Goal: Task Accomplishment & Management: Use online tool/utility

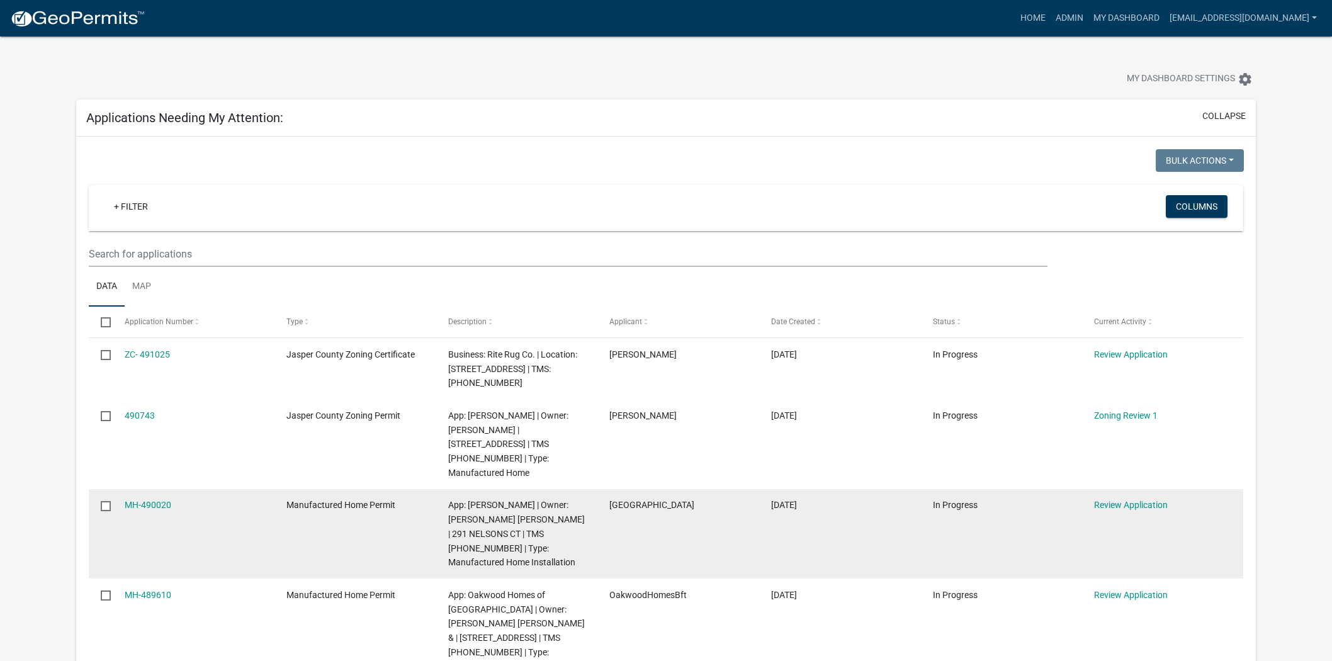
scroll to position [349, 0]
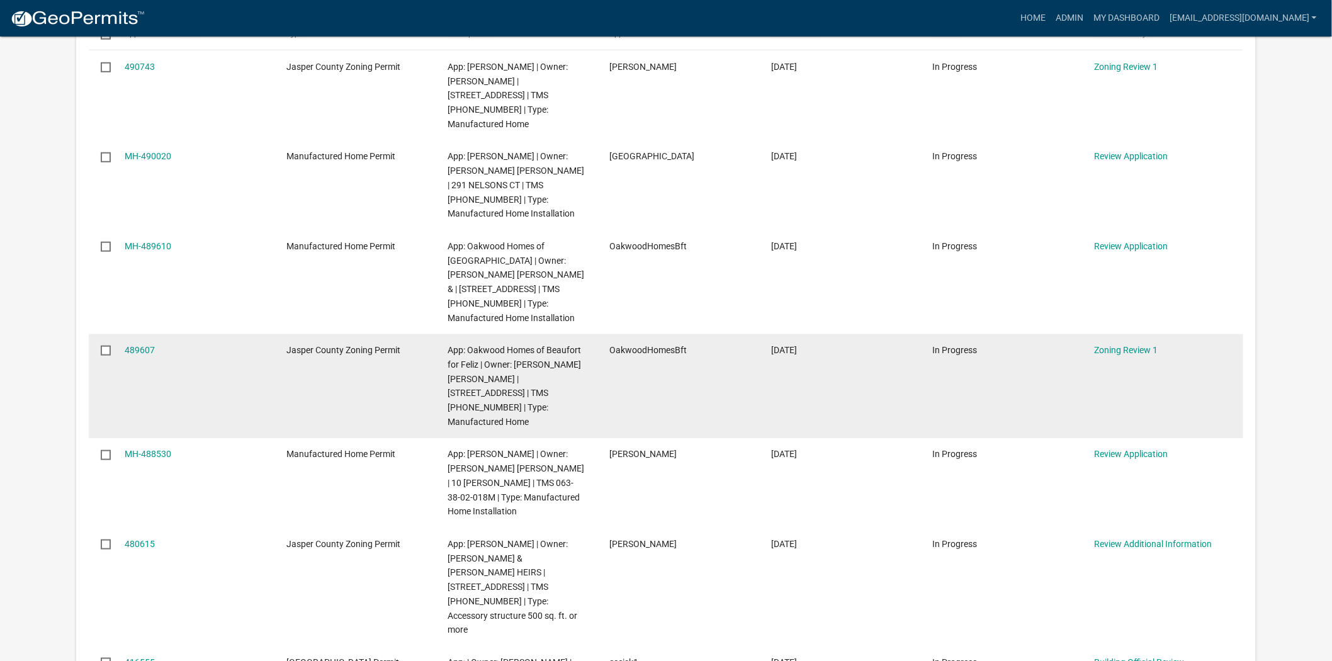
scroll to position [419, 0]
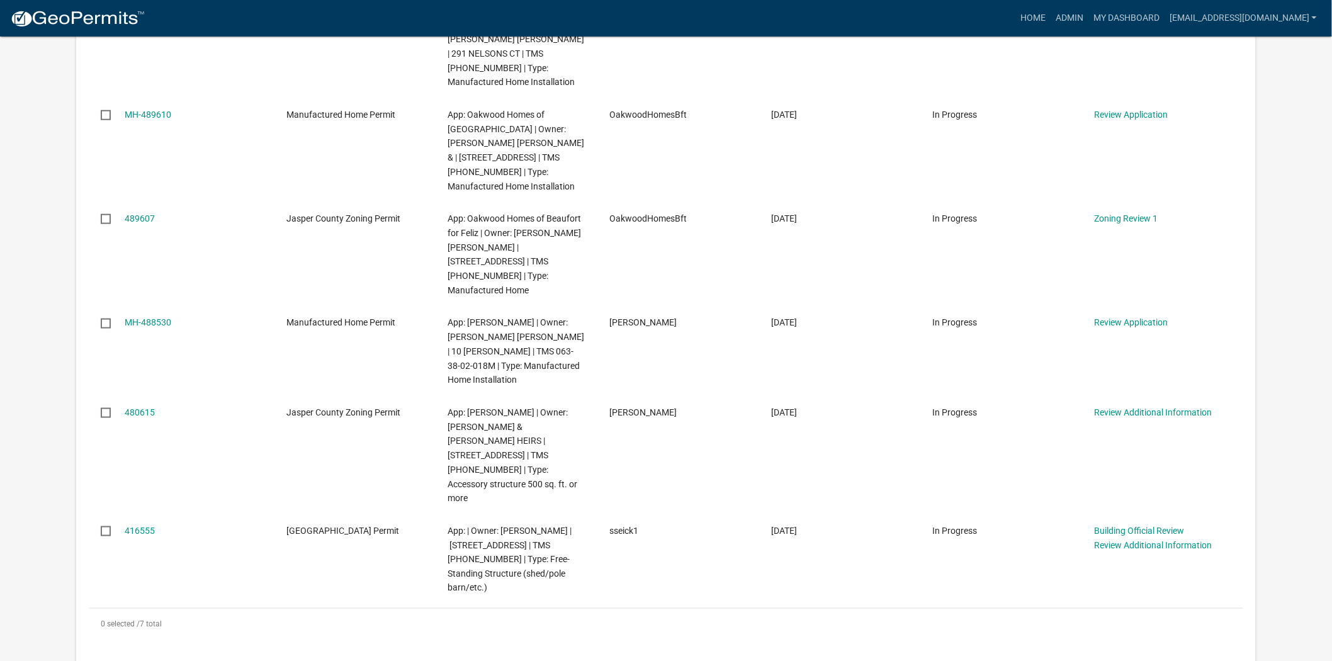
drag, startPoint x: 156, startPoint y: 282, endPoint x: 0, endPoint y: 269, distance: 156.6
click at [0, 269] on app-user-applications "more_horiz Home Admin My Dashboard soviedo@jaspercountysc.gov Admin Account Log…" at bounding box center [666, 339] width 1332 height 1444
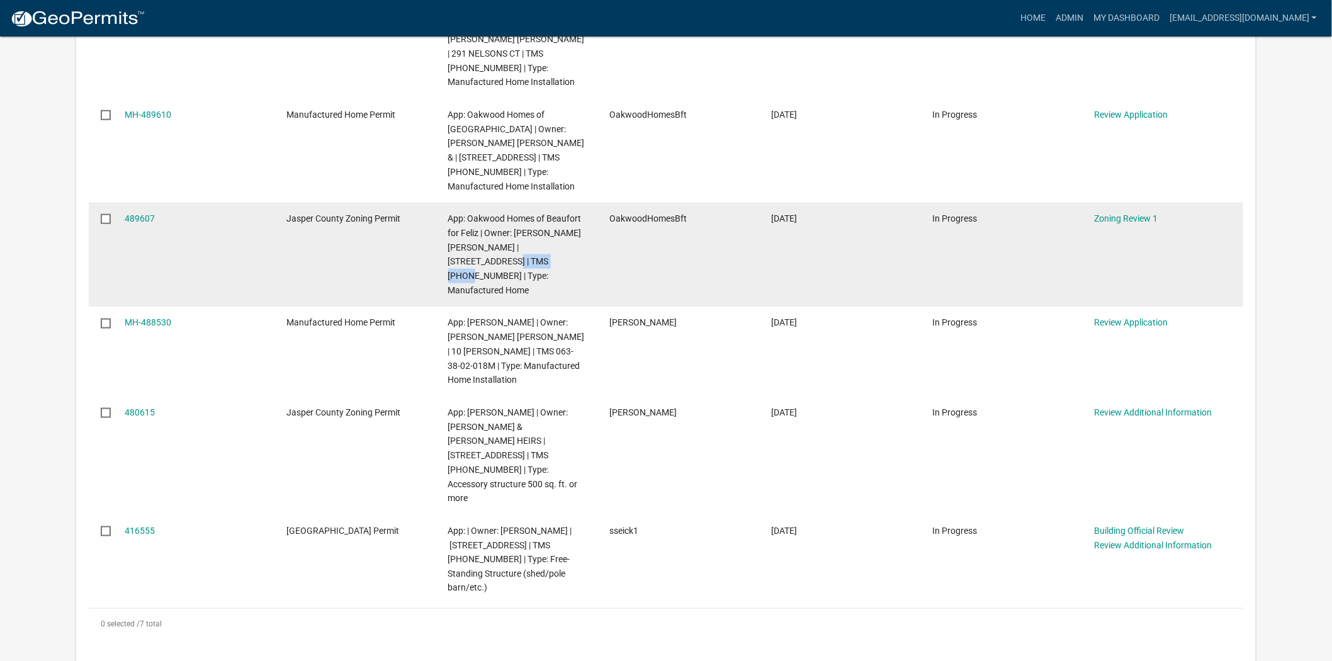
drag, startPoint x: 541, startPoint y: 236, endPoint x: 505, endPoint y: 230, distance: 36.9
click at [487, 230] on span "App: Oakwood Homes of Beaufort for Feliz | Owner: CARRILLO MARCOS ANTHONY | 723…" at bounding box center [514, 254] width 133 height 82
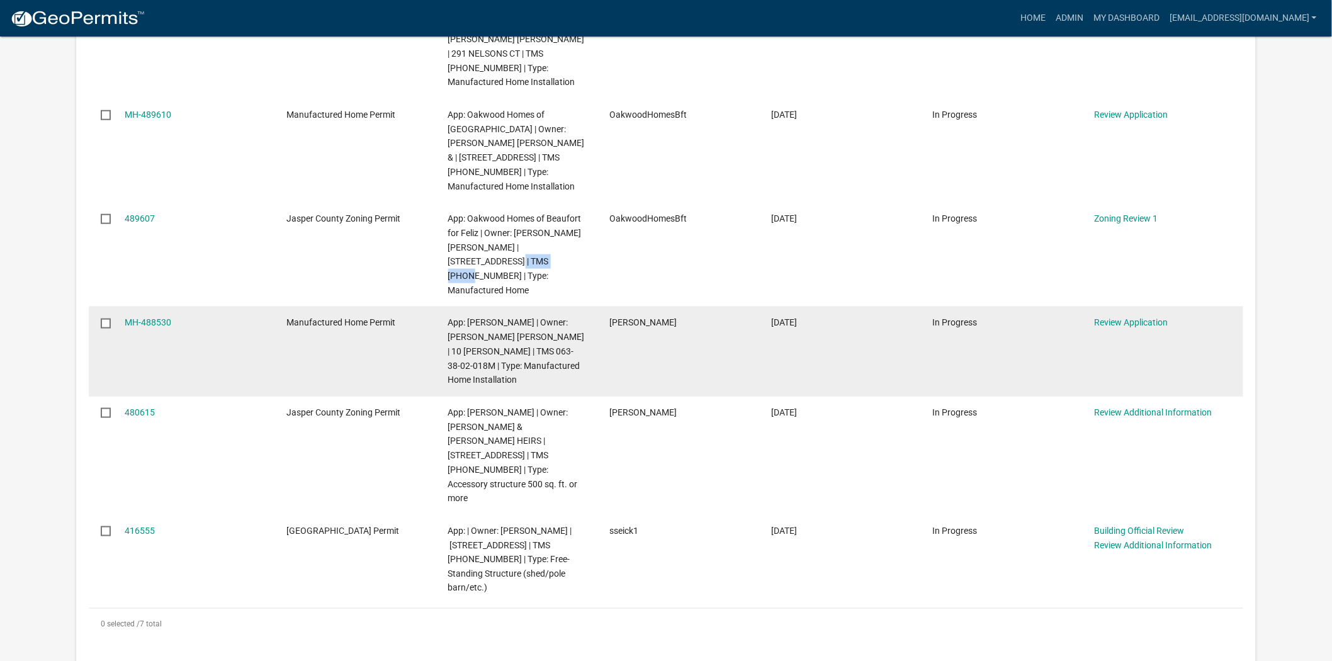
copy span "[PHONE_NUMBER]"
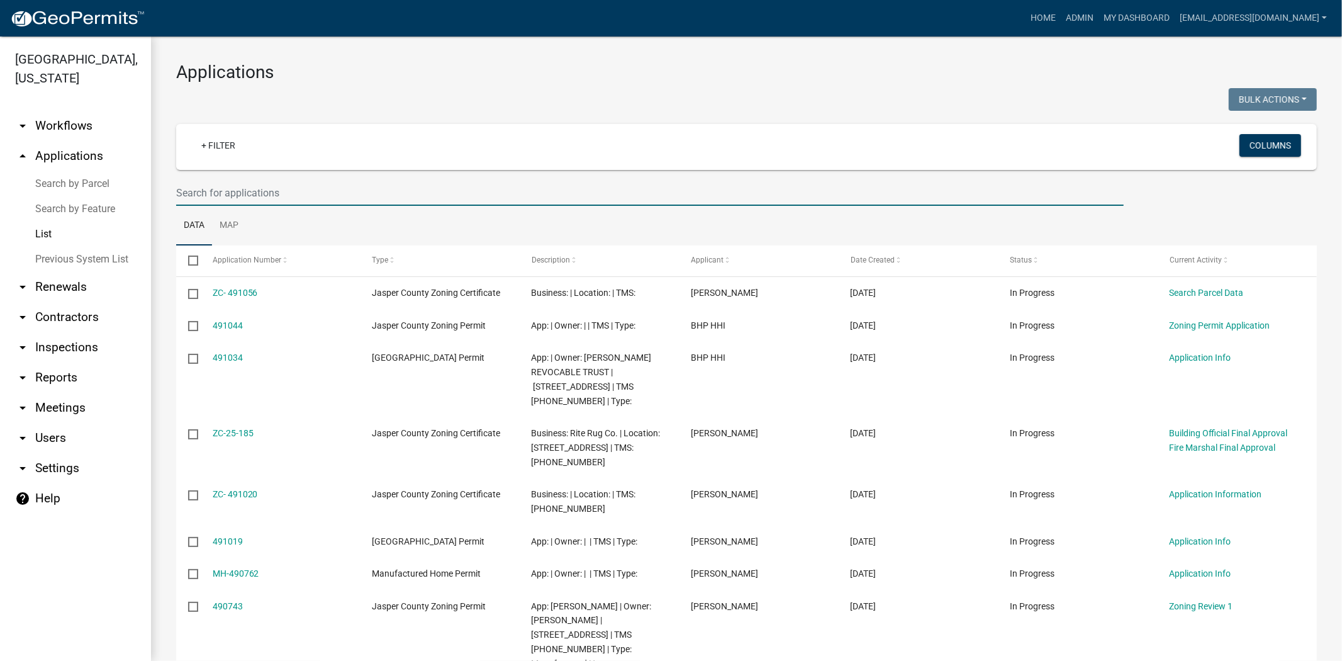
click at [362, 189] on input "text" at bounding box center [650, 193] width 948 height 26
paste input "[PHONE_NUMBER]"
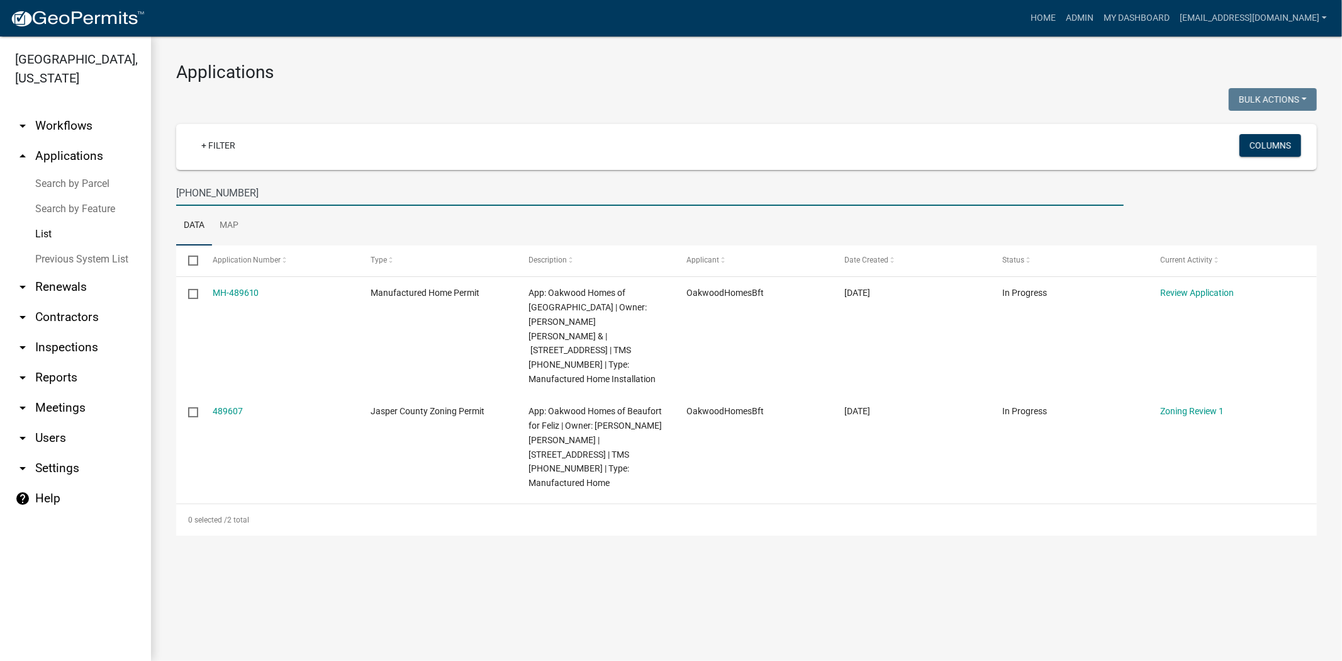
drag, startPoint x: 258, startPoint y: 195, endPoint x: 201, endPoint y: 199, distance: 56.8
click at [201, 199] on input "[PHONE_NUMBER]" at bounding box center [650, 193] width 948 height 26
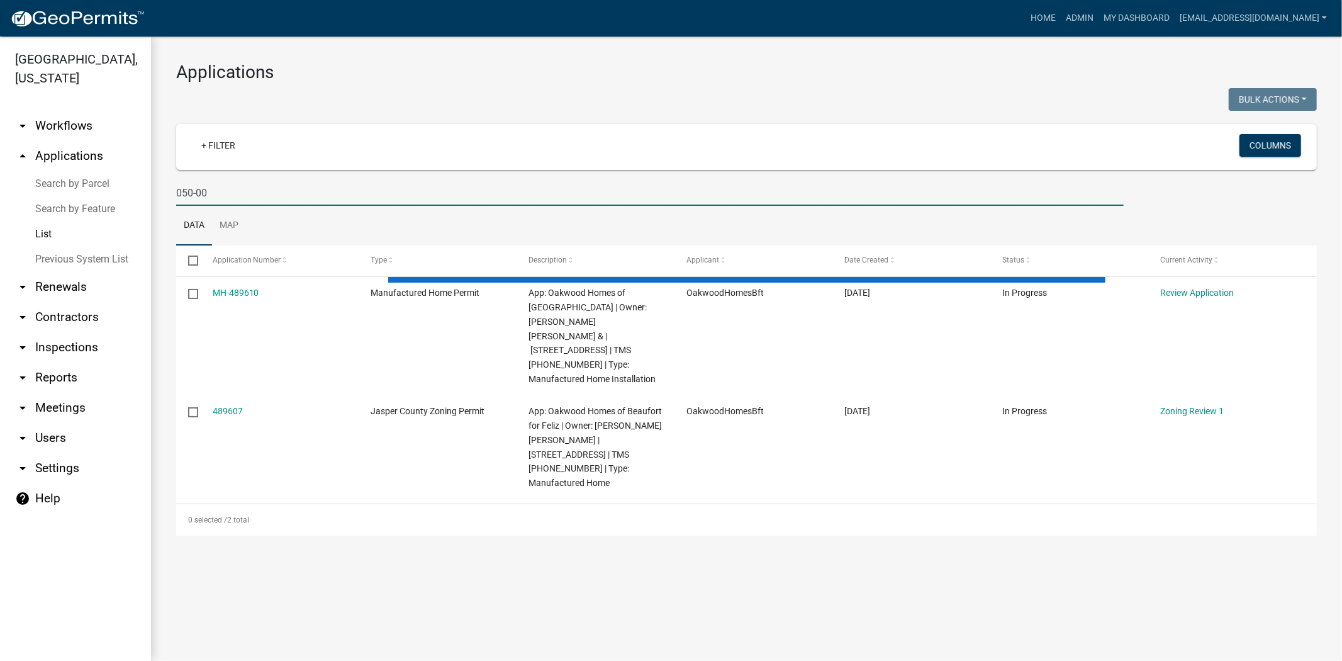
type input "050-00"
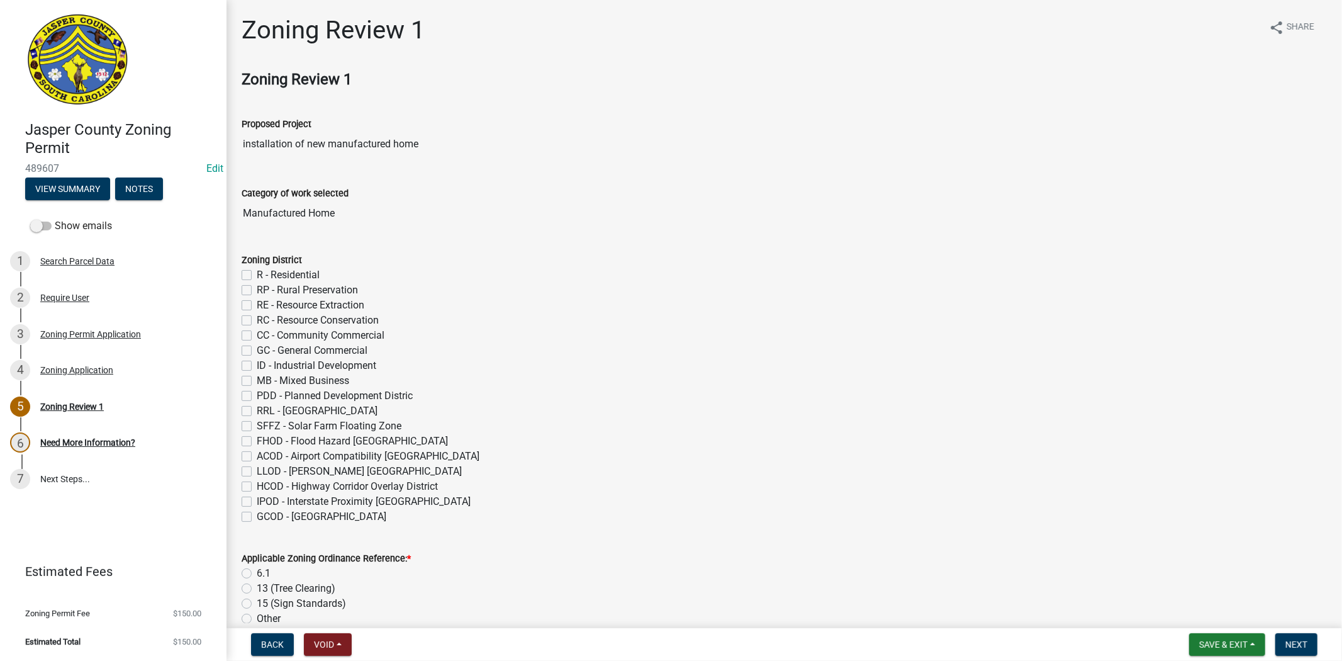
click at [257, 290] on label "RP - Rural Preservation" at bounding box center [307, 290] width 101 height 15
click at [257, 290] on input "RP - Rural Preservation" at bounding box center [261, 287] width 8 height 8
checkbox input "true"
checkbox input "false"
checkbox input "true"
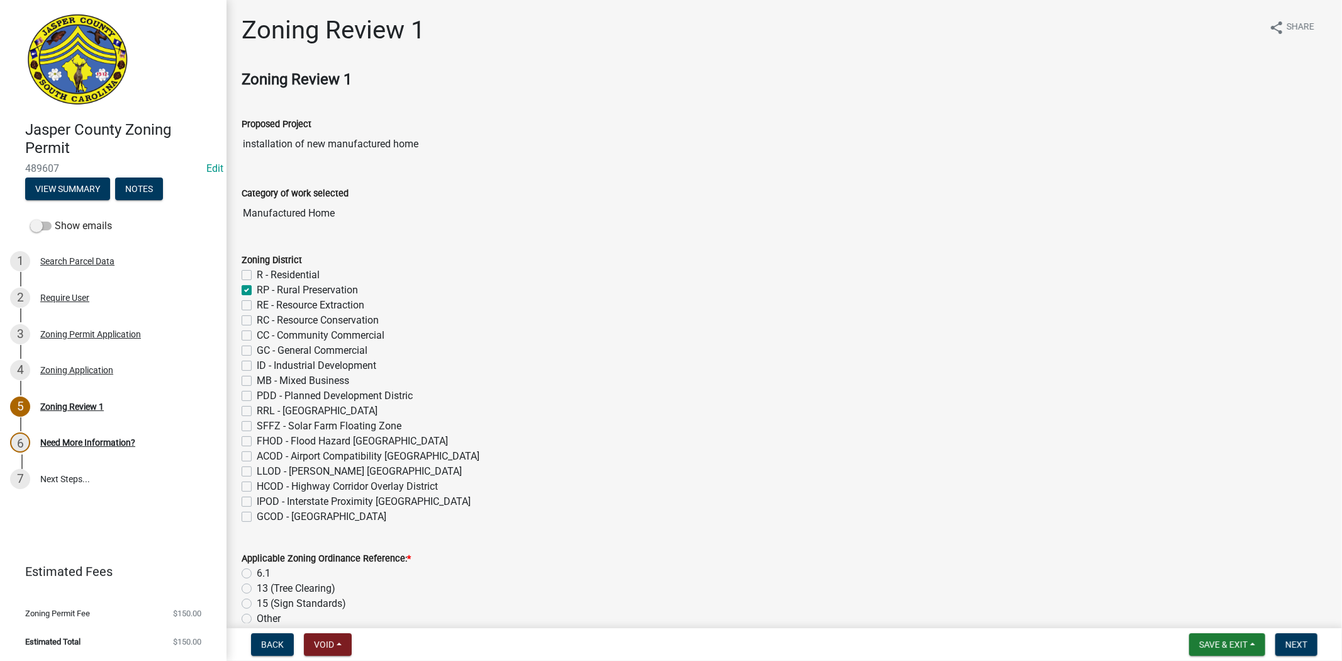
checkbox input "false"
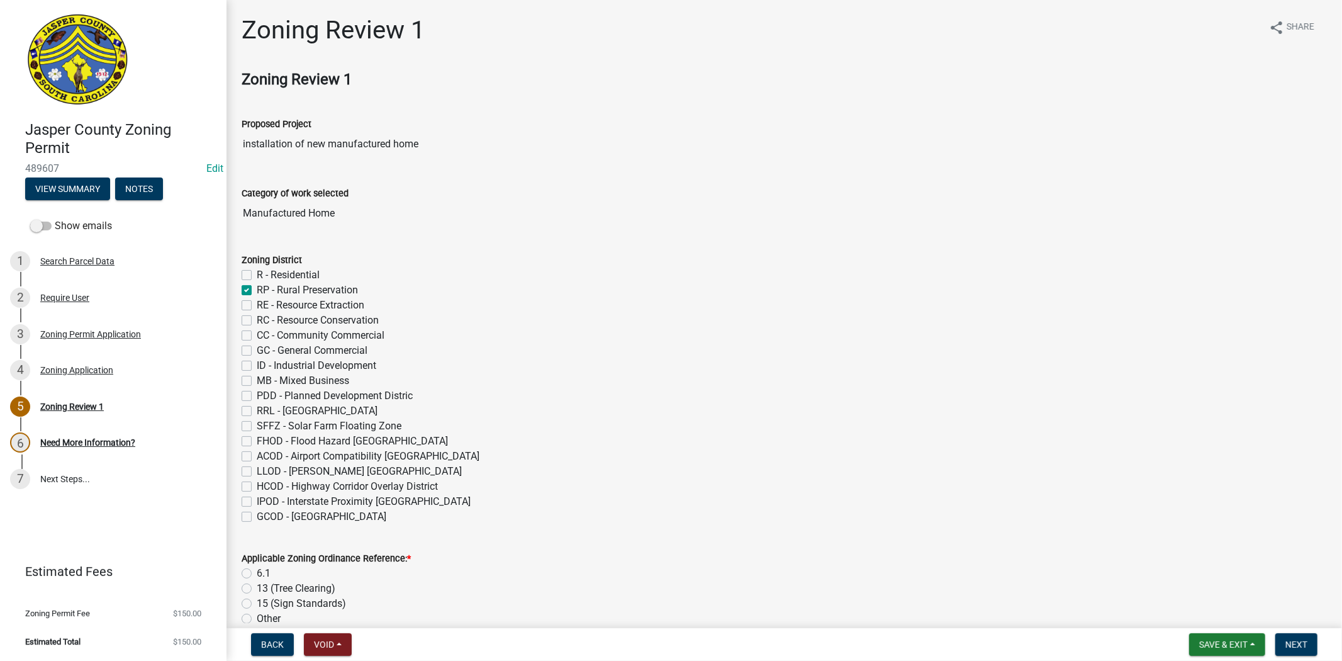
checkbox input "false"
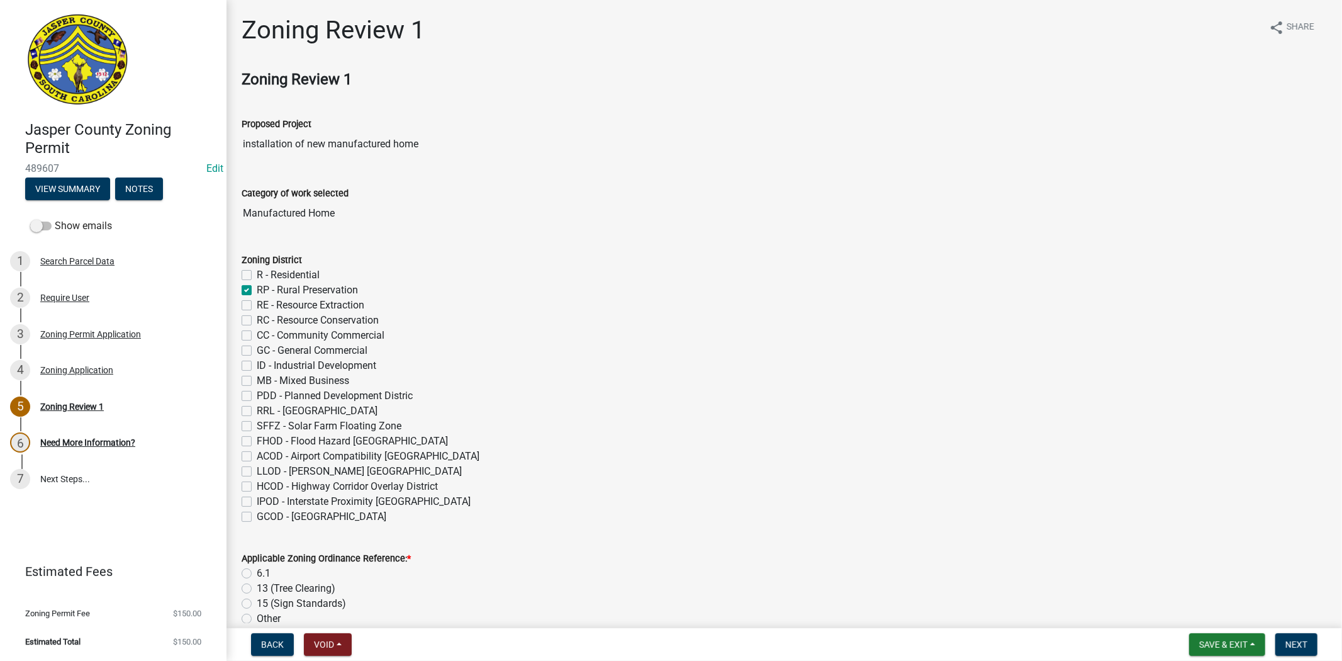
checkbox input "false"
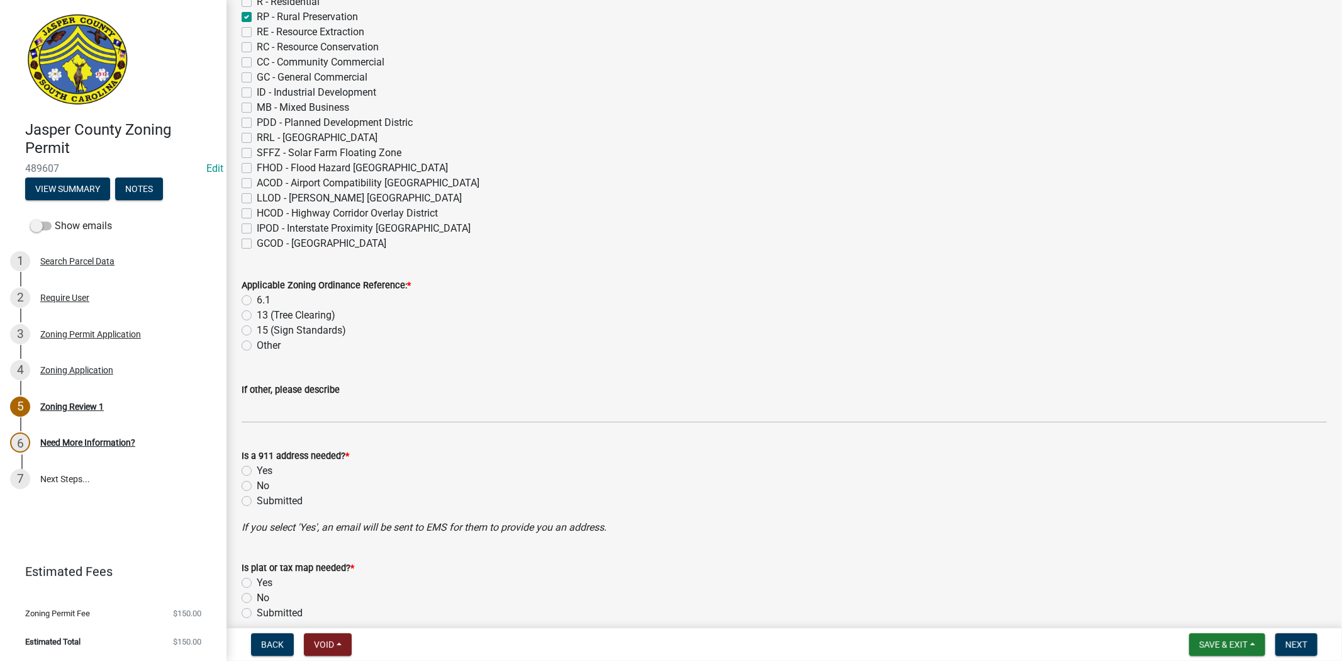
scroll to position [279, 0]
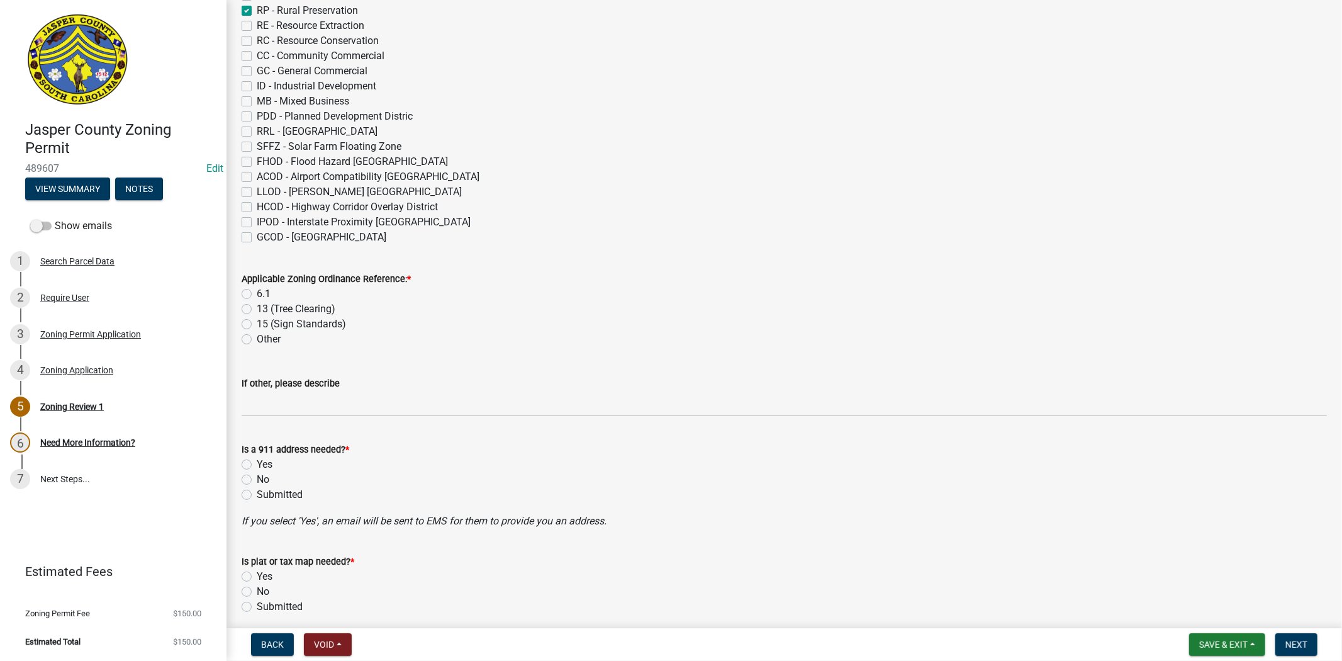
click at [257, 295] on label "6.1" at bounding box center [264, 293] width 14 height 15
click at [257, 295] on input "6.1" at bounding box center [261, 290] width 8 height 8
radio input "true"
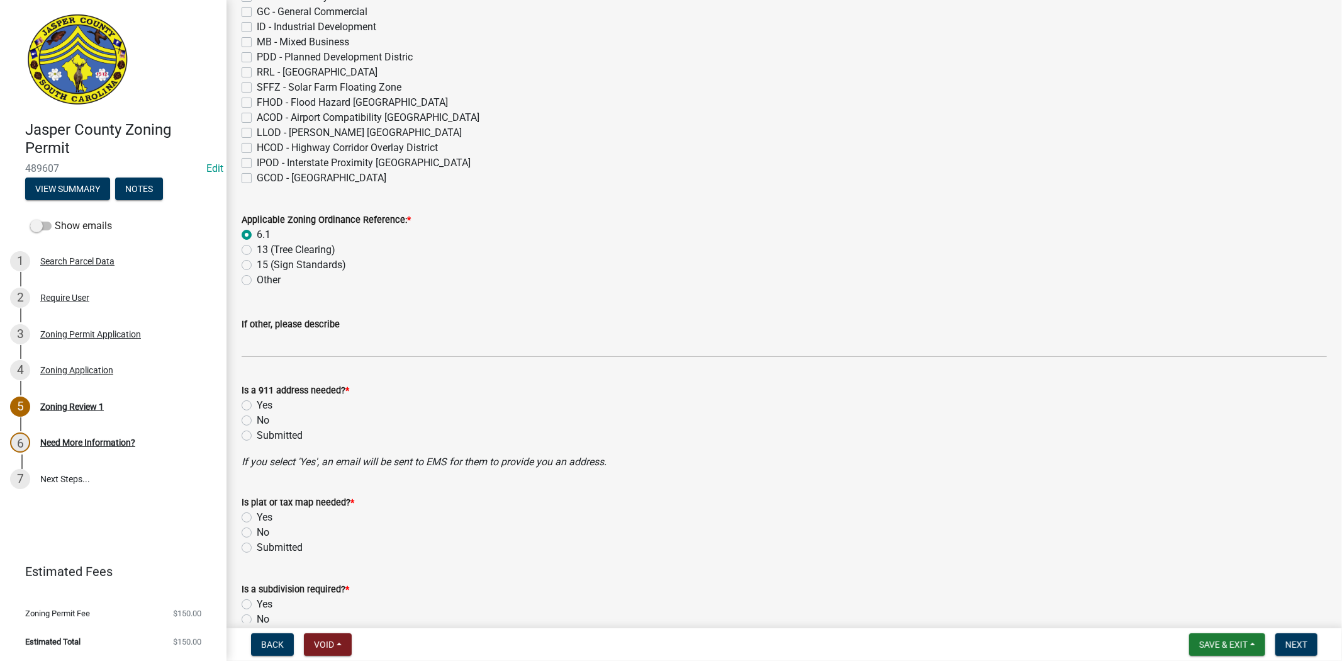
scroll to position [489, 0]
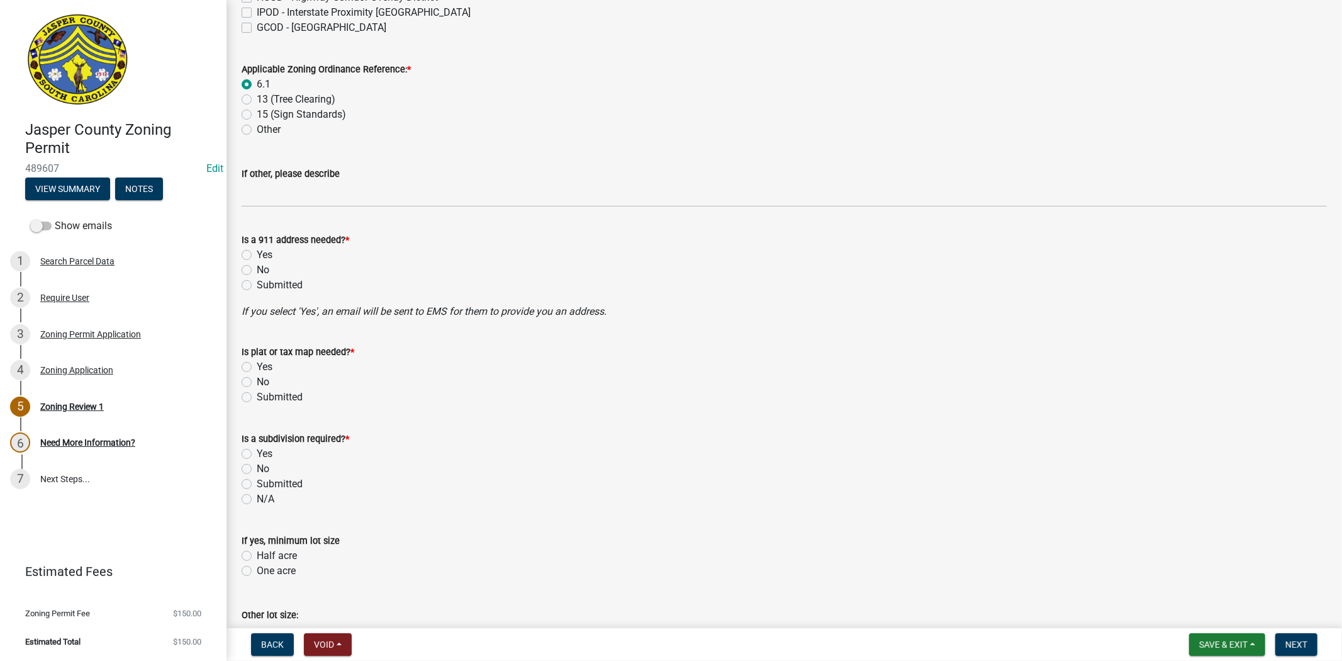
click at [257, 269] on label "No" at bounding box center [263, 269] width 13 height 15
click at [257, 269] on input "No" at bounding box center [261, 266] width 8 height 8
radio input "true"
click at [257, 378] on label "No" at bounding box center [263, 381] width 13 height 15
click at [257, 378] on input "No" at bounding box center [261, 378] width 8 height 8
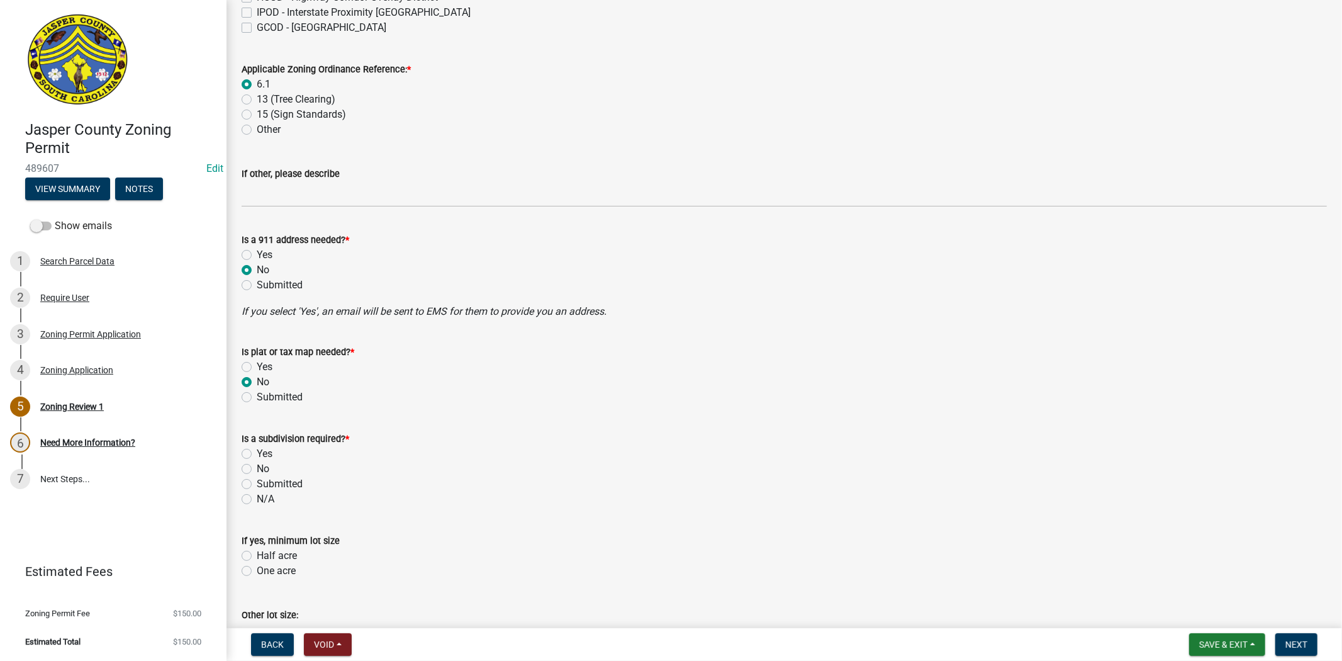
radio input "true"
click at [257, 470] on label "No" at bounding box center [263, 468] width 13 height 15
click at [257, 469] on input "No" at bounding box center [261, 465] width 8 height 8
radio input "true"
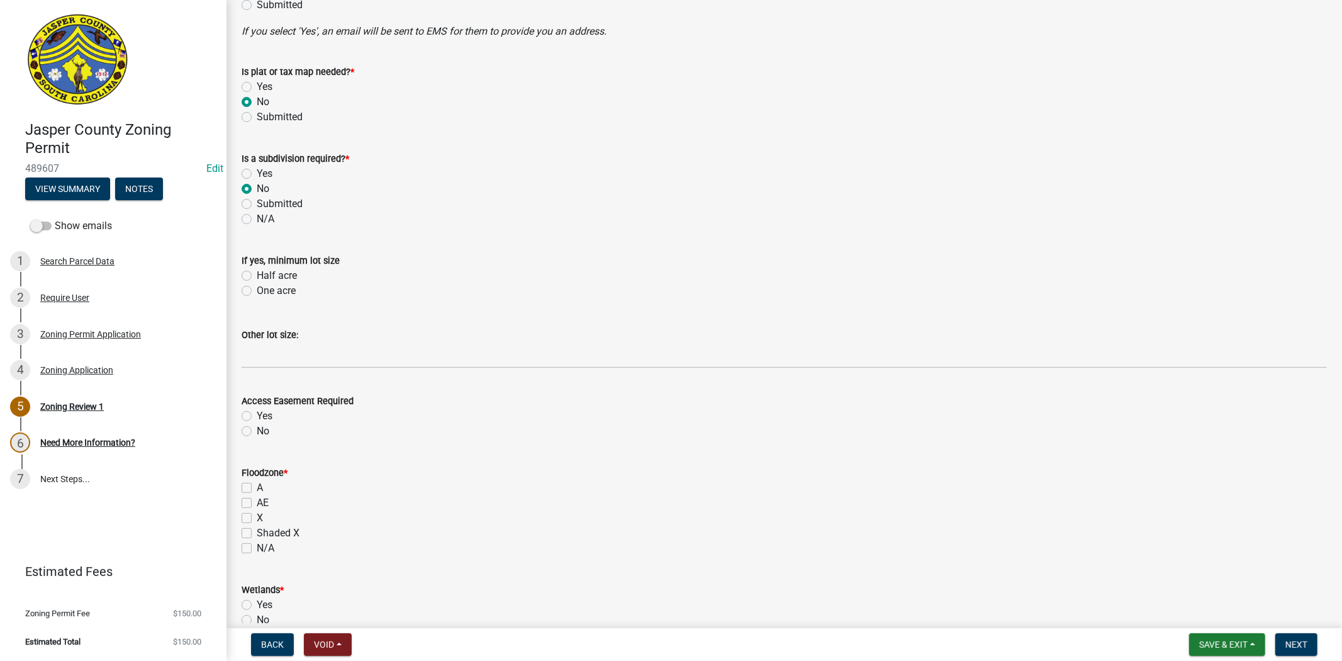
scroll to position [839, 0]
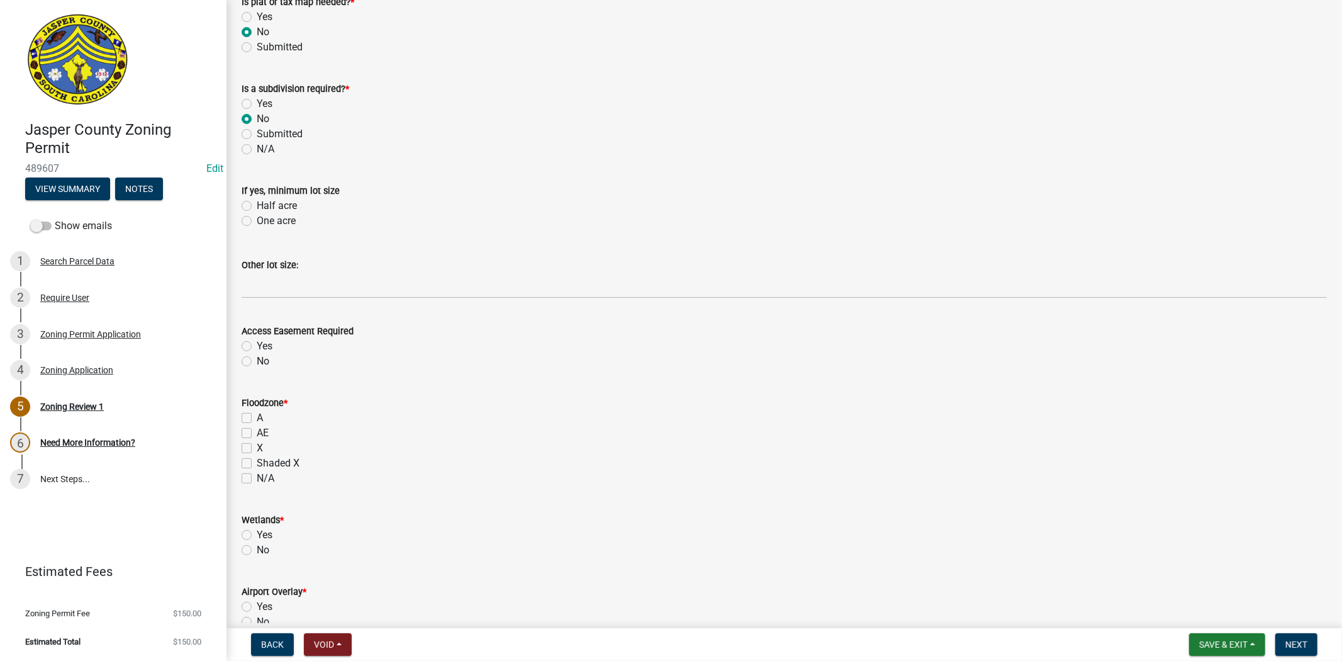
click at [257, 445] on label "X" at bounding box center [260, 448] width 6 height 15
click at [257, 445] on input "X" at bounding box center [261, 445] width 8 height 8
checkbox input "true"
checkbox input "false"
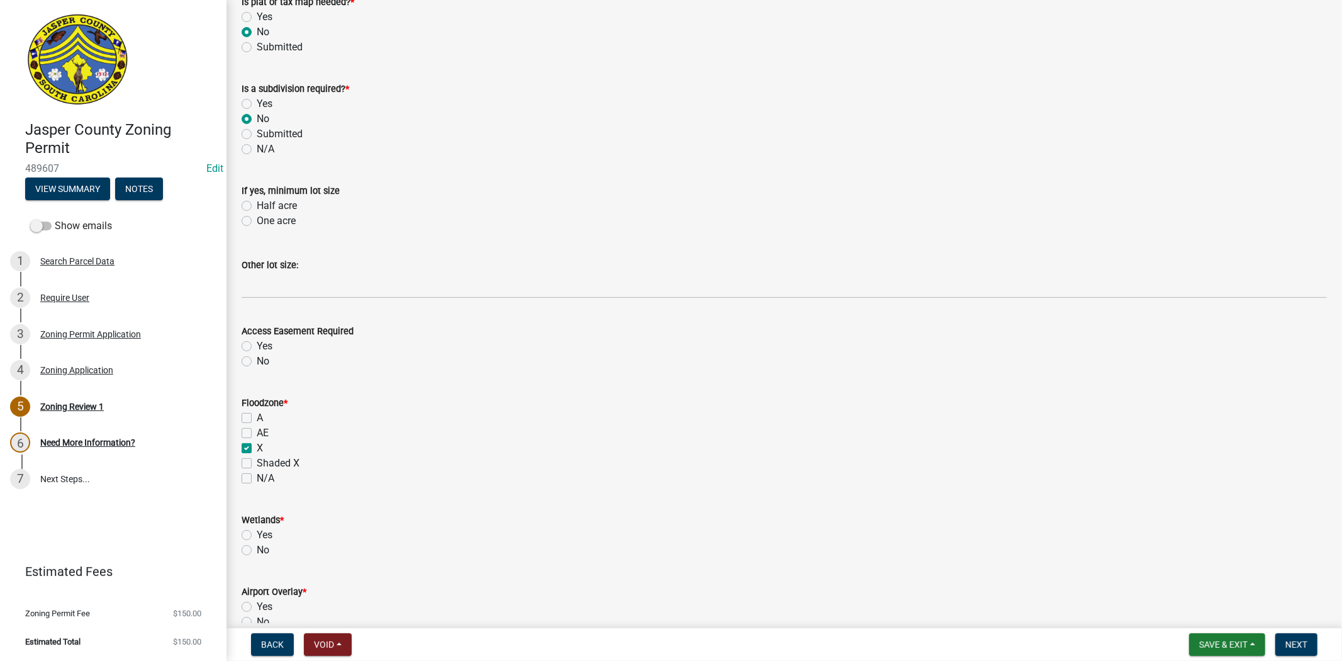
checkbox input "true"
checkbox input "false"
click at [257, 548] on label "No" at bounding box center [263, 549] width 13 height 15
click at [257, 548] on input "No" at bounding box center [261, 546] width 8 height 8
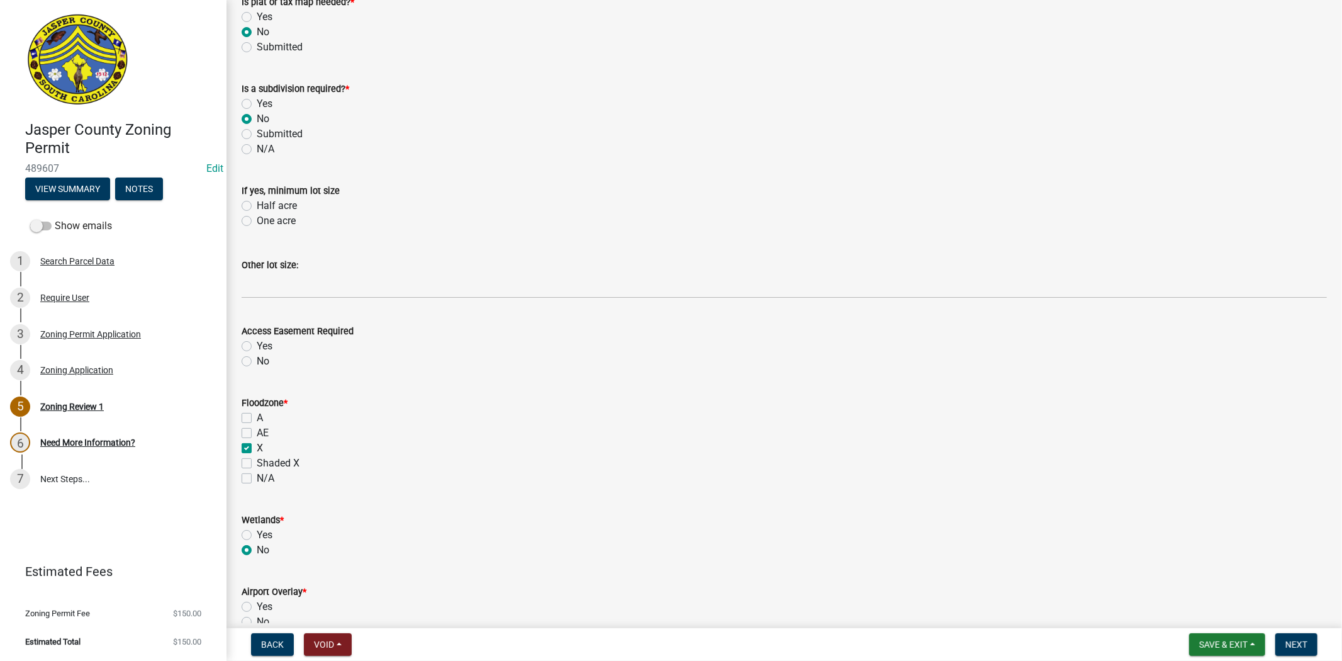
radio input "true"
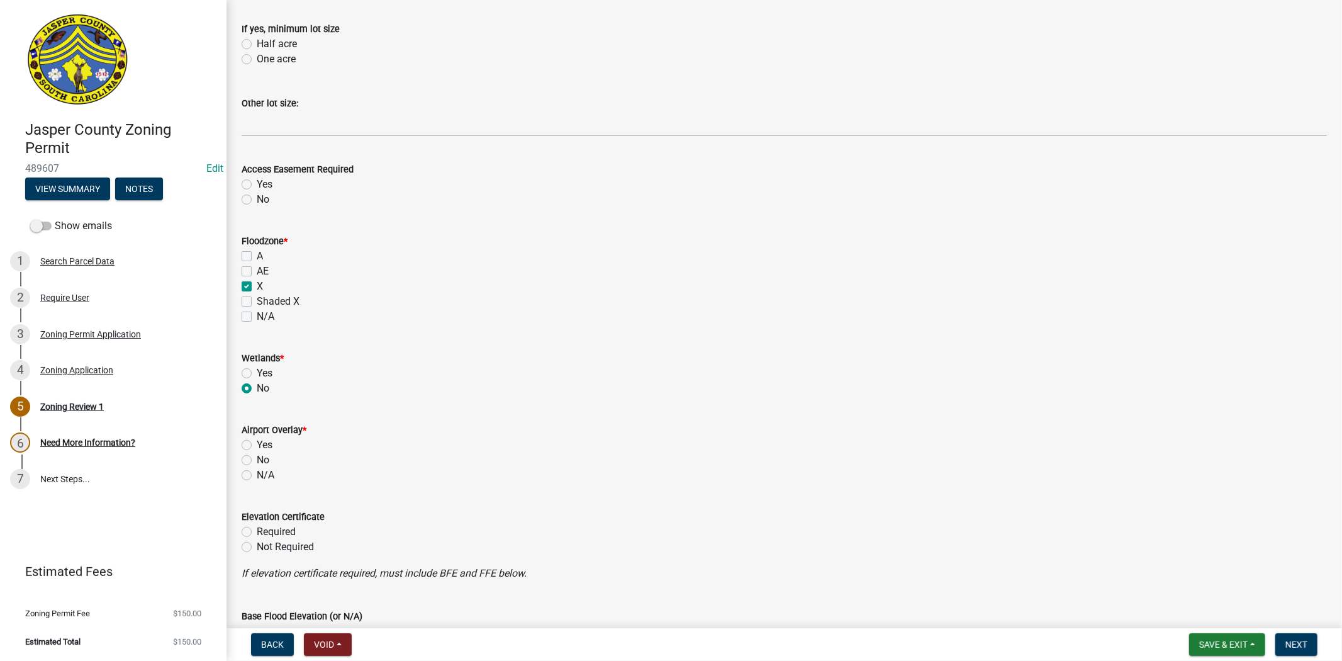
scroll to position [1048, 0]
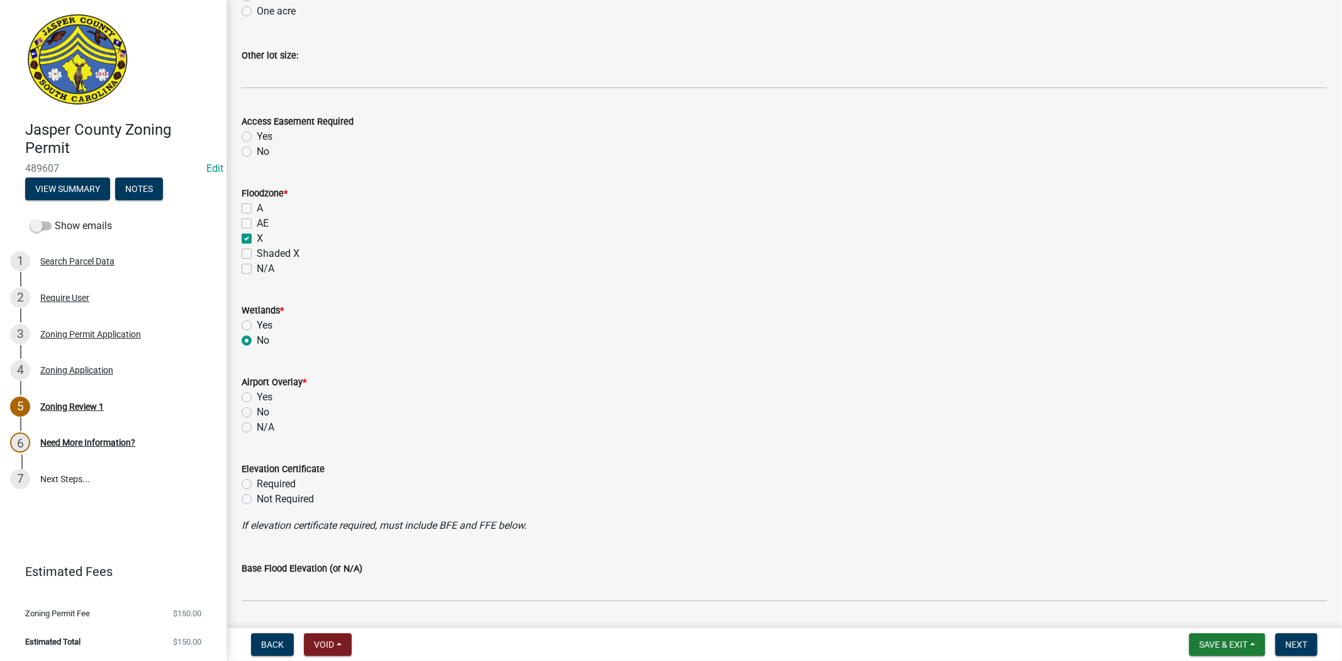
click at [257, 413] on label "No" at bounding box center [263, 412] width 13 height 15
click at [257, 413] on input "No" at bounding box center [261, 409] width 8 height 8
radio input "true"
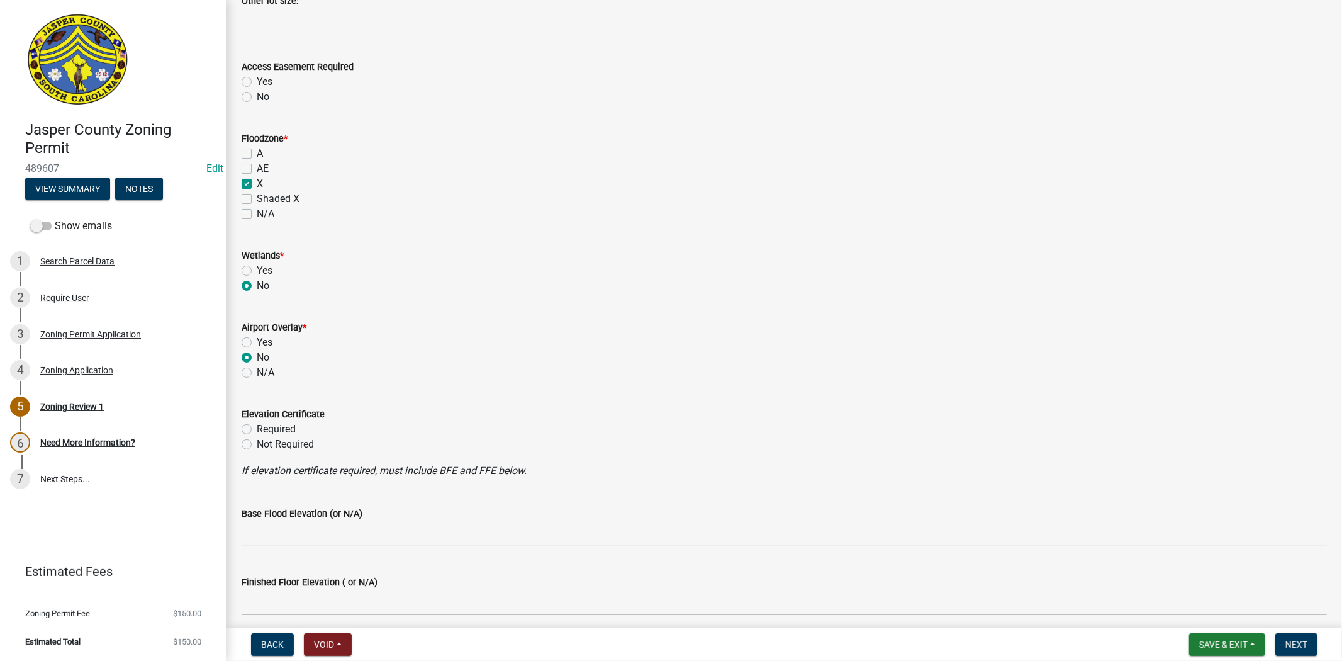
scroll to position [1259, 0]
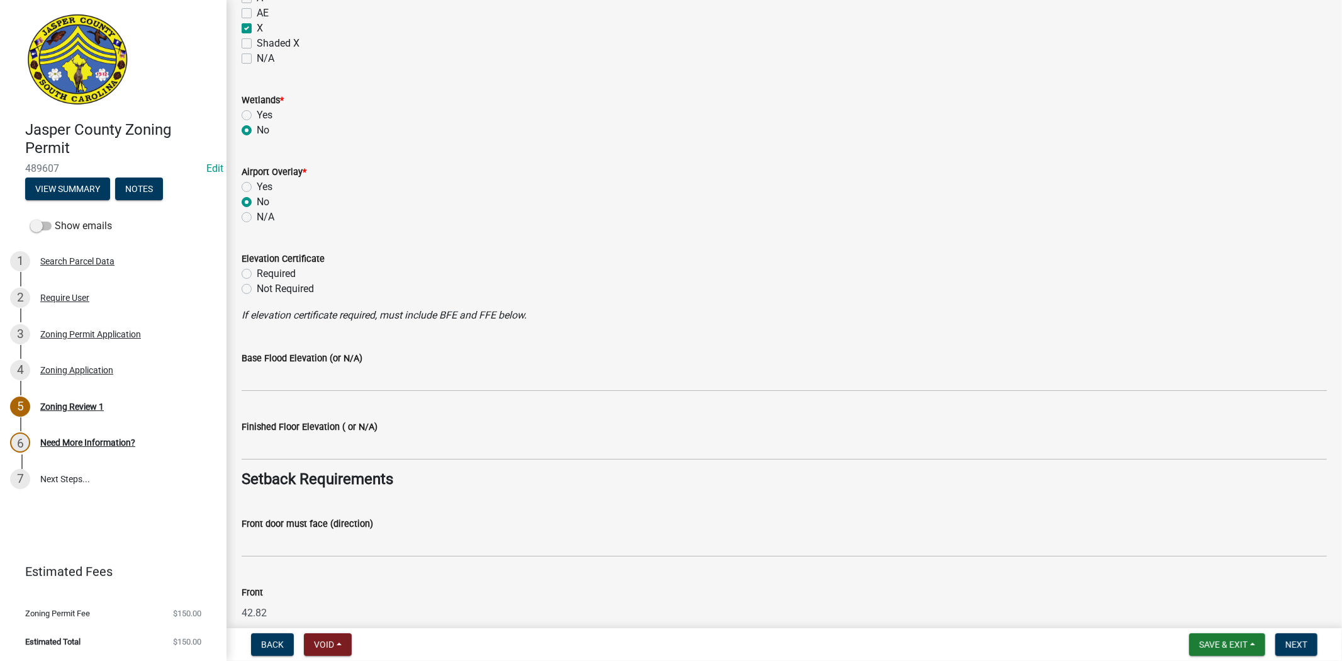
click at [257, 291] on label "Not Required" at bounding box center [285, 288] width 57 height 15
click at [257, 289] on input "Not Required" at bounding box center [261, 285] width 8 height 8
radio input "true"
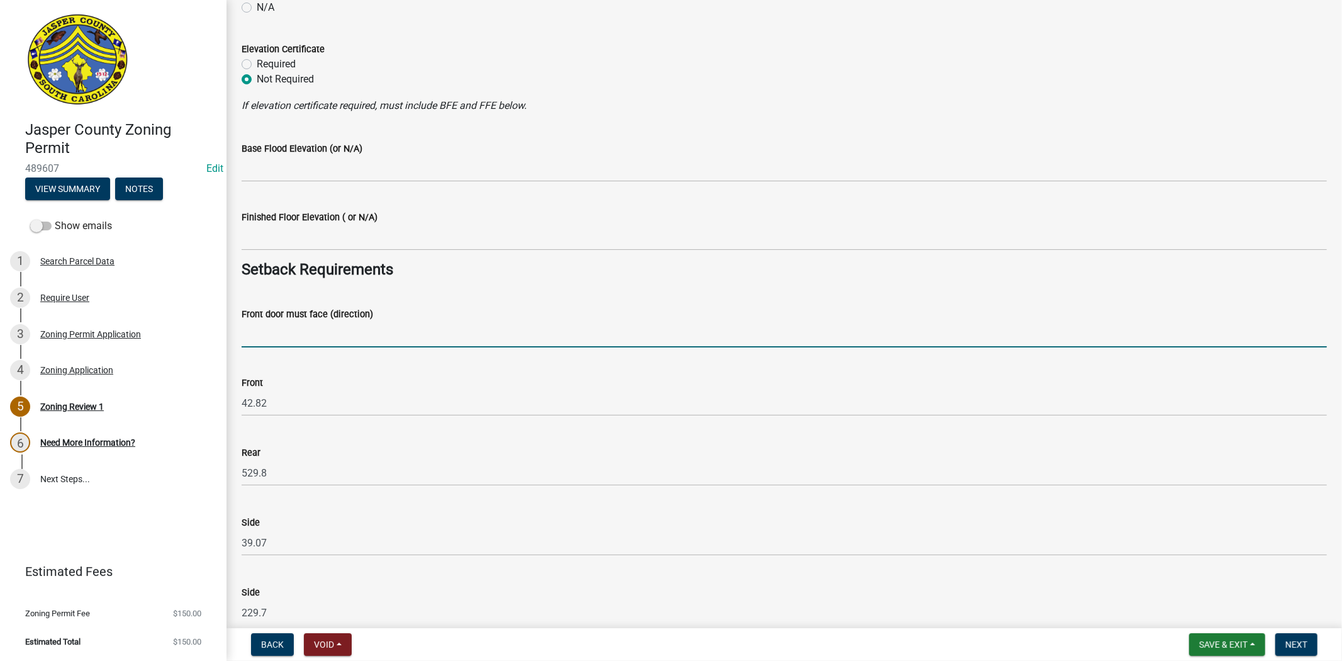
click at [304, 342] on input "Front door must face (direction)" at bounding box center [785, 335] width 1086 height 26
type input "BUNNY RD"
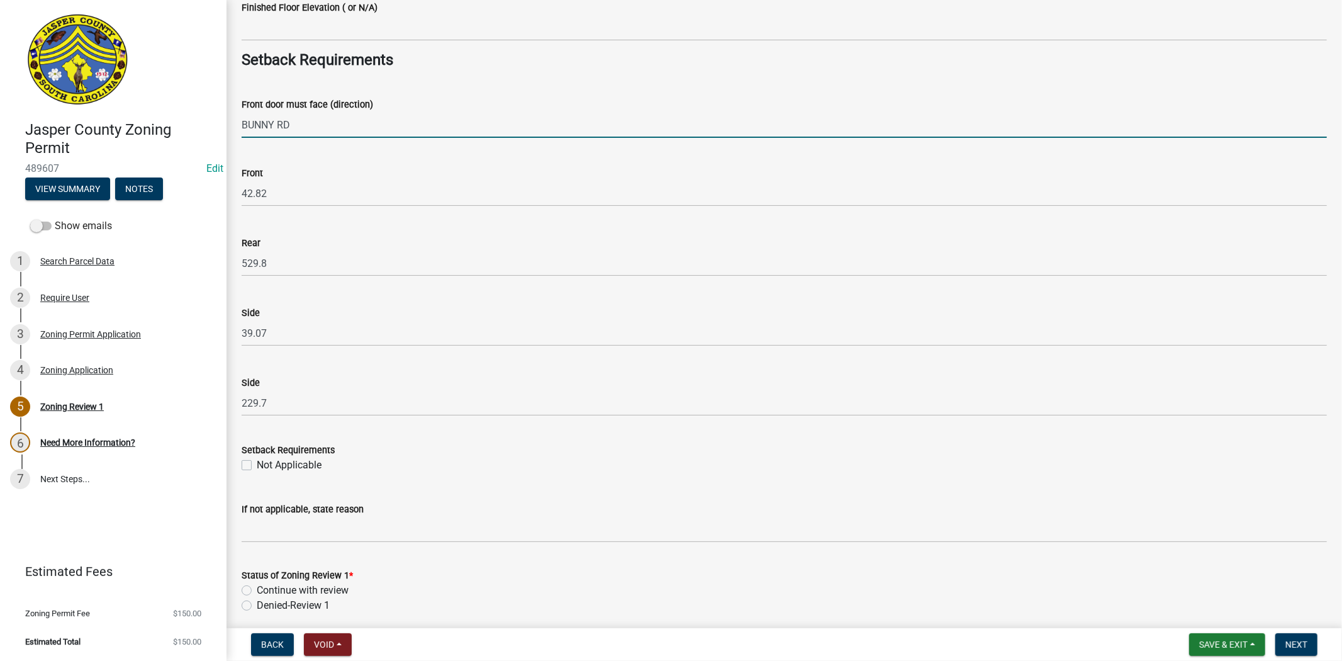
scroll to position [1817, 0]
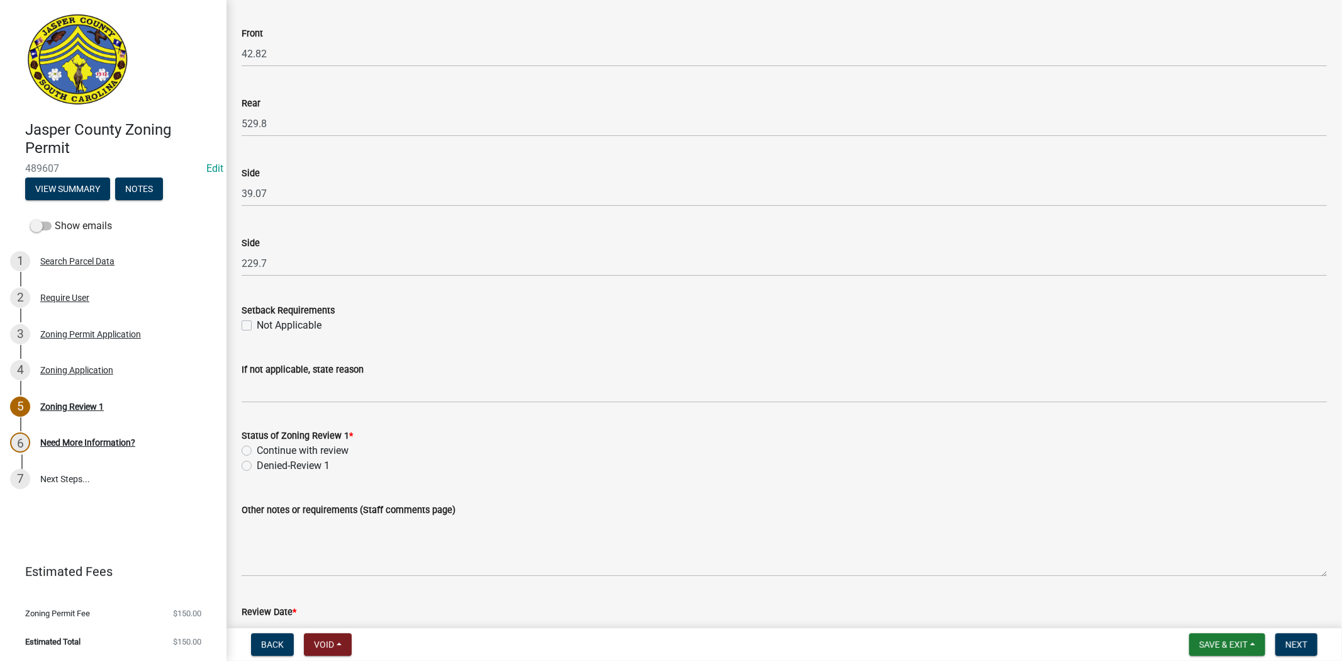
click at [257, 451] on label "Continue with review" at bounding box center [303, 450] width 92 height 15
click at [257, 451] on input "Continue with review" at bounding box center [261, 447] width 8 height 8
radio input "true"
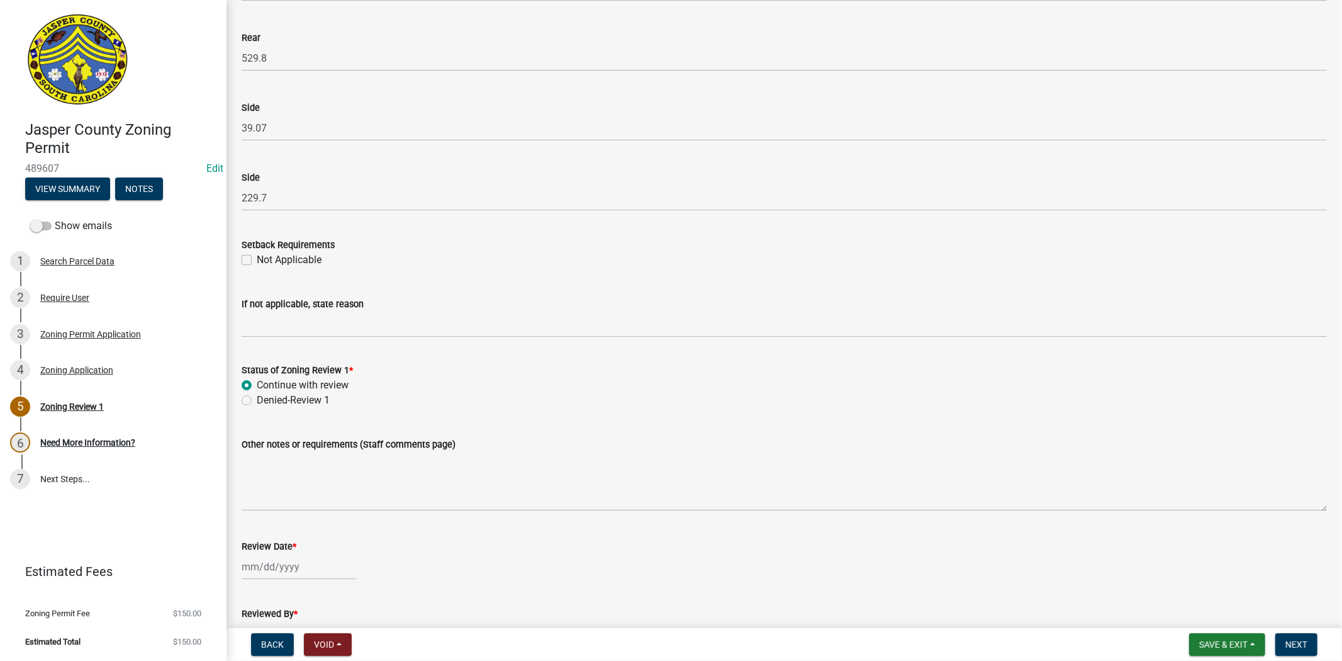
scroll to position [2017, 0]
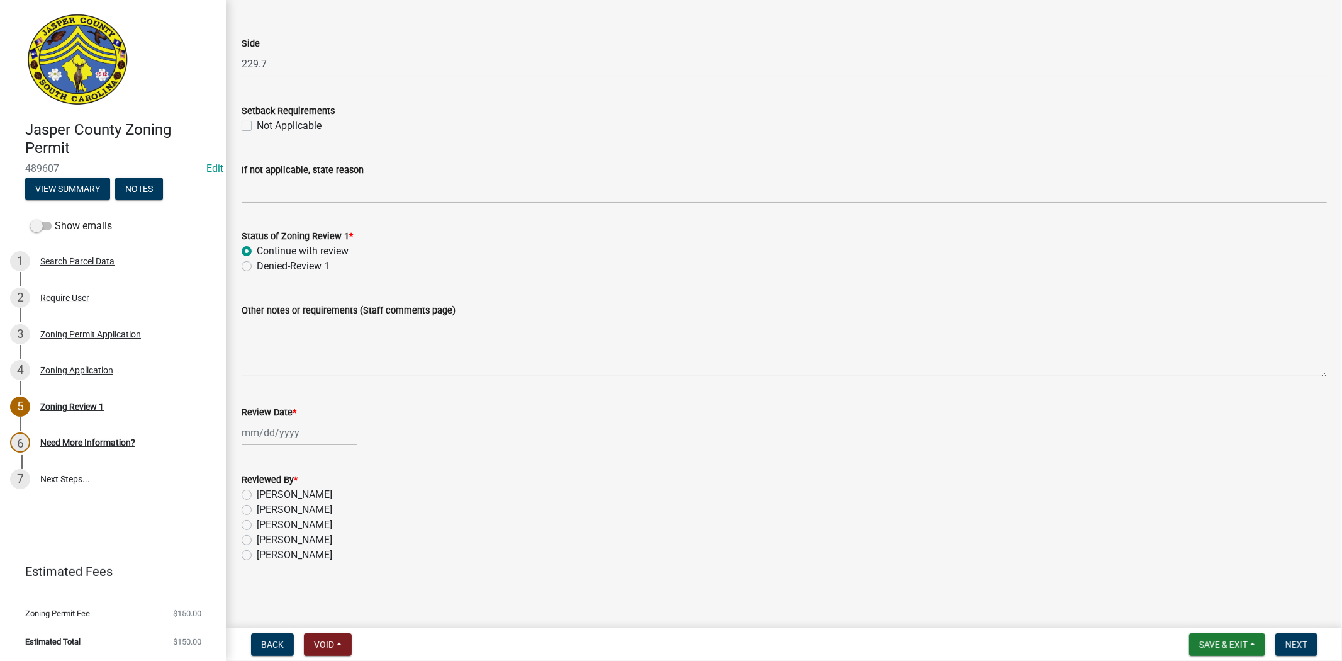
click at [301, 444] on div at bounding box center [299, 433] width 115 height 26
select select "10"
select select "2025"
click at [332, 512] on div "10" at bounding box center [335, 519] width 20 height 20
type input "[DATE]"
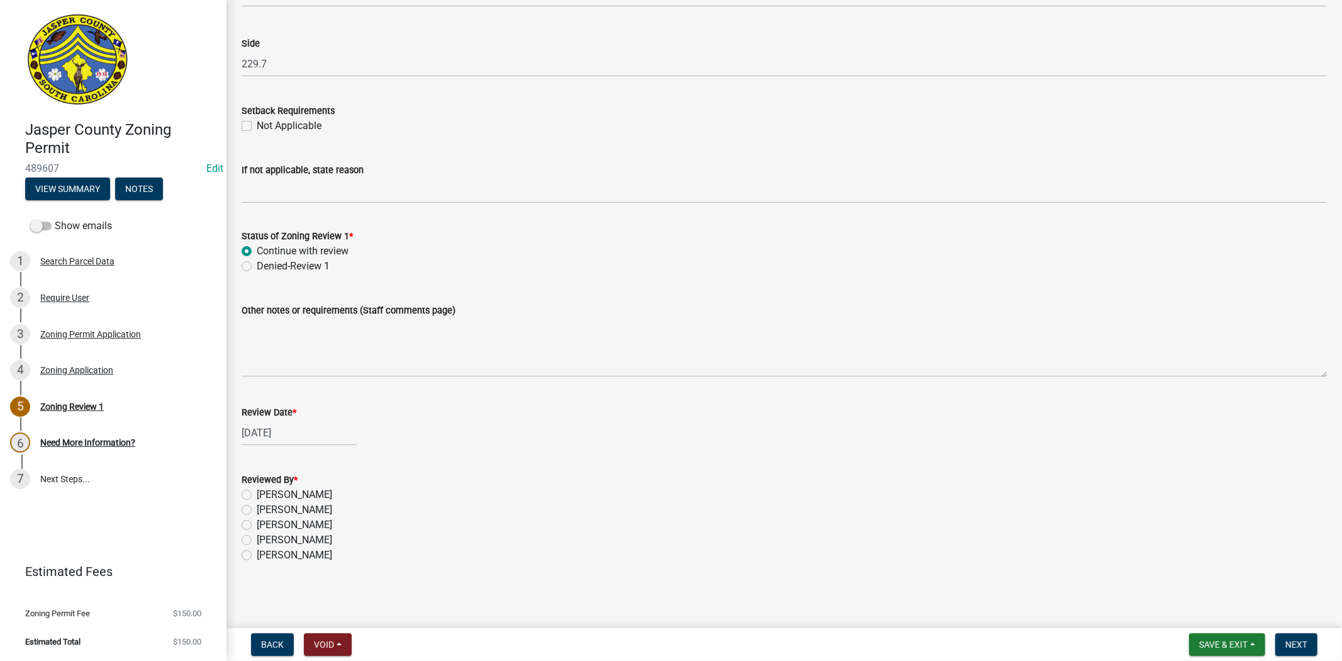
click at [257, 539] on label "Stephanie Oviedo" at bounding box center [295, 539] width 76 height 15
click at [257, 539] on input "Stephanie Oviedo" at bounding box center [261, 536] width 8 height 8
radio input "true"
click at [257, 539] on label "Stephanie Oviedo" at bounding box center [295, 539] width 76 height 15
click at [257, 539] on input "Stephanie Oviedo" at bounding box center [261, 536] width 8 height 8
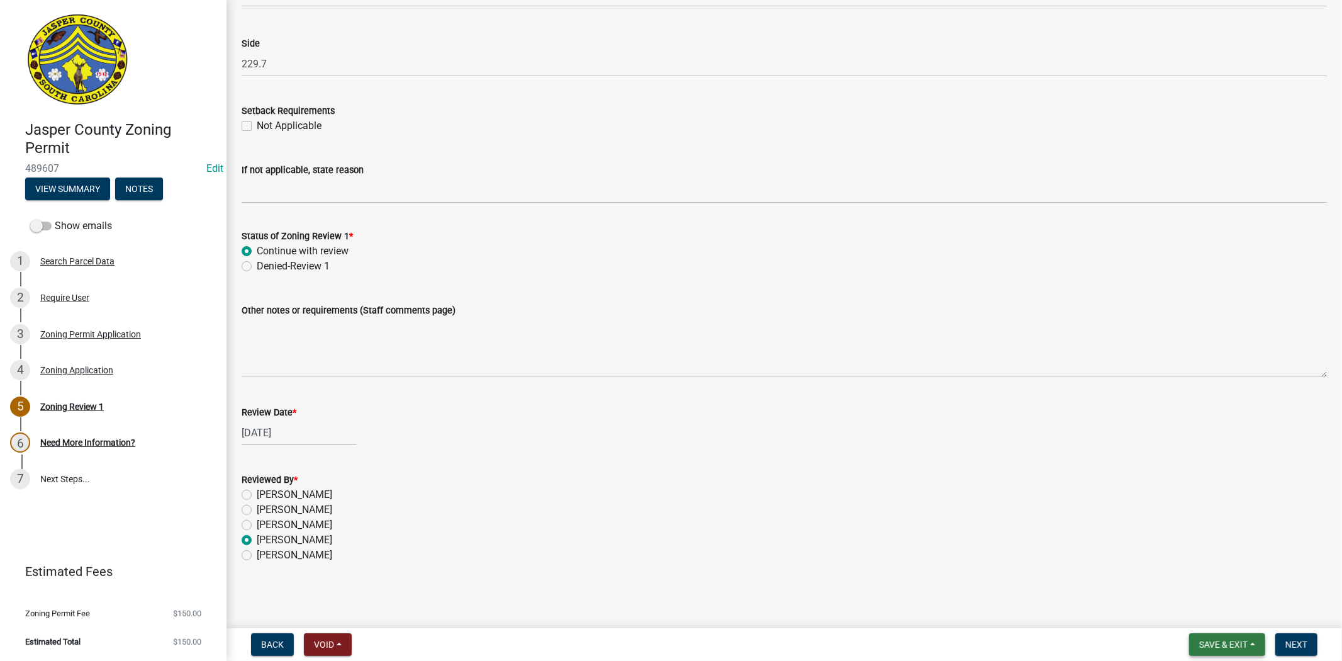
click at [1223, 642] on span "Save & Exit" at bounding box center [1223, 644] width 48 height 10
click at [1211, 581] on button "Save" at bounding box center [1215, 581] width 101 height 30
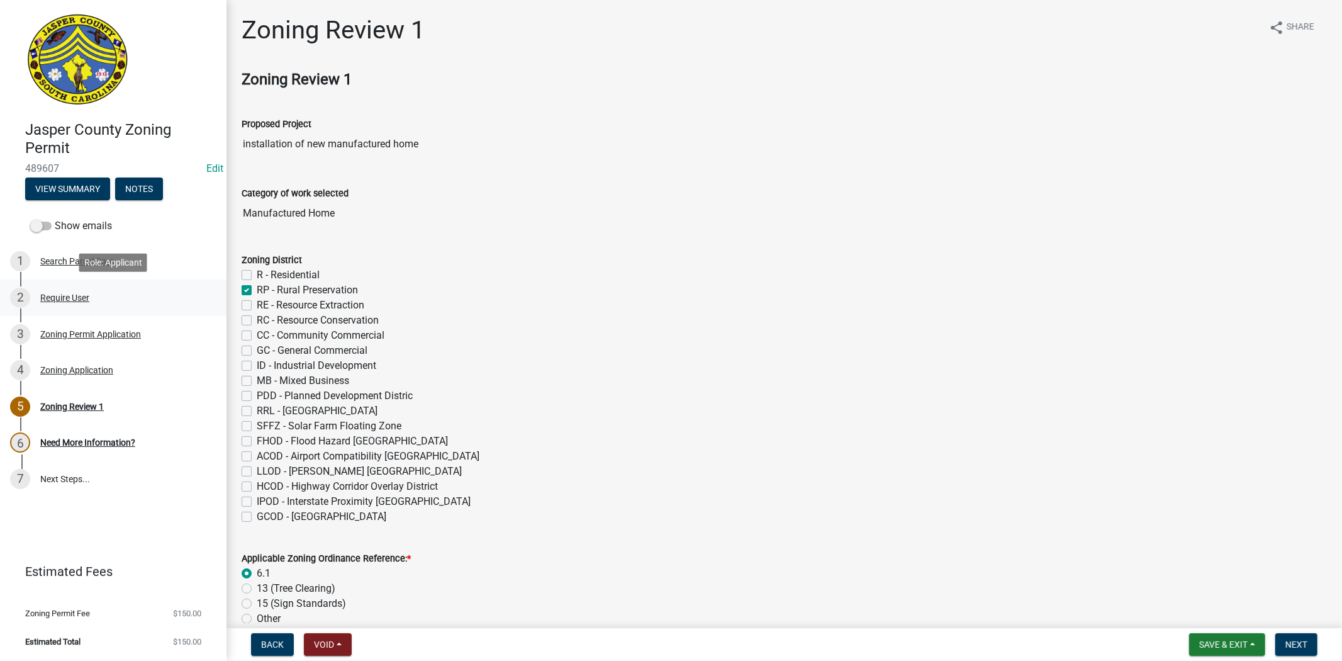
click at [60, 298] on div "Require User" at bounding box center [64, 297] width 49 height 9
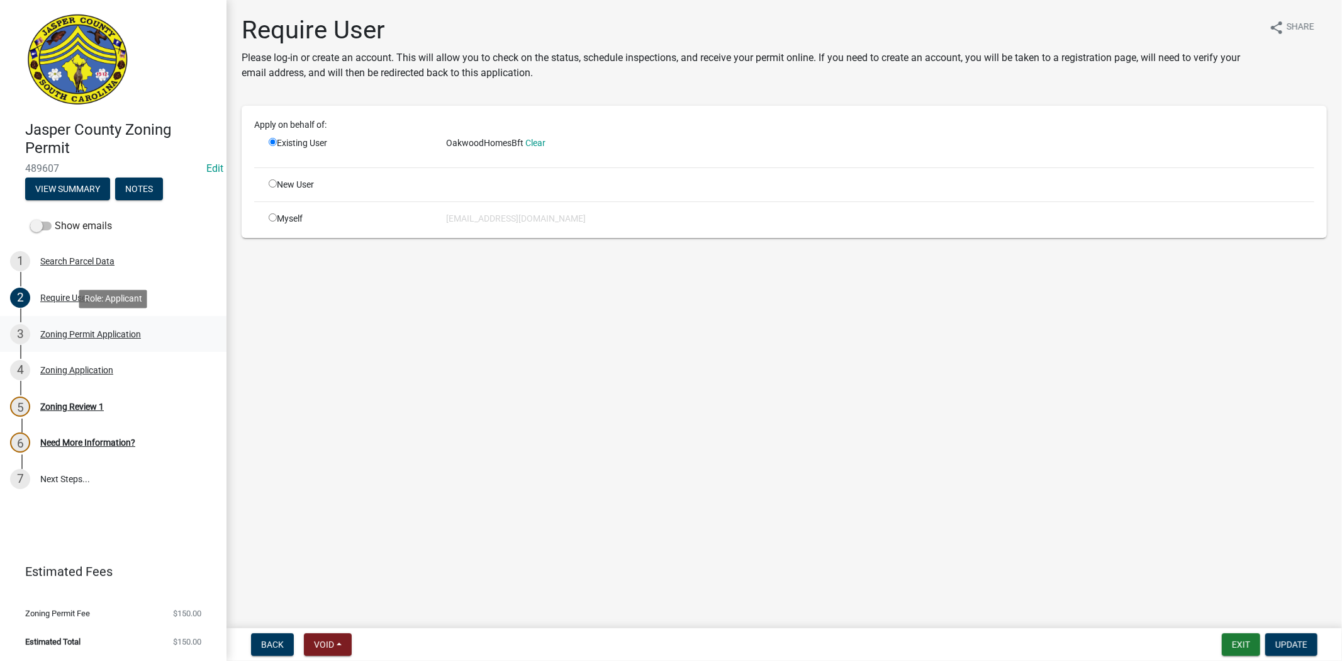
click at [88, 334] on div "Zoning Permit Application" at bounding box center [90, 334] width 101 height 9
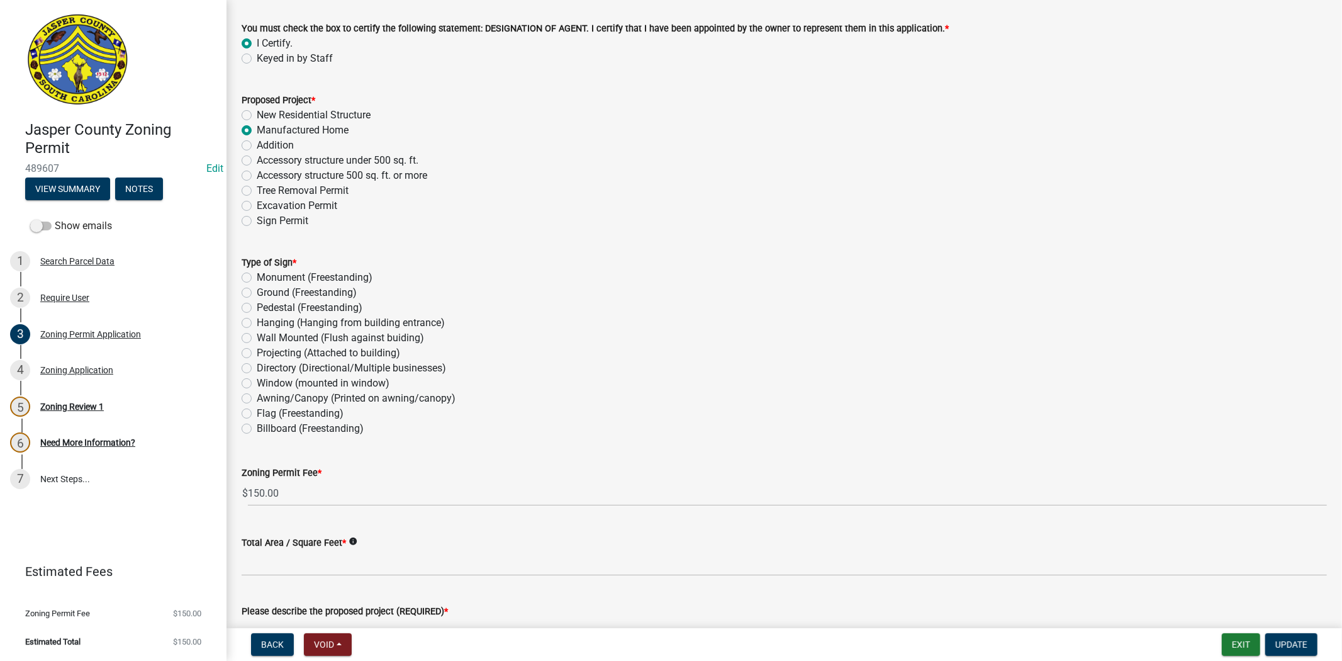
scroll to position [1608, 0]
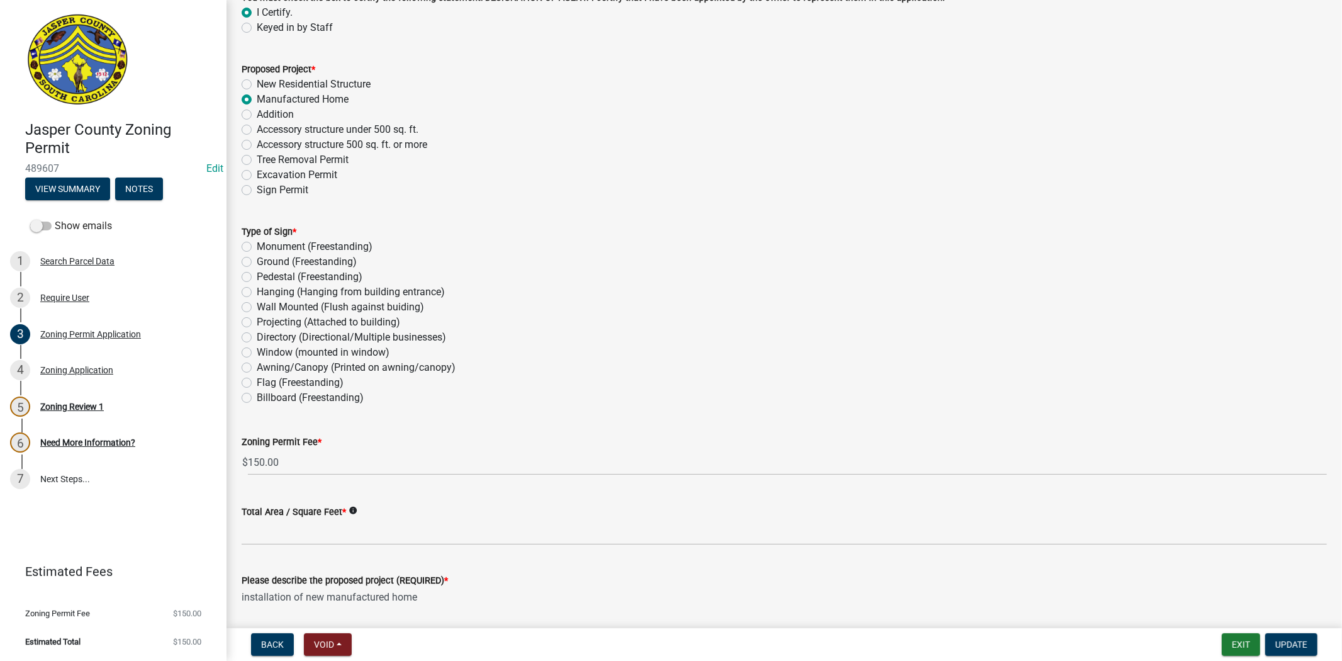
click at [257, 395] on label "Billboard (Freestanding)" at bounding box center [310, 397] width 107 height 15
click at [257, 395] on input "Billboard (Freestanding)" at bounding box center [261, 394] width 8 height 8
radio input "true"
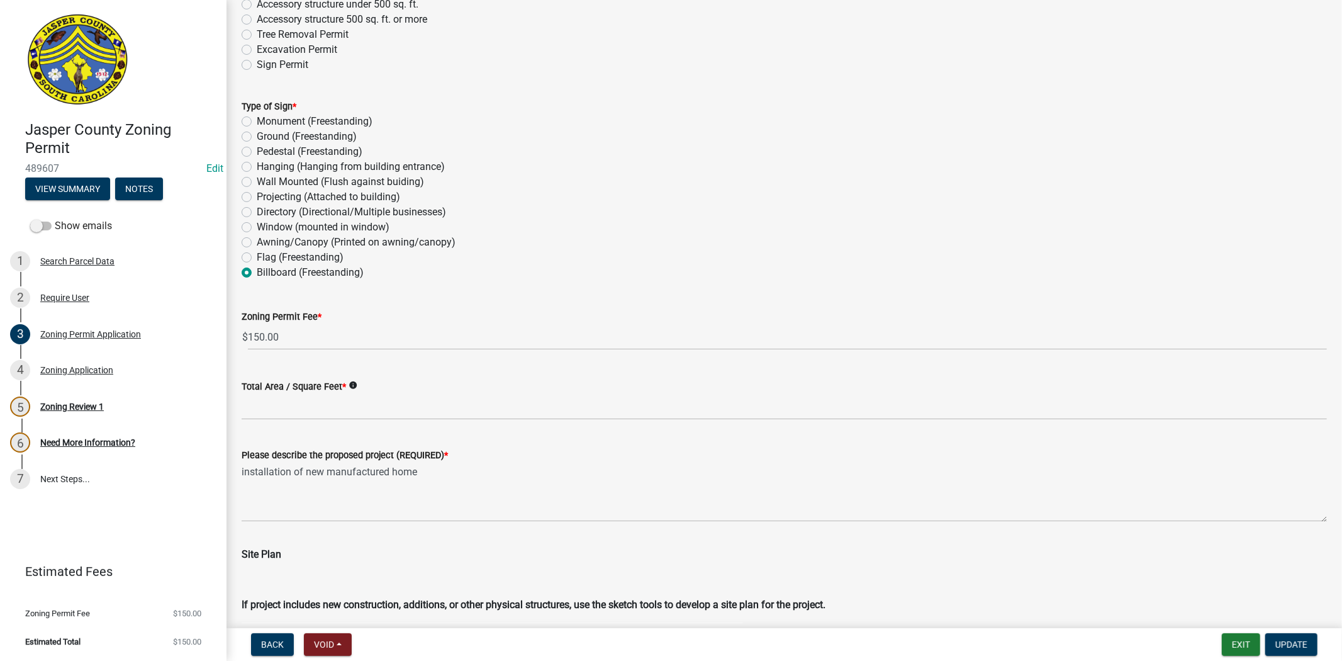
scroll to position [1748, 0]
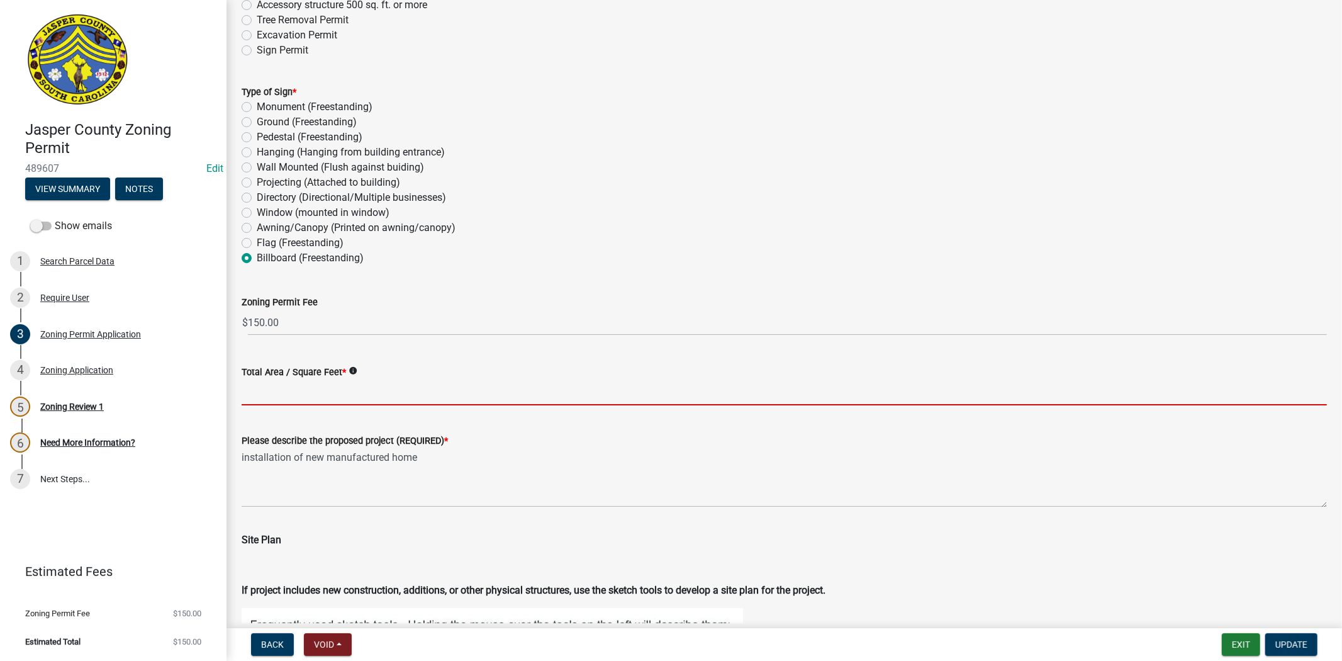
click at [288, 391] on input "Total Area / Square Feet *" at bounding box center [785, 392] width 1086 height 26
type input "-"
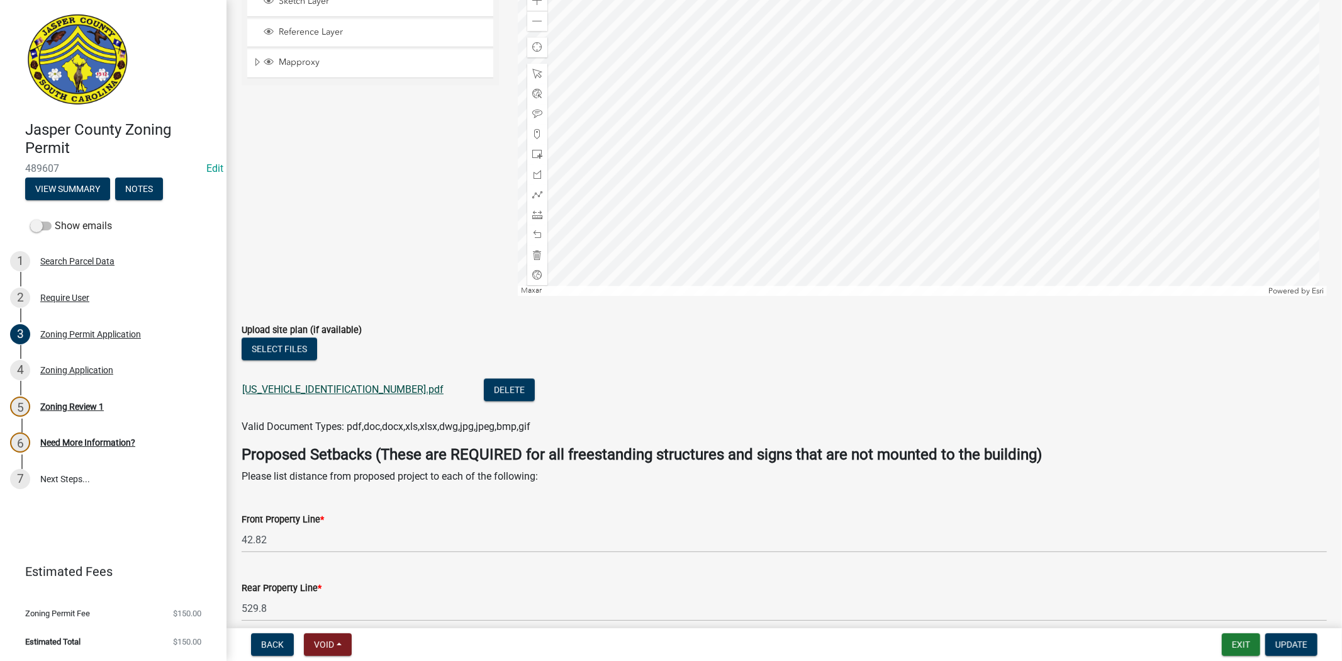
scroll to position [2609, 0]
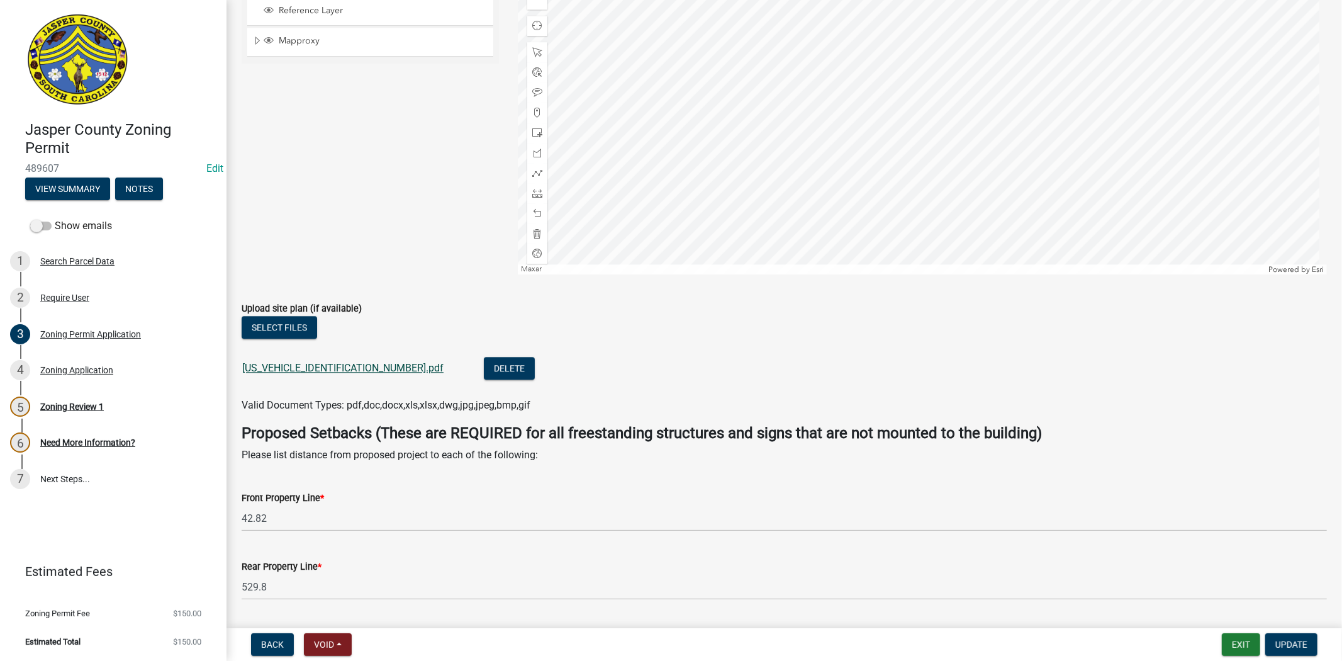
click at [336, 374] on link "SR110125100808570.pdf" at bounding box center [342, 368] width 201 height 12
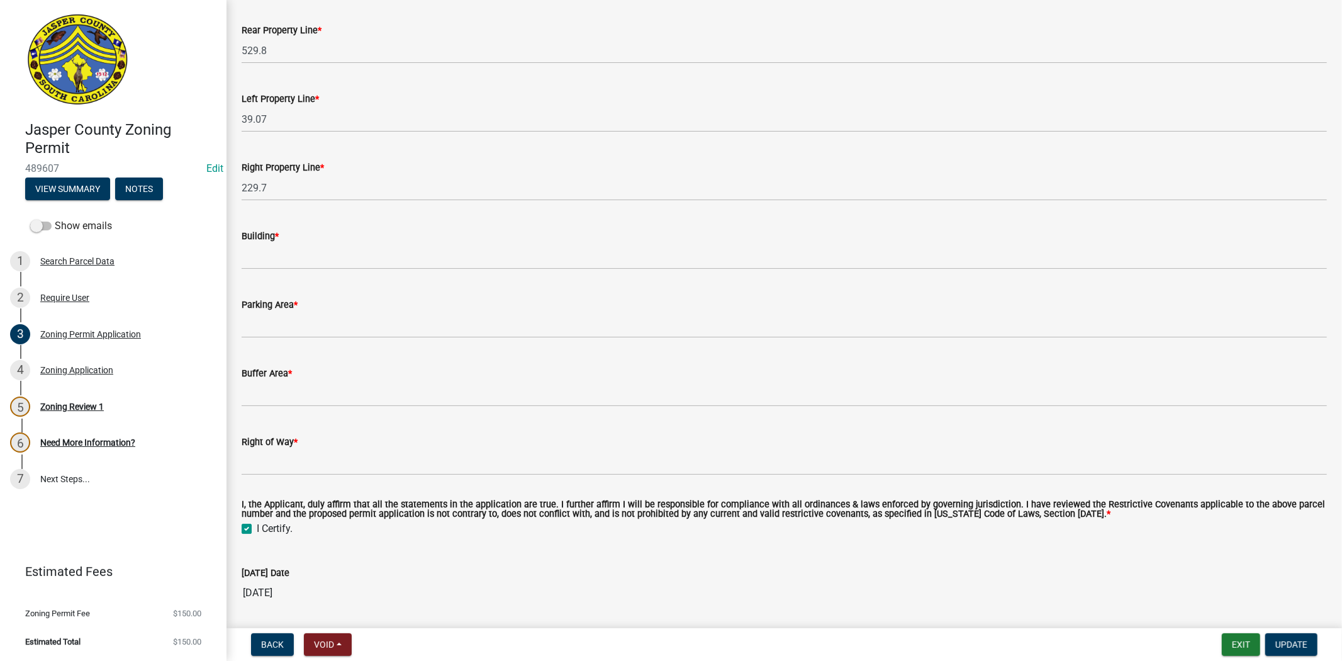
scroll to position [3147, 0]
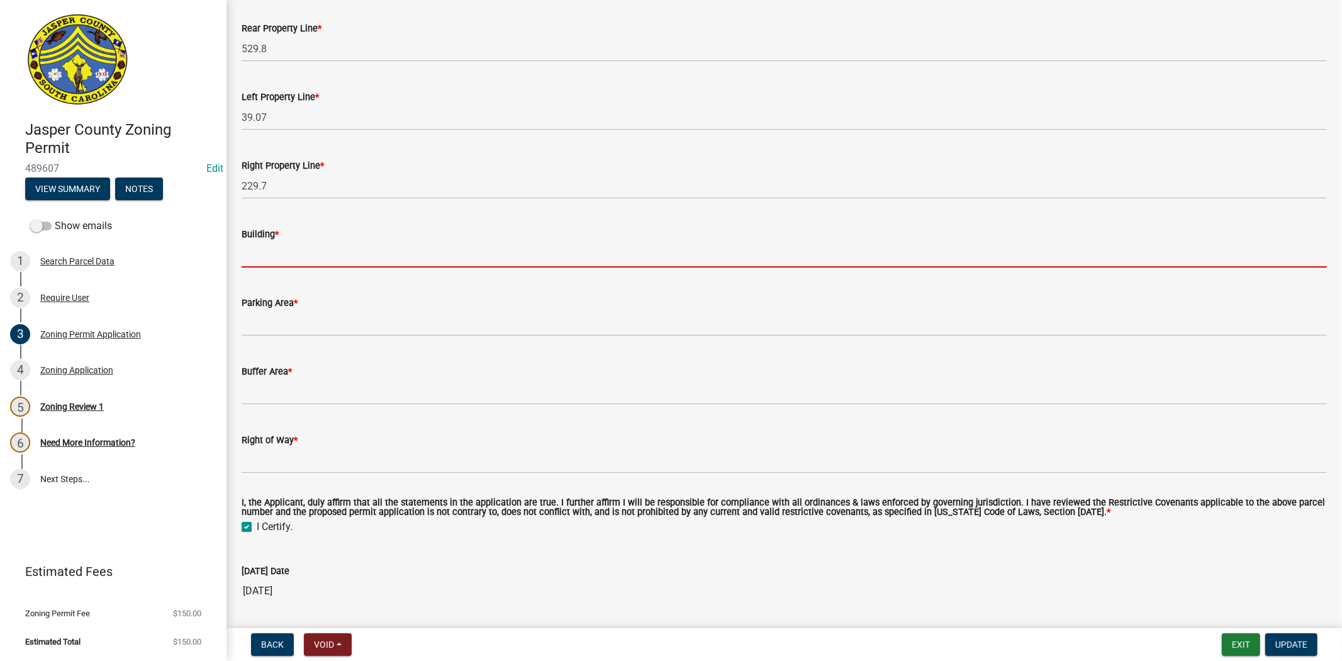
click at [346, 257] on input "Building *" at bounding box center [785, 255] width 1086 height 26
type input "n/a"
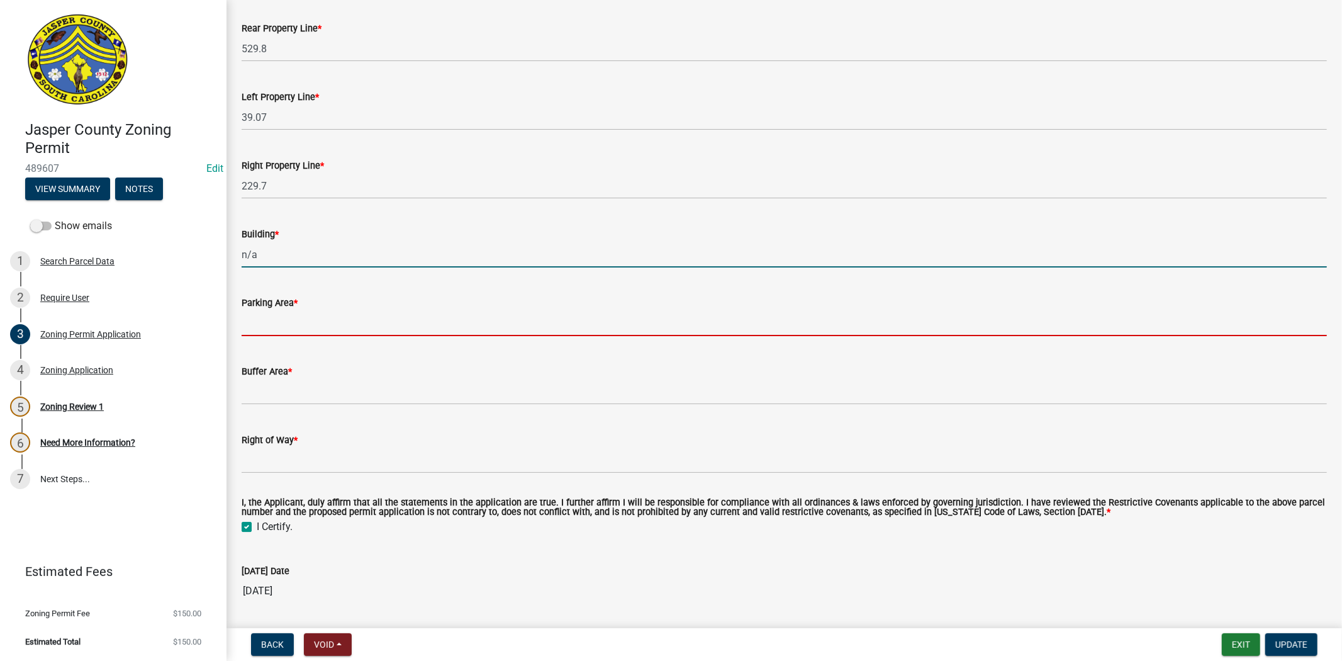
click at [356, 321] on input "Parking Area *" at bounding box center [785, 323] width 1086 height 26
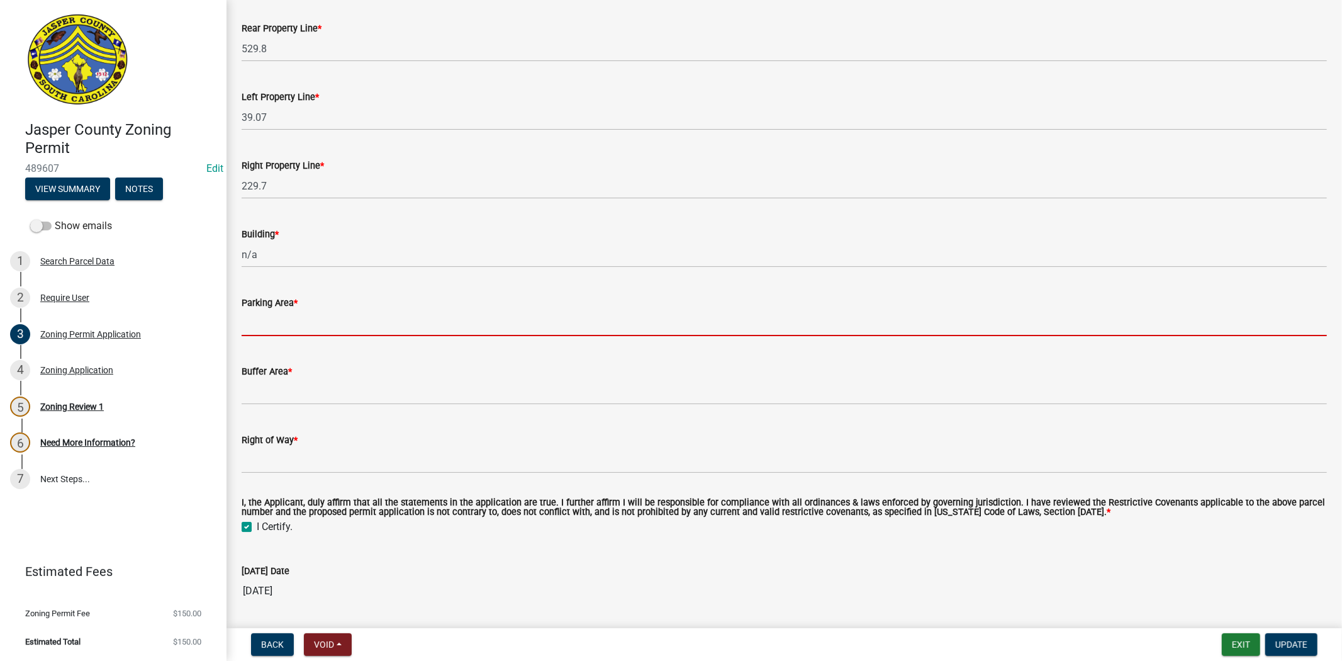
type input "n/a"
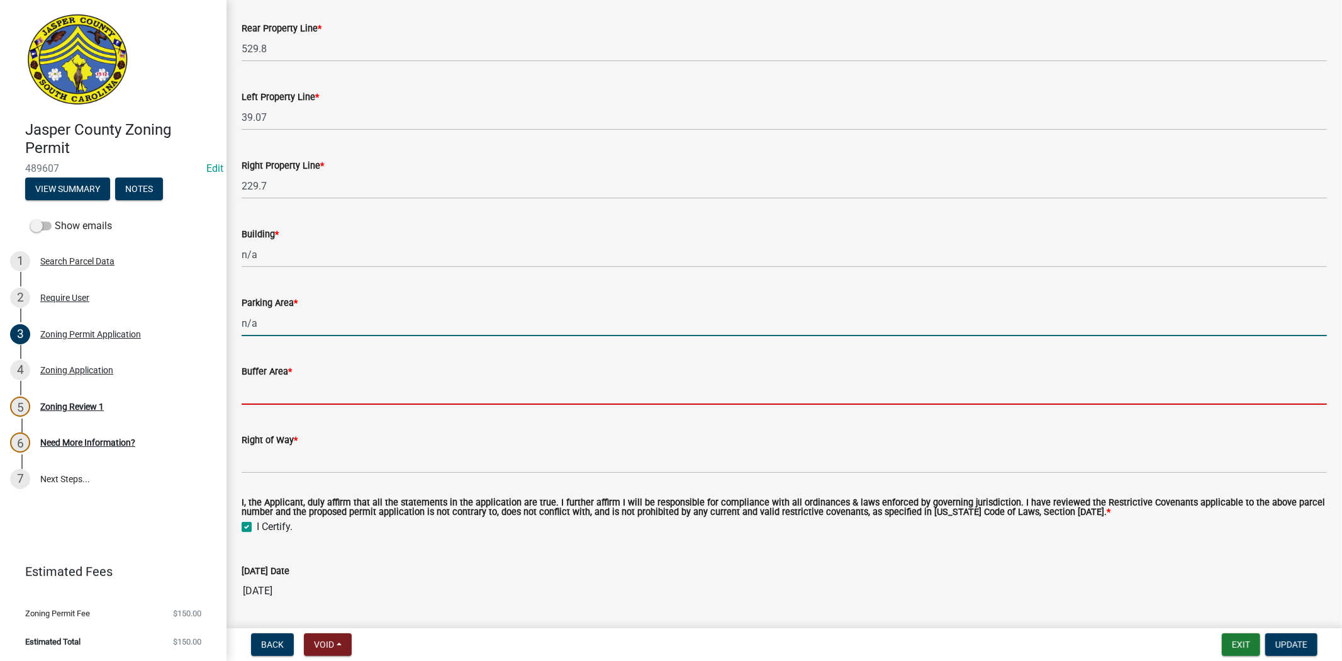
click at [364, 394] on input "Buffer Area *" at bounding box center [785, 392] width 1086 height 26
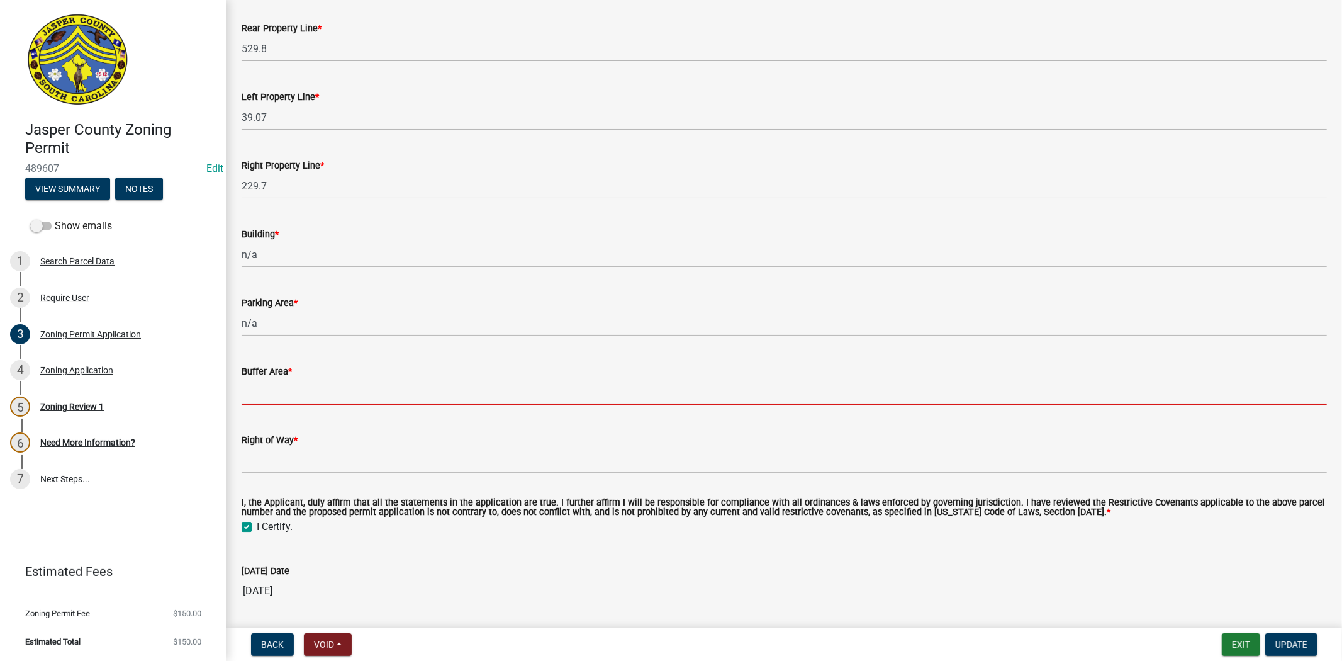
type input "n/a"
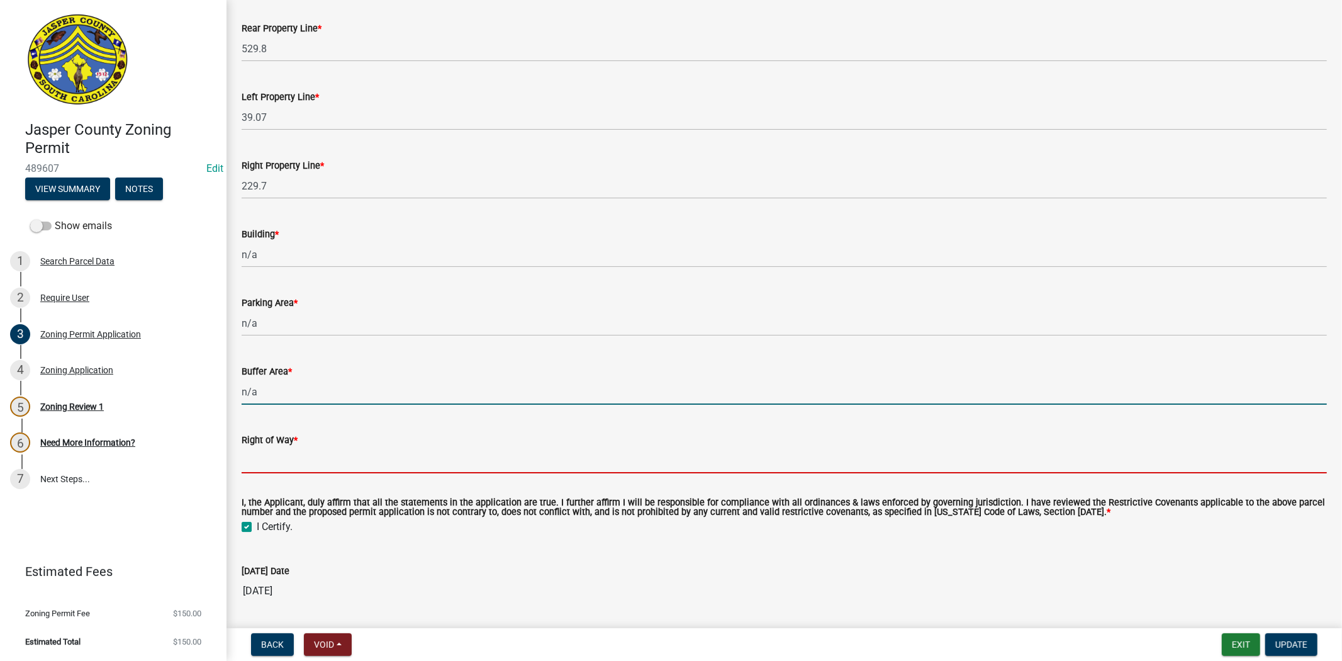
click at [339, 461] on input "Right of Way *" at bounding box center [785, 460] width 1086 height 26
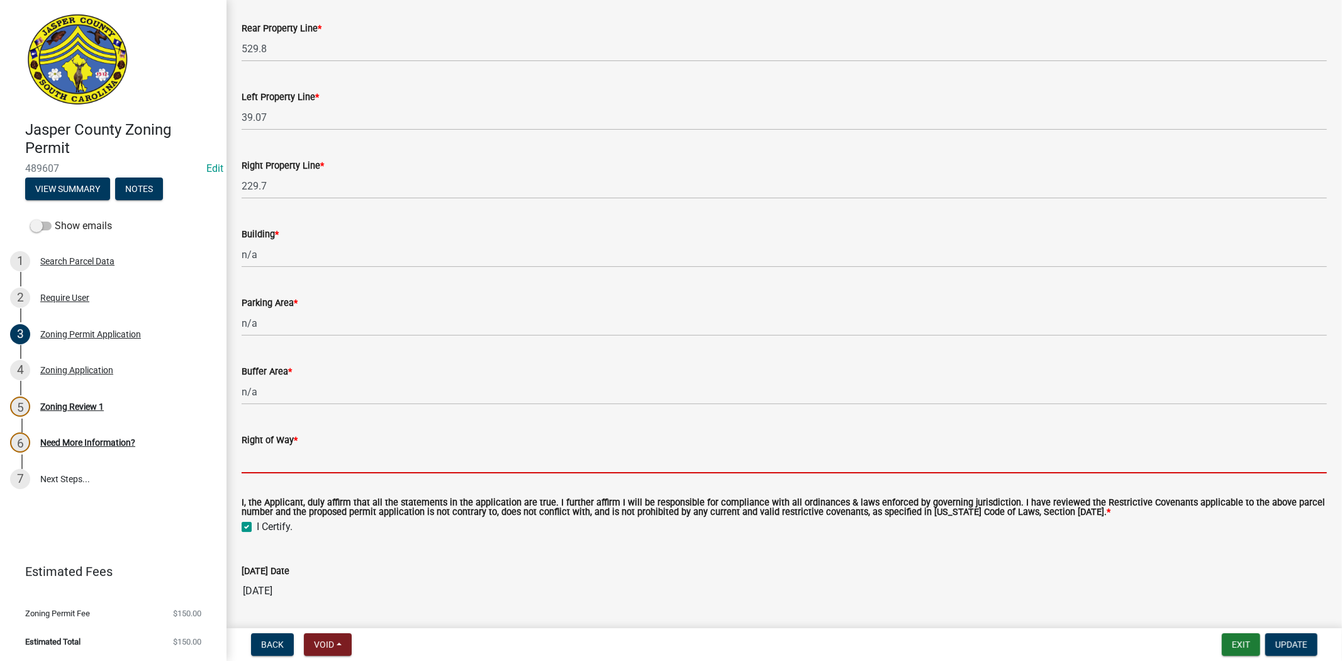
type input "n/a"
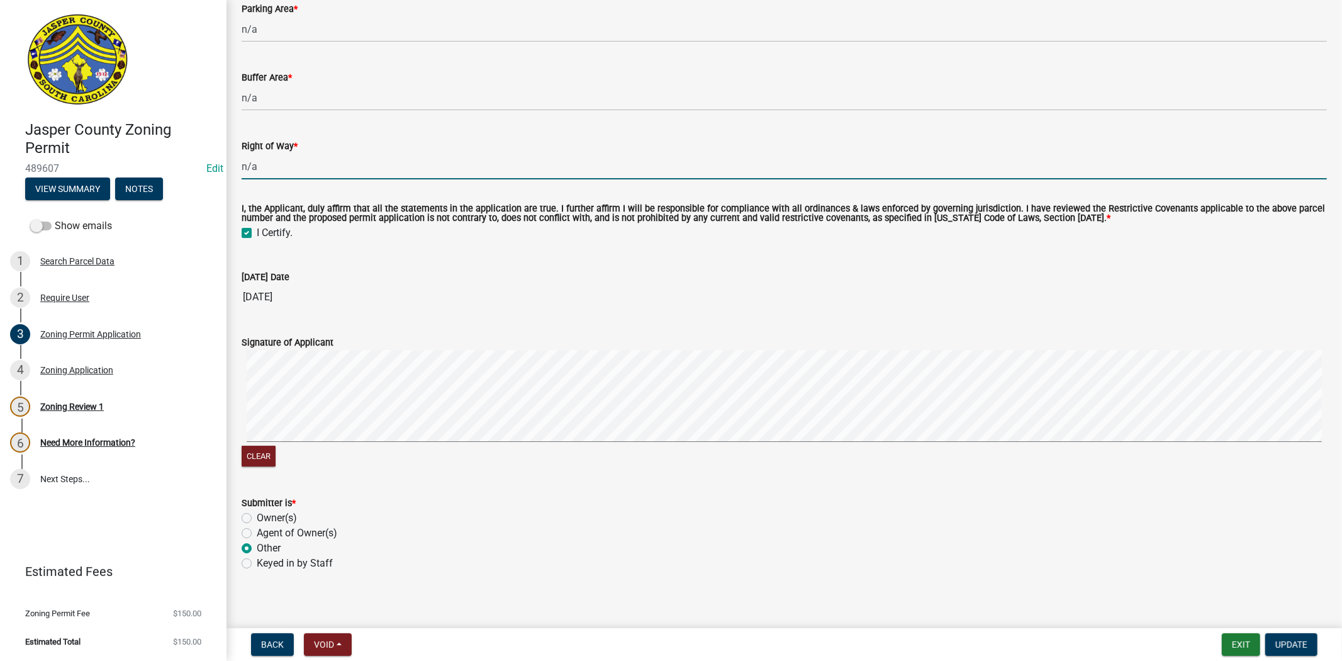
scroll to position [3449, 0]
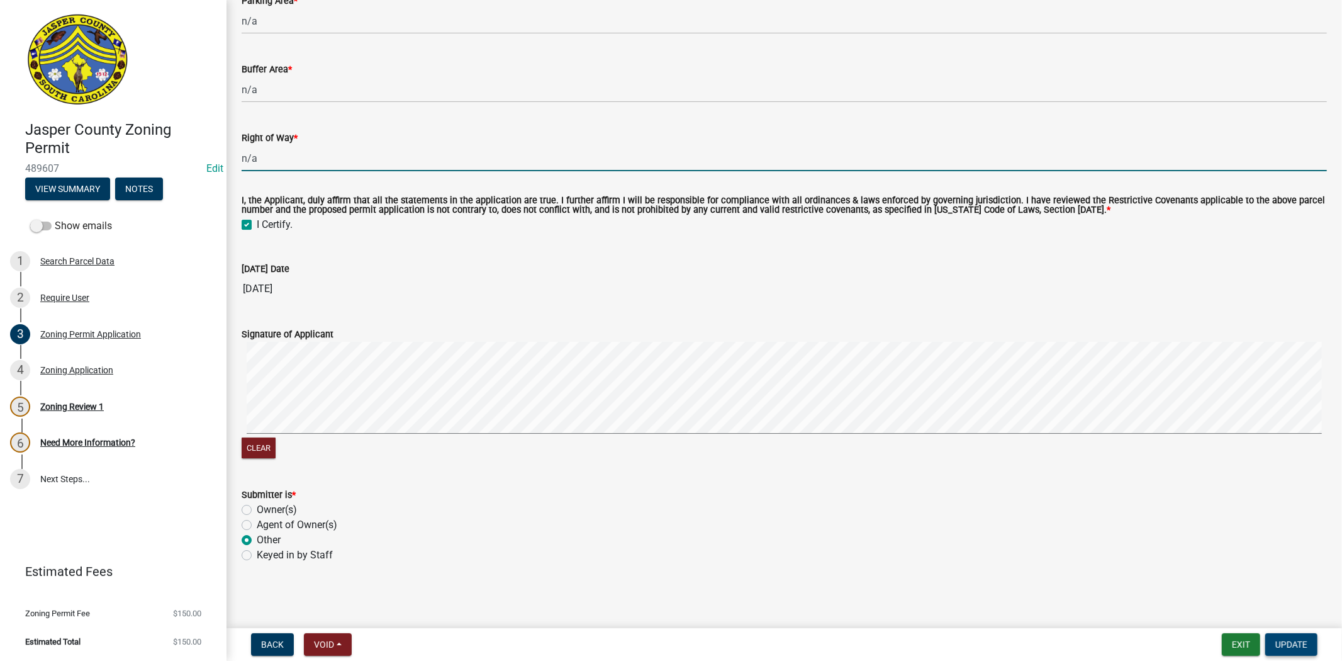
click at [1281, 649] on button "Update" at bounding box center [1292, 644] width 52 height 23
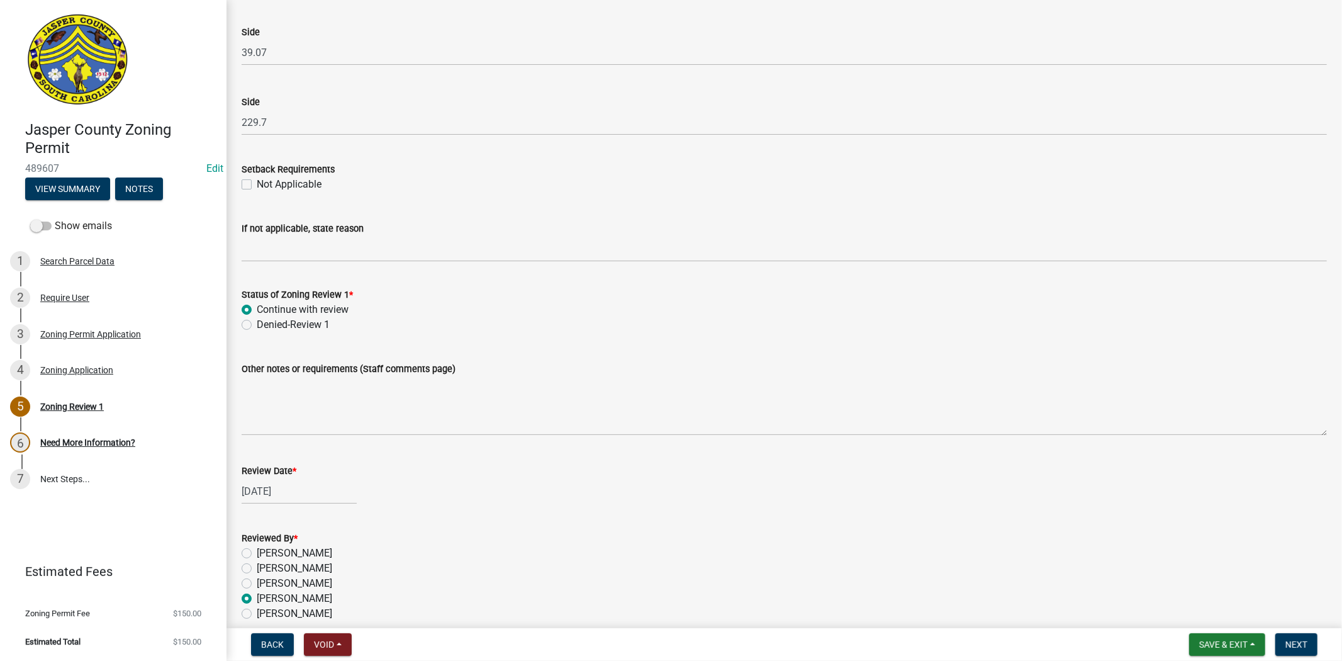
scroll to position [2017, 0]
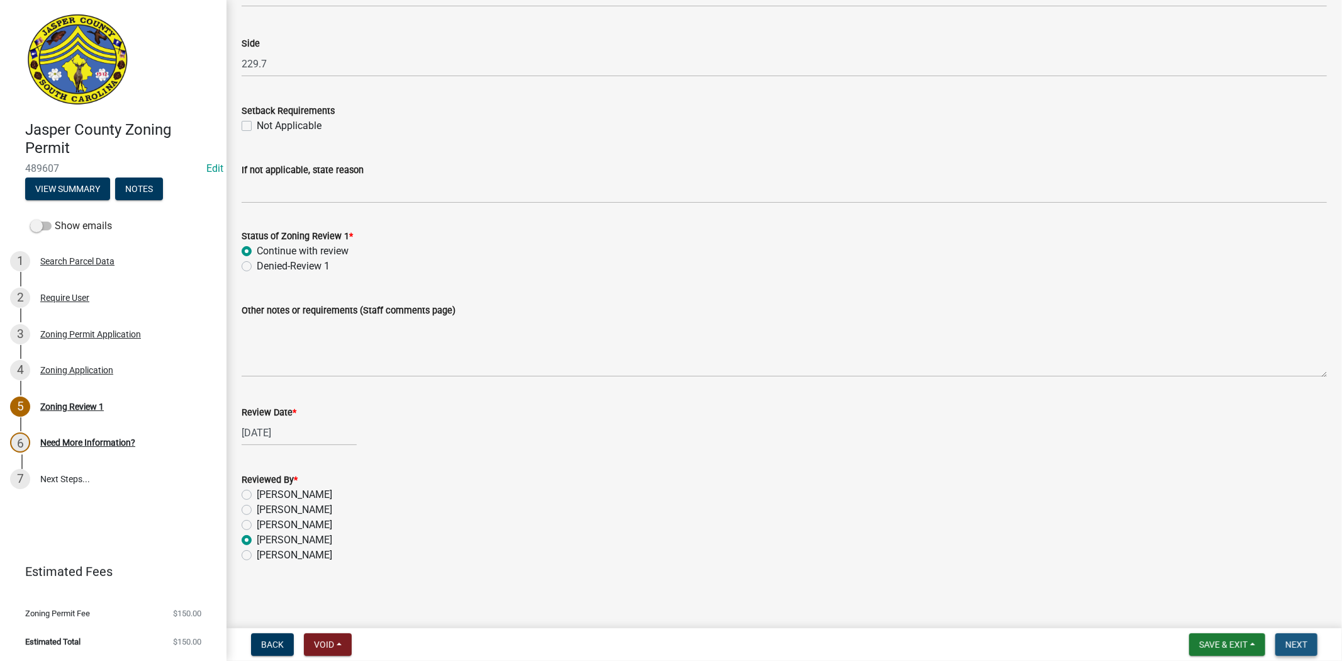
click at [1301, 639] on span "Next" at bounding box center [1297, 644] width 22 height 10
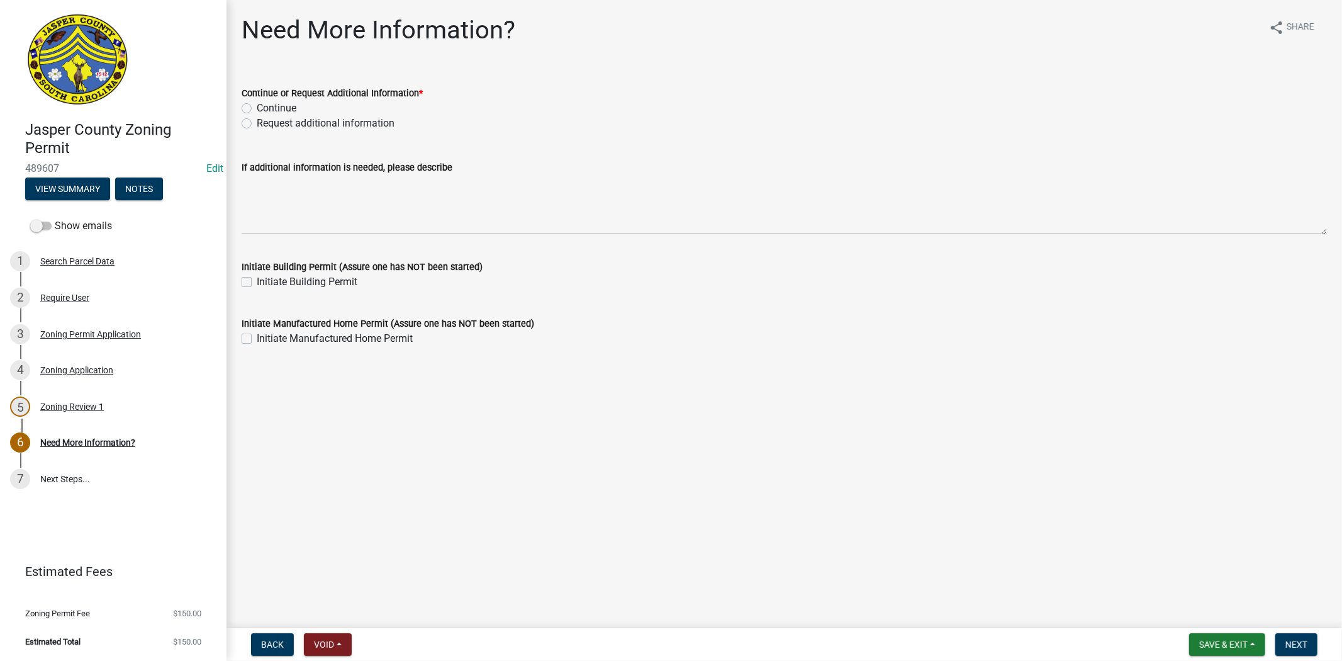
click at [257, 104] on label "Continue" at bounding box center [277, 108] width 40 height 15
click at [257, 104] on input "Continue" at bounding box center [261, 105] width 8 height 8
radio input "true"
click at [1310, 643] on button "Next" at bounding box center [1297, 644] width 42 height 23
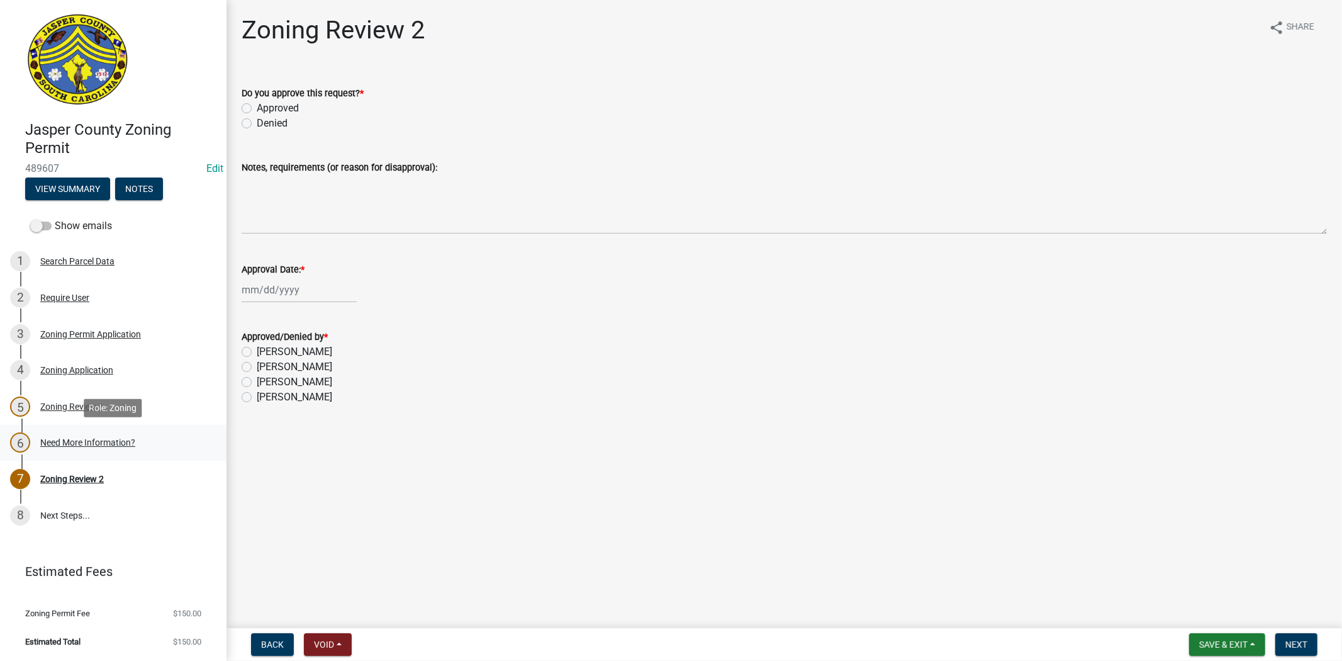
click at [74, 442] on div "Need More Information?" at bounding box center [87, 442] width 95 height 9
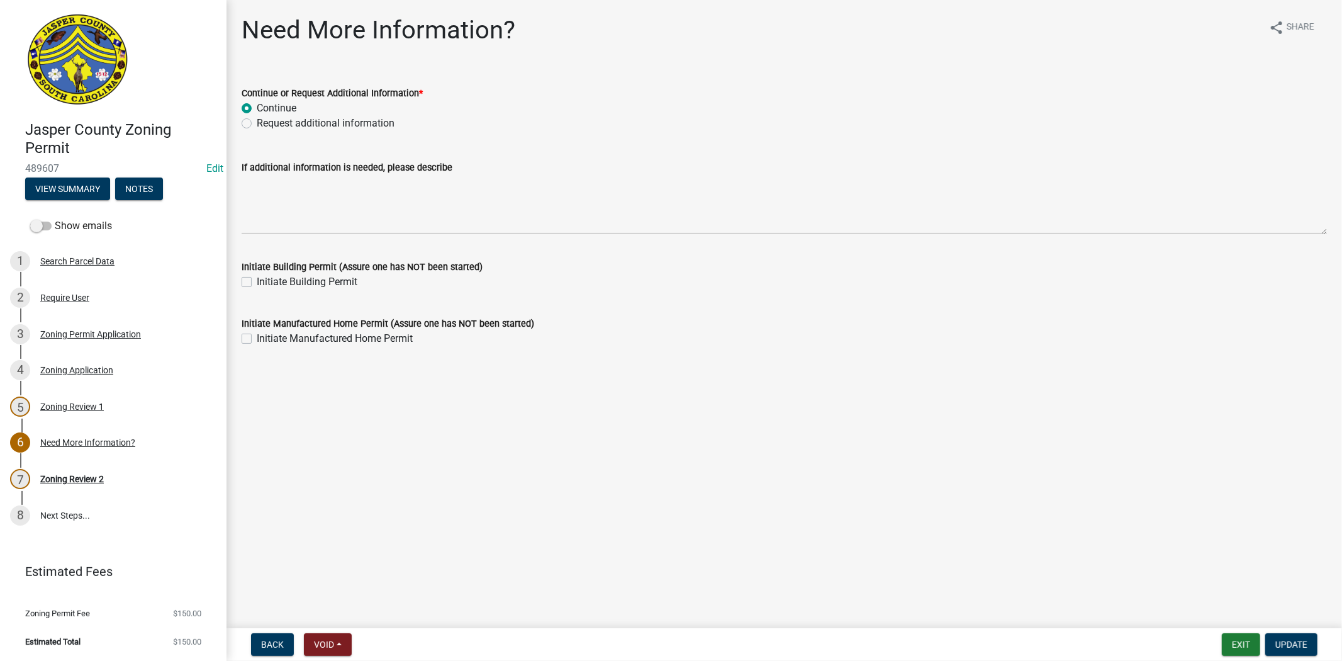
click at [257, 125] on label "Request additional information" at bounding box center [326, 123] width 138 height 15
click at [257, 124] on input "Request additional information" at bounding box center [261, 120] width 8 height 8
radio input "true"
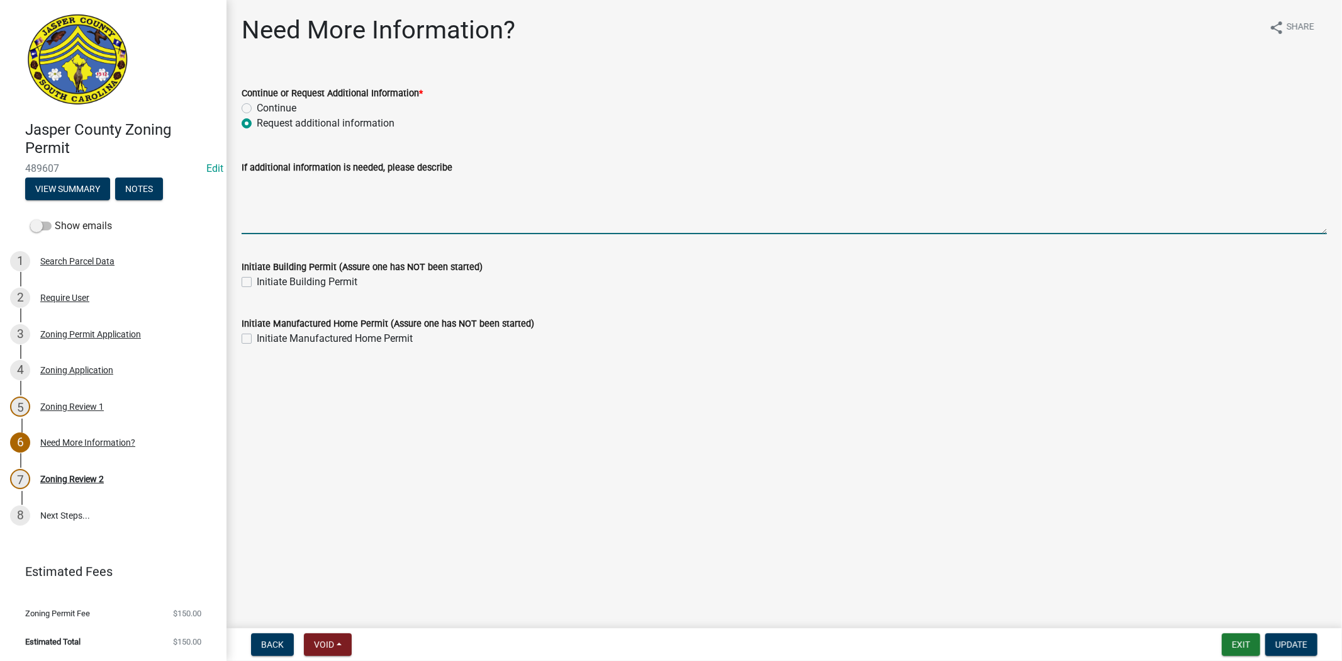
click at [281, 227] on textarea "If additional information is needed, please describe" at bounding box center [785, 204] width 1086 height 59
click at [571, 184] on textarea "Please provide a copy of encroachment permit or pictures of the entrance drivew…" at bounding box center [785, 204] width 1086 height 59
type textarea "Please provide a copy of encroachment permit or pictures of the entrance / driv…"
click at [1303, 639] on span "Update" at bounding box center [1292, 644] width 32 height 10
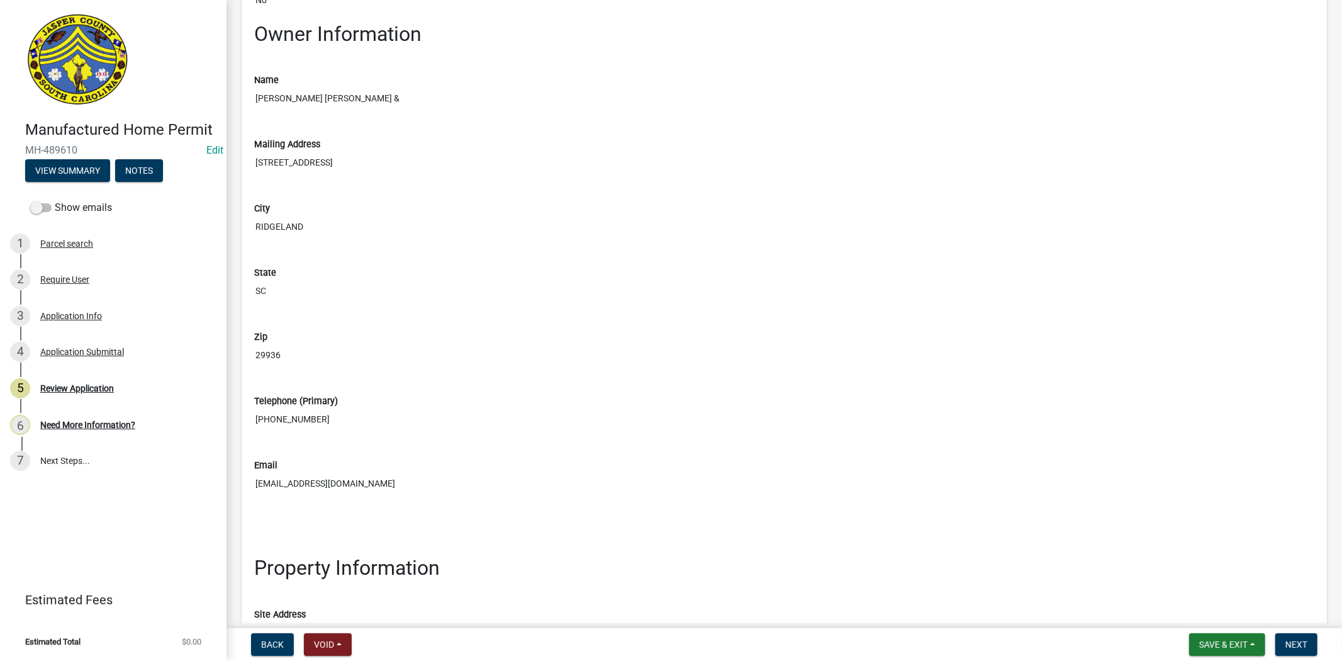
scroll to position [979, 0]
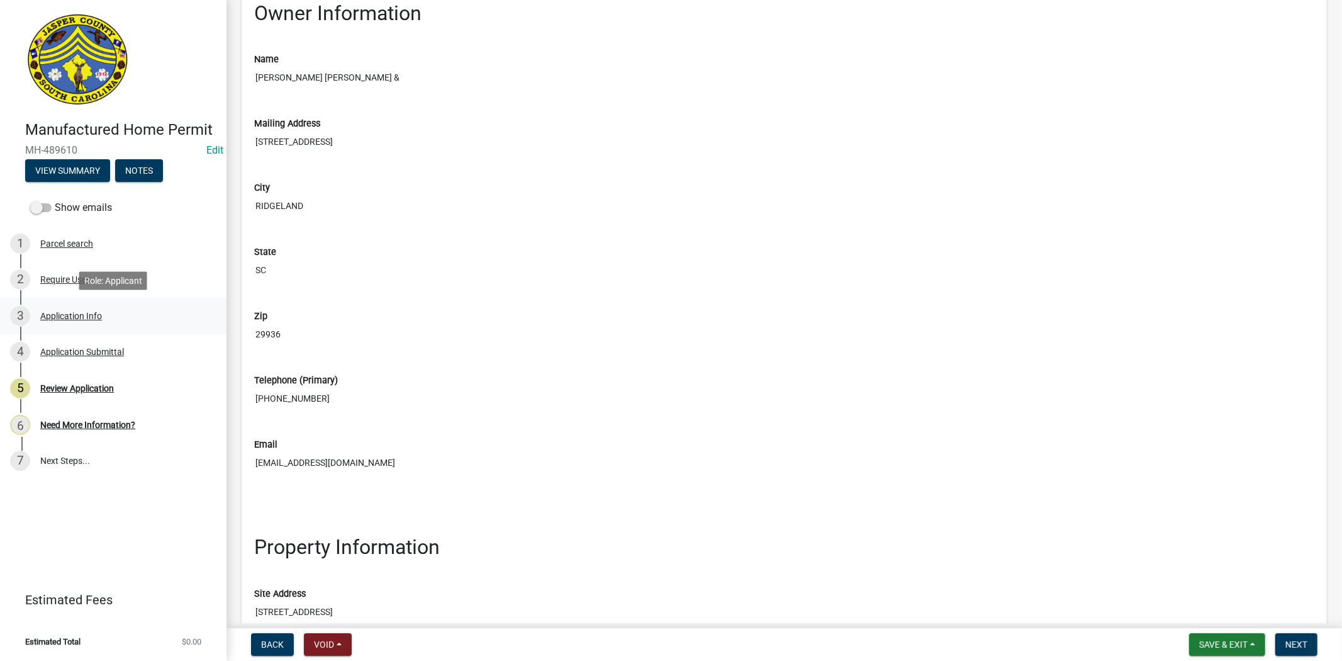
click at [96, 318] on div "Application Info" at bounding box center [71, 316] width 62 height 9
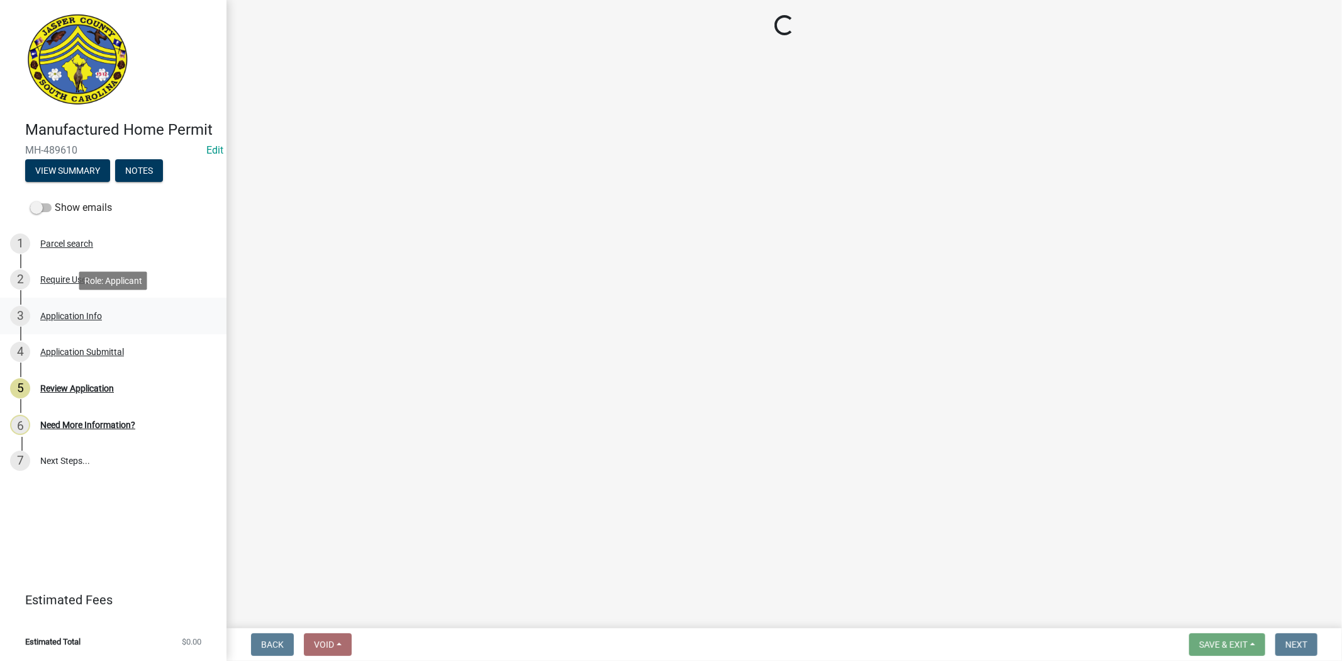
select select "00748aa1-56c2-4786-b7ff-9b3cb1d8d455"
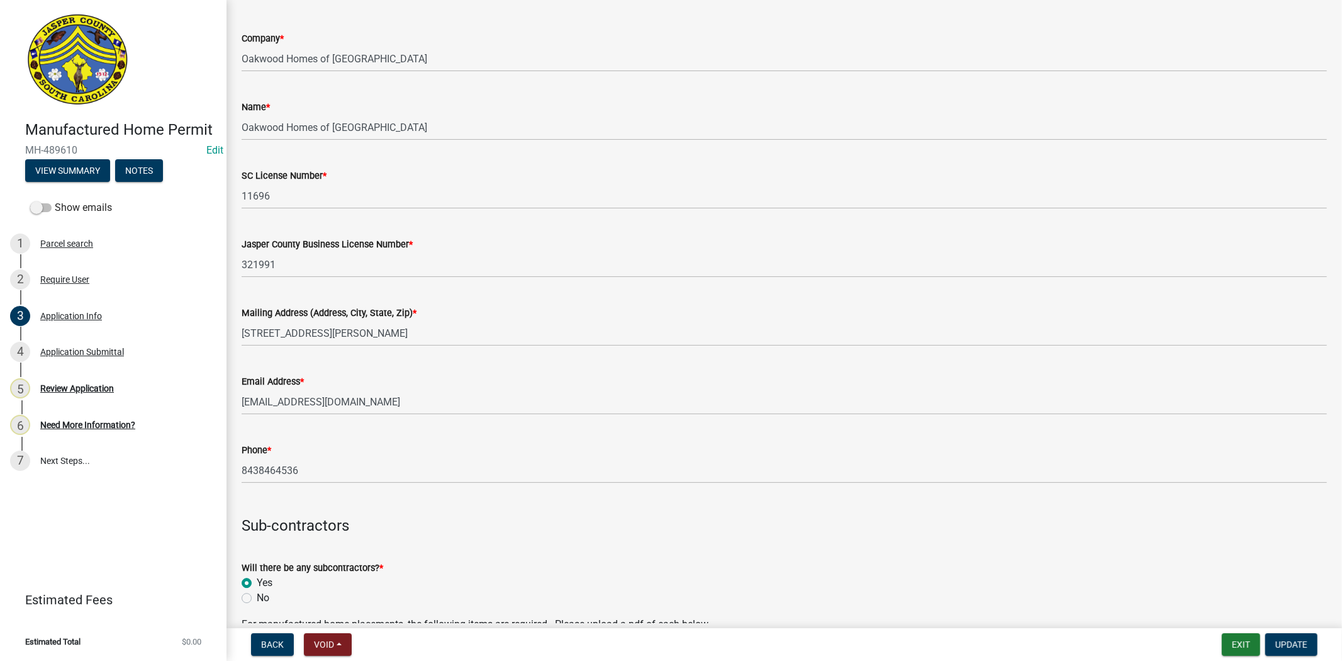
scroll to position [2867, 0]
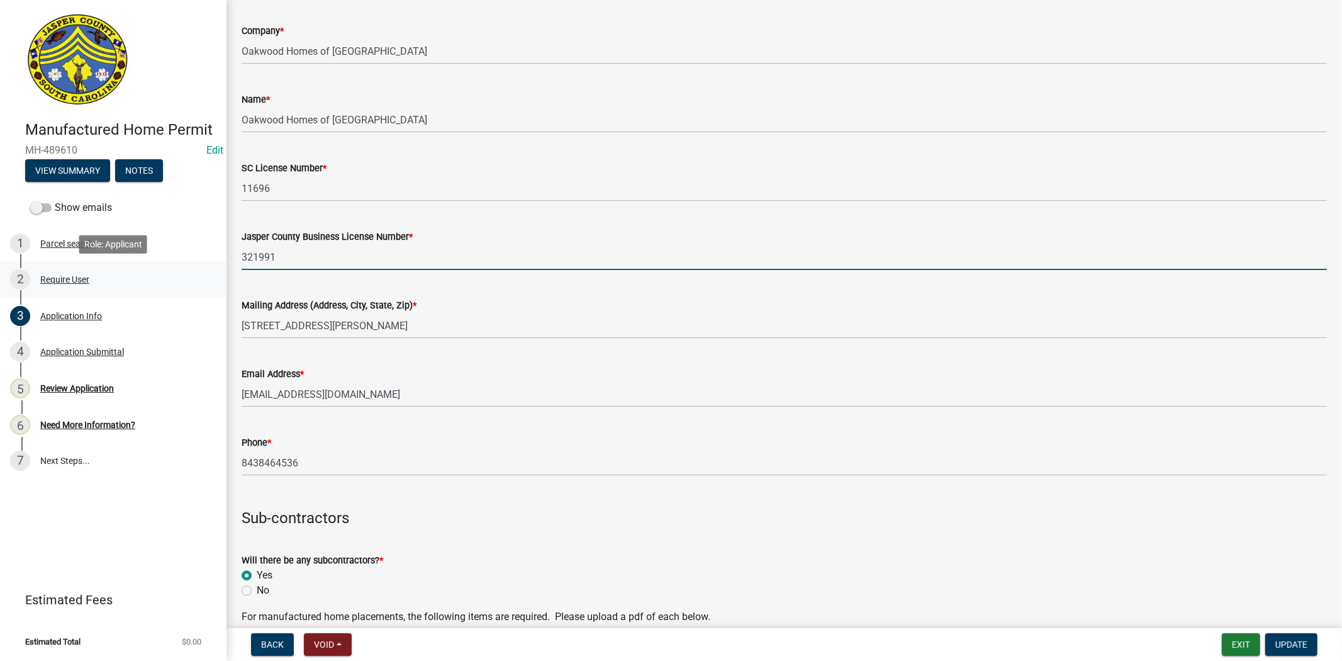
drag, startPoint x: 323, startPoint y: 257, endPoint x: 222, endPoint y: 269, distance: 102.1
click at [222, 269] on div "Manufactured Home Permit MH-489610 Edit View Summary Notes Show emails 1 Parcel…" at bounding box center [671, 330] width 1342 height 661
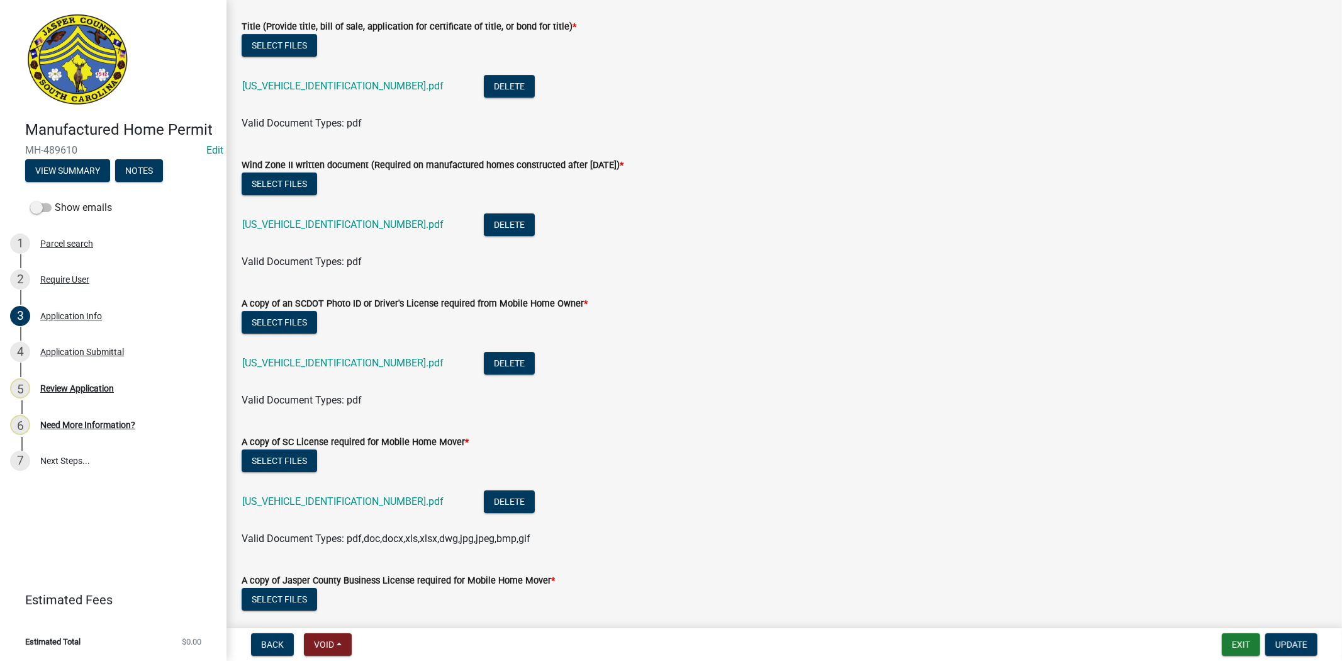
scroll to position [3867, 0]
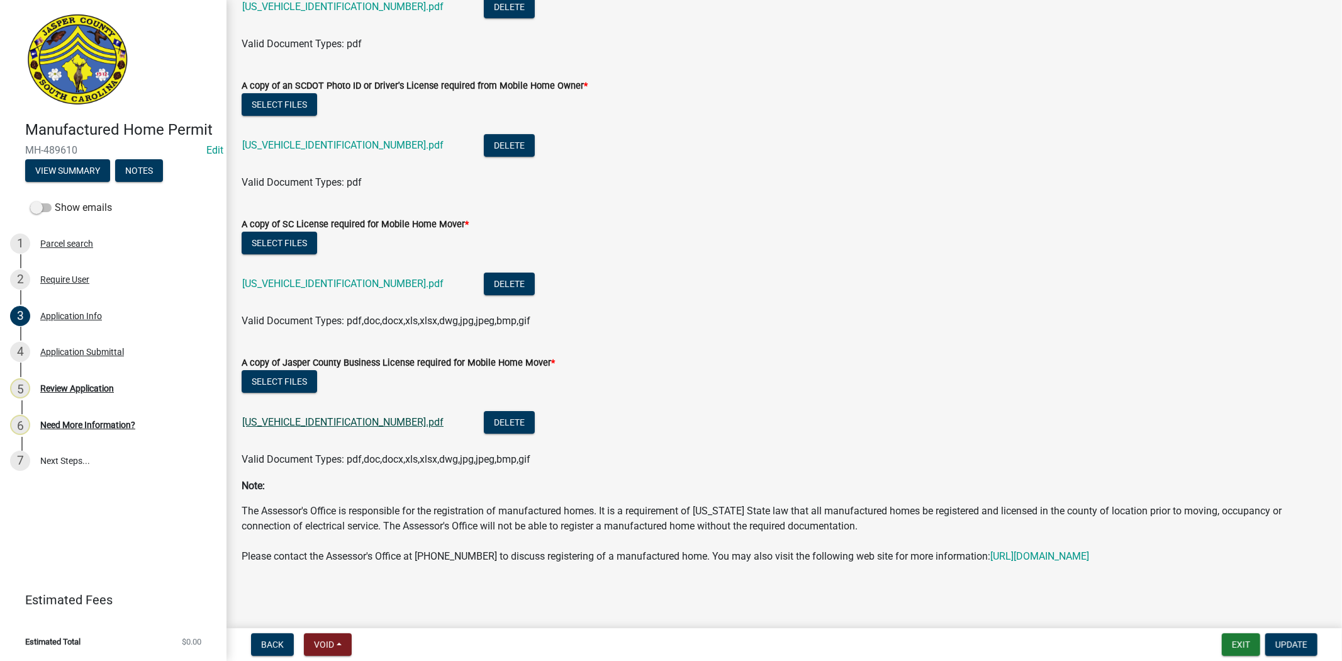
type input "0000"
click at [344, 416] on link "SR110125100808570.pdf" at bounding box center [342, 422] width 201 height 12
click at [318, 278] on link "SR110125100809072.pdf" at bounding box center [342, 284] width 201 height 12
click at [323, 139] on link "SR110125100809071.pdf" at bounding box center [342, 145] width 201 height 12
click at [295, 139] on link "SR110125100809071.pdf" at bounding box center [342, 145] width 201 height 12
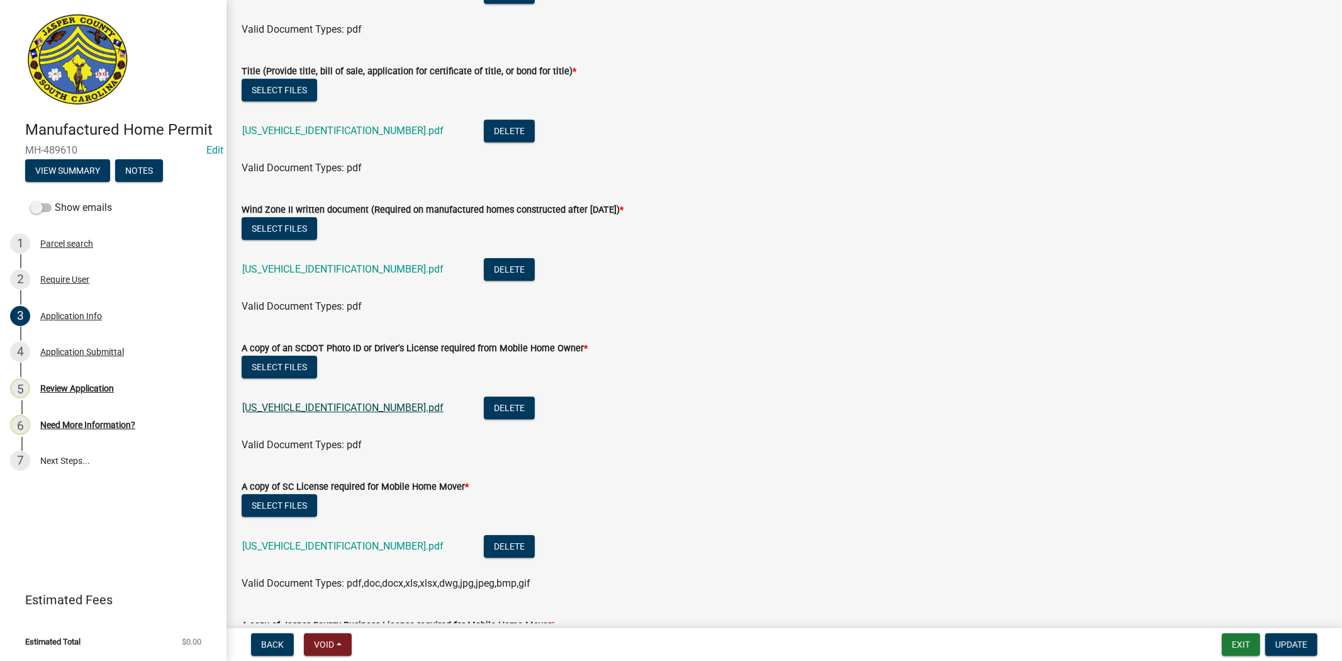
scroll to position [3588, 0]
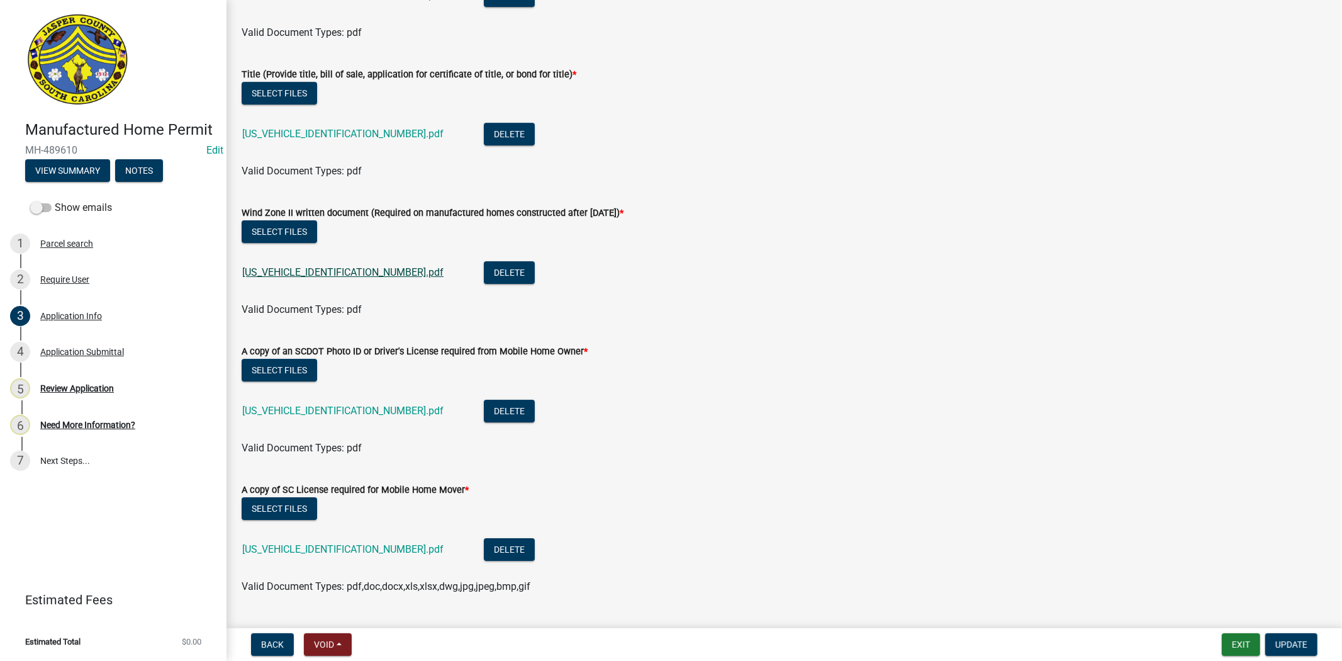
click at [332, 272] on link "SR110125100809062.pdf" at bounding box center [342, 272] width 201 height 12
click at [334, 131] on link "SR110125100809061.pdf" at bounding box center [342, 134] width 201 height 12
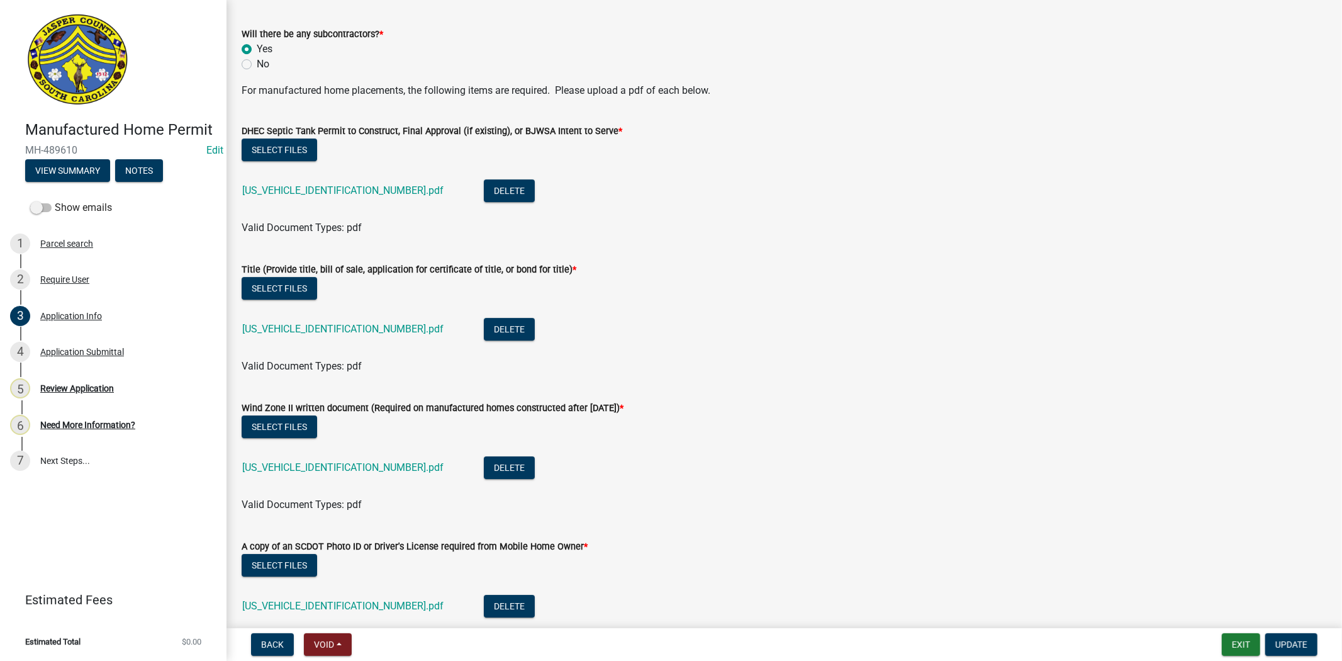
scroll to position [3378, 0]
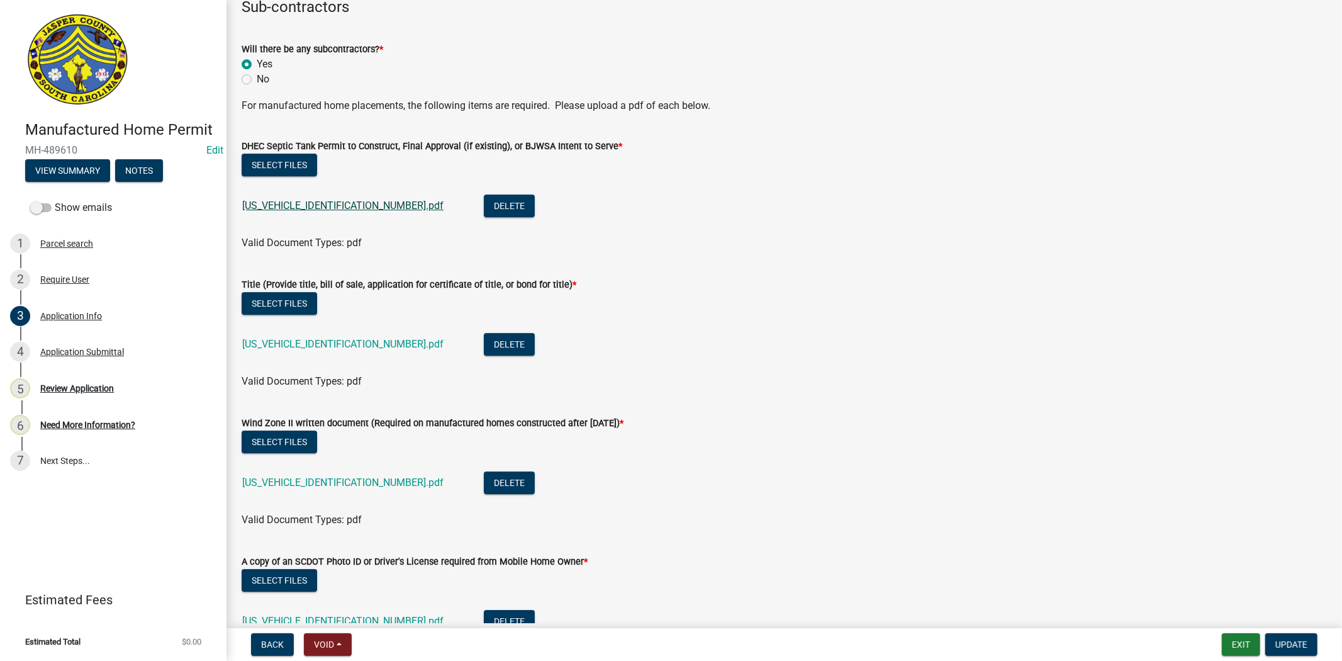
click at [275, 203] on link "SR110125100809070.pdf" at bounding box center [342, 205] width 201 height 12
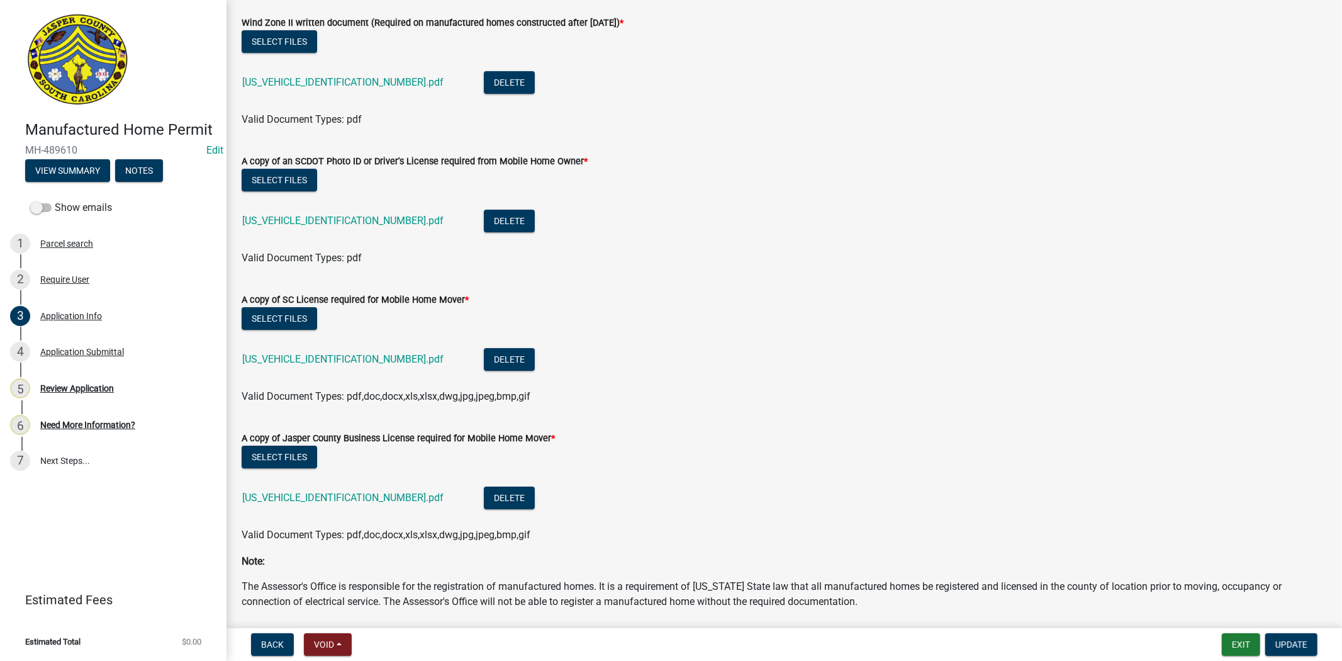
scroll to position [3867, 0]
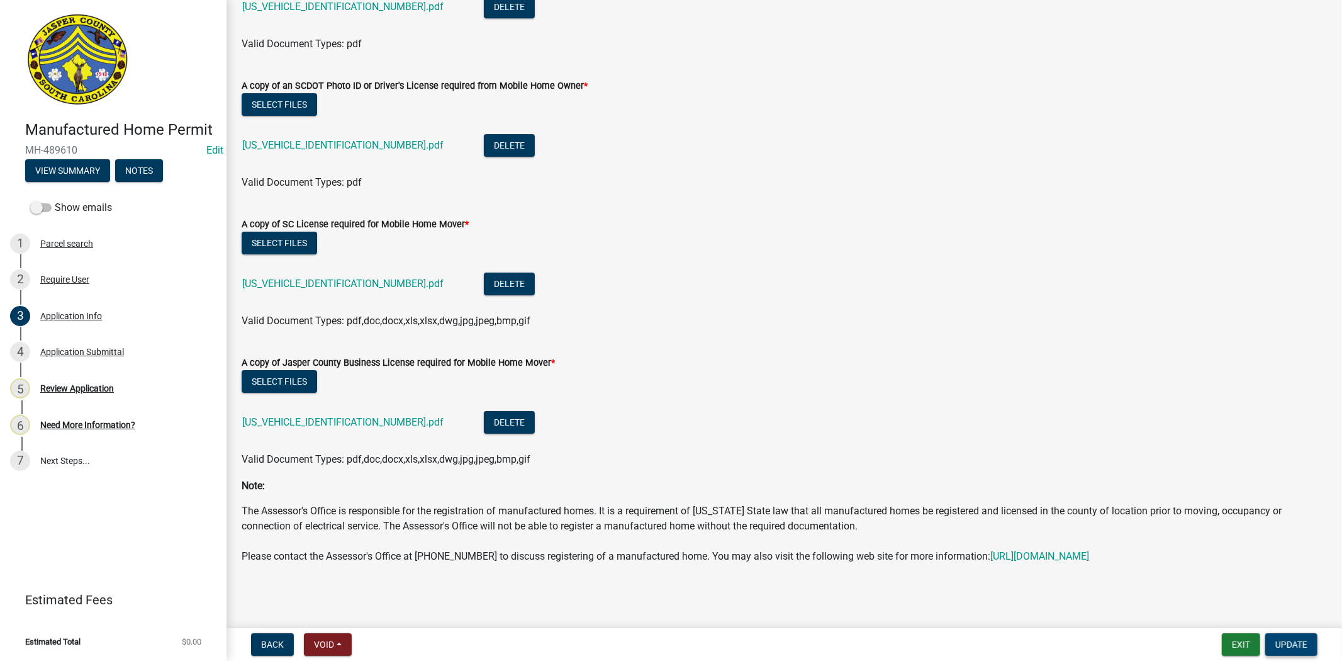
click at [1280, 643] on span "Update" at bounding box center [1292, 644] width 32 height 10
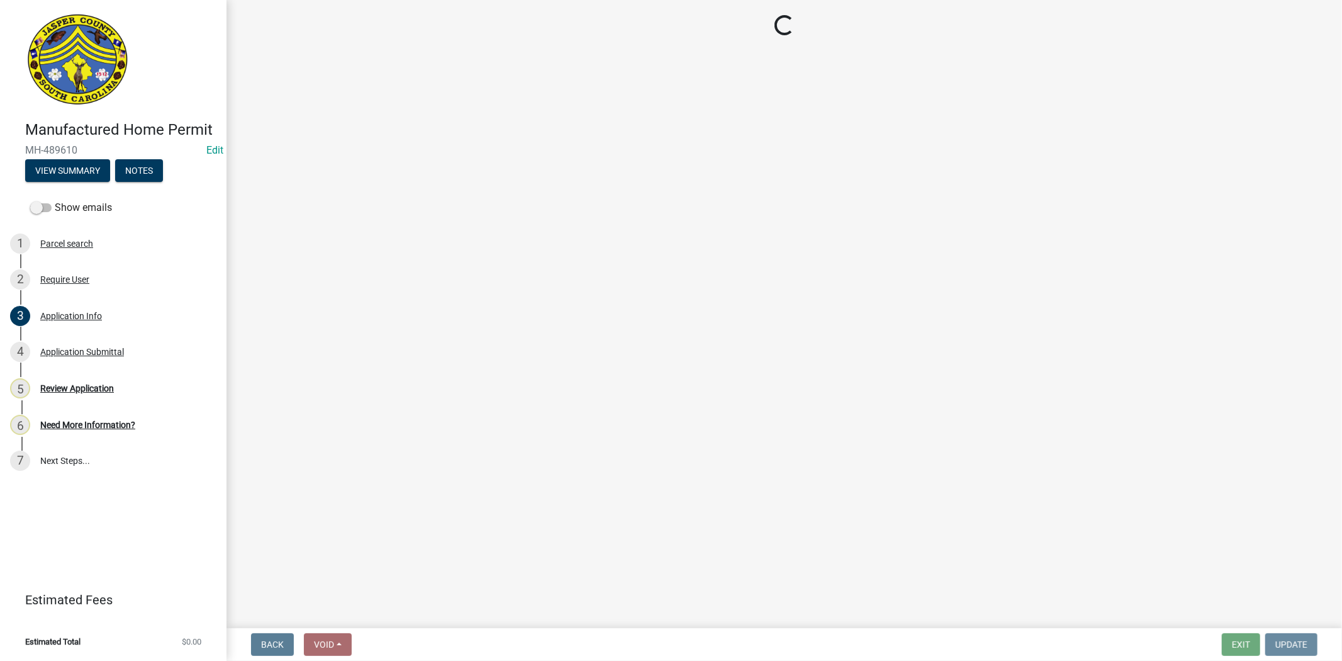
scroll to position [0, 0]
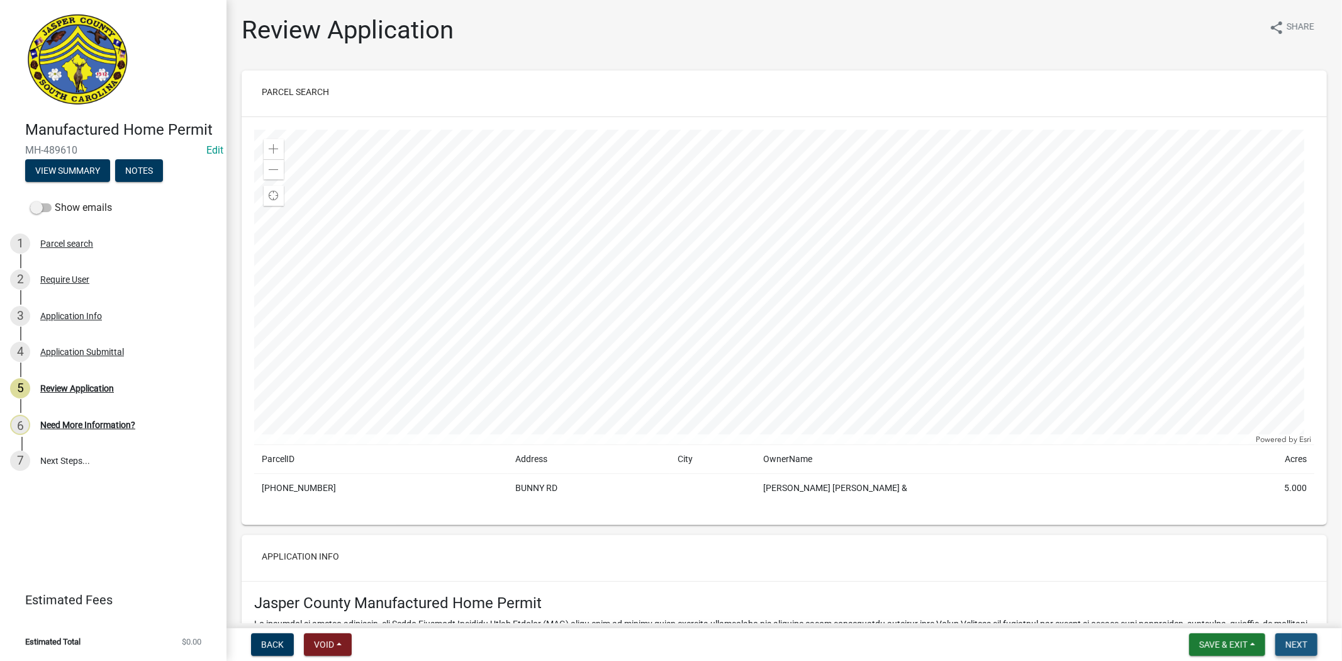
click at [1308, 643] on button "Next" at bounding box center [1297, 644] width 42 height 23
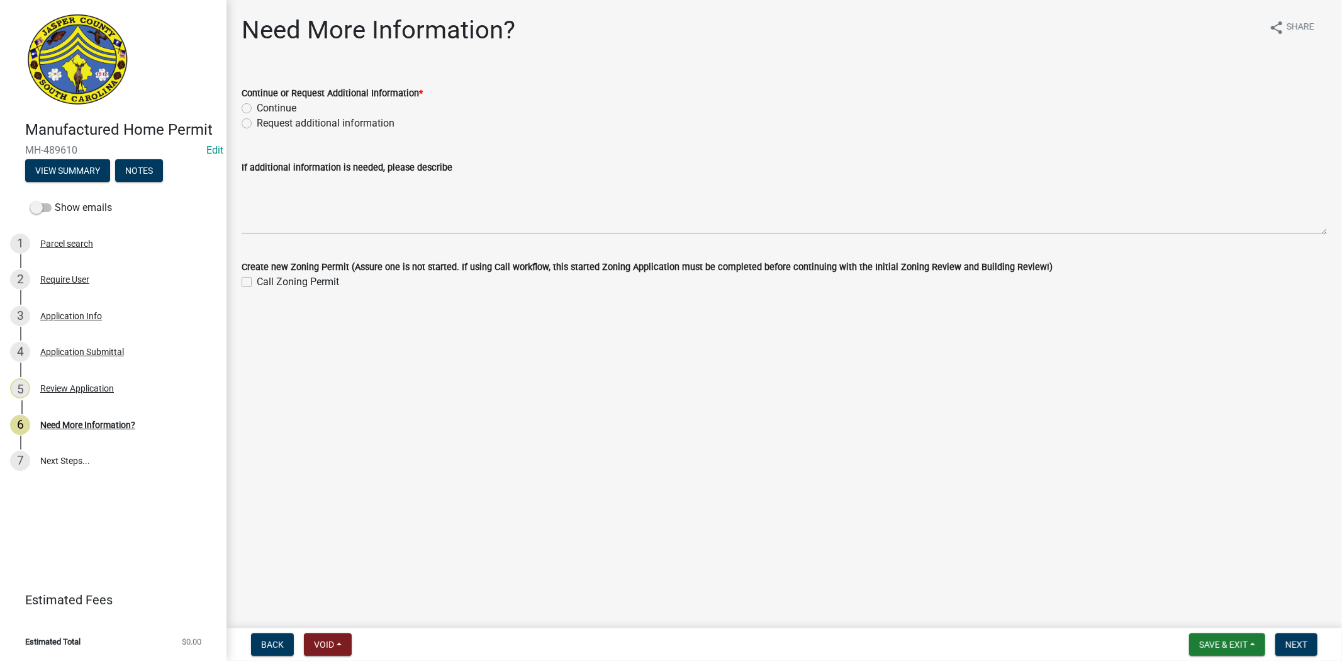
click at [257, 126] on label "Request additional information" at bounding box center [326, 123] width 138 height 15
click at [257, 124] on input "Request additional information" at bounding box center [261, 120] width 8 height 8
radio input "true"
drag, startPoint x: 285, startPoint y: 240, endPoint x: 290, endPoint y: 222, distance: 19.5
click at [286, 241] on wm-data-entity-input "If additional information is needed, please describe" at bounding box center [785, 193] width 1086 height 102
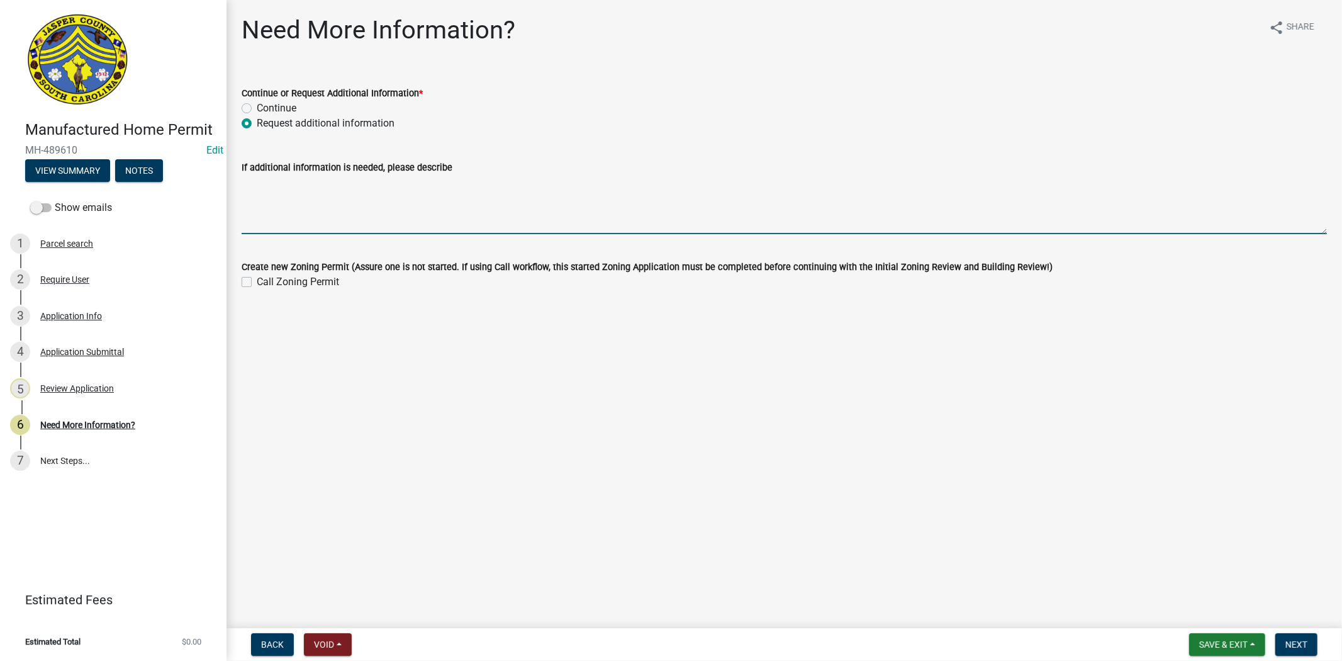
click at [290, 210] on textarea "If additional information is needed, please describe" at bounding box center [785, 204] width 1086 height 59
click at [441, 186] on textarea "Please provide a copy of the movers Jasper county Business license and the DMV …" at bounding box center [785, 204] width 1086 height 59
click at [515, 181] on textarea "Please provide a copy of the movers Jasper County Business license and the DMV …" at bounding box center [785, 204] width 1086 height 59
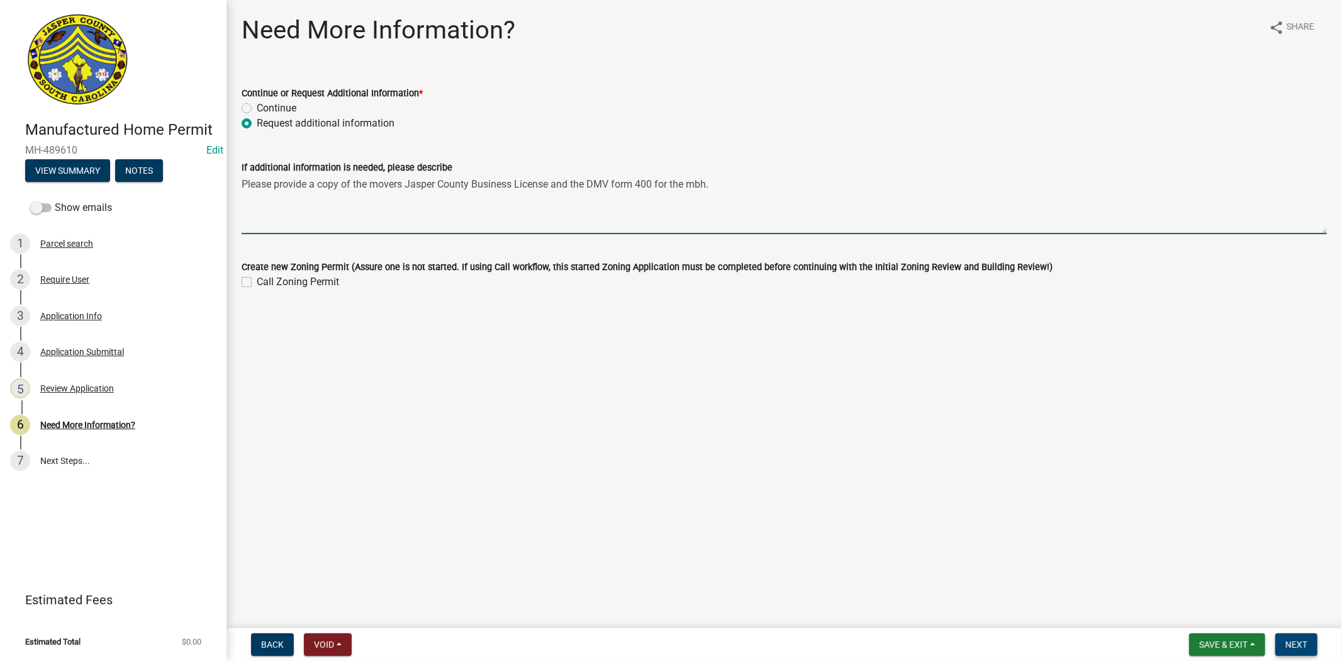
type textarea "Please provide a copy of the movers Jasper County Business License and the DMV …"
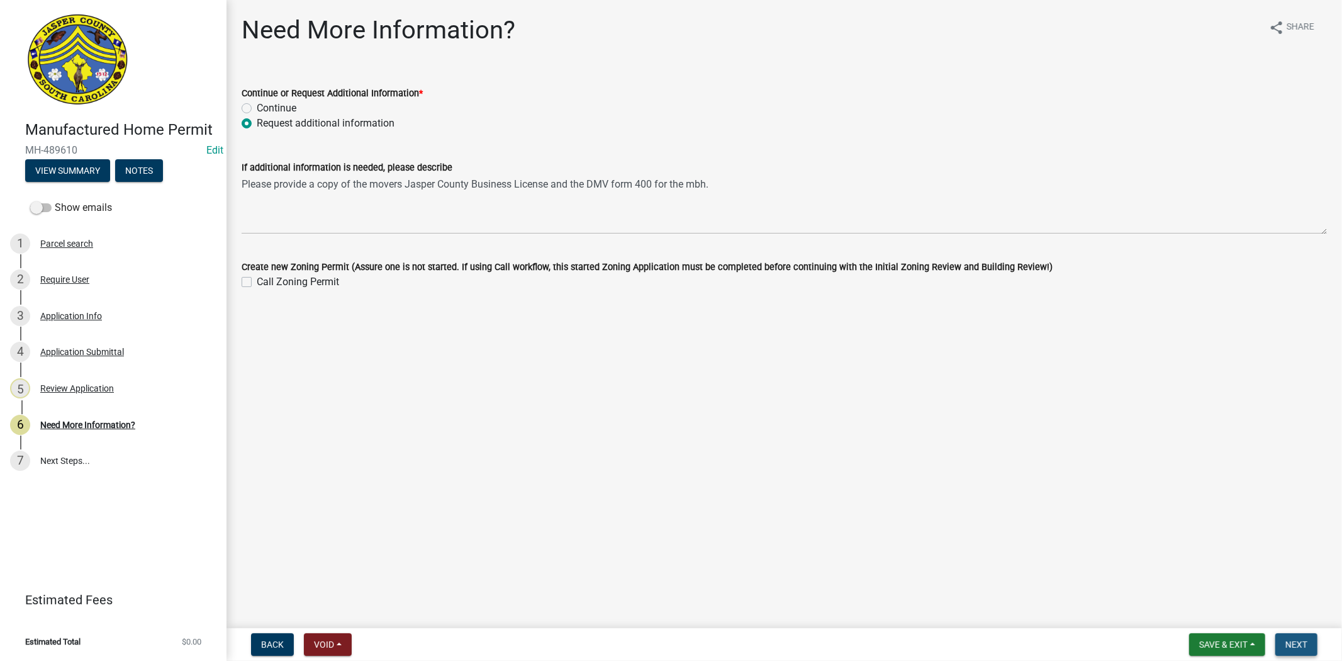
click at [1293, 639] on span "Next" at bounding box center [1297, 644] width 22 height 10
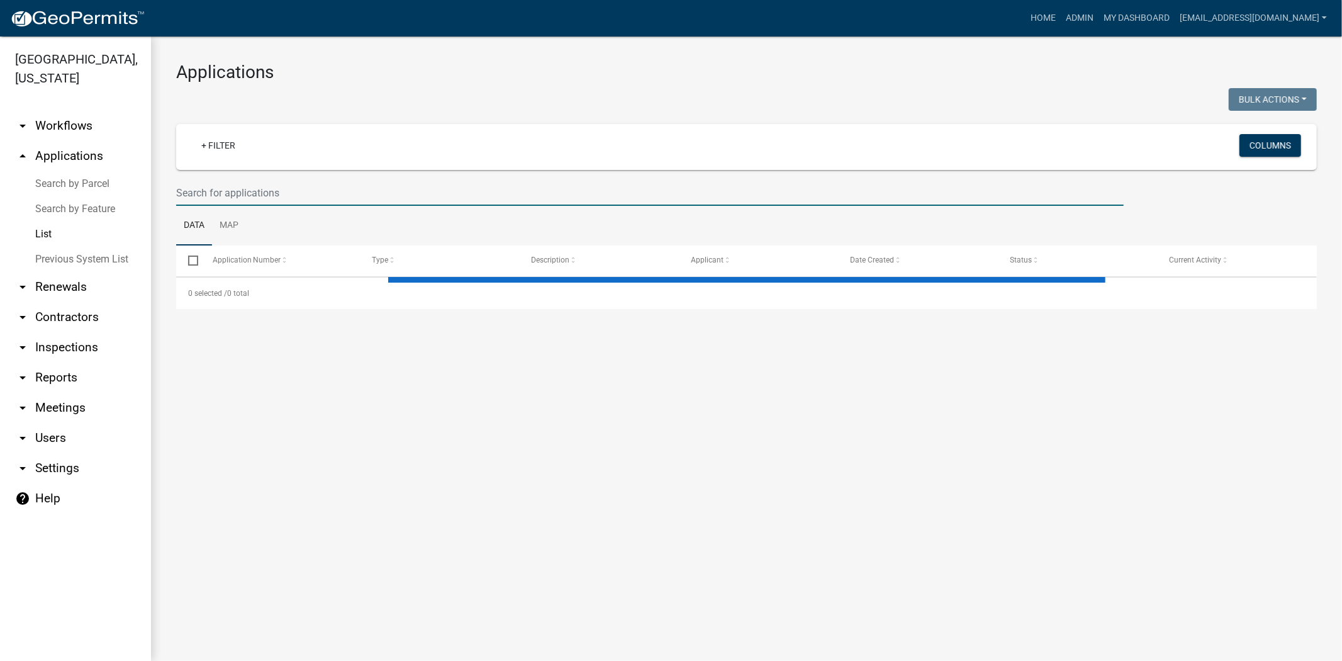
click at [342, 186] on input "text" at bounding box center [650, 193] width 948 height 26
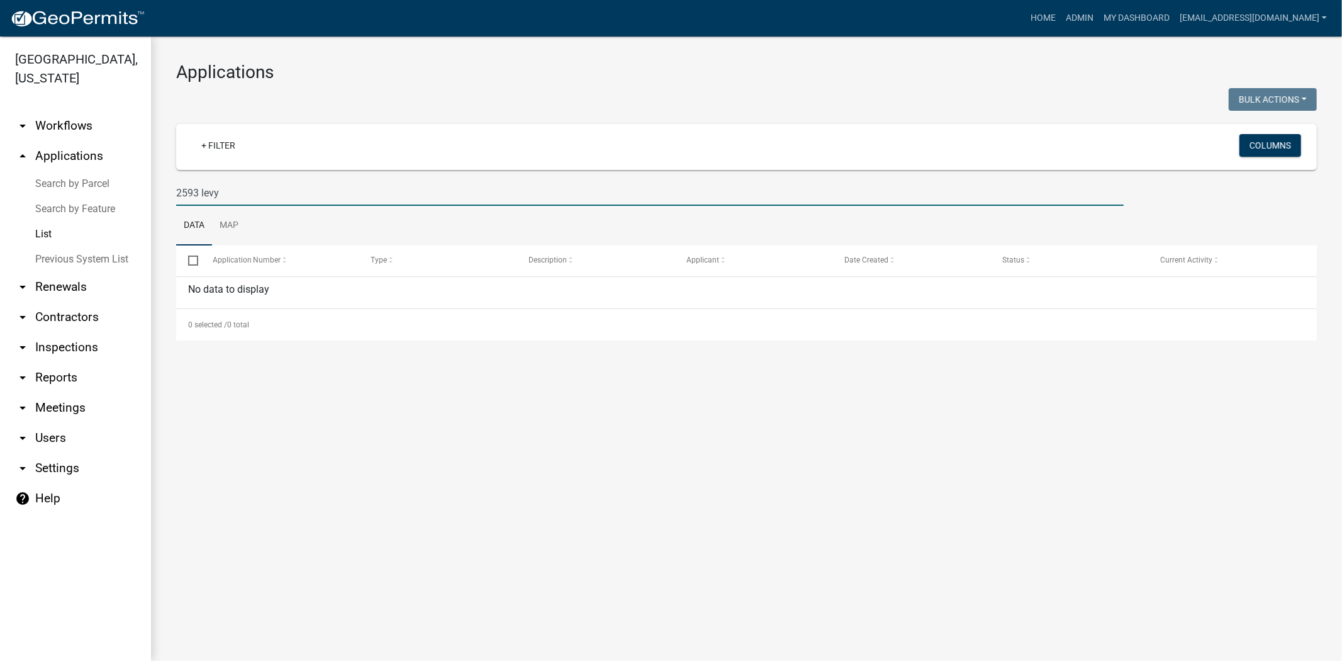
type input "2593 levy"
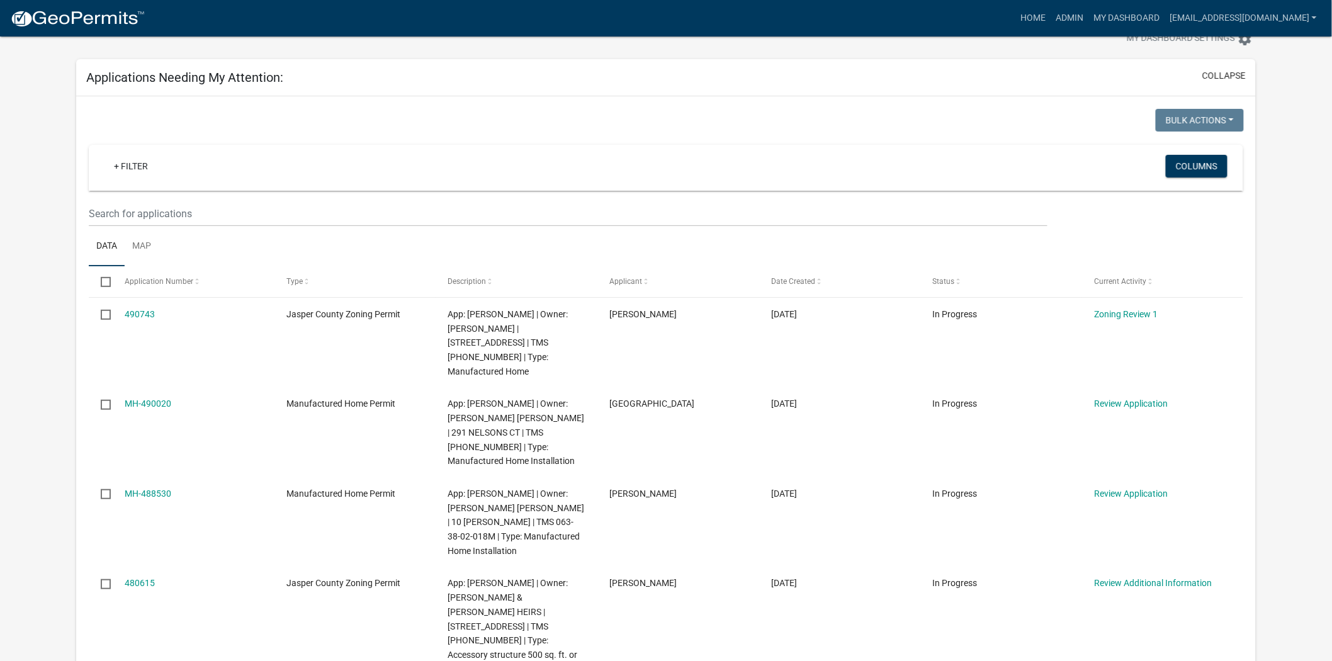
scroll to position [210, 0]
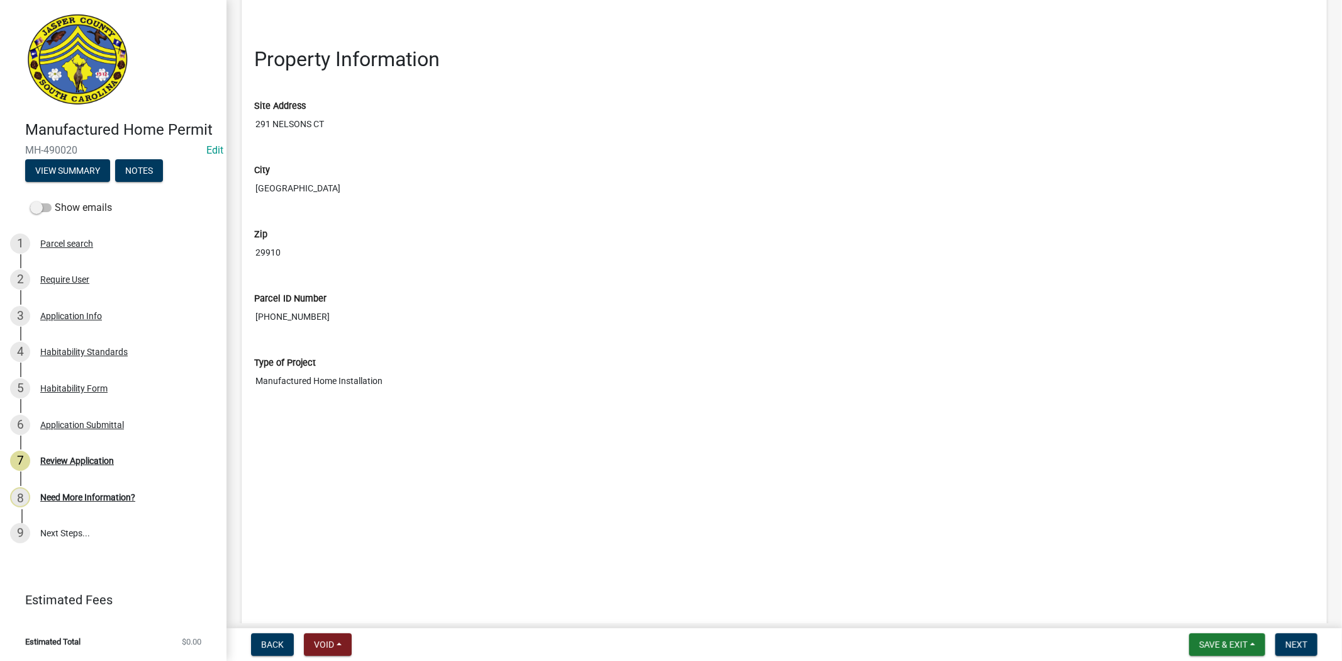
scroll to position [1608, 0]
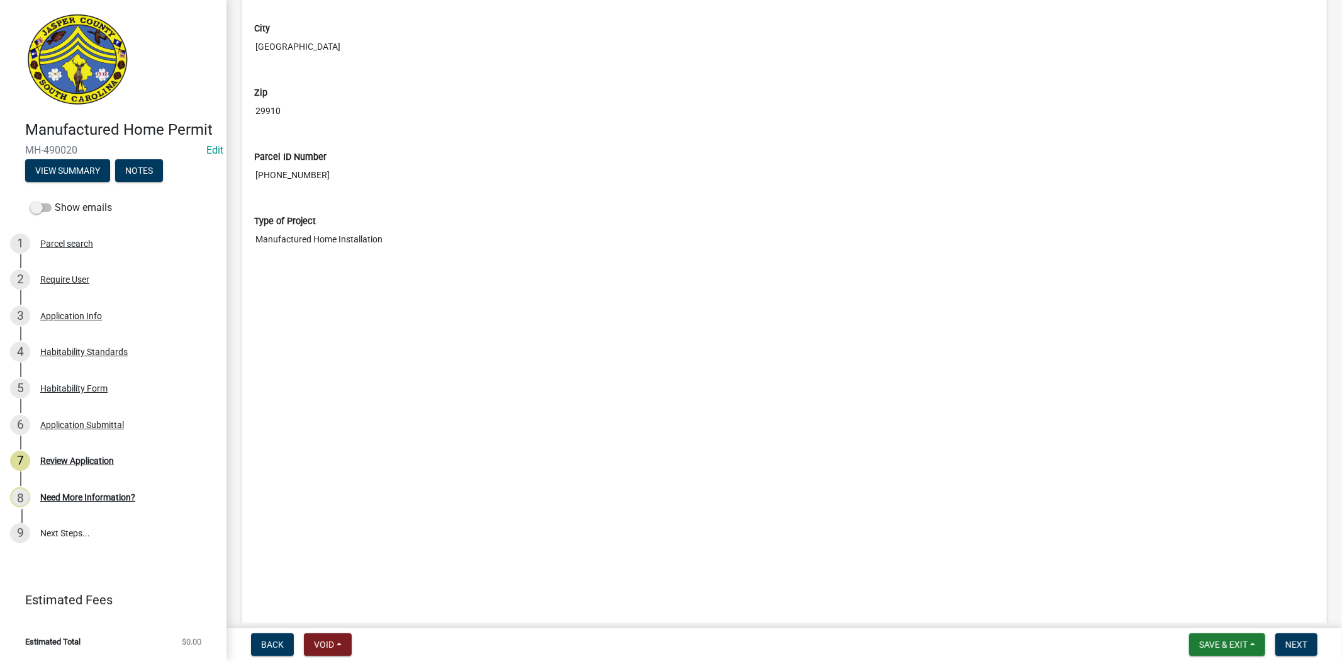
drag, startPoint x: 317, startPoint y: 176, endPoint x: 249, endPoint y: 174, distance: 67.4
click at [249, 174] on div "Parcel ID Number [PHONE_NUMBER]" at bounding box center [784, 165] width 1079 height 64
click at [99, 315] on div "Application Info" at bounding box center [71, 316] width 62 height 9
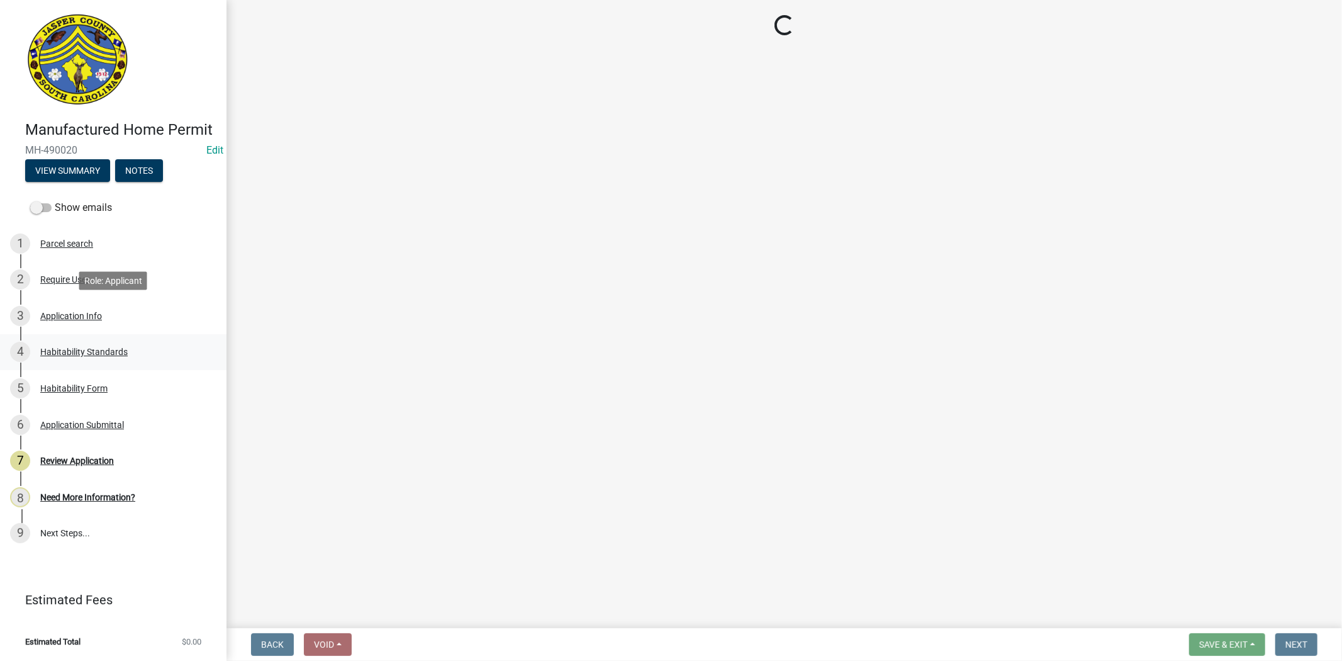
select select "00748aa1-56c2-4786-b7ff-9b3cb1d8d455"
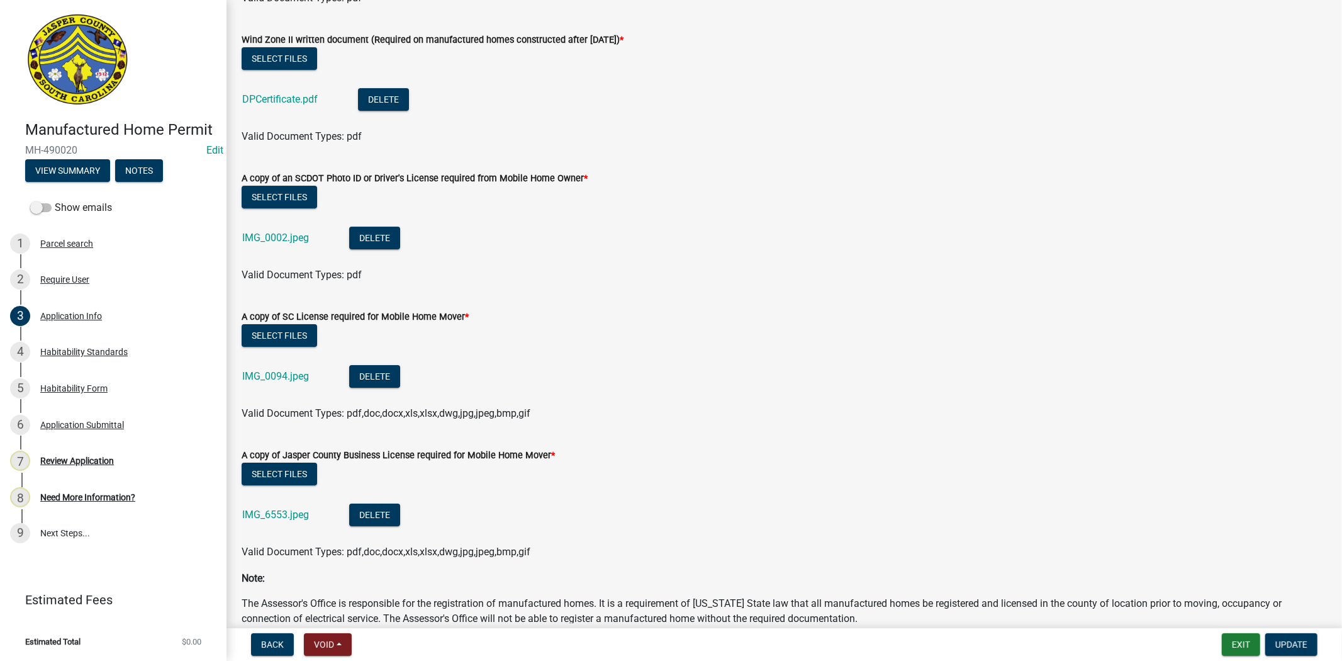
scroll to position [3776, 0]
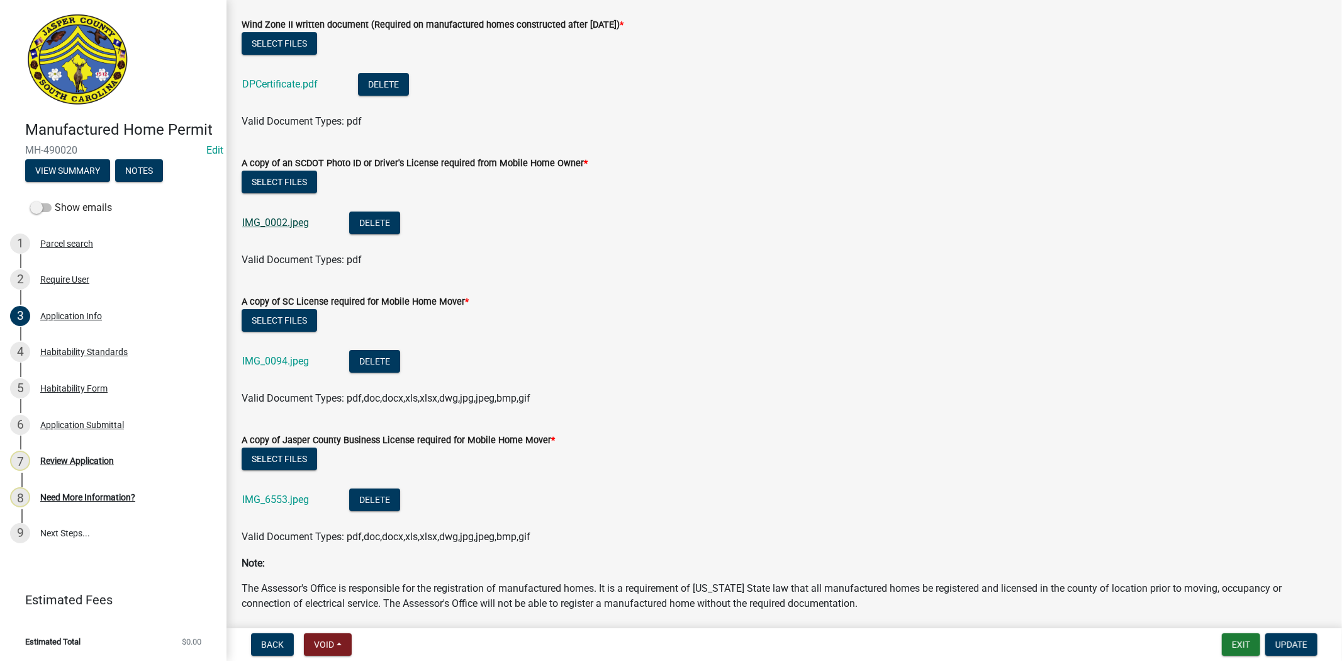
click at [291, 225] on link "IMG_0002.jpeg" at bounding box center [275, 222] width 67 height 12
click at [306, 218] on link "IMG_0002.jpeg" at bounding box center [275, 222] width 67 height 12
click at [279, 225] on link "IMG_0002.jpeg" at bounding box center [275, 222] width 67 height 12
click at [286, 221] on link "IMG_0002.jpeg" at bounding box center [275, 222] width 67 height 12
click at [256, 362] on link "IMG_0094.jpeg" at bounding box center [275, 361] width 67 height 12
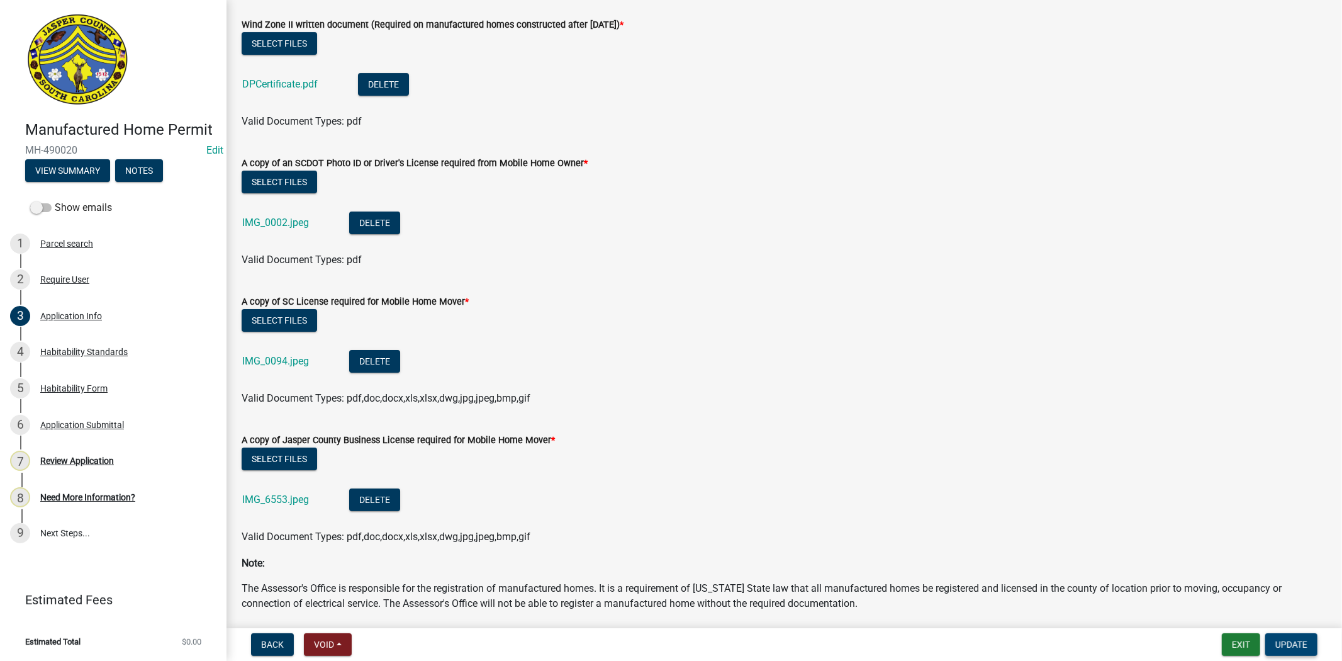
click at [1295, 643] on span "Update" at bounding box center [1292, 644] width 32 height 10
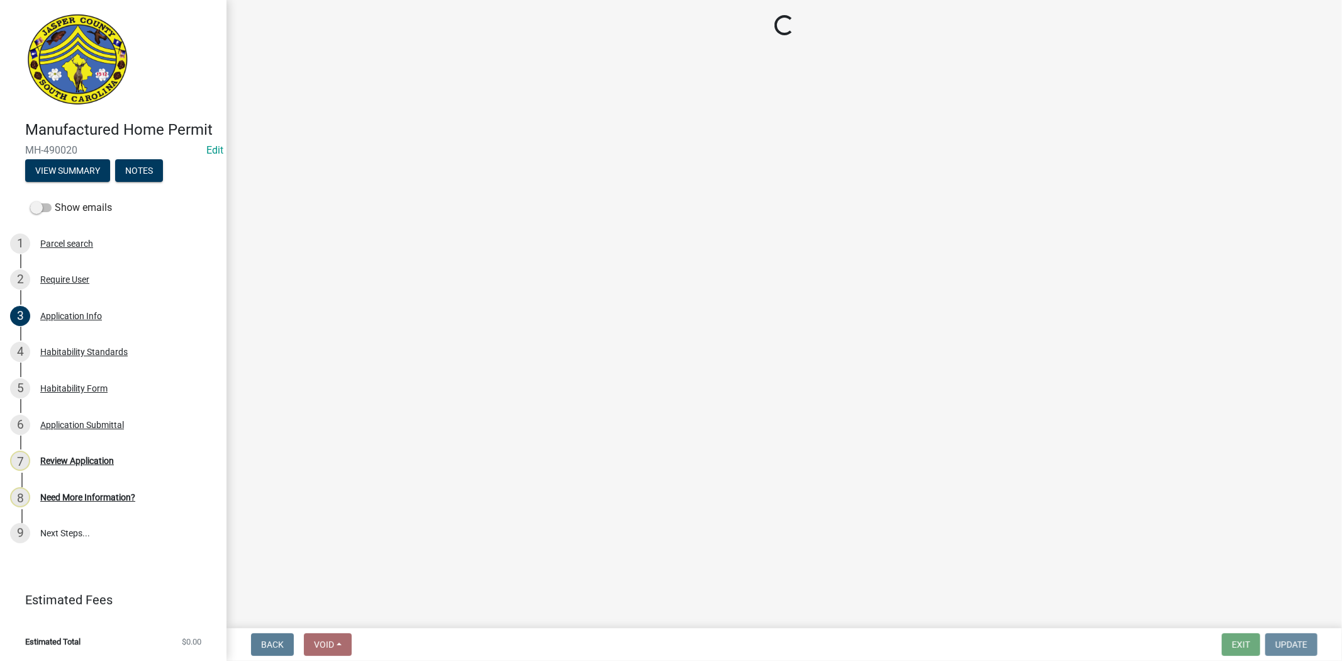
scroll to position [0, 0]
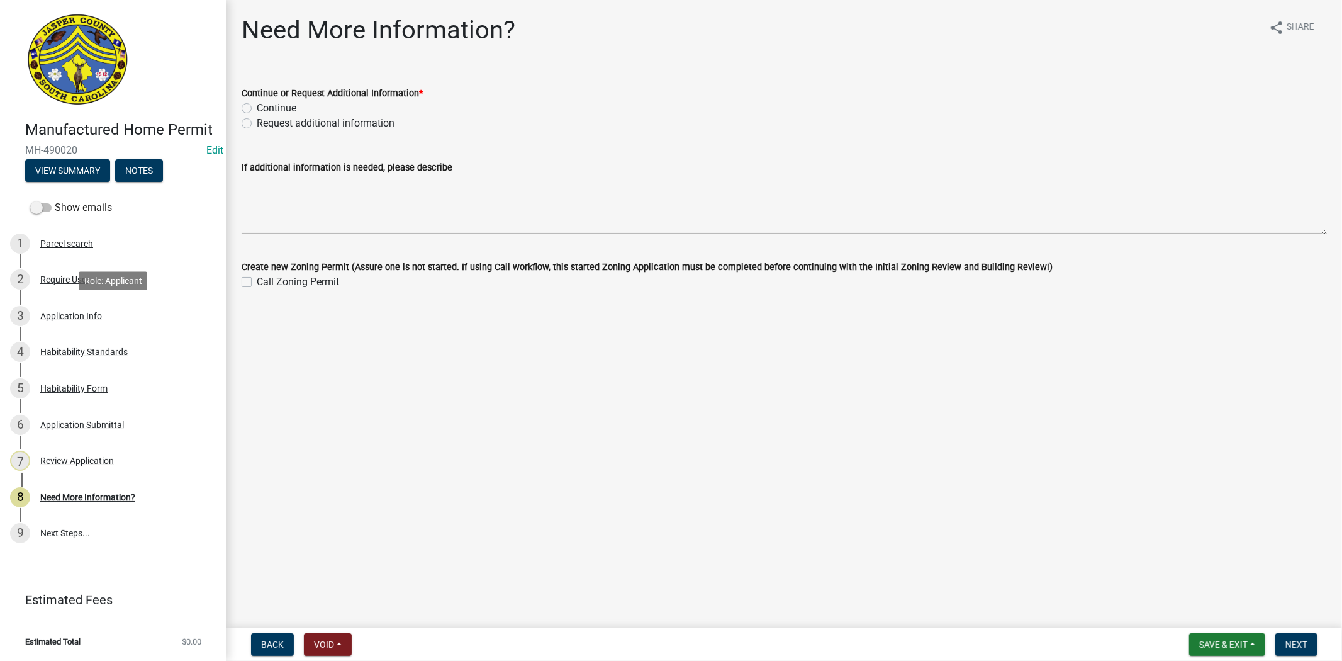
click at [84, 313] on div "Application Info" at bounding box center [71, 316] width 62 height 9
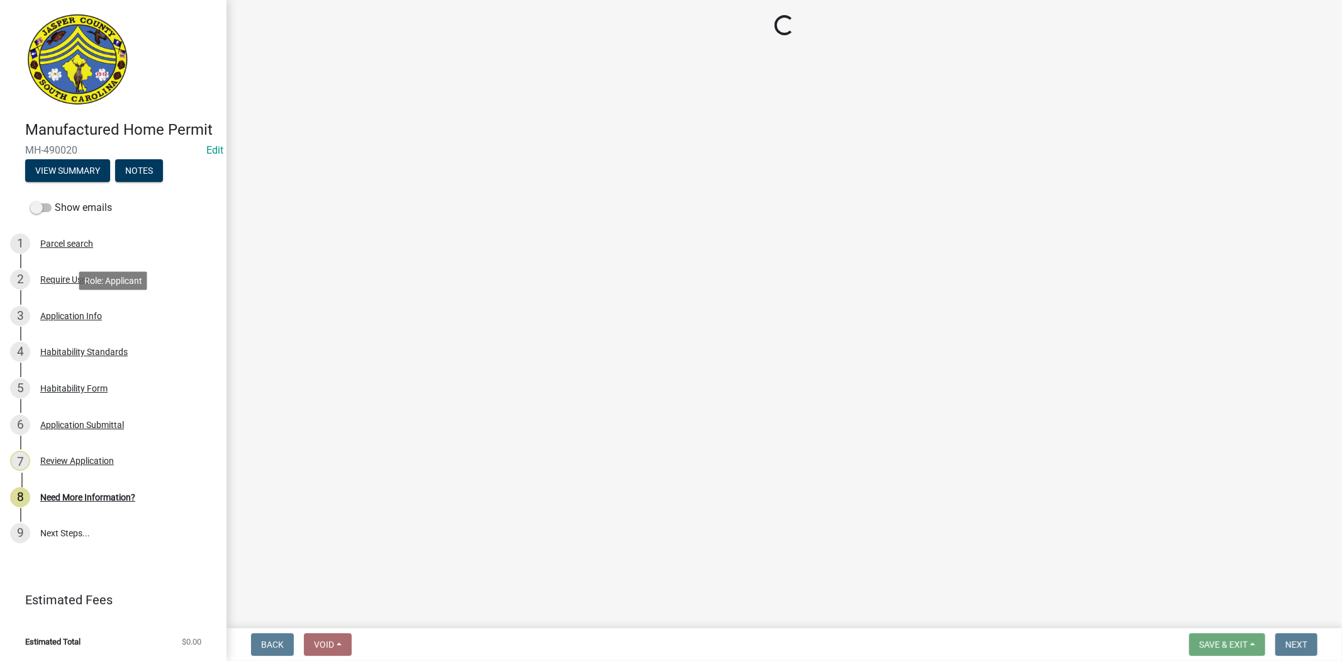
select select "00748aa1-56c2-4786-b7ff-9b3cb1d8d455"
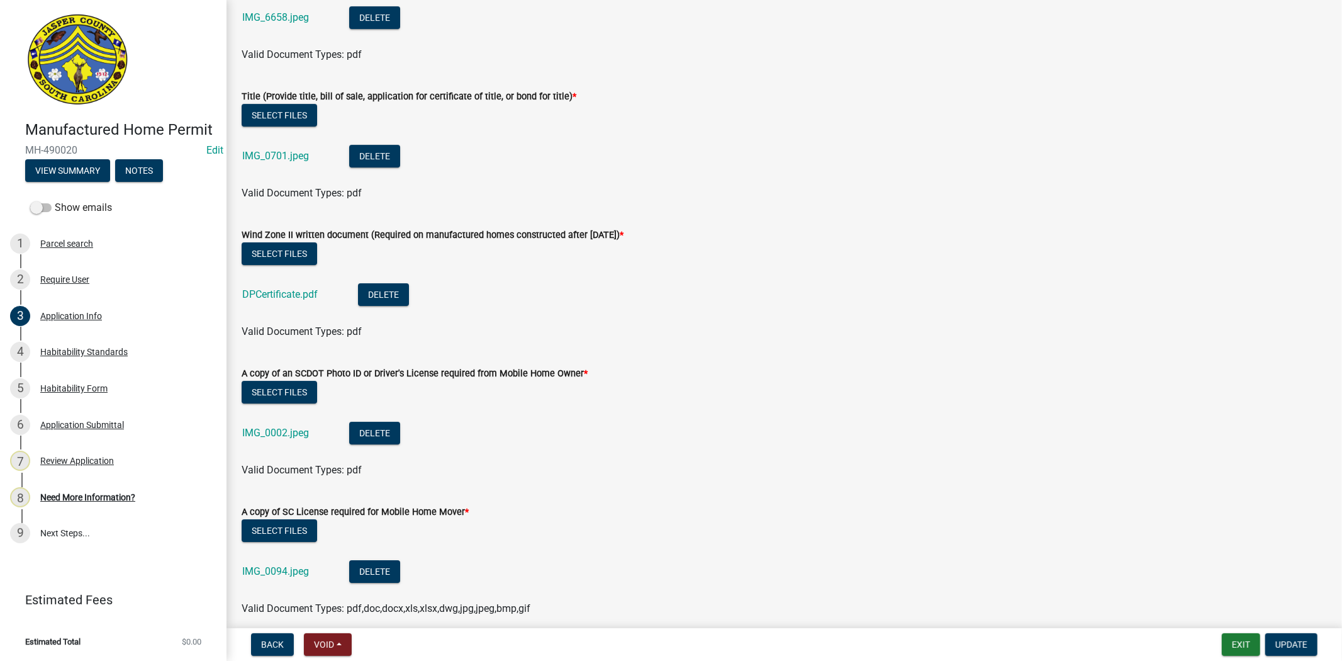
scroll to position [3636, 0]
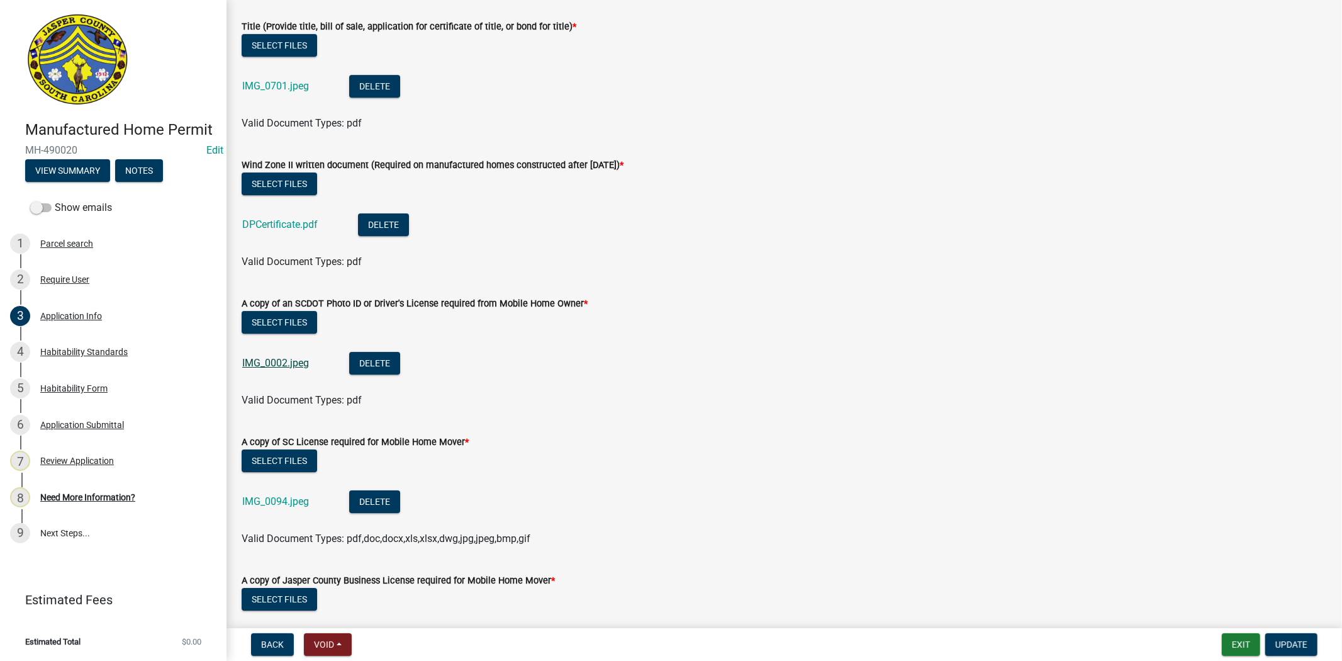
click at [296, 364] on link "IMG_0002.jpeg" at bounding box center [275, 363] width 67 height 12
click at [284, 454] on button "Select files" at bounding box center [280, 460] width 76 height 23
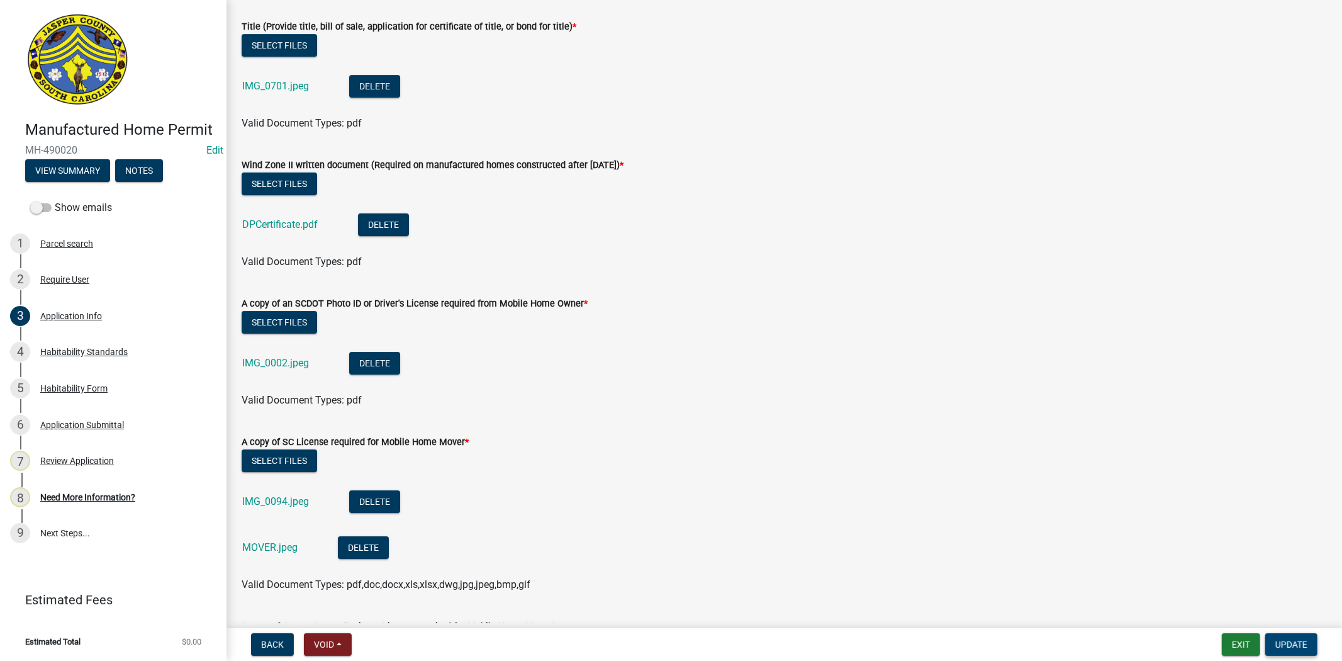
click at [1296, 643] on span "Update" at bounding box center [1292, 644] width 32 height 10
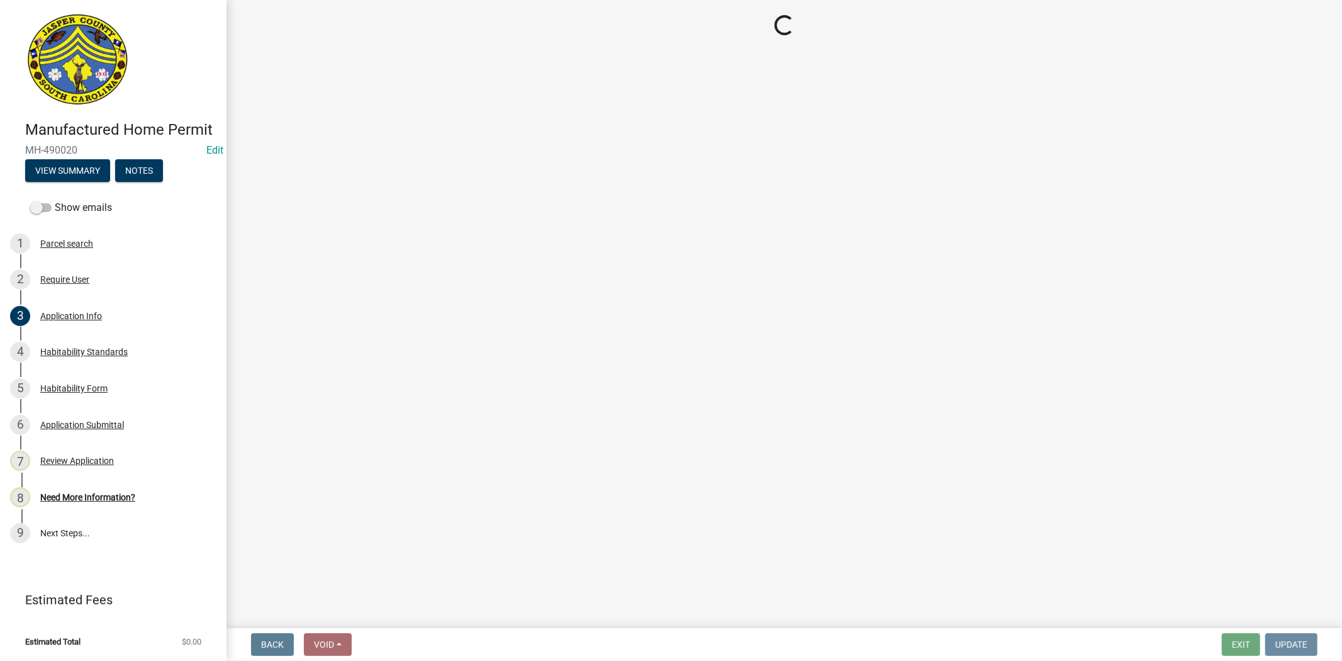
scroll to position [0, 0]
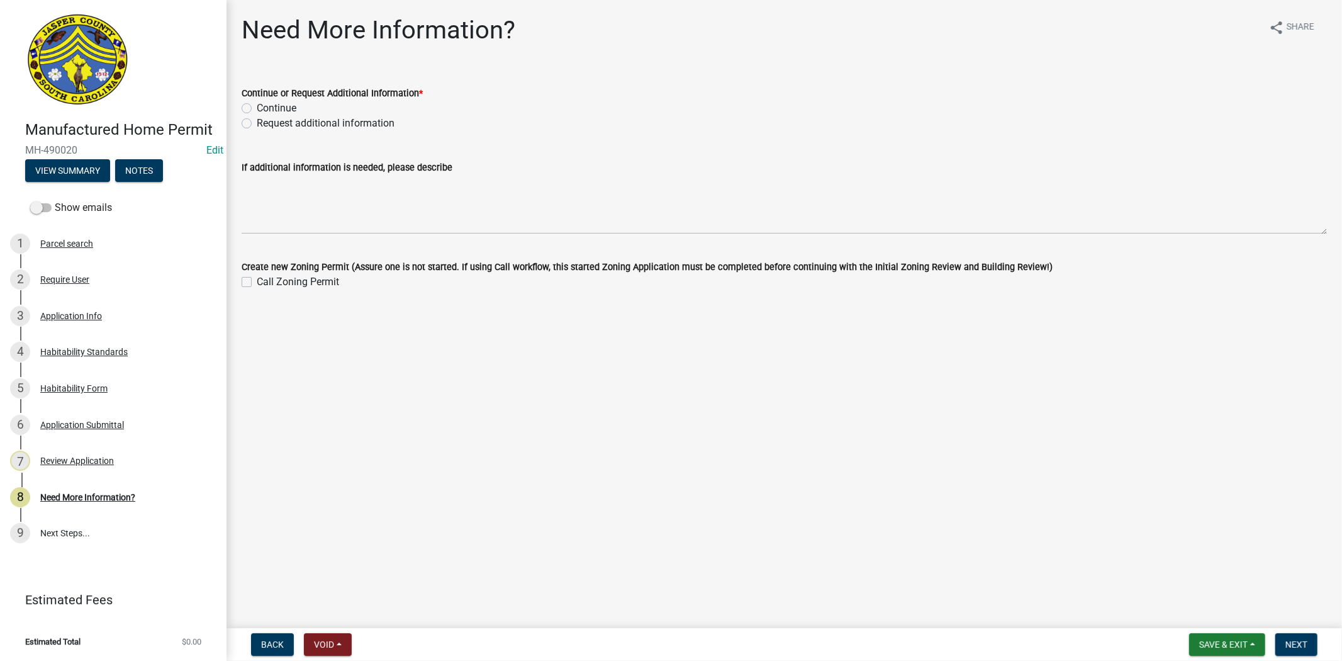
click at [257, 127] on label "Request additional information" at bounding box center [326, 123] width 138 height 15
click at [257, 124] on input "Request additional information" at bounding box center [261, 120] width 8 height 8
radio input "true"
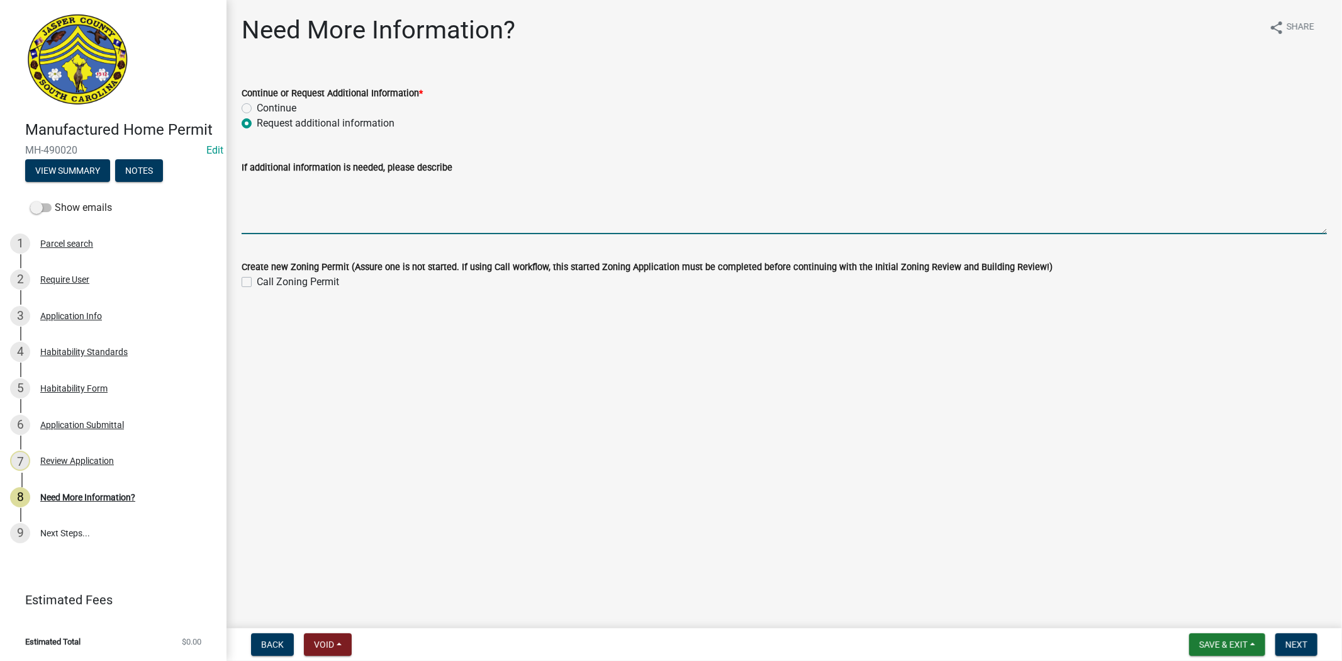
click at [276, 183] on textarea "If additional information is needed, please describe" at bounding box center [785, 204] width 1086 height 59
type textarea "p"
type textarea "Please provide a picture of the id for the home owner"
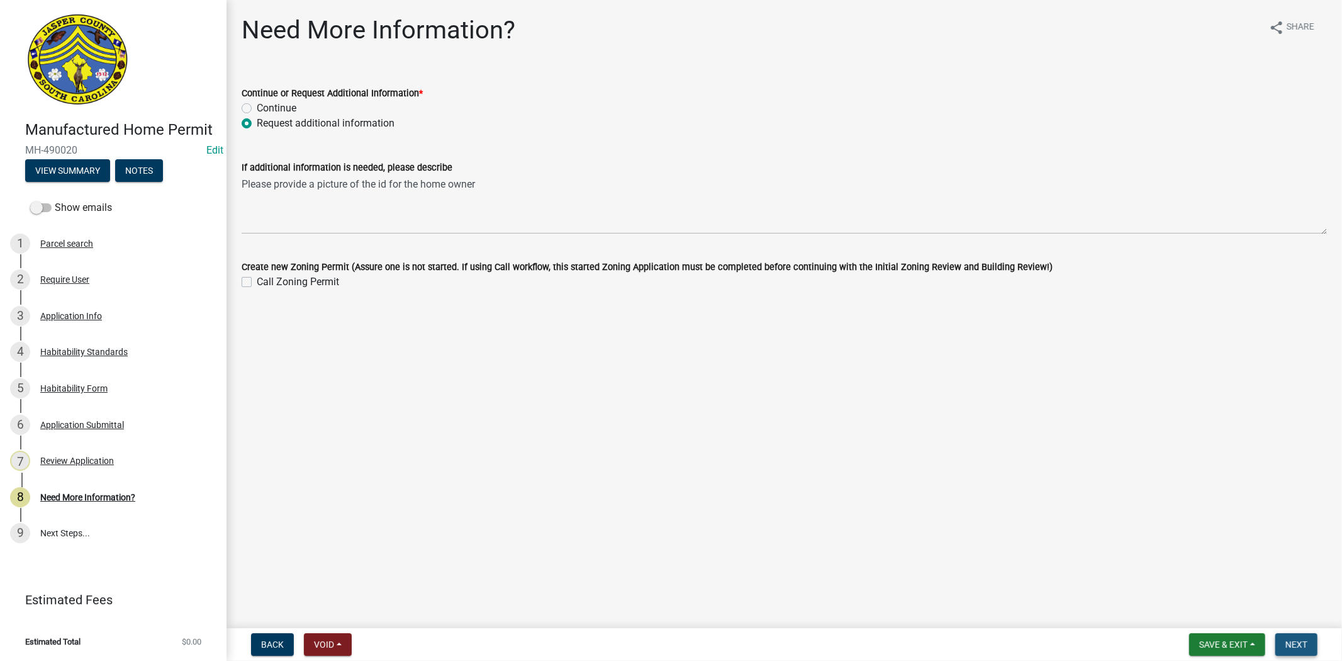
click at [1285, 642] on button "Next" at bounding box center [1297, 644] width 42 height 23
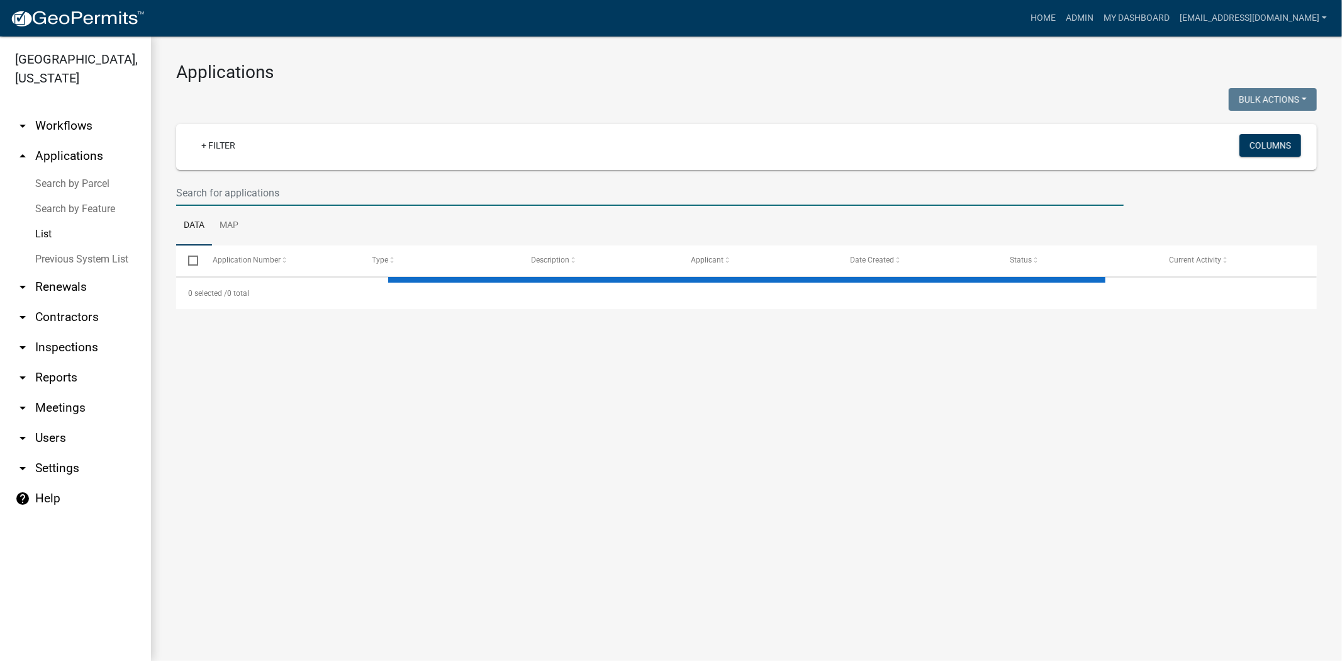
click at [373, 199] on input "text" at bounding box center [650, 193] width 948 height 26
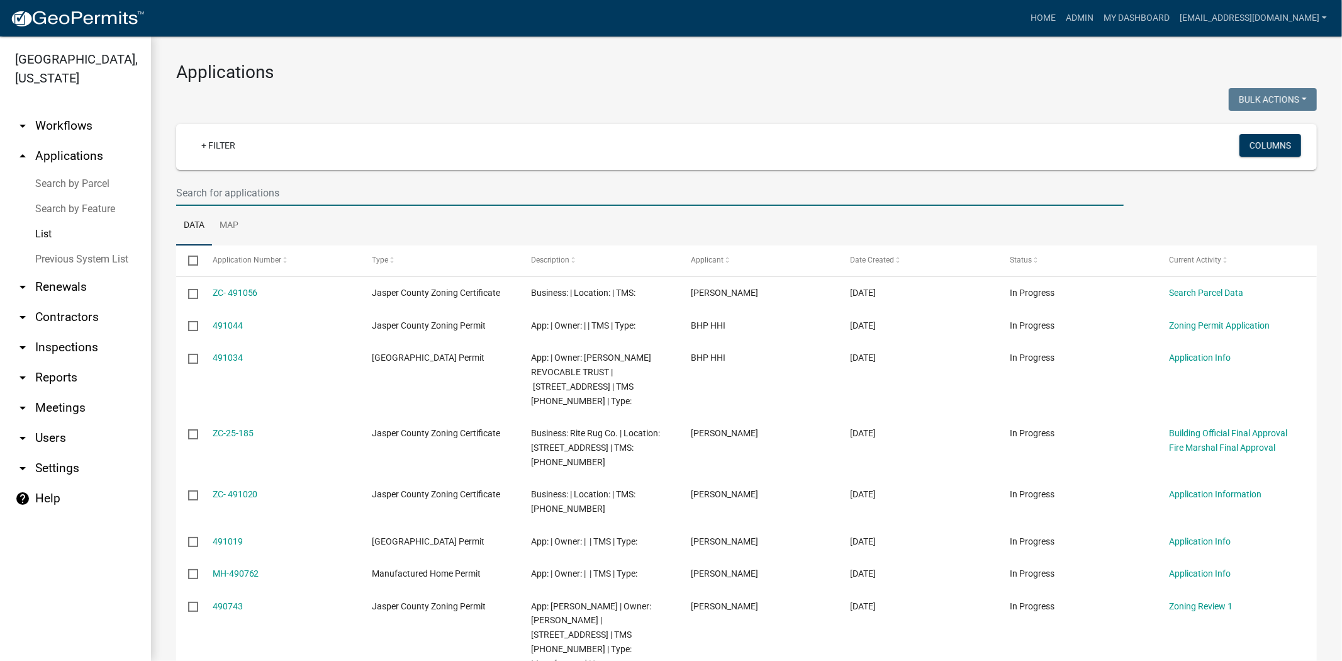
paste input "[PHONE_NUMBER]"
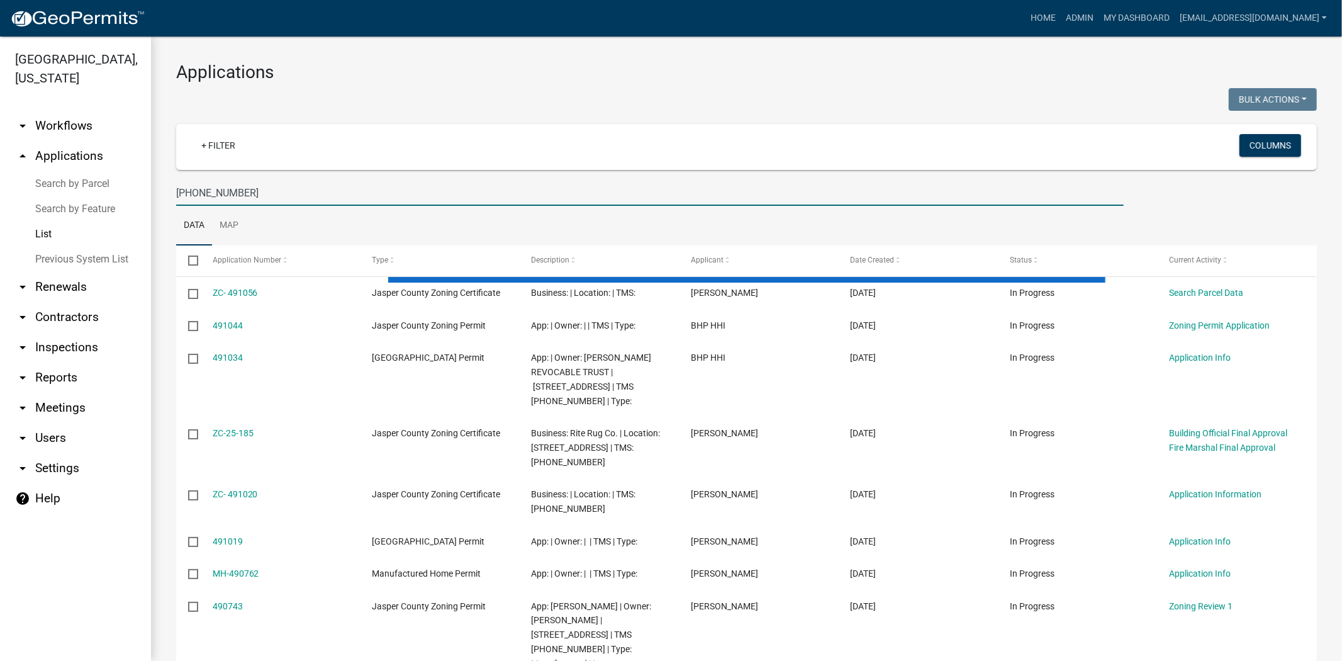
type input "[PHONE_NUMBER]"
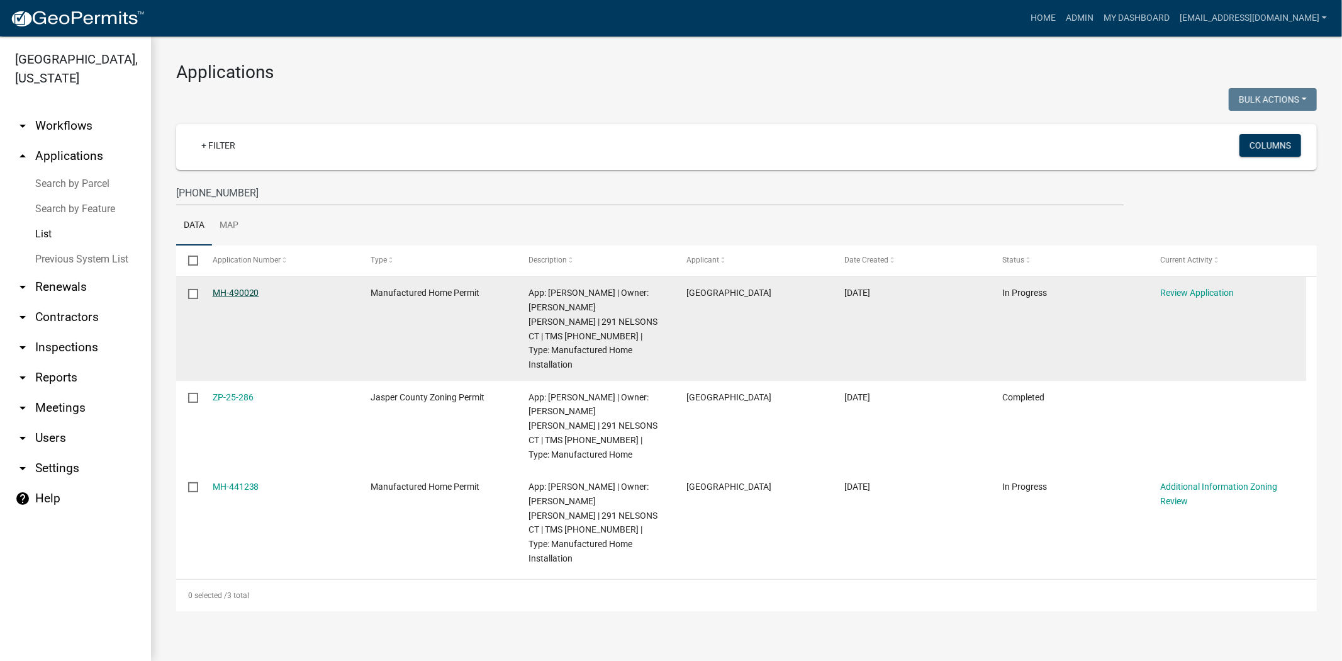
click at [255, 291] on link "MH-490020" at bounding box center [236, 293] width 47 height 10
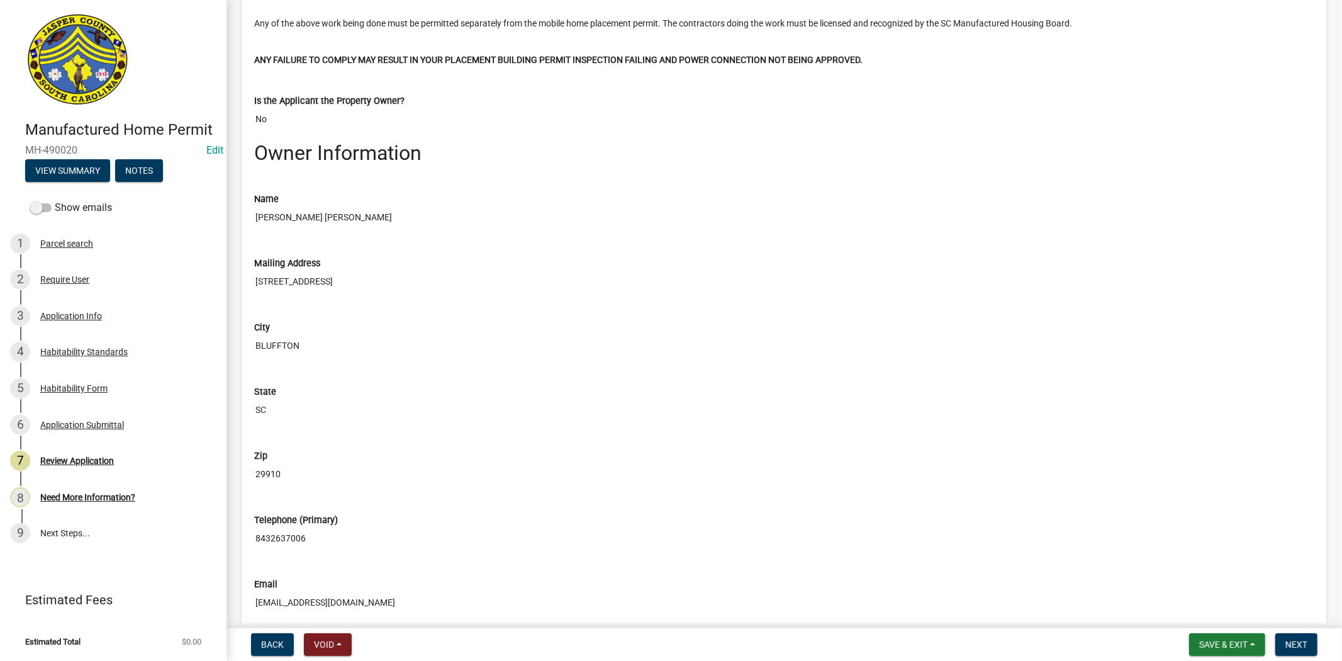
scroll to position [979, 0]
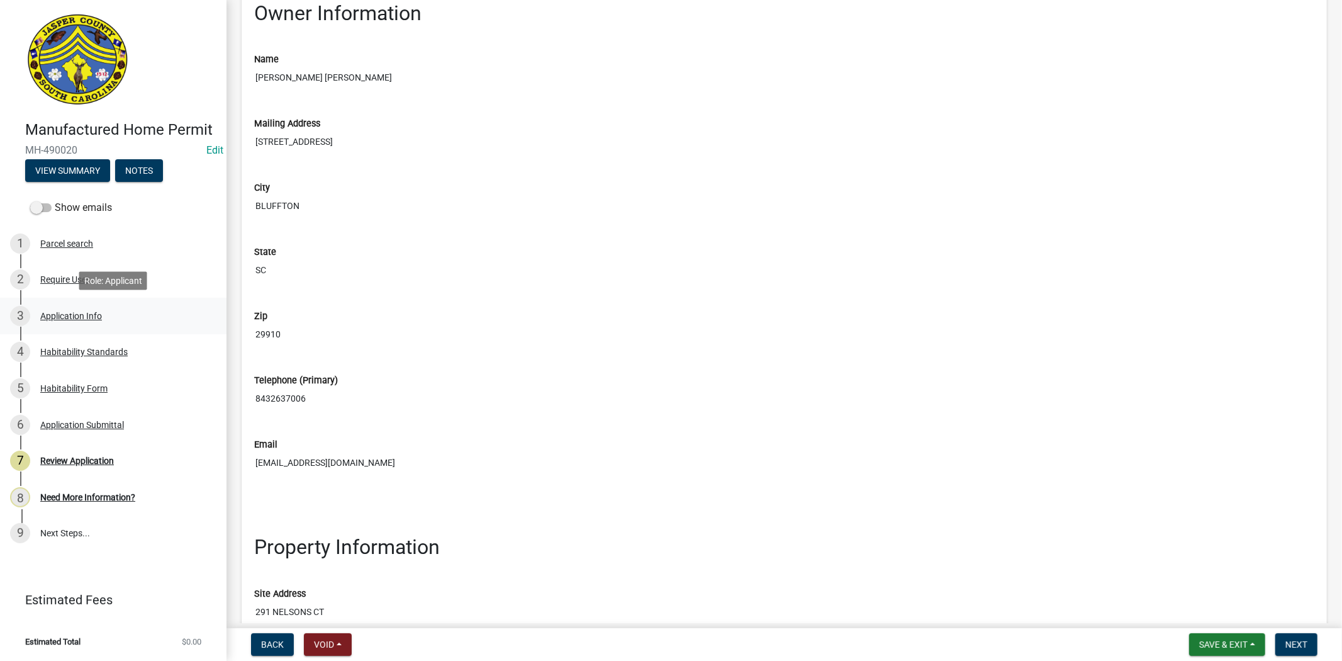
click at [52, 318] on div "Application Info" at bounding box center [71, 316] width 62 height 9
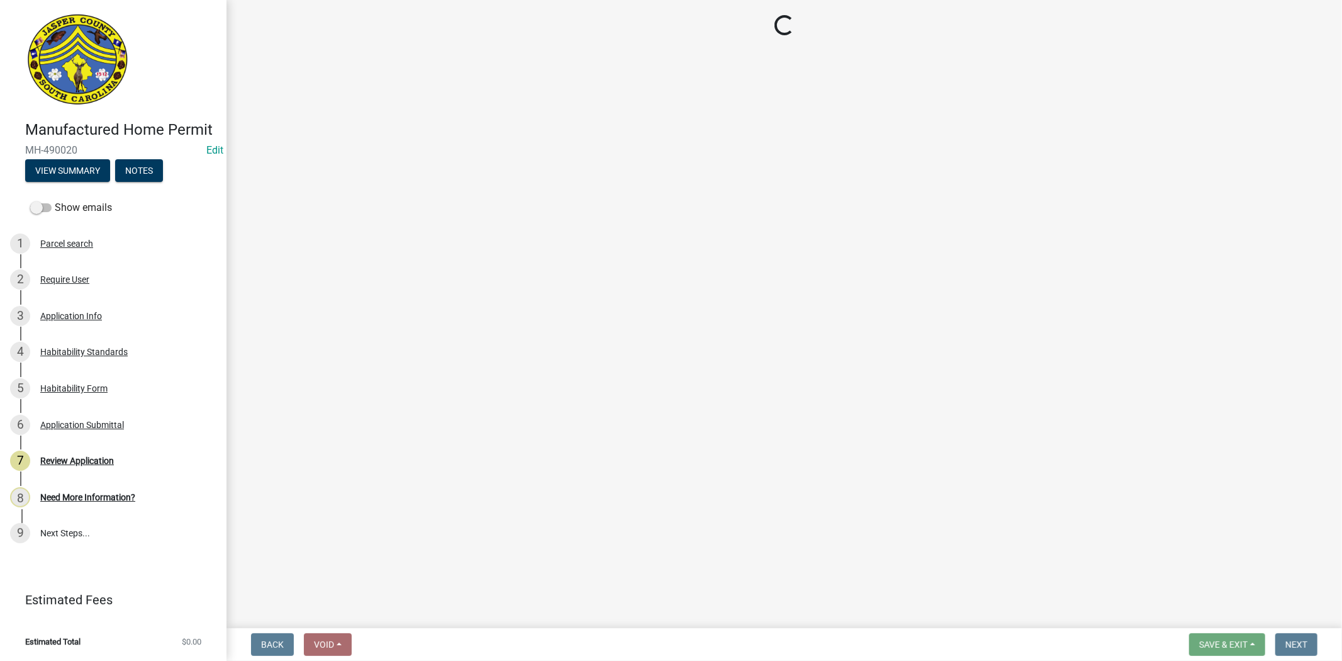
select select "00748aa1-56c2-4786-b7ff-9b3cb1d8d455"
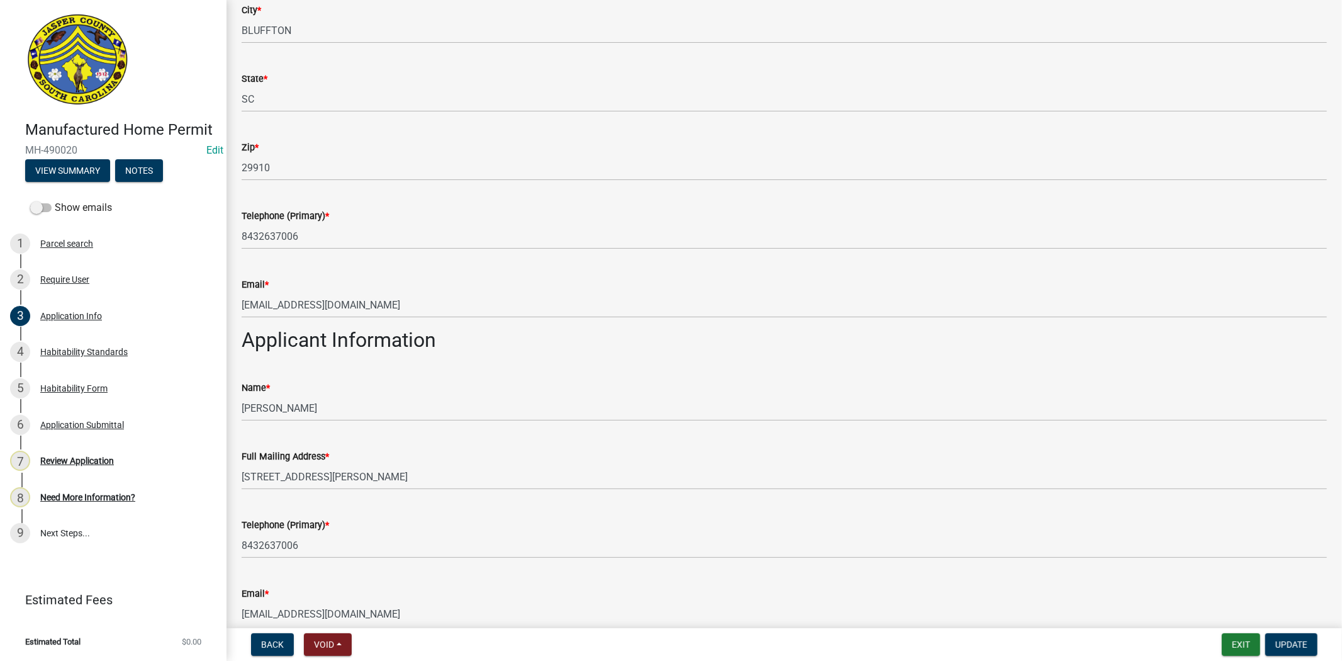
scroll to position [839, 0]
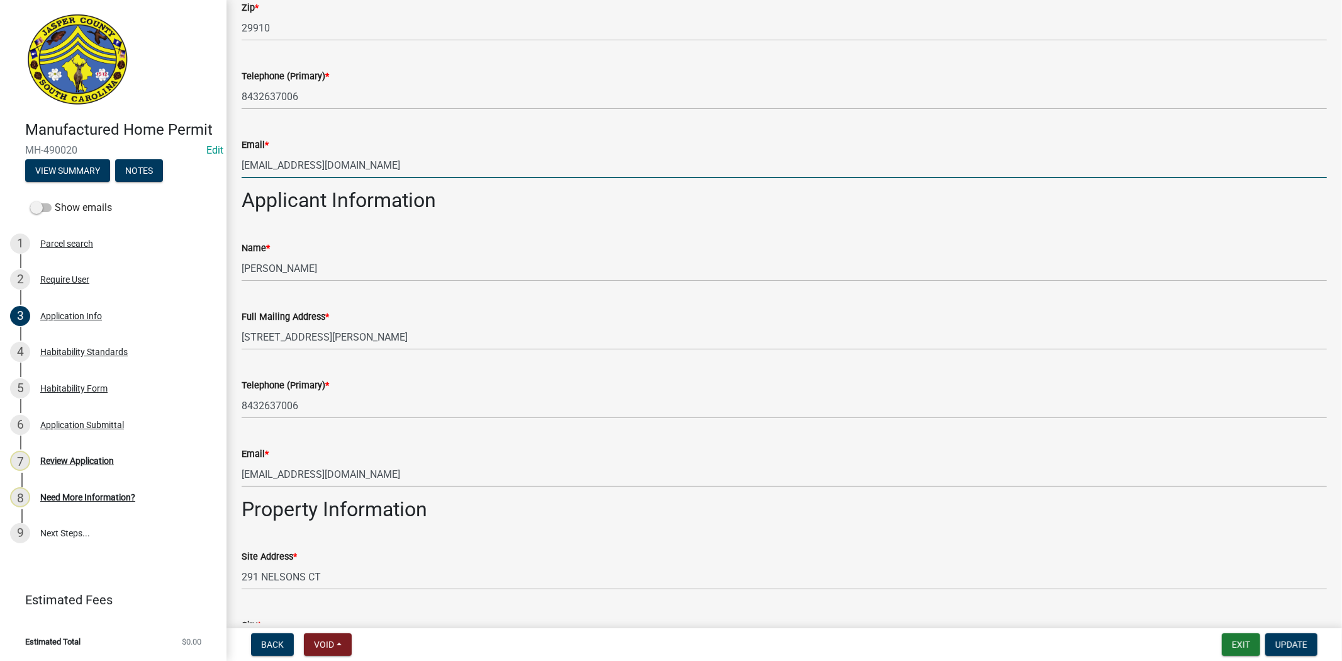
drag, startPoint x: 422, startPoint y: 159, endPoint x: 140, endPoint y: 155, distance: 282.6
click at [140, 155] on div "Manufactured Home Permit MH-490020 Edit View Summary Notes Show emails 1 Parcel…" at bounding box center [671, 330] width 1342 height 661
paste input "hhiexteriors@gmail"
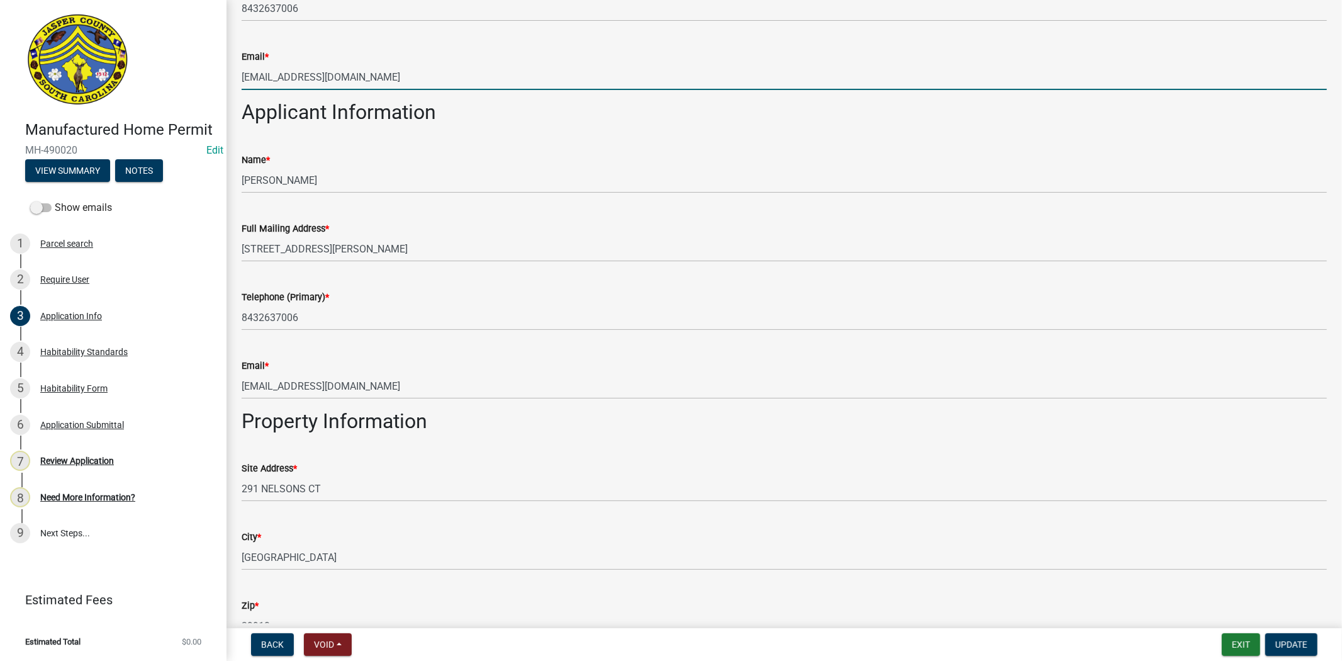
scroll to position [909, 0]
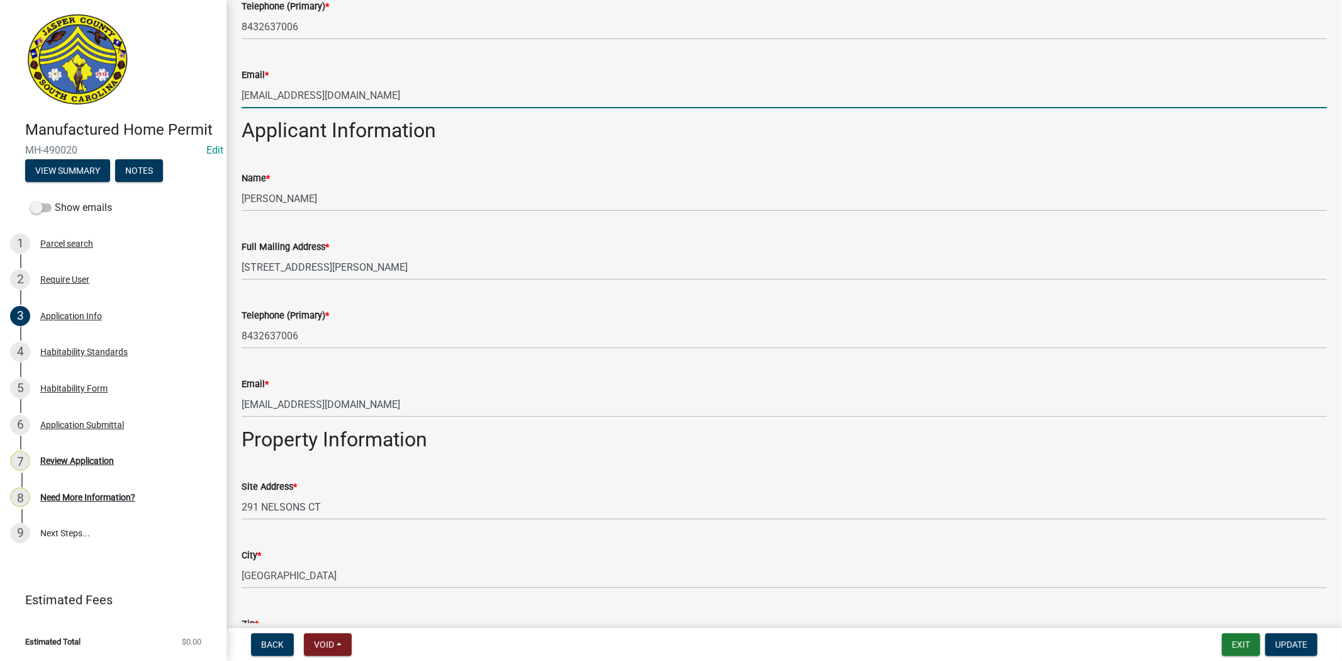
type input "[EMAIL_ADDRESS][DOMAIN_NAME]"
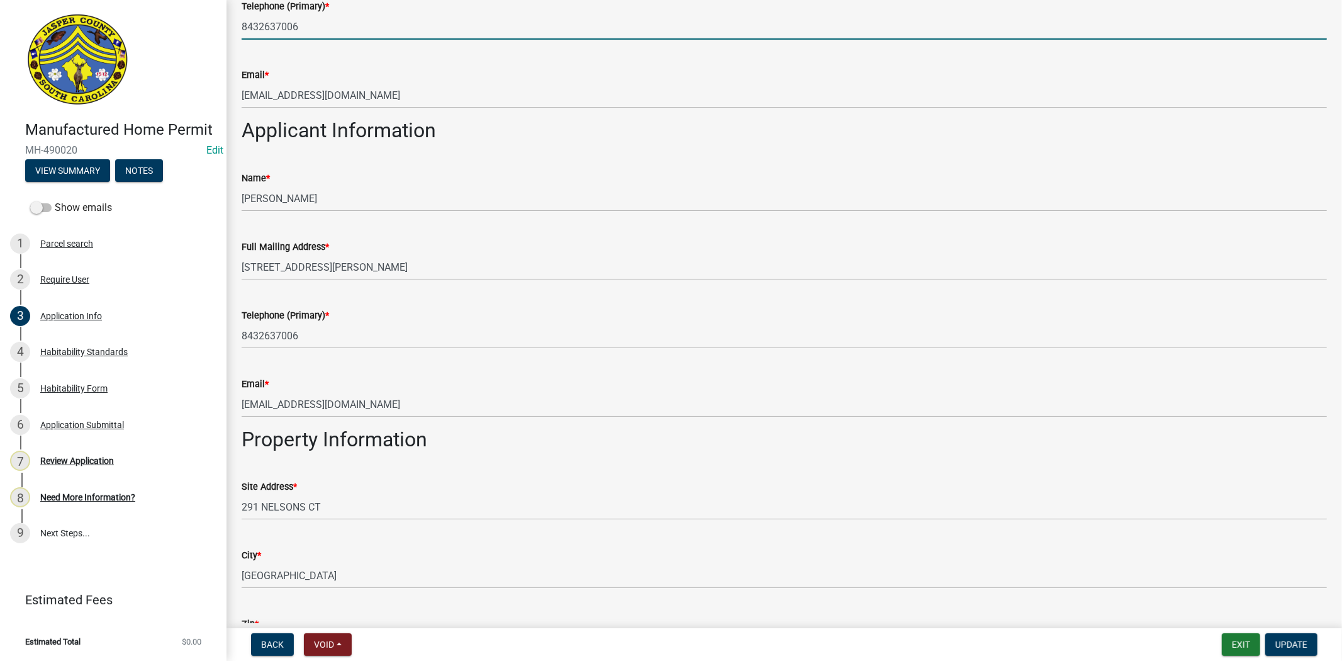
drag, startPoint x: 329, startPoint y: 28, endPoint x: 212, endPoint y: 28, distance: 116.4
click at [214, 28] on div "Manufactured Home Permit MH-490020 Edit View Summary Notes Show emails 1 Parcel…" at bounding box center [671, 330] width 1342 height 661
paste input "3684747"
type input "8433684747"
click at [482, 441] on h2 "Property Information" at bounding box center [785, 439] width 1086 height 24
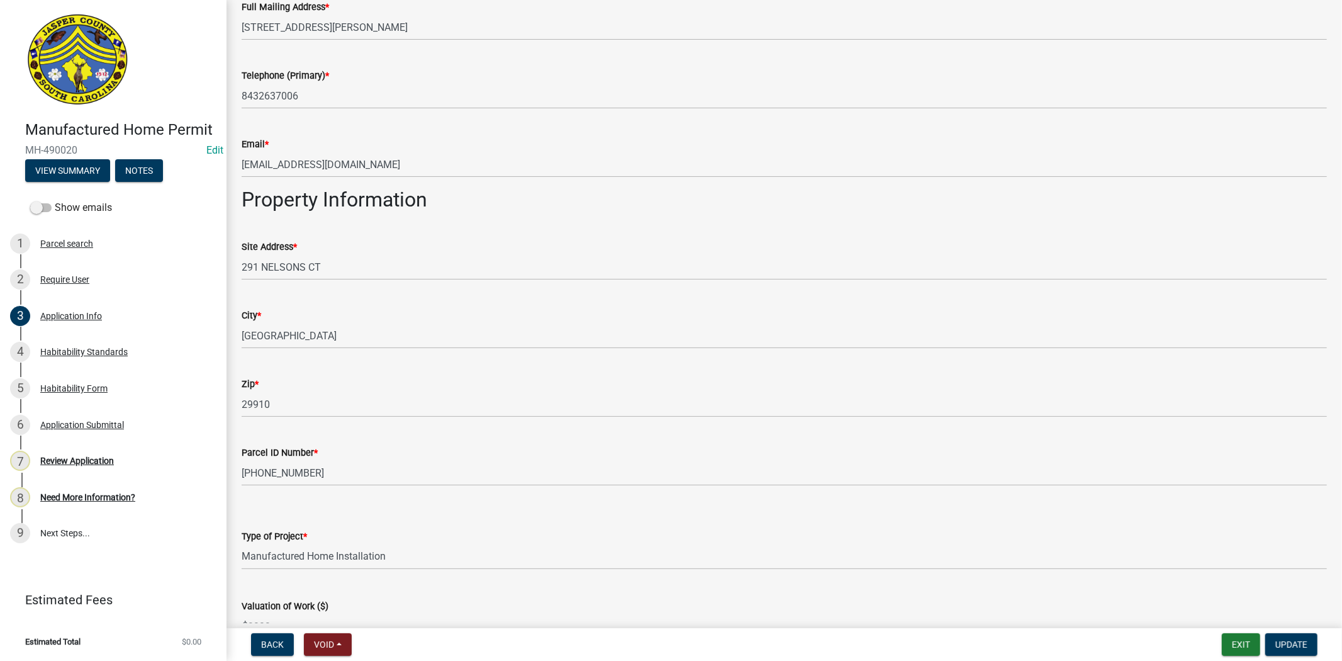
scroll to position [1188, 0]
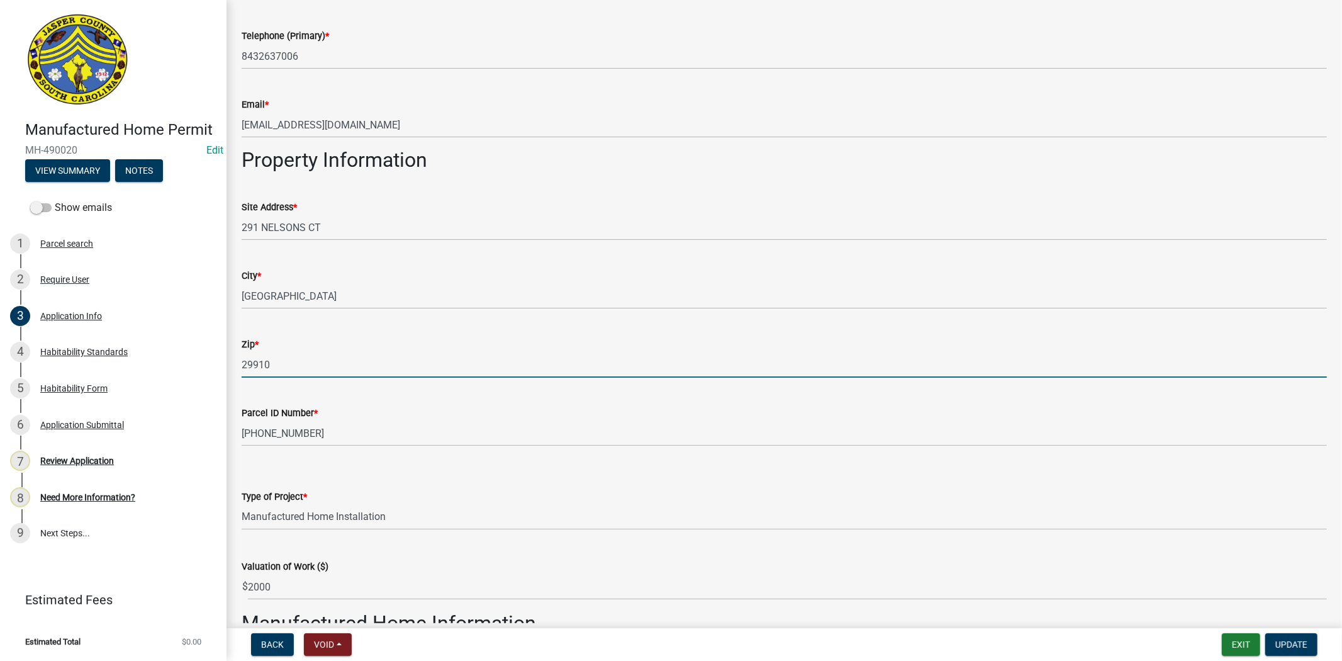
click at [300, 368] on input "29910" at bounding box center [785, 365] width 1086 height 26
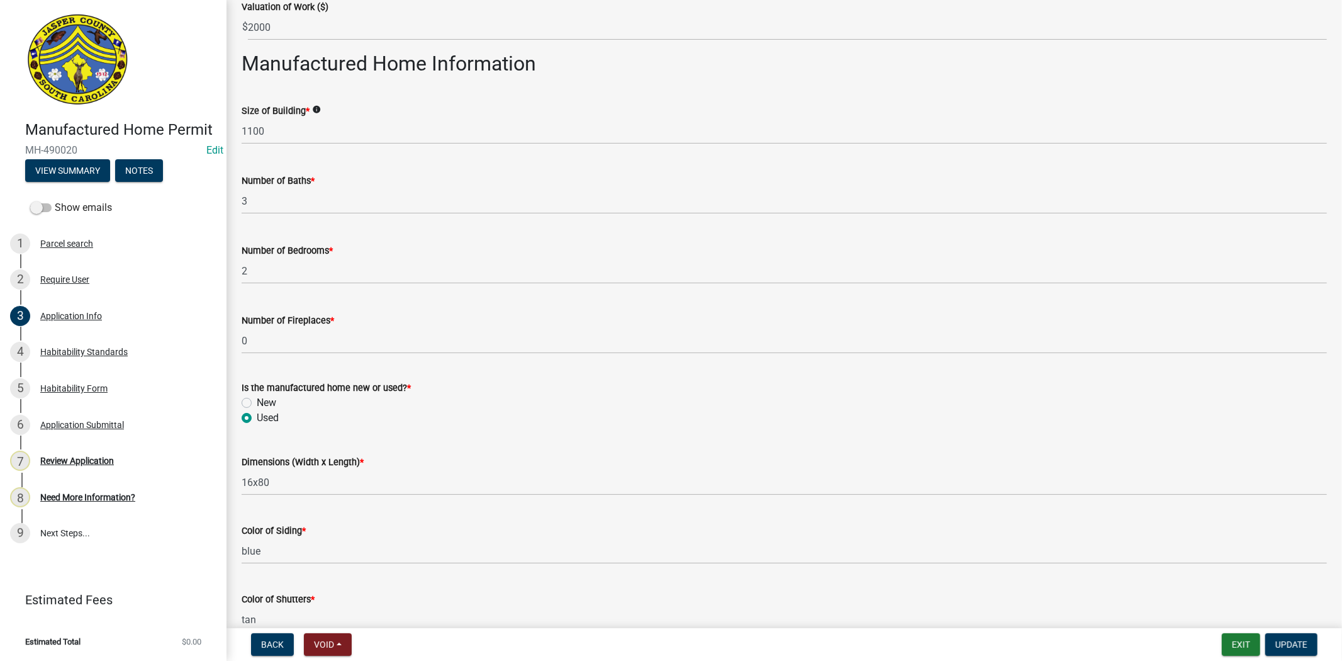
scroll to position [1817, 0]
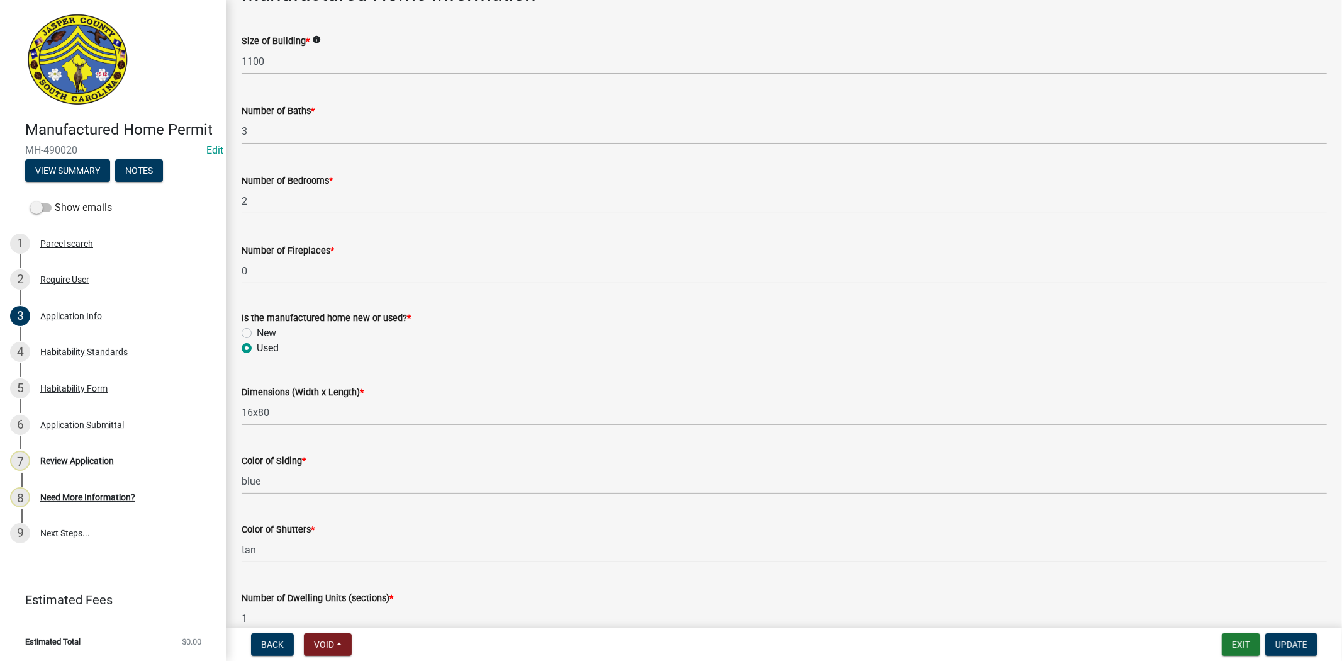
type input "29927"
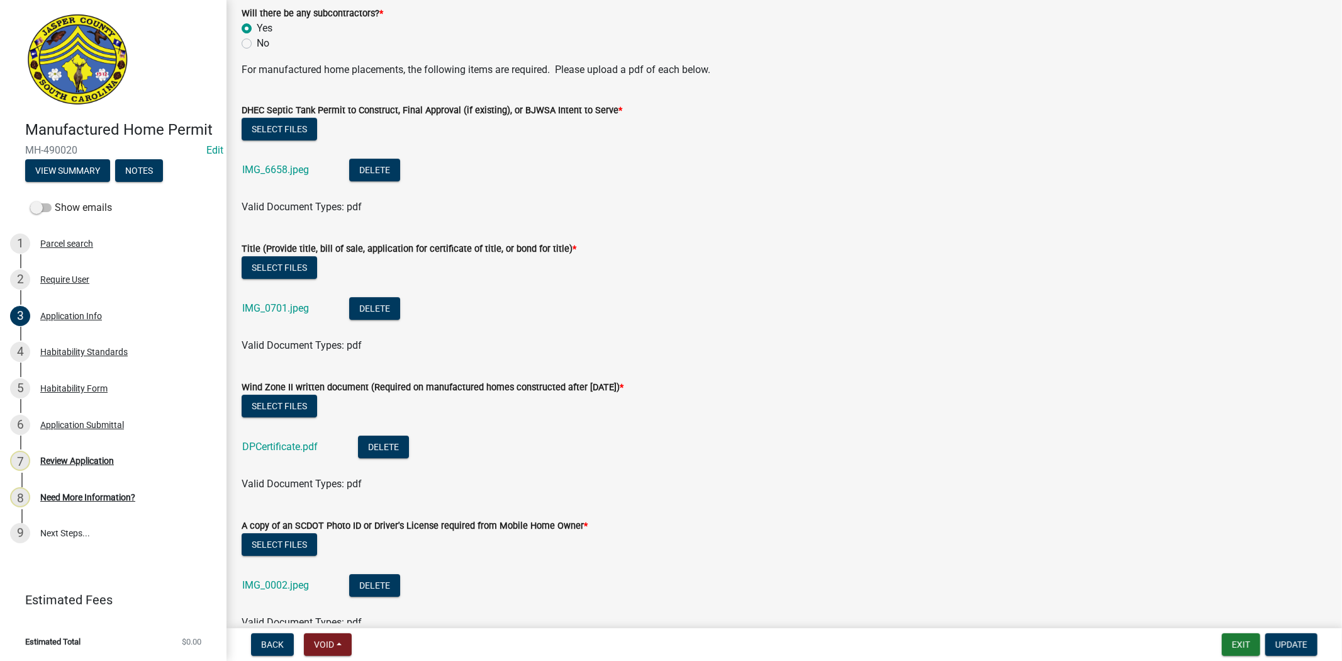
scroll to position [3426, 0]
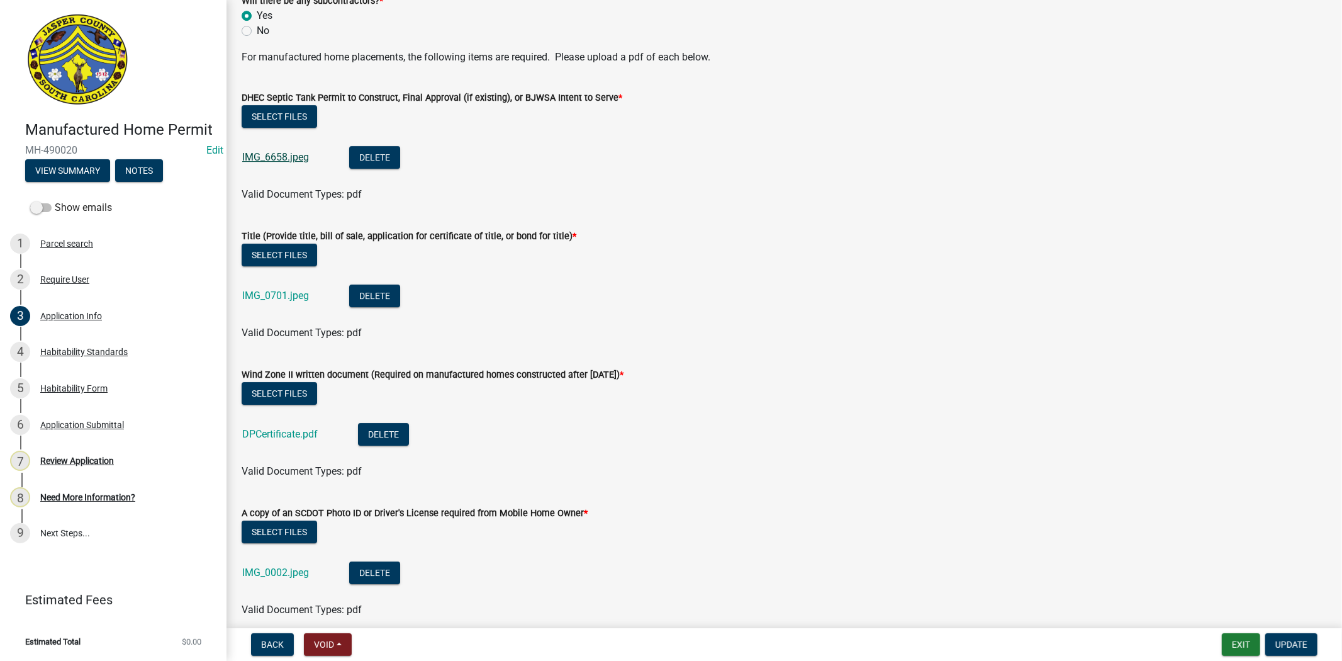
click at [291, 161] on link "IMG_6658.jpeg" at bounding box center [275, 157] width 67 height 12
click at [276, 292] on link "IMG_0701.jpeg" at bounding box center [275, 295] width 67 height 12
click at [313, 430] on link "DPCertificate.pdf" at bounding box center [280, 434] width 76 height 12
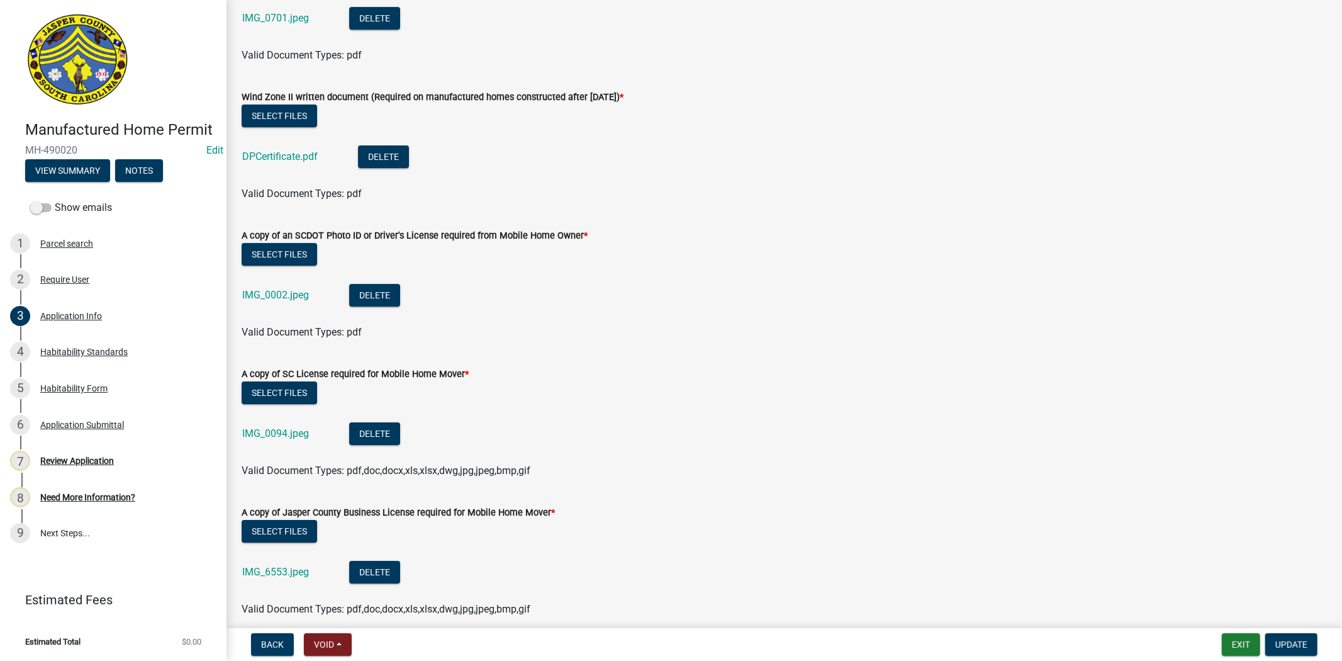
scroll to position [3705, 0]
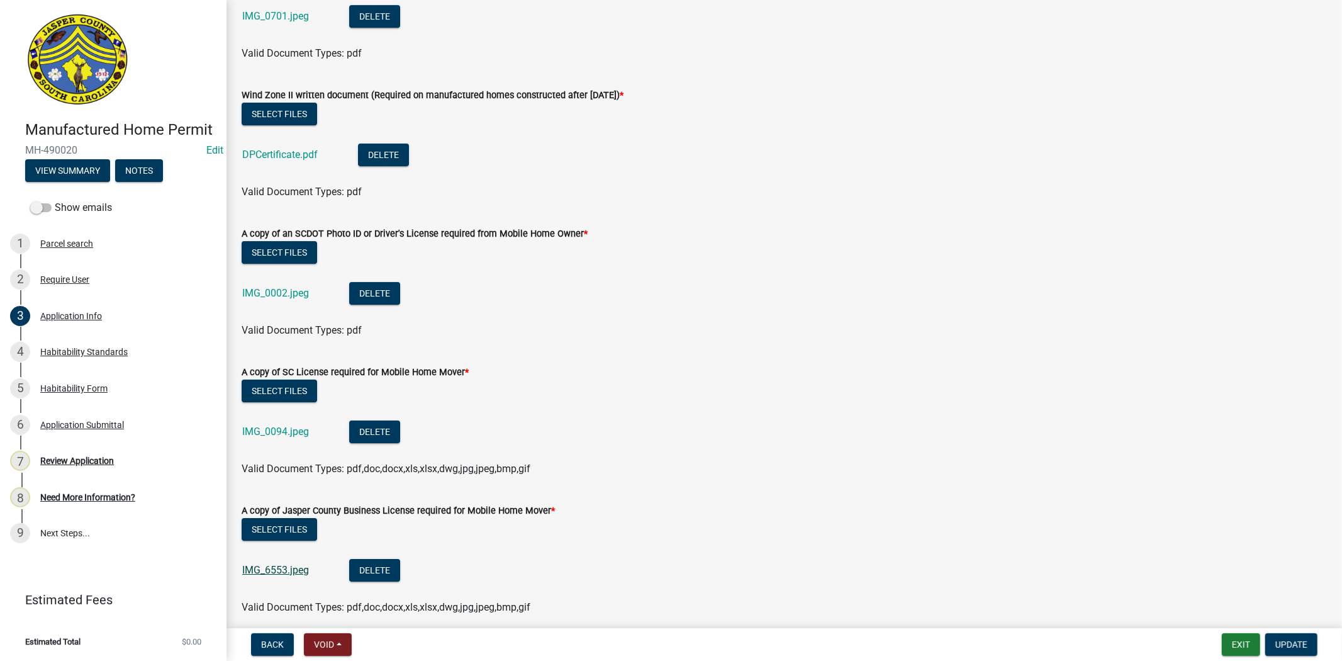
click at [286, 565] on link "IMG_6553.jpeg" at bounding box center [275, 570] width 67 height 12
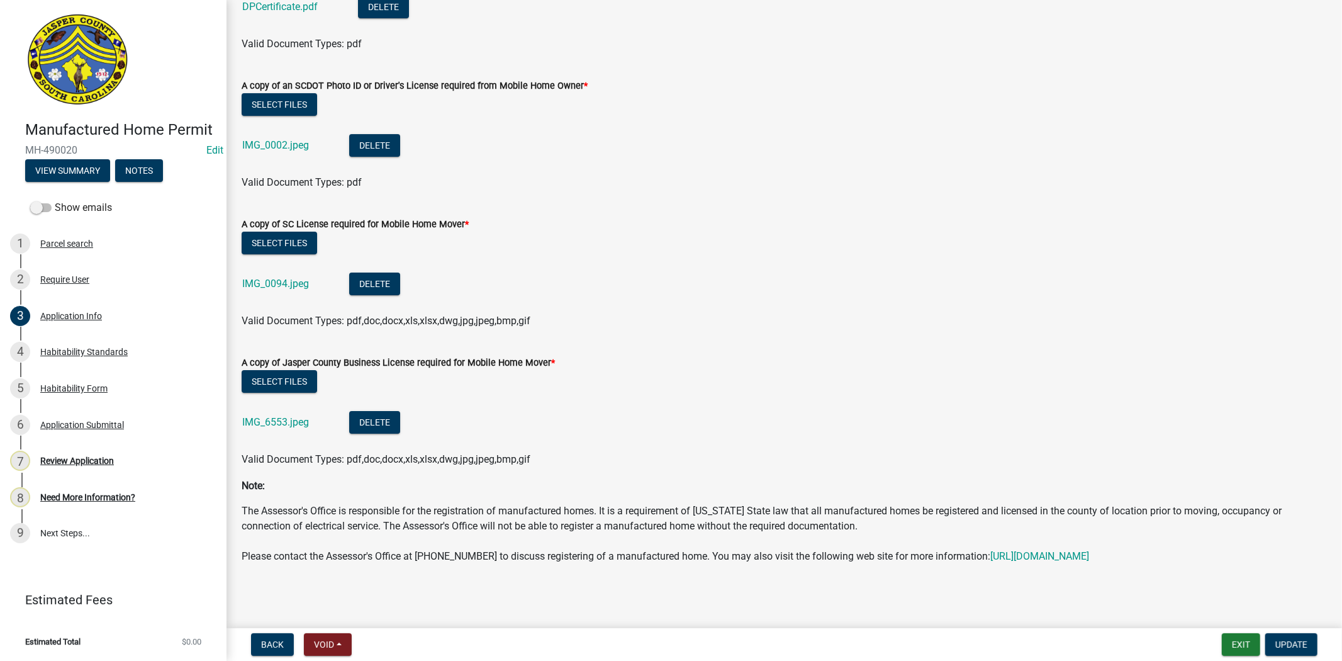
scroll to position [3867, 0]
click at [98, 352] on div "Habitability Standards" at bounding box center [83, 351] width 87 height 9
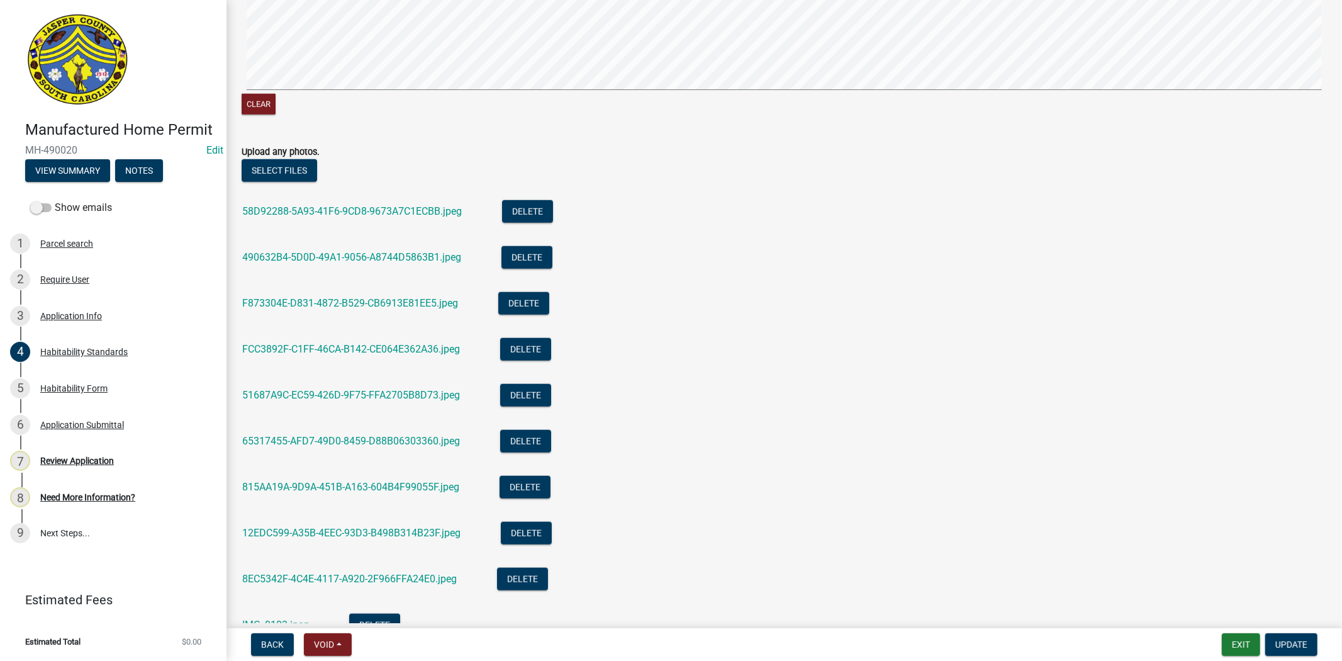
scroll to position [1048, 0]
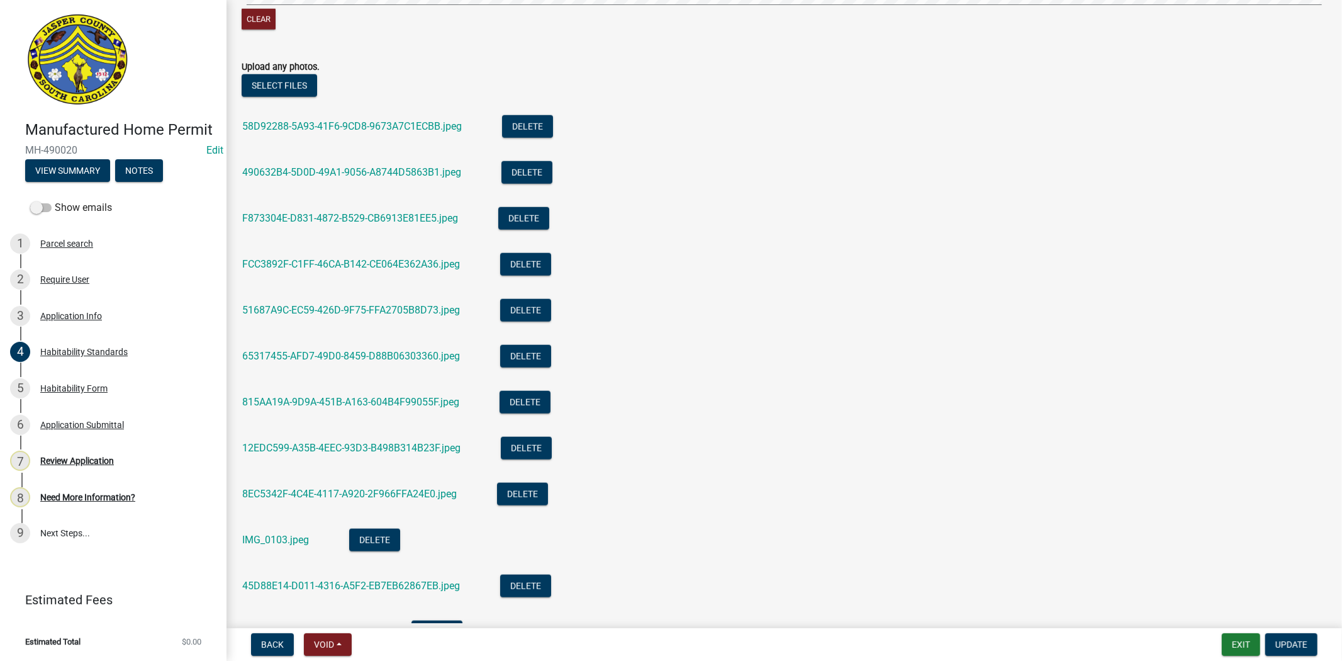
click at [436, 134] on div "58D92288-5A93-41F6-9CD8-9673A7C1ECBB.jpeg" at bounding box center [362, 128] width 240 height 26
click at [441, 123] on link "58D92288-5A93-41F6-9CD8-9673A7C1ECBB.jpeg" at bounding box center [352, 126] width 220 height 12
click at [395, 174] on link "490632B4-5D0D-49A1-9056-A8744D5863B1.jpeg" at bounding box center [351, 172] width 219 height 12
click at [541, 169] on button "Delete" at bounding box center [527, 172] width 51 height 23
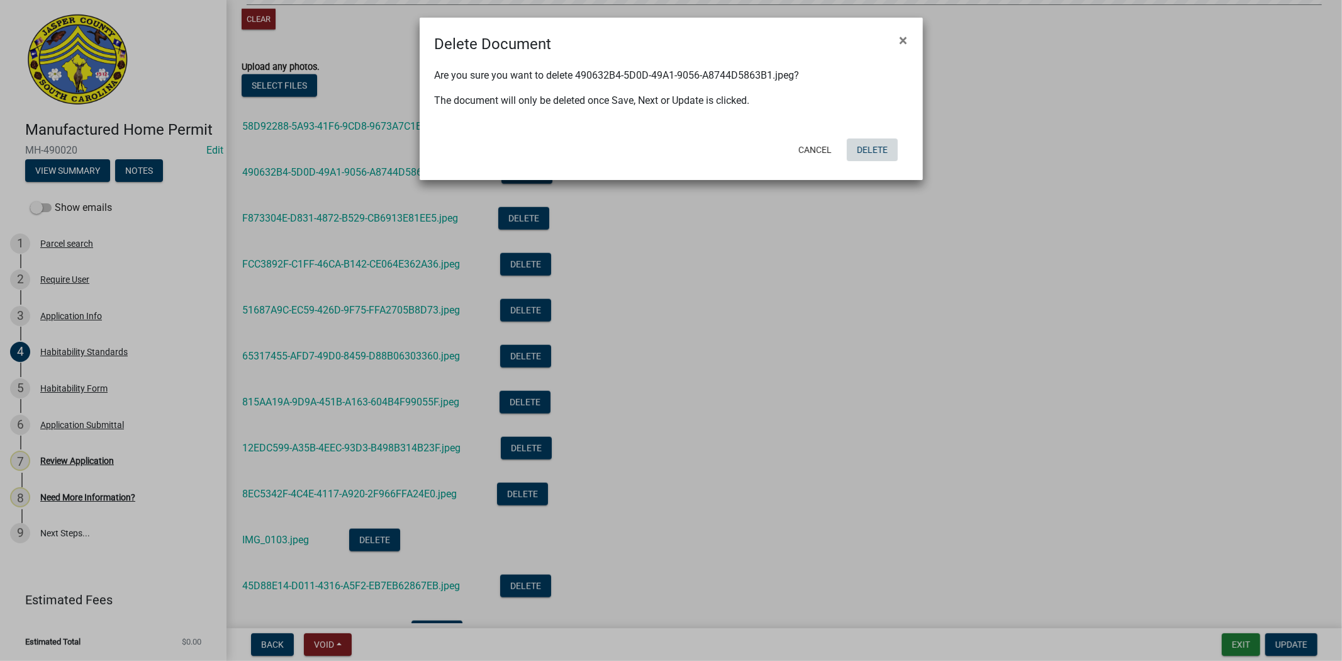
click at [886, 149] on button "Delete" at bounding box center [872, 149] width 51 height 23
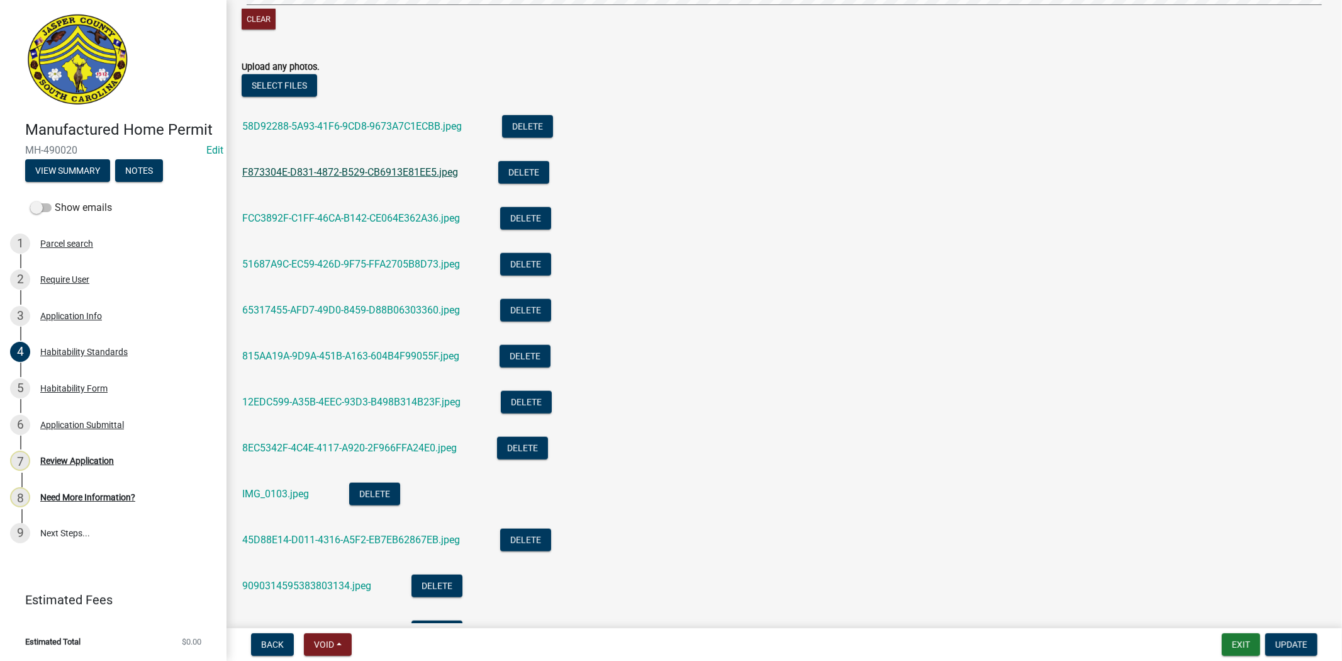
click at [438, 173] on link "F873304E-D831-4872-B529-CB6913E81EE5.jpeg" at bounding box center [350, 172] width 216 height 12
click at [438, 223] on link "FCC3892F-C1FF-46CA-B142-CE064E362A36.jpeg" at bounding box center [351, 218] width 218 height 12
click at [529, 216] on button "Delete" at bounding box center [525, 218] width 51 height 23
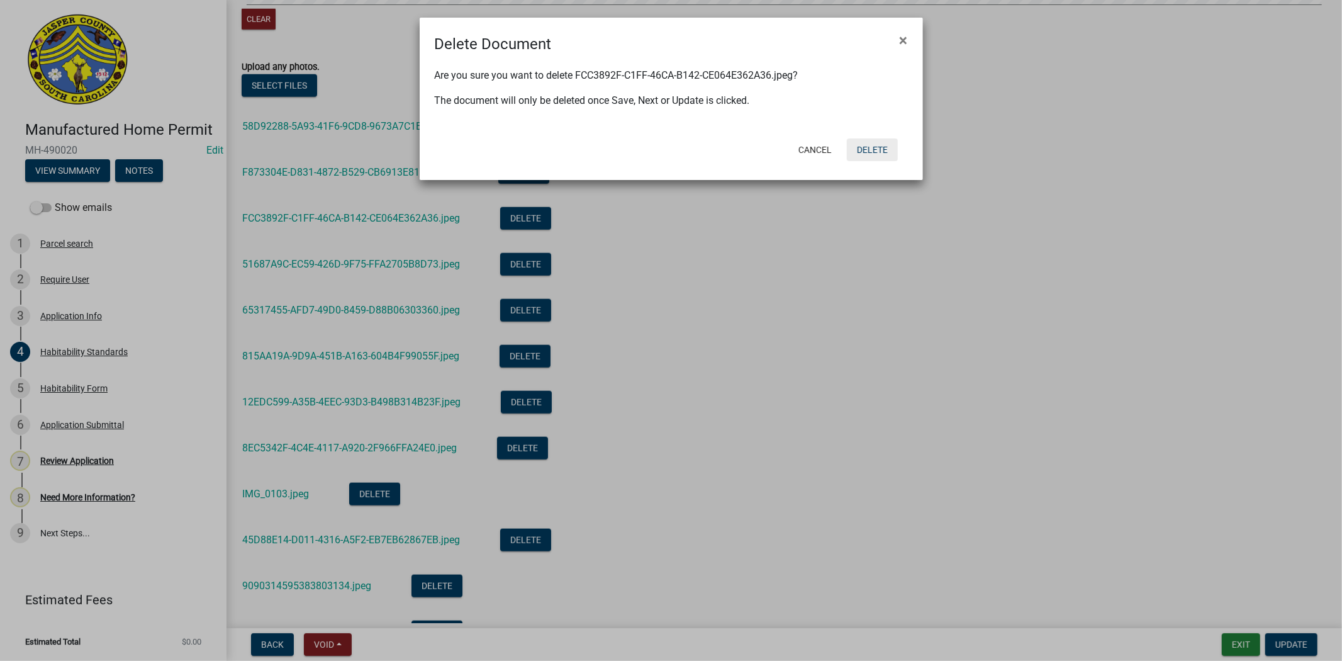
click at [875, 152] on button "Delete" at bounding box center [872, 149] width 51 height 23
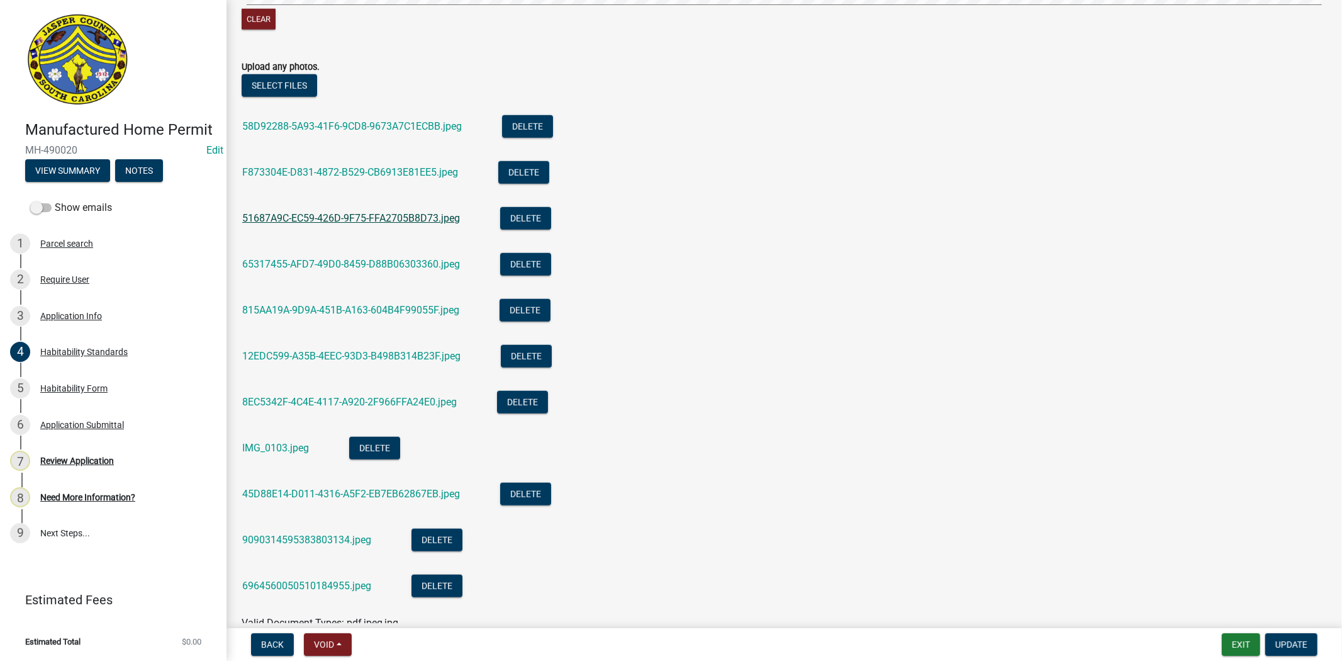
click at [449, 220] on link "51687A9C-EC59-426D-9F75-FFA2705B8D73.jpeg" at bounding box center [351, 218] width 218 height 12
click at [428, 266] on link "65317455-AFD7-49D0-8459-D88B06303360.jpeg" at bounding box center [351, 264] width 218 height 12
click at [530, 262] on button "Delete" at bounding box center [525, 264] width 51 height 23
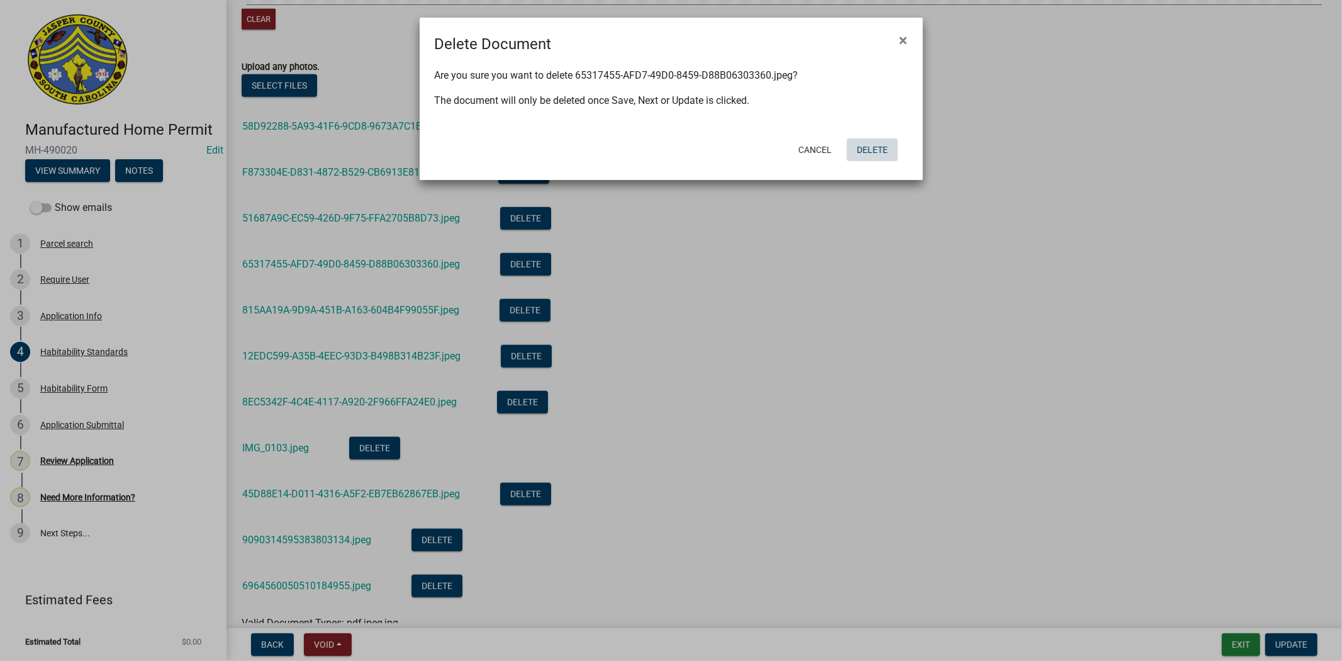
click at [870, 155] on button "Delete" at bounding box center [872, 149] width 51 height 23
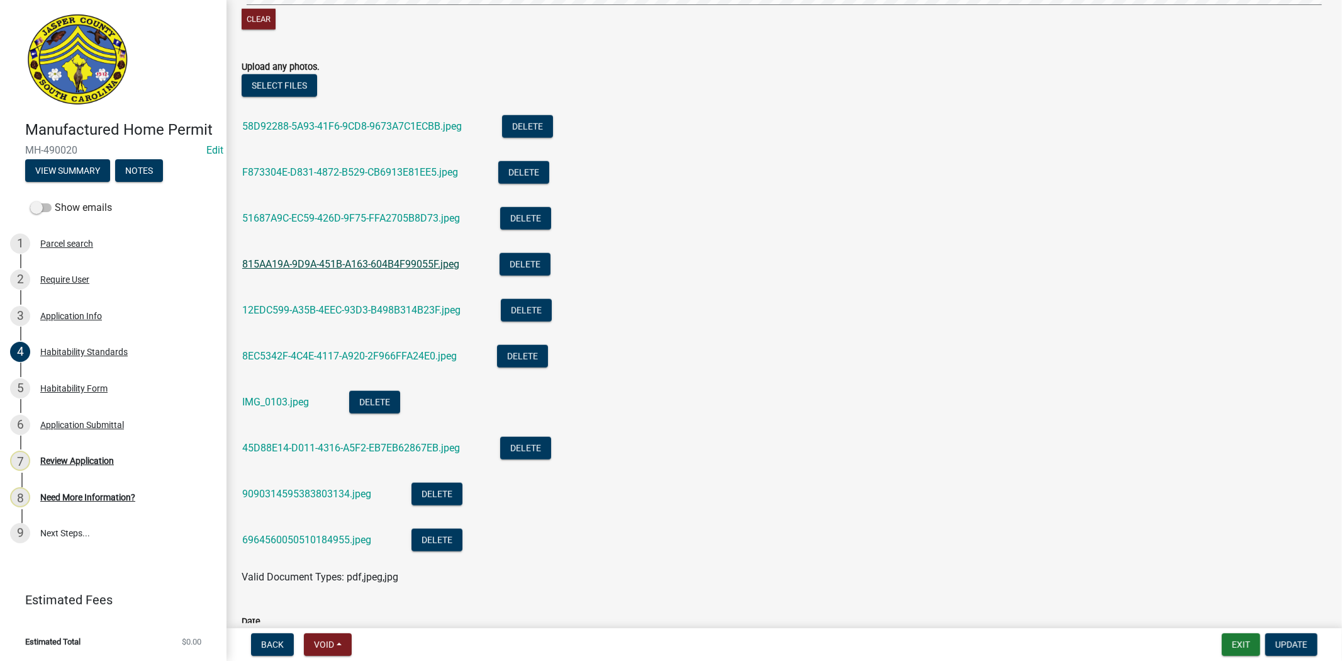
click at [438, 267] on link "815AA19A-9D9A-451B-A163-604B4F99055F.jpeg" at bounding box center [350, 264] width 217 height 12
click at [538, 265] on button "Delete" at bounding box center [525, 264] width 51 height 23
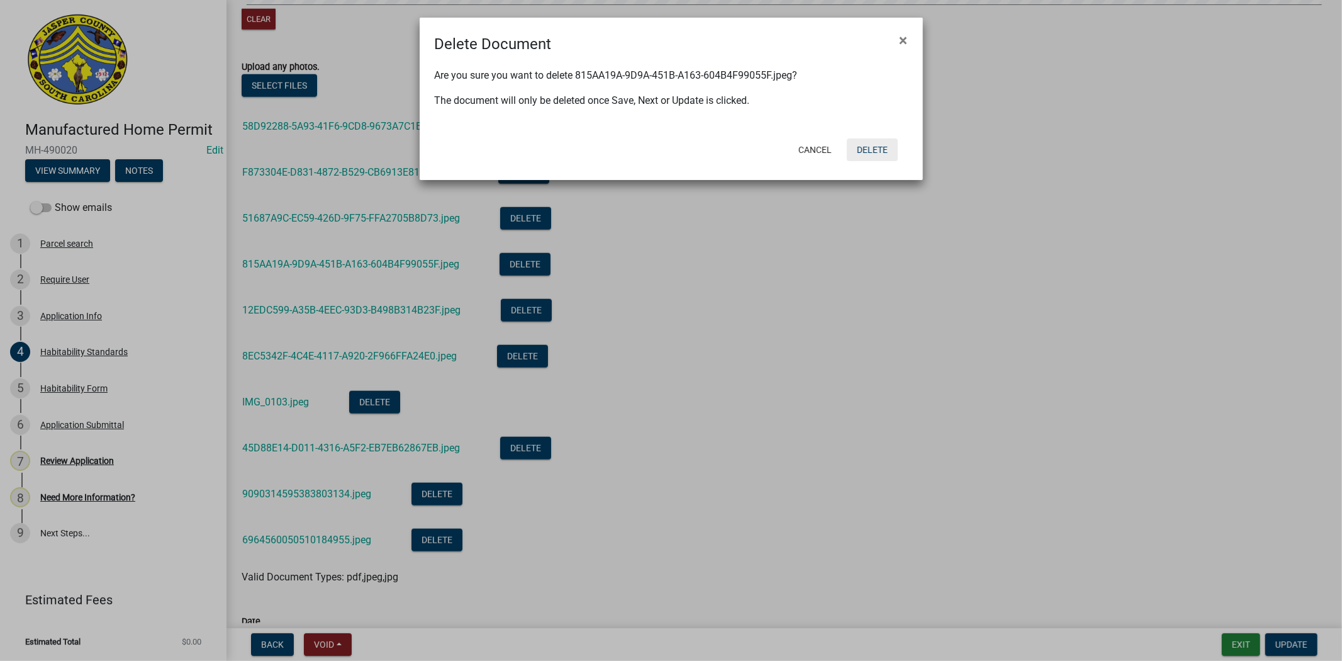
click at [865, 157] on button "Delete" at bounding box center [872, 149] width 51 height 23
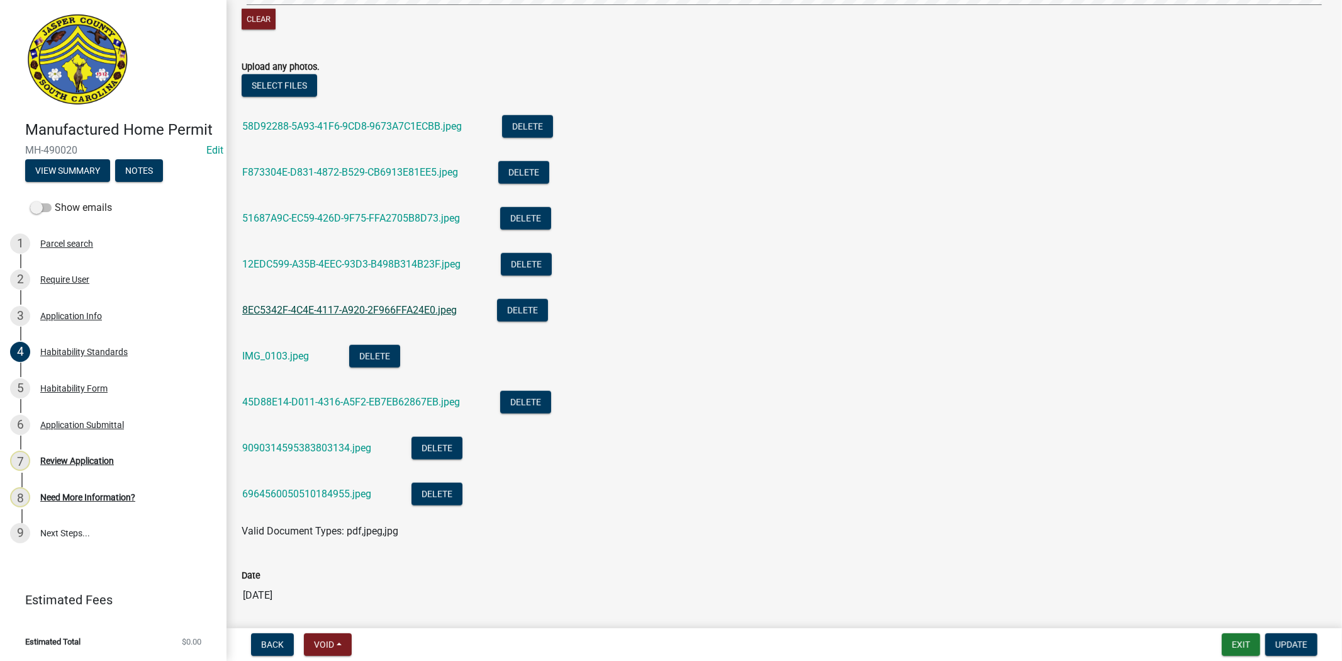
click at [426, 307] on link "8EC5342F-4C4E-4117-A920-2F966FFA24E0.jpeg" at bounding box center [349, 310] width 215 height 12
click at [511, 310] on button "Delete" at bounding box center [522, 310] width 51 height 23
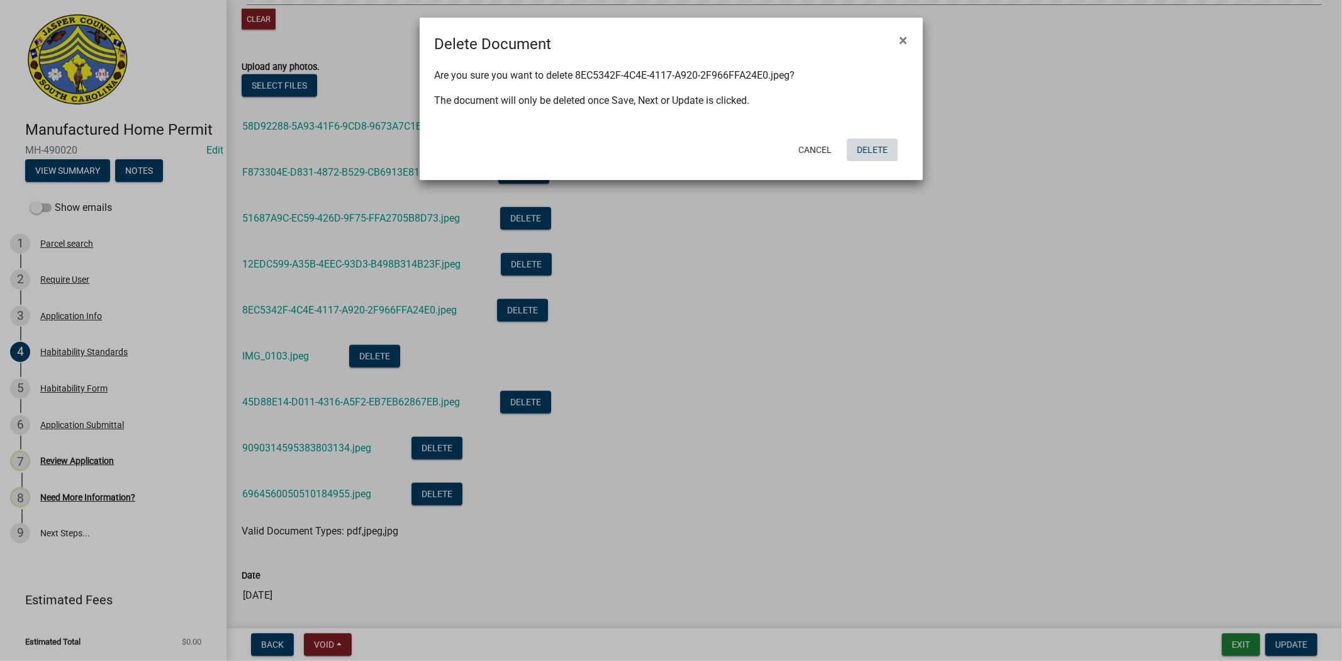
click at [868, 151] on button "Delete" at bounding box center [872, 149] width 51 height 23
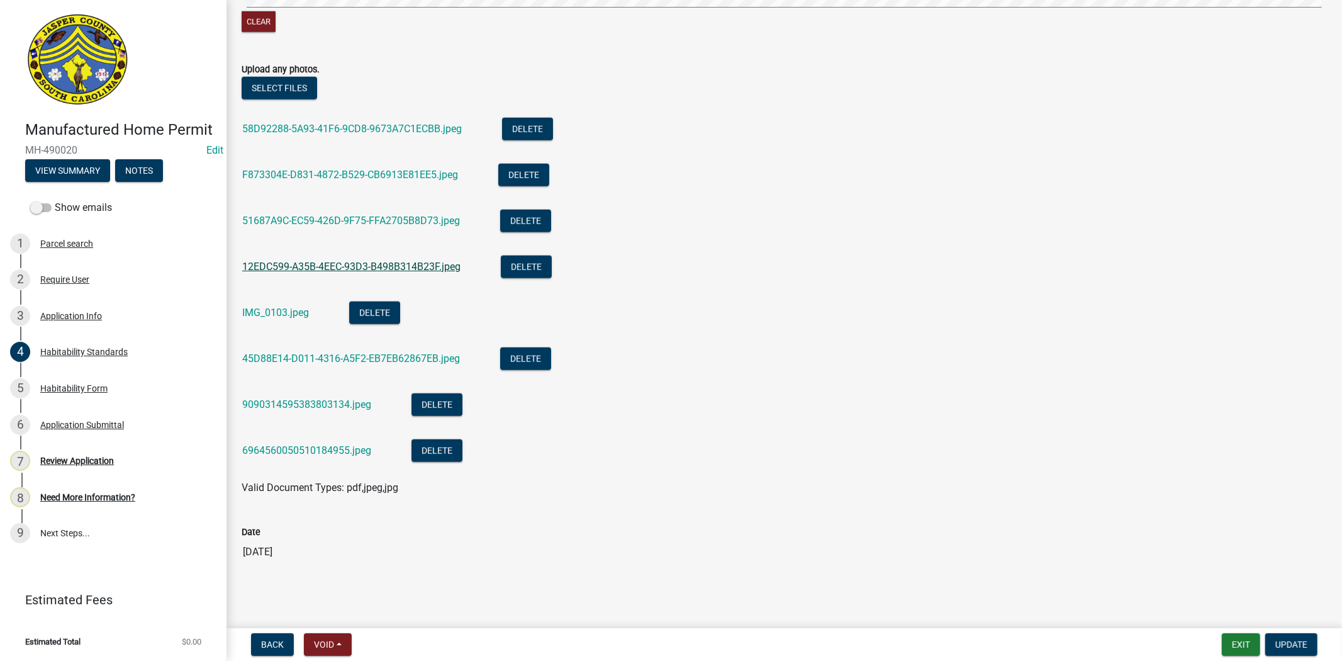
click at [453, 266] on link "12EDC599-A35B-4EEC-93D3-B498B314B23F.jpeg" at bounding box center [351, 267] width 218 height 12
click at [290, 319] on div "IMG_0103.jpeg" at bounding box center [285, 314] width 87 height 26
click at [291, 310] on link "IMG_0103.jpeg" at bounding box center [275, 312] width 67 height 12
click at [275, 356] on link "45D88E14-D011-4316-A5F2-EB7EB62867EB.jpeg" at bounding box center [351, 358] width 218 height 12
click at [276, 354] on link "45D88E14-D011-4316-A5F2-EB7EB62867EB.jpeg" at bounding box center [351, 358] width 218 height 12
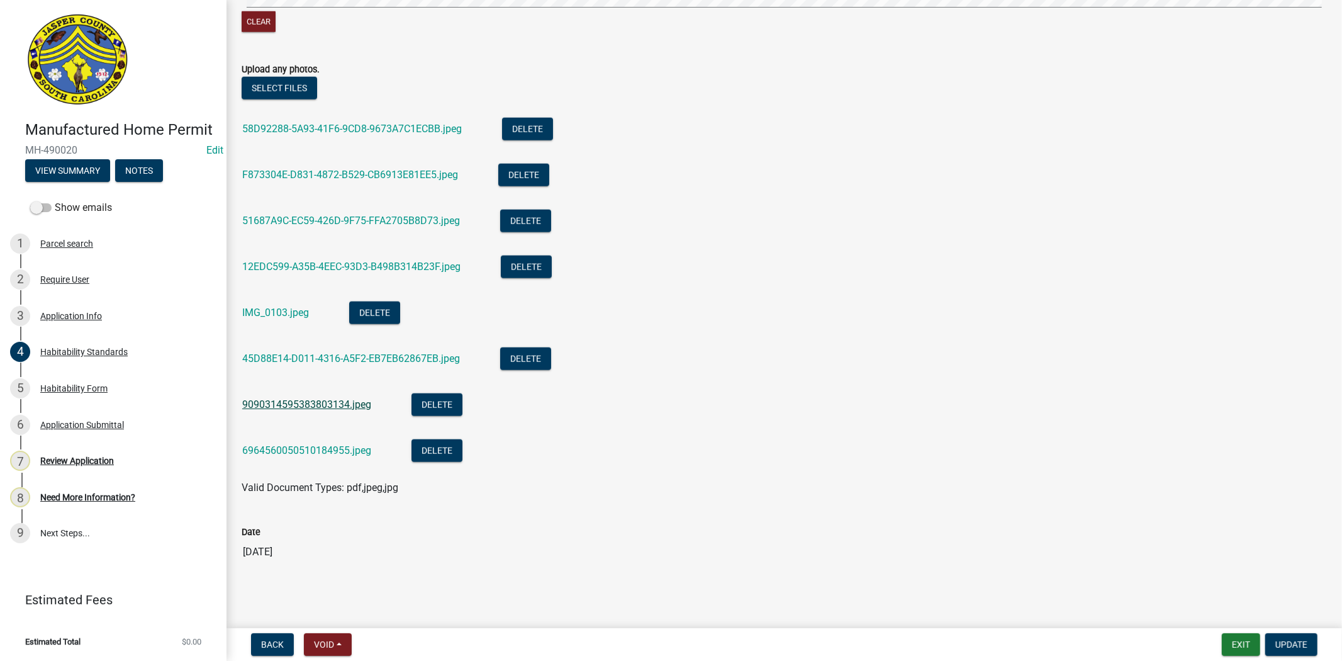
click at [312, 405] on link "9090314595383803134.jpeg" at bounding box center [306, 404] width 129 height 12
click at [357, 405] on link "9090314595383803134.jpeg" at bounding box center [306, 404] width 129 height 12
click at [318, 445] on link "6964560050510184955.jpeg" at bounding box center [306, 450] width 129 height 12
click at [1307, 644] on span "Update" at bounding box center [1292, 644] width 32 height 10
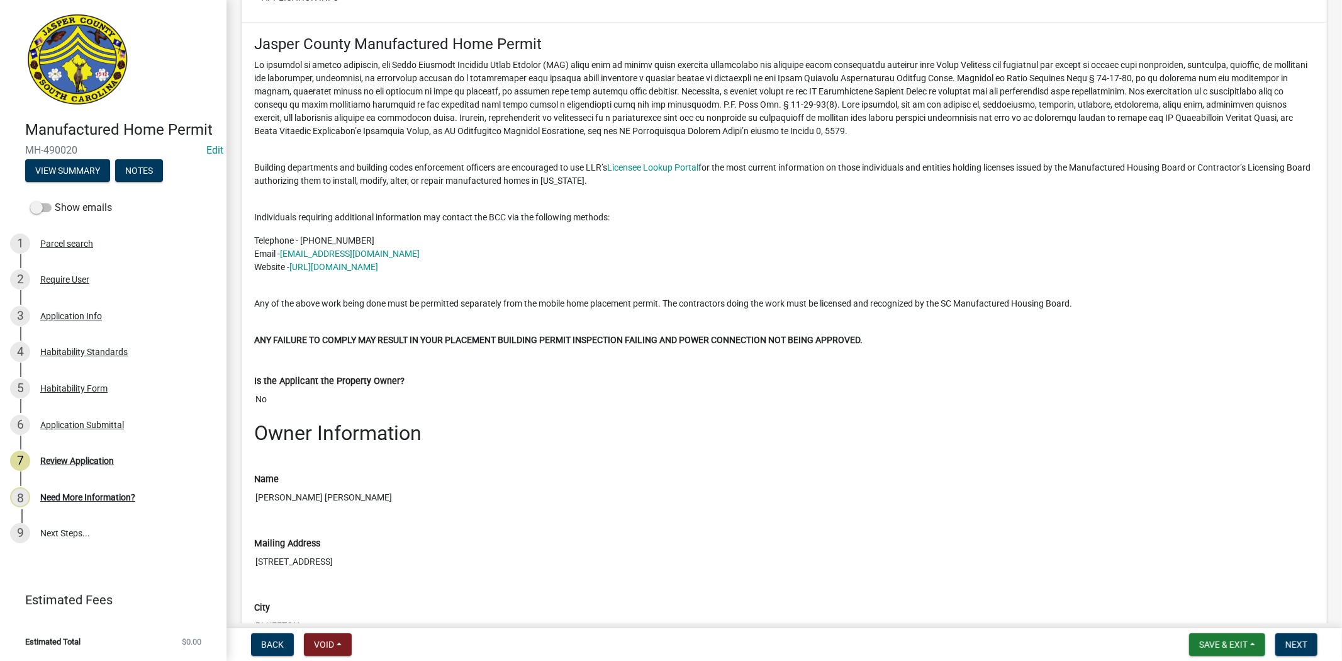
scroll to position [839, 0]
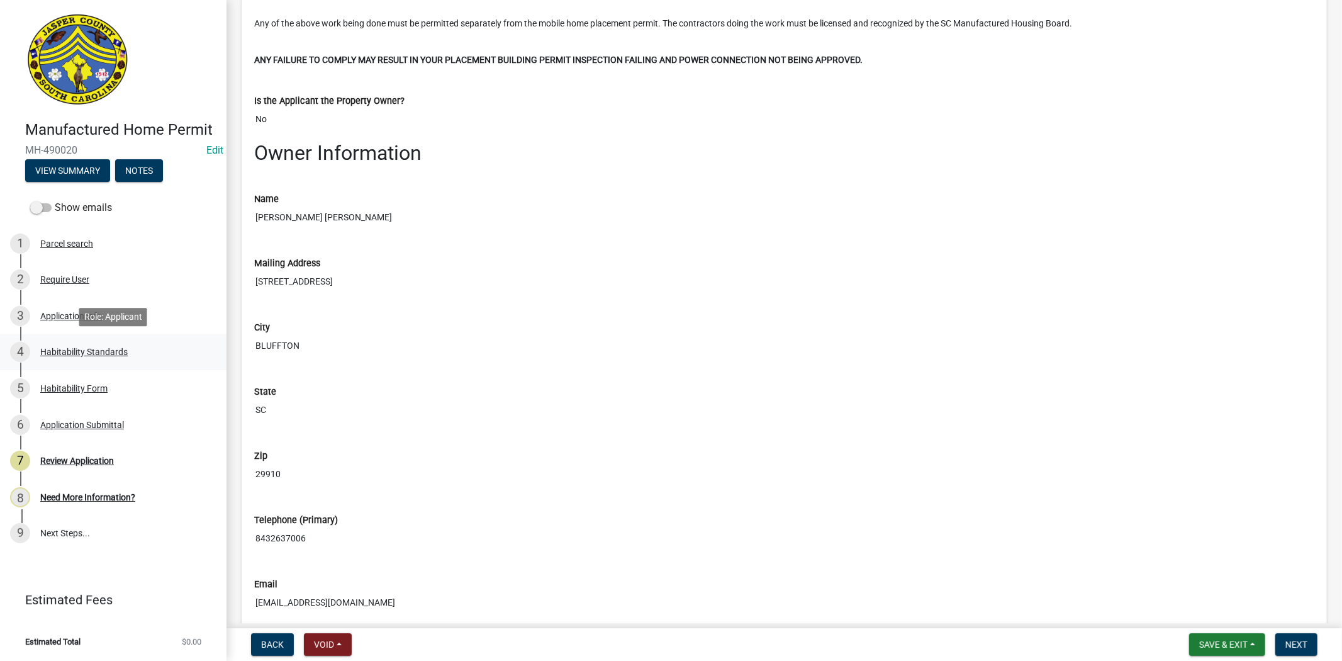
click at [90, 342] on div "4 Habitability Standards" at bounding box center [108, 352] width 196 height 20
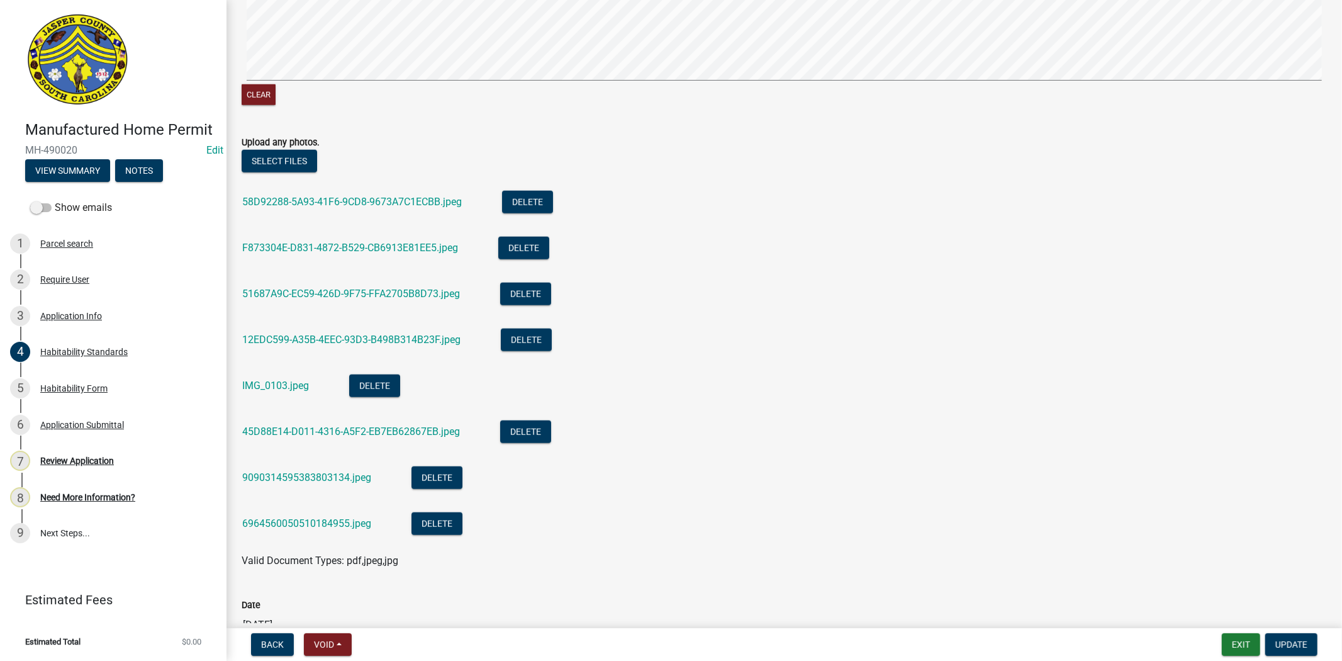
scroll to position [1046, 0]
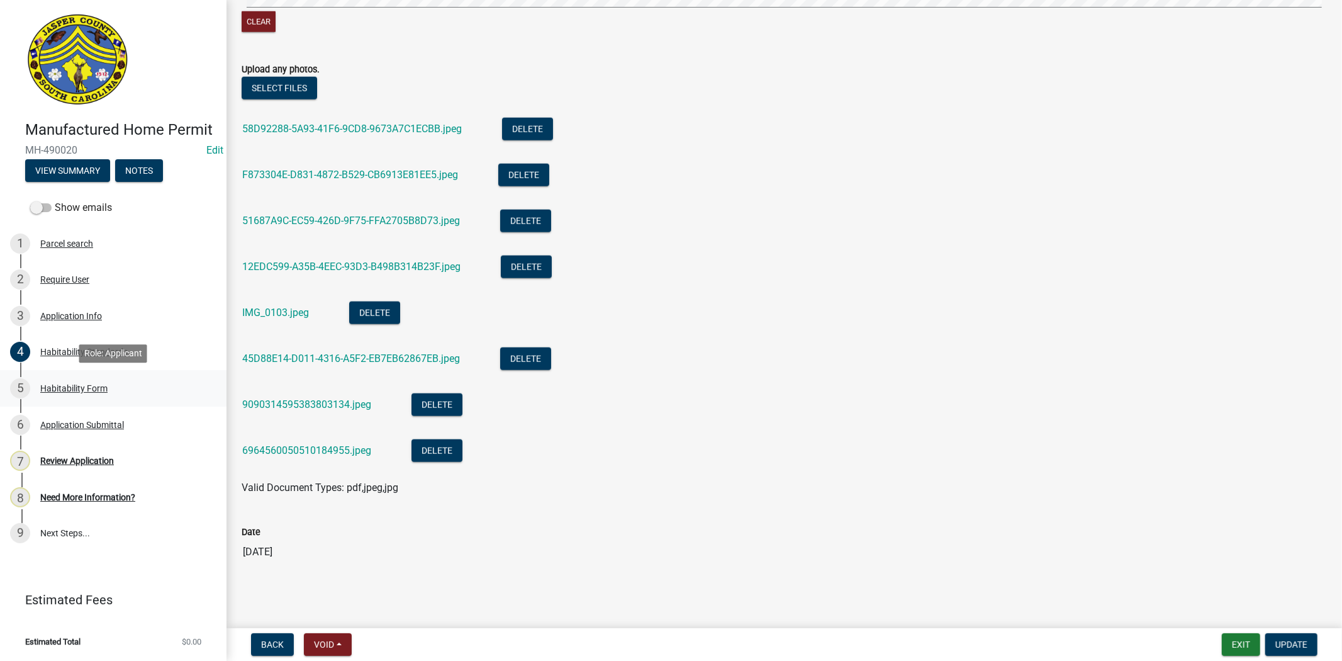
click at [89, 384] on div "Habitability Form" at bounding box center [73, 388] width 67 height 9
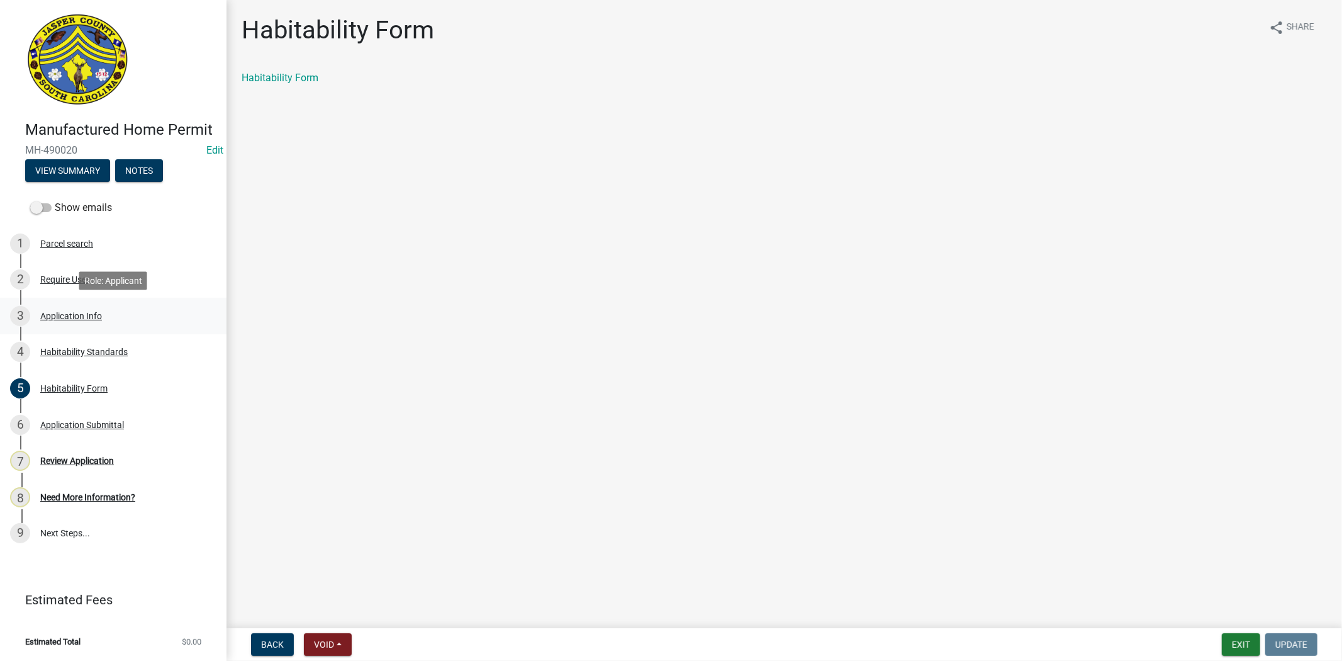
click at [80, 316] on div "Application Info" at bounding box center [71, 316] width 62 height 9
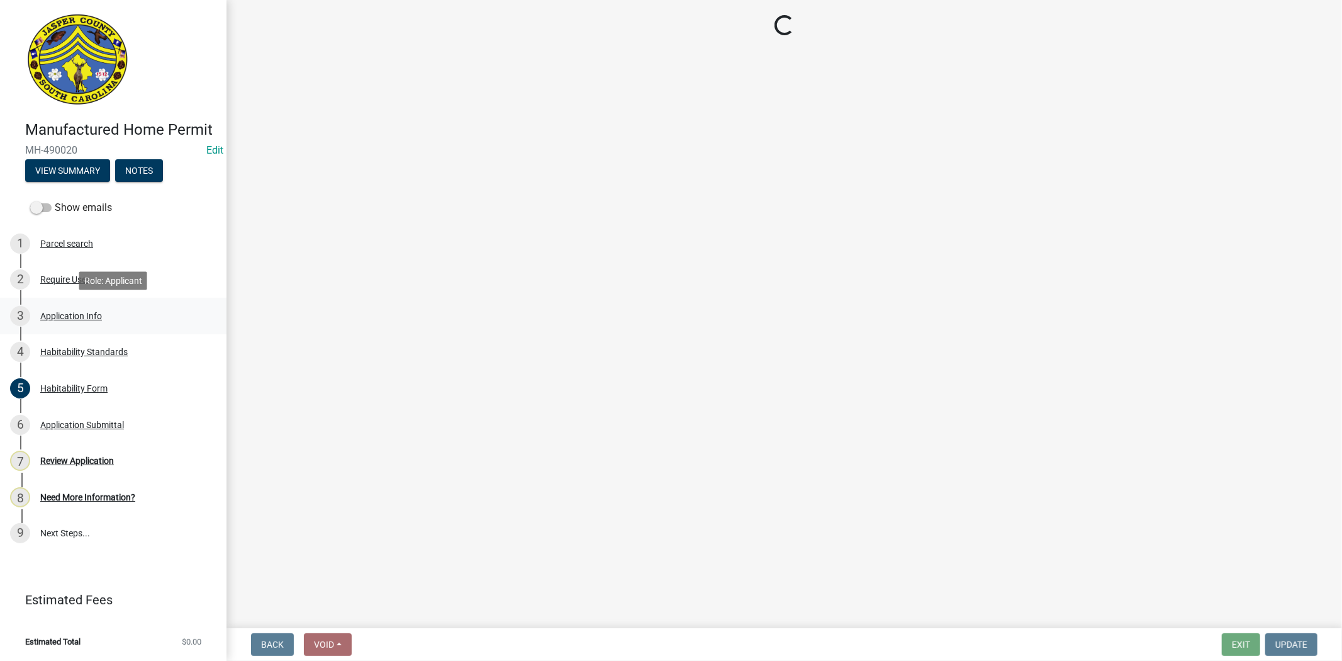
select select "00748aa1-56c2-4786-b7ff-9b3cb1d8d455"
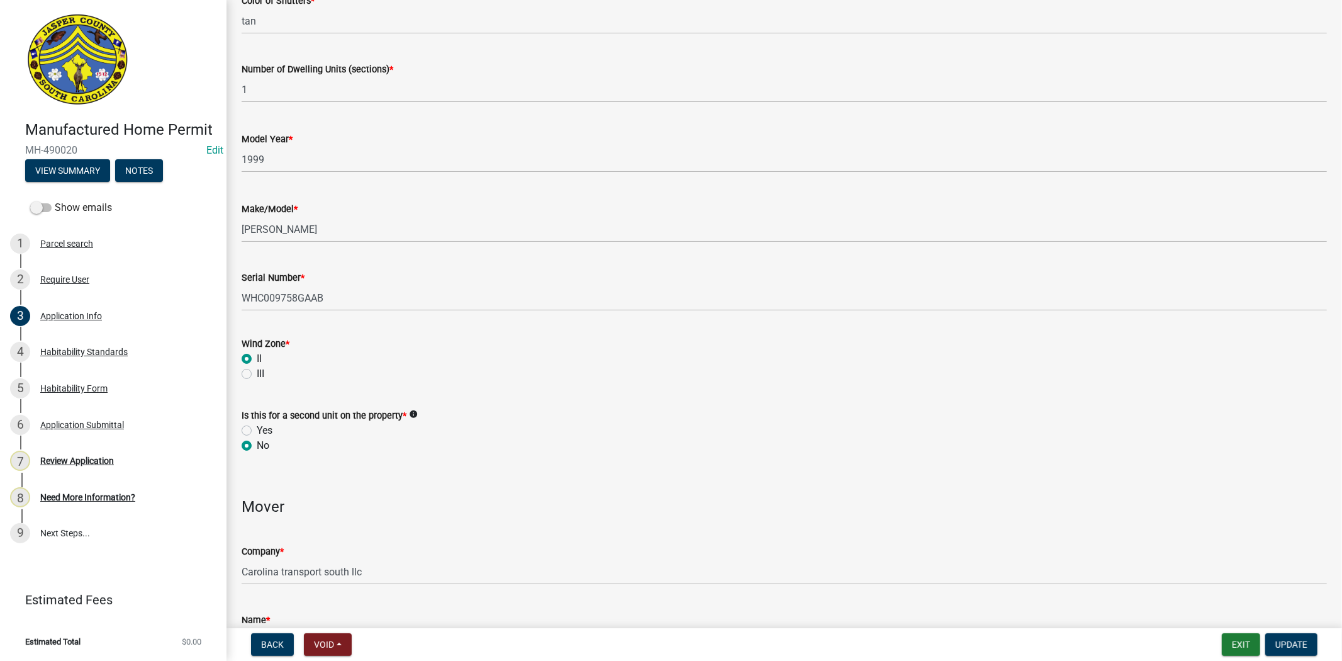
scroll to position [2377, 0]
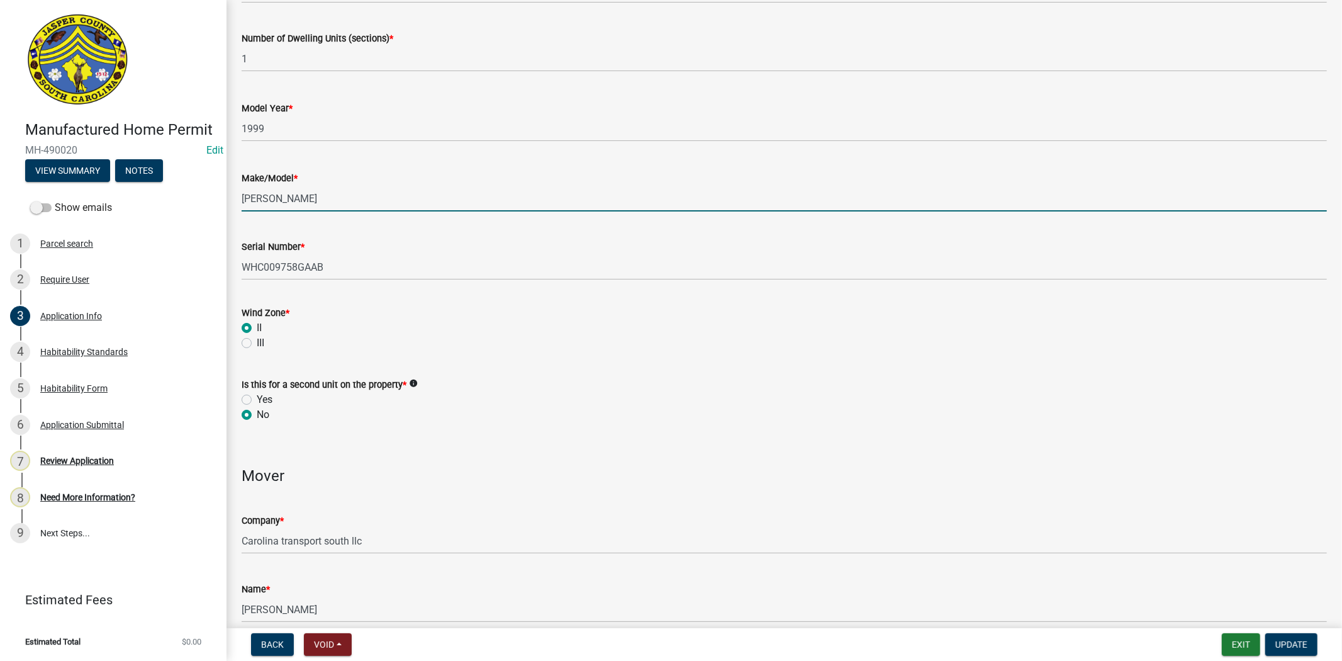
click at [273, 192] on input "clayton sierra" at bounding box center [785, 199] width 1086 height 26
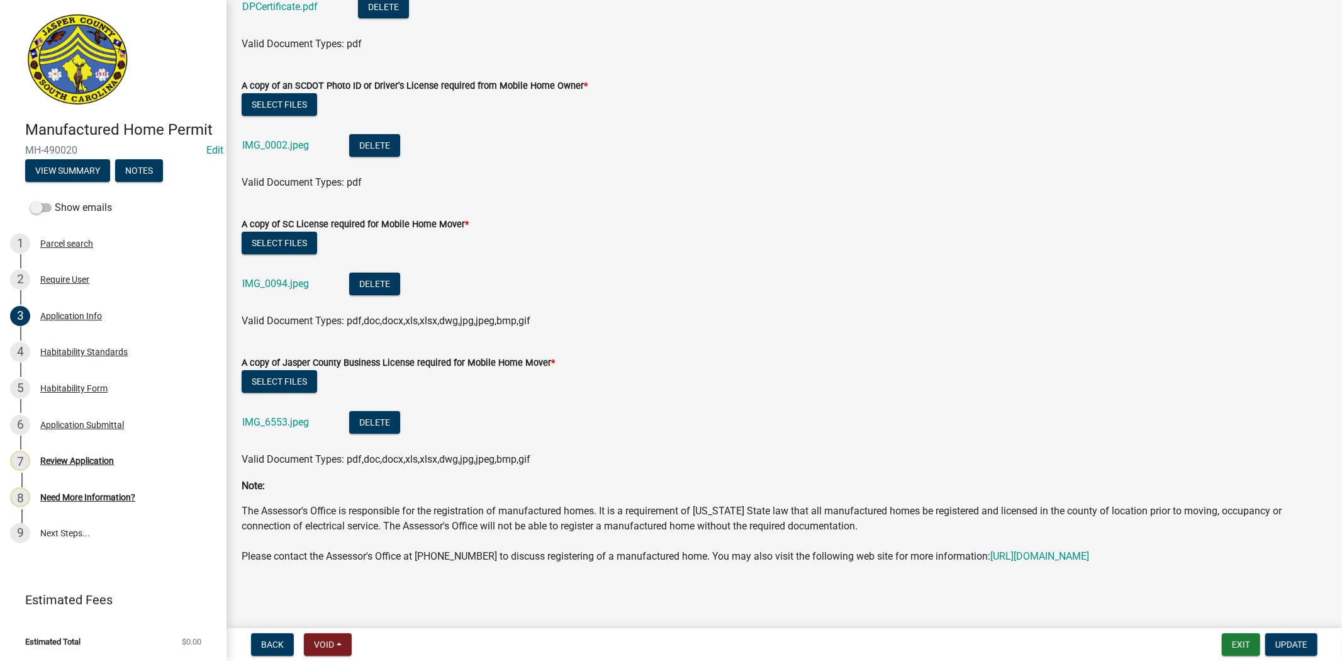
scroll to position [3867, 0]
type input "clayton / sierra"
click at [299, 416] on link "IMG_6553.jpeg" at bounding box center [275, 422] width 67 height 12
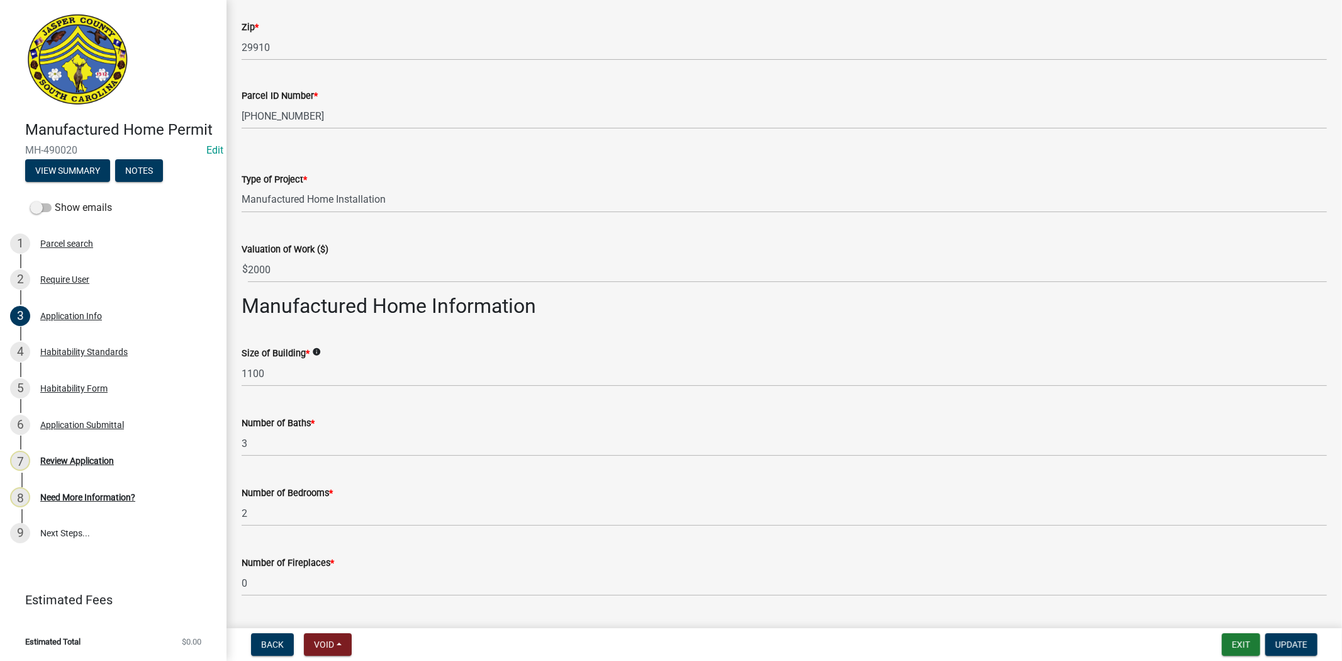
scroll to position [1420, 0]
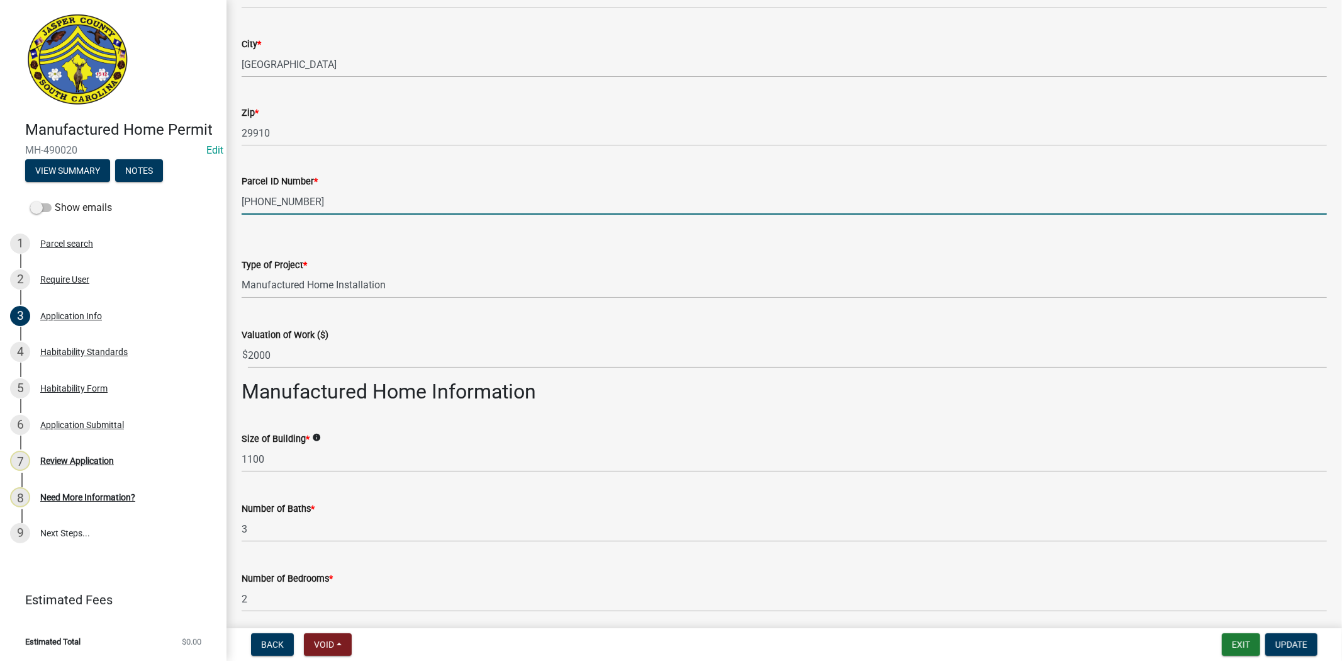
drag, startPoint x: 322, startPoint y: 208, endPoint x: 132, endPoint y: 206, distance: 189.4
click at [132, 206] on div "Manufactured Home Permit MH-490020 Edit View Summary Notes Show emails 1 Parcel…" at bounding box center [671, 330] width 1342 height 661
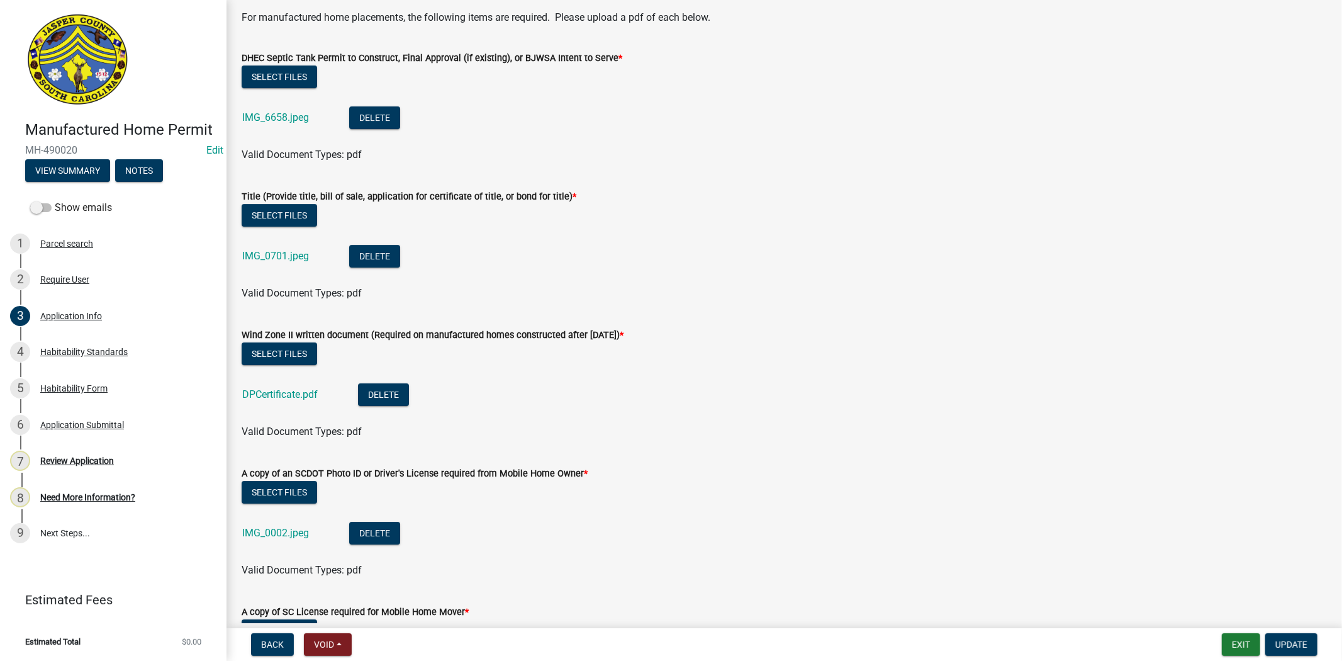
scroll to position [3658, 0]
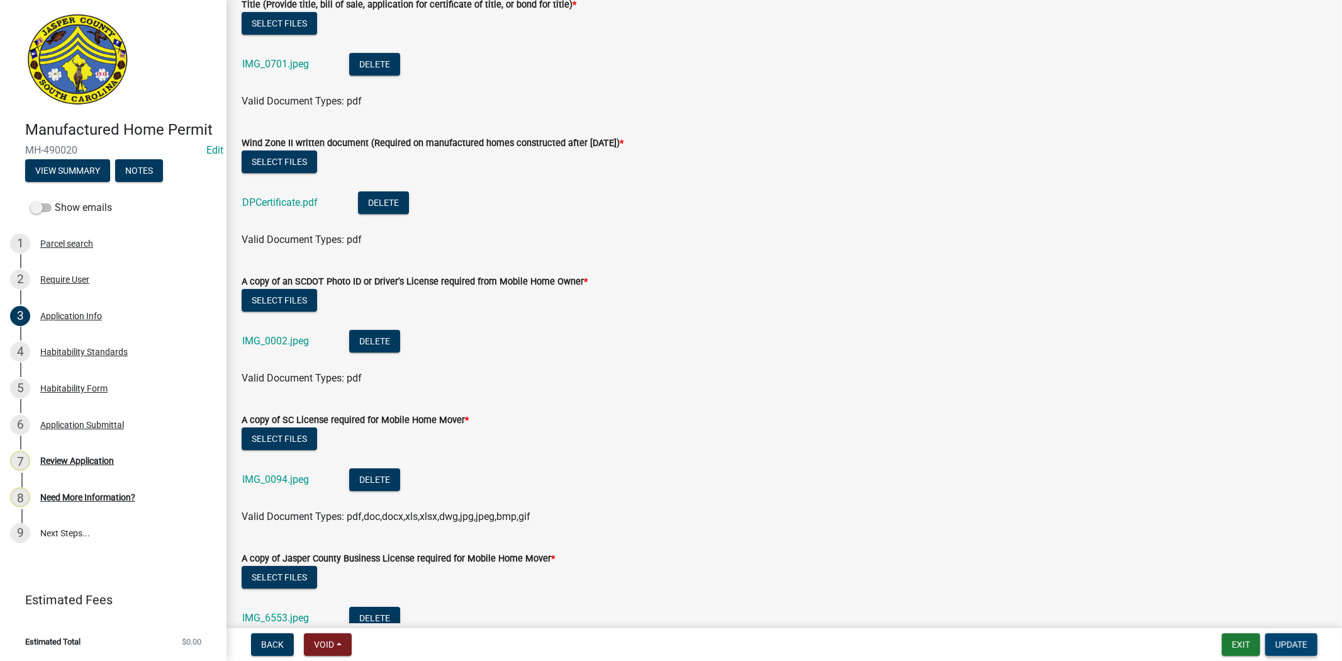
click at [1276, 639] on span "Update" at bounding box center [1292, 644] width 32 height 10
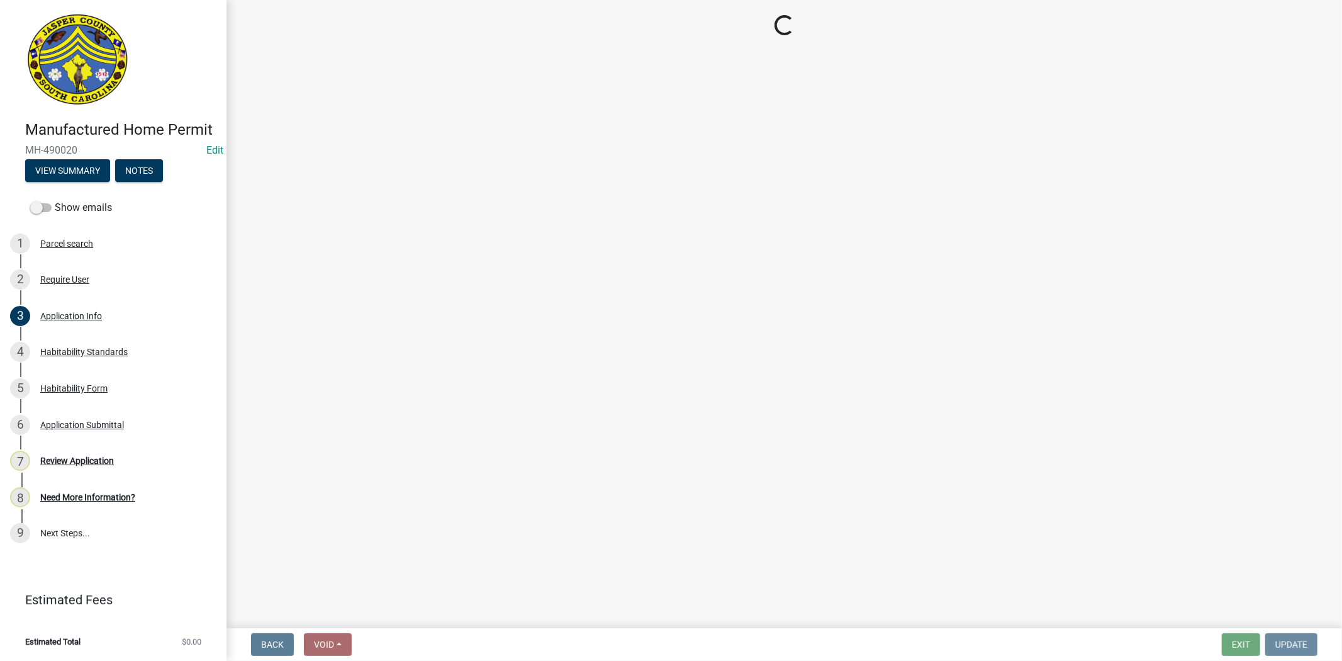
scroll to position [0, 0]
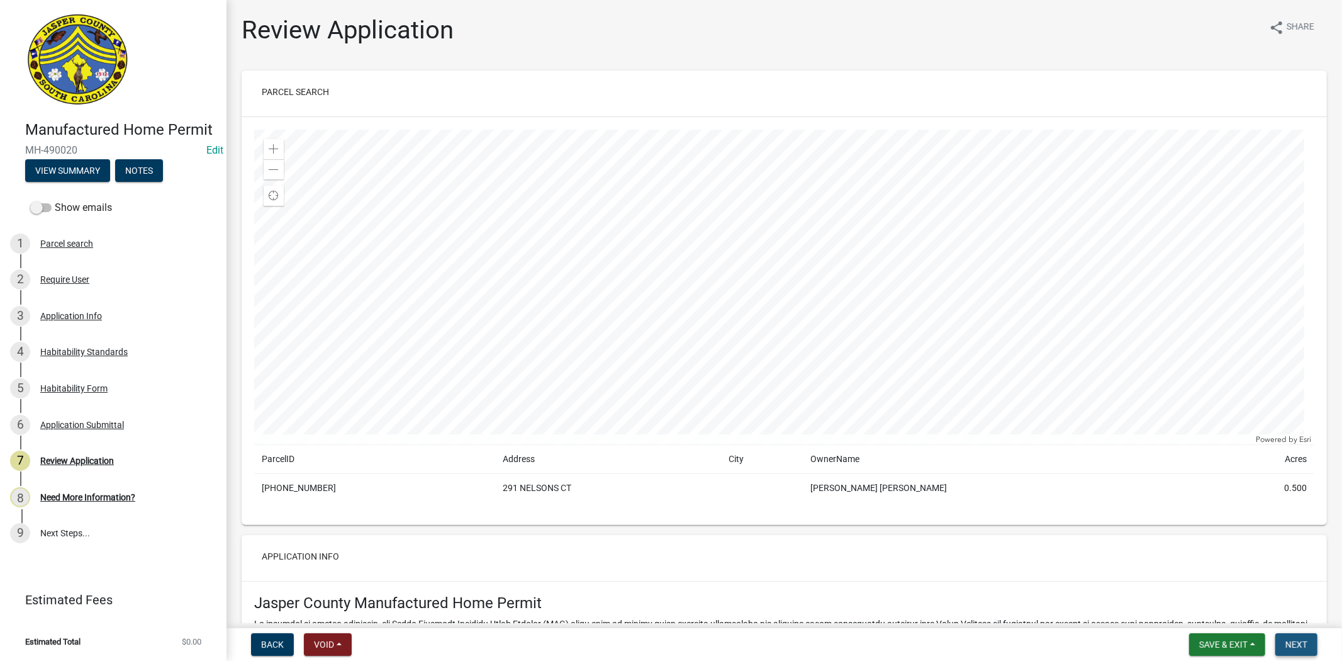
click at [1285, 638] on button "Next" at bounding box center [1297, 644] width 42 height 23
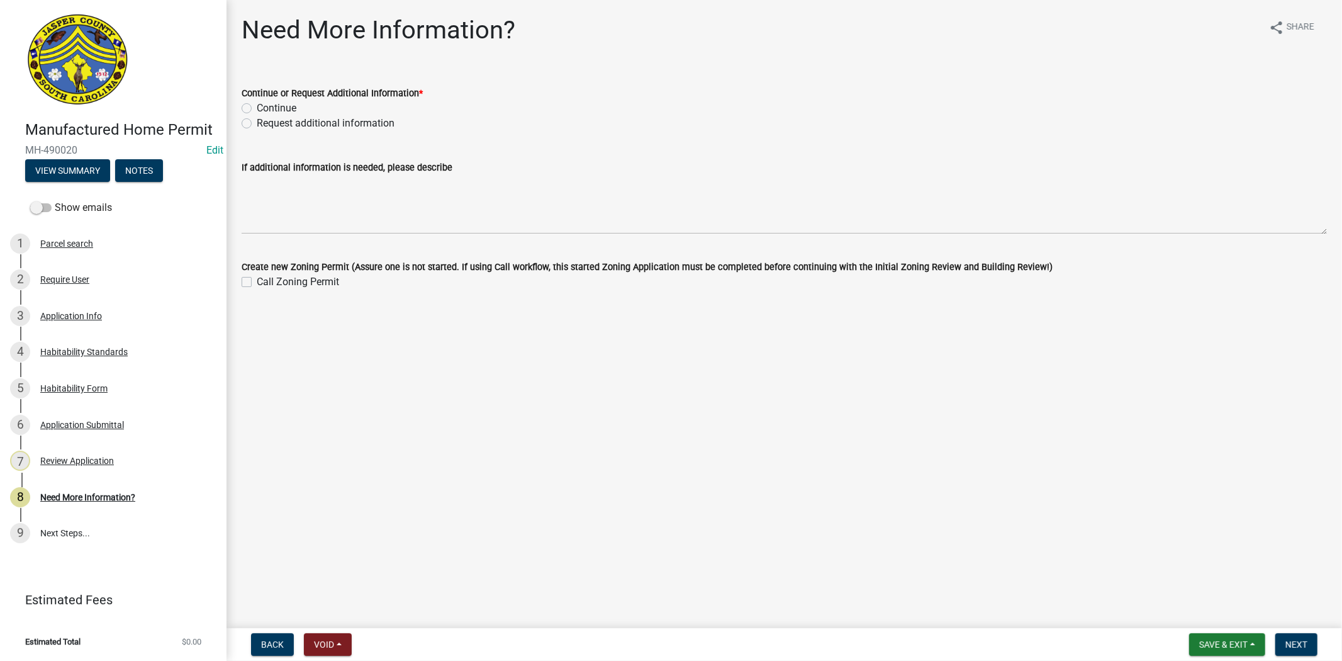
click at [252, 110] on div "Continue" at bounding box center [785, 108] width 1086 height 15
click at [257, 108] on label "Continue" at bounding box center [277, 108] width 40 height 15
click at [257, 108] on input "Continue" at bounding box center [261, 105] width 8 height 8
radio input "true"
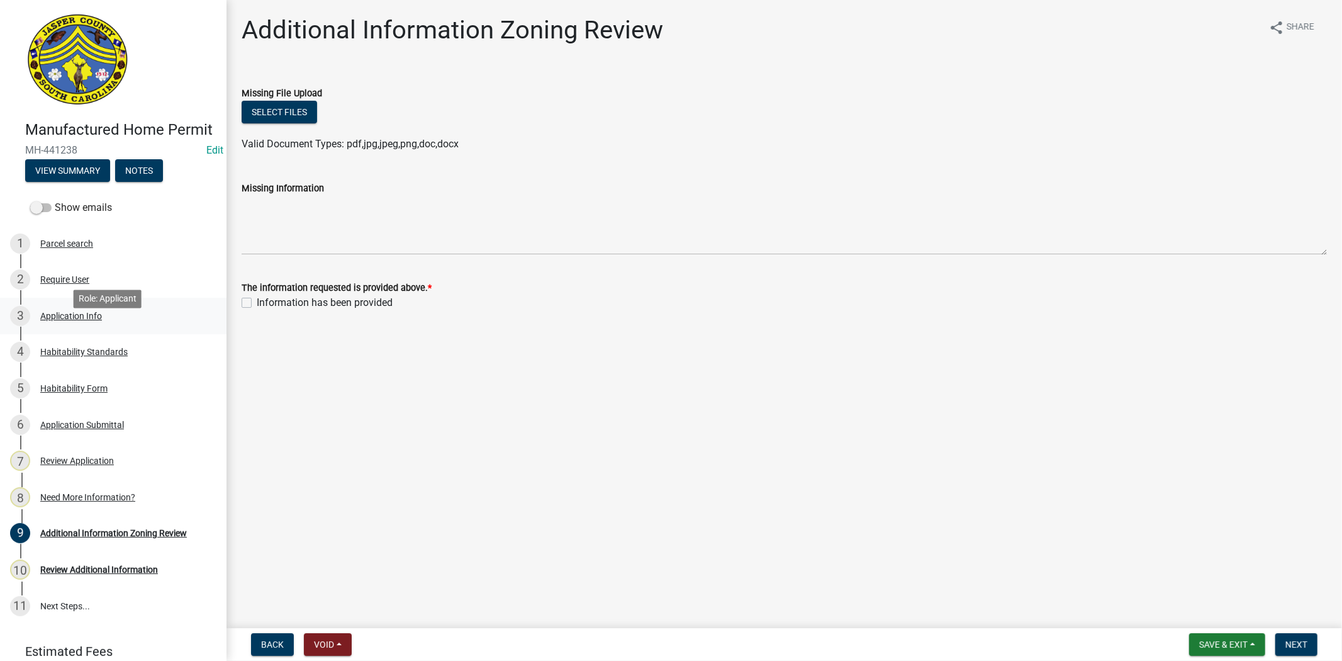
click at [77, 320] on div "Application Info" at bounding box center [71, 316] width 62 height 9
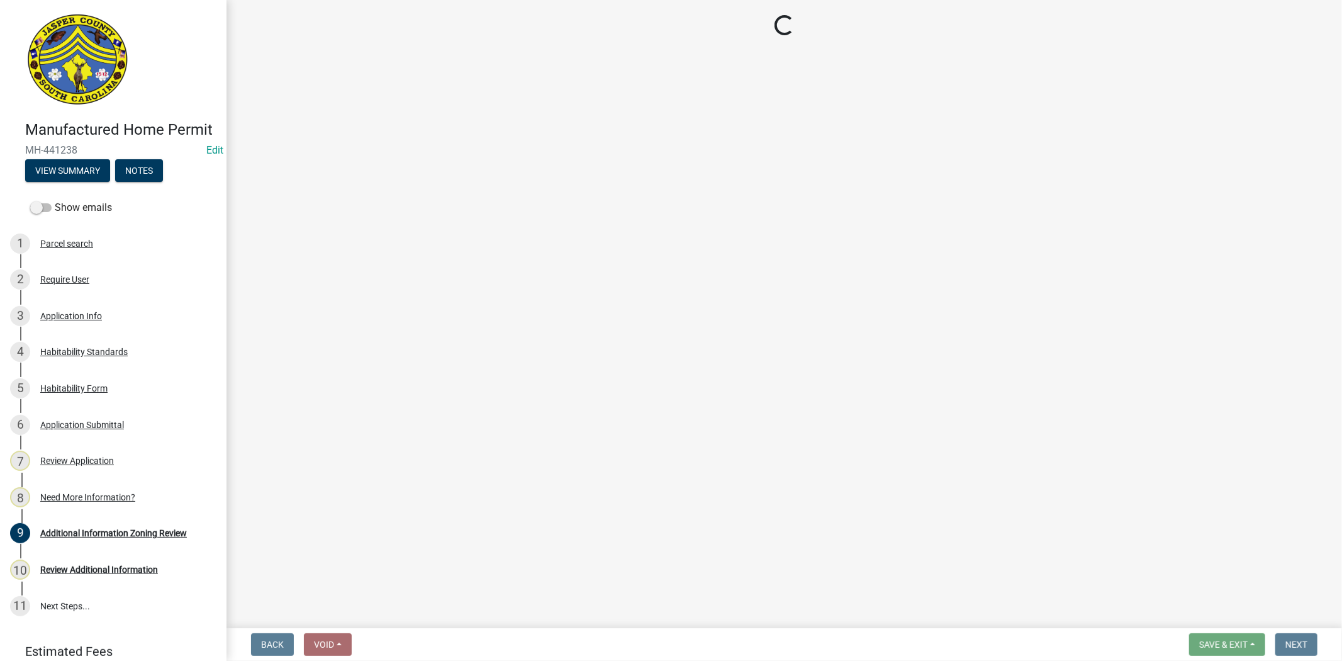
select select "00748aa1-56c2-4786-b7ff-9b3cb1d8d455"
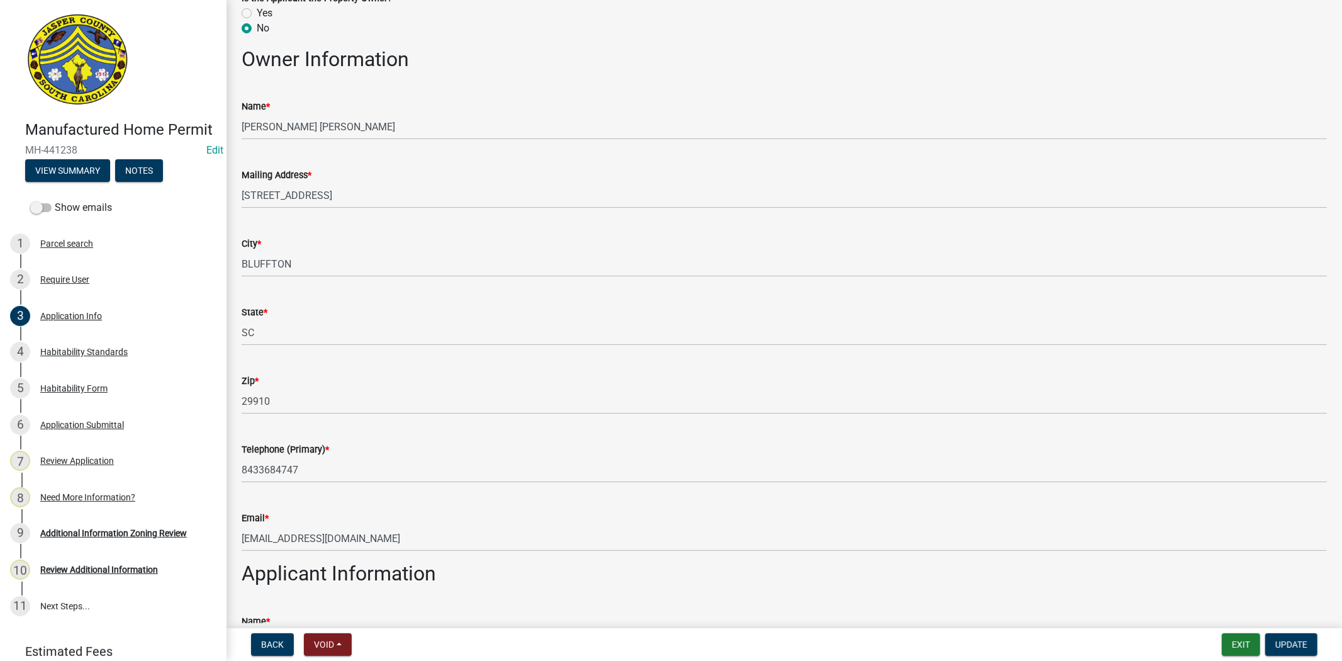
scroll to position [489, 0]
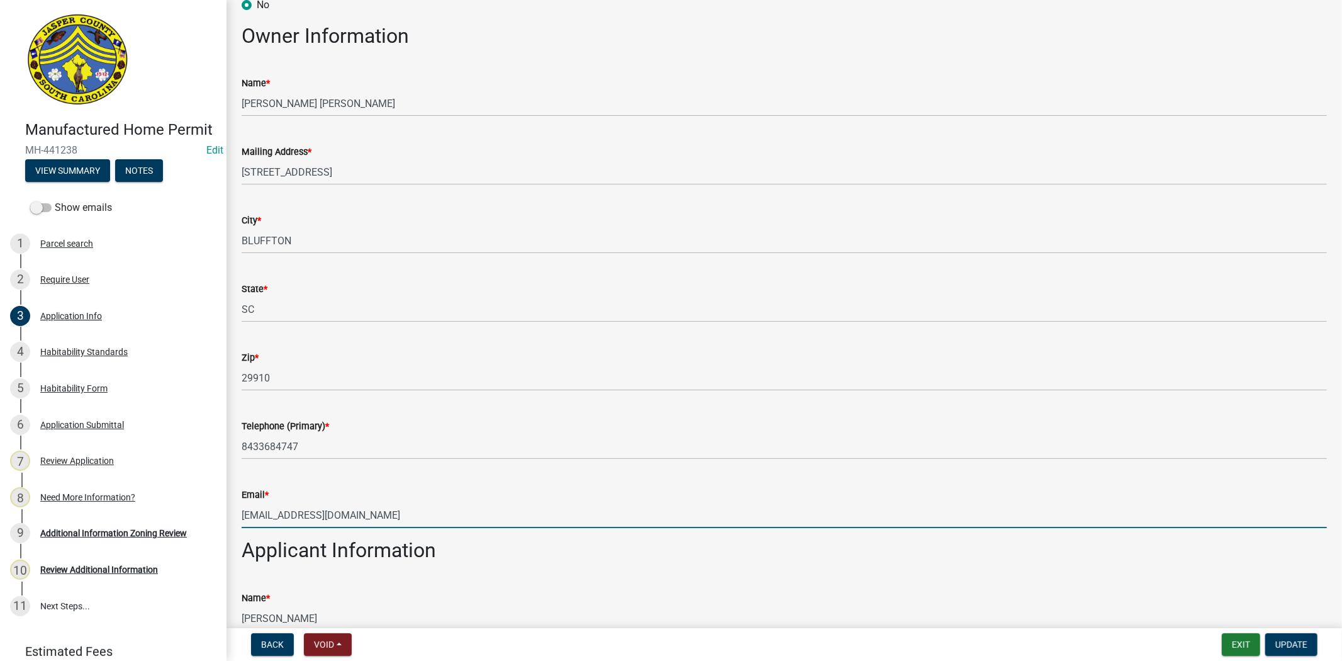
drag, startPoint x: 356, startPoint y: 514, endPoint x: 237, endPoint y: 512, distance: 119.6
click at [237, 512] on div "Email * [EMAIL_ADDRESS][DOMAIN_NAME]" at bounding box center [784, 498] width 1104 height 59
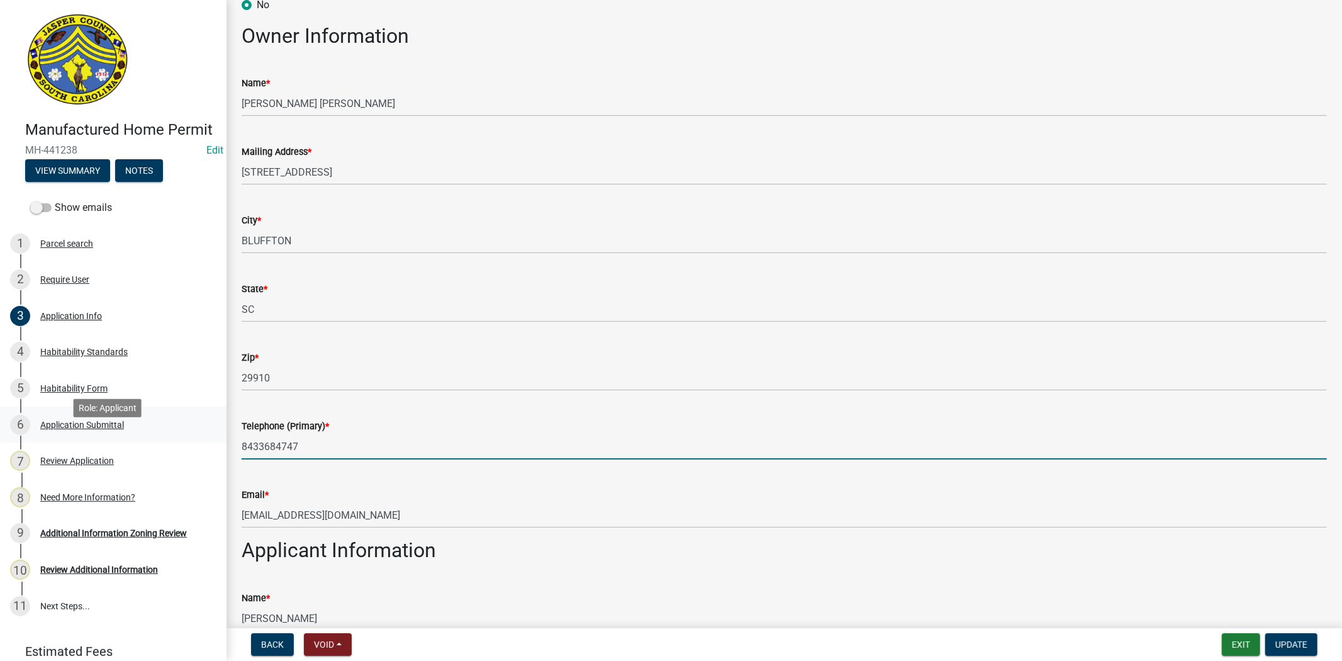
drag, startPoint x: 313, startPoint y: 451, endPoint x: 162, endPoint y: 451, distance: 150.4
click at [162, 451] on div "Manufactured Home Permit MH-441238 Edit View Summary Notes Show emails 1 Parcel…" at bounding box center [671, 330] width 1342 height 661
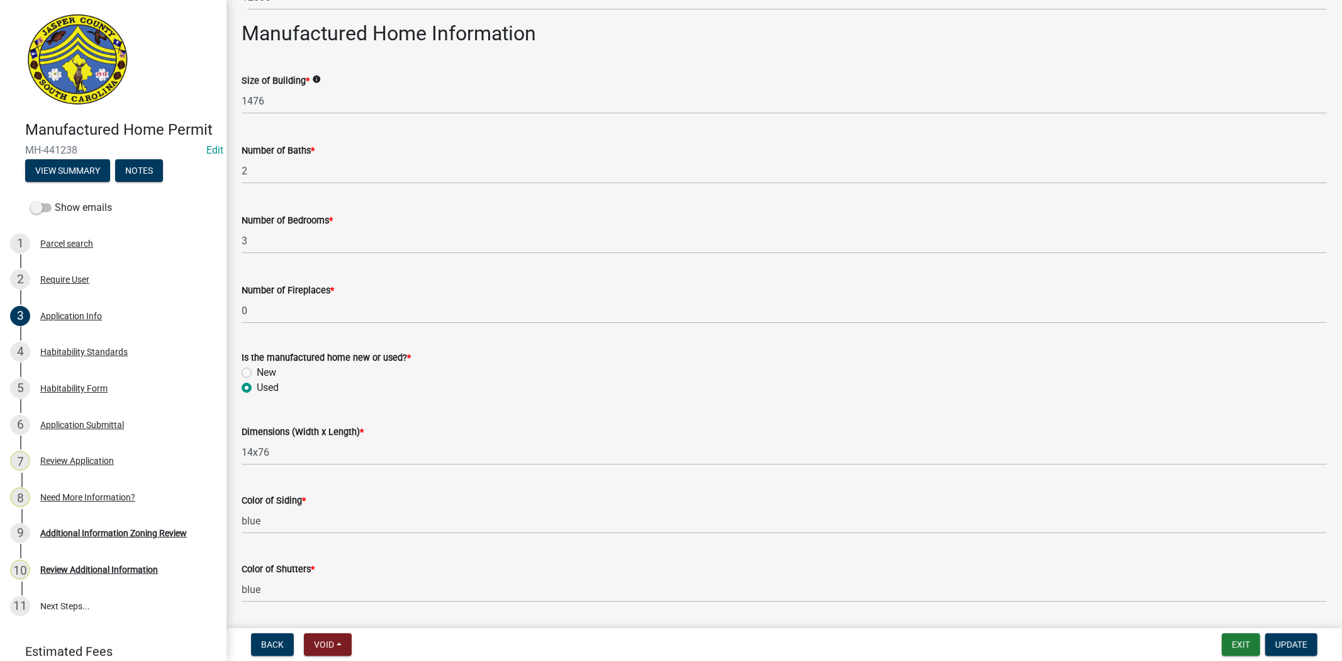
scroll to position [1748, 0]
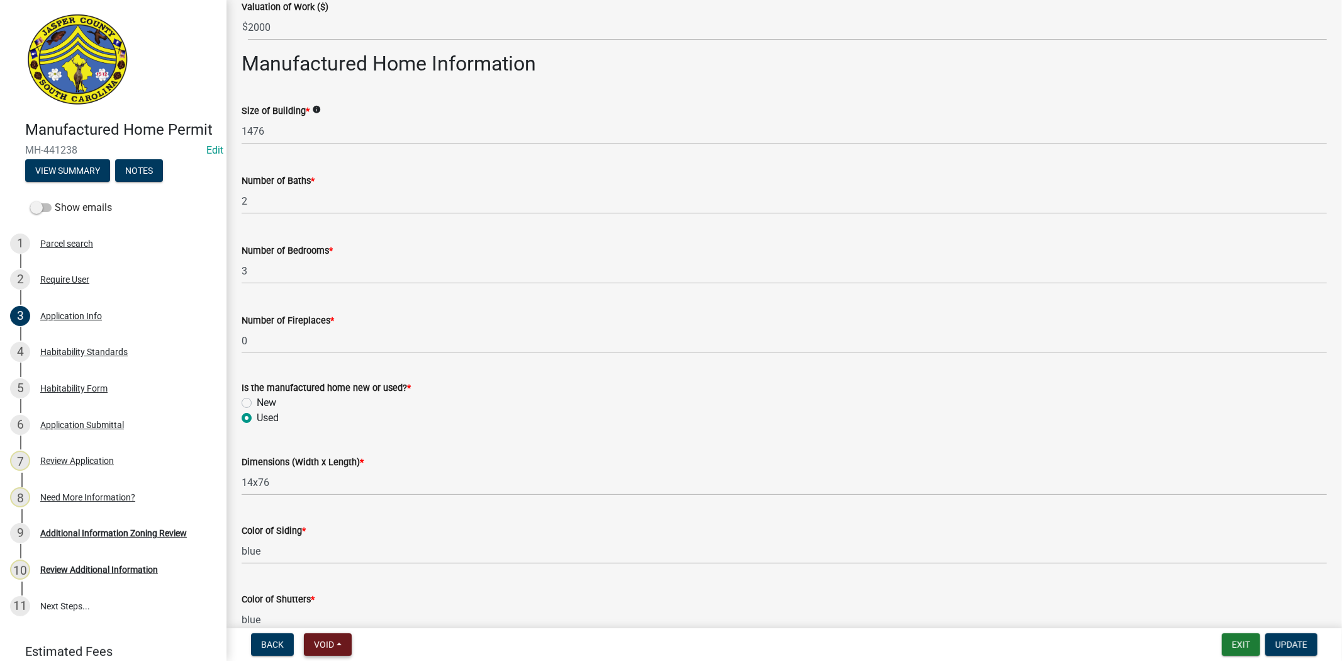
click at [322, 646] on span "Void" at bounding box center [324, 644] width 20 height 10
click at [602, 437] on div "Dimensions (Width x Length) * 14x76" at bounding box center [785, 466] width 1086 height 59
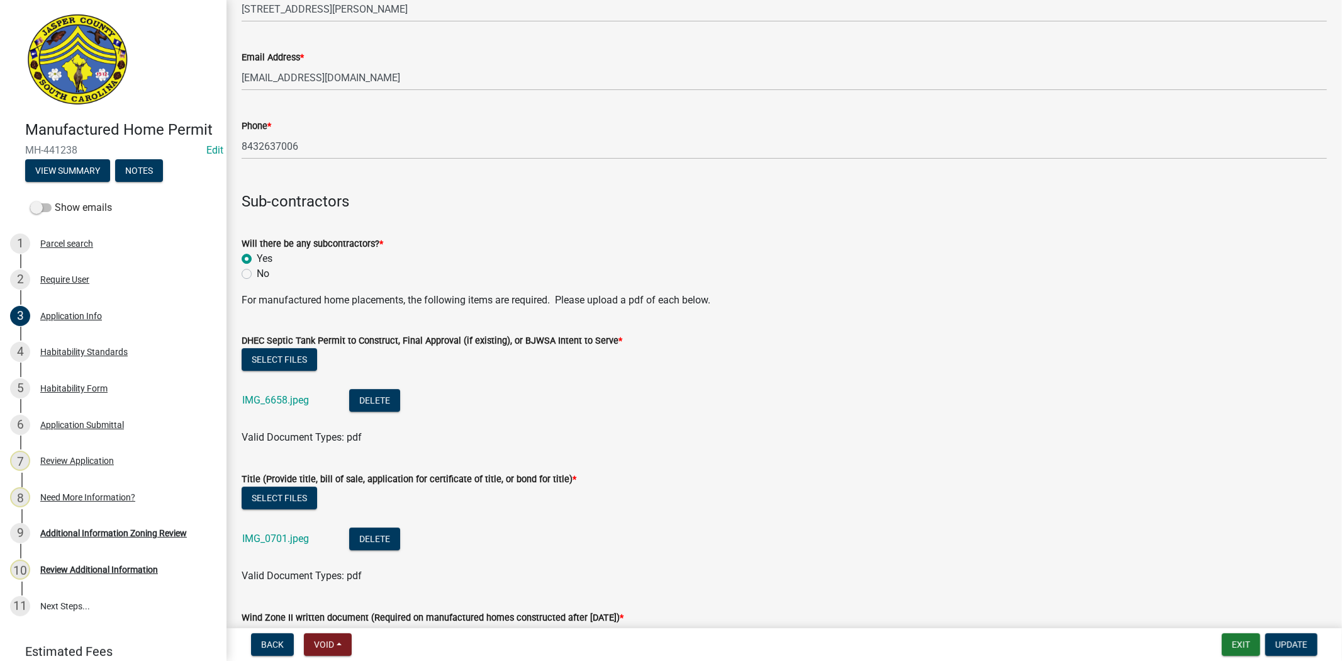
scroll to position [3216, 0]
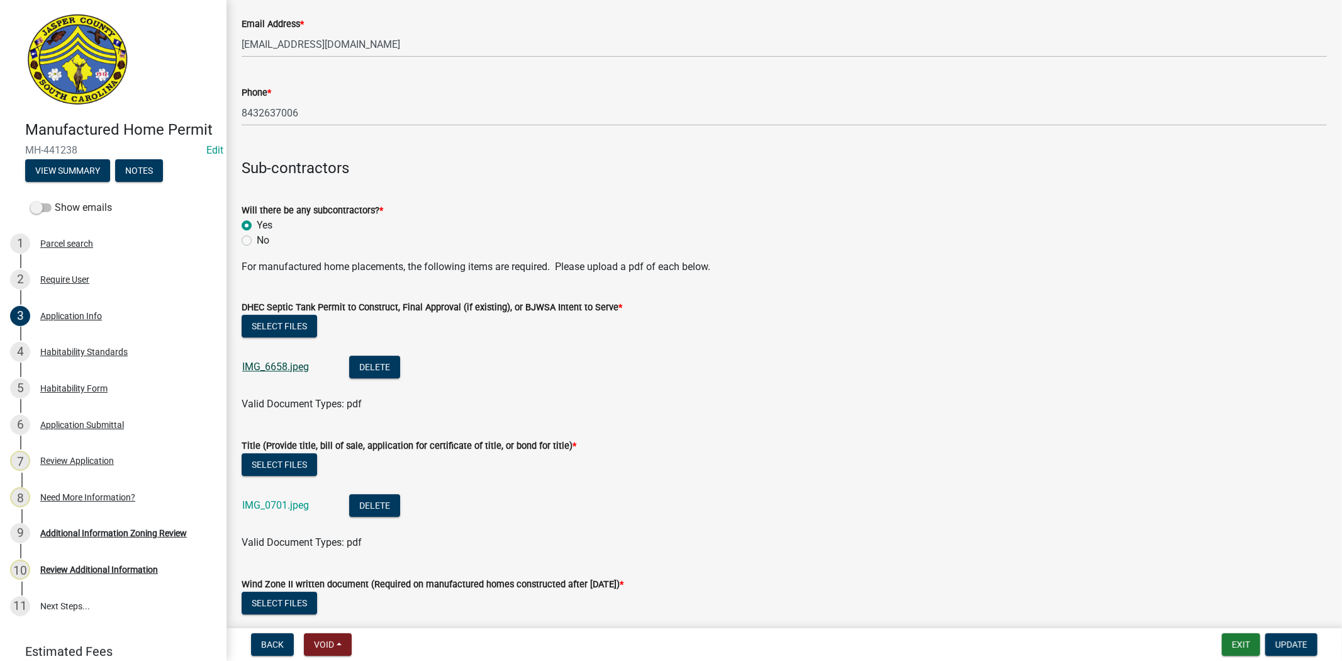
click at [298, 363] on link "IMG_6658.jpeg" at bounding box center [275, 367] width 67 height 12
click at [285, 362] on link "IMG_6658.jpeg" at bounding box center [275, 367] width 67 height 12
click at [290, 505] on link "IMG_0701.jpeg" at bounding box center [275, 505] width 67 height 12
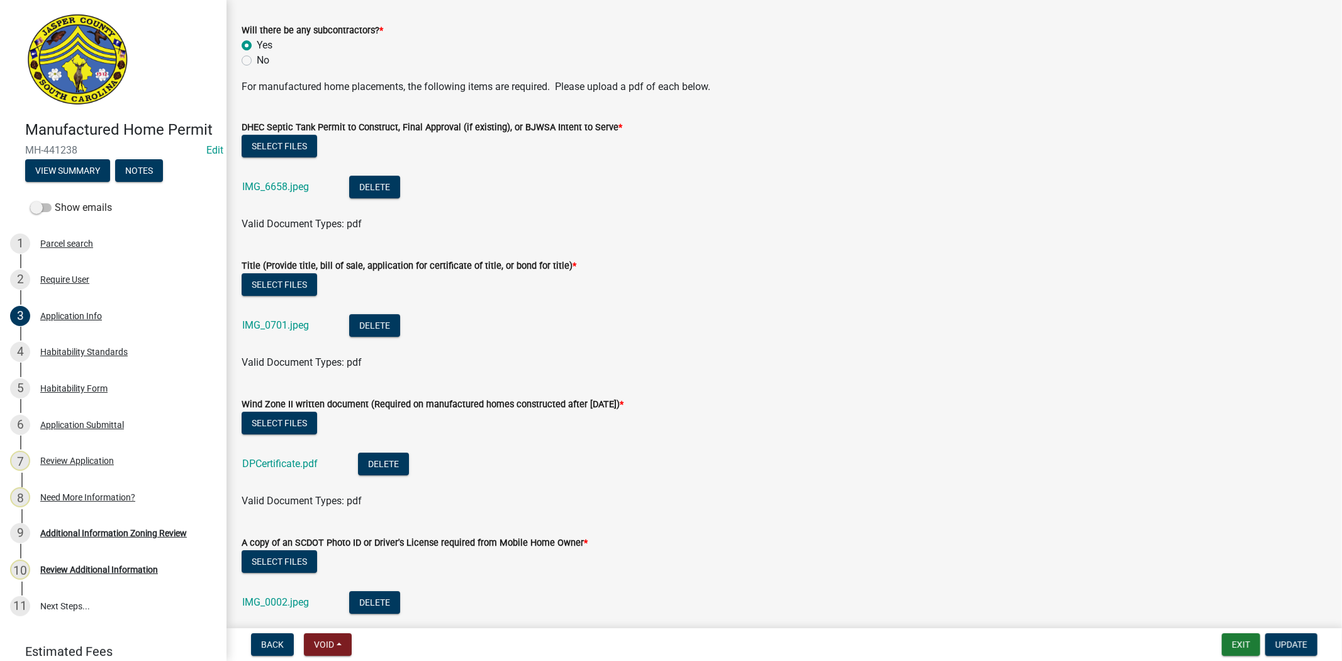
scroll to position [3496, 0]
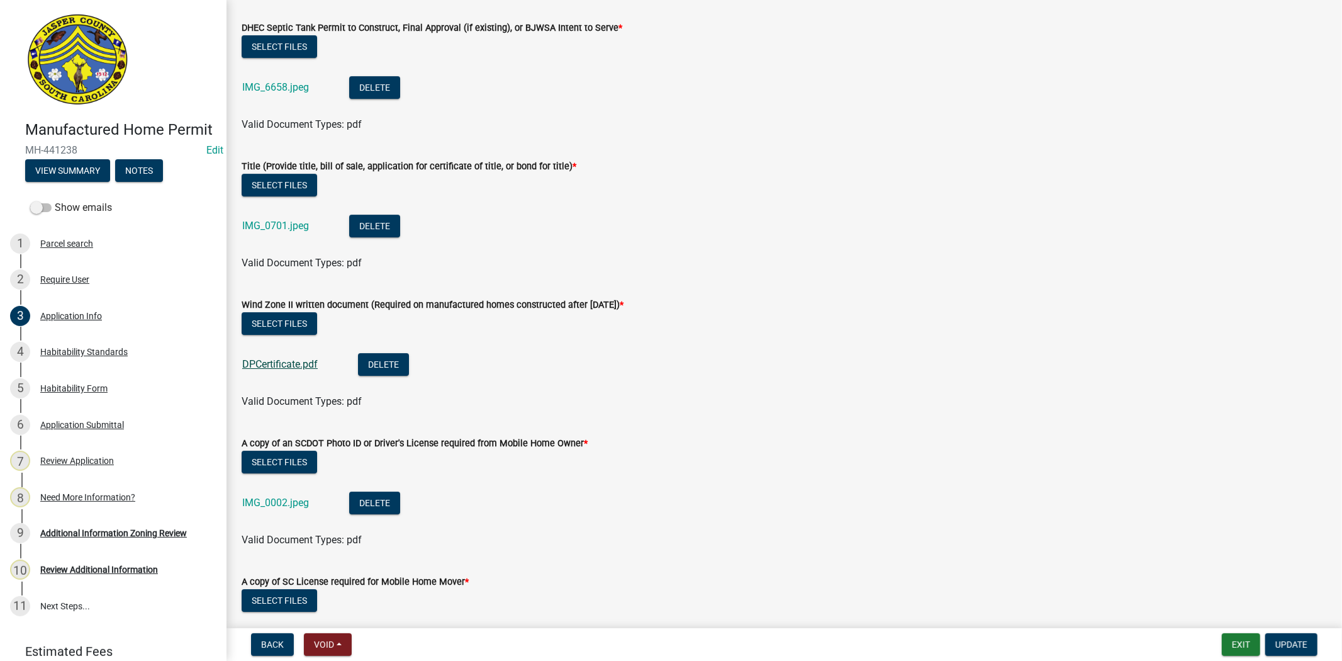
click at [289, 361] on link "DPCertificate.pdf" at bounding box center [280, 364] width 76 height 12
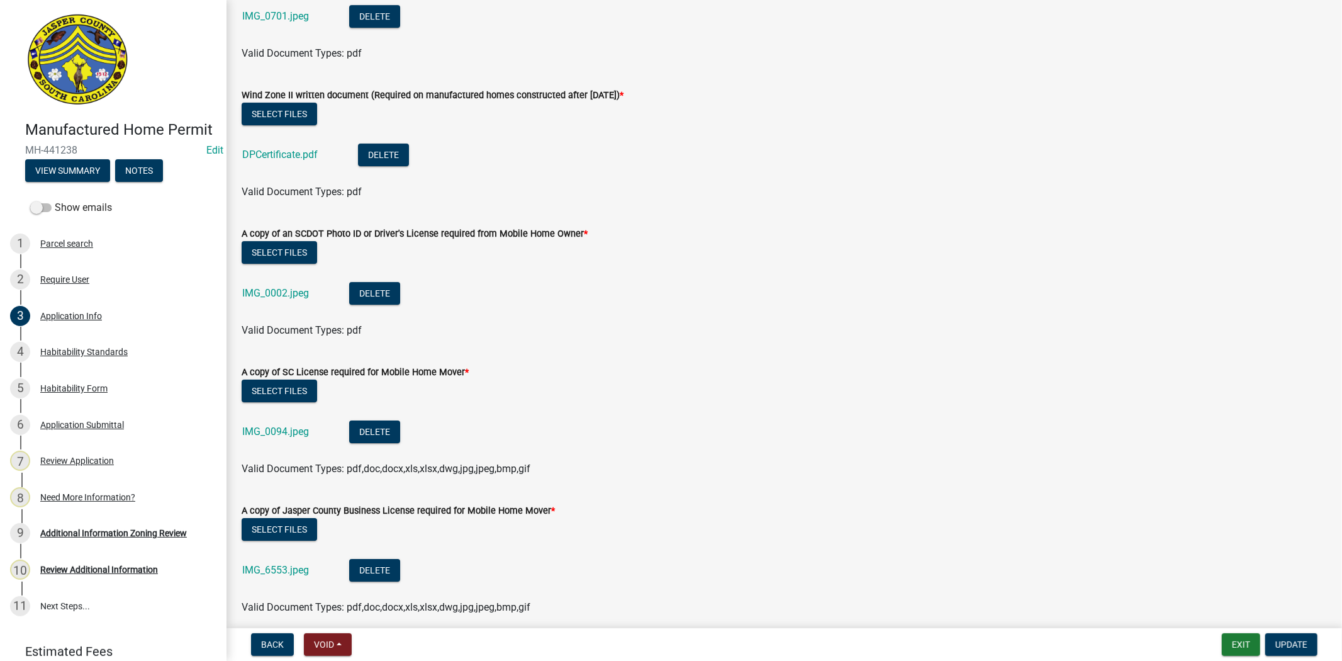
scroll to position [3776, 0]
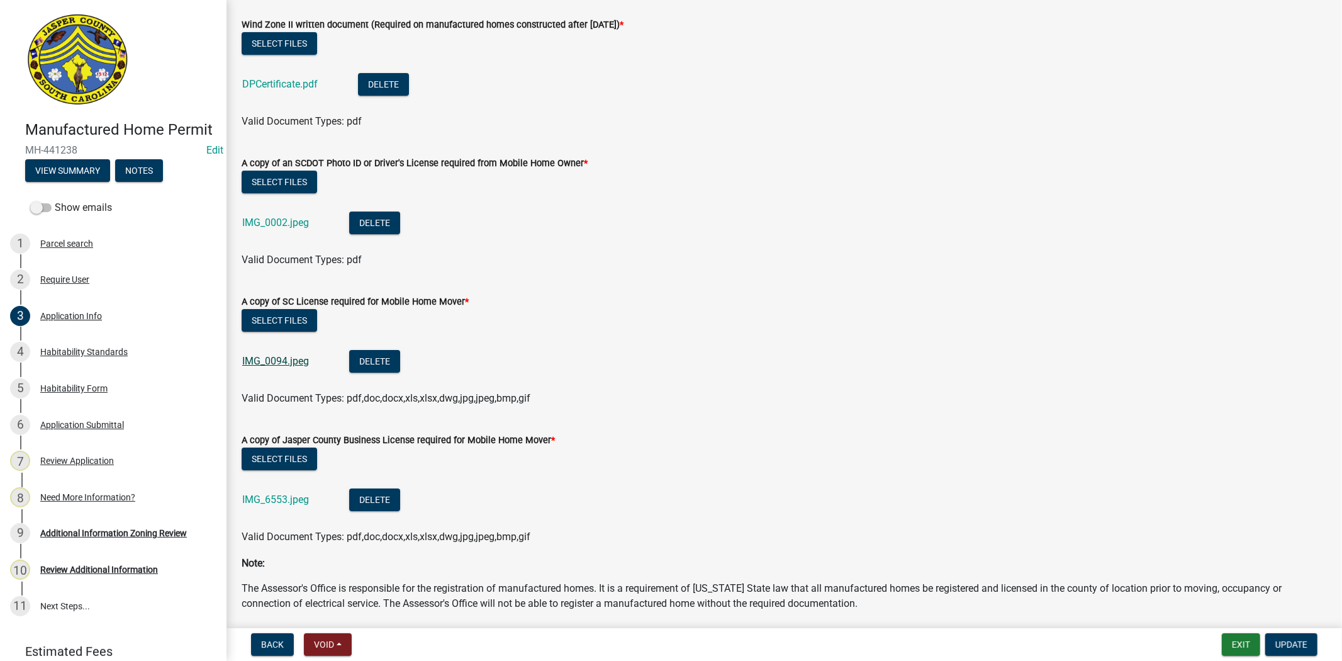
click at [269, 356] on link "IMG_0094.jpeg" at bounding box center [275, 361] width 67 height 12
click at [315, 644] on span "Void" at bounding box center [324, 644] width 20 height 10
click at [330, 619] on button "Void" at bounding box center [354, 612] width 101 height 30
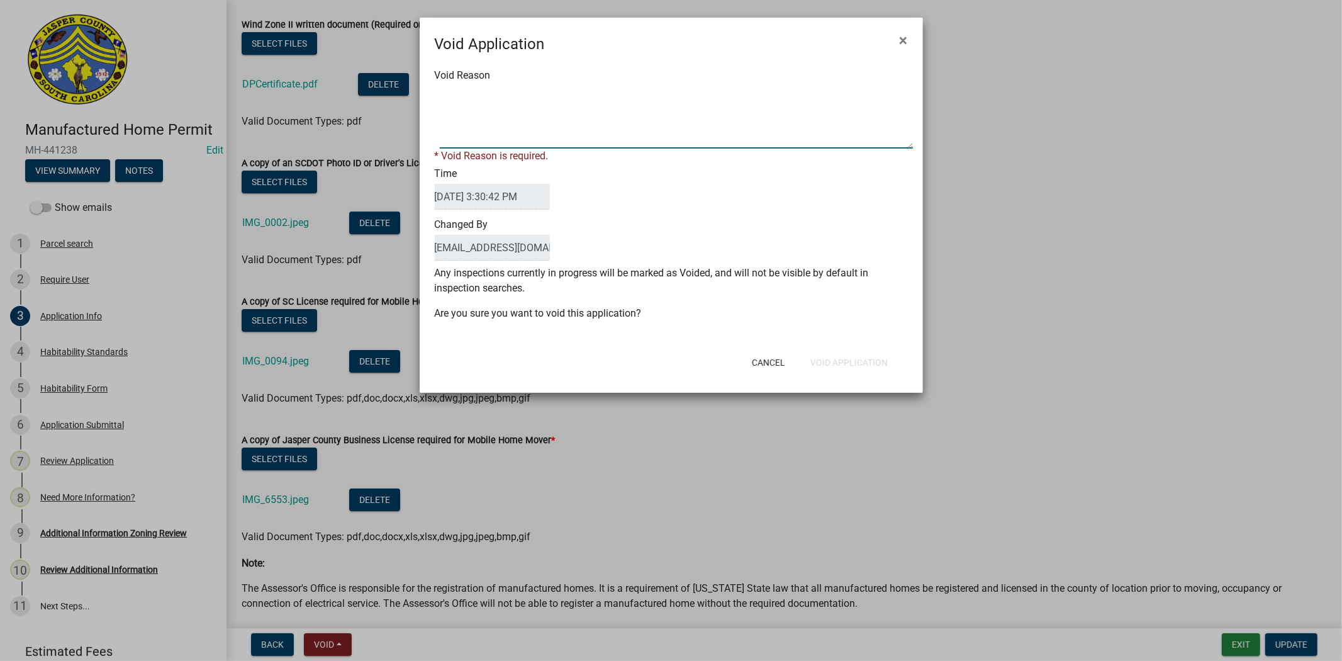
click at [551, 135] on textarea "Void Reason" at bounding box center [676, 117] width 473 height 63
type textarea "."
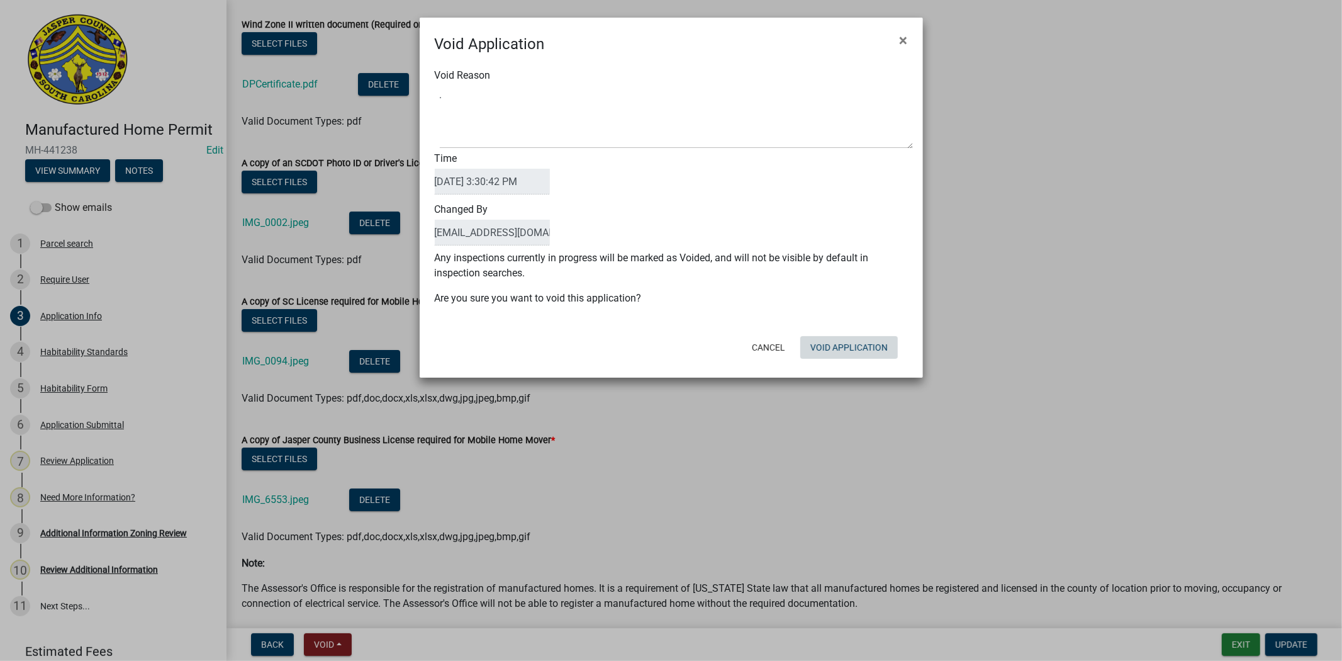
click at [834, 357] on button "Void Application" at bounding box center [850, 347] width 98 height 23
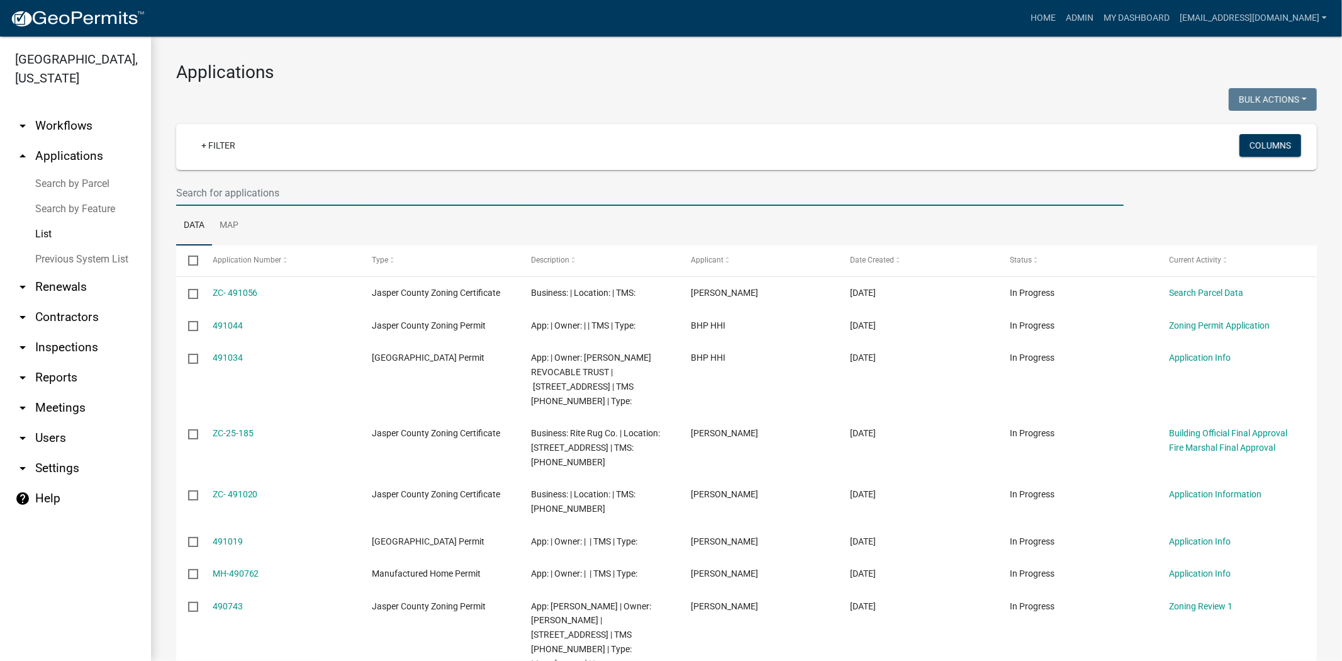
click at [702, 197] on input "text" at bounding box center [650, 193] width 948 height 26
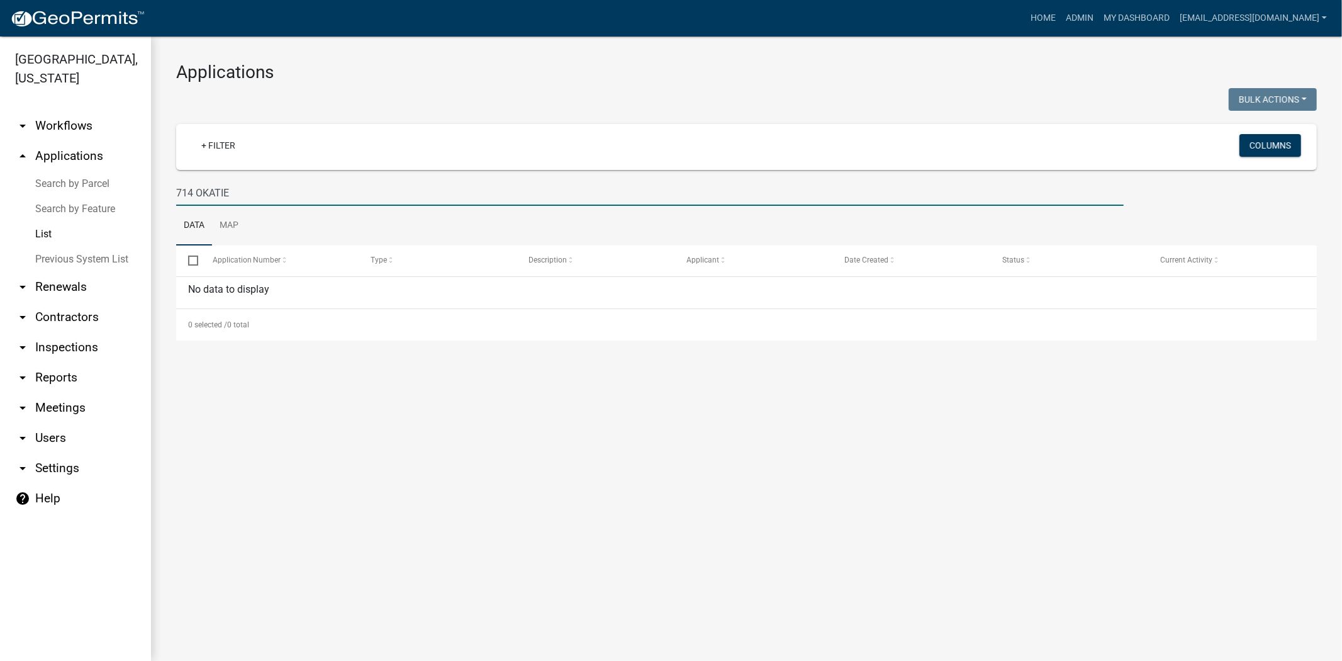
drag, startPoint x: 247, startPoint y: 193, endPoint x: 145, endPoint y: 208, distance: 102.4
click at [145, 208] on div "[GEOGRAPHIC_DATA], [US_STATE] arrow_drop_down Workflows List arrow_drop_up Appl…" at bounding box center [671, 349] width 1342 height 624
paste input "[PHONE_NUMBER]"
drag, startPoint x: 264, startPoint y: 190, endPoint x: 159, endPoint y: 190, distance: 105.7
click at [159, 190] on div "Applications Bulk Actions Void Expire Lock Withdraw + Filter Columns 064-00-04-…" at bounding box center [746, 201] width 1191 height 329
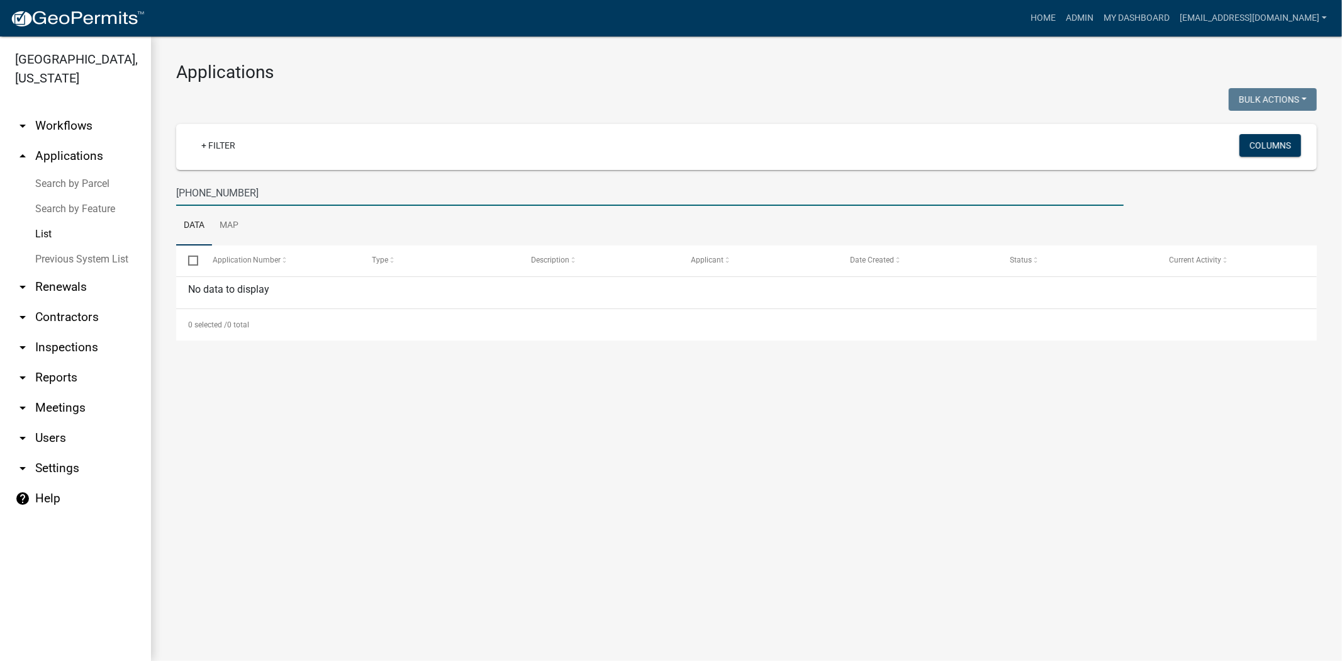
paste input "39-00-08-18"
type input "[PHONE_NUMBER]"
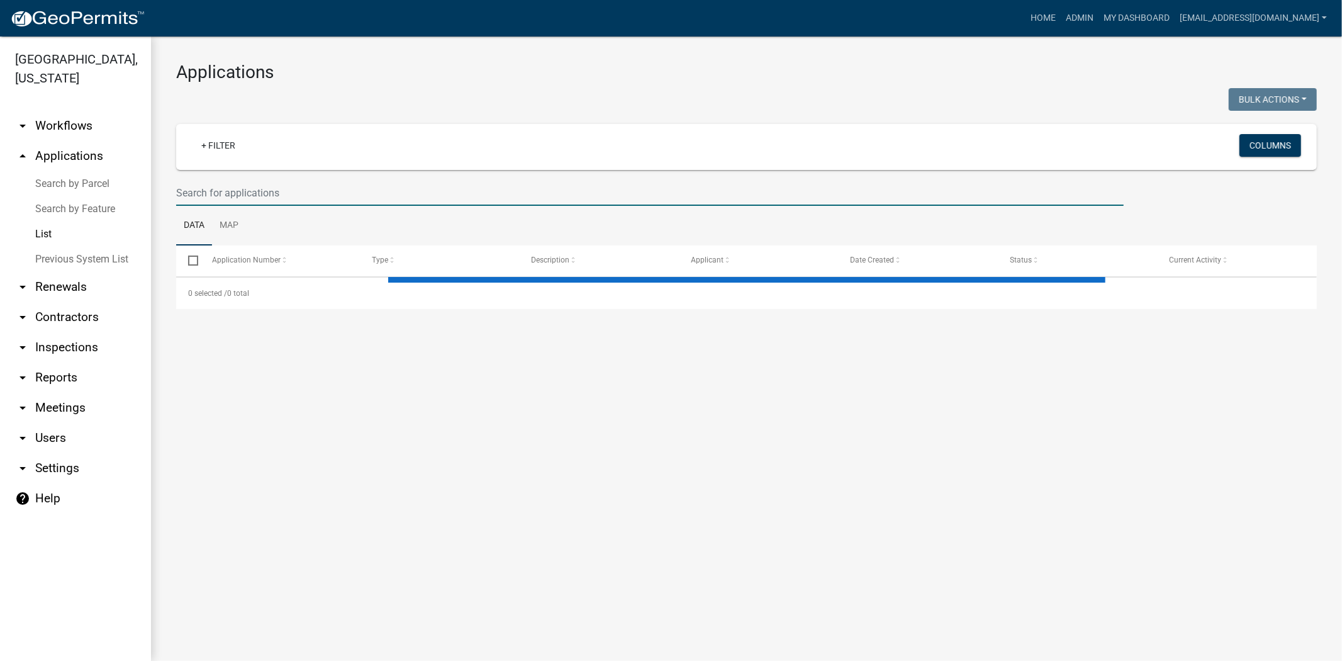
click at [334, 194] on input "text" at bounding box center [650, 193] width 948 height 26
paste input "[PHONE_NUMBER]"
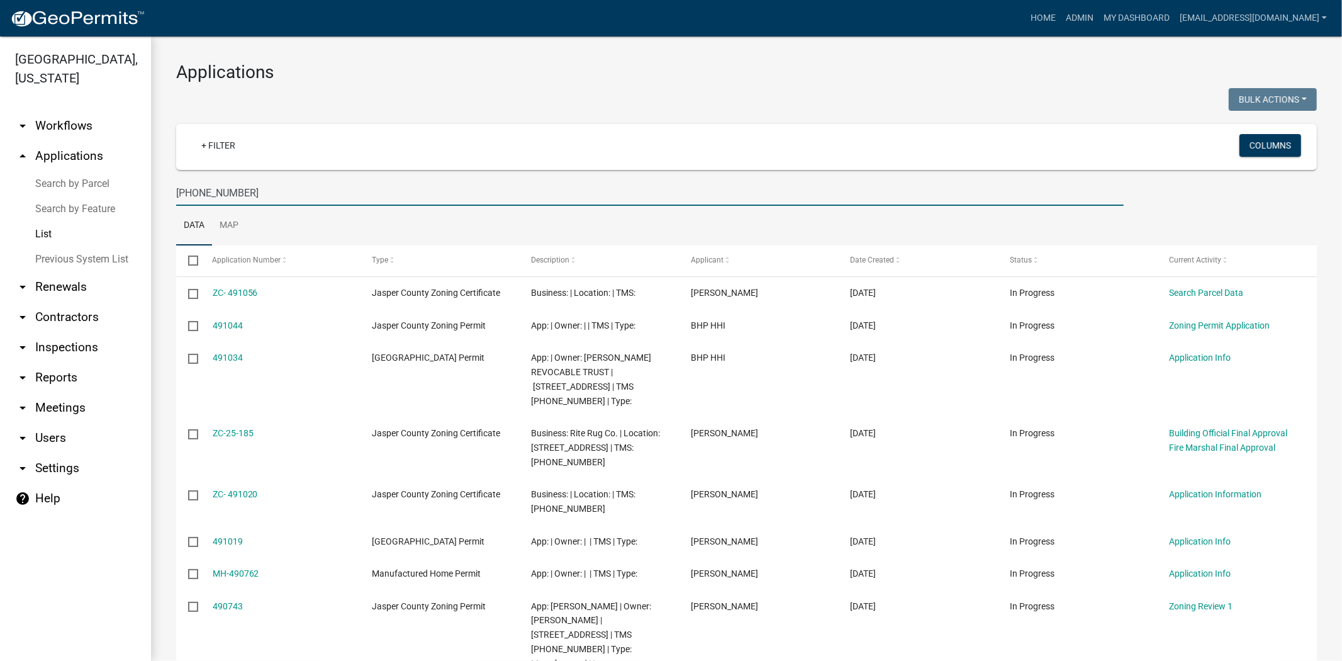
type input "[PHONE_NUMBER]"
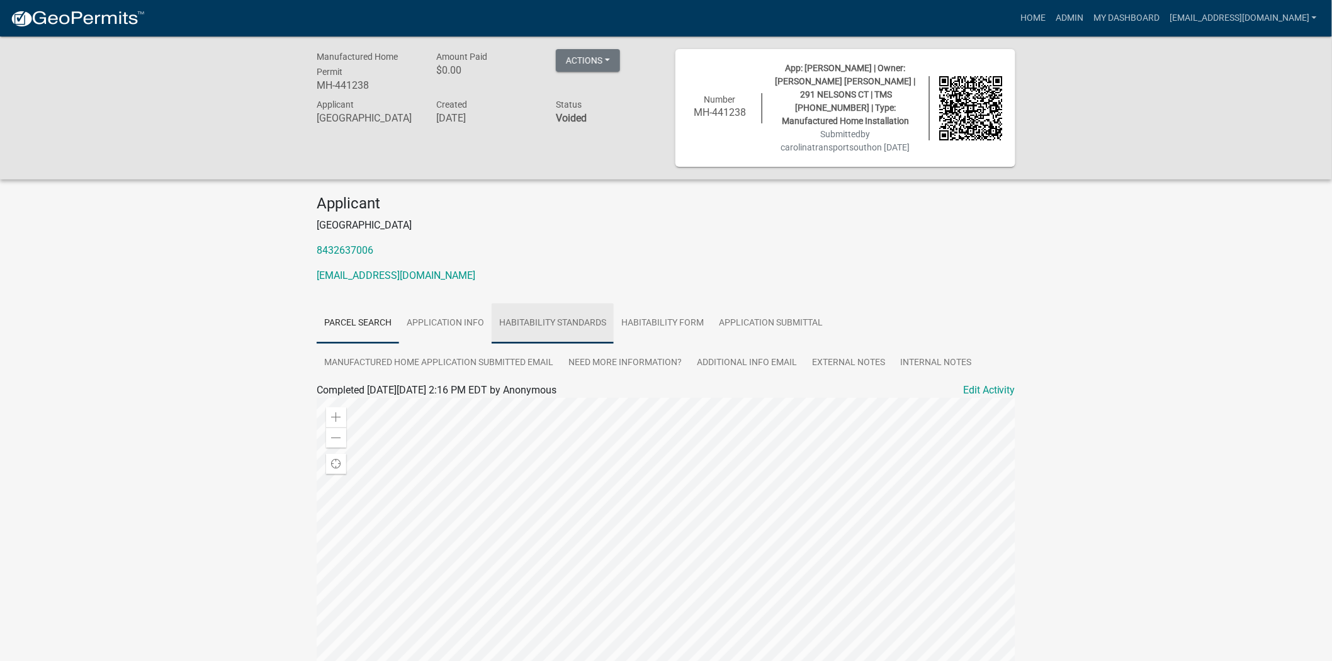
click at [546, 325] on link "Habitability Standards" at bounding box center [553, 323] width 122 height 40
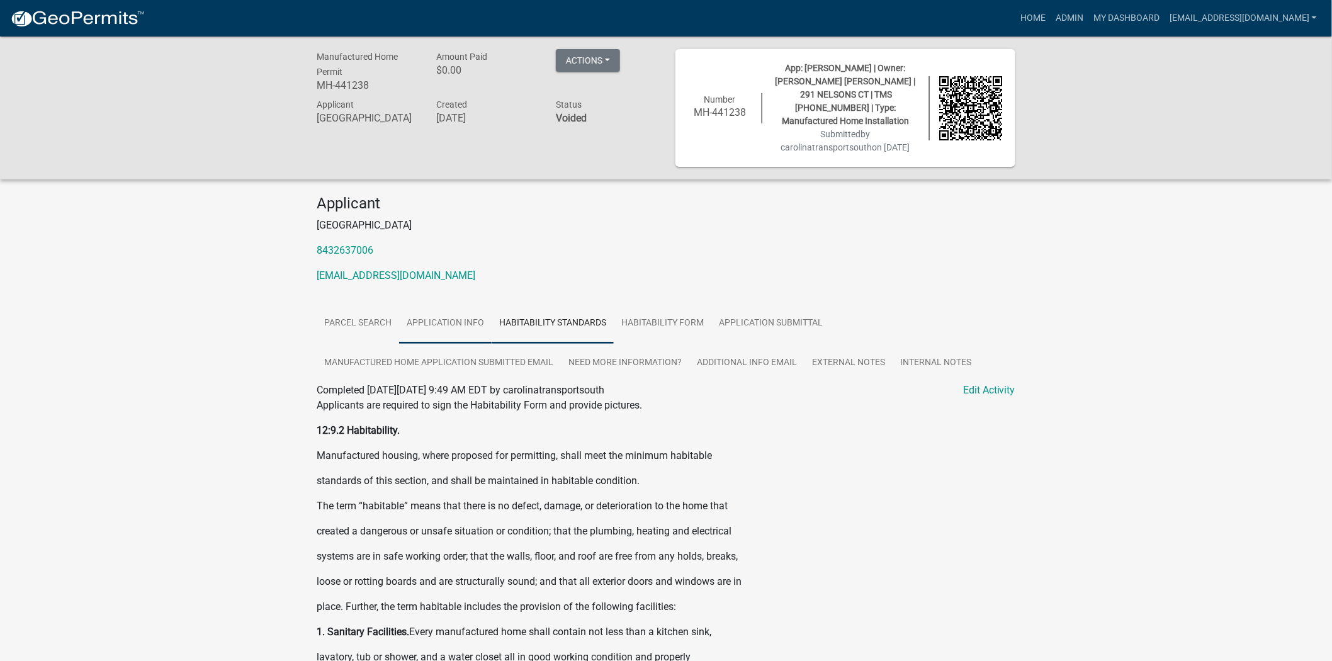
click at [466, 322] on link "Application Info" at bounding box center [445, 323] width 93 height 40
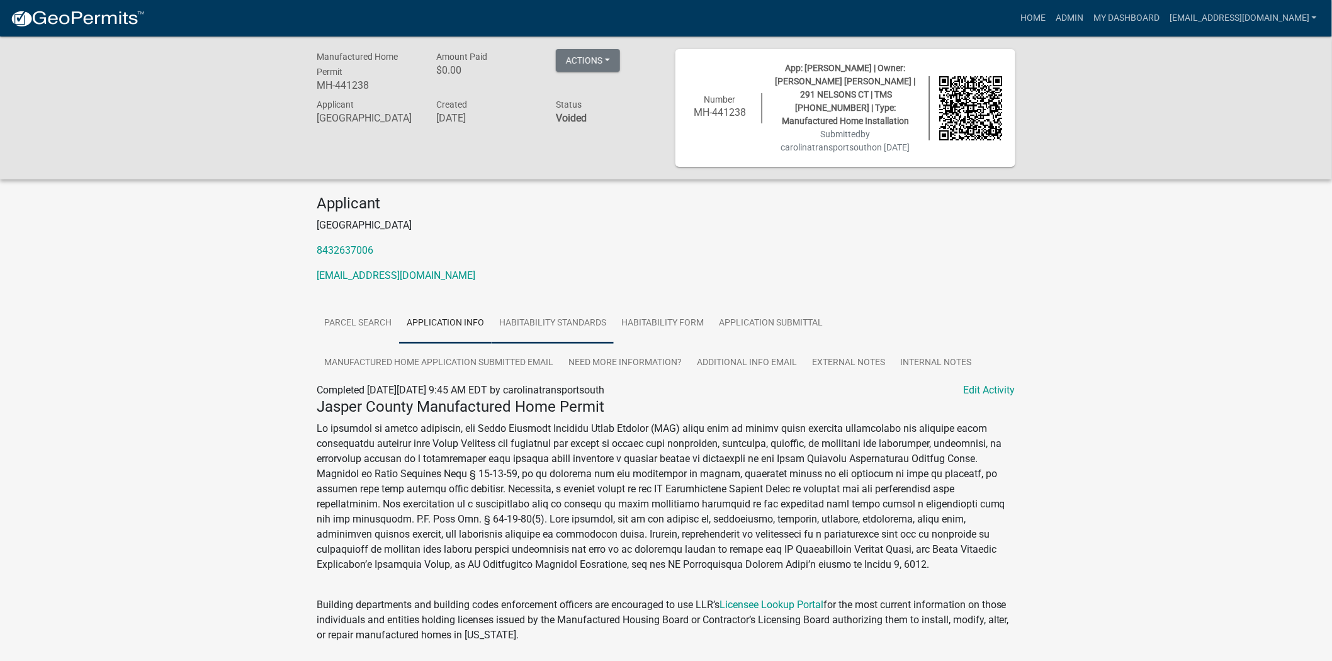
click at [543, 318] on link "Habitability Standards" at bounding box center [553, 323] width 122 height 40
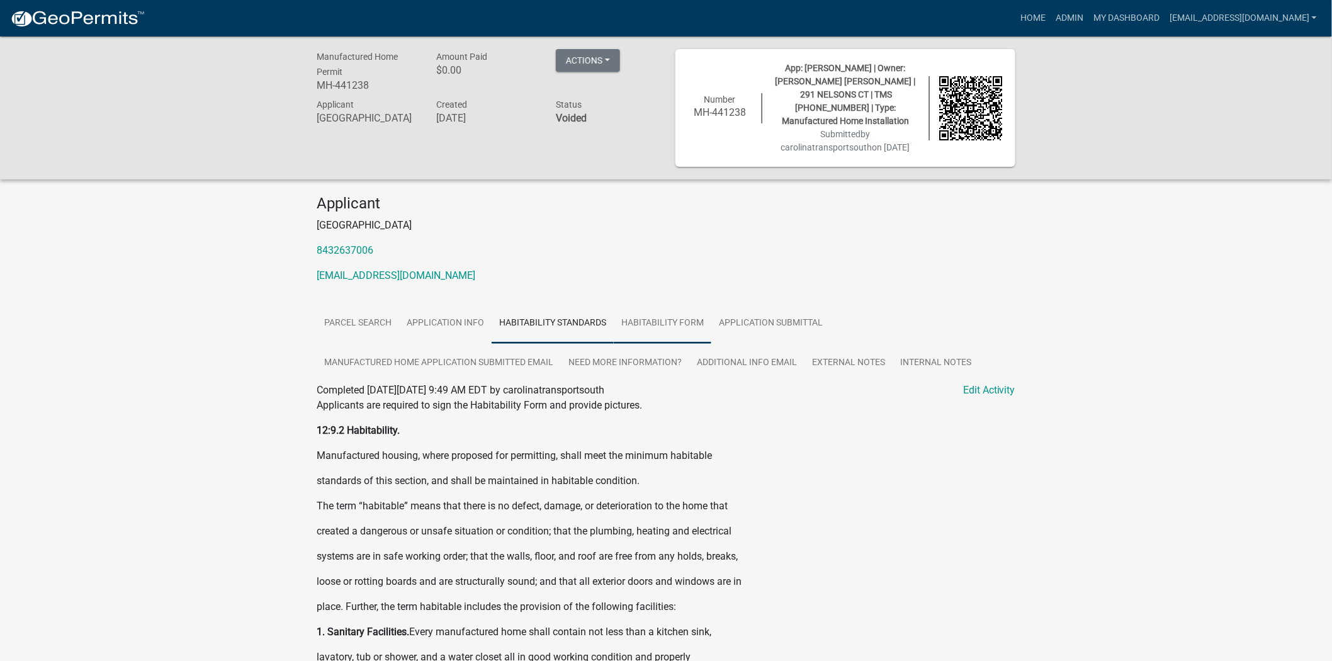
click at [648, 322] on link "Habitability Form" at bounding box center [663, 323] width 98 height 40
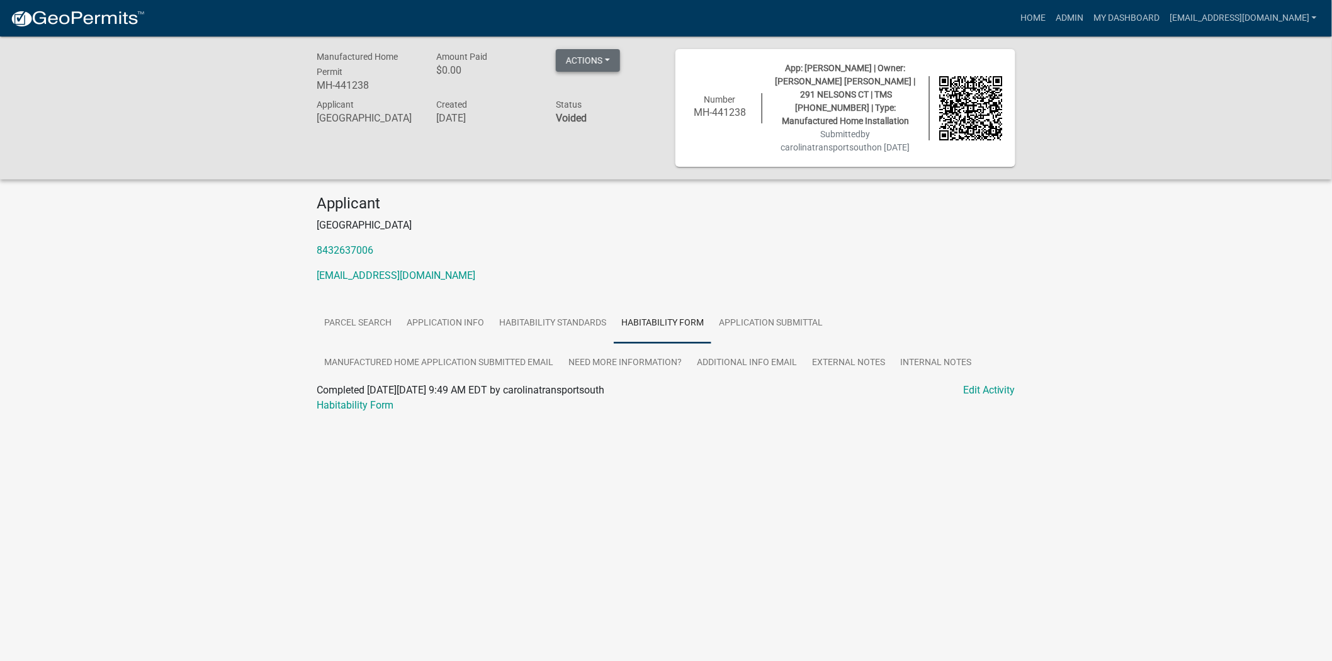
click at [584, 61] on button "Actions" at bounding box center [588, 60] width 64 height 23
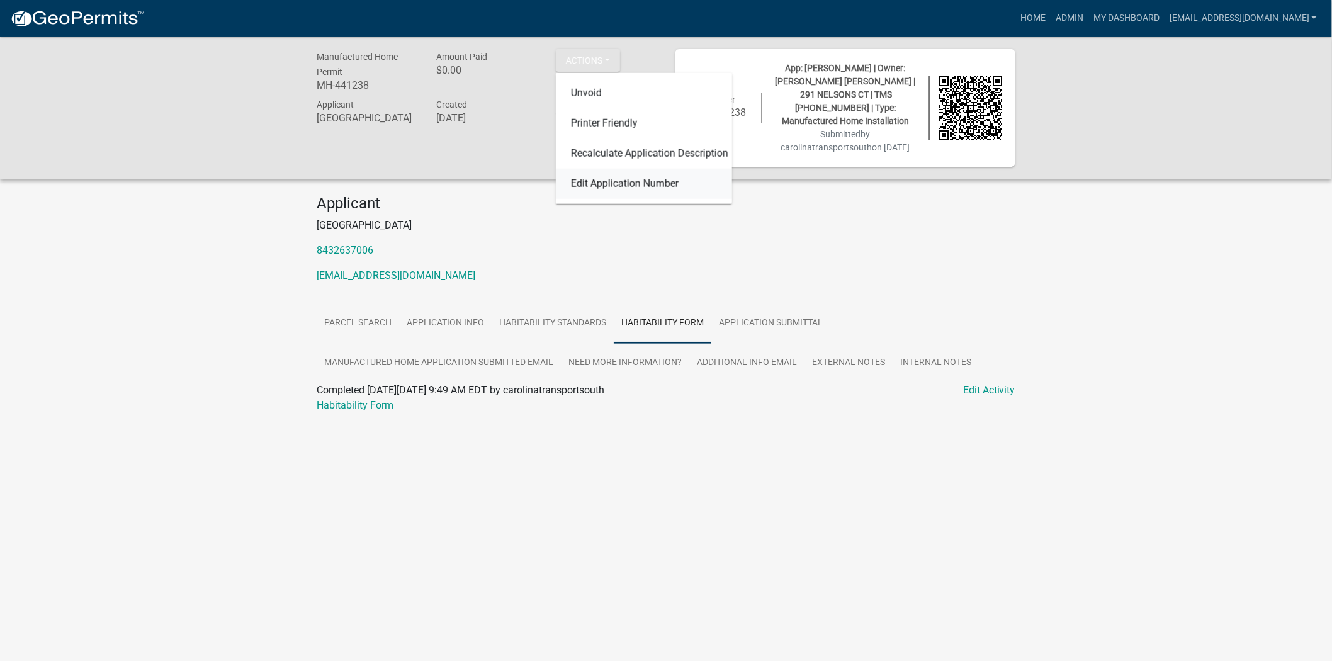
click at [593, 183] on link "Edit Application Number" at bounding box center [644, 184] width 176 height 30
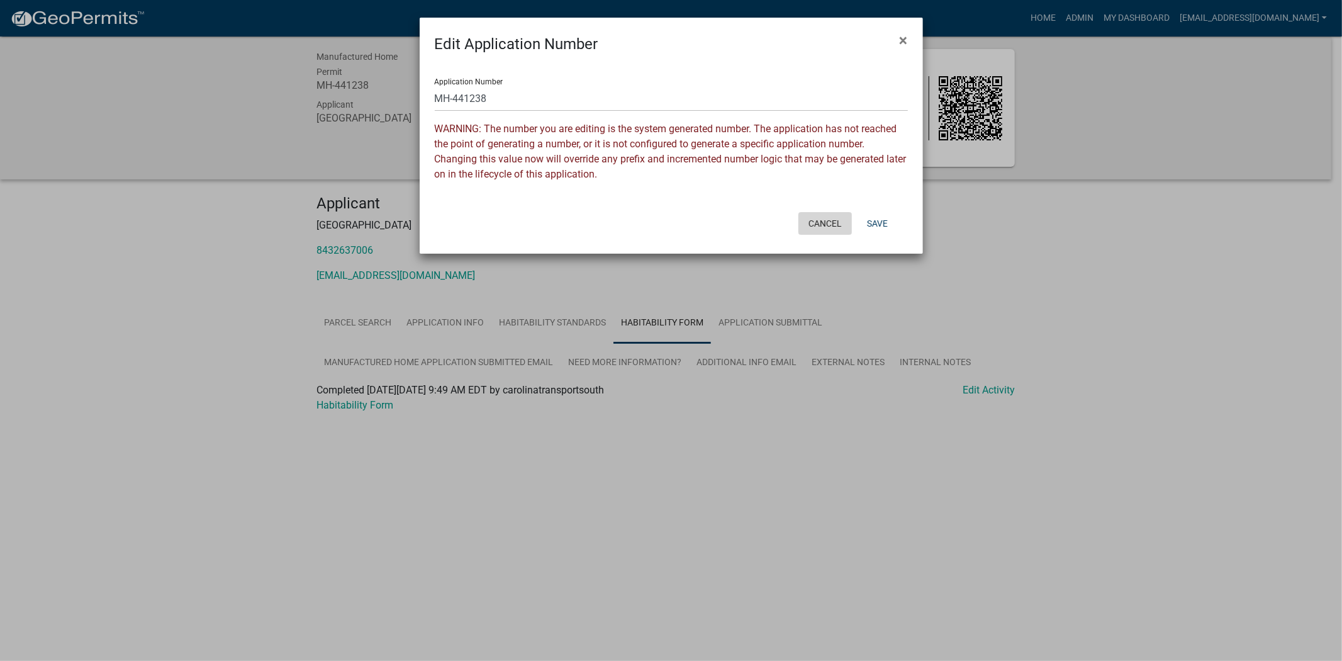
click at [829, 219] on button "Cancel" at bounding box center [825, 223] width 53 height 23
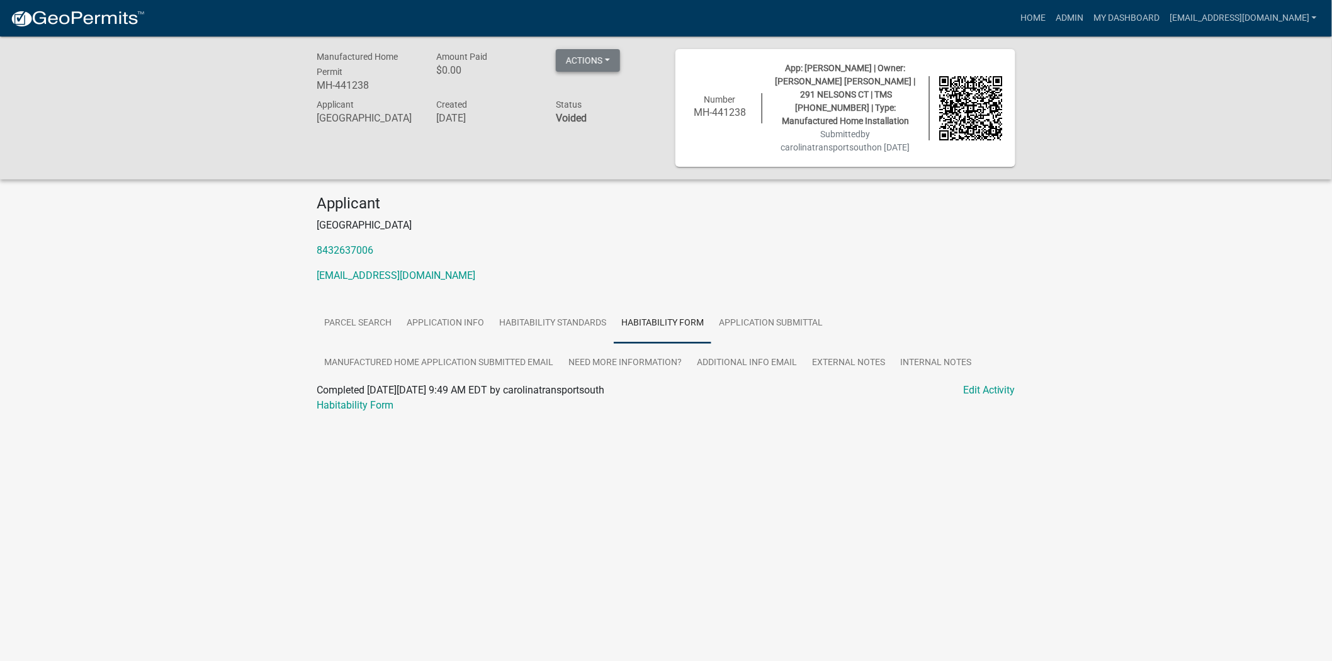
click at [619, 67] on button "Actions" at bounding box center [588, 60] width 64 height 23
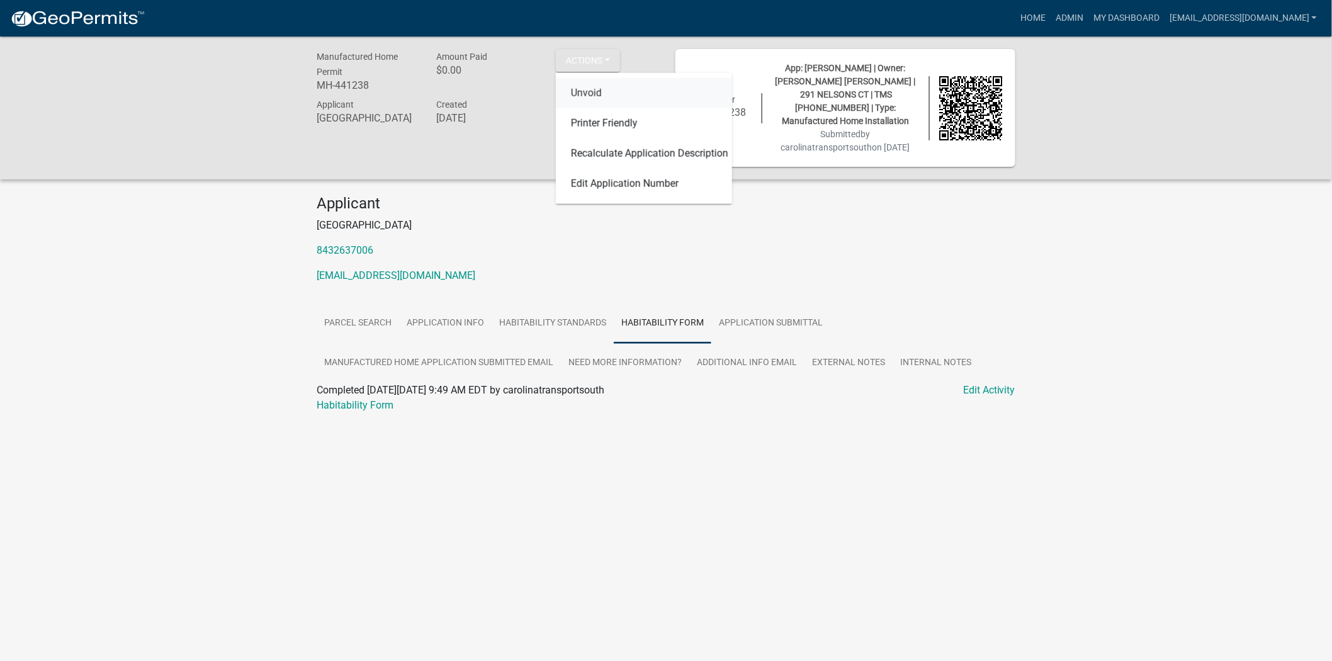
click at [614, 92] on link "Unvoid" at bounding box center [644, 93] width 176 height 30
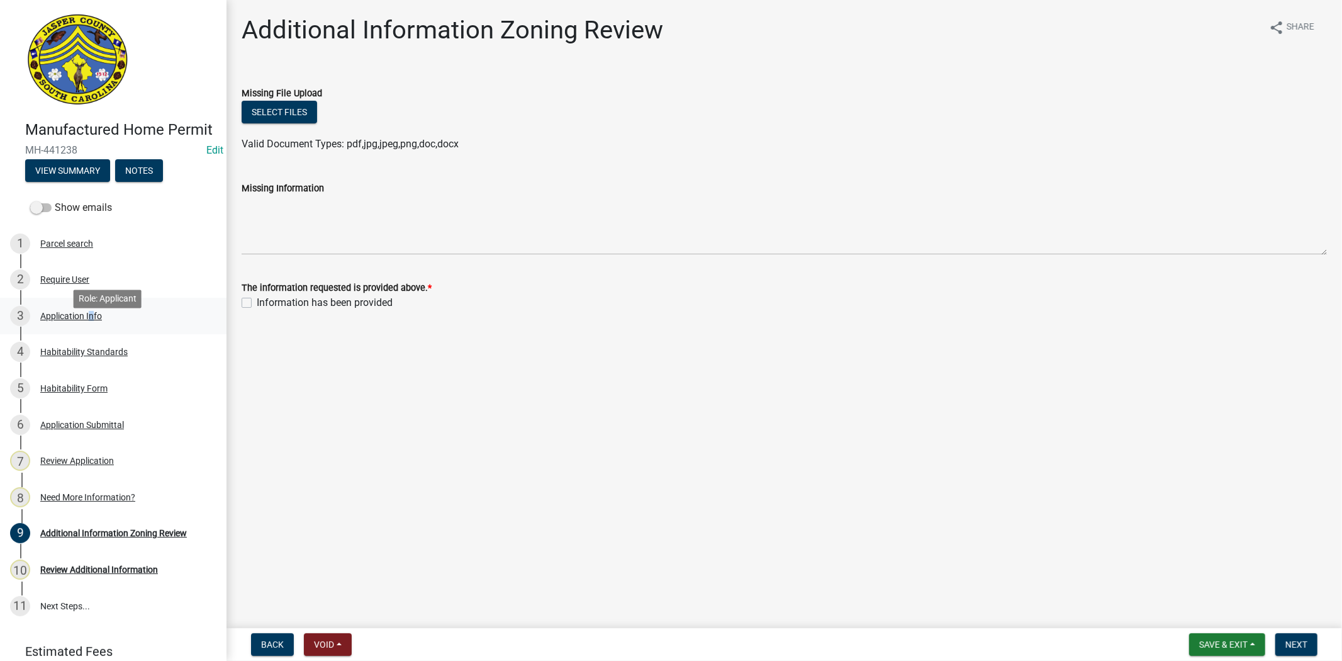
click at [87, 320] on div "Application Info" at bounding box center [71, 316] width 62 height 9
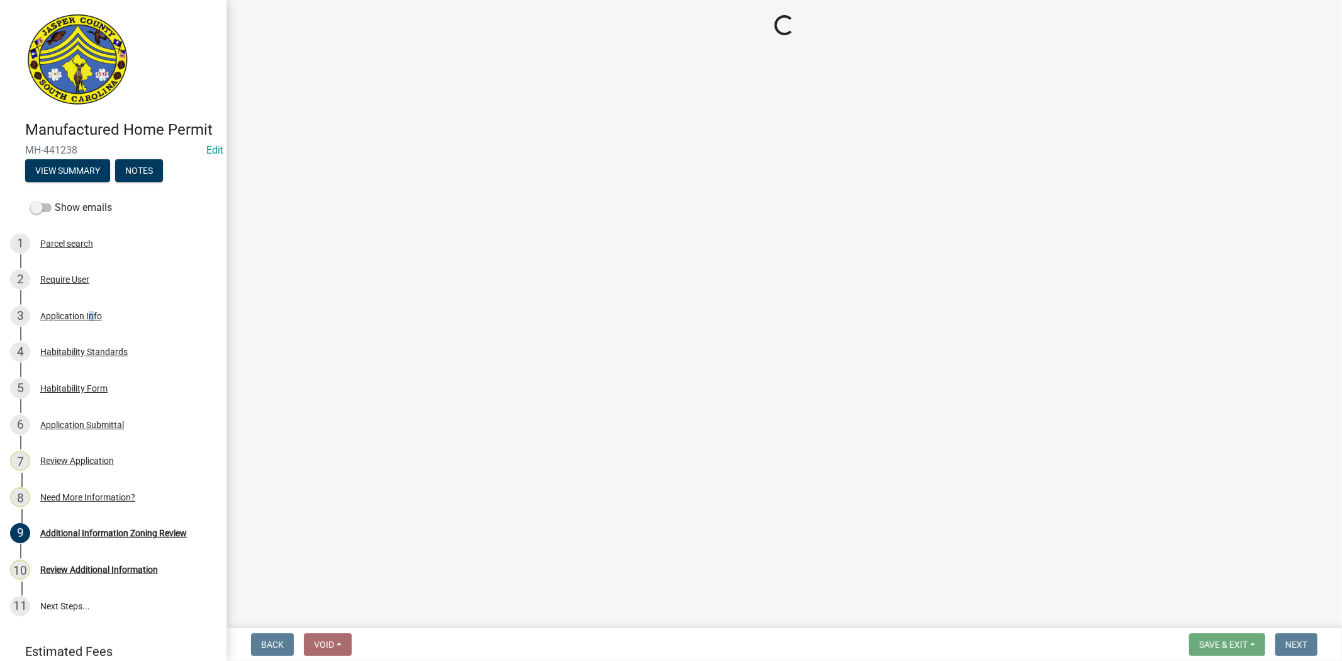
select select "00748aa1-56c2-4786-b7ff-9b3cb1d8d455"
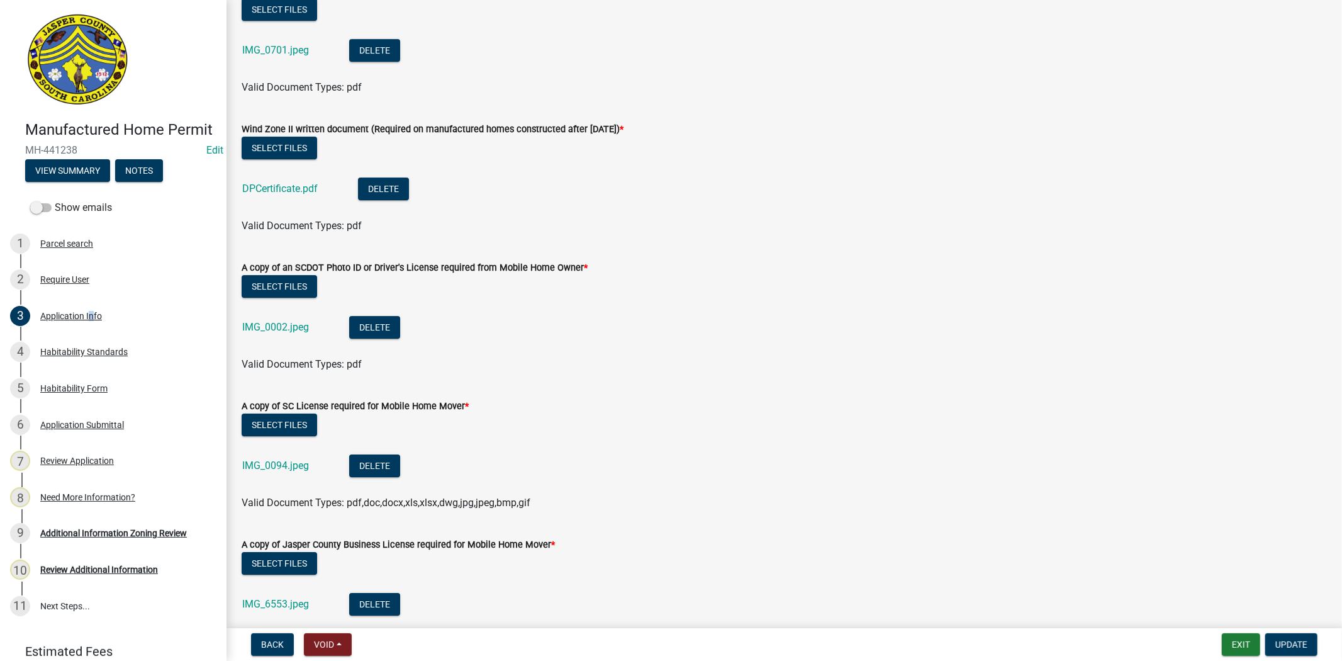
scroll to position [3658, 0]
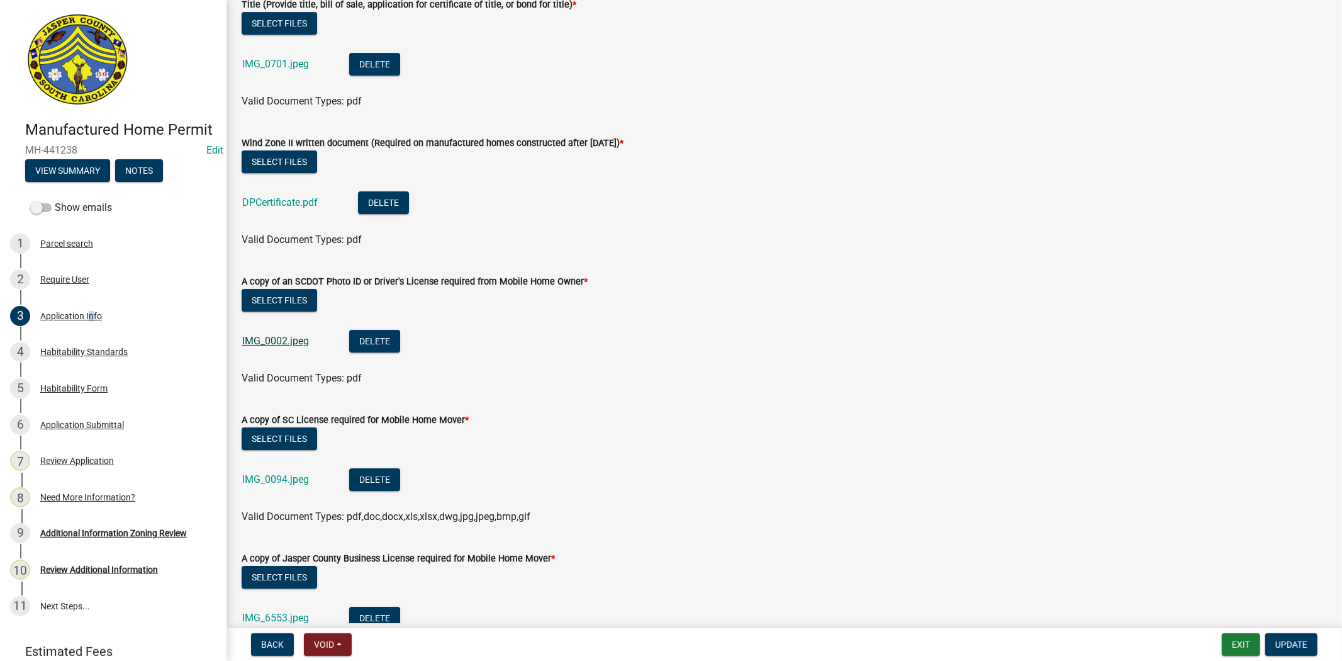
click at [283, 340] on link "IMG_0002.jpeg" at bounding box center [275, 341] width 67 height 12
click at [276, 478] on link "IMG_0094.jpeg" at bounding box center [275, 479] width 67 height 12
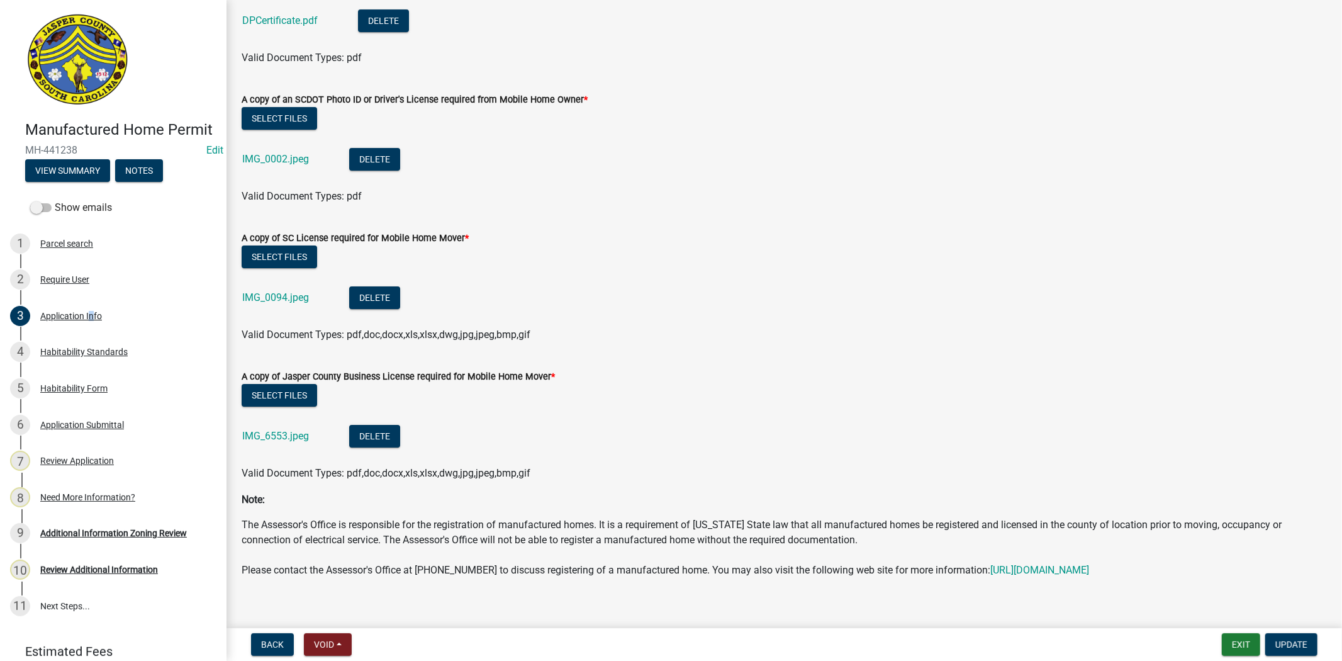
scroll to position [3867, 0]
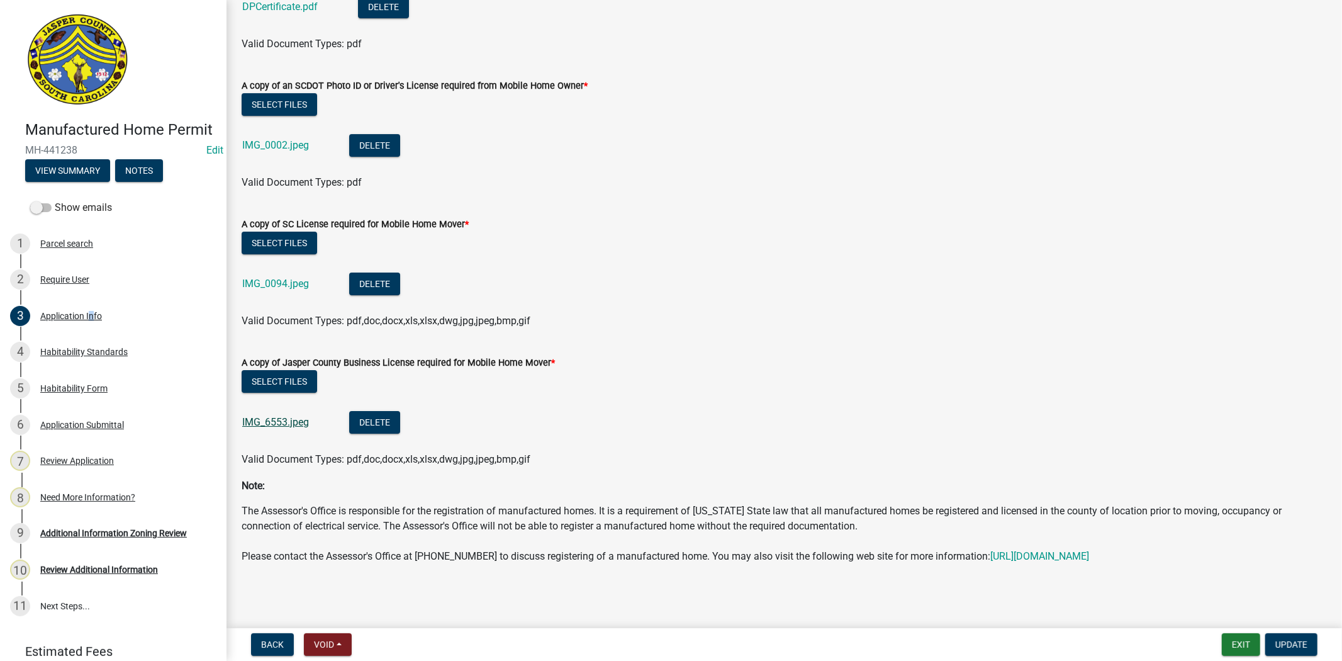
click at [282, 416] on link "IMG_6553.jpeg" at bounding box center [275, 422] width 67 height 12
click at [328, 639] on span "Void" at bounding box center [324, 644] width 20 height 10
click at [335, 606] on button "Void" at bounding box center [354, 612] width 101 height 30
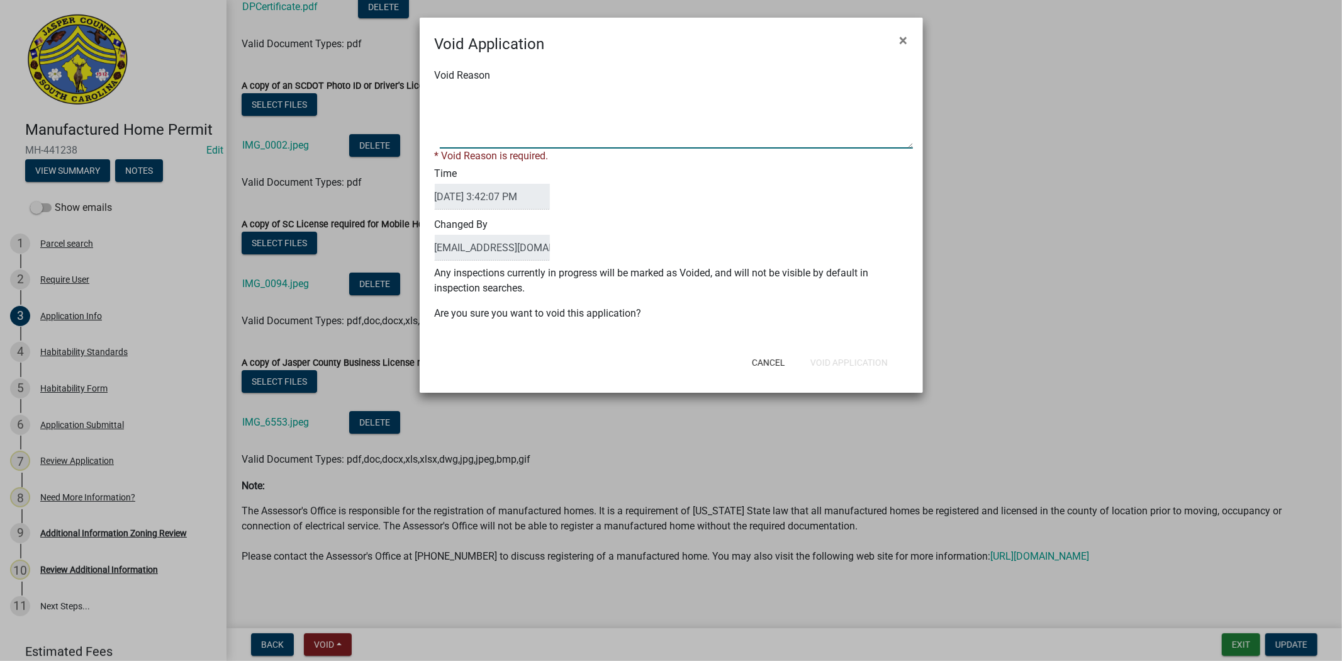
click at [617, 133] on textarea "Void Reason" at bounding box center [676, 117] width 473 height 63
type textarea "."
click at [842, 351] on button "Void Application" at bounding box center [850, 362] width 98 height 23
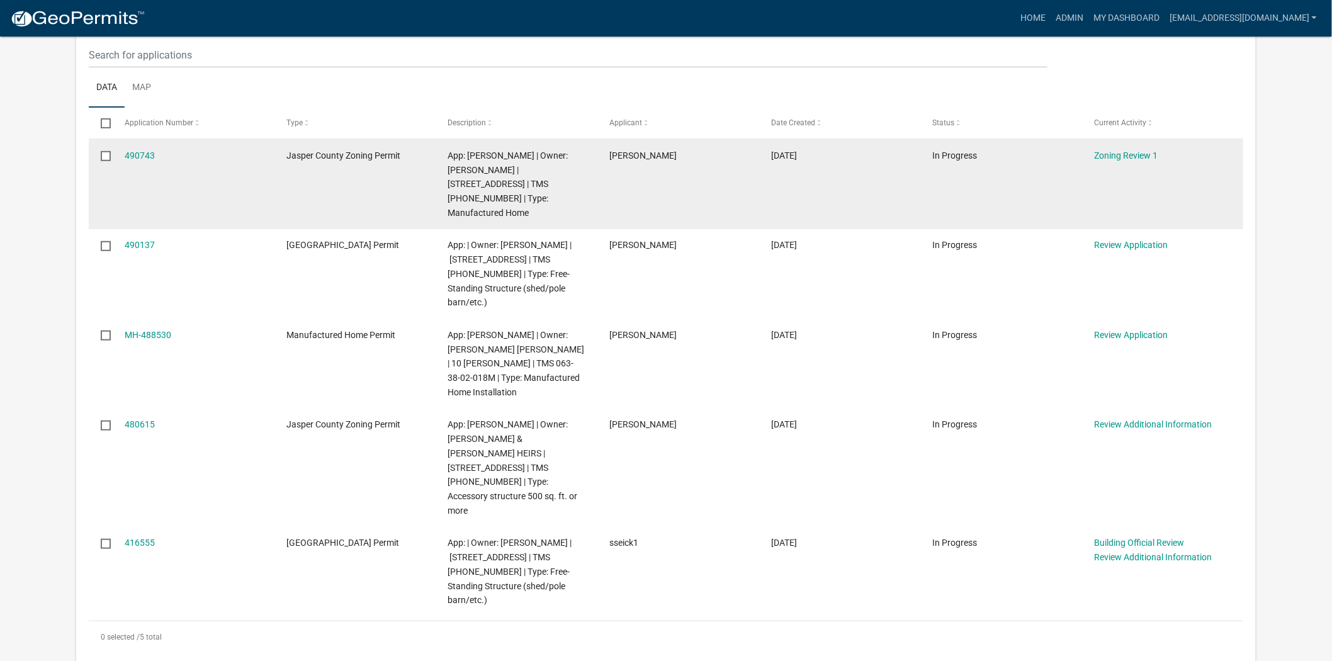
scroll to position [210, 0]
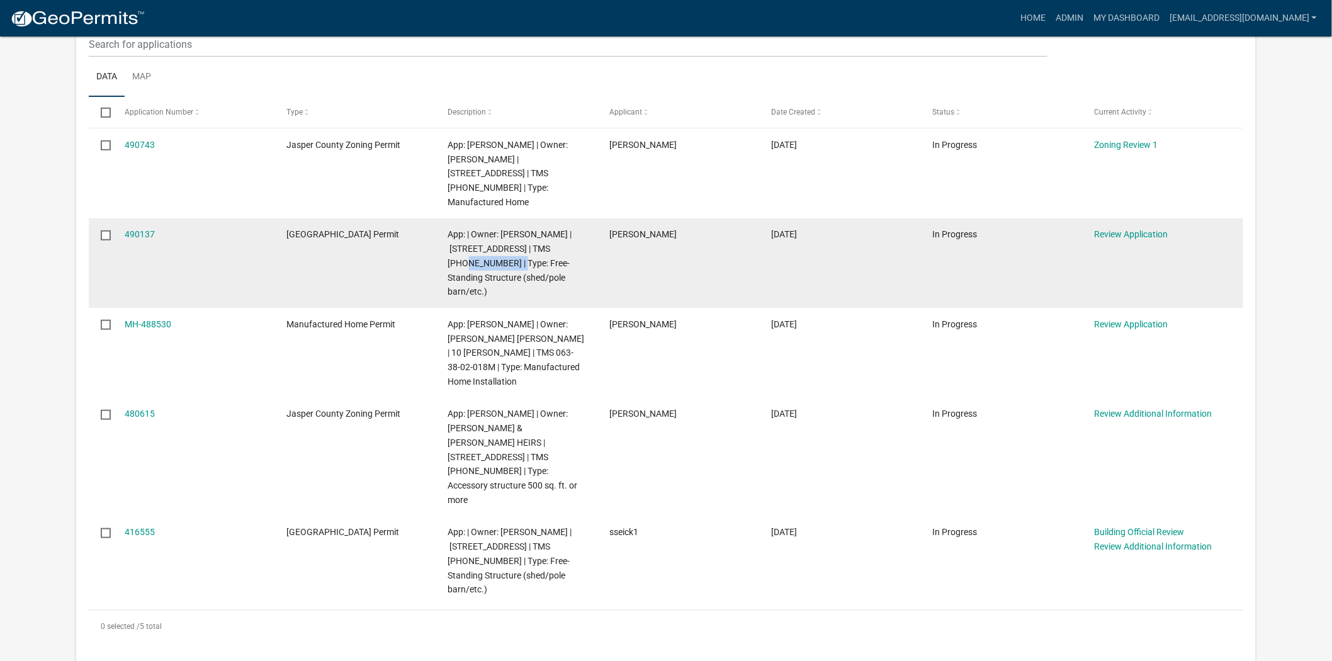
drag, startPoint x: 488, startPoint y: 244, endPoint x: 560, endPoint y: 231, distance: 73.6
click at [560, 231] on span "App: | Owner: BROWN RICHARD | 1114 Cook landing rd | TMS 070-00-00-011 | Type: …" at bounding box center [510, 262] width 124 height 67
copy span "[PHONE_NUMBER]"
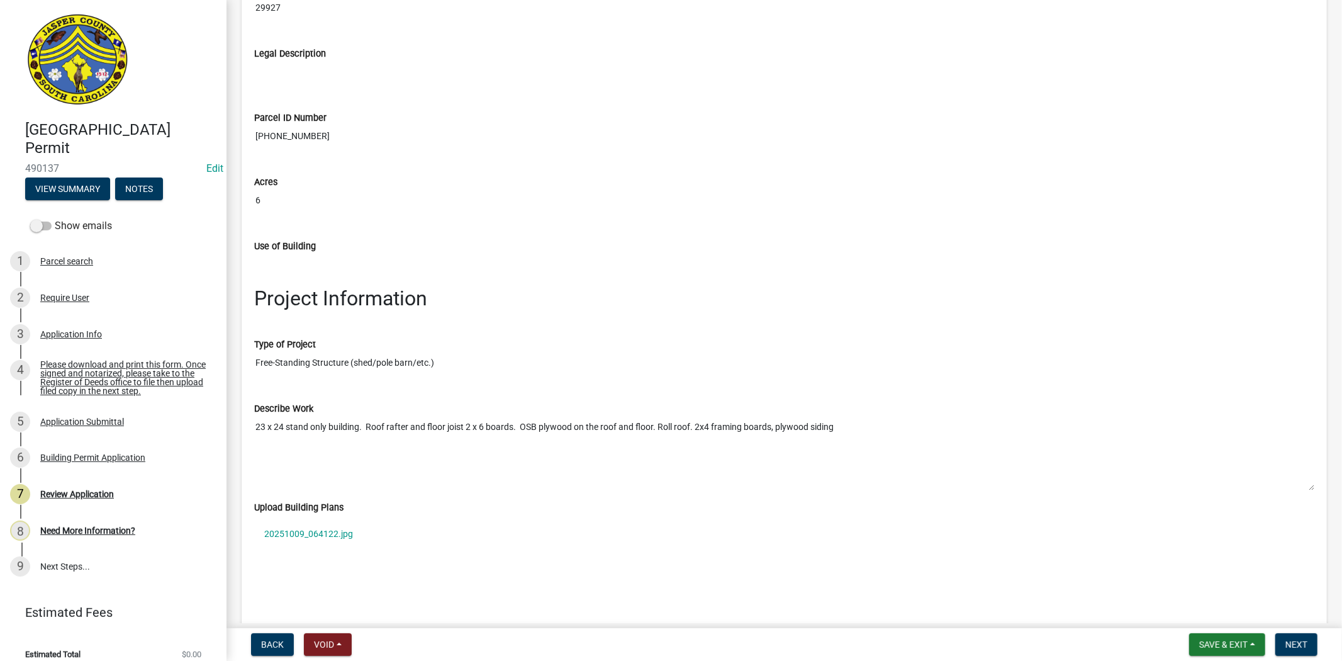
scroll to position [1608, 0]
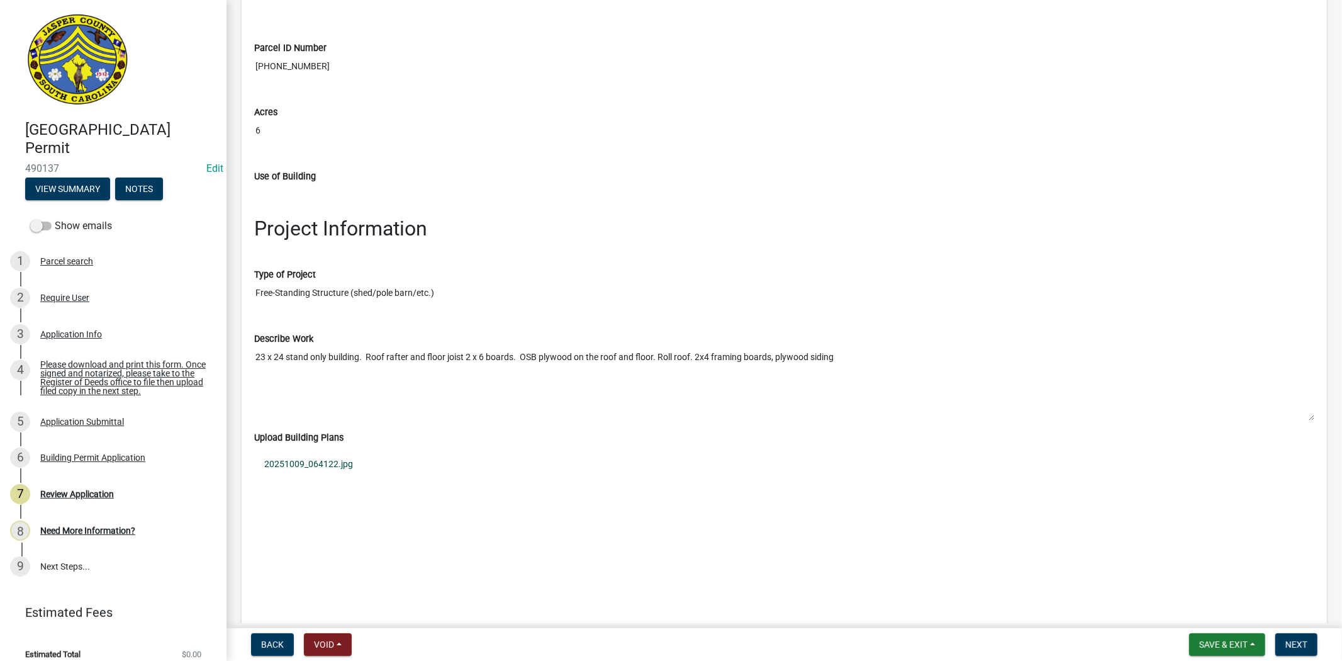
click at [334, 473] on link "20251009_064122.jpg" at bounding box center [784, 464] width 1060 height 29
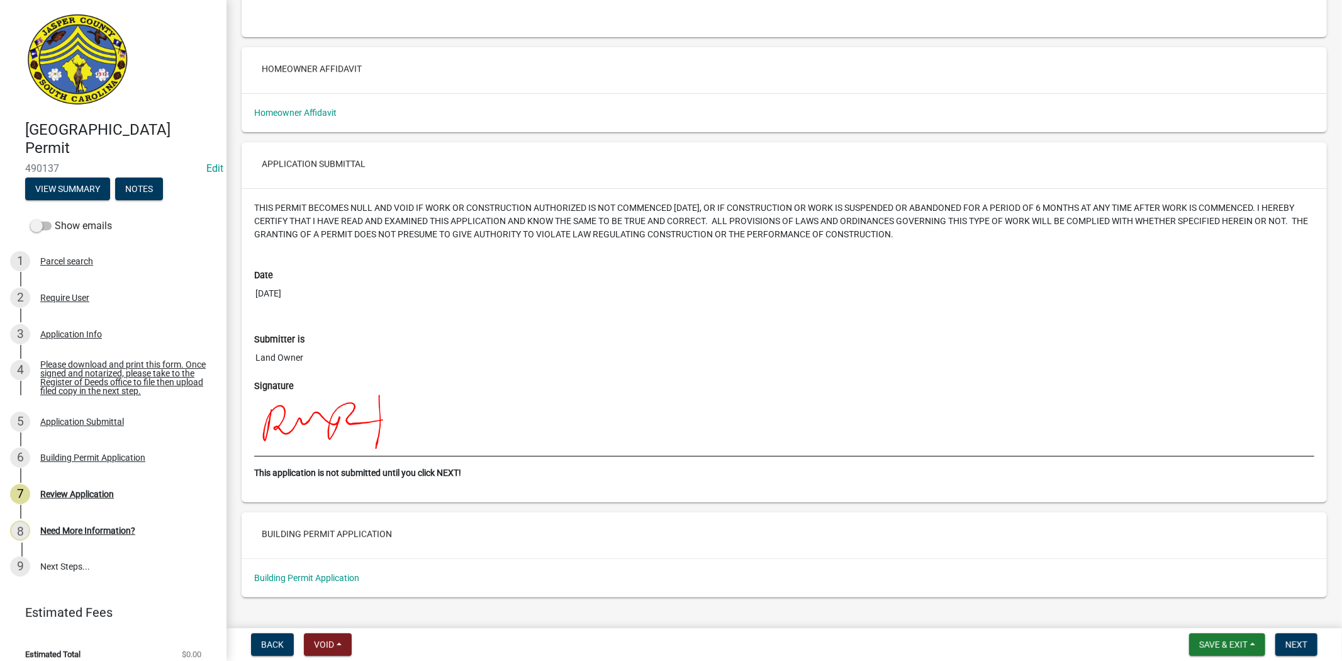
scroll to position [2879, 0]
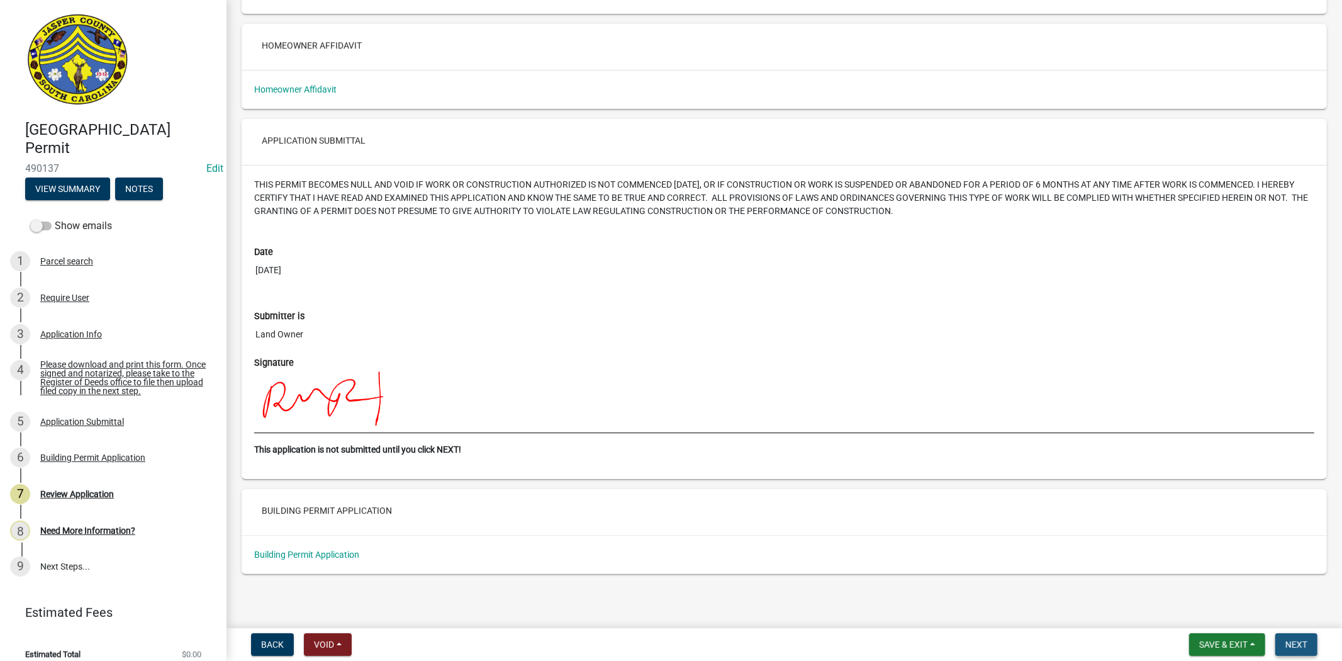
click at [1298, 639] on span "Next" at bounding box center [1297, 644] width 22 height 10
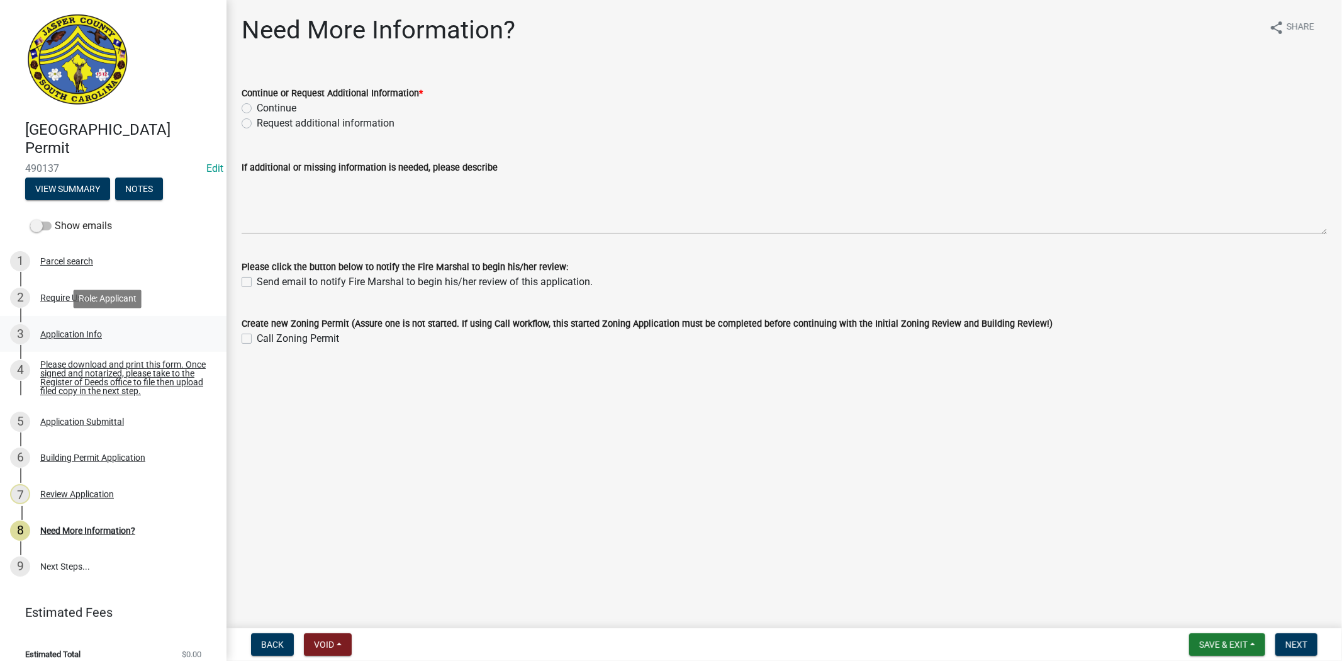
click at [55, 332] on div "Application Info" at bounding box center [71, 334] width 62 height 9
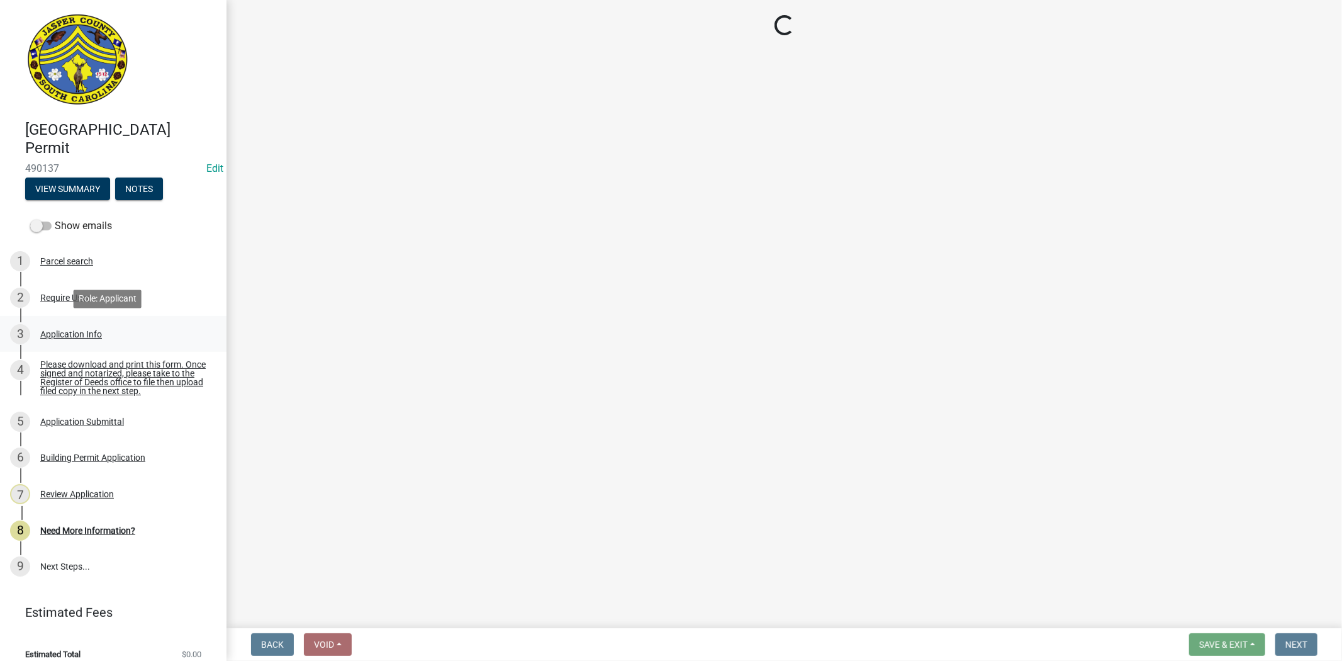
select select "f53fa719-3ff7-48d2-9eb7-3bbc18bb9995"
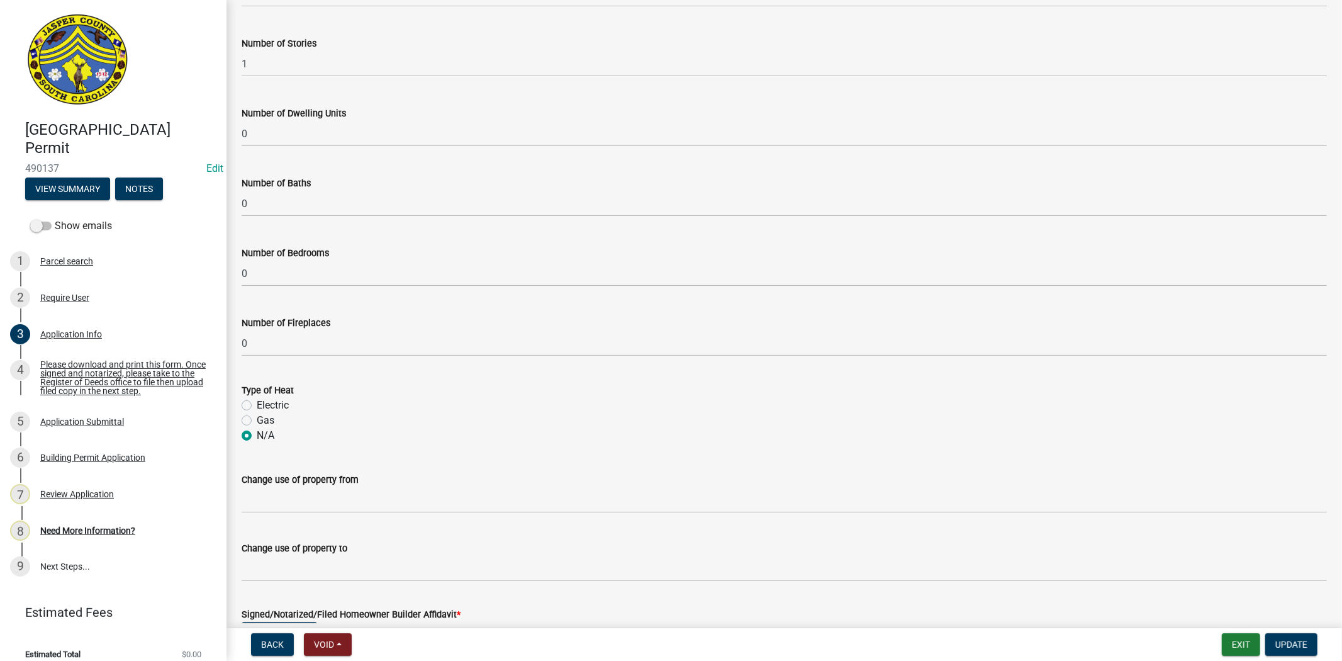
scroll to position [2269, 0]
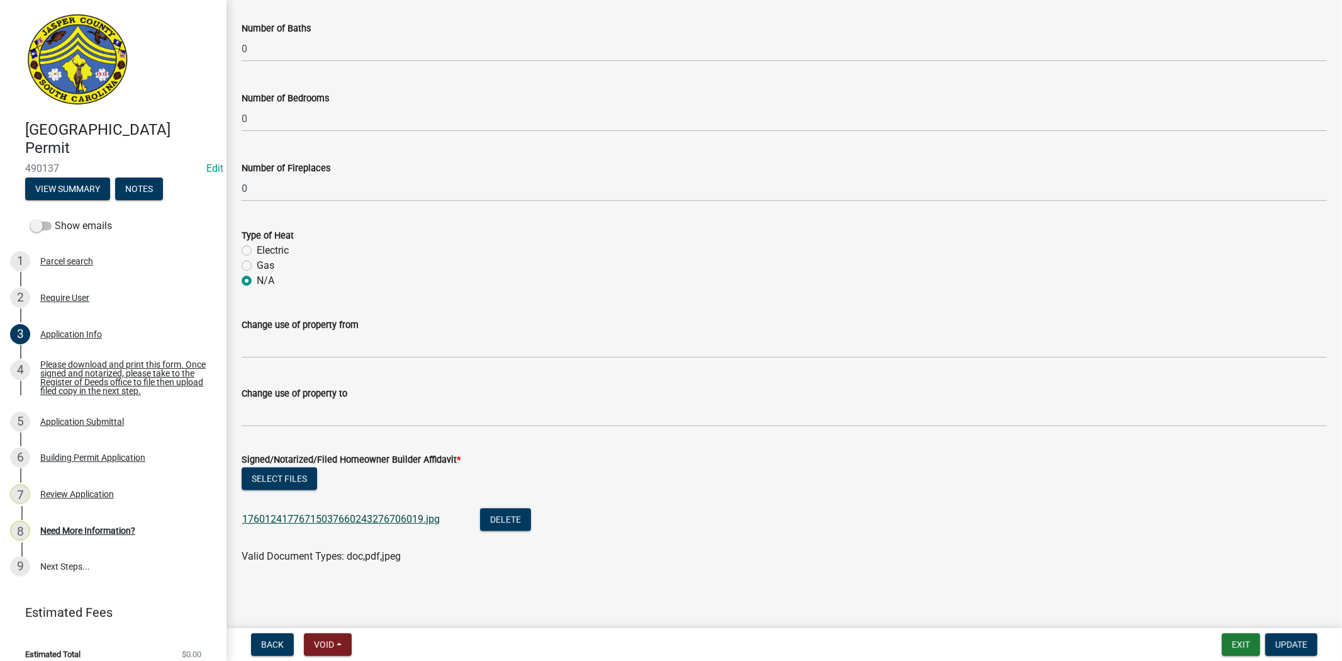
click at [405, 517] on link "17601241776715037660243276706019.jpg" at bounding box center [341, 519] width 198 height 12
click at [96, 373] on div "Please download and print this form. Once signed and notarized, please take to …" at bounding box center [123, 377] width 166 height 35
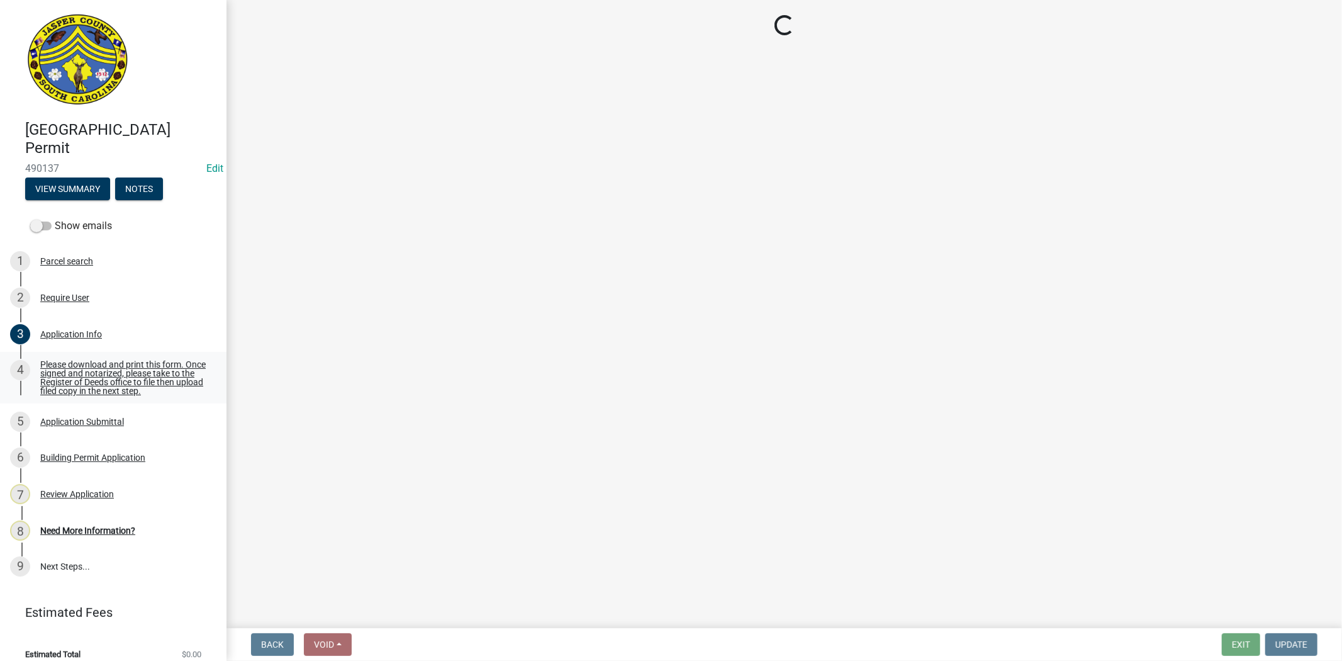
scroll to position [0, 0]
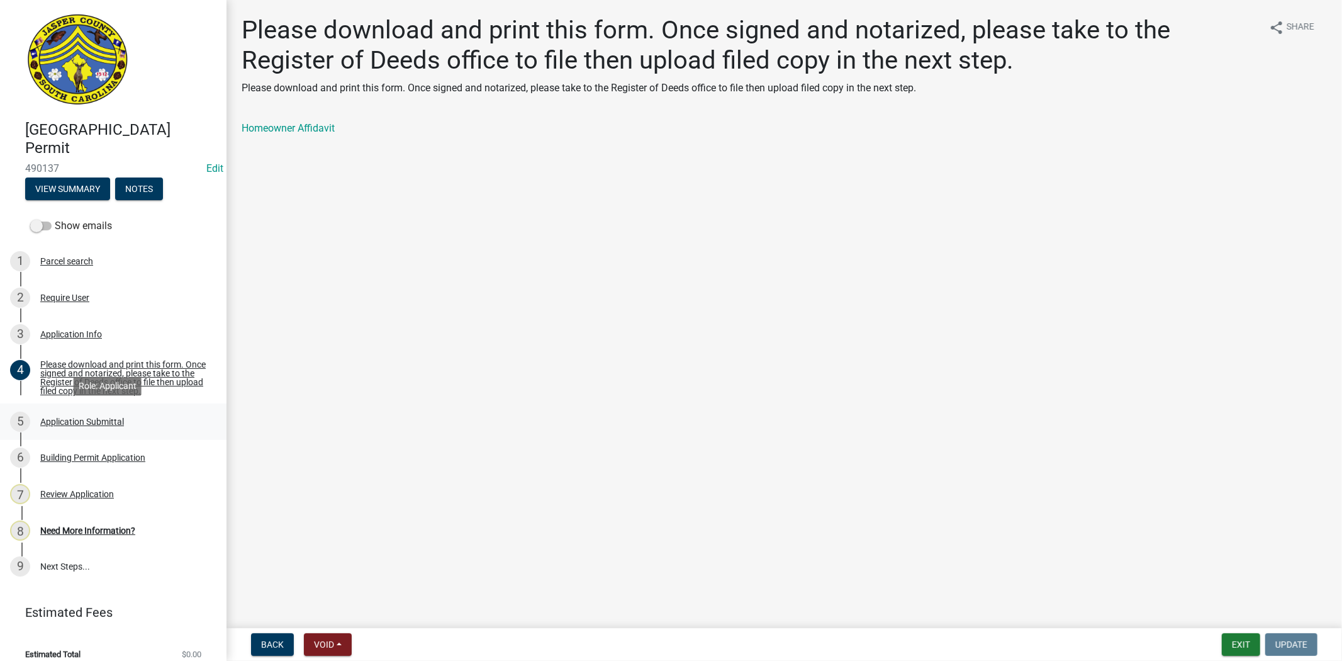
click at [98, 410] on link "5 Application Submittal" at bounding box center [113, 421] width 227 height 37
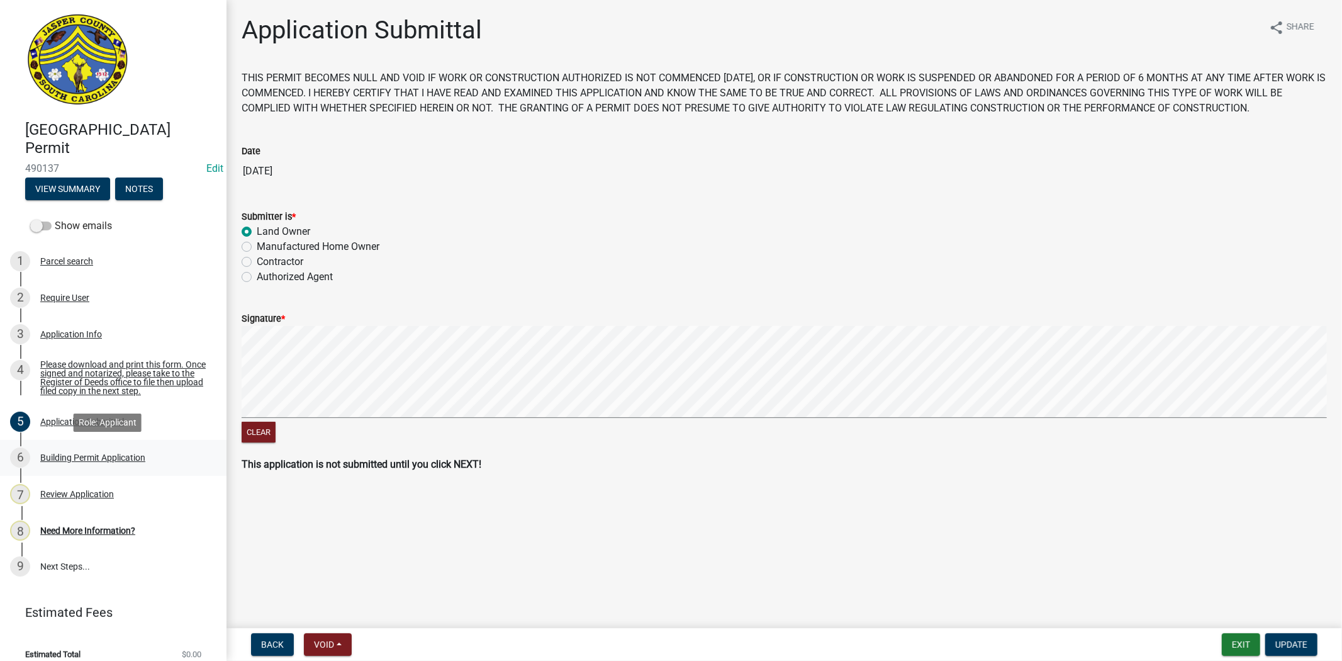
click at [137, 453] on div "Building Permit Application" at bounding box center [92, 457] width 105 height 9
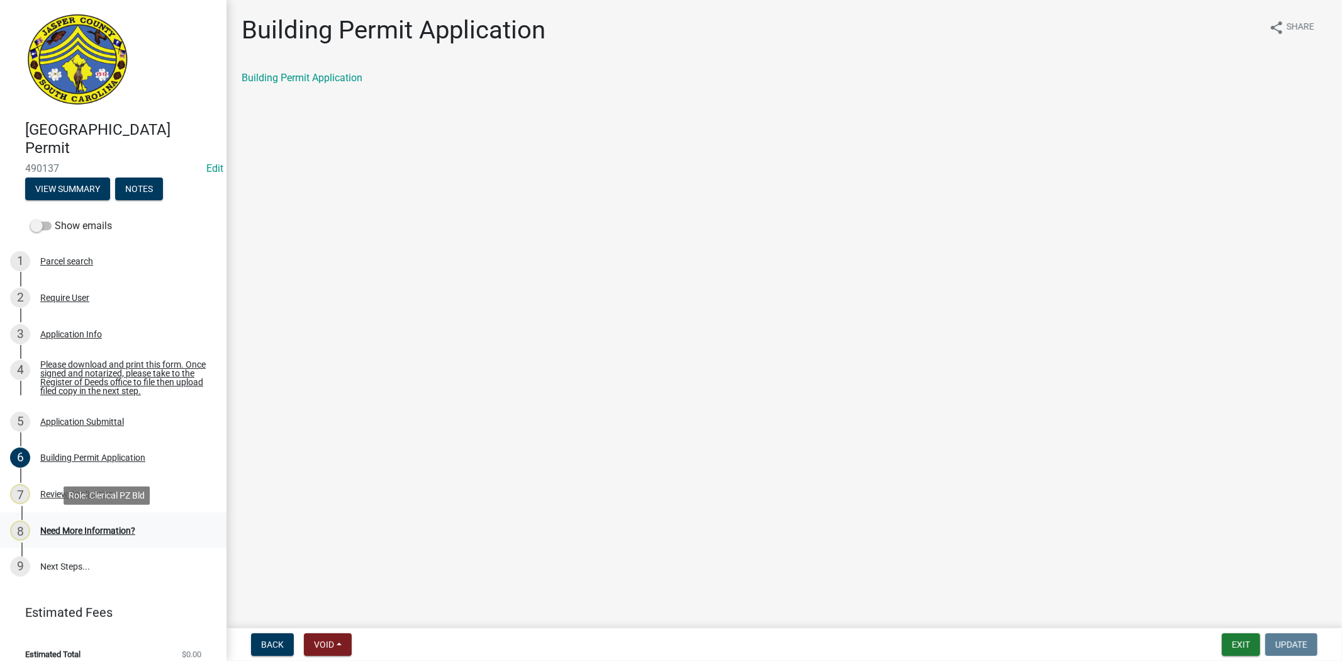
click at [115, 526] on div "Need More Information?" at bounding box center [87, 530] width 95 height 9
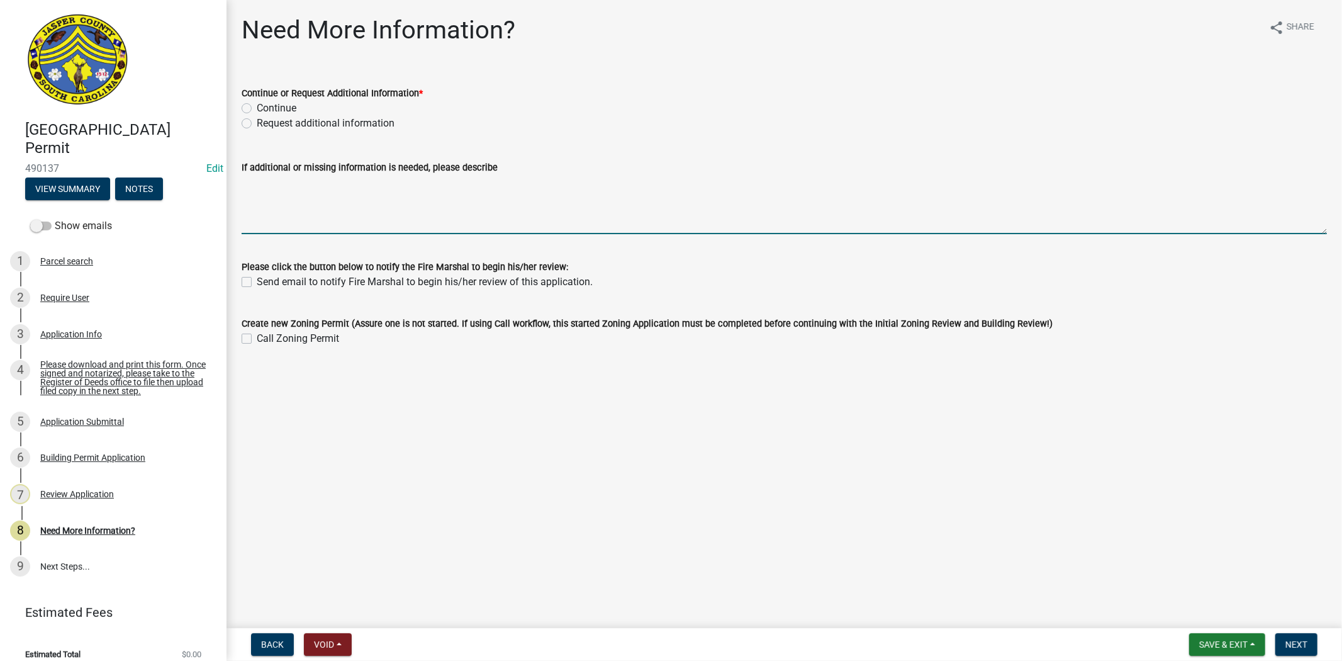
click at [388, 206] on textarea "If additional or missing information is needed, please describe" at bounding box center [785, 204] width 1086 height 59
click at [257, 125] on label "Request additional information" at bounding box center [326, 123] width 138 height 15
click at [257, 124] on input "Request additional information" at bounding box center [261, 120] width 8 height 8
radio input "true"
click at [273, 183] on textarea "If additional or missing information is needed, please describe" at bounding box center [785, 204] width 1086 height 59
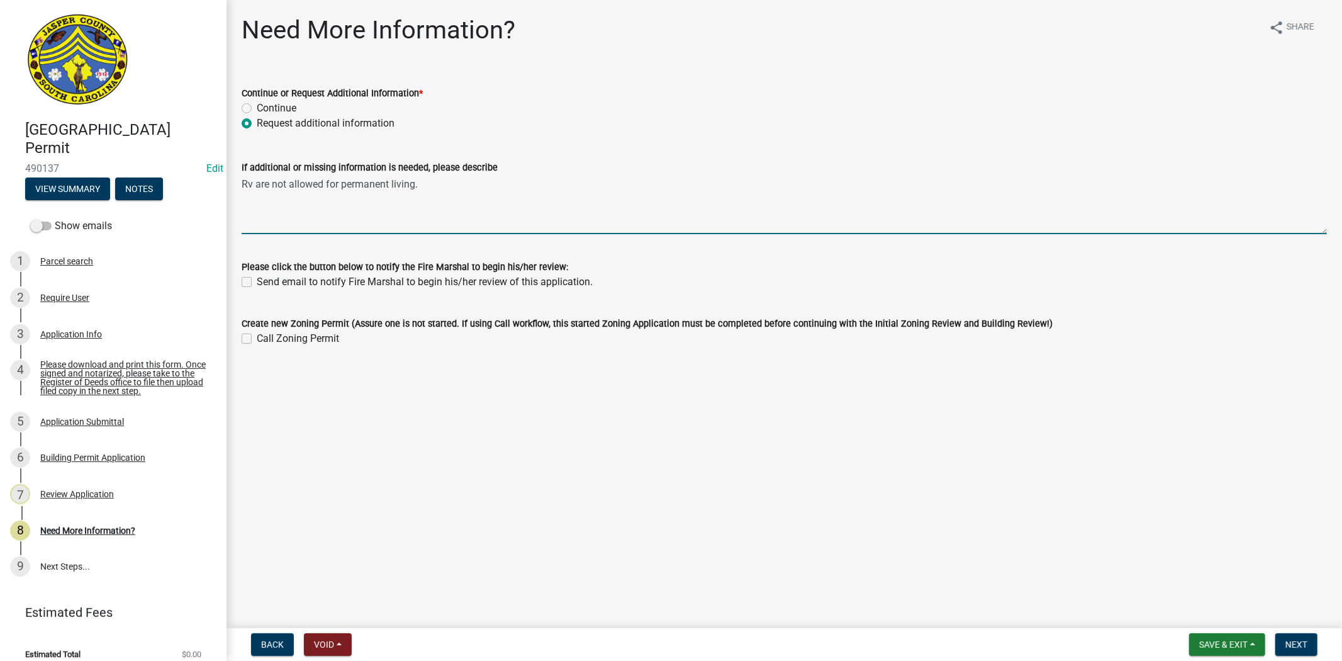
click at [435, 188] on textarea "Rv are not allowed for permanent living." at bounding box center [785, 204] width 1086 height 59
paste textarea "https://www.jaspercountysc.gov/media/1smapuog/new-addition-checklist-sheds-2025…"
type textarea "Rv are not allowed for permanent living. Shed needs better structural plans dra…"
click at [1292, 636] on button "Next" at bounding box center [1297, 644] width 42 height 23
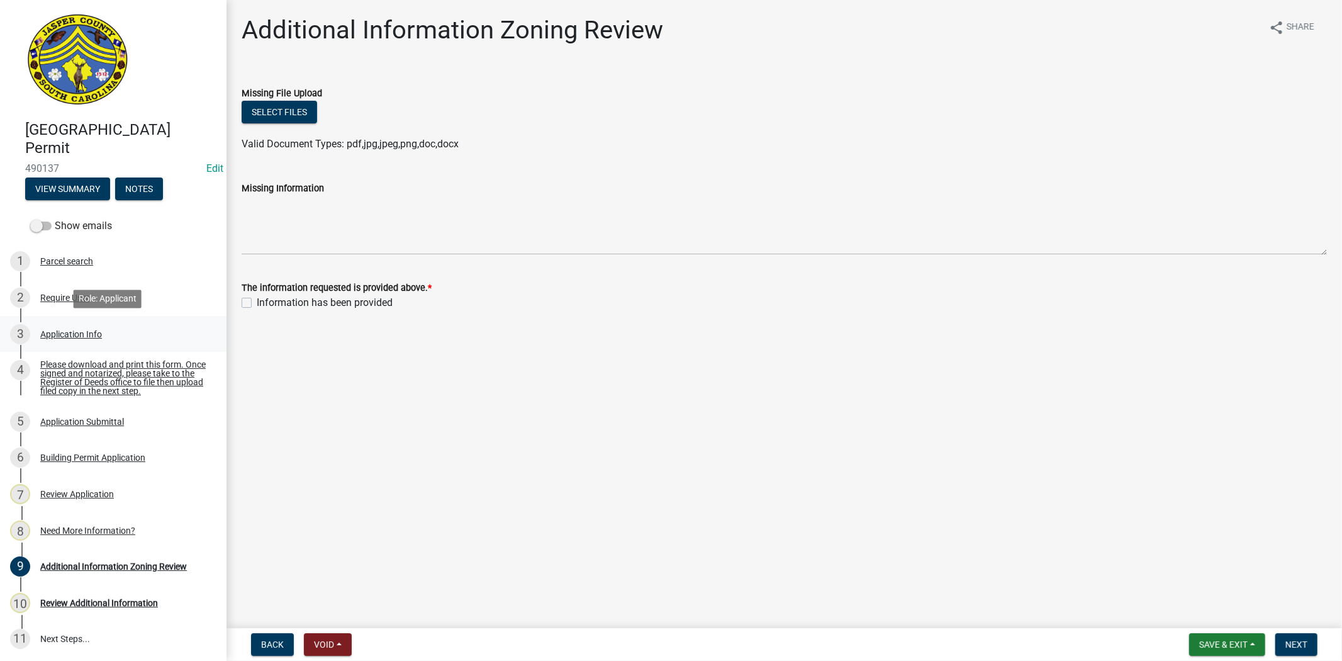
click at [60, 332] on div "Application Info" at bounding box center [71, 334] width 62 height 9
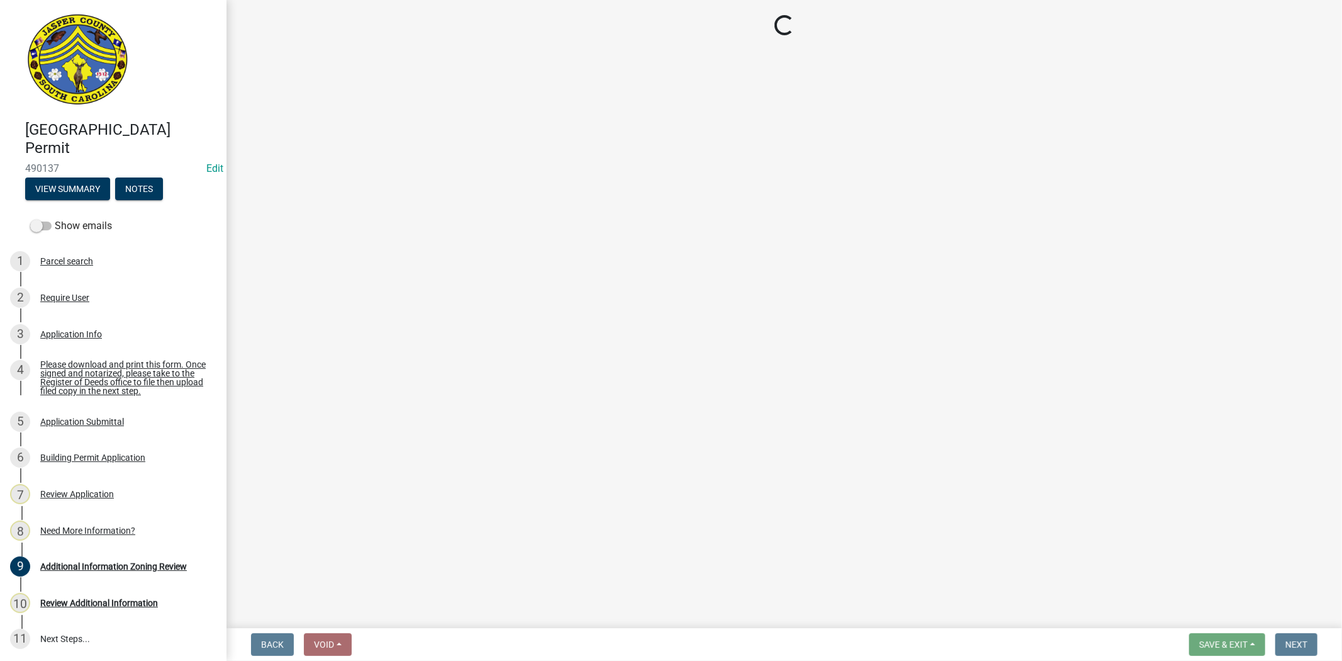
select select "f53fa719-3ff7-48d2-9eb7-3bbc18bb9995"
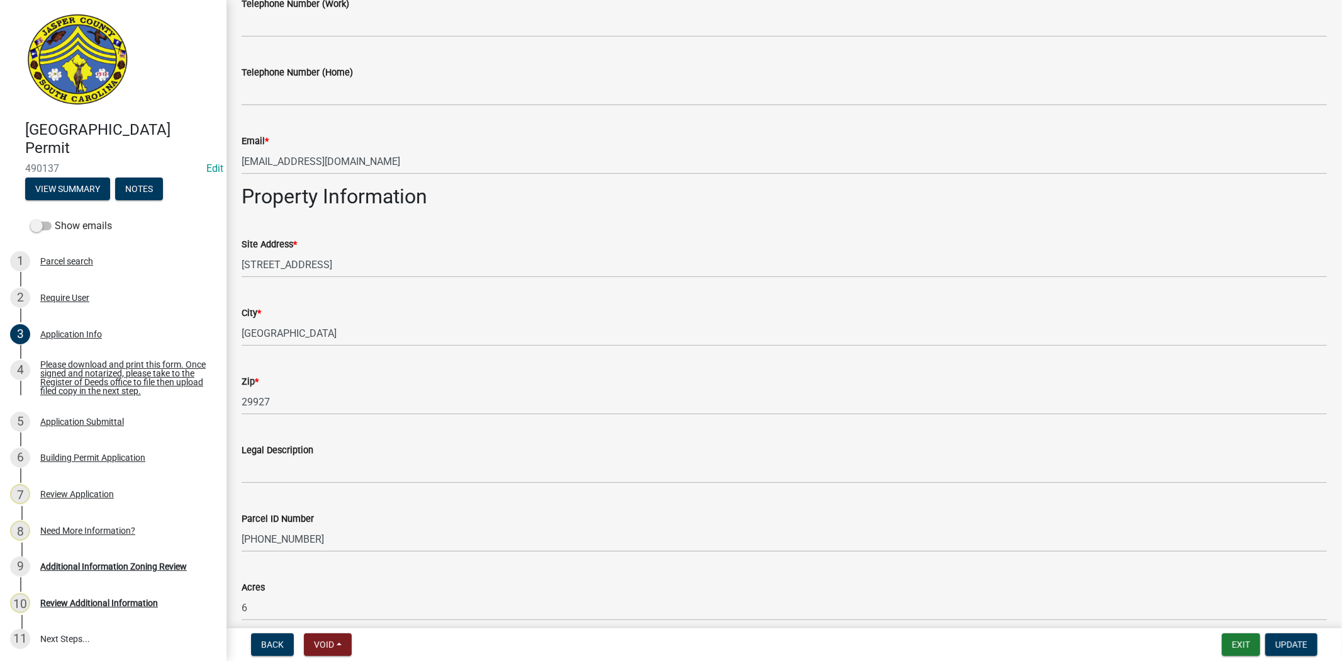
scroll to position [769, 0]
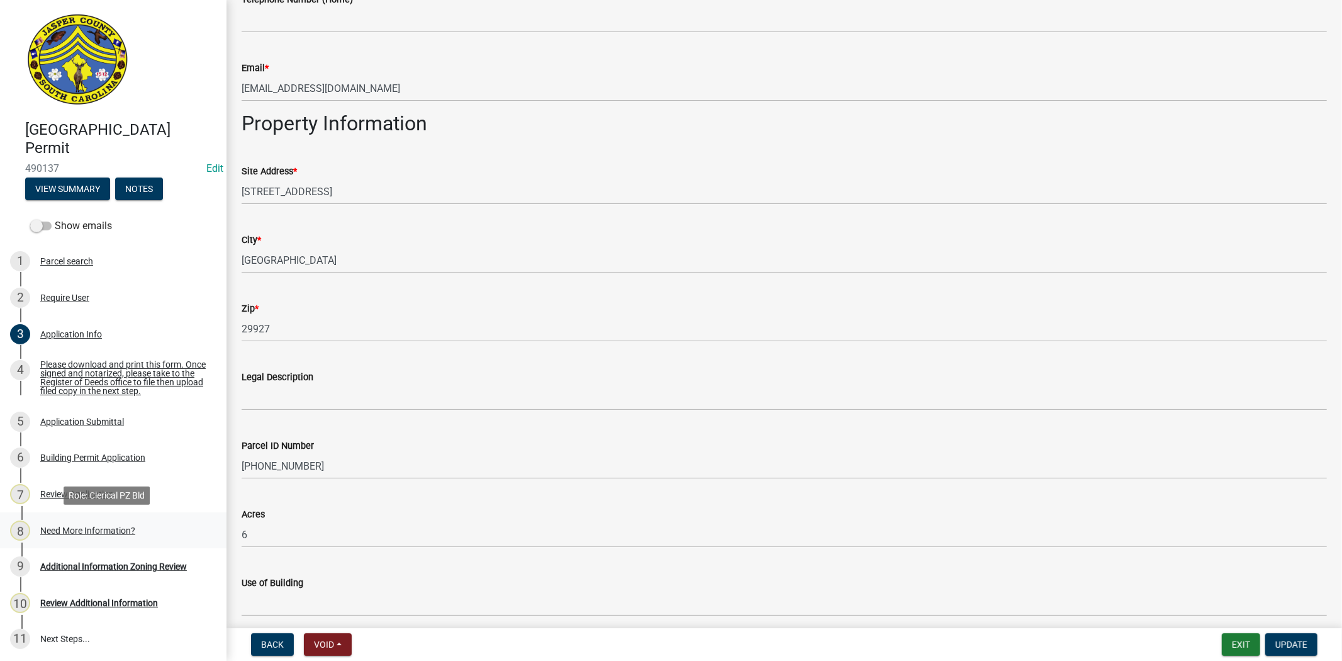
click at [65, 536] on div "8 Need More Information?" at bounding box center [108, 530] width 196 height 20
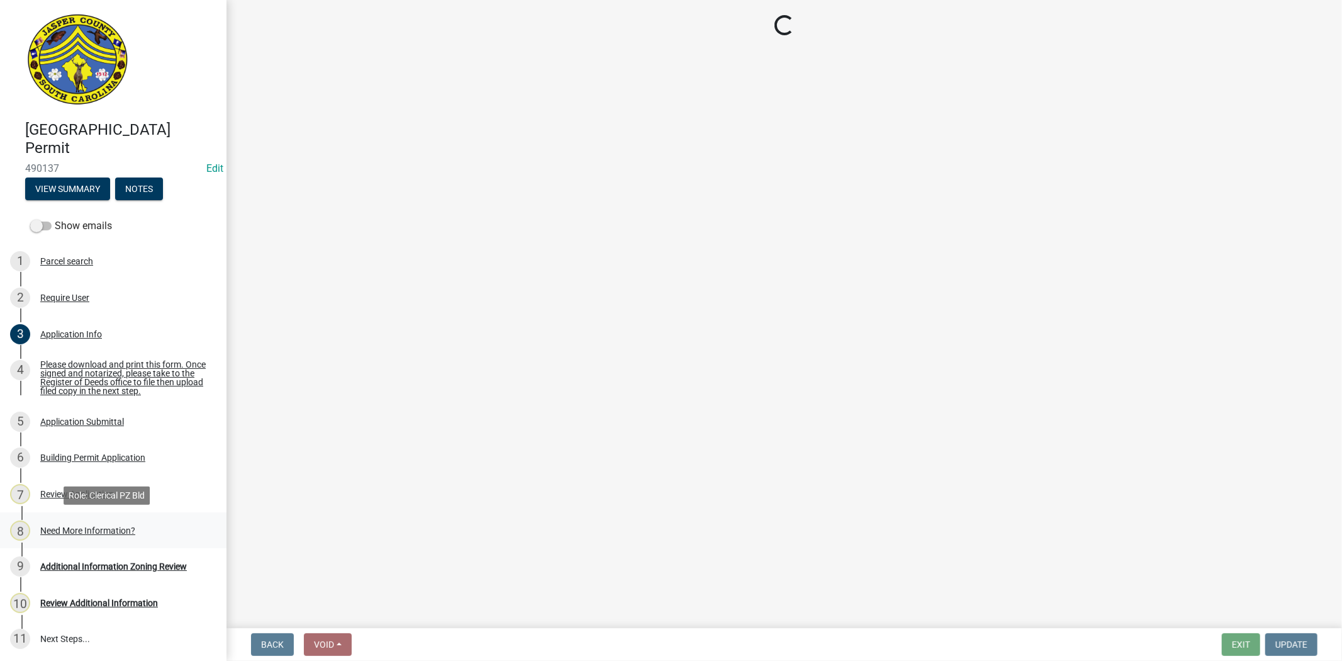
scroll to position [0, 0]
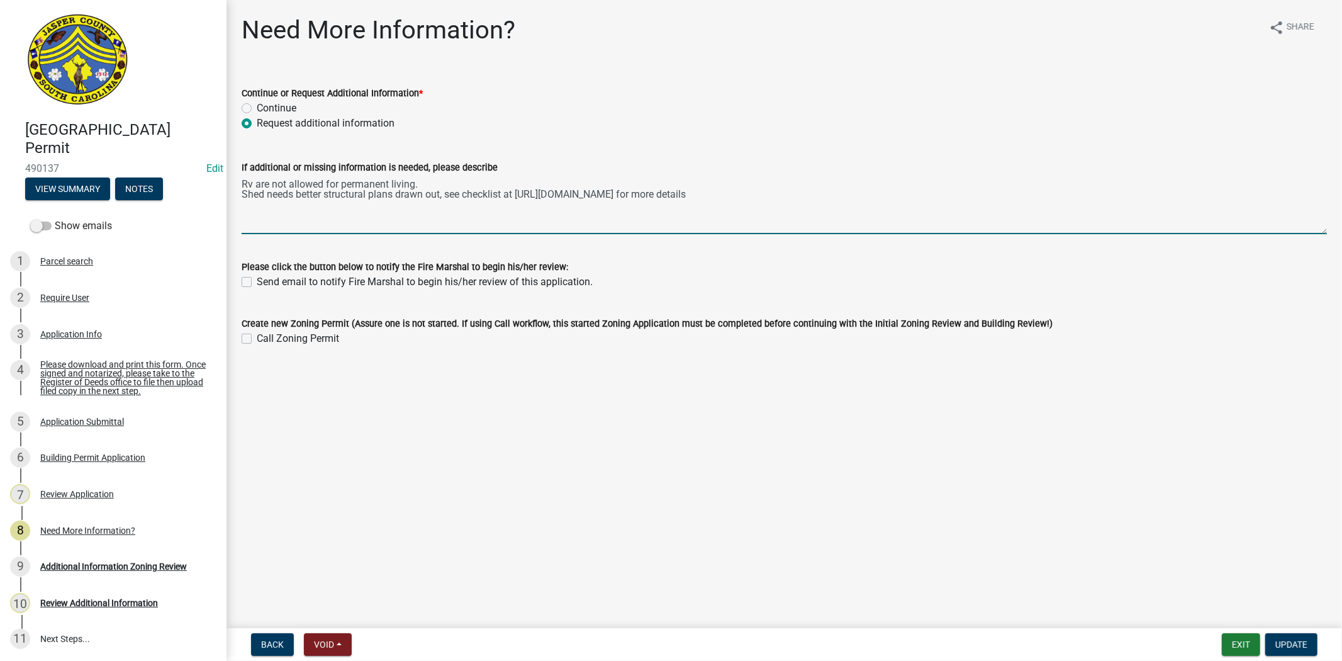
click at [424, 186] on textarea "Rv are not allowed for permanent living. Shed needs better structural plans dra…" at bounding box center [785, 204] width 1086 height 59
click at [352, 212] on textarea "Rv are not allowed for permanent living. Please apply for a Zoning permit Shed …" at bounding box center [785, 204] width 1086 height 59
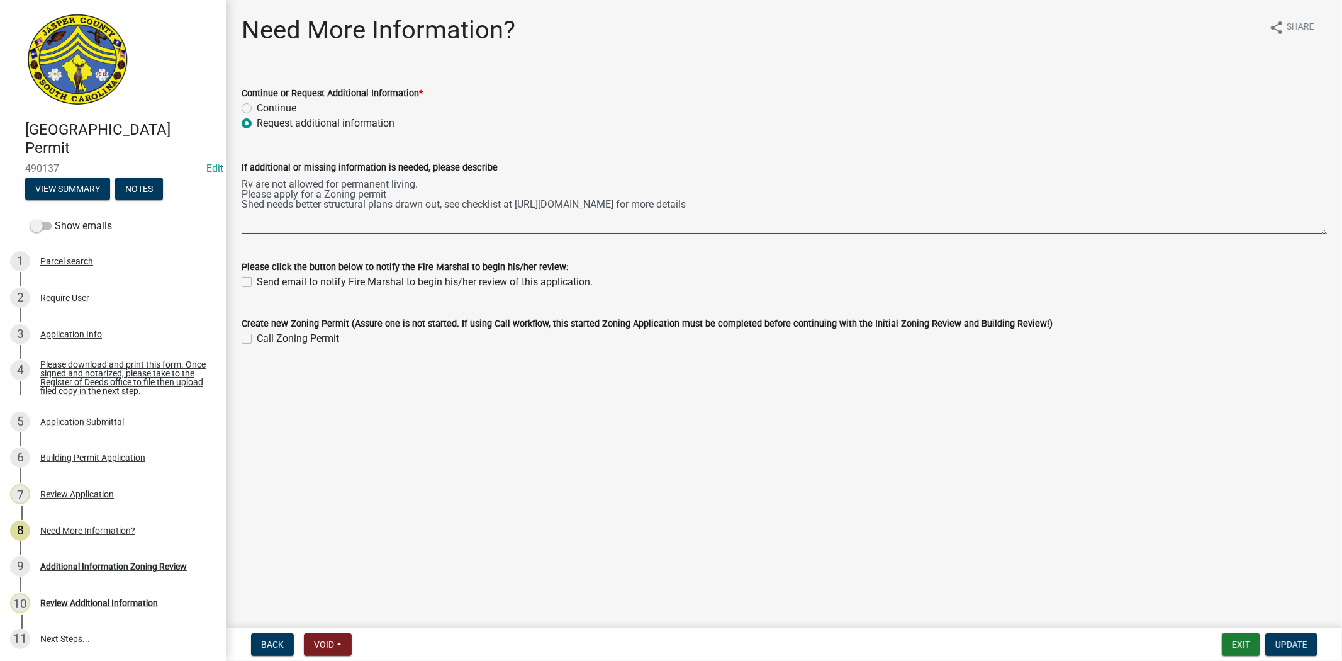
click at [1069, 215] on textarea "Rv are not allowed for permanent living. Please apply for a Zoning permit Shed …" at bounding box center [785, 204] width 1086 height 59
drag, startPoint x: 1069, startPoint y: 210, endPoint x: 244, endPoint y: 177, distance: 825.7
click at [244, 177] on textarea "Rv are not allowed for permanent living. Please apply for a Zoning permit Shed …" at bounding box center [785, 204] width 1086 height 59
type textarea "Rv are not allowed for permanent living. Please apply for a Zoning permit Shed …"
click at [78, 607] on div "Review Additional Information" at bounding box center [99, 602] width 118 height 9
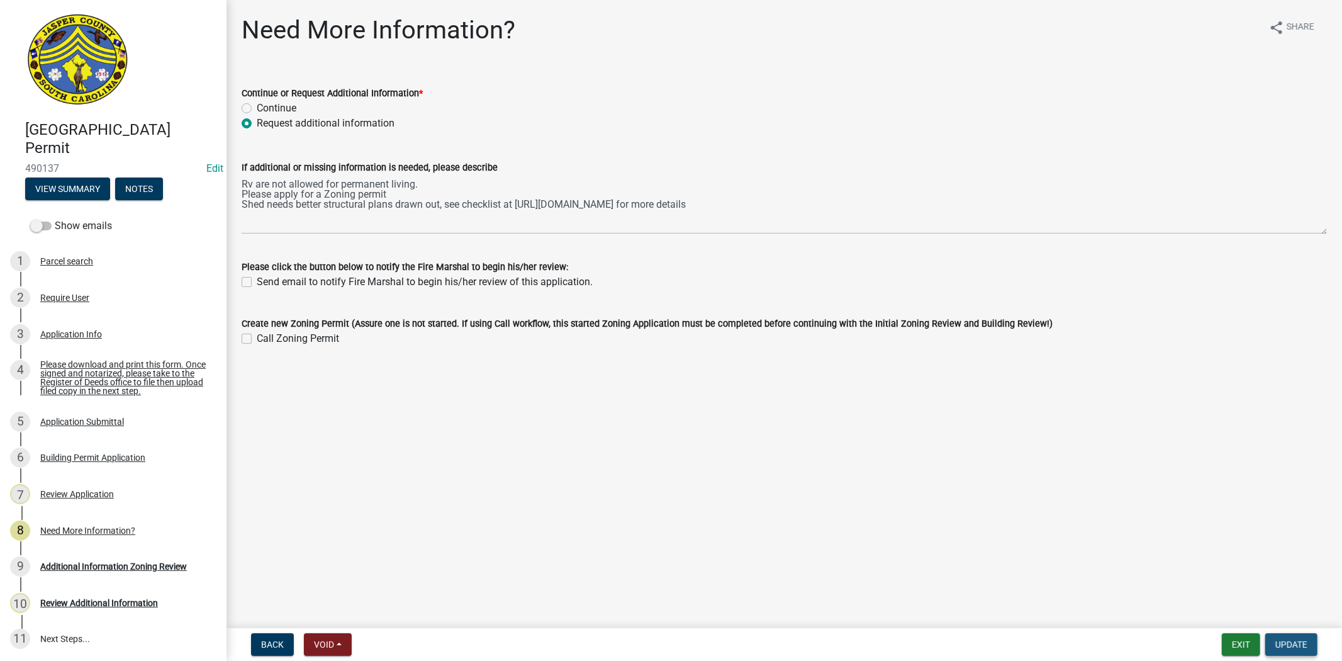
click at [1279, 639] on span "Update" at bounding box center [1292, 644] width 32 height 10
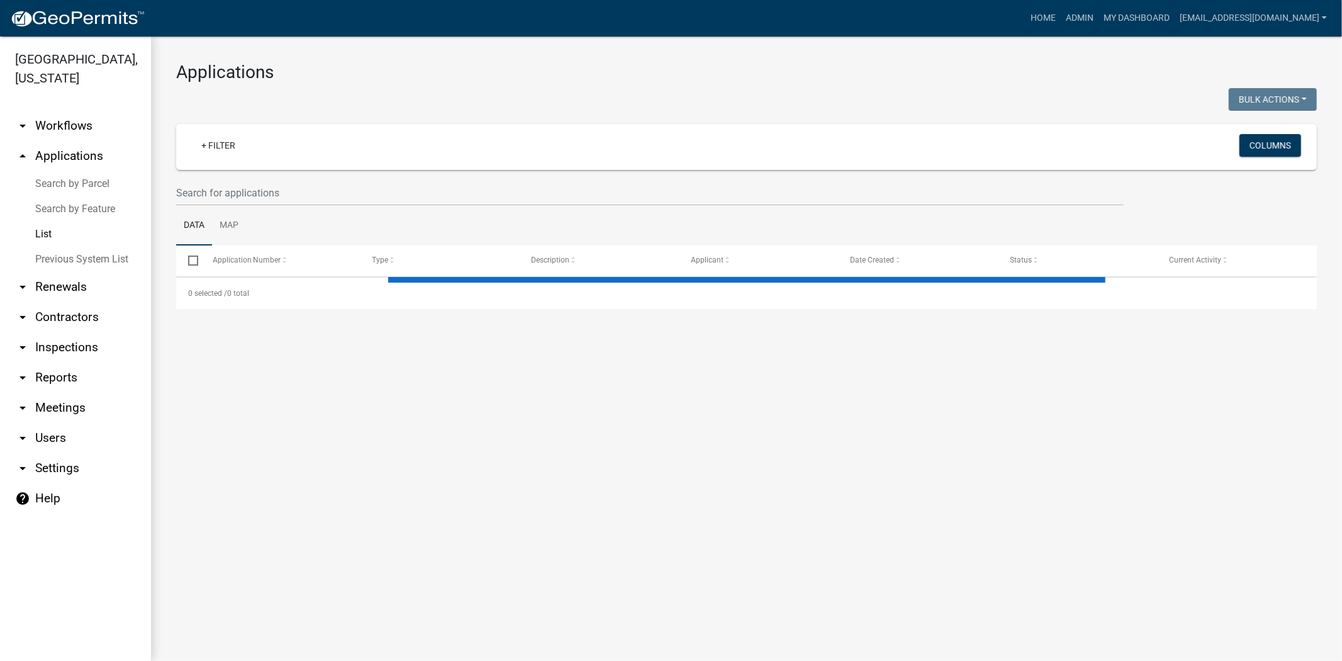
click at [378, 177] on wm-filter-builder "+ Filter Columns" at bounding box center [746, 165] width 1141 height 82
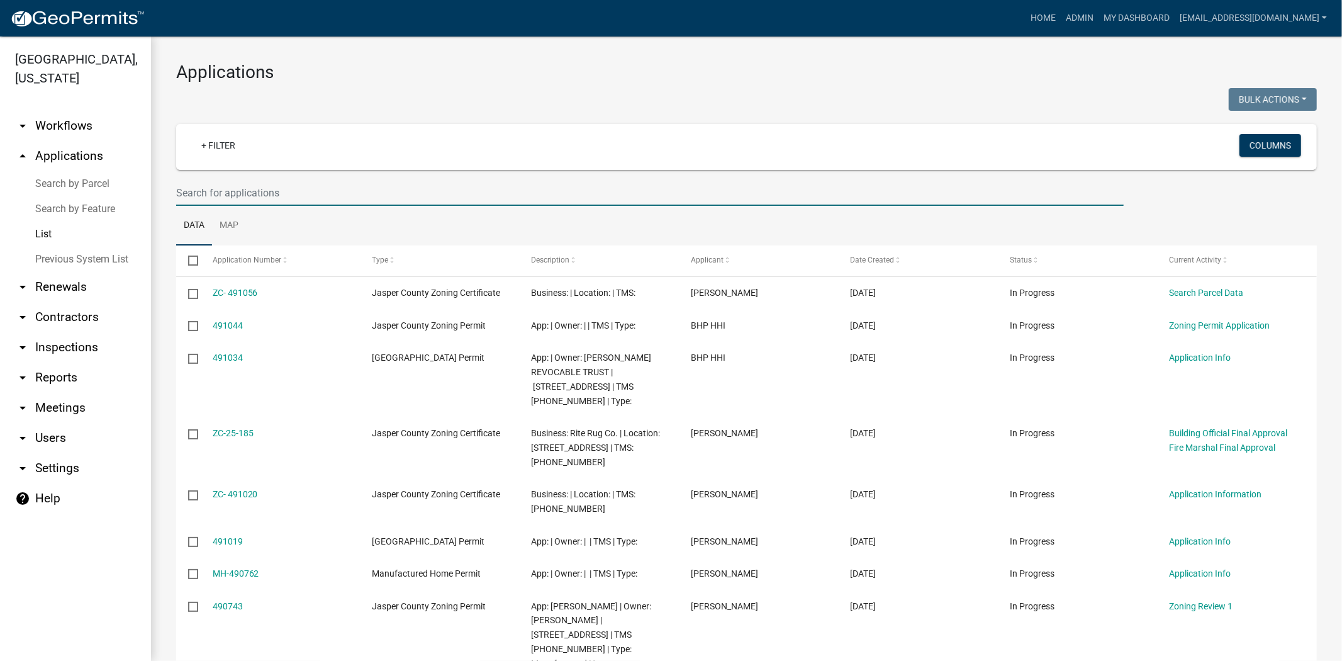
click at [378, 196] on input "text" at bounding box center [650, 193] width 948 height 26
paste input "070-00-00-011"
type input "070-00-00-011"
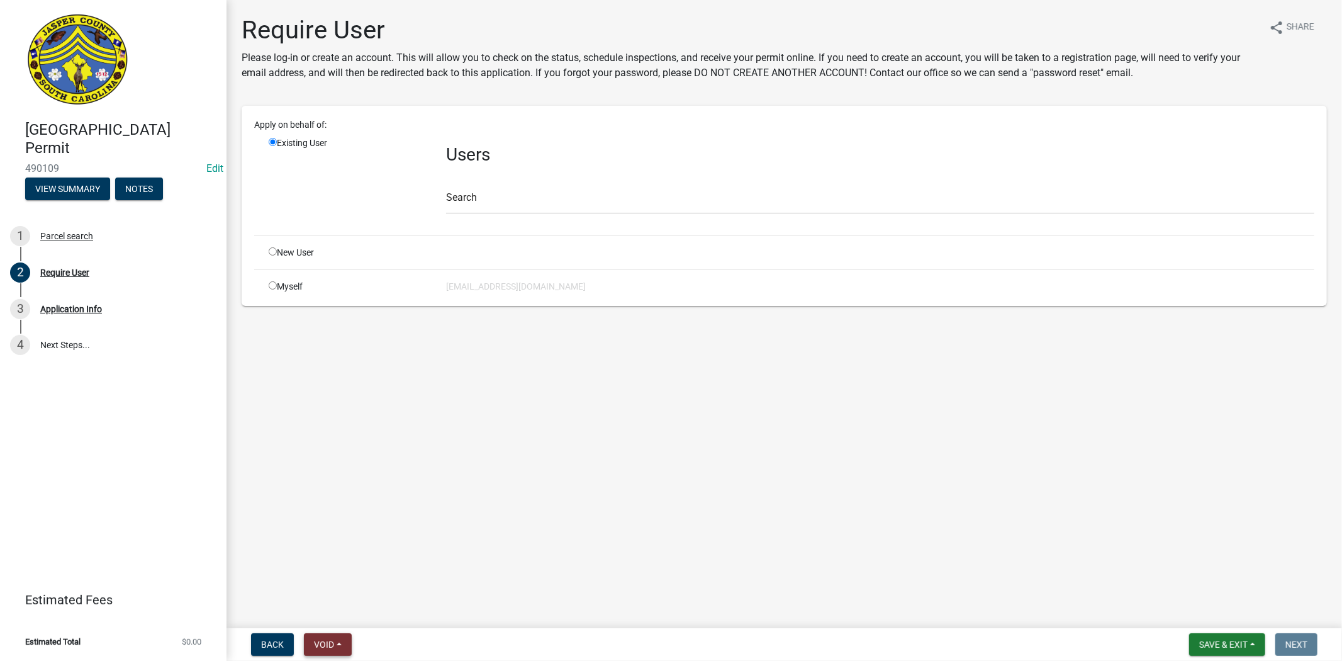
click at [324, 640] on span "Void" at bounding box center [324, 644] width 20 height 10
click at [342, 614] on button "Void" at bounding box center [354, 612] width 101 height 30
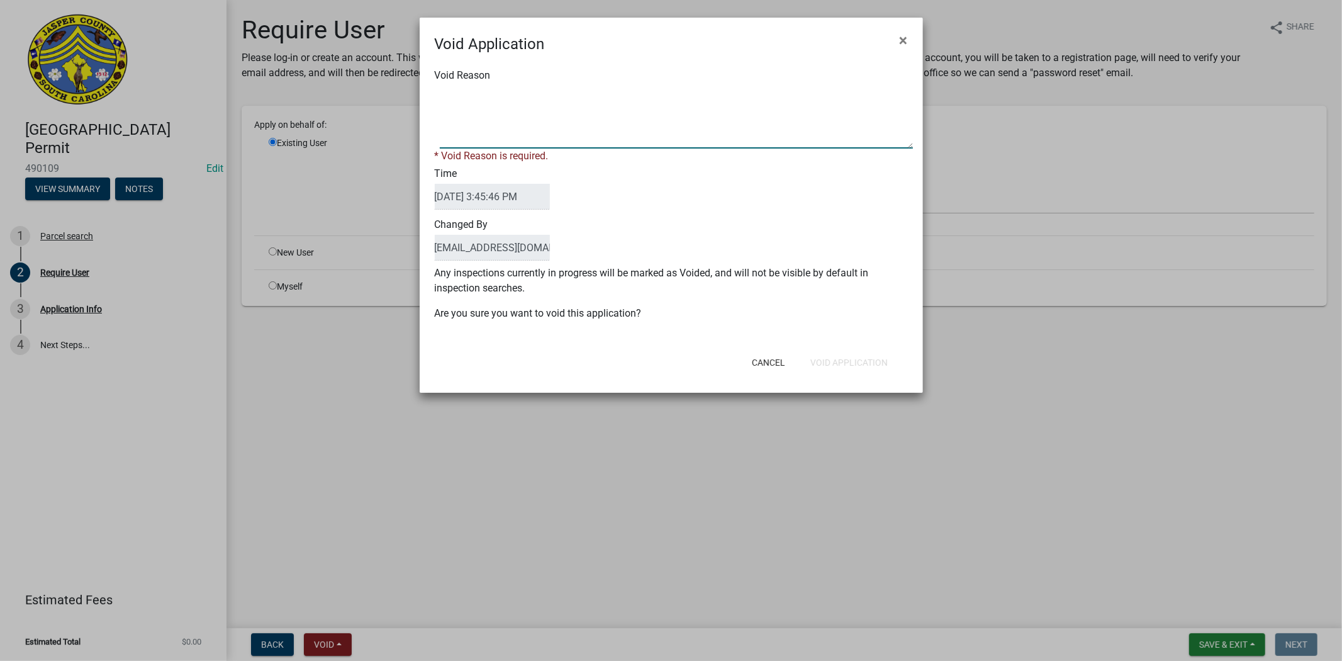
click at [546, 112] on textarea "Void Reason" at bounding box center [676, 117] width 473 height 63
type textarea "."
click at [834, 354] on button "Void Application" at bounding box center [850, 362] width 98 height 23
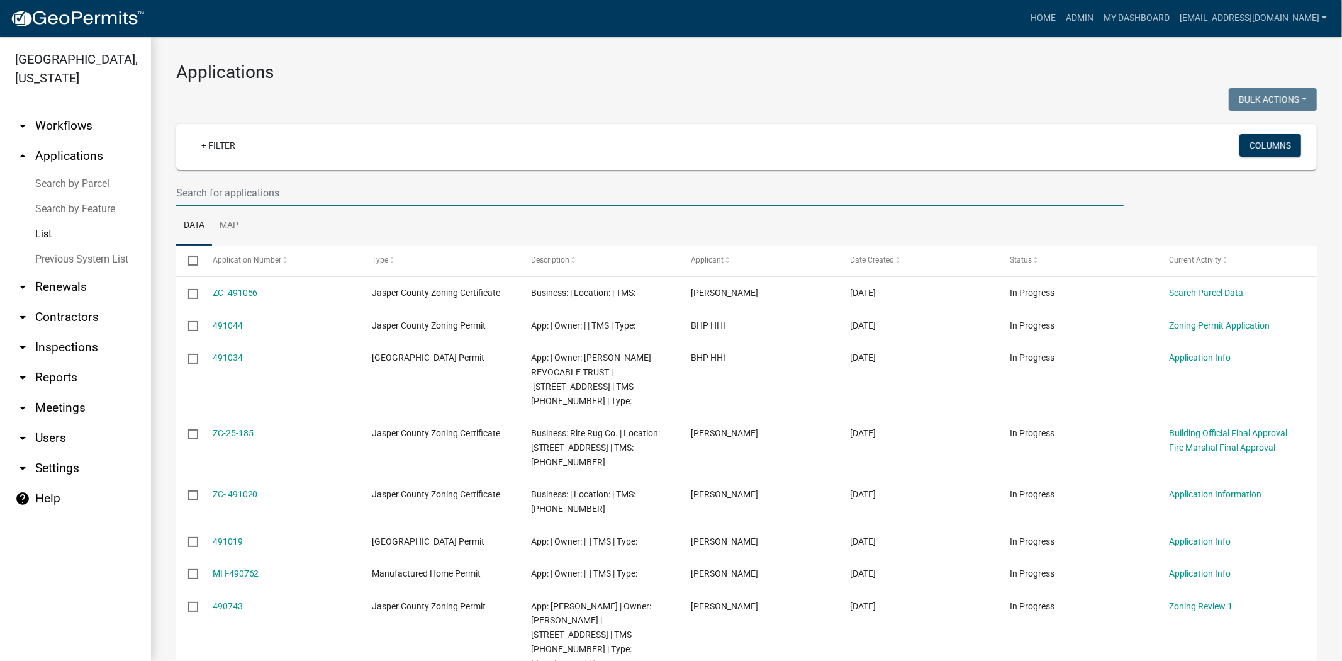
click at [531, 196] on input "text" at bounding box center [650, 193] width 948 height 26
paste input "[PHONE_NUMBER]"
type input "[PHONE_NUMBER]"
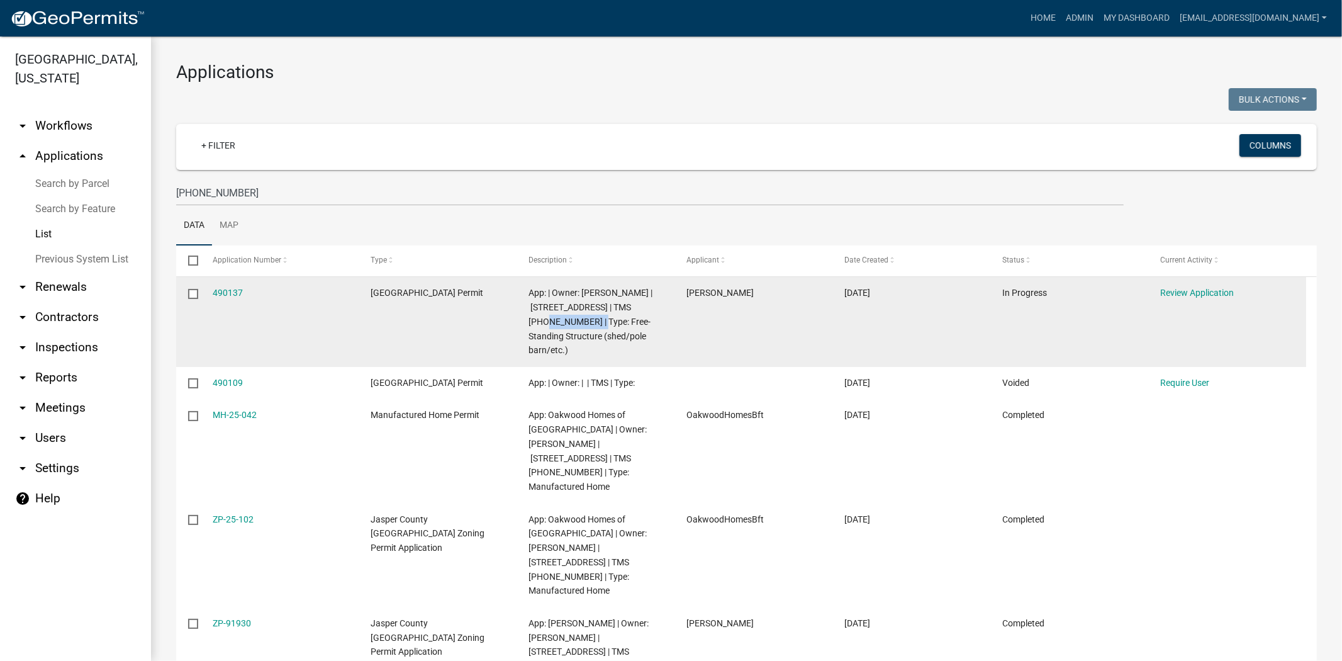
drag, startPoint x: 568, startPoint y: 322, endPoint x: 641, endPoint y: 303, distance: 74.8
click at [641, 303] on span "App: | Owner: [PERSON_NAME] | [STREET_ADDRESS] | TMS [PHONE_NUMBER] | Type: Fre…" at bounding box center [591, 321] width 124 height 67
copy span "[PHONE_NUMBER]"
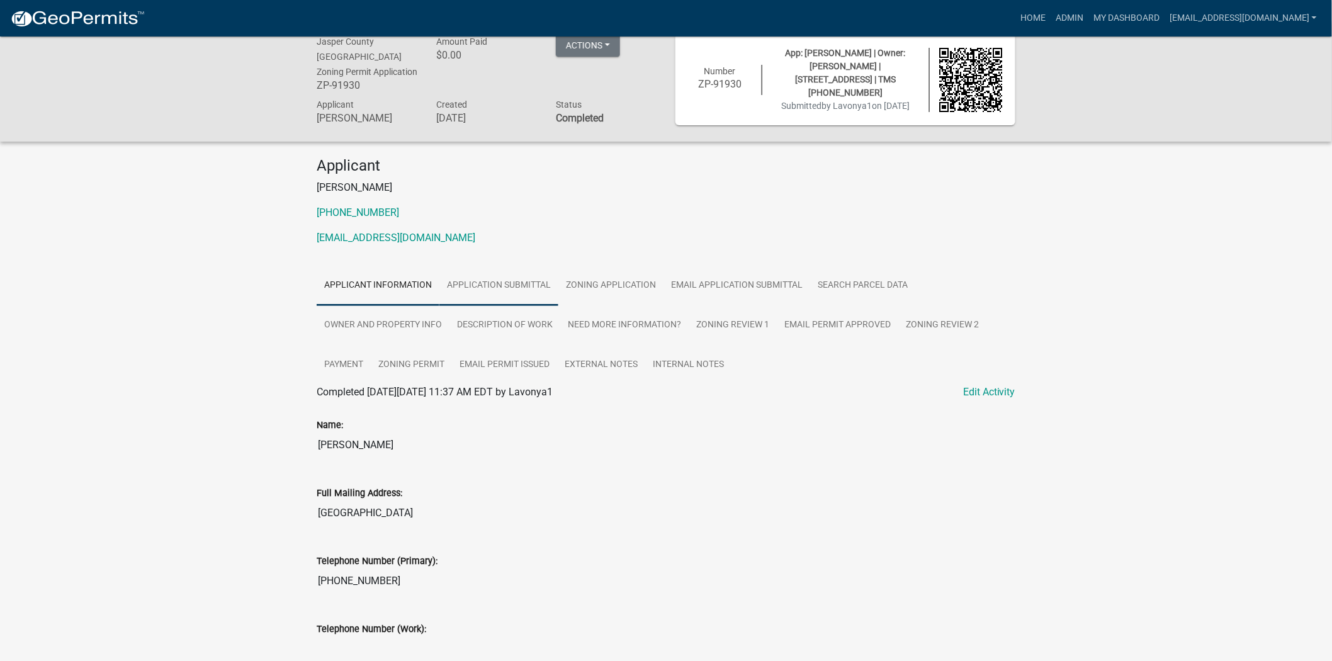
scroll to position [4, 0]
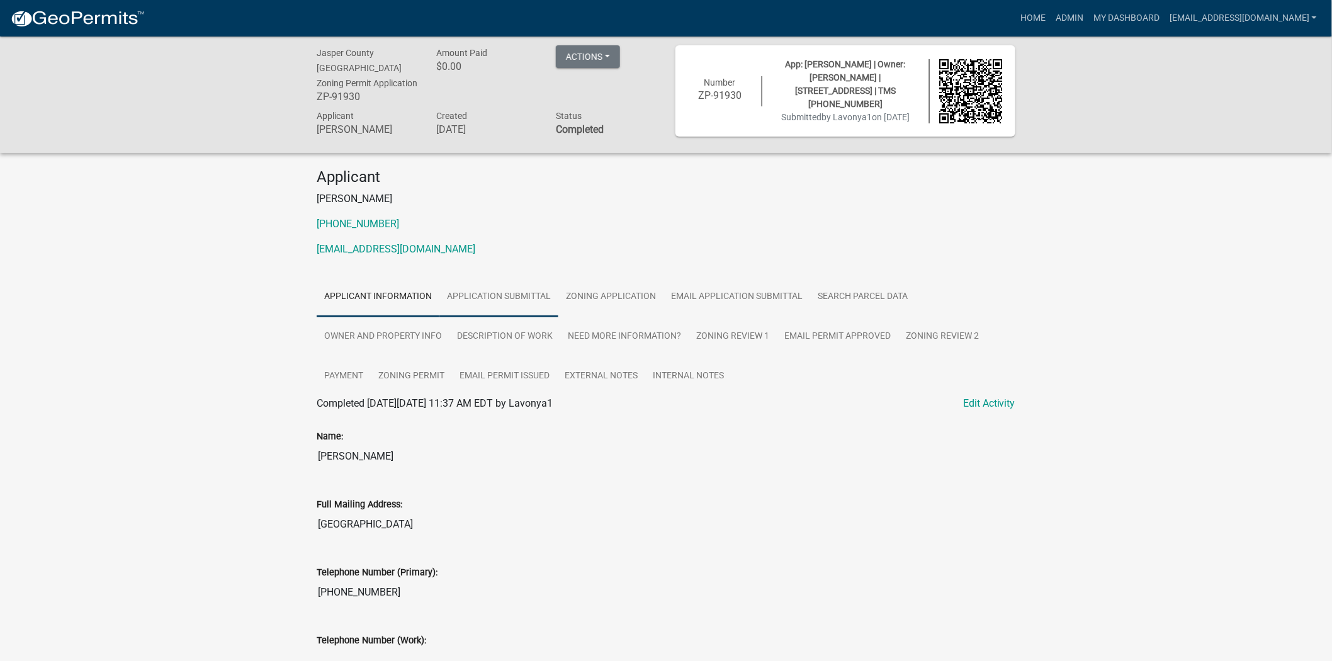
click at [526, 292] on link "Application Submittal" at bounding box center [498, 297] width 119 height 40
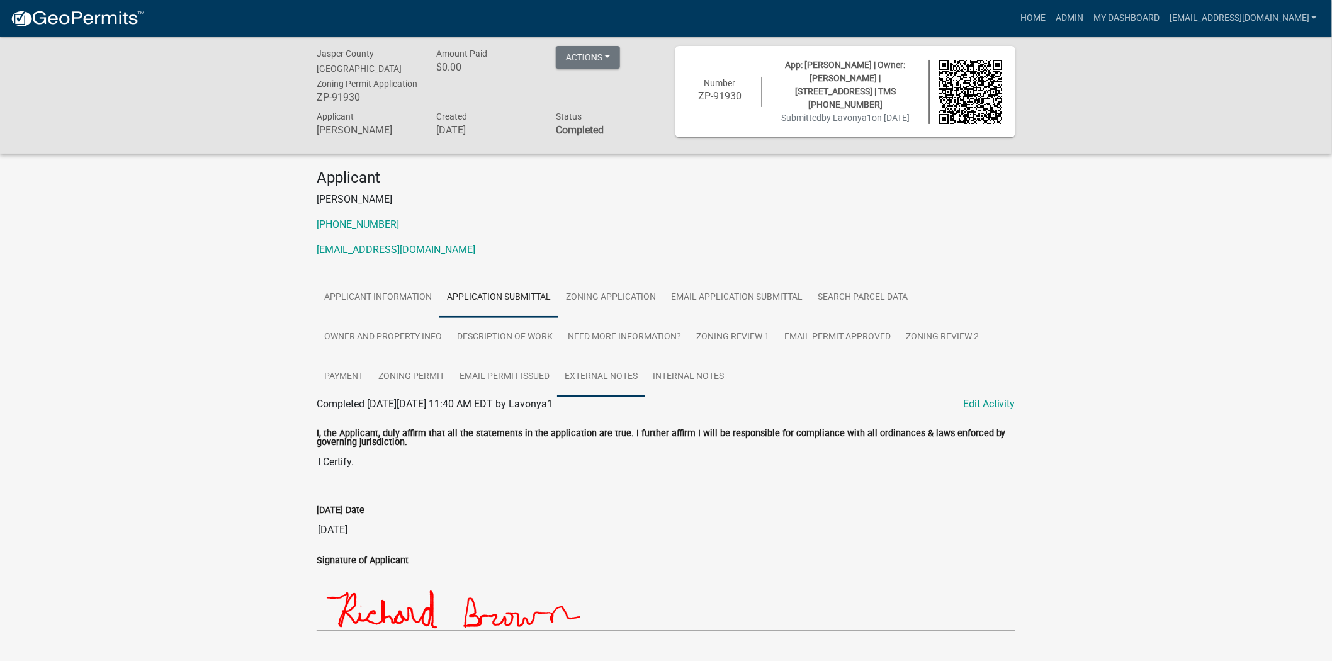
scroll to position [0, 0]
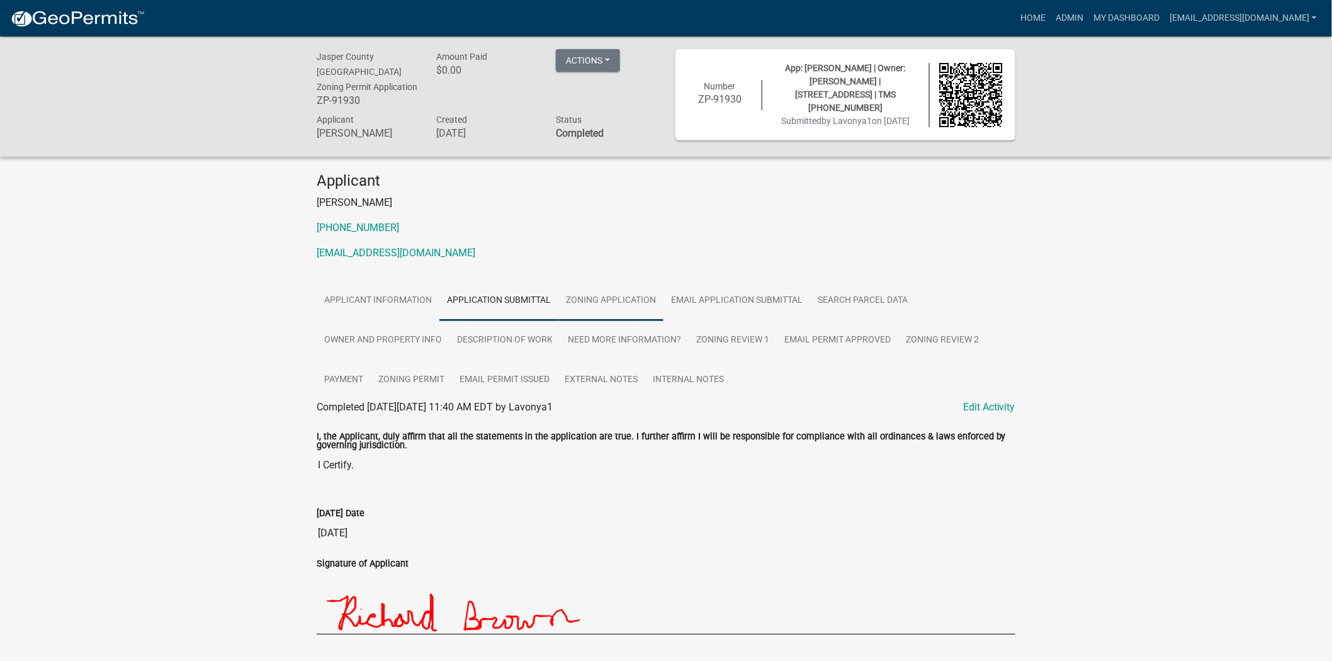
click at [626, 300] on link "Zoning Application" at bounding box center [610, 301] width 105 height 40
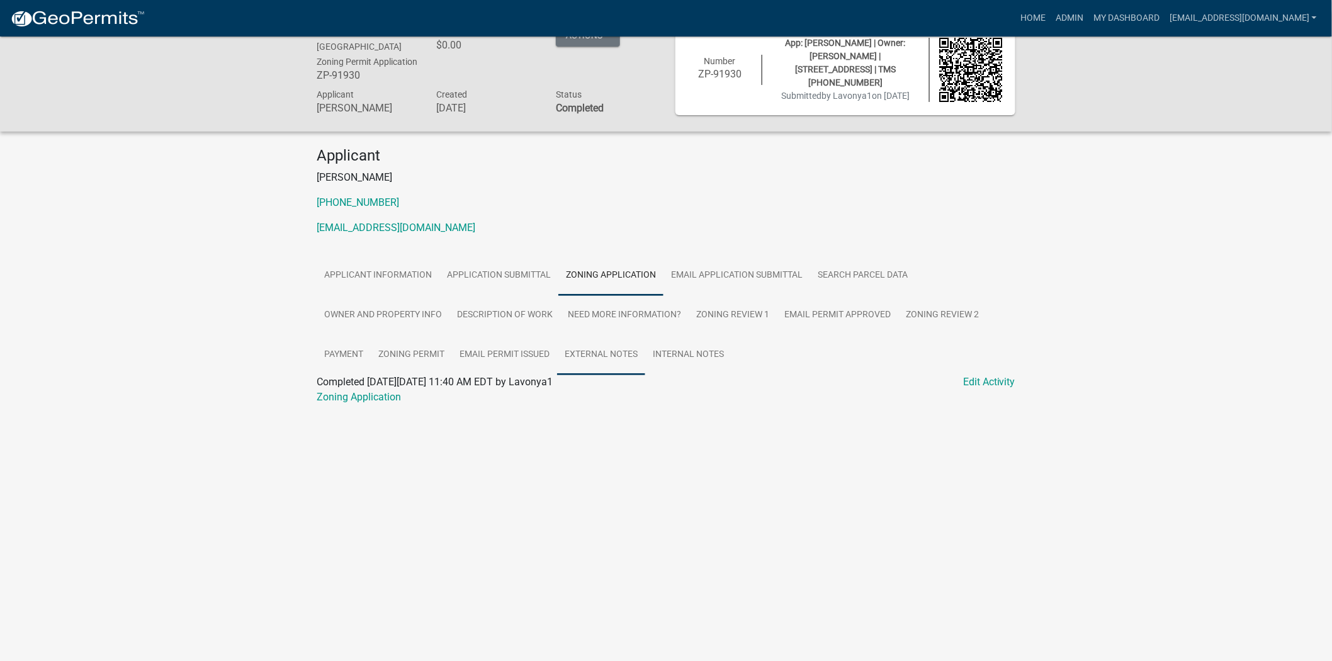
scroll to position [37, 0]
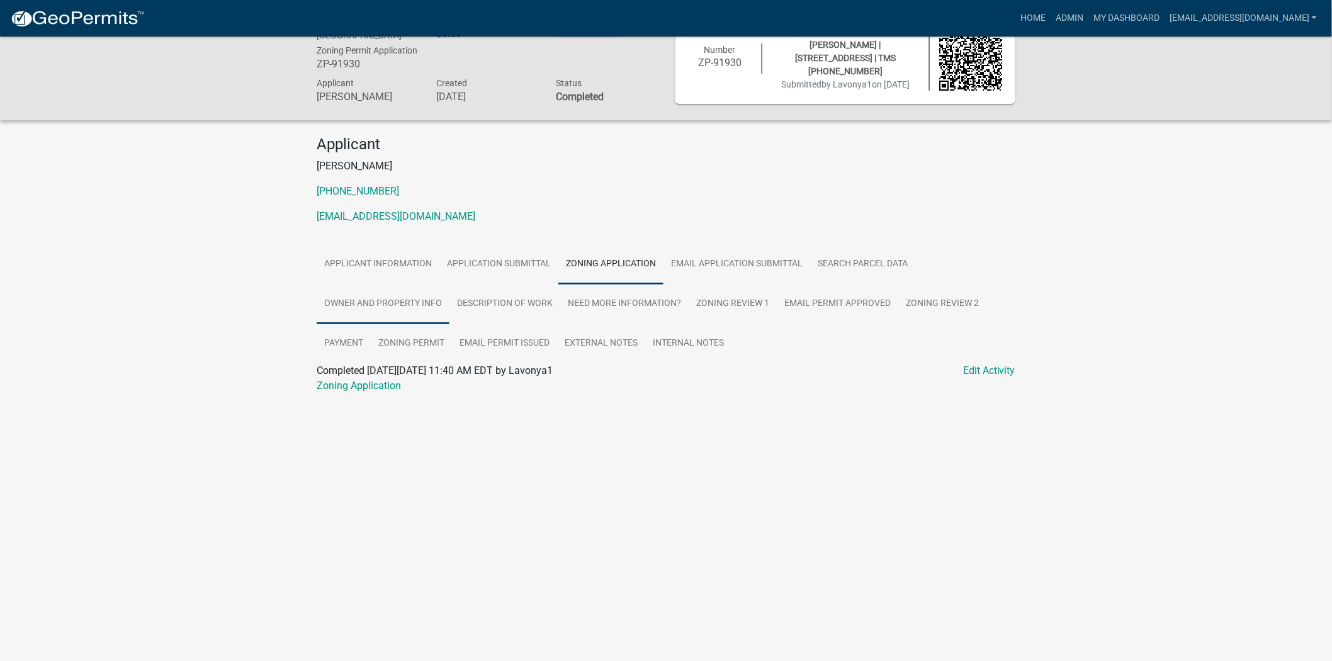
click at [403, 304] on link "Owner and Property Info" at bounding box center [383, 304] width 133 height 40
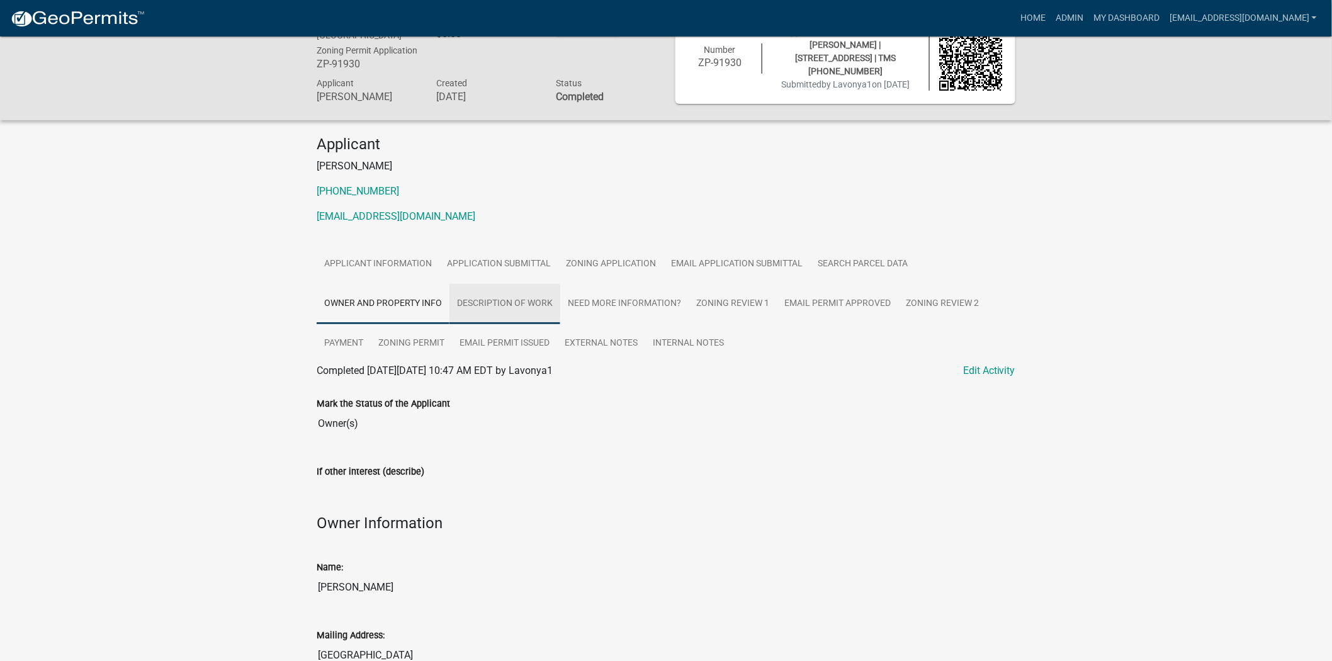
click at [511, 305] on link "Description of Work" at bounding box center [504, 304] width 111 height 40
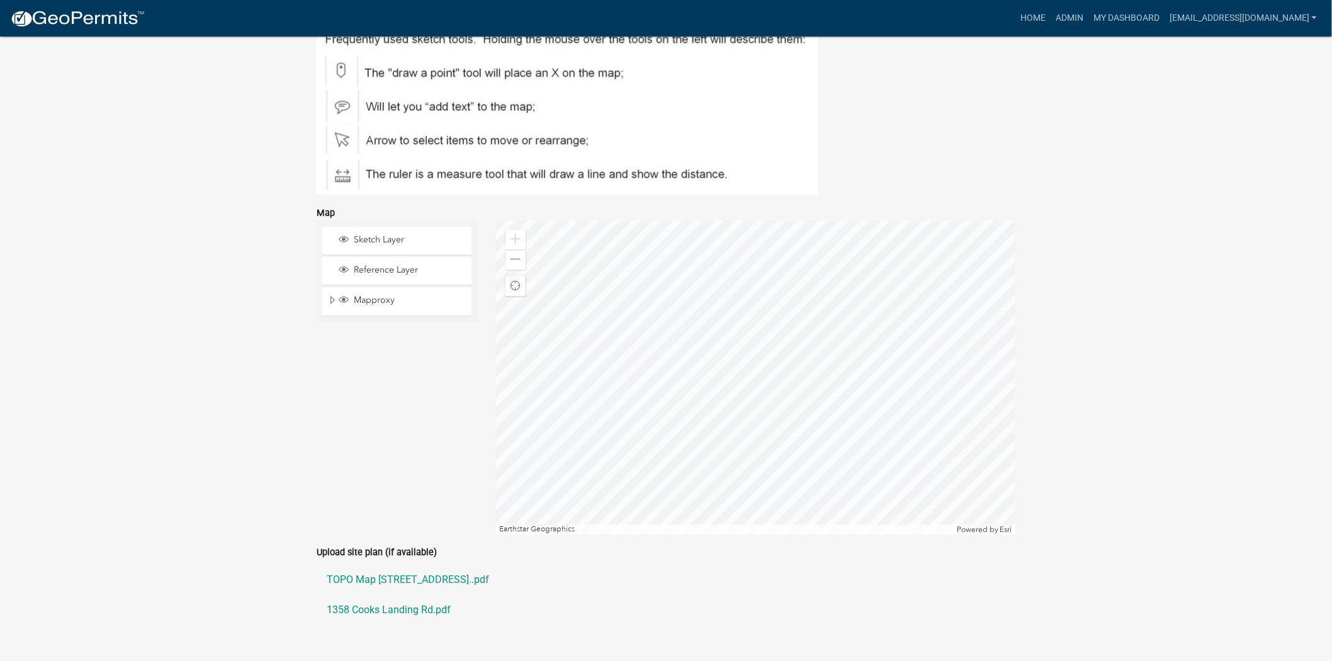
scroll to position [804, 0]
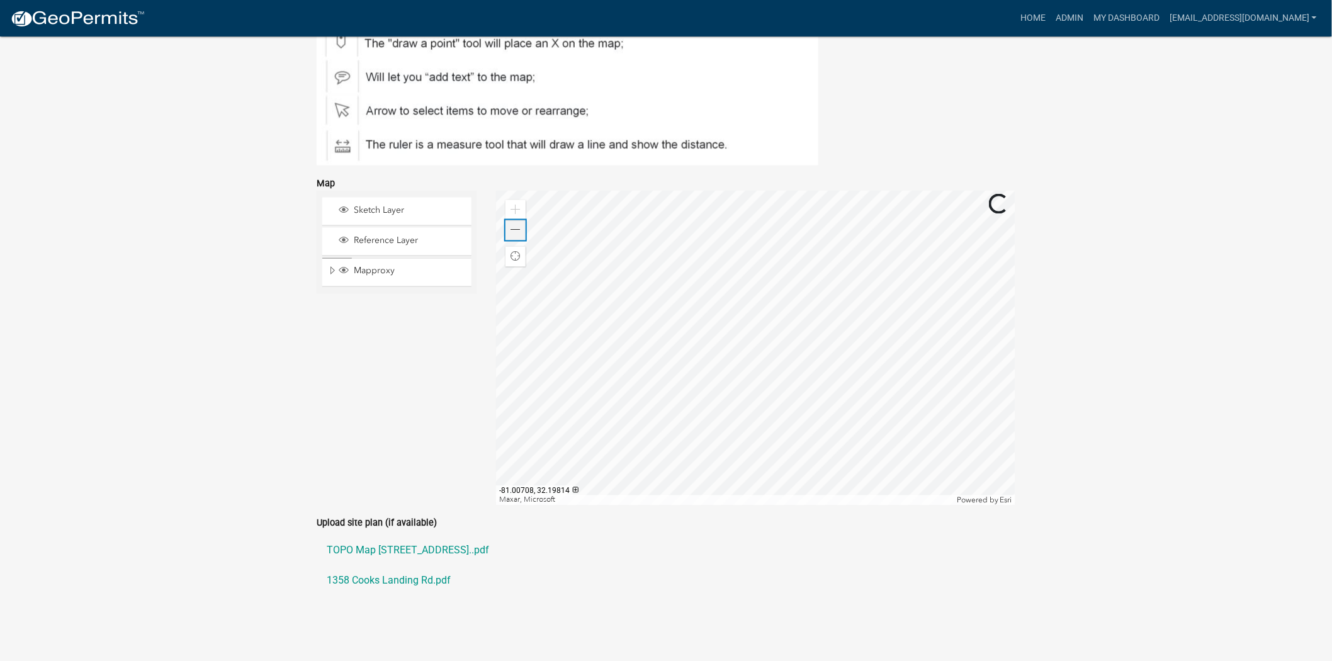
click at [518, 225] on span at bounding box center [515, 230] width 10 height 10
click at [517, 205] on span at bounding box center [515, 210] width 10 height 10
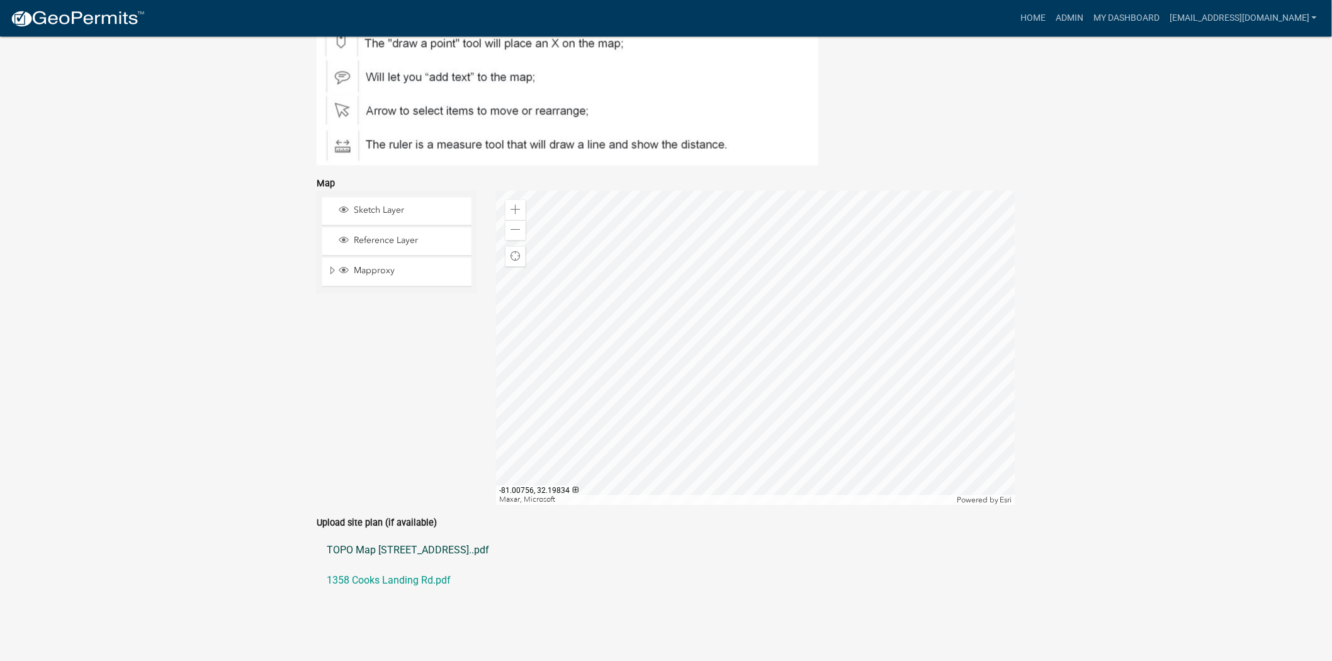
click at [353, 540] on link "TOPO Map [STREET_ADDRESS]..pdf" at bounding box center [666, 551] width 699 height 30
click at [438, 570] on link "1358 Cooks Landing Rd.pdf" at bounding box center [666, 581] width 699 height 30
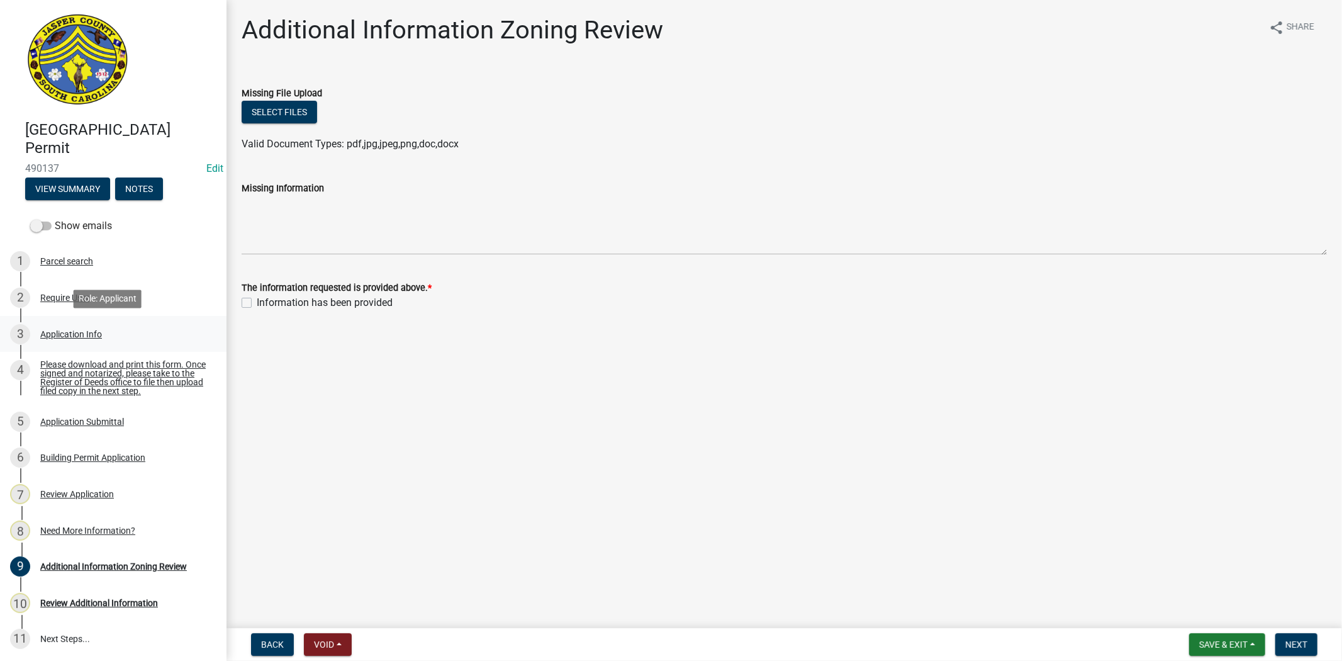
click at [88, 330] on div "Application Info" at bounding box center [71, 334] width 62 height 9
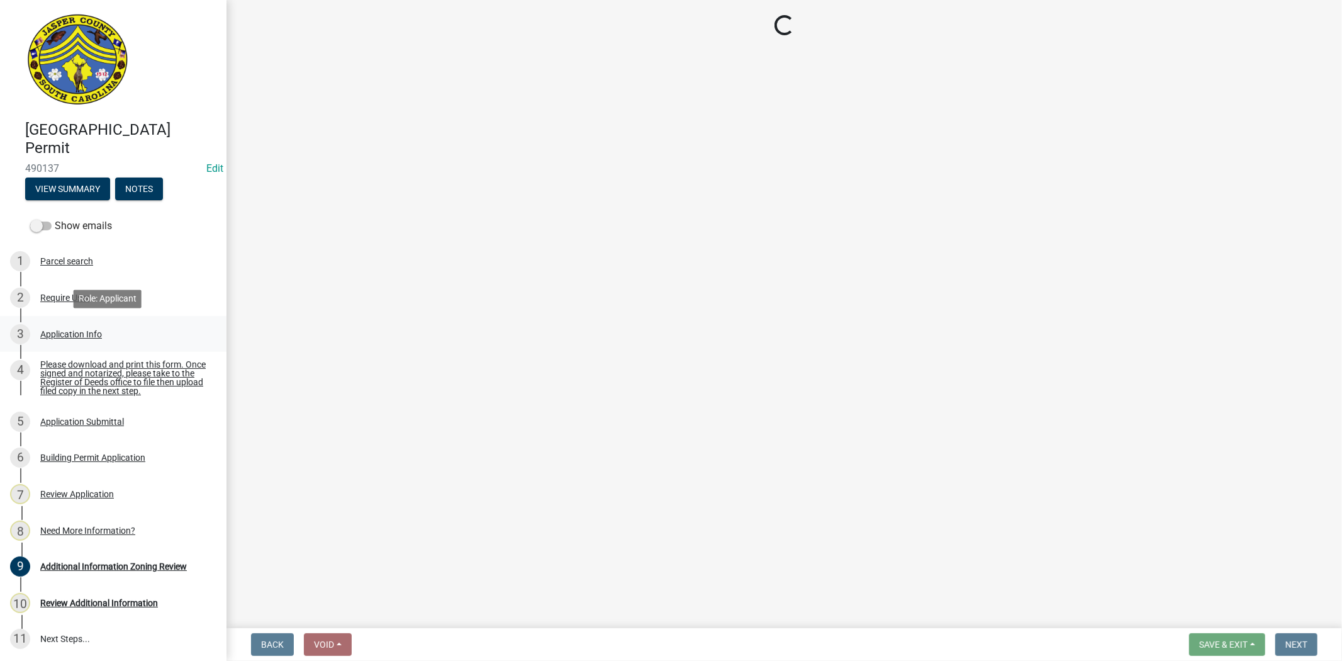
select select "f53fa719-3ff7-48d2-9eb7-3bbc18bb9995"
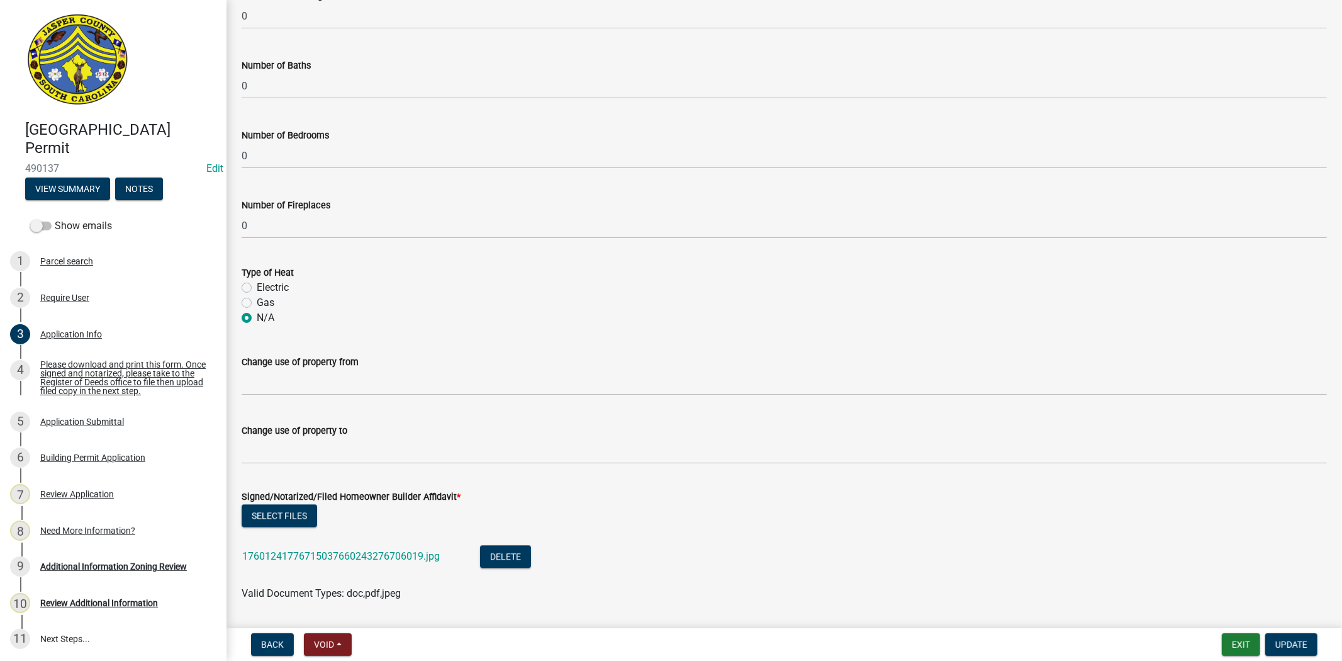
scroll to position [2237, 0]
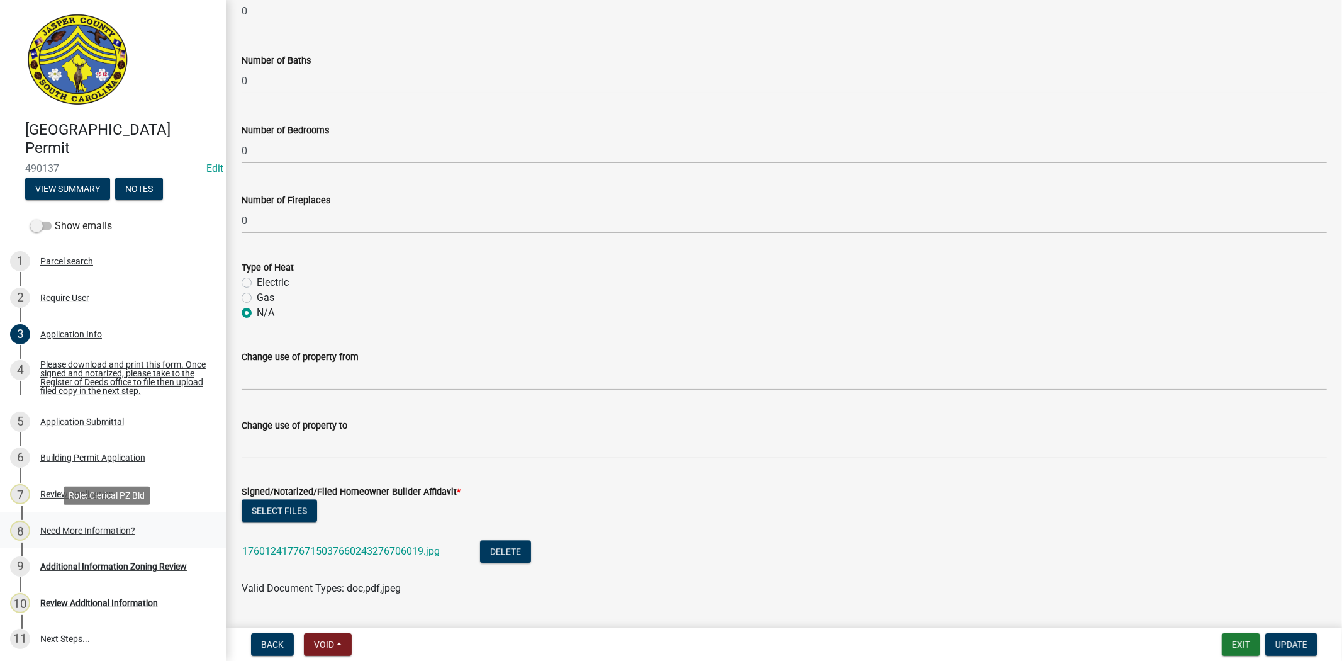
click at [117, 542] on link "8 Need More Information?" at bounding box center [113, 530] width 227 height 37
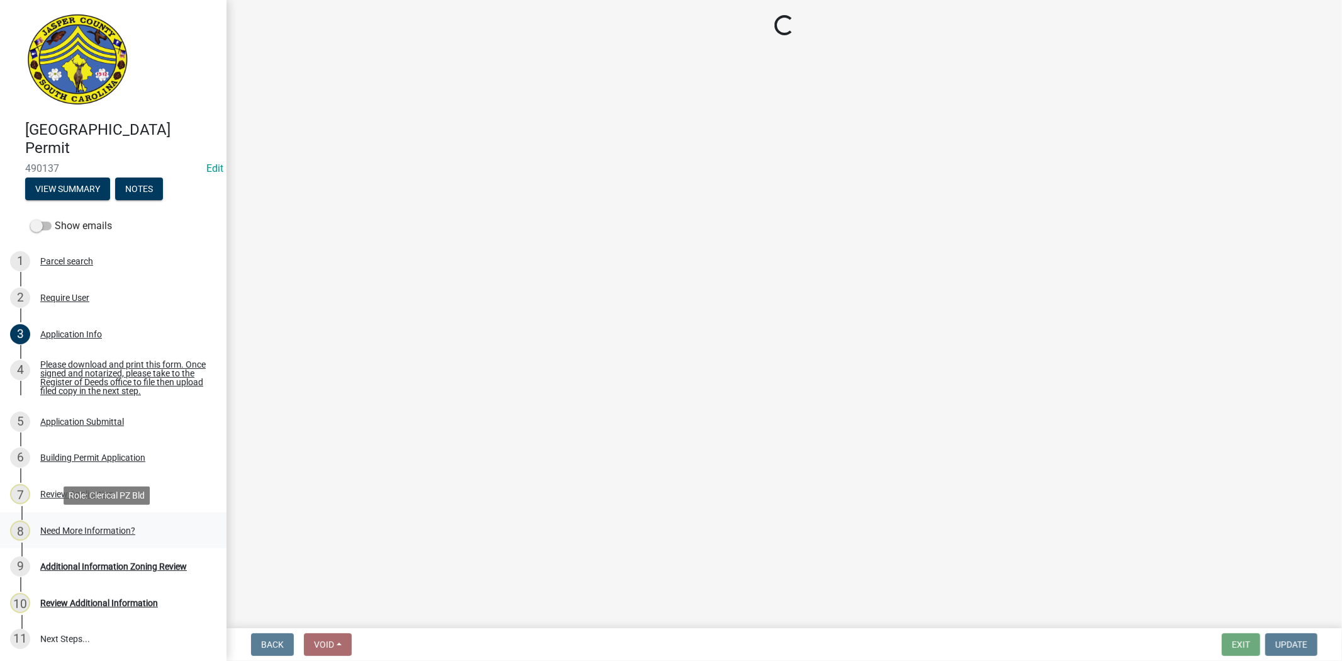
scroll to position [0, 0]
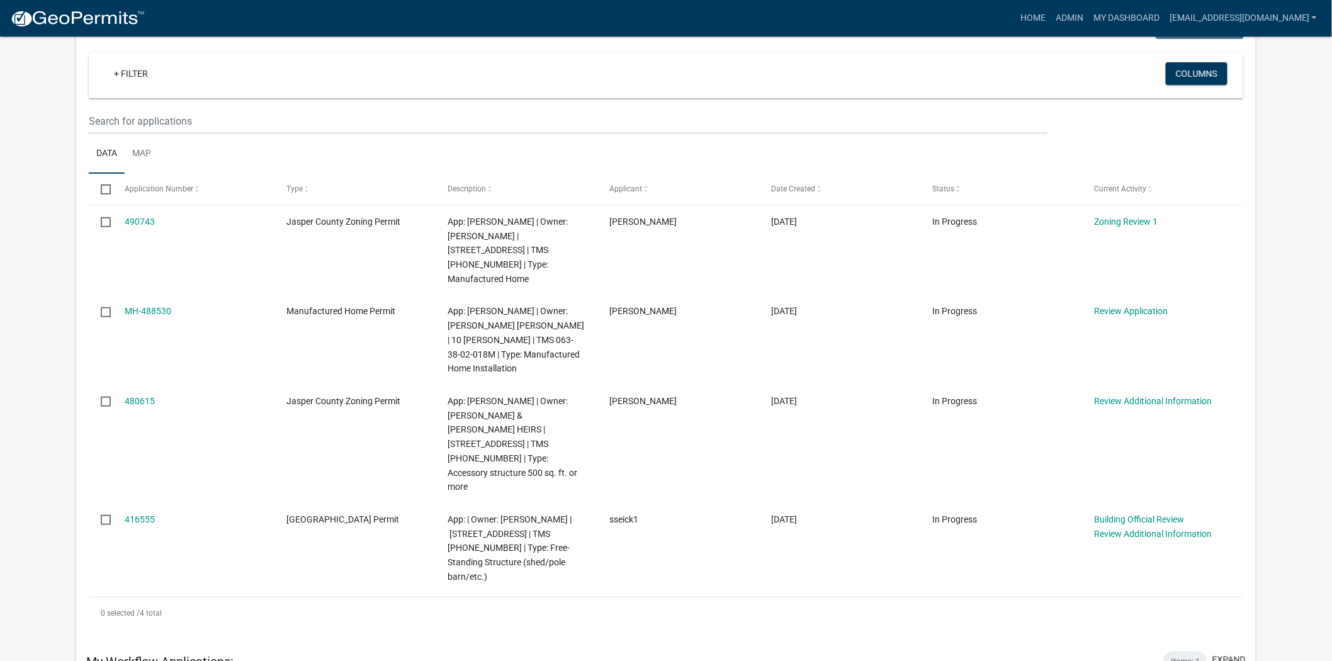
scroll to position [140, 0]
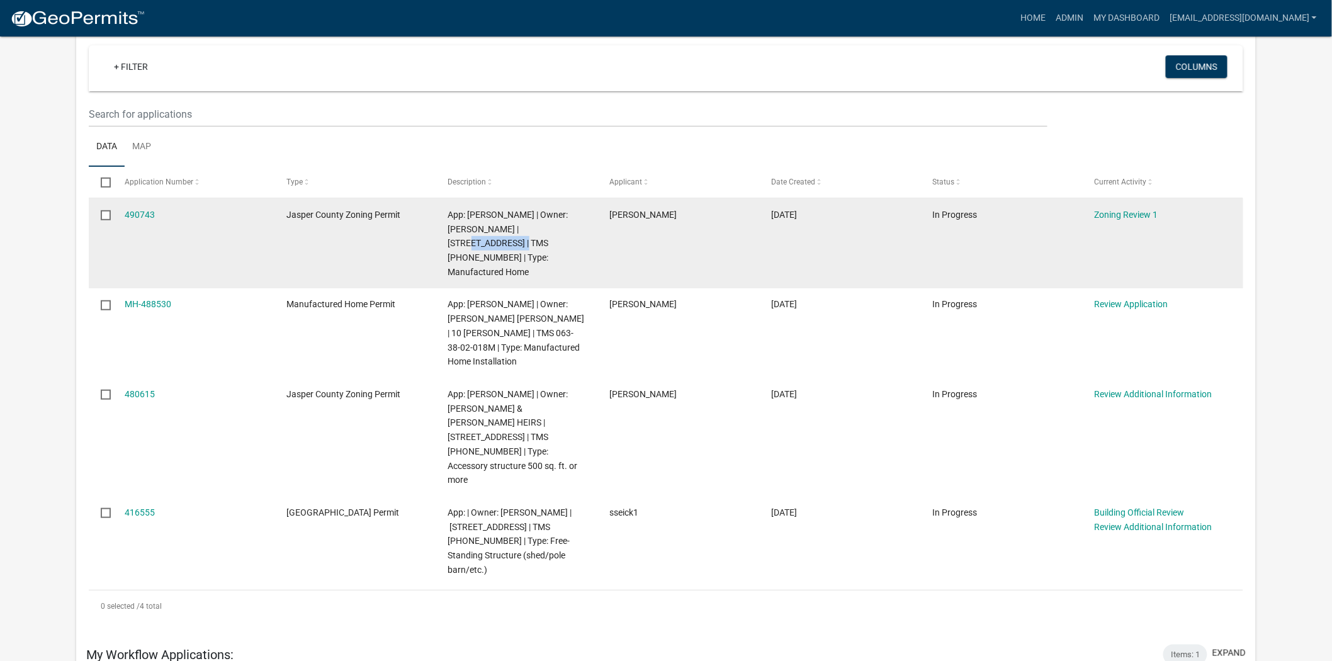
drag, startPoint x: 496, startPoint y: 240, endPoint x: 539, endPoint y: 230, distance: 44.4
click at [539, 230] on span "App: [PERSON_NAME] | Owner: [PERSON_NAME] | [STREET_ADDRESS] | TMS [PHONE_NUMBE…" at bounding box center [508, 243] width 120 height 67
click at [527, 241] on span "App: [PERSON_NAME] | Owner: [PERSON_NAME] | [STREET_ADDRESS] | TMS [PHONE_NUMBE…" at bounding box center [508, 243] width 120 height 67
drag, startPoint x: 525, startPoint y: 242, endPoint x: 580, endPoint y: 242, distance: 54.1
click at [568, 242] on span "App: [PERSON_NAME] | Owner: [PERSON_NAME] | [STREET_ADDRESS] | TMS [PHONE_NUMBE…" at bounding box center [508, 243] width 120 height 67
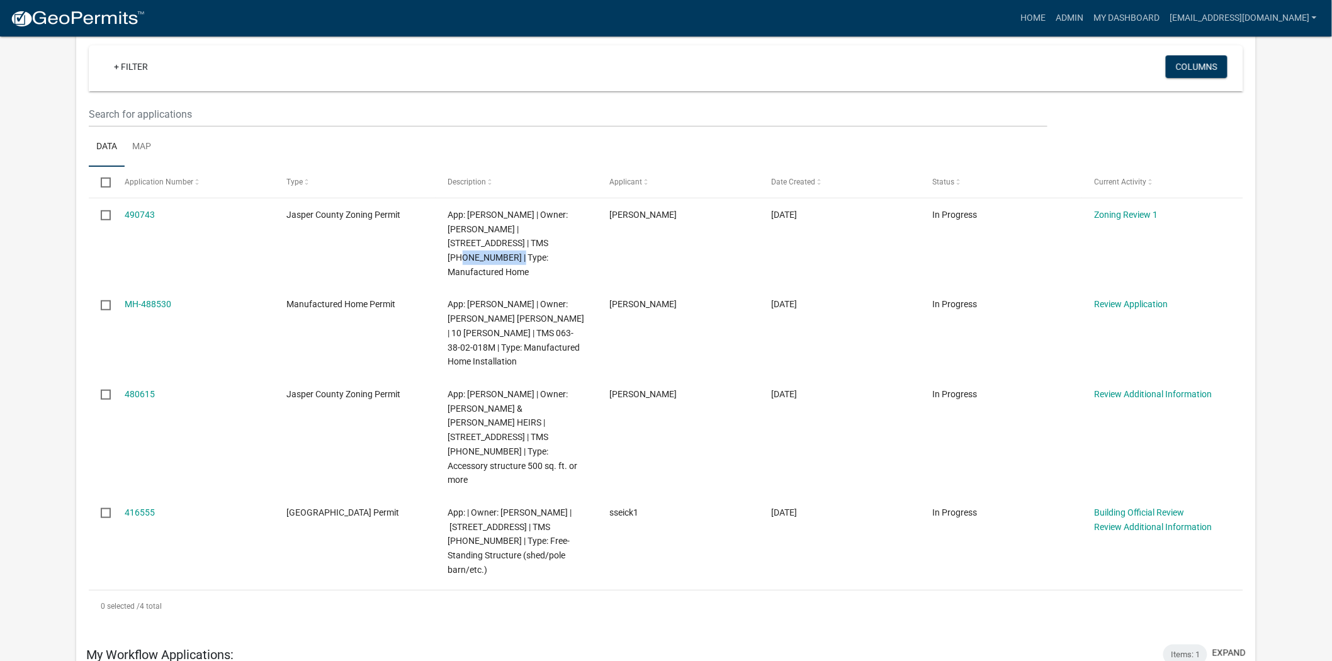
copy span "021-00-03-037"
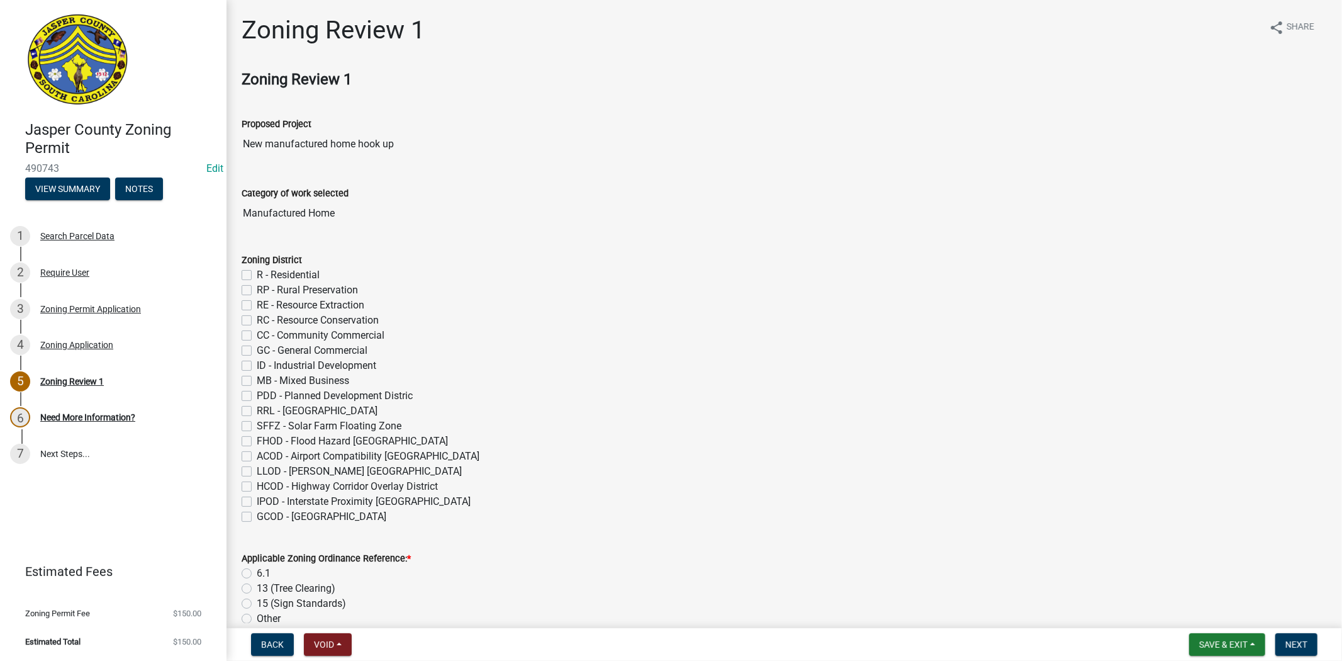
click at [257, 276] on label "R - Residential" at bounding box center [288, 274] width 63 height 15
click at [257, 276] on input "R - Residential" at bounding box center [261, 271] width 8 height 8
checkbox input "true"
checkbox input "false"
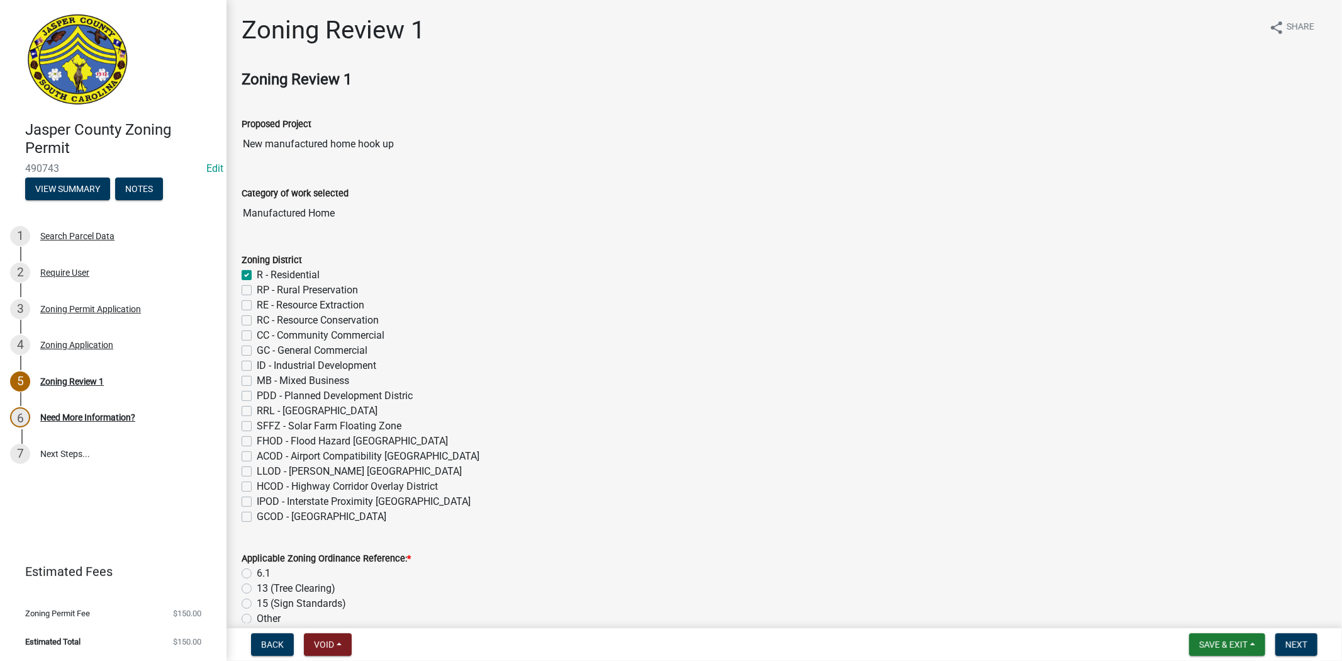
checkbox input "false"
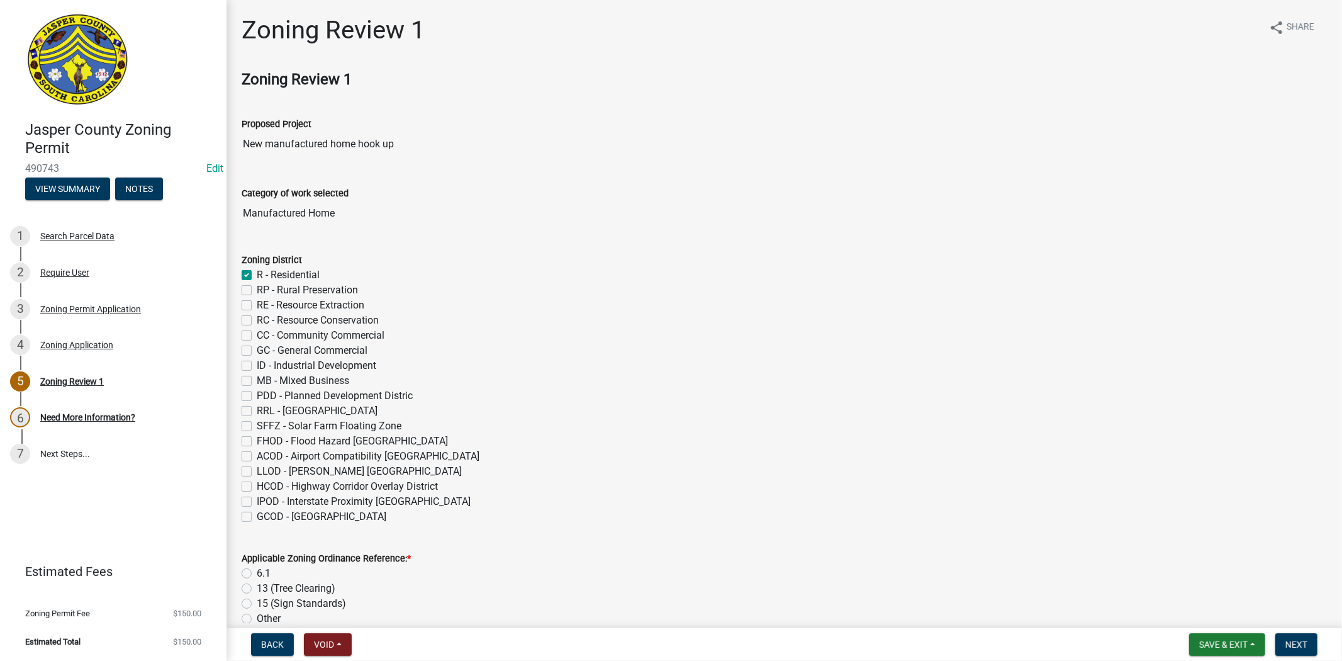
checkbox input "false"
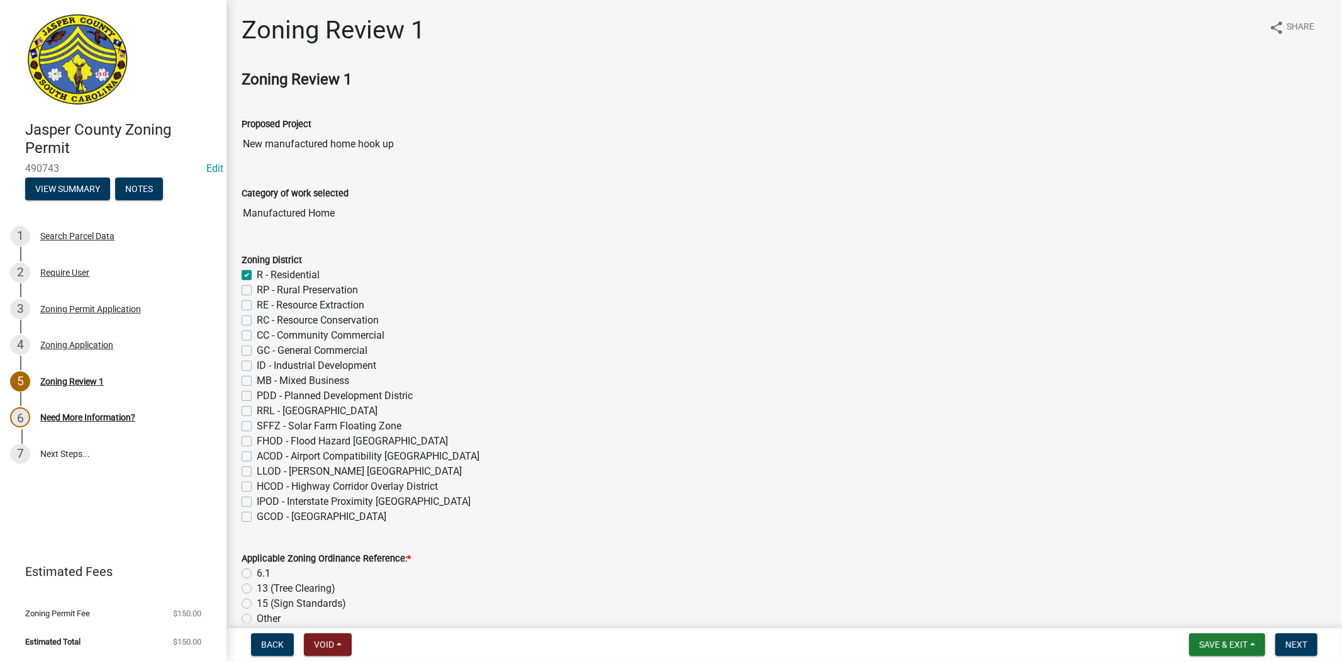
checkbox input "false"
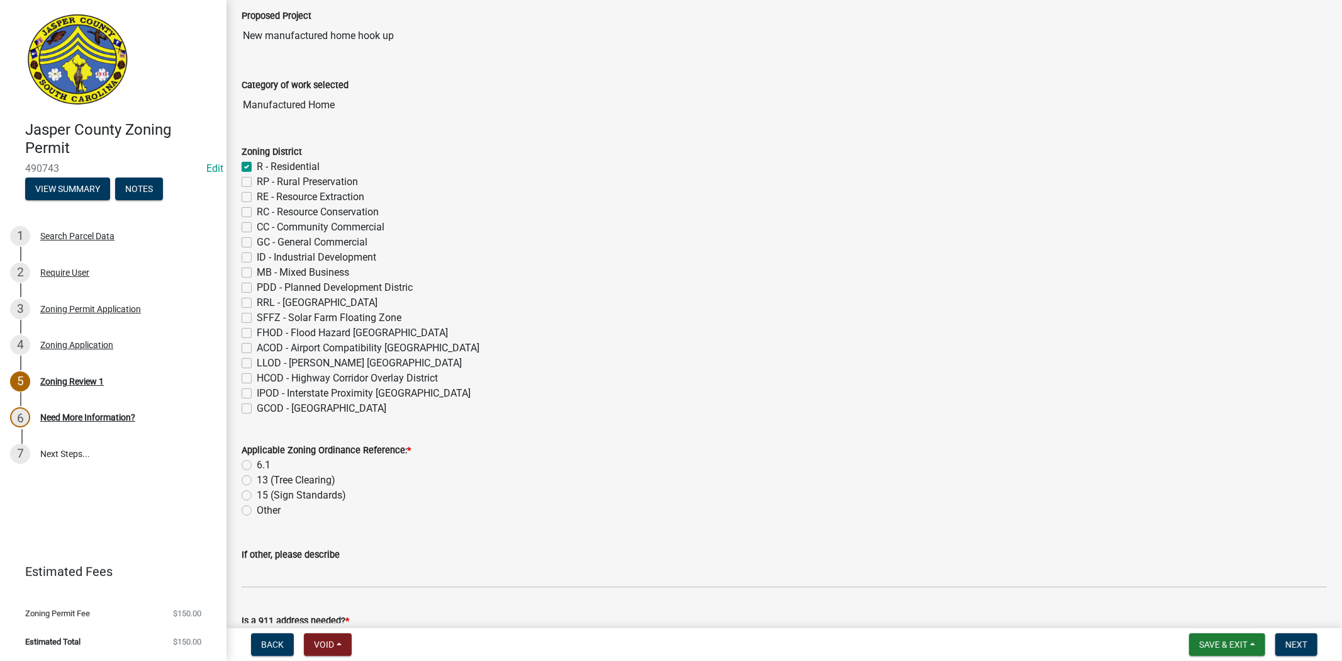
scroll to position [279, 0]
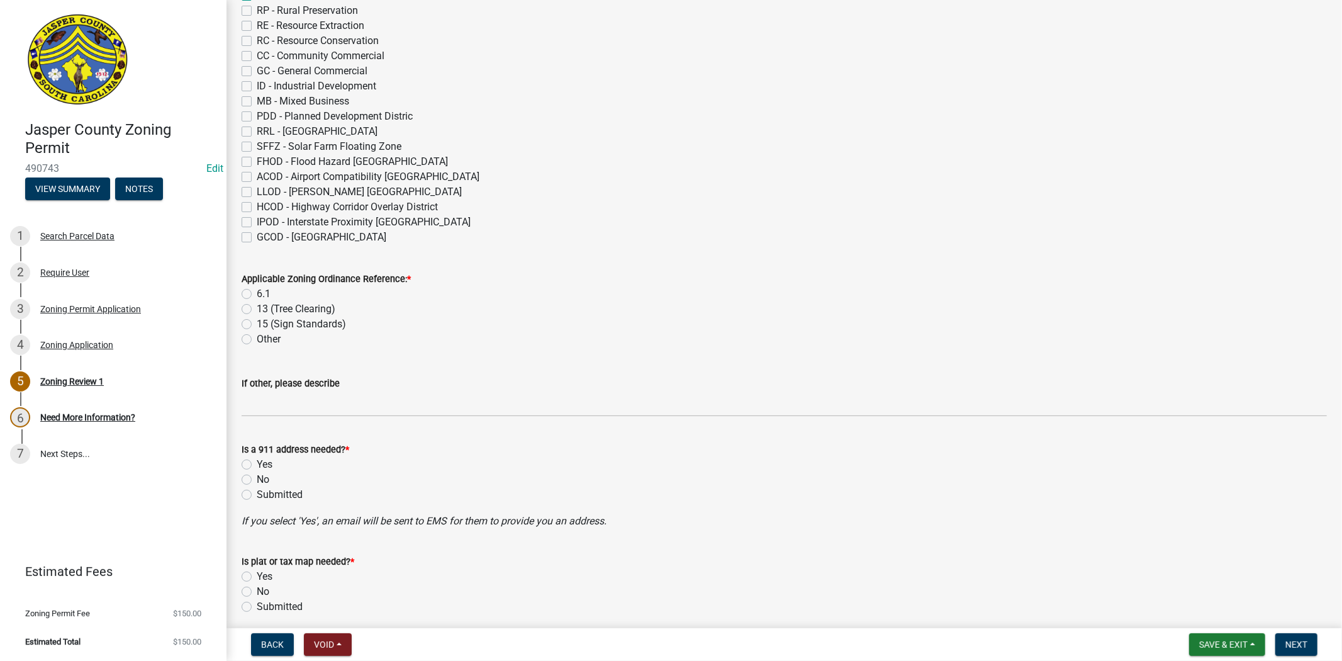
click at [257, 292] on label "6.1" at bounding box center [264, 293] width 14 height 15
click at [257, 292] on input "6.1" at bounding box center [261, 290] width 8 height 8
radio input "true"
click at [257, 478] on label "No" at bounding box center [263, 479] width 13 height 15
click at [257, 478] on input "No" at bounding box center [261, 476] width 8 height 8
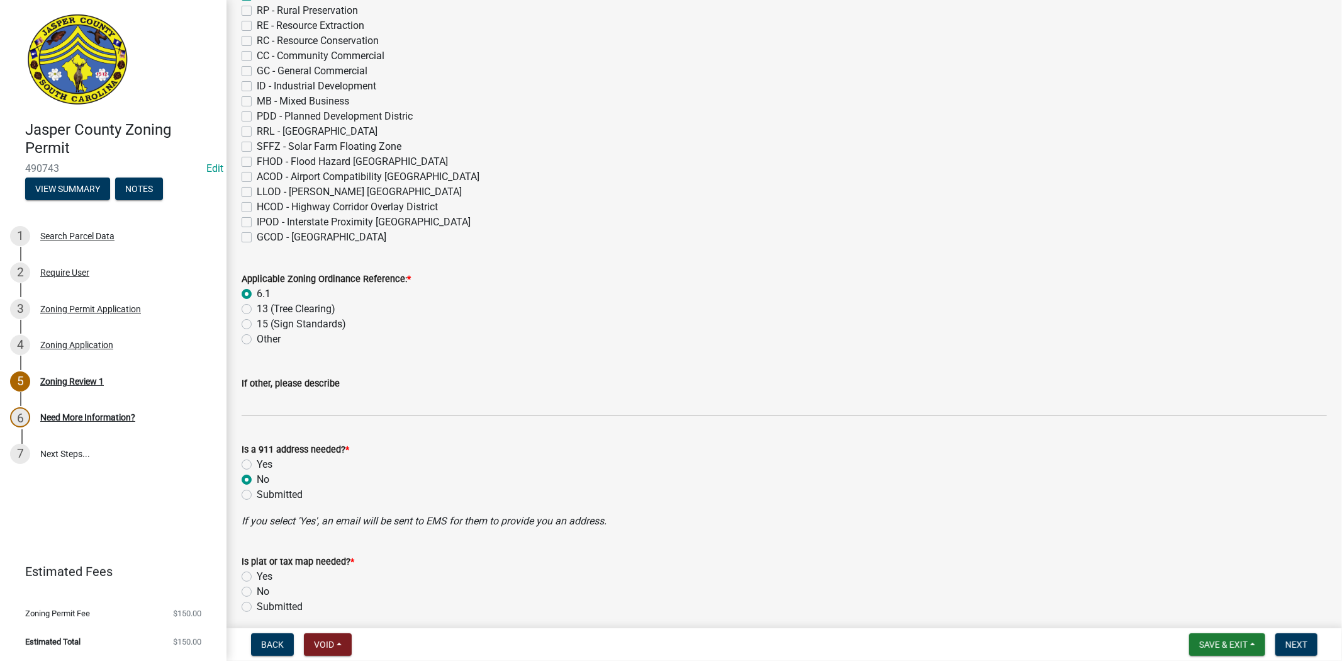
radio input "true"
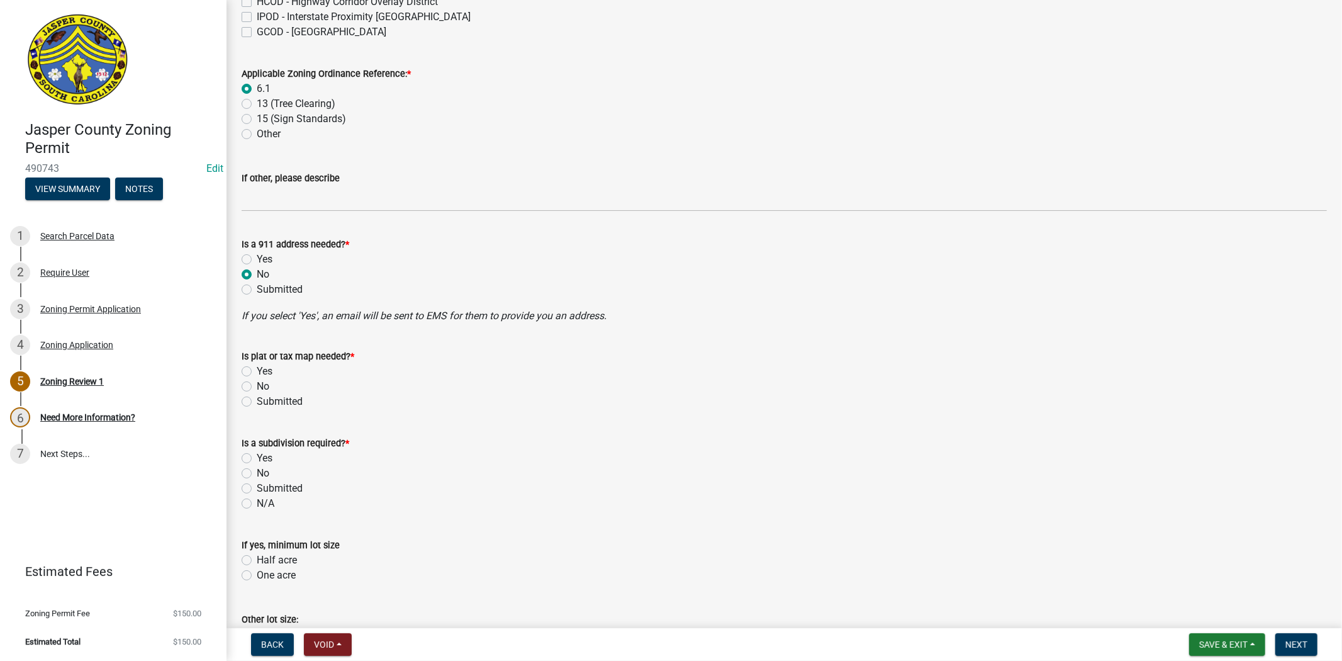
scroll to position [489, 0]
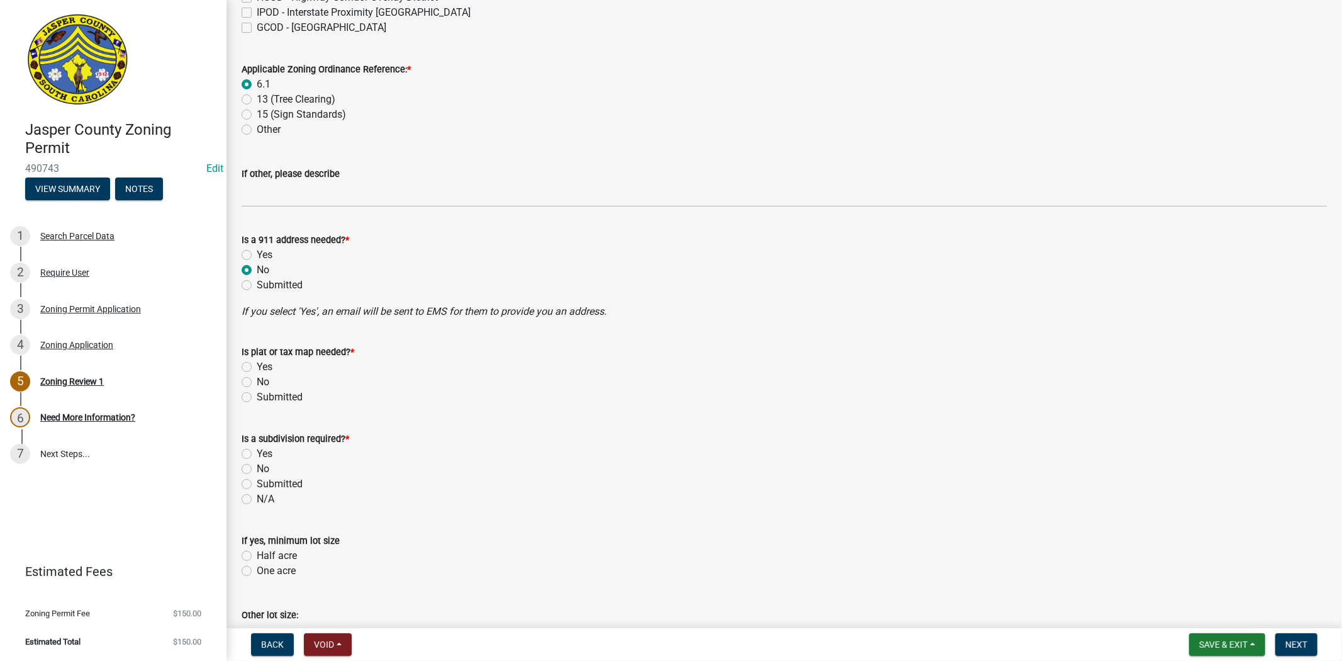
click at [257, 383] on label "No" at bounding box center [263, 381] width 13 height 15
click at [257, 383] on input "No" at bounding box center [261, 378] width 8 height 8
radio input "true"
click at [257, 473] on label "No" at bounding box center [263, 468] width 13 height 15
click at [257, 469] on input "No" at bounding box center [261, 465] width 8 height 8
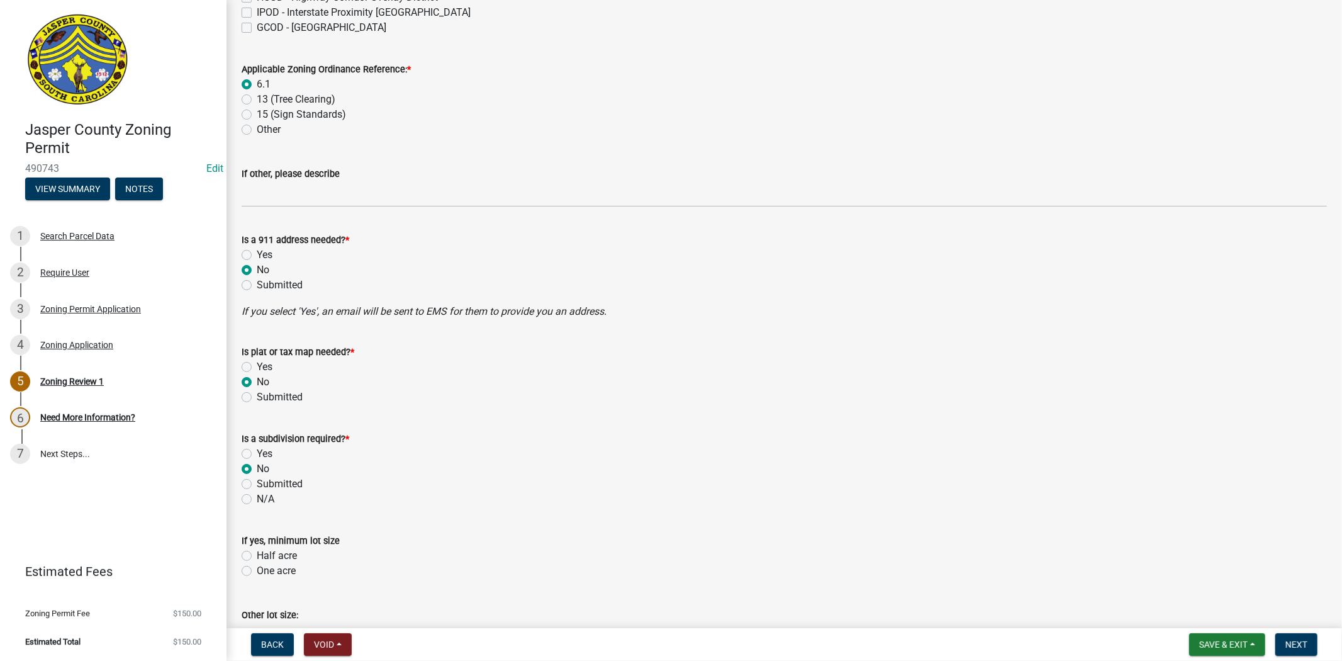
radio input "true"
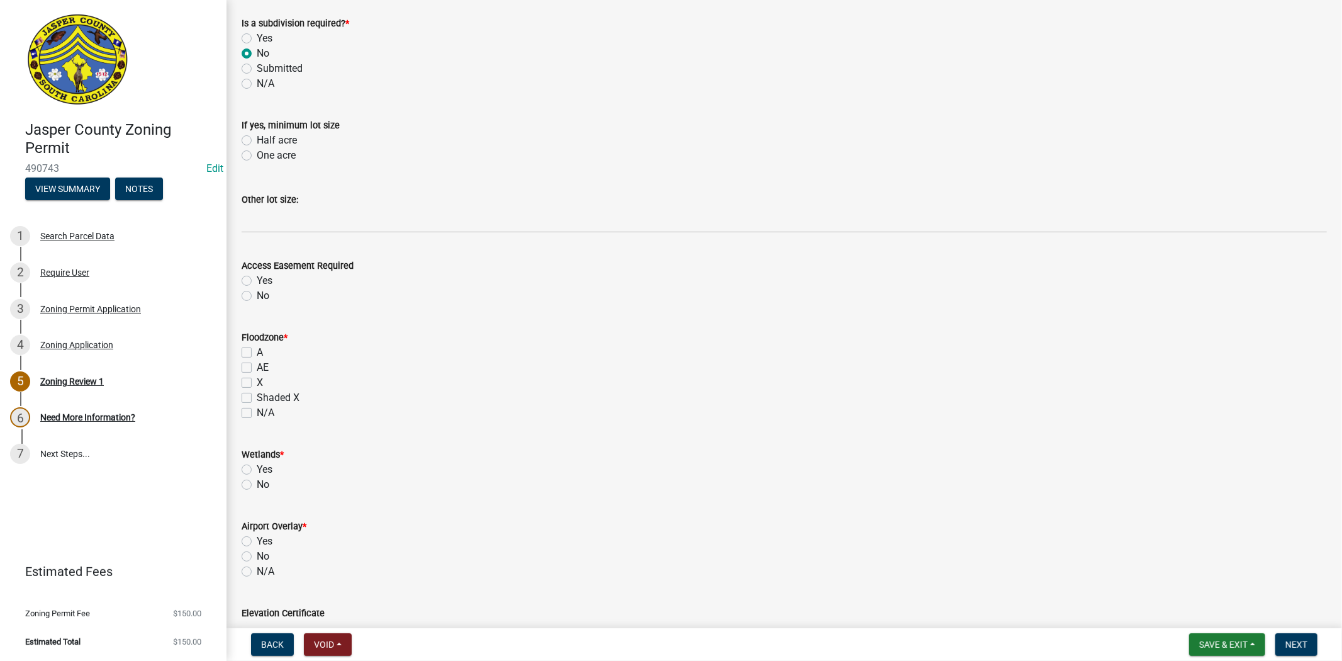
scroll to position [909, 0]
click at [257, 374] on label "X" at bounding box center [260, 378] width 6 height 15
click at [257, 374] on input "X" at bounding box center [261, 375] width 8 height 8
checkbox input "true"
checkbox input "false"
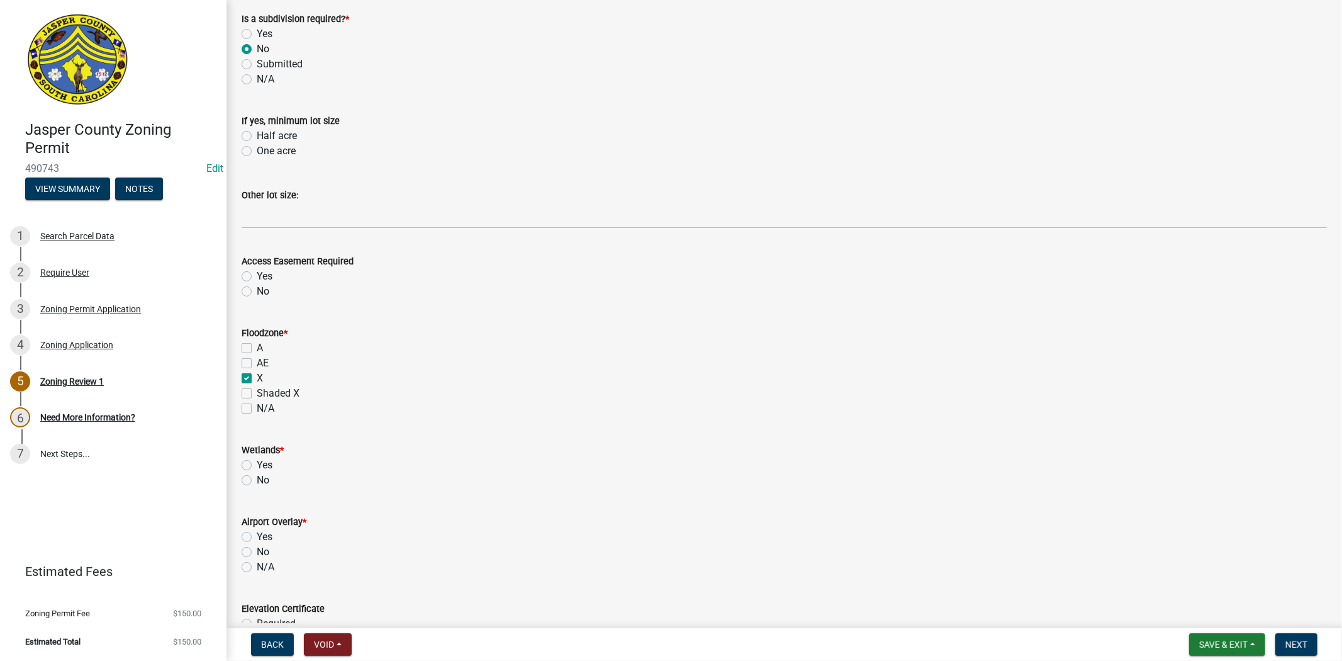
checkbox input "false"
checkbox input "true"
checkbox input "false"
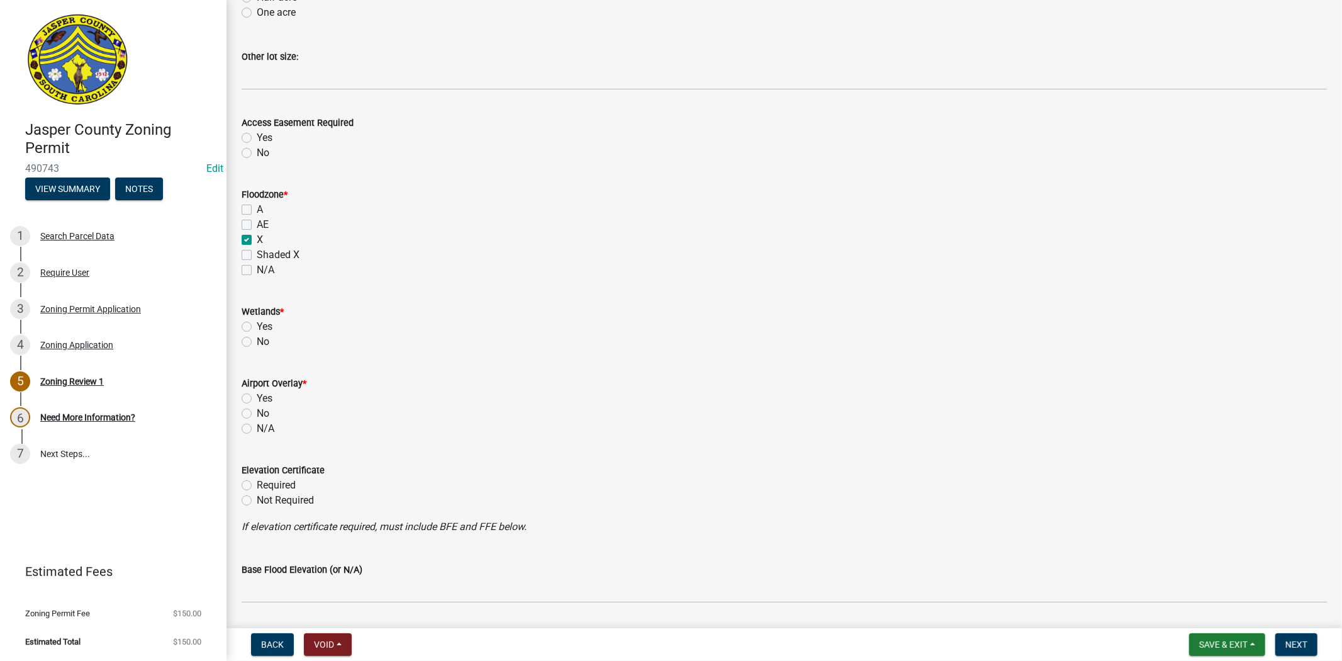
scroll to position [1048, 0]
click at [257, 337] on label "No" at bounding box center [263, 340] width 13 height 15
click at [257, 337] on input "No" at bounding box center [261, 337] width 8 height 8
radio input "true"
click at [257, 413] on label "No" at bounding box center [263, 412] width 13 height 15
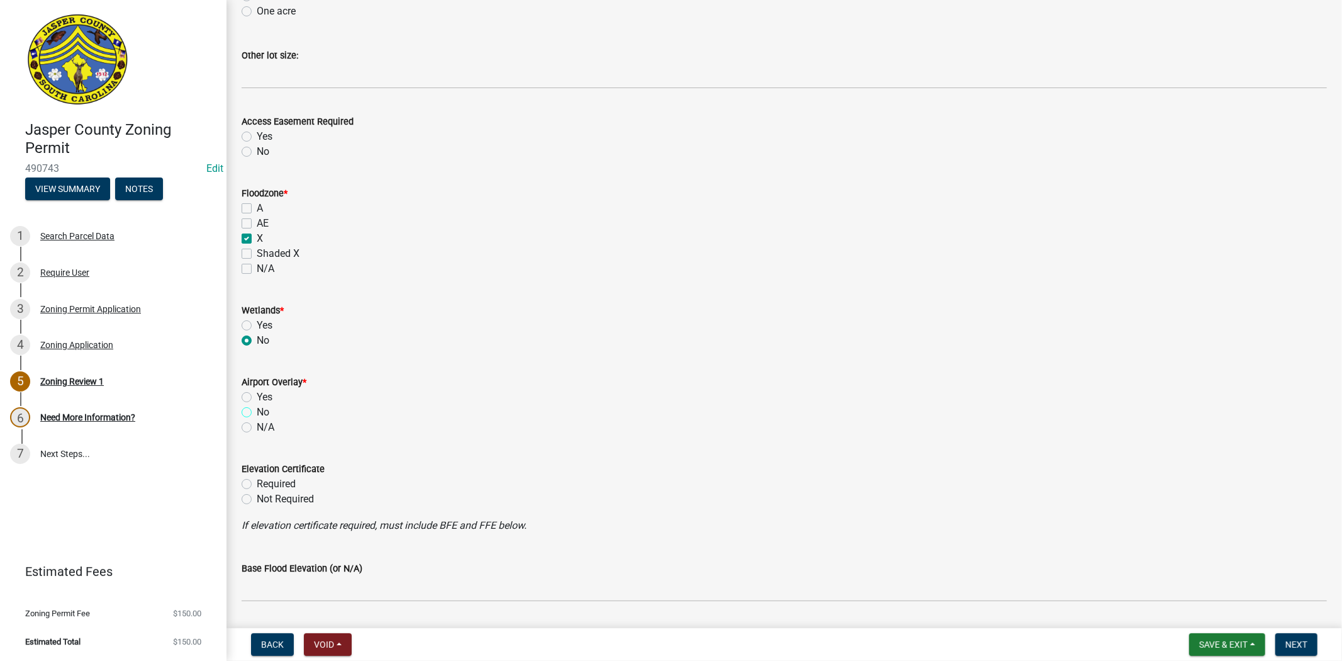
click at [257, 413] on input "No" at bounding box center [261, 409] width 8 height 8
radio input "true"
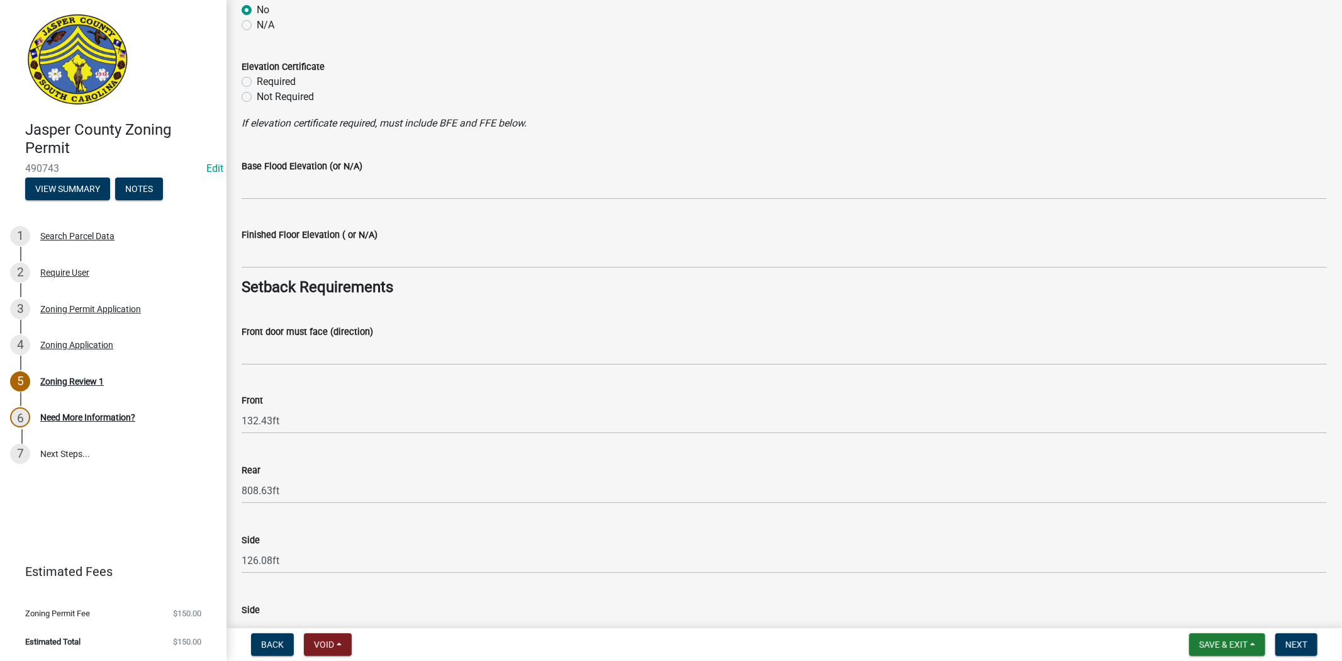
scroll to position [1468, 0]
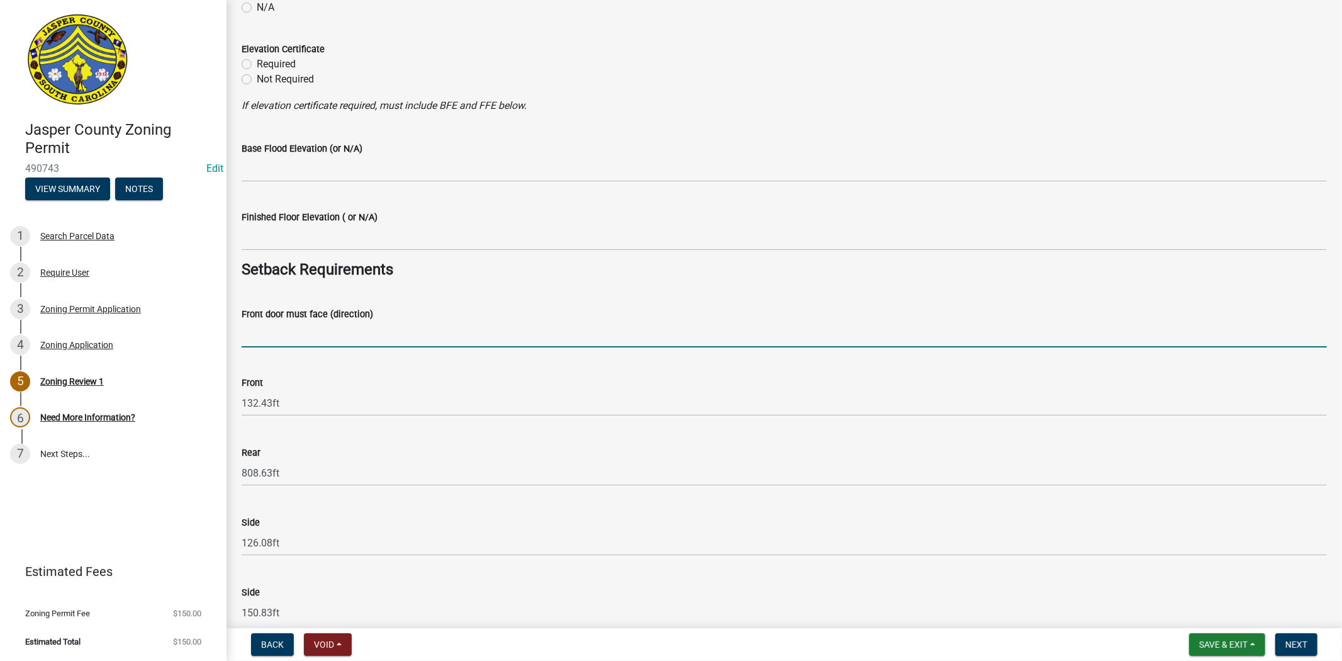
click at [281, 346] on input "Front door must face (direction)" at bounding box center [785, 335] width 1086 height 26
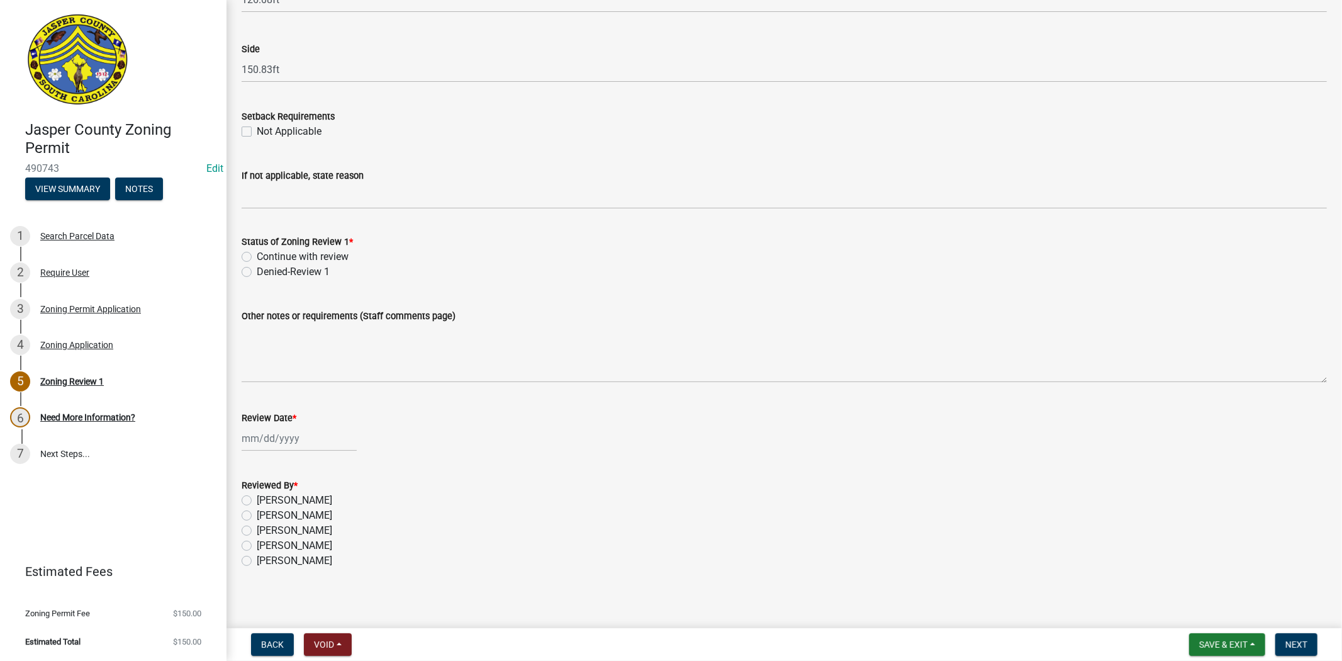
scroll to position [2017, 0]
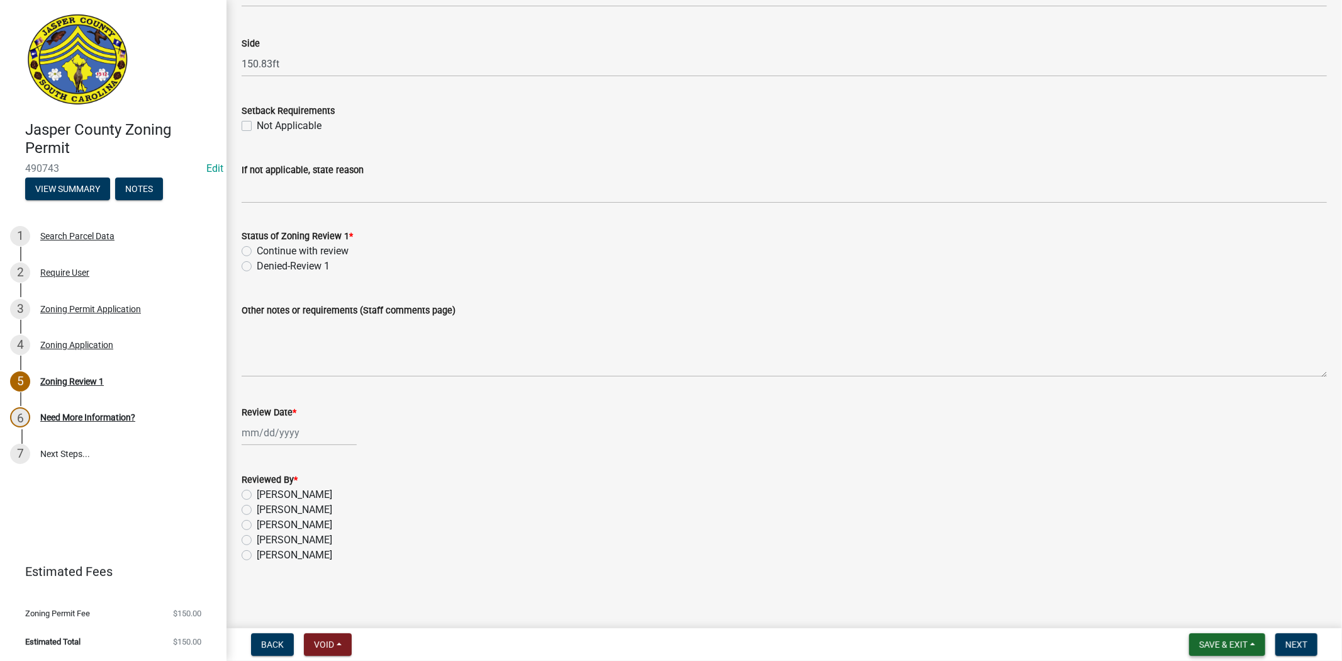
type input "SALLEYS LN"
click at [1237, 646] on span "Save & Exit" at bounding box center [1223, 644] width 48 height 10
click at [1224, 595] on button "Save" at bounding box center [1215, 581] width 101 height 30
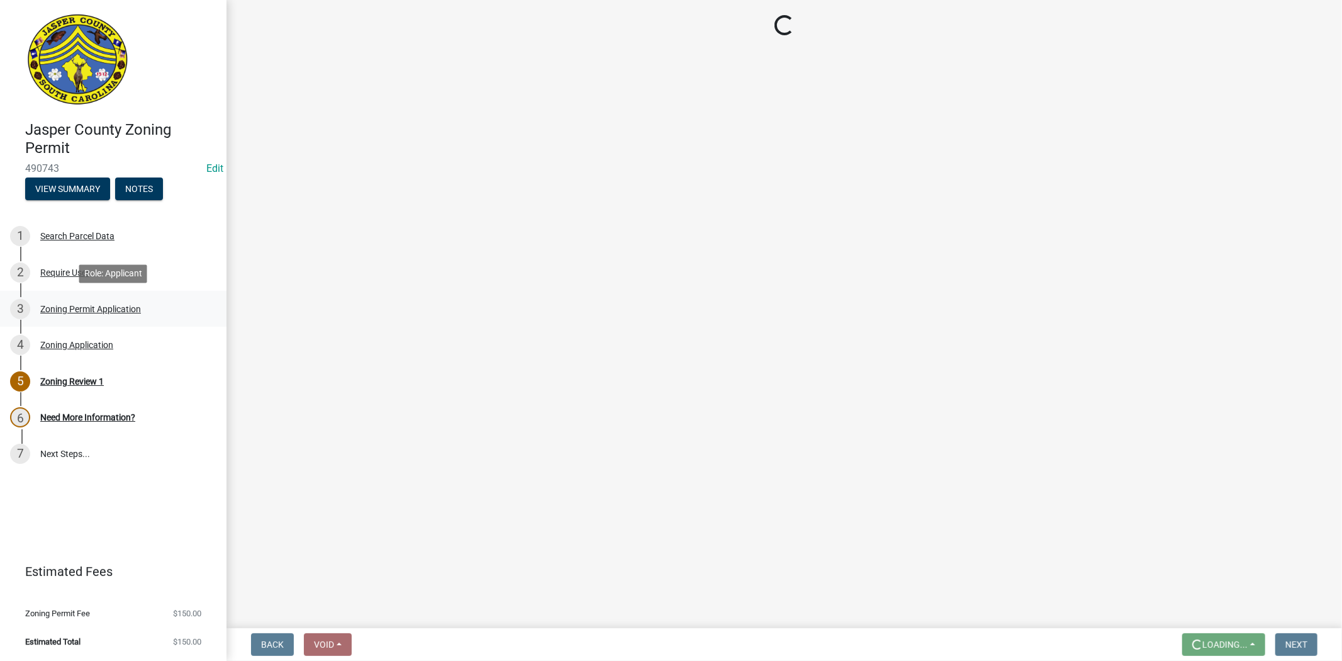
click at [90, 305] on div "Zoning Permit Application" at bounding box center [90, 309] width 101 height 9
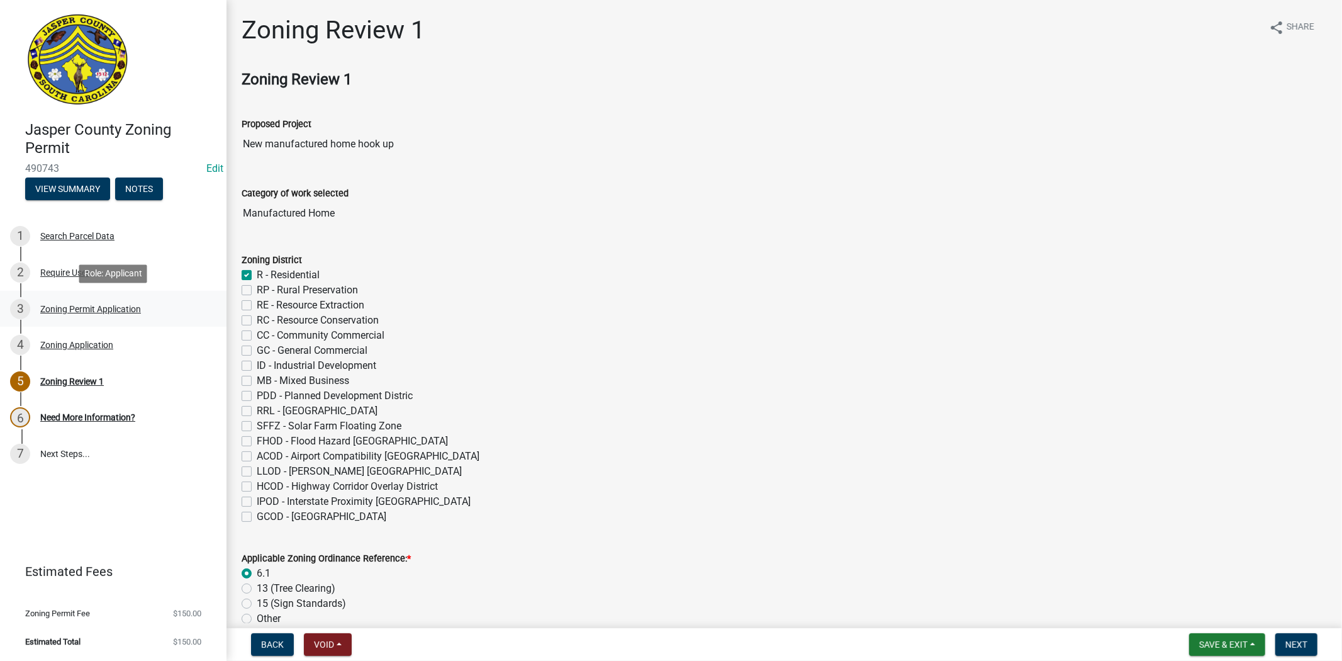
click at [84, 306] on div "Zoning Permit Application" at bounding box center [90, 309] width 101 height 9
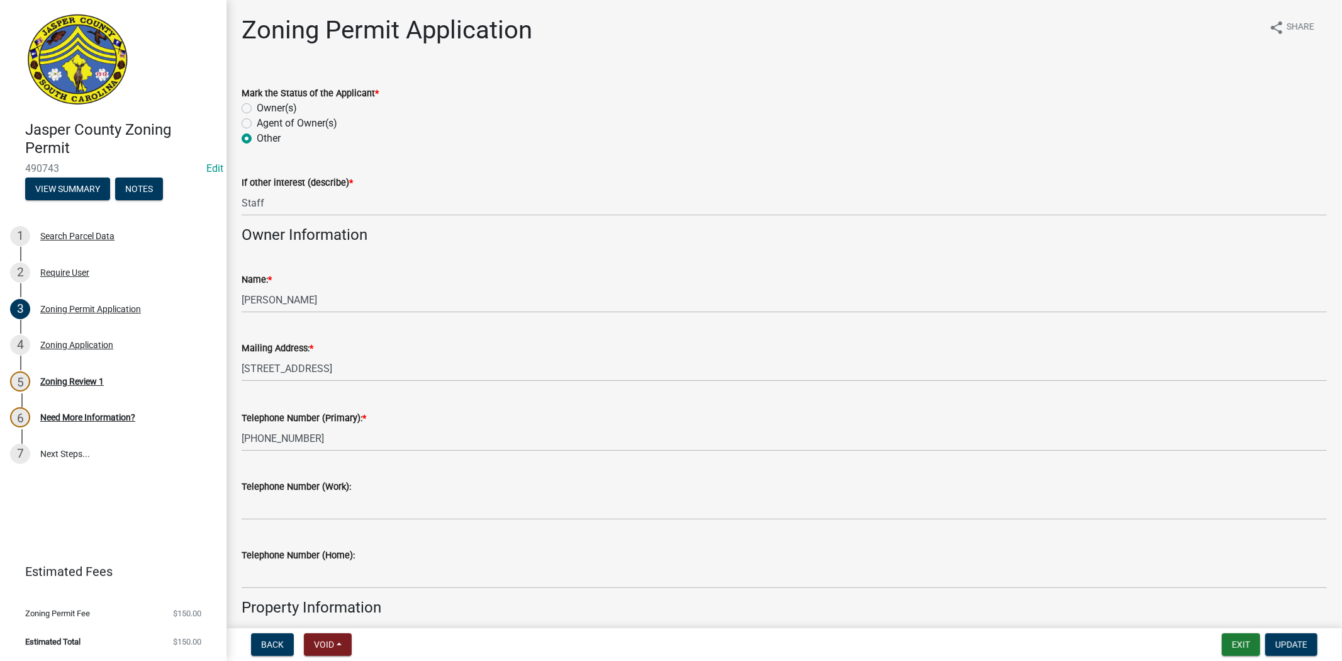
click at [257, 122] on label "Agent of Owner(s)" at bounding box center [297, 123] width 81 height 15
click at [257, 122] on input "Agent of Owner(s)" at bounding box center [261, 120] width 8 height 8
radio input "true"
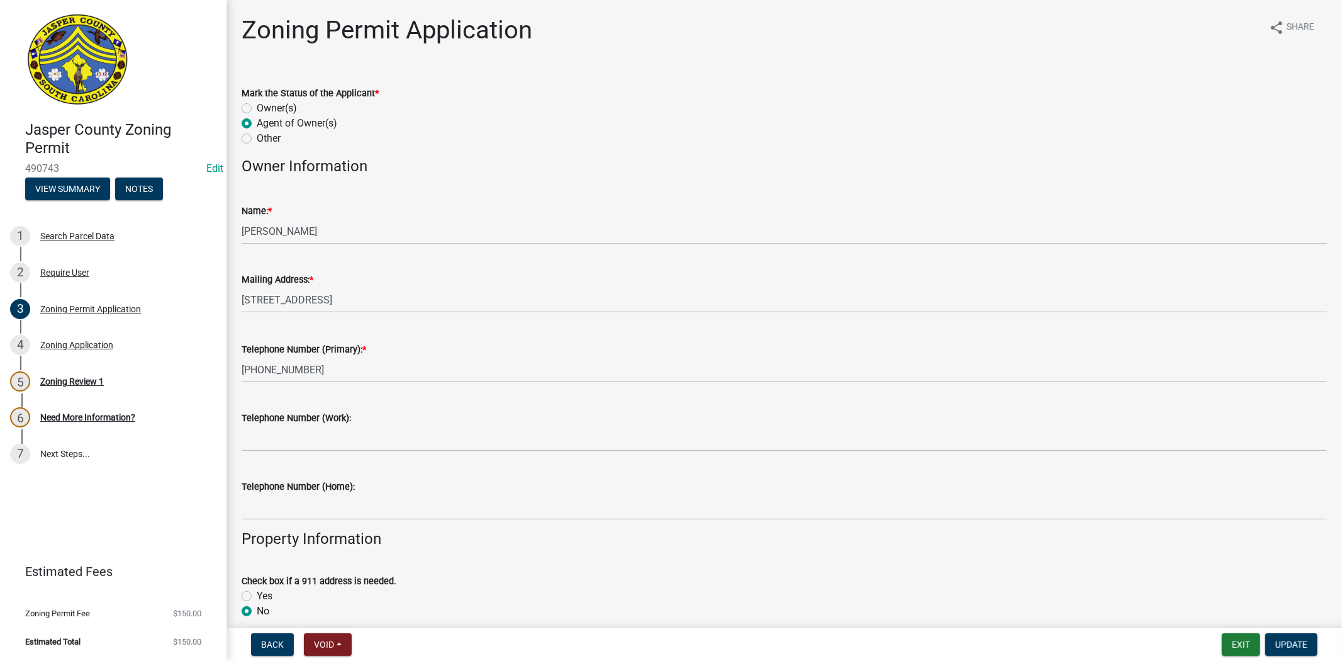
click at [257, 137] on label "Other" at bounding box center [269, 138] width 24 height 15
click at [257, 137] on input "Other" at bounding box center [261, 135] width 8 height 8
radio input "true"
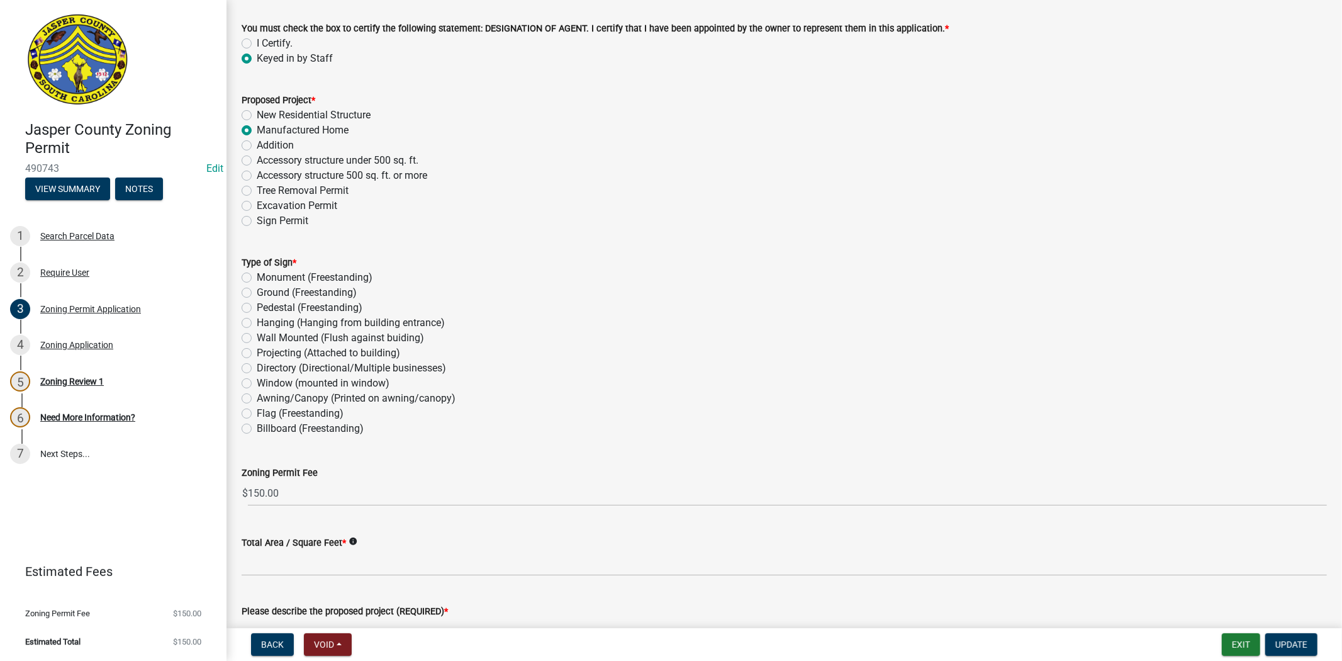
scroll to position [1585, 0]
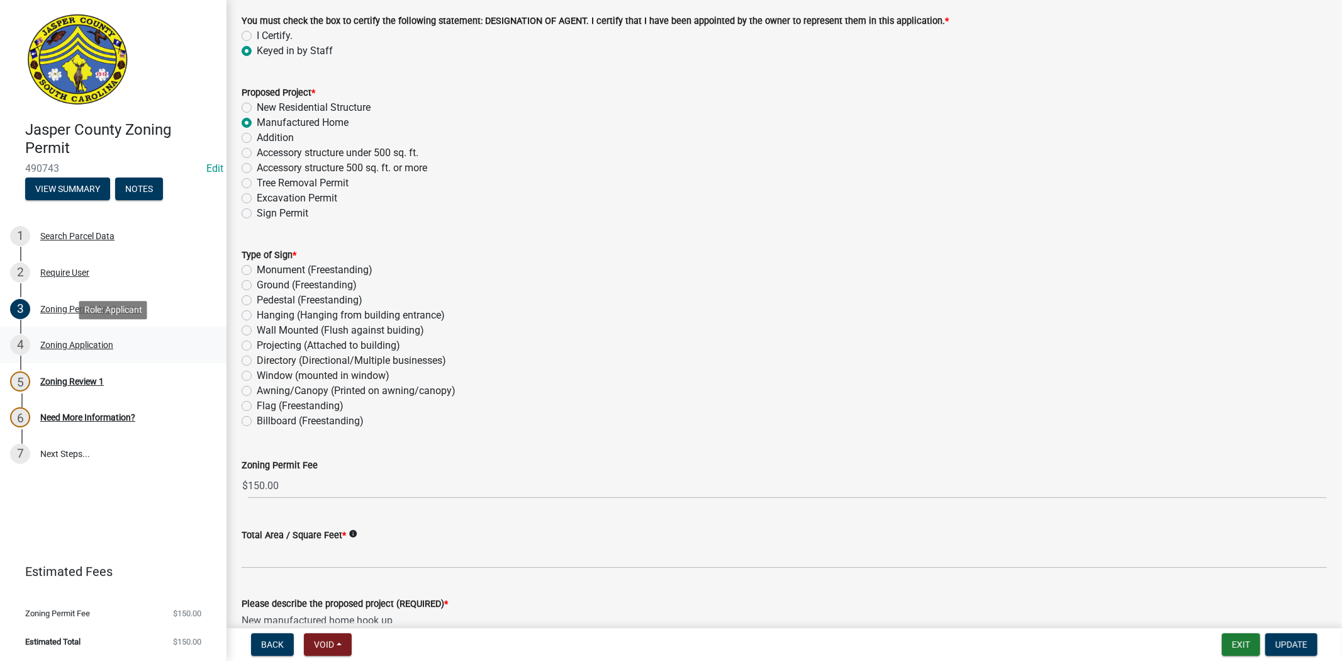
click at [85, 341] on div "Zoning Application" at bounding box center [76, 344] width 73 height 9
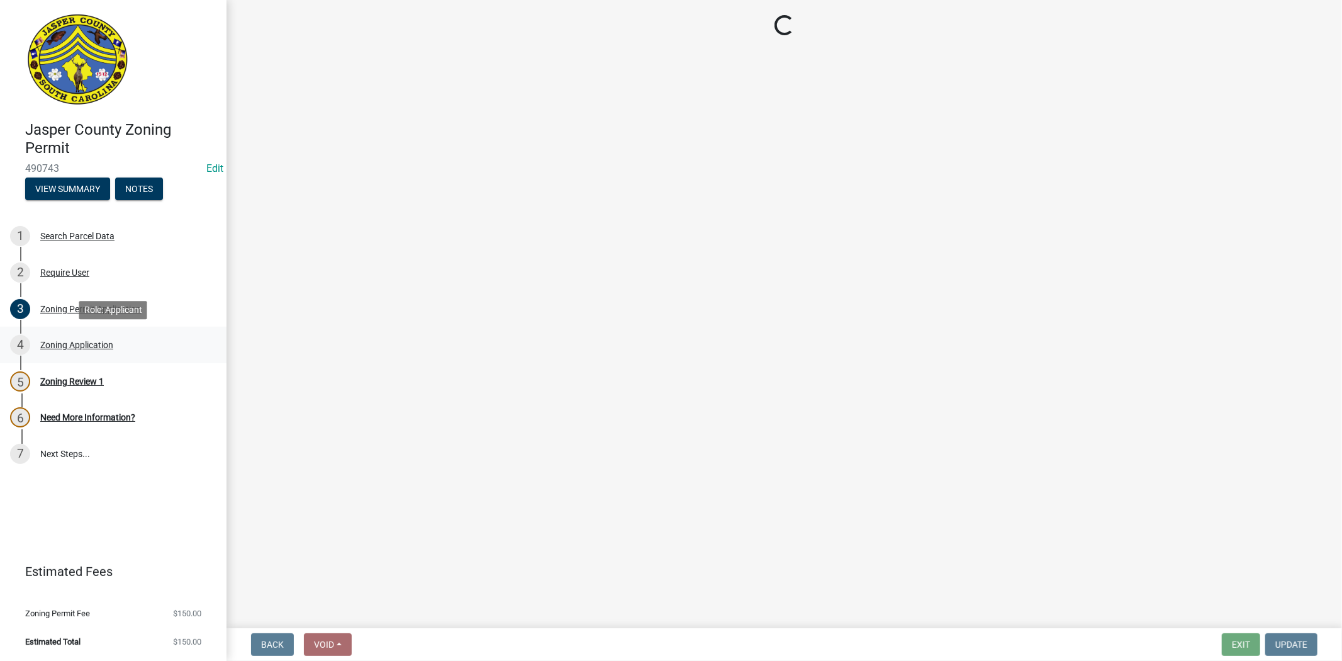
scroll to position [0, 0]
click at [86, 308] on div "Zoning Permit Application" at bounding box center [90, 309] width 101 height 9
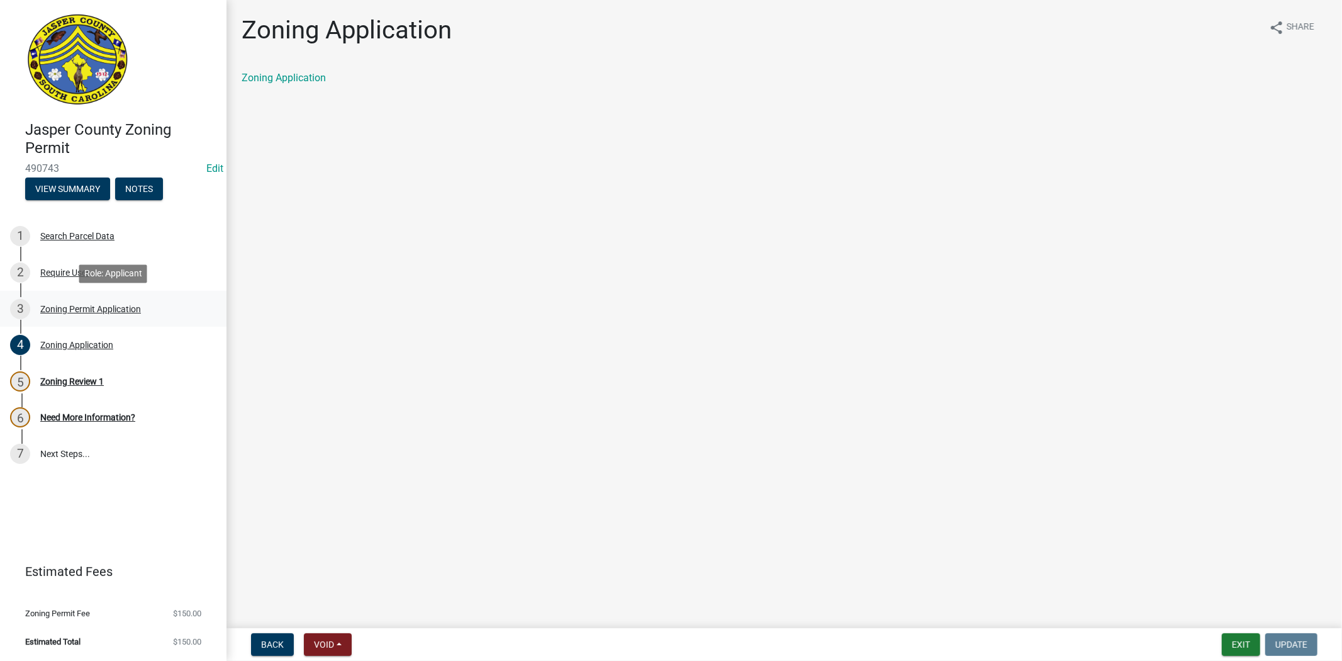
click at [86, 307] on div "Zoning Permit Application" at bounding box center [90, 309] width 101 height 9
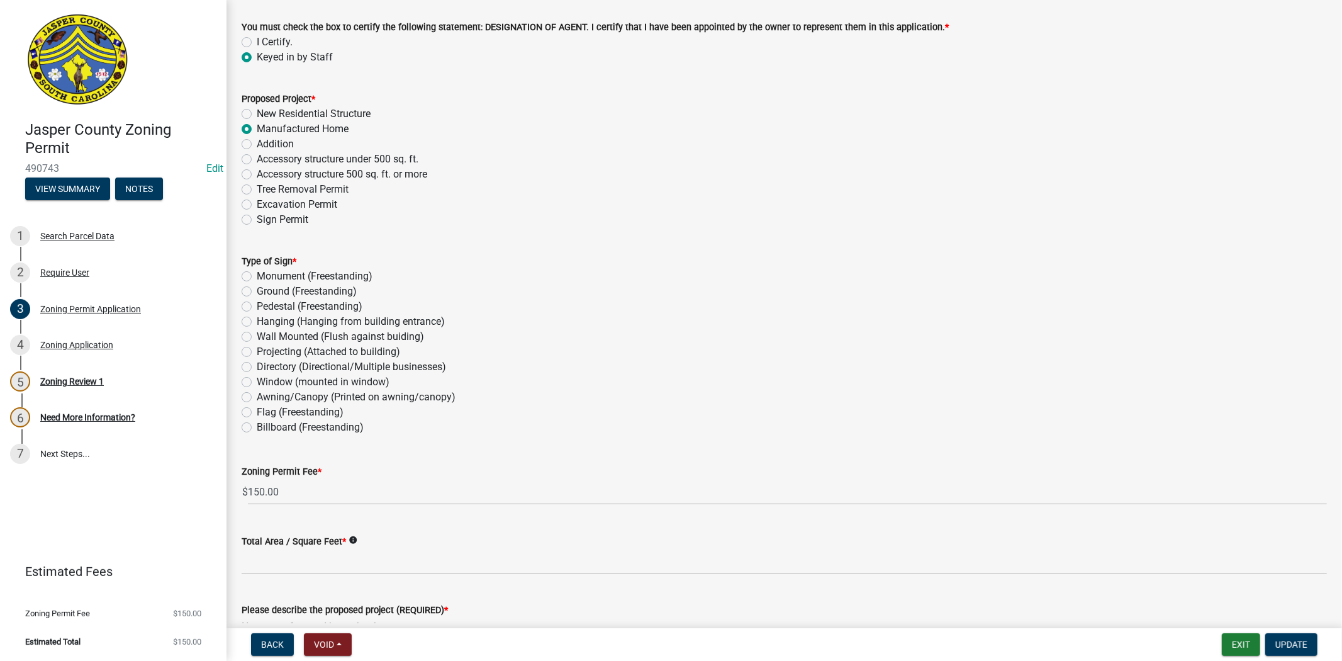
scroll to position [1608, 0]
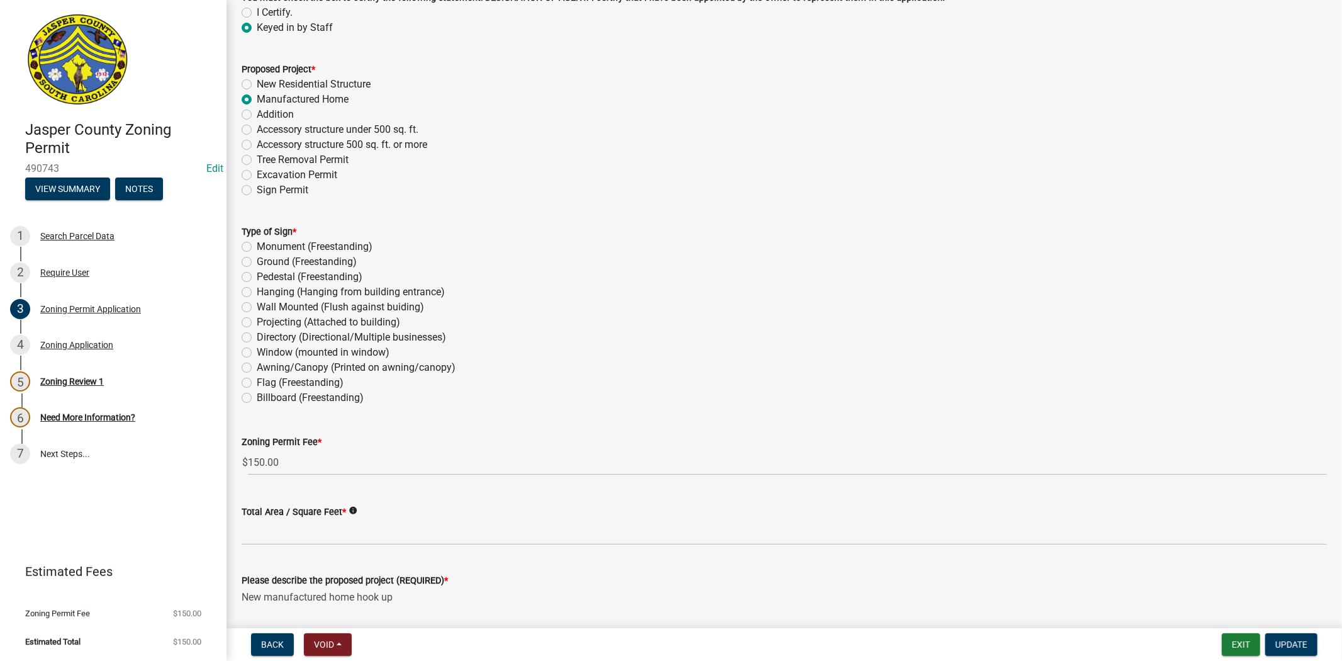
click at [257, 262] on label "Ground (Freestanding)" at bounding box center [307, 261] width 100 height 15
click at [257, 262] on input "Ground (Freestanding)" at bounding box center [261, 258] width 8 height 8
radio input "true"
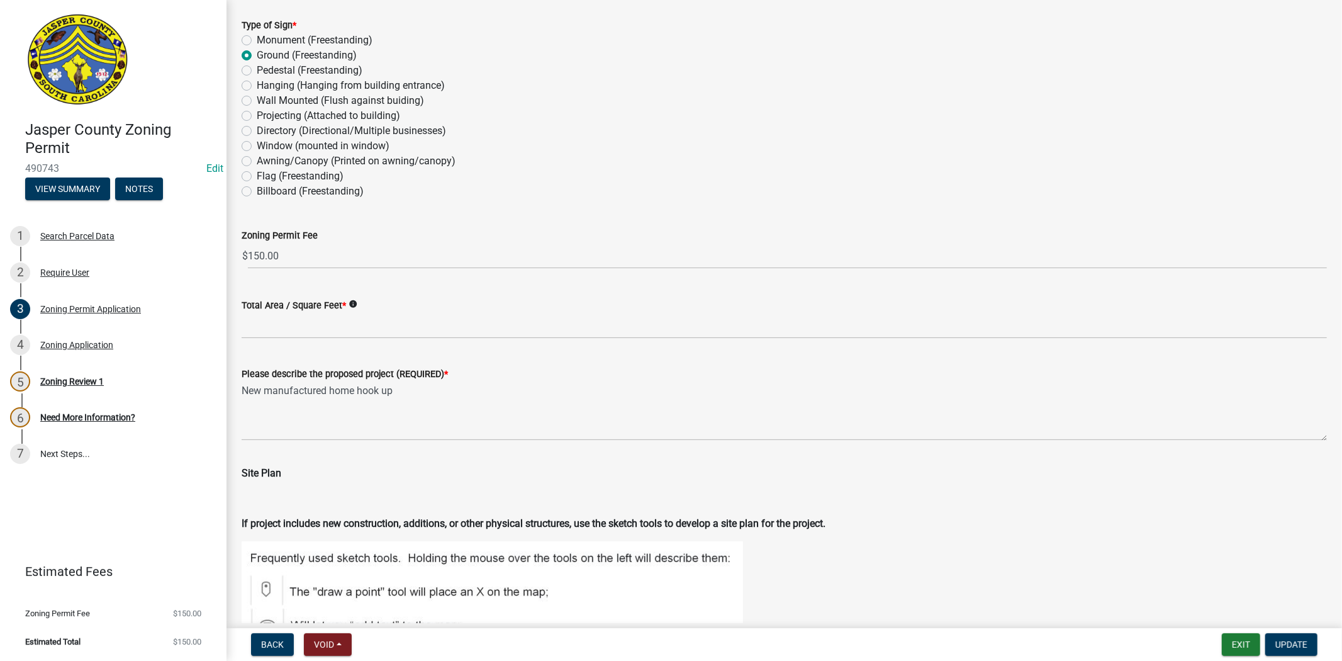
scroll to position [1817, 0]
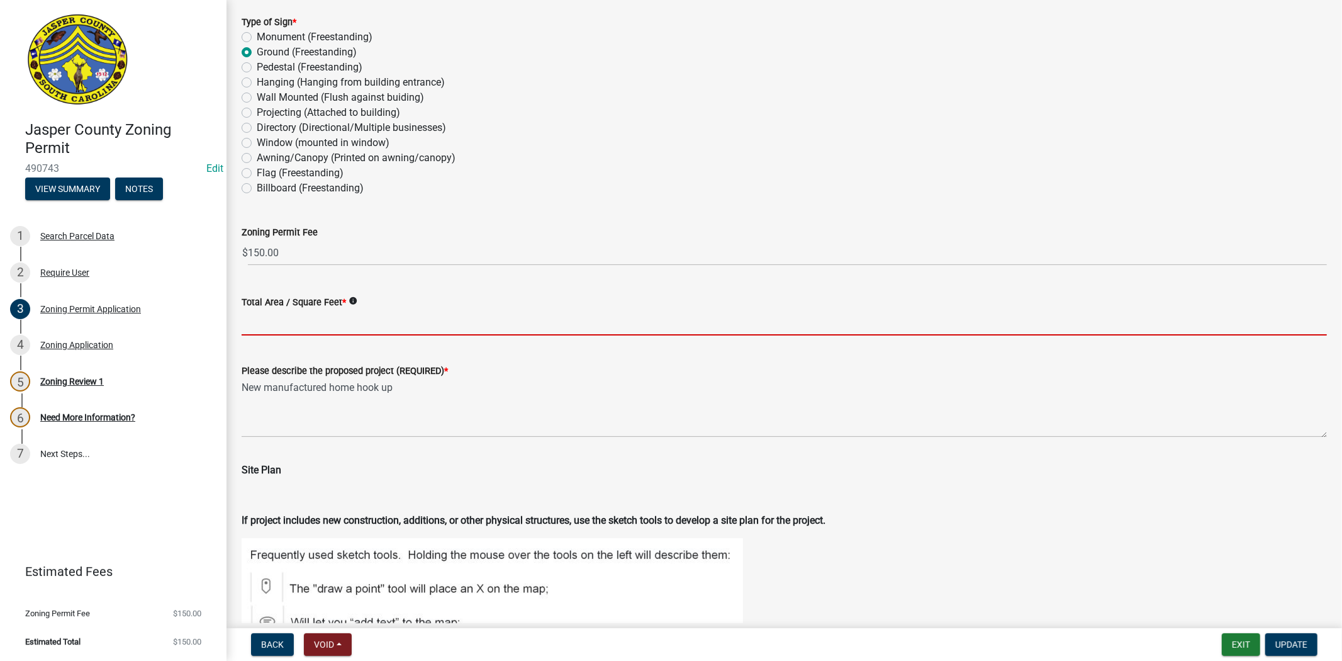
click at [291, 326] on input "Total Area / Square Feet *" at bounding box center [785, 323] width 1086 height 26
type input "-"
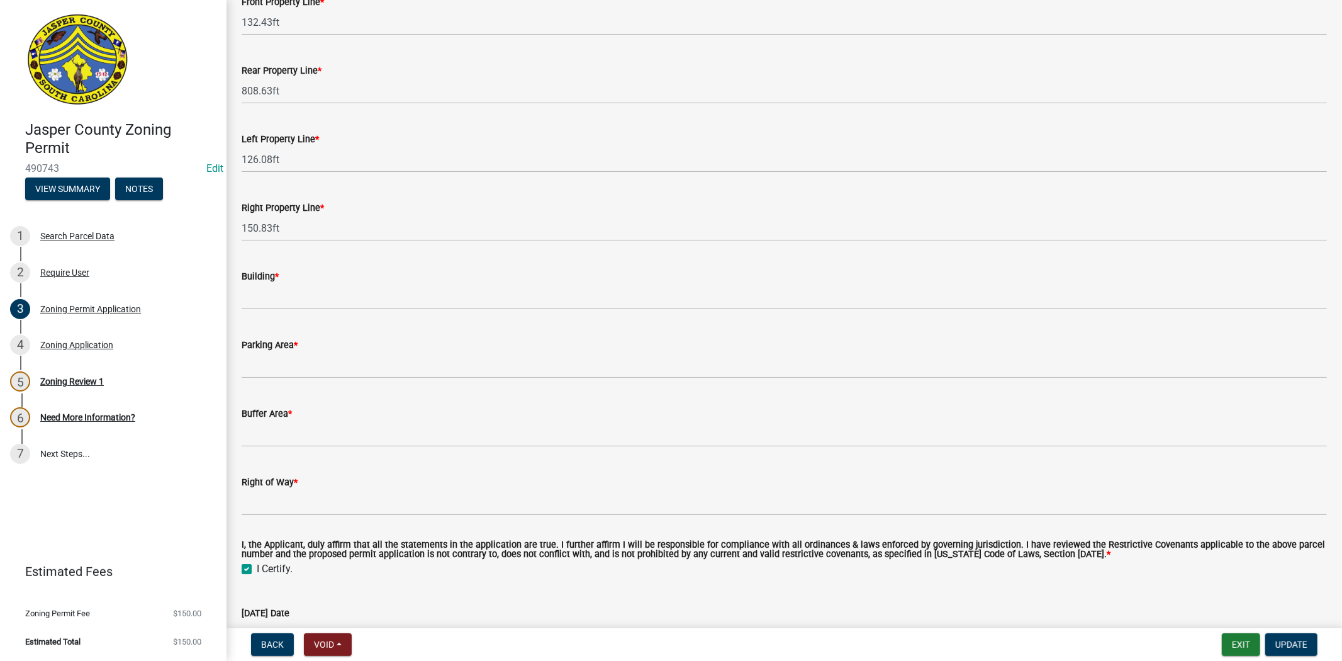
scroll to position [3076, 0]
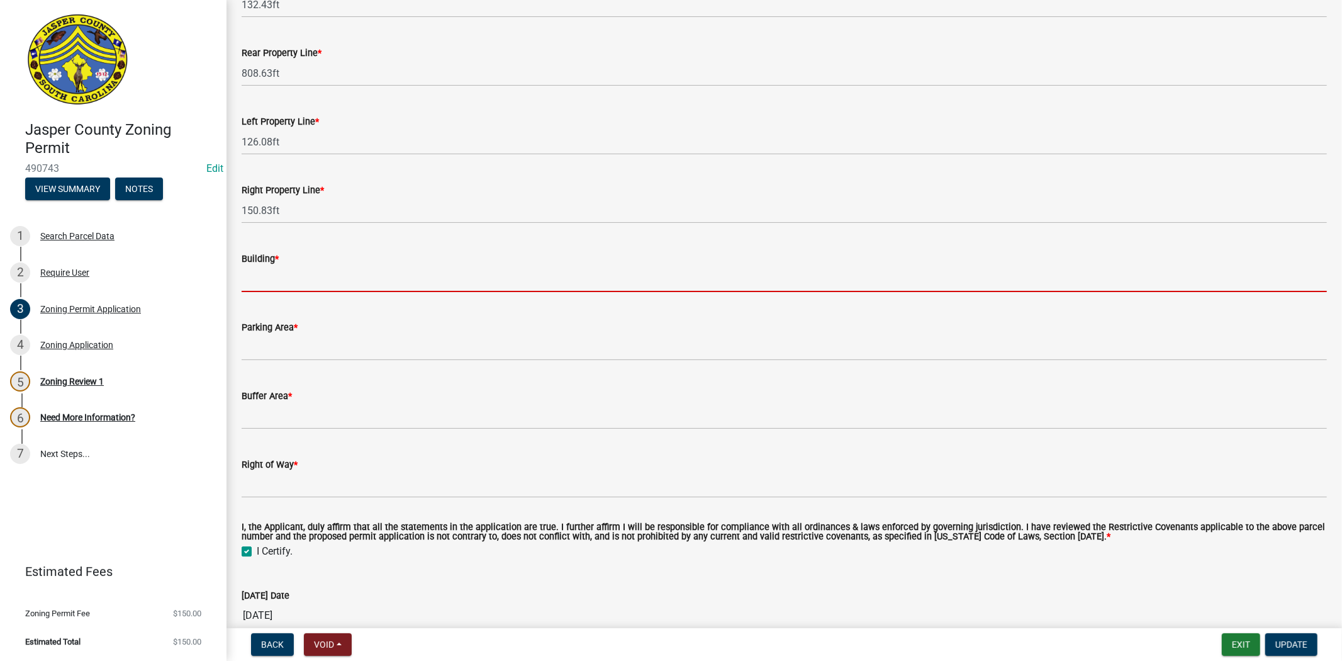
click at [342, 276] on input "Building *" at bounding box center [785, 279] width 1086 height 26
type input "n/a"
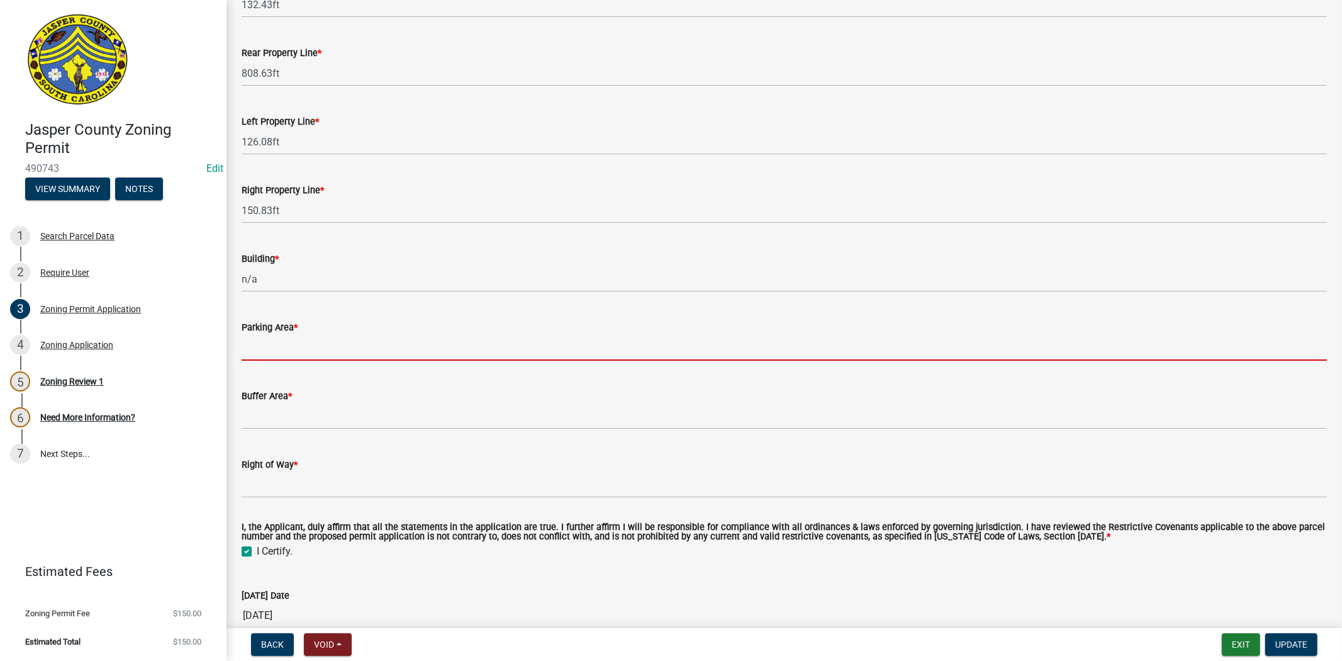
click at [337, 338] on input "Parking Area *" at bounding box center [785, 348] width 1086 height 26
type input "n/a"
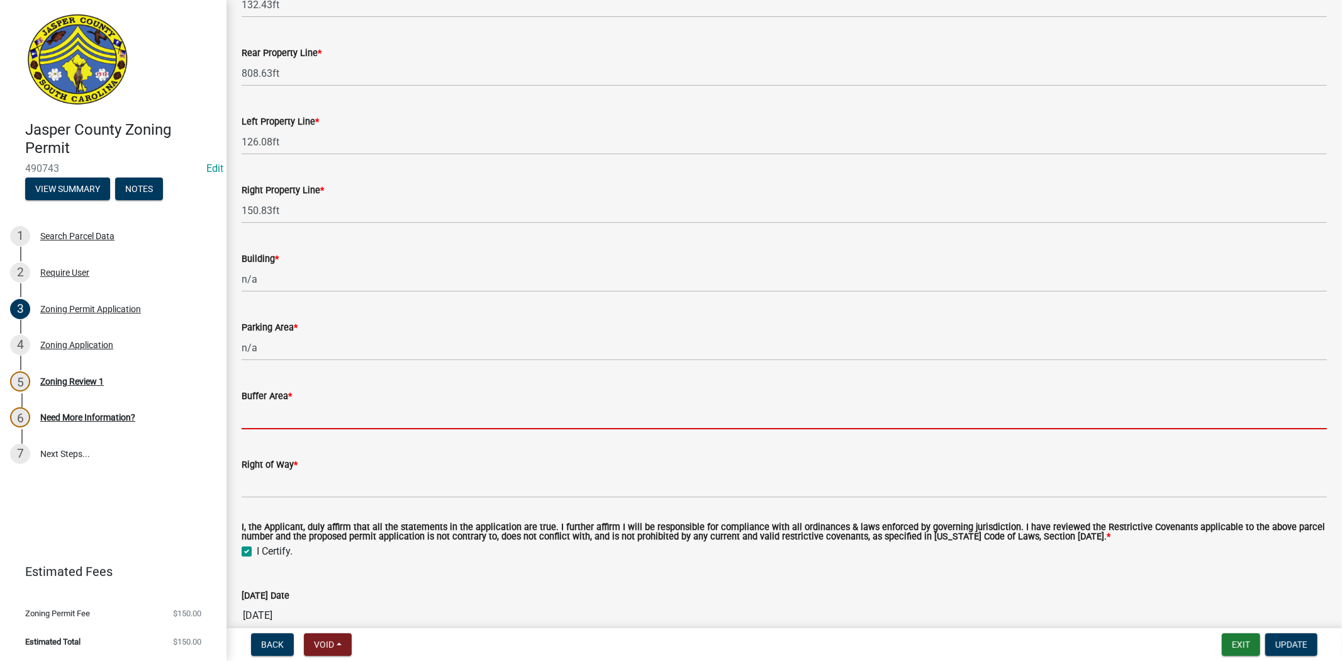
click at [330, 412] on input "Buffer Area *" at bounding box center [785, 416] width 1086 height 26
type input "n/a"
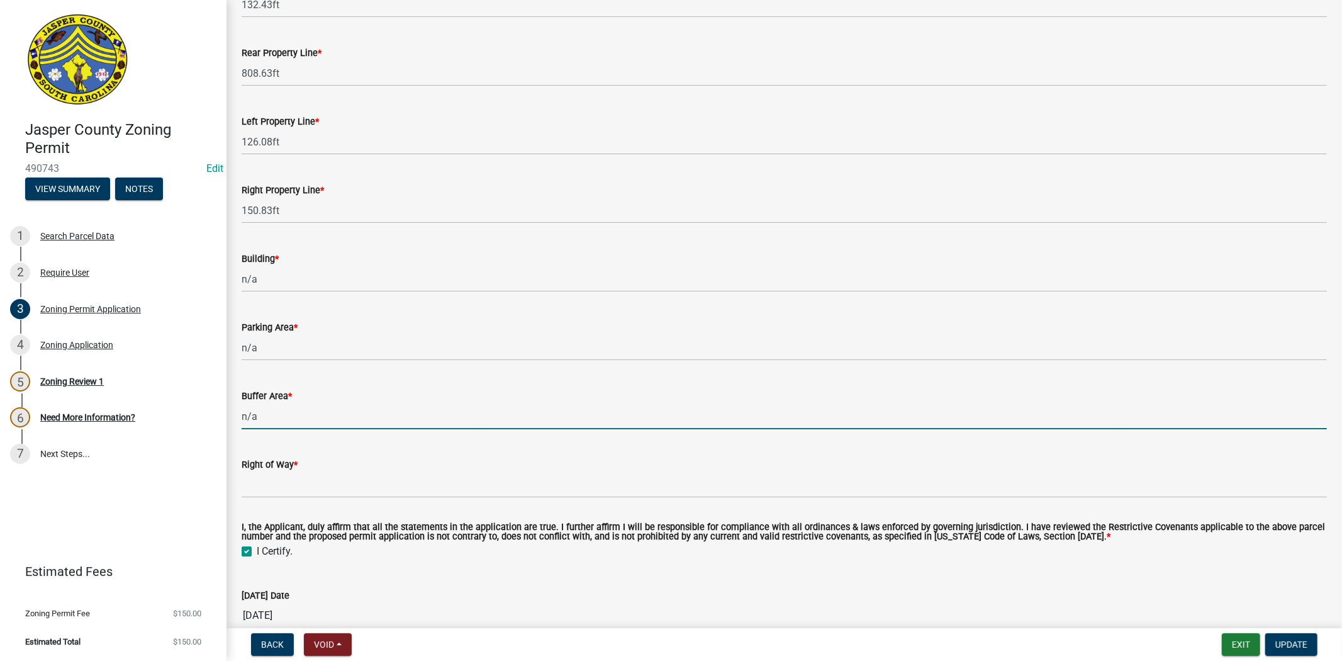
scroll to position [3076, 0]
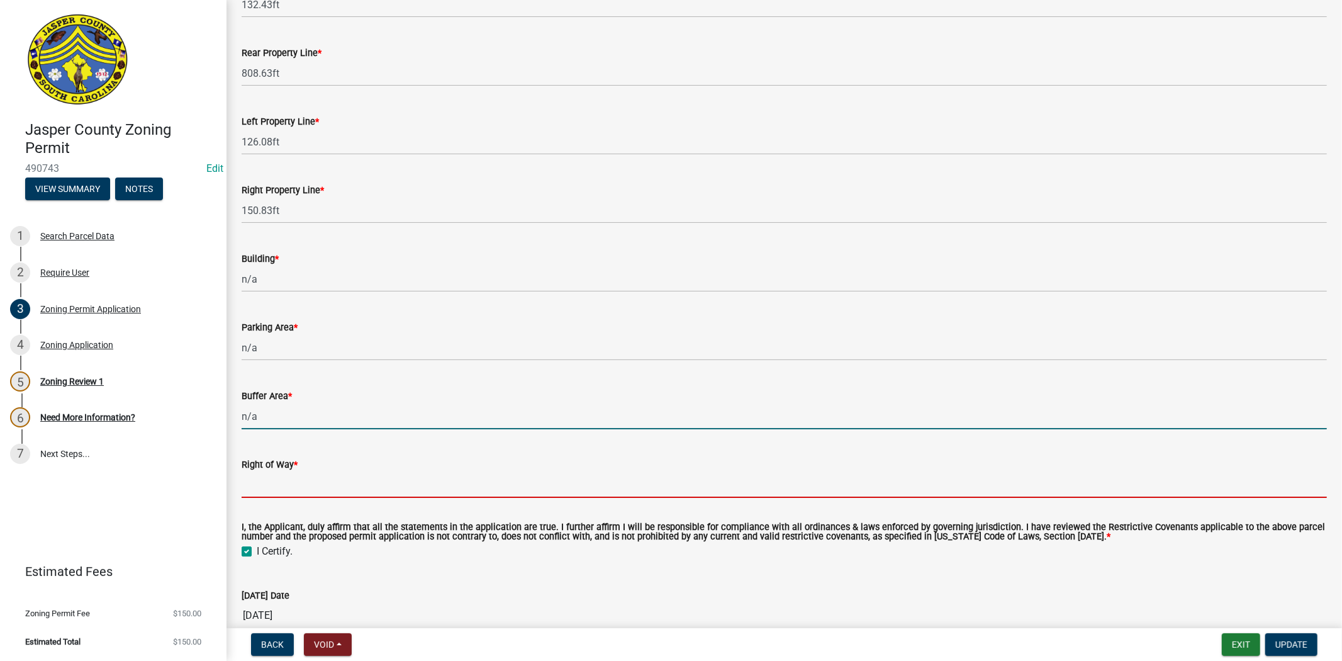
click at [306, 486] on input "Right of Way *" at bounding box center [785, 485] width 1086 height 26
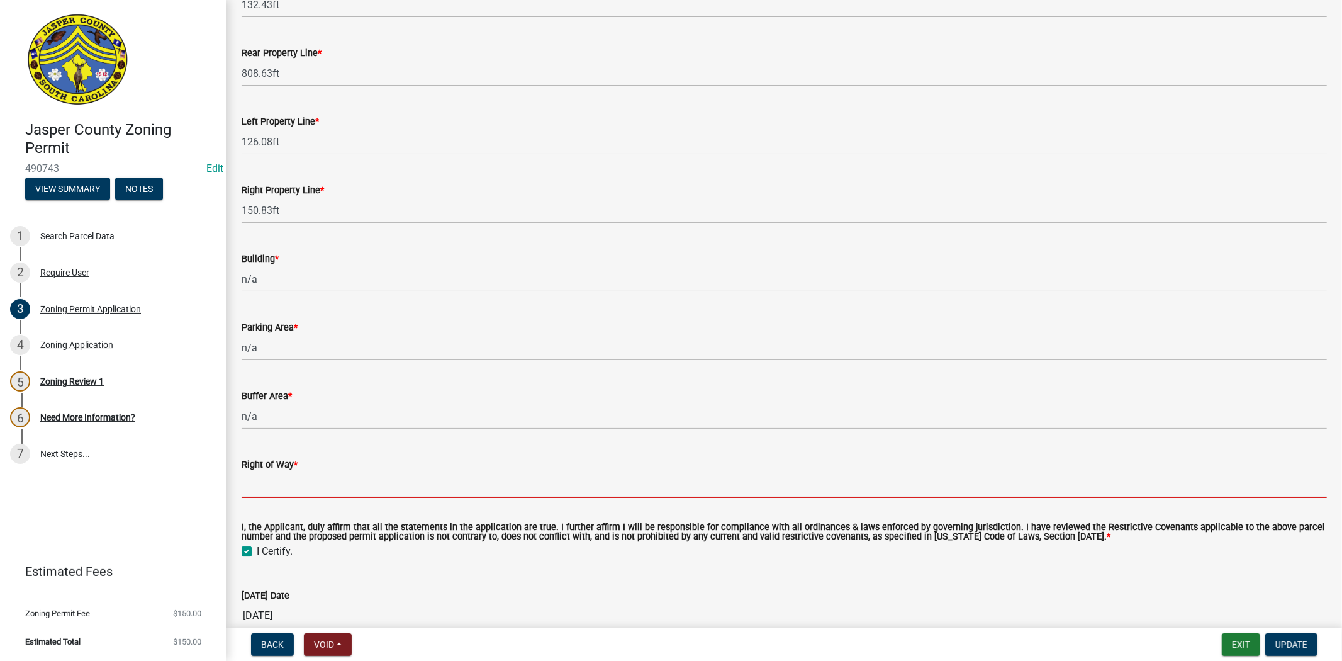
type input "n/a"
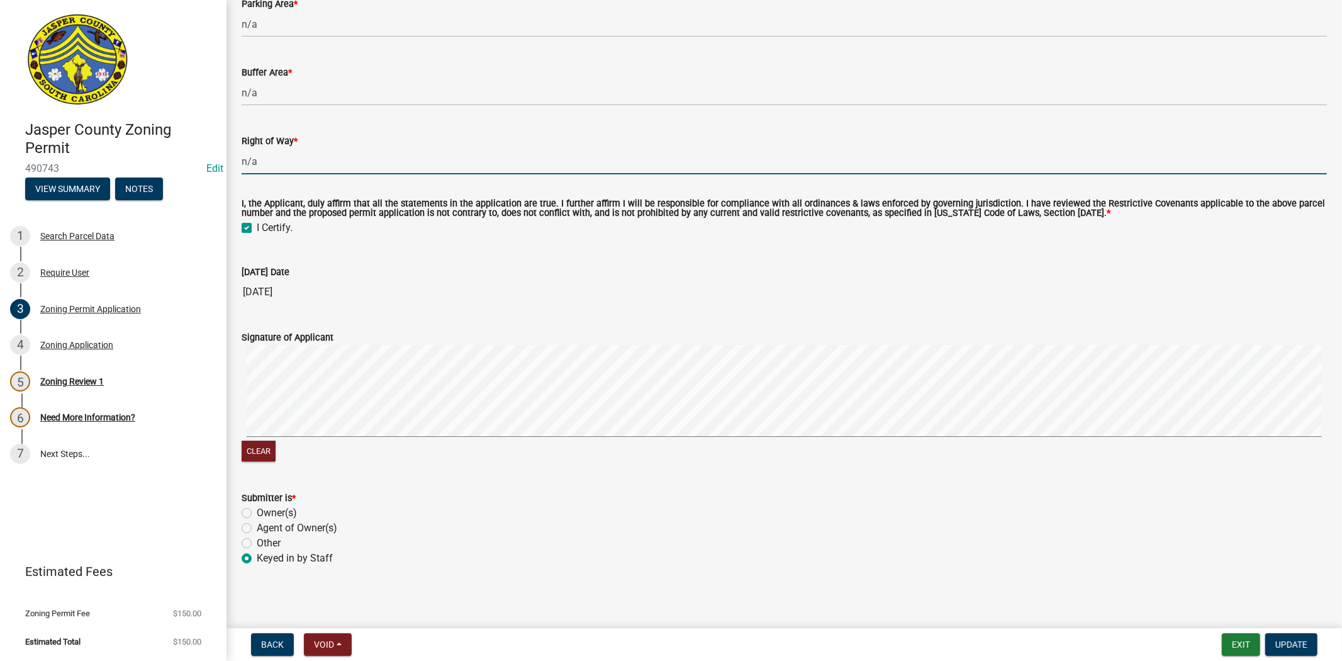
scroll to position [3402, 0]
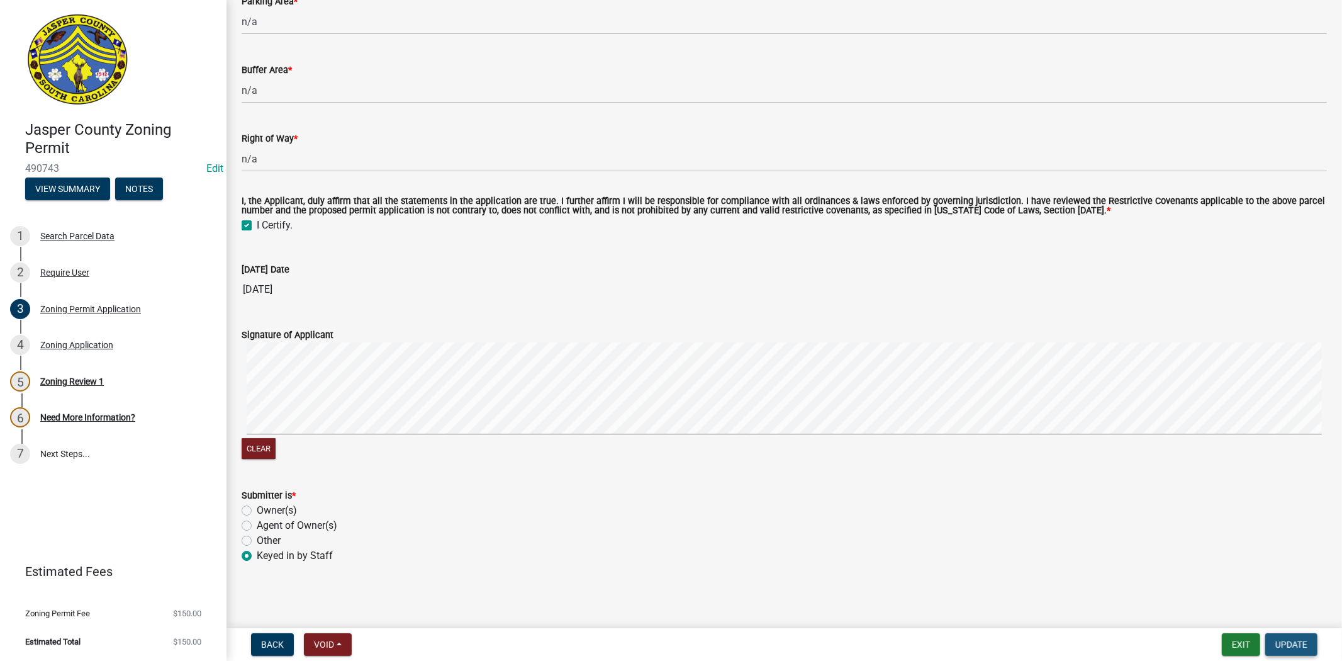
click at [1284, 645] on span "Update" at bounding box center [1292, 644] width 32 height 10
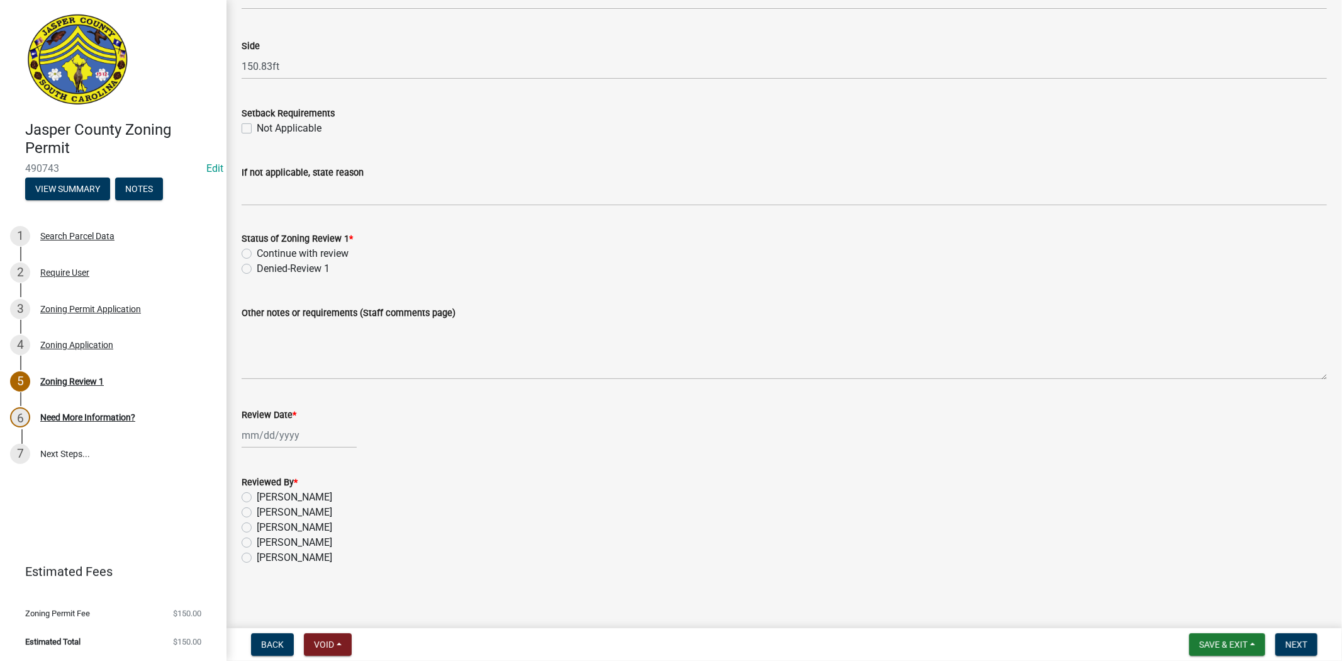
scroll to position [2017, 0]
click at [259, 435] on div at bounding box center [299, 433] width 115 height 26
select select "10"
select select "2025"
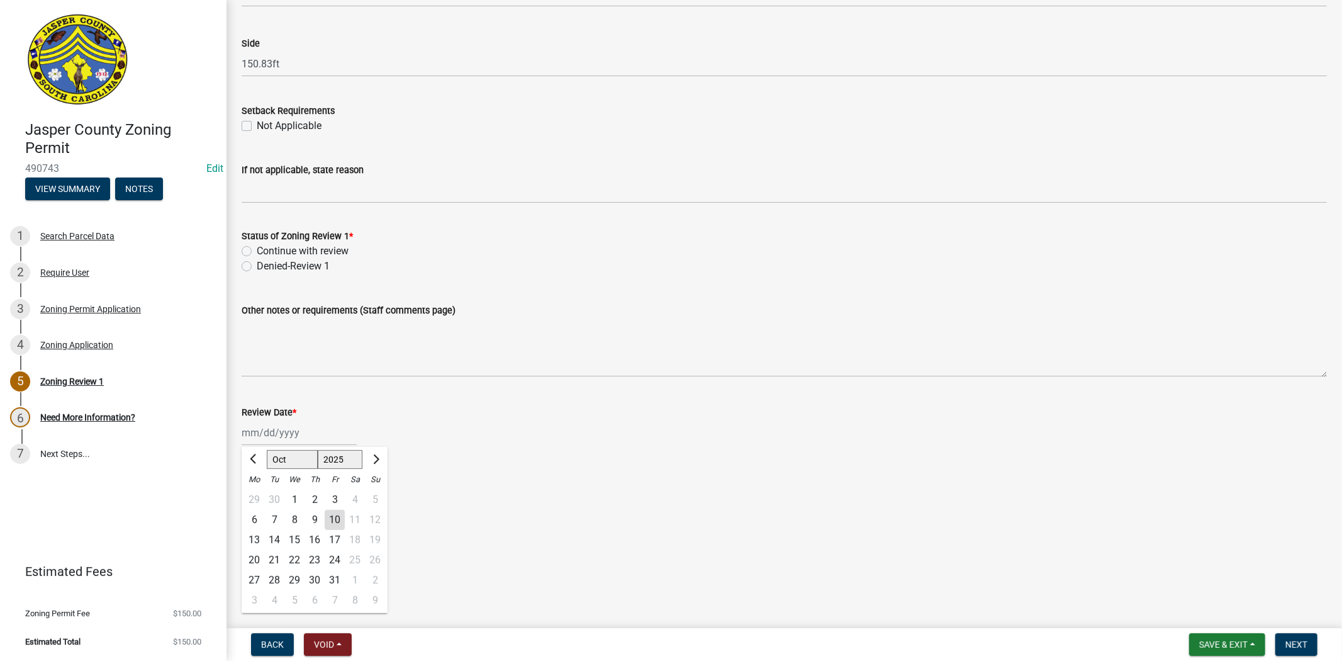
click at [331, 510] on div "10" at bounding box center [335, 519] width 20 height 20
type input "[DATE]"
click at [257, 266] on label "Denied-Review 1" at bounding box center [293, 266] width 73 height 15
click at [257, 266] on input "Denied-Review 1" at bounding box center [261, 263] width 8 height 8
radio input "true"
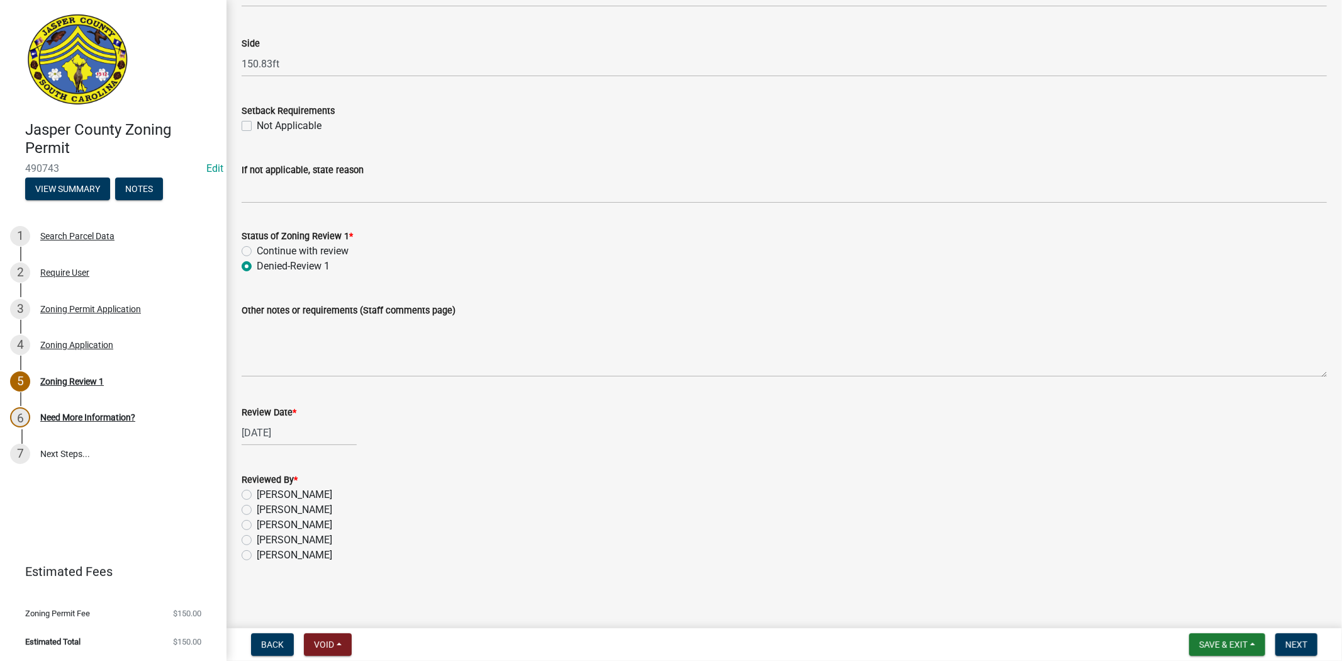
click at [257, 538] on label "[PERSON_NAME]" at bounding box center [295, 539] width 76 height 15
click at [257, 538] on input "[PERSON_NAME]" at bounding box center [261, 536] width 8 height 8
radio input "true"
click at [1289, 639] on span "Next" at bounding box center [1297, 644] width 22 height 10
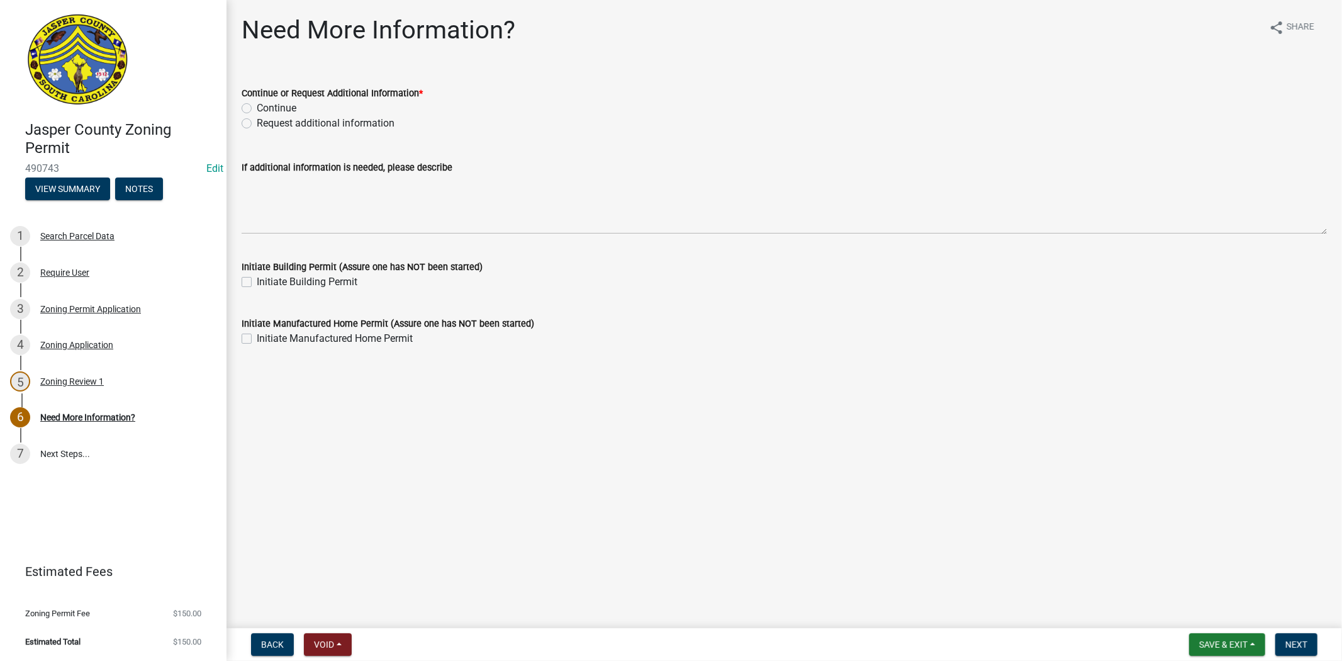
click at [257, 123] on label "Request additional information" at bounding box center [326, 123] width 138 height 15
click at [257, 123] on input "Request additional information" at bounding box center [261, 120] width 8 height 8
radio input "true"
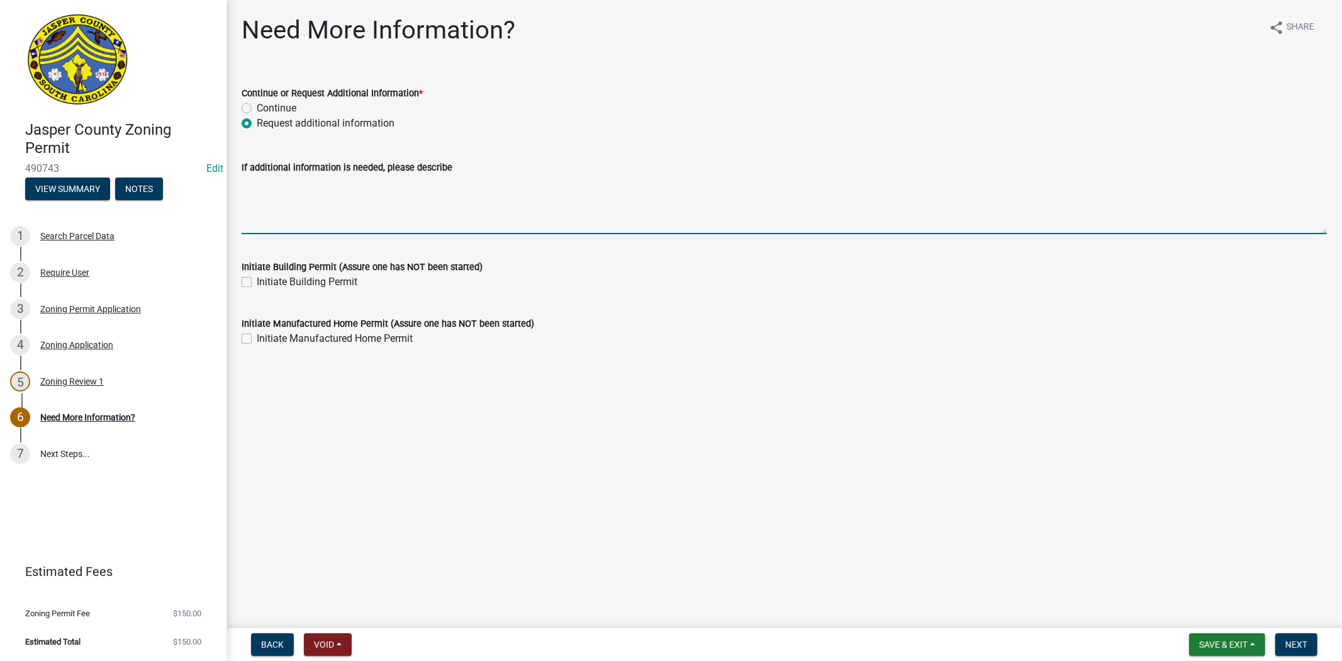
click at [268, 186] on textarea "If additional information is needed, please describe" at bounding box center [785, 204] width 1086 height 59
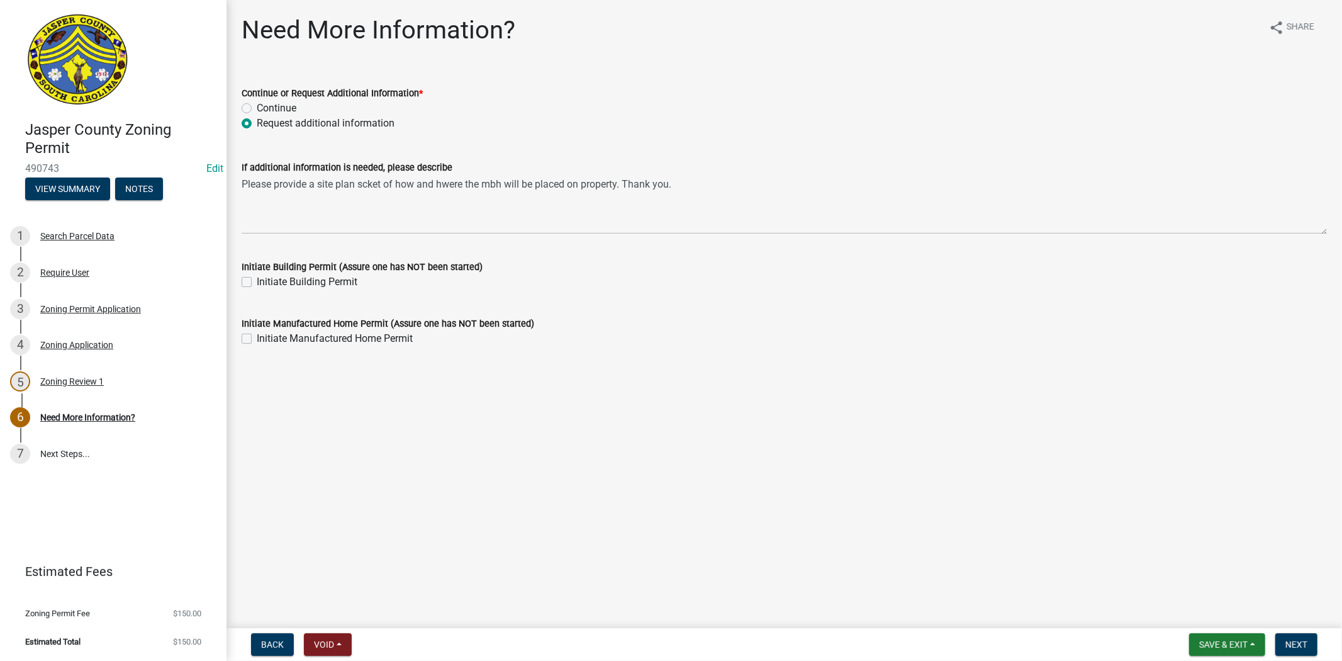
drag, startPoint x: 366, startPoint y: 181, endPoint x: 405, endPoint y: 171, distance: 39.9
click at [405, 171] on label "If additional information is needed, please describe" at bounding box center [347, 168] width 211 height 9
click at [405, 175] on textarea "Please provide a site plan scket of how and hwere the mbh will be placed on pro…" at bounding box center [785, 204] width 1086 height 59
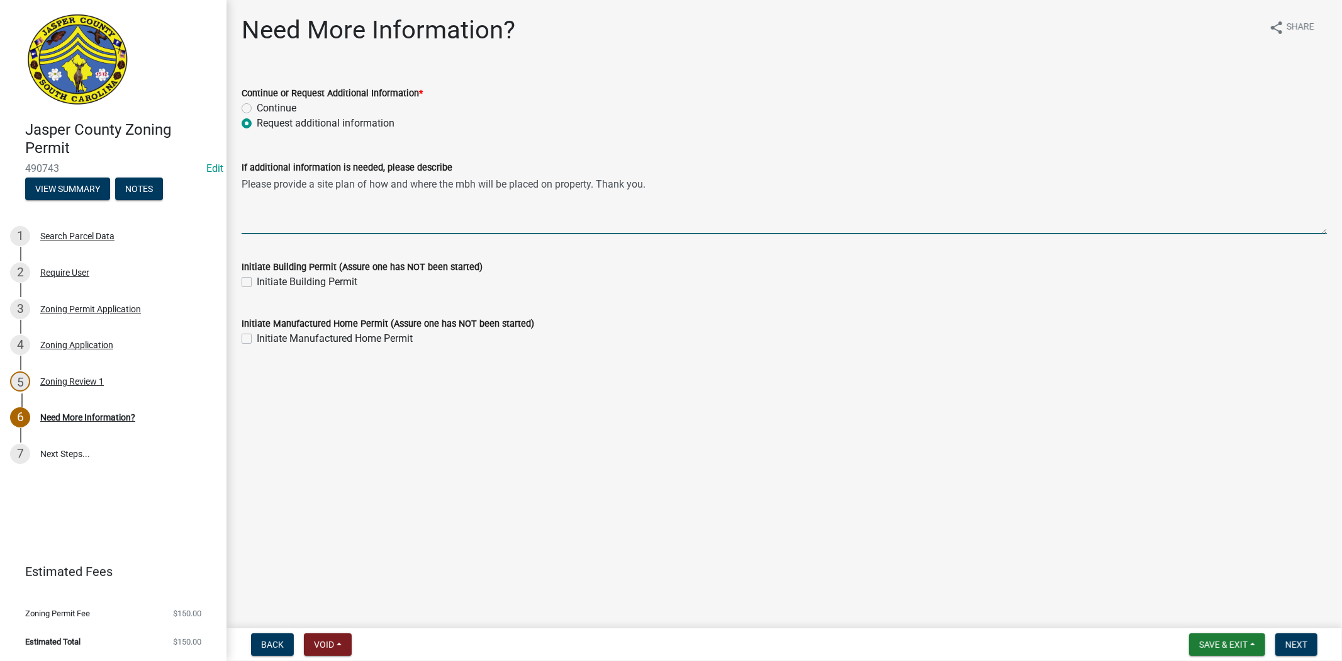
type textarea "Please provide a site plan of how and where the mbh will be placed on property.…"
drag, startPoint x: 459, startPoint y: 185, endPoint x: 710, endPoint y: 172, distance: 250.8
click at [710, 172] on div "If additional information is needed, please describe" at bounding box center [785, 167] width 1086 height 15
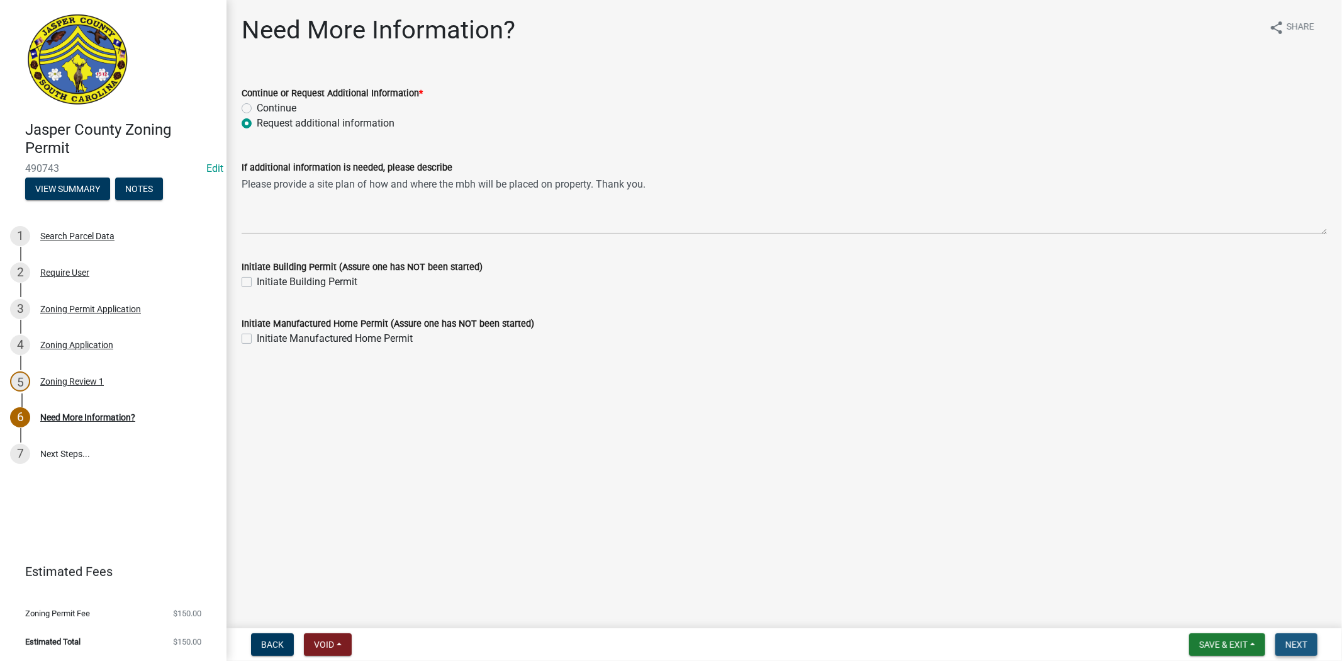
click at [1295, 642] on span "Next" at bounding box center [1297, 644] width 22 height 10
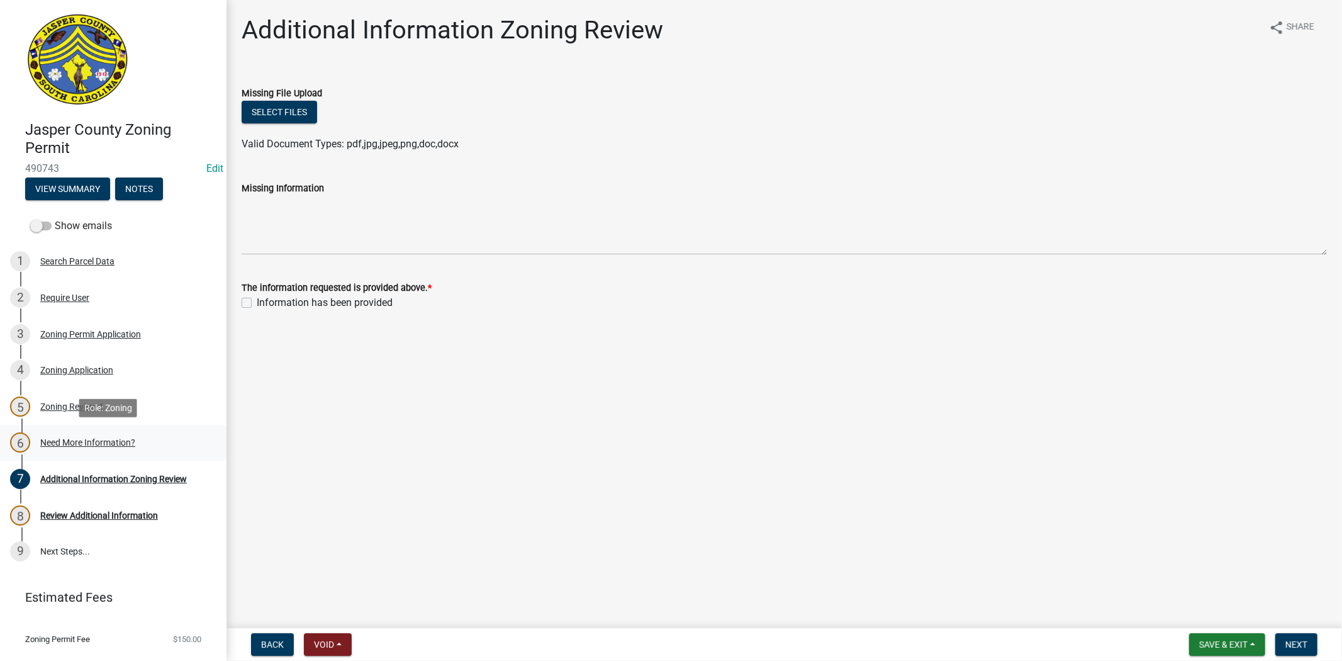
click at [91, 442] on div "Need More Information?" at bounding box center [87, 442] width 95 height 9
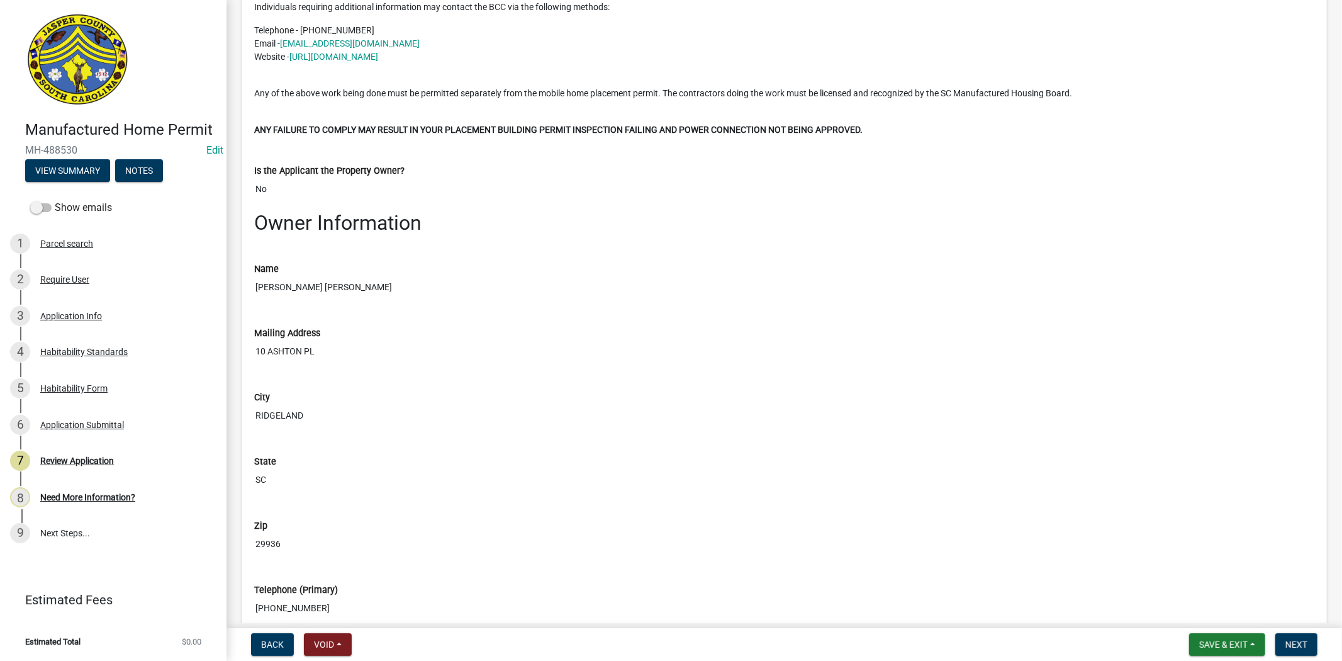
scroll to position [839, 0]
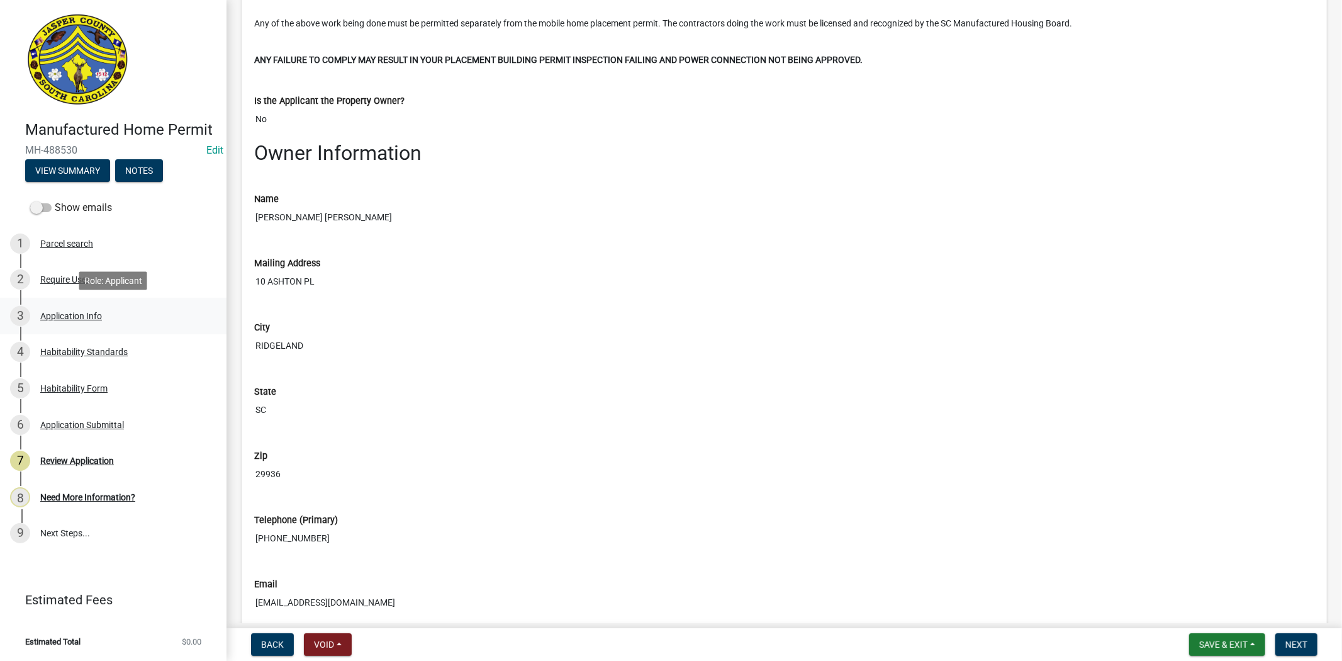
click at [79, 315] on div "Application Info" at bounding box center [71, 316] width 62 height 9
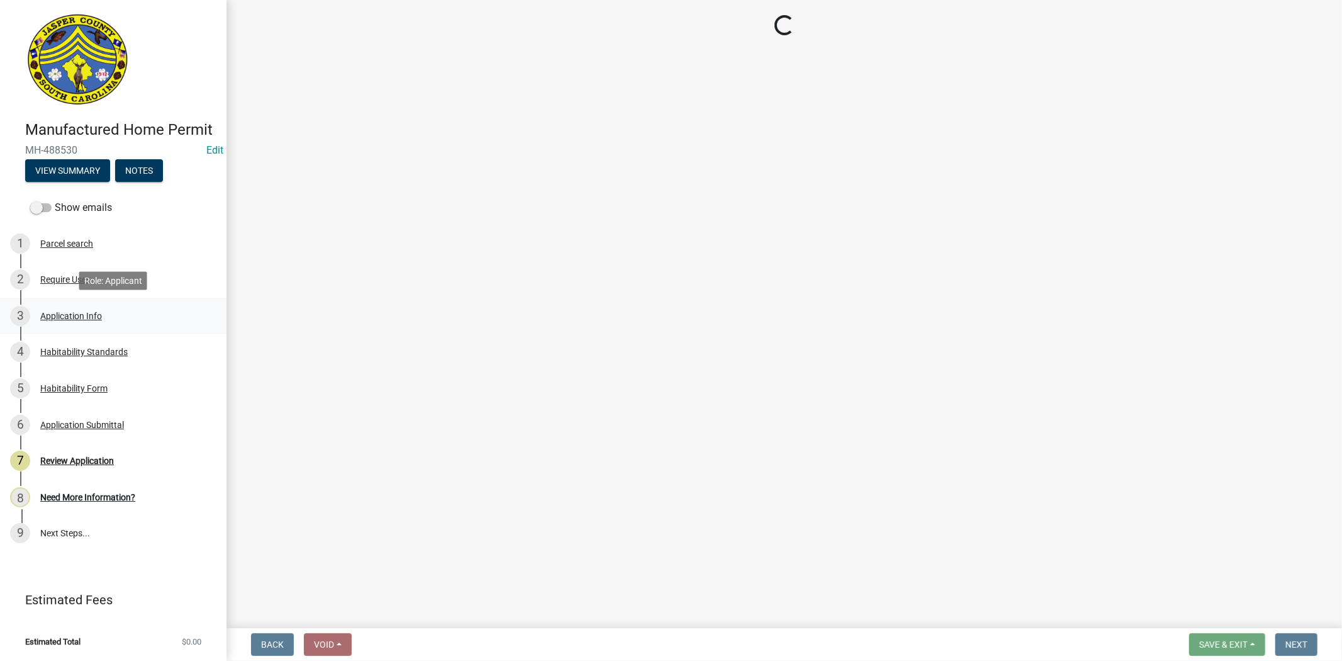
select select "00748aa1-56c2-4786-b7ff-9b3cb1d8d455"
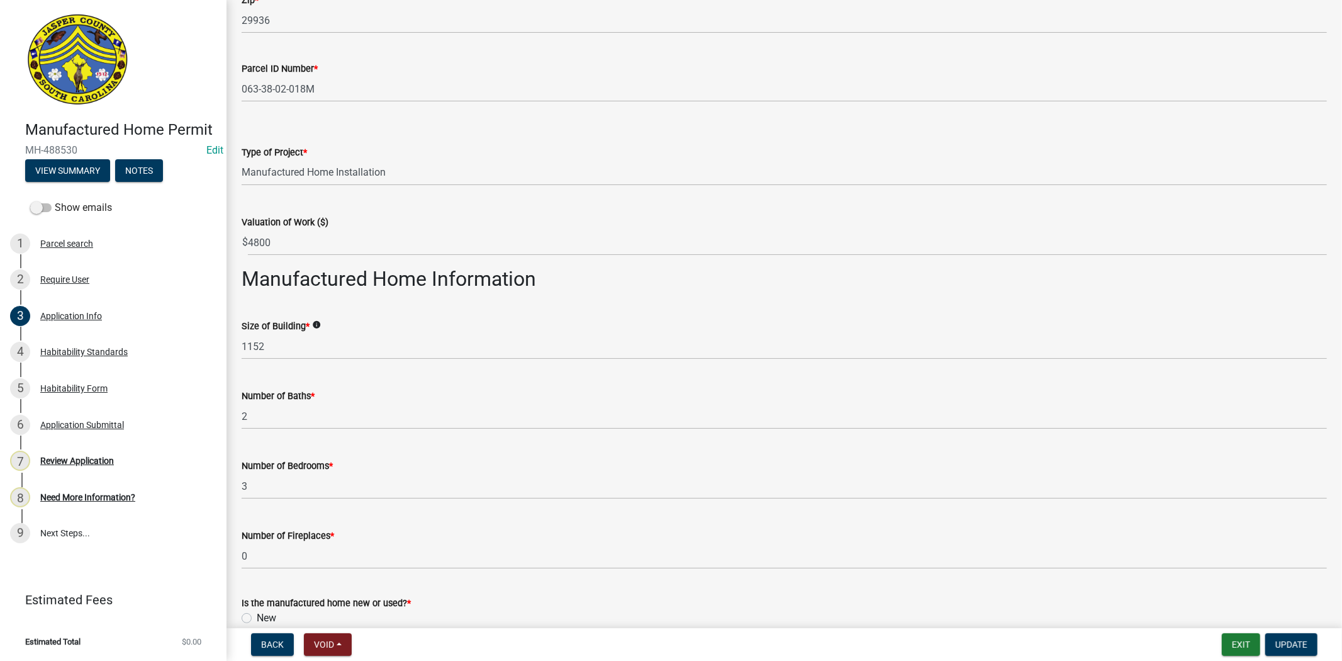
scroll to position [1468, 0]
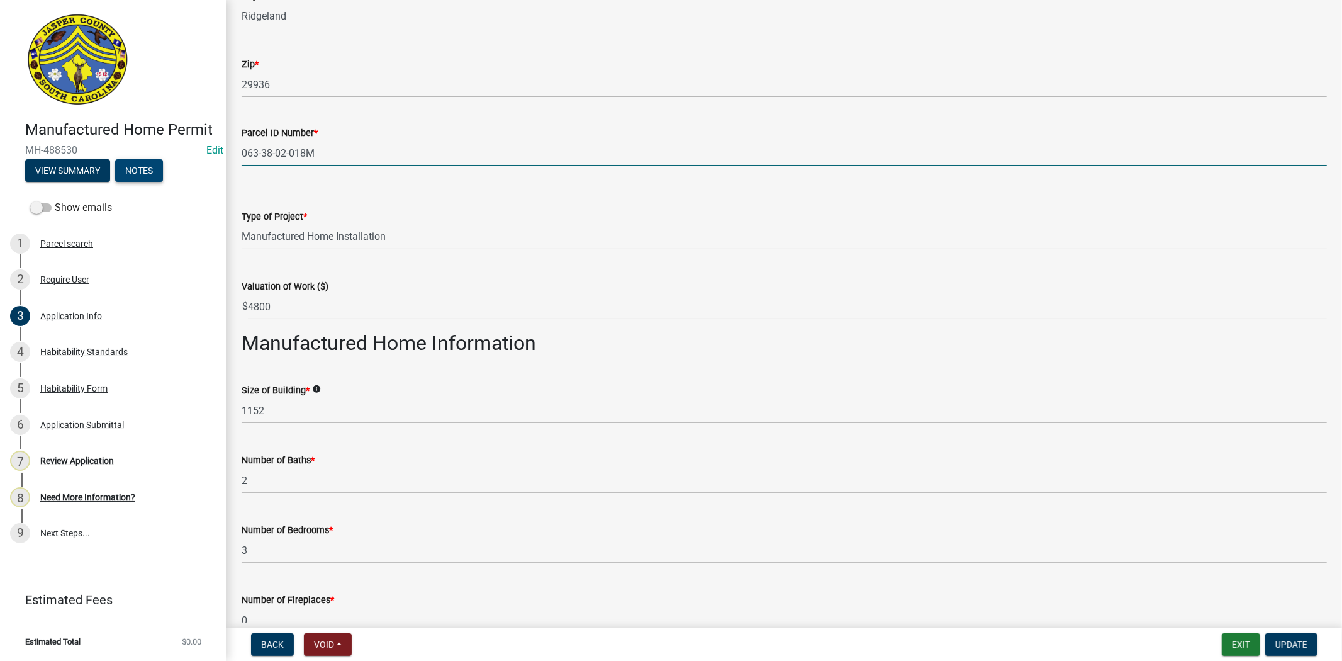
drag, startPoint x: 327, startPoint y: 160, endPoint x: 158, endPoint y: 179, distance: 170.3
click at [158, 179] on div "Manufactured Home Permit MH-488530 Edit View Summary Notes Show emails 1 Parcel…" at bounding box center [671, 330] width 1342 height 661
click at [332, 644] on span "Void" at bounding box center [324, 644] width 20 height 10
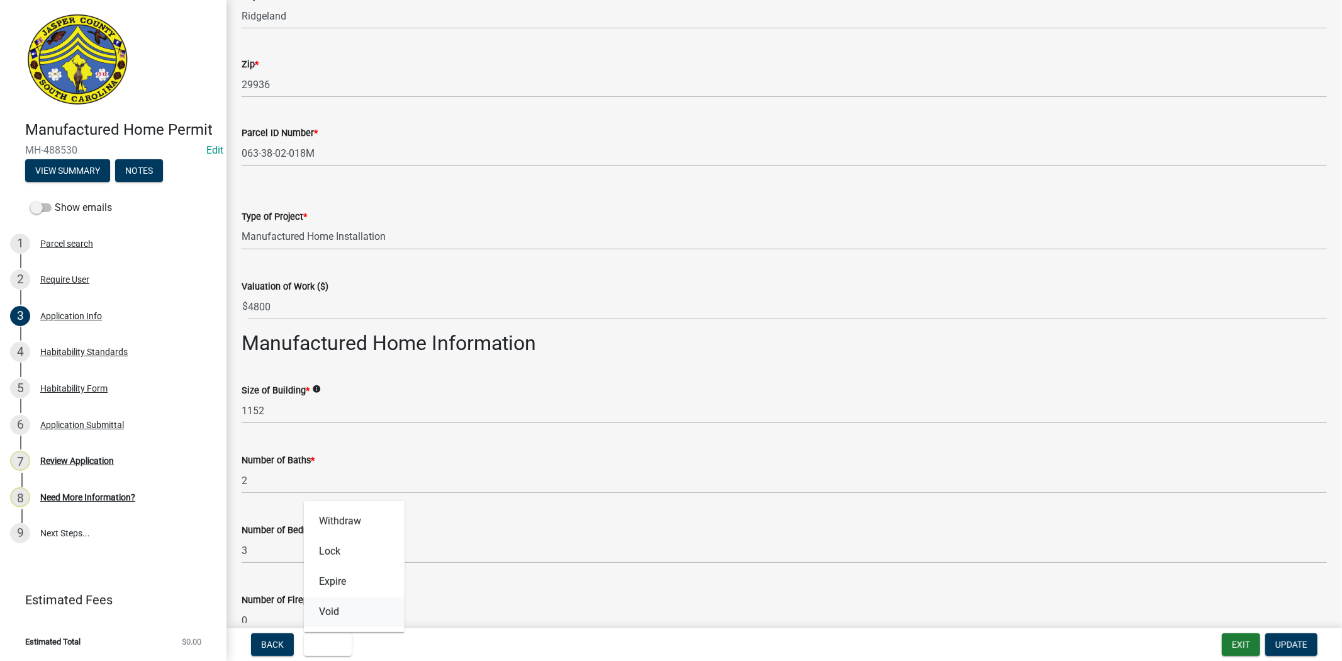
click at [343, 618] on button "Void" at bounding box center [354, 612] width 101 height 30
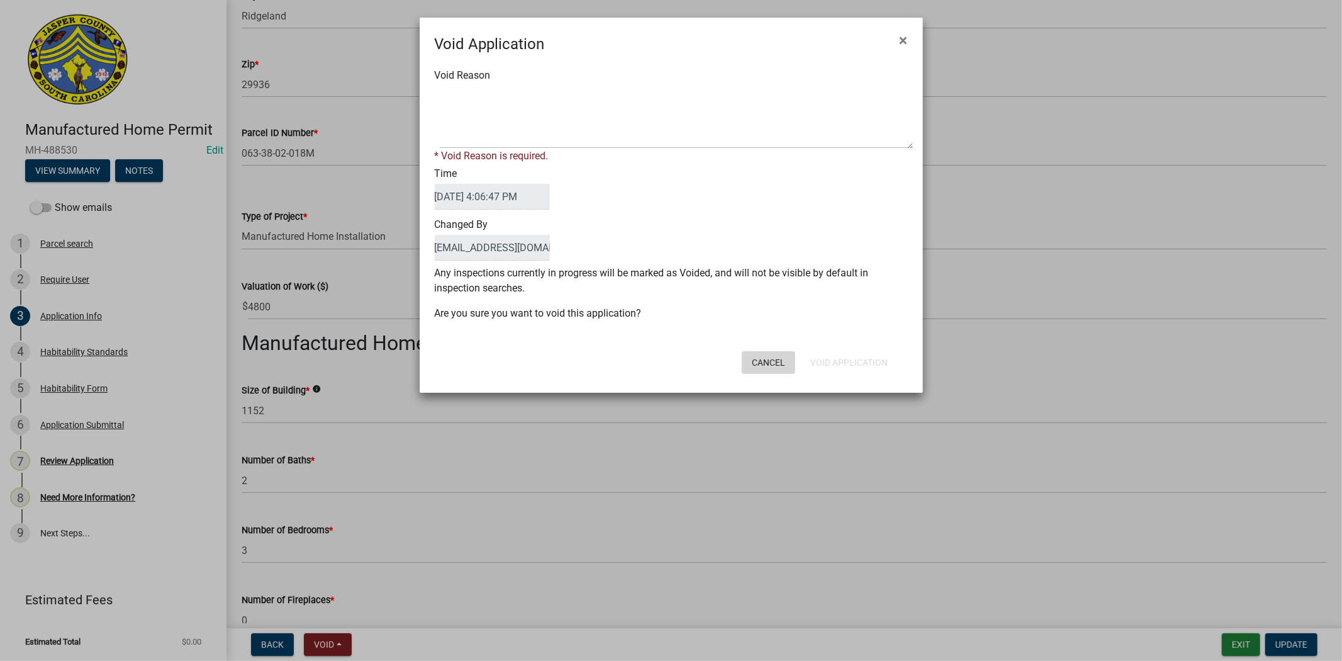
click at [770, 361] on button "Cancel" at bounding box center [768, 362] width 53 height 23
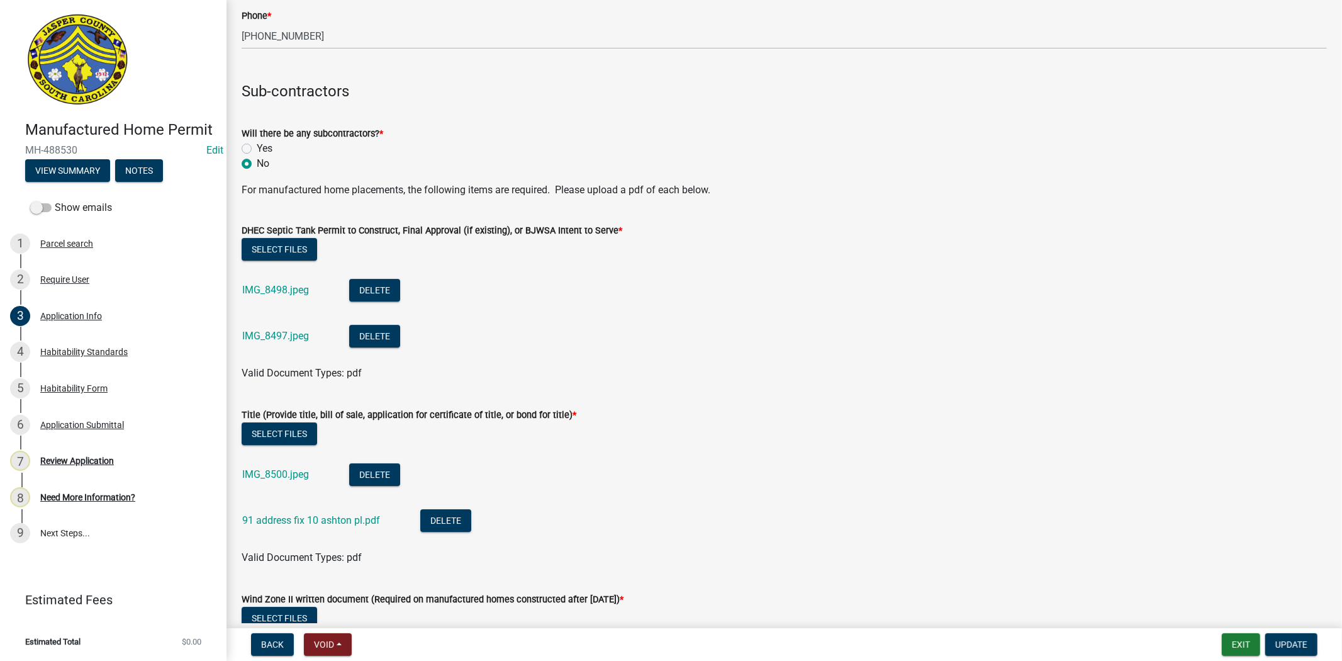
scroll to position [3356, 0]
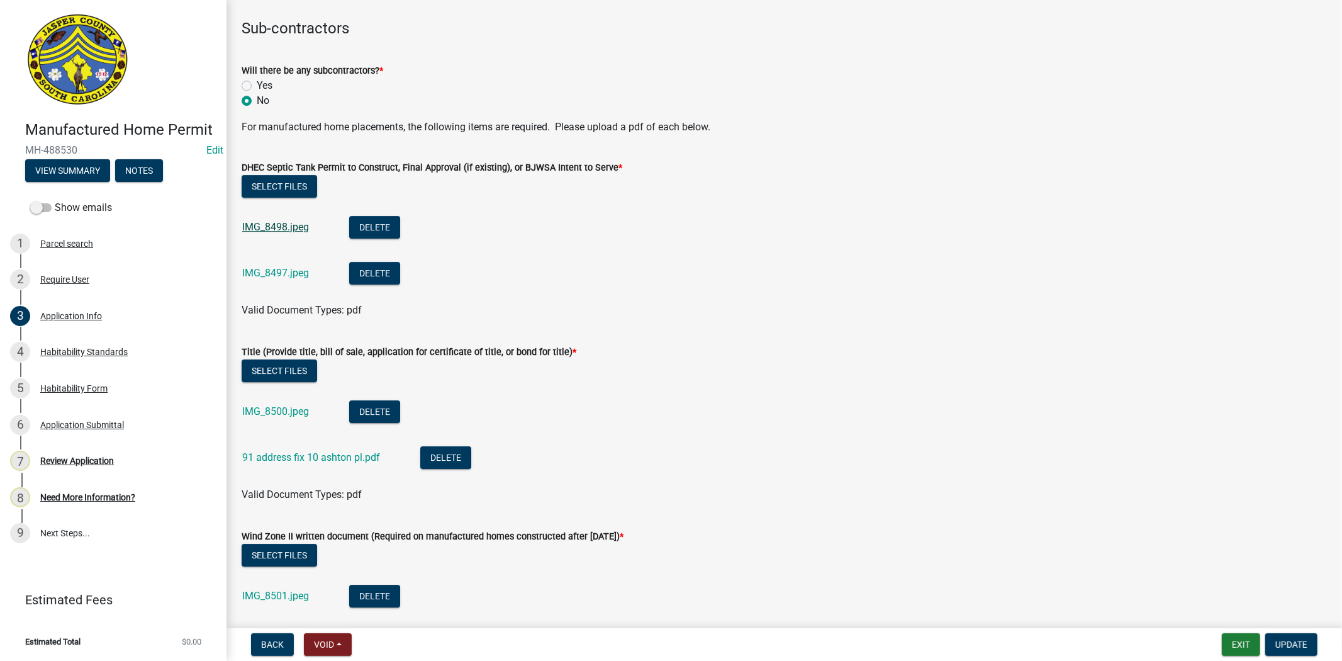
click at [298, 228] on link "IMG_8498.jpeg" at bounding box center [275, 227] width 67 height 12
click at [282, 268] on link "IMG_8497.jpeg" at bounding box center [275, 273] width 67 height 12
click at [300, 407] on link "IMG_8500.jpeg" at bounding box center [275, 411] width 67 height 12
click at [284, 415] on link "IMG_8500.jpeg" at bounding box center [275, 411] width 67 height 12
click at [306, 461] on link "91 address fix 10 ashton pl.pdf" at bounding box center [311, 457] width 138 height 12
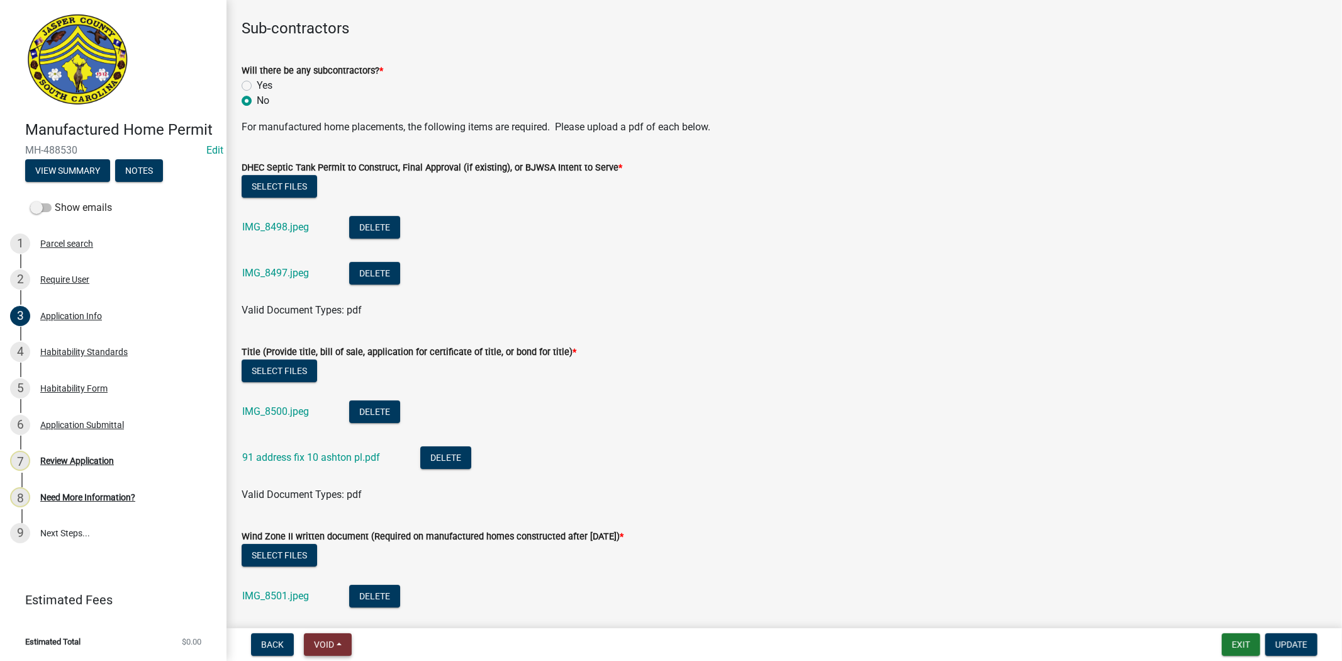
click at [334, 644] on span "Void" at bounding box center [324, 644] width 20 height 10
click at [334, 614] on button "Void" at bounding box center [354, 612] width 101 height 30
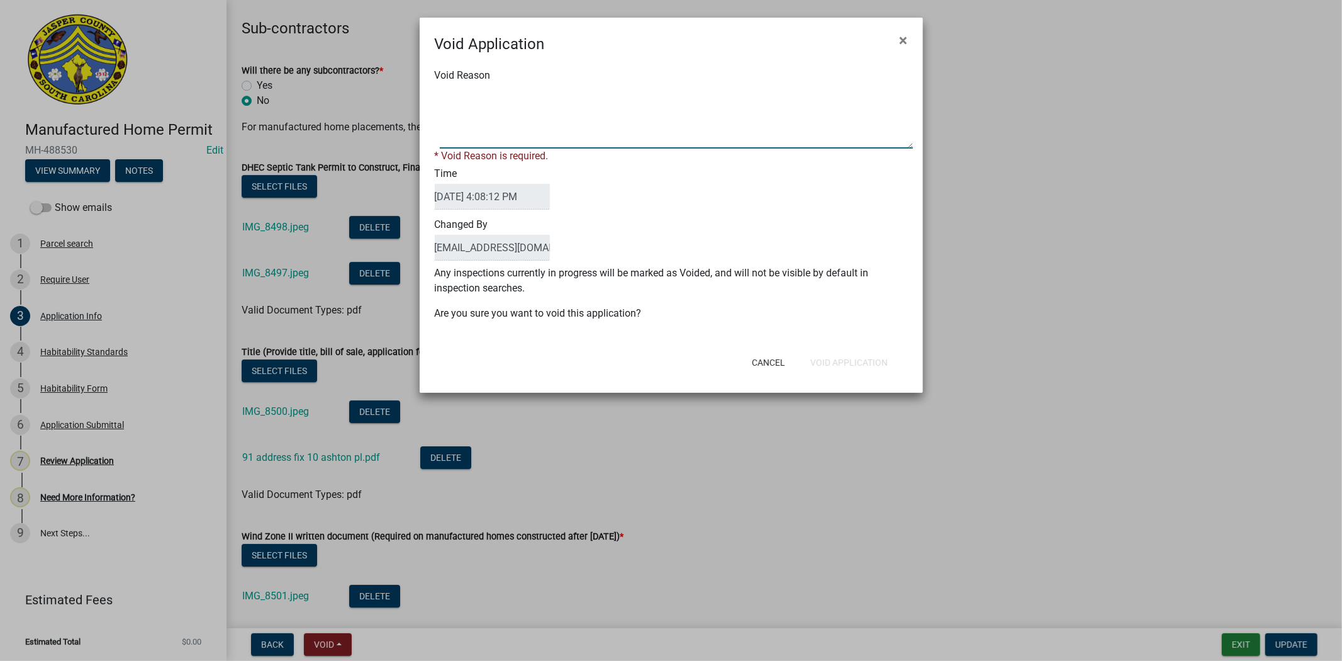
click at [601, 116] on textarea "Void Reason" at bounding box center [676, 117] width 473 height 63
paste textarea "it appears this mobile home park is illegal, which means you cannot replace a h…"
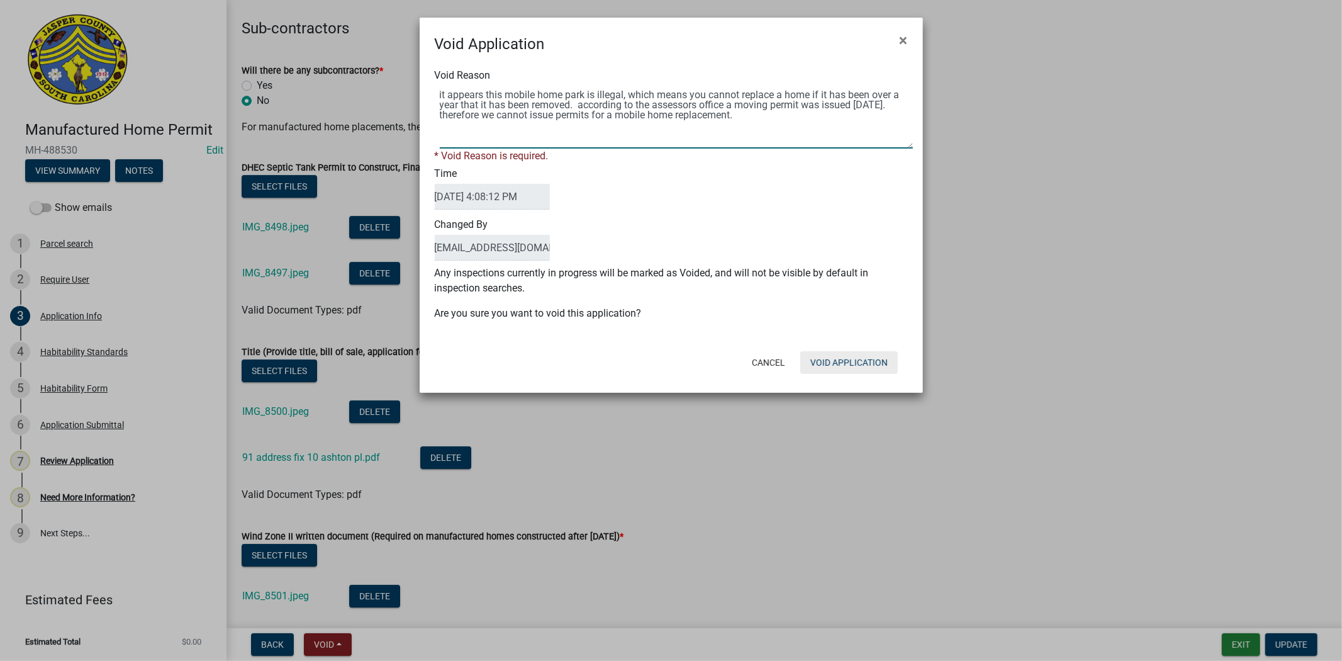
type textarea "it appears this mobile home park is illegal, which means you cannot replace a h…"
click at [867, 362] on div "Cancel Void Application" at bounding box center [753, 362] width 310 height 33
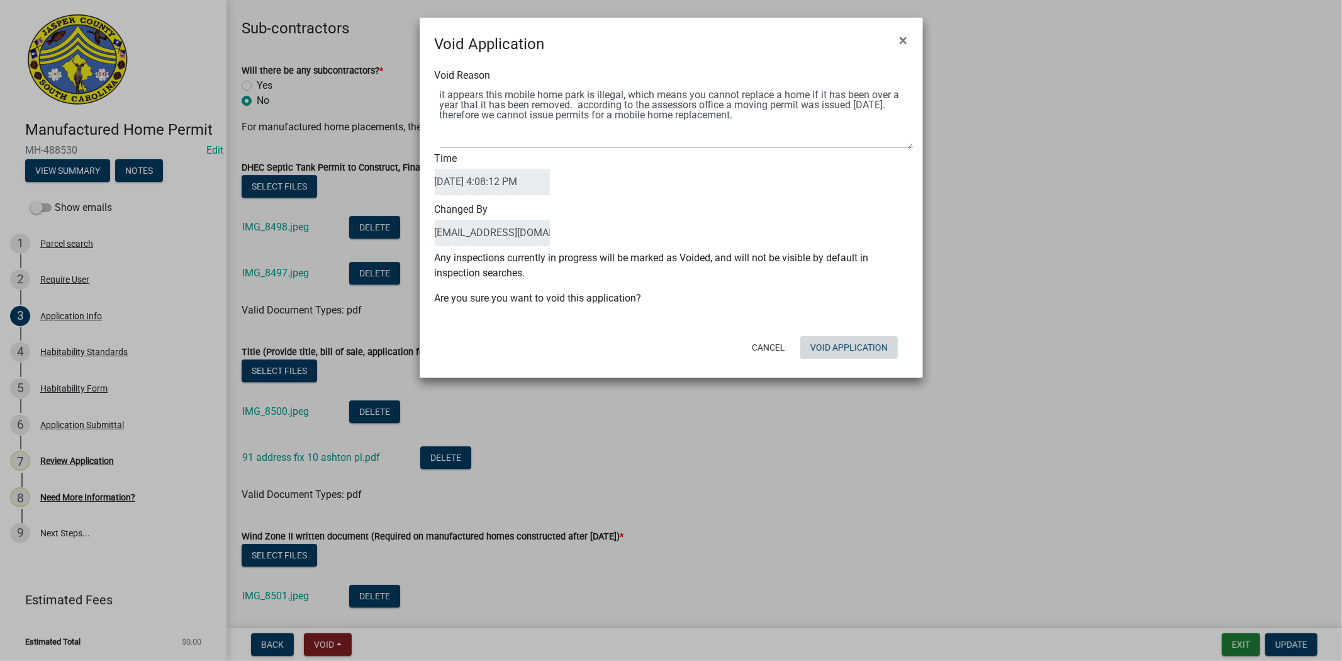
click at [874, 340] on button "Void Application" at bounding box center [850, 347] width 98 height 23
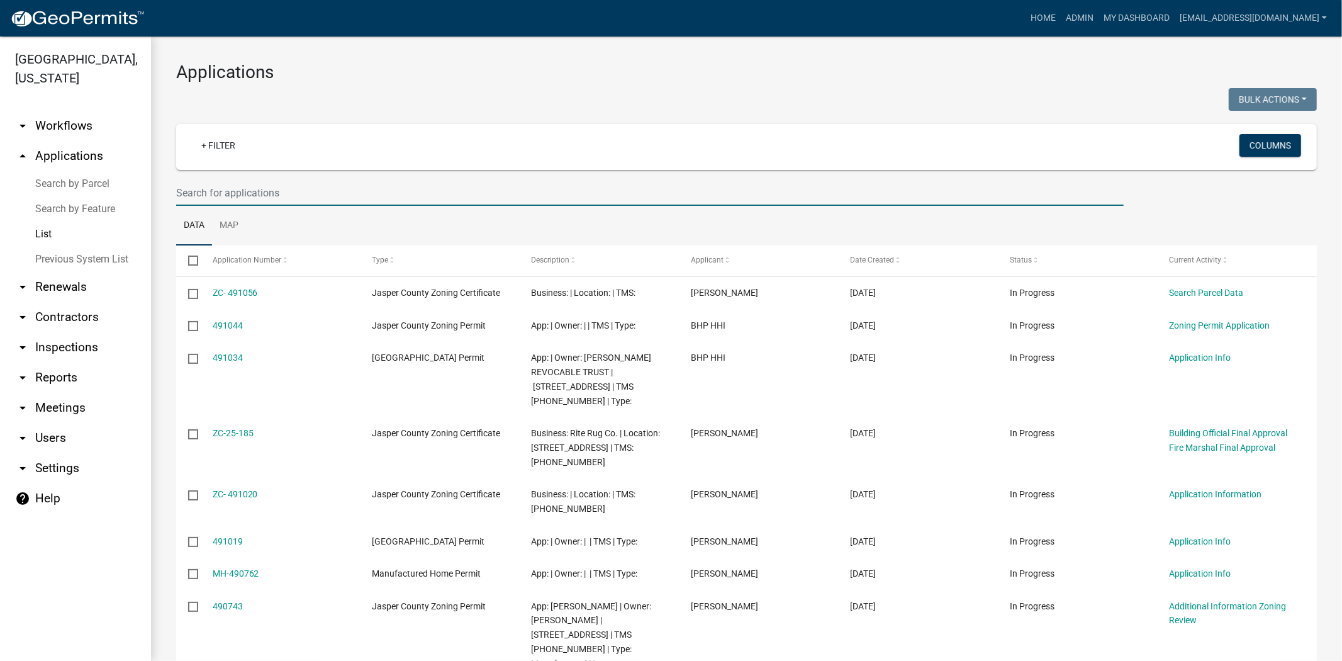
click at [275, 193] on input "text" at bounding box center [650, 193] width 948 height 26
paste input "063-38-02-018M"
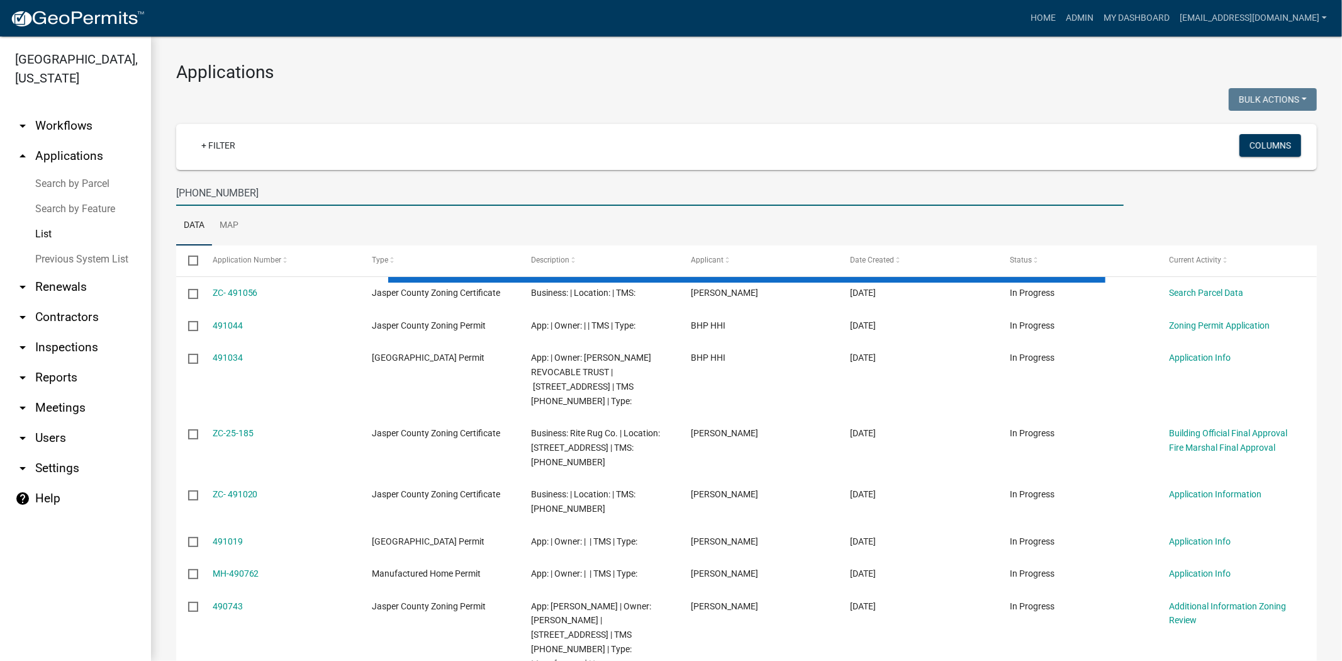
type input "063-38-02-018"
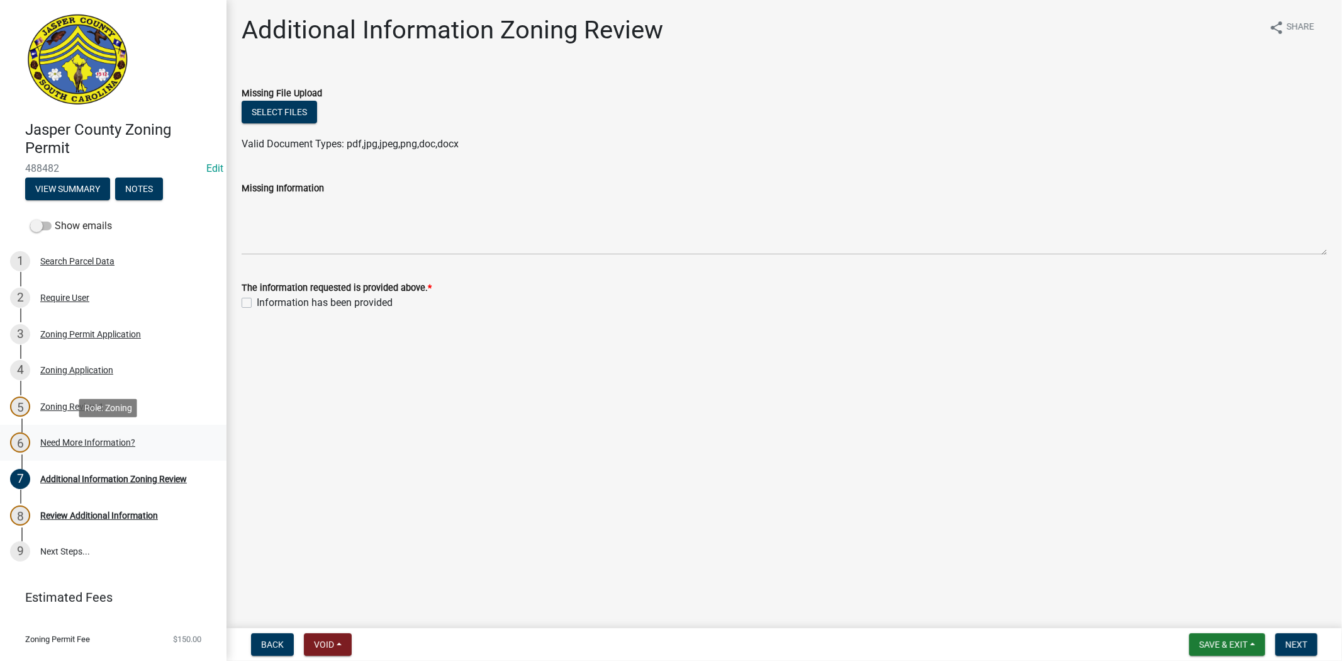
click at [130, 438] on div "Need More Information?" at bounding box center [87, 442] width 95 height 9
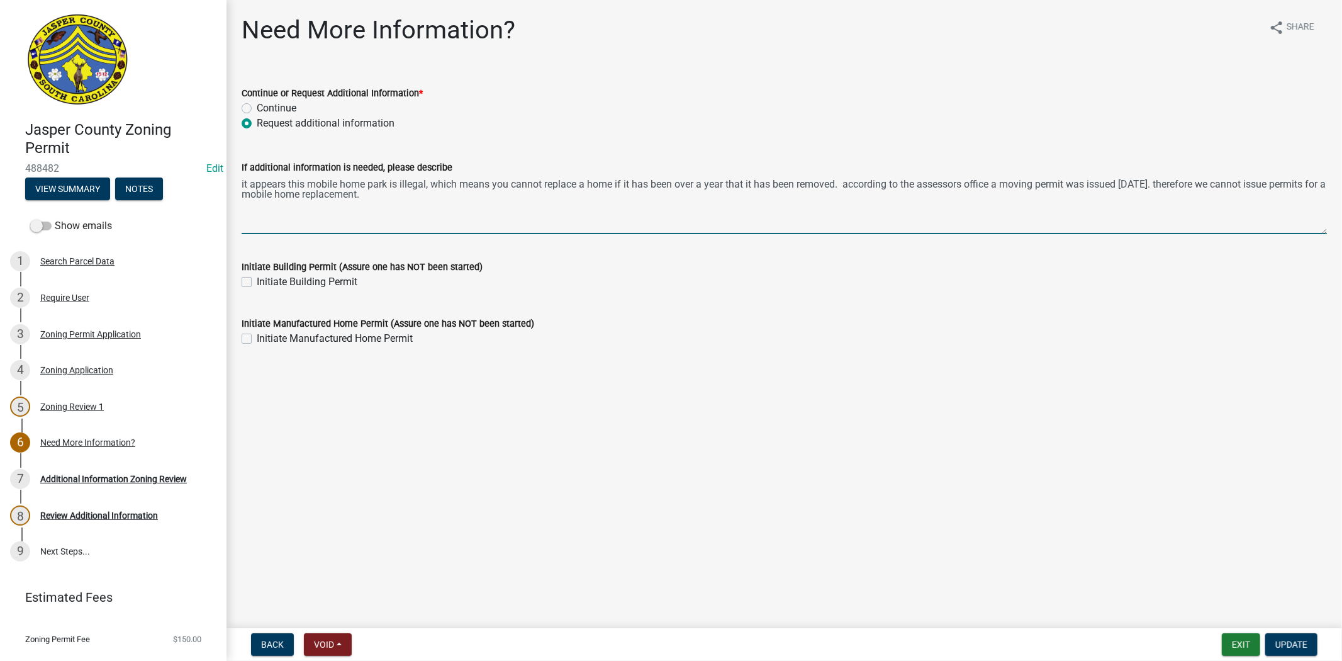
drag, startPoint x: 409, startPoint y: 213, endPoint x: 225, endPoint y: 202, distance: 184.7
click at [230, 186] on div "Need More Information? share Share Continue or Request Additional Information *…" at bounding box center [785, 192] width 1116 height 354
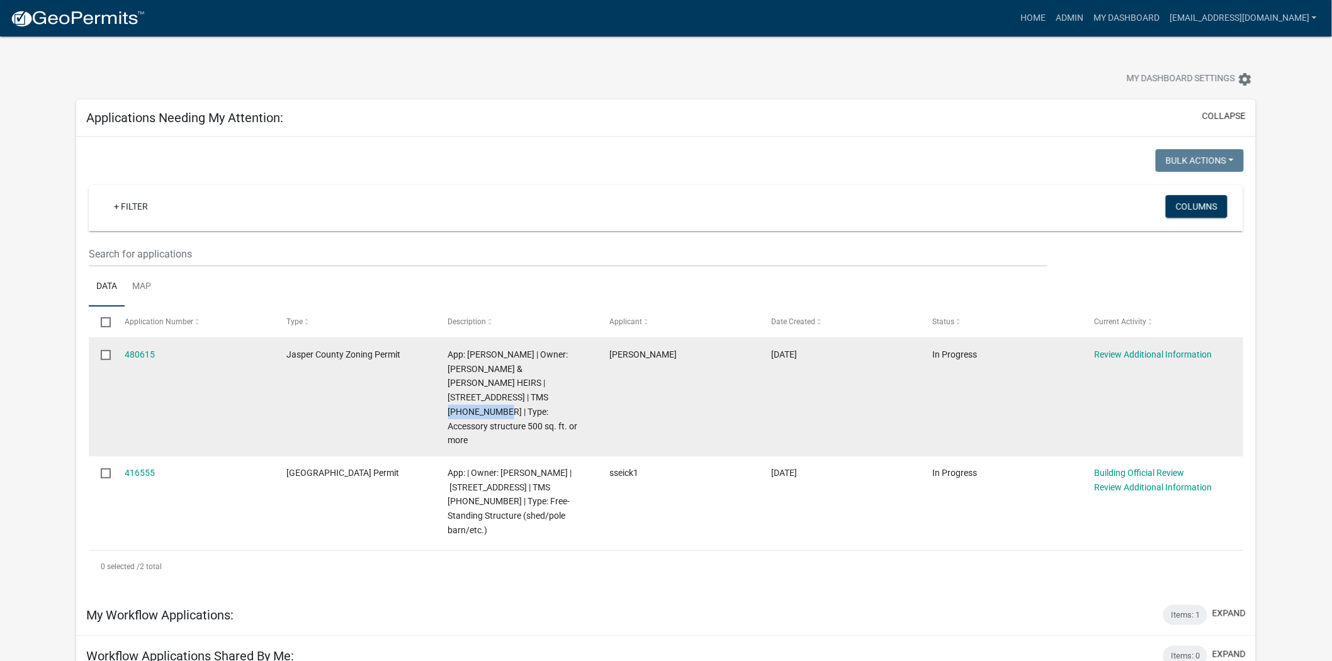
drag, startPoint x: 488, startPoint y: 395, endPoint x: 563, endPoint y: 383, distance: 75.8
click at [563, 383] on span "App: Angela Bonaparte | Owner: FORD NAT & J A FORD HEIRS | 5574 south okatie hw…" at bounding box center [513, 397] width 130 height 96
copy span "039-00-10-003"
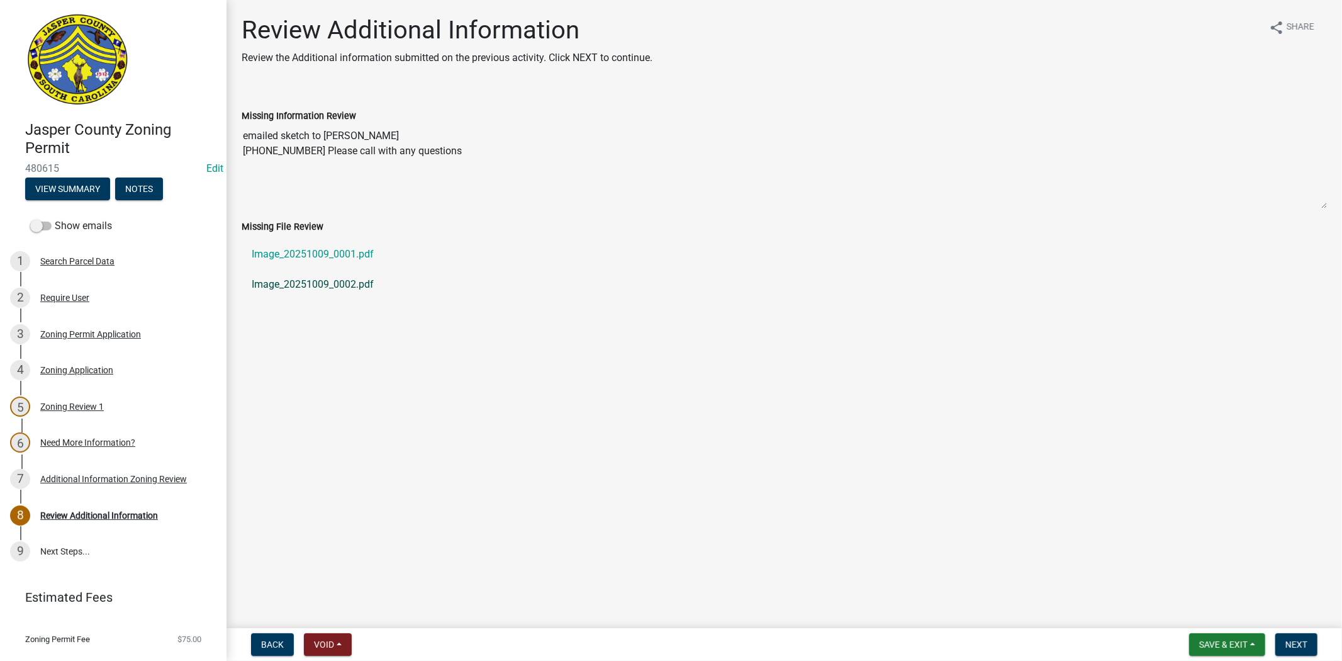
click at [320, 286] on link "Image_20251009_0002.pdf" at bounding box center [785, 284] width 1086 height 30
click at [284, 252] on link "Image_20251009_0001.pdf" at bounding box center [785, 254] width 1086 height 30
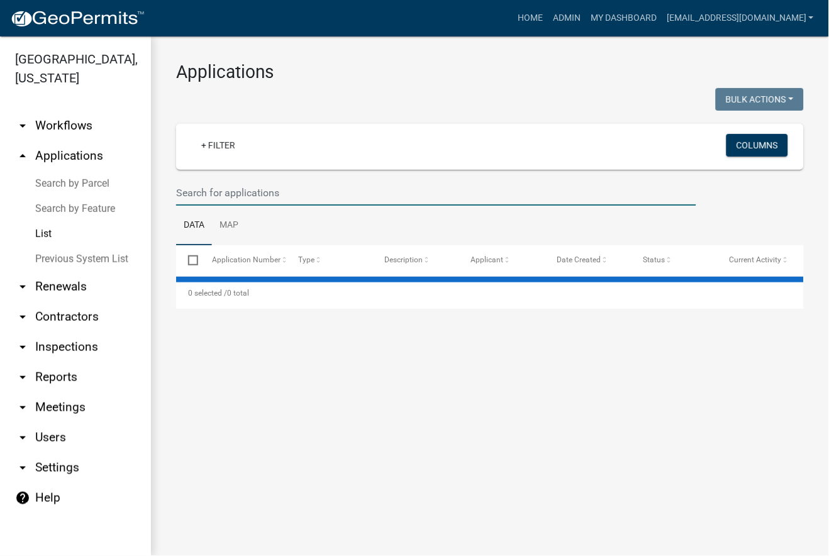
click at [216, 196] on input "text" at bounding box center [436, 193] width 520 height 26
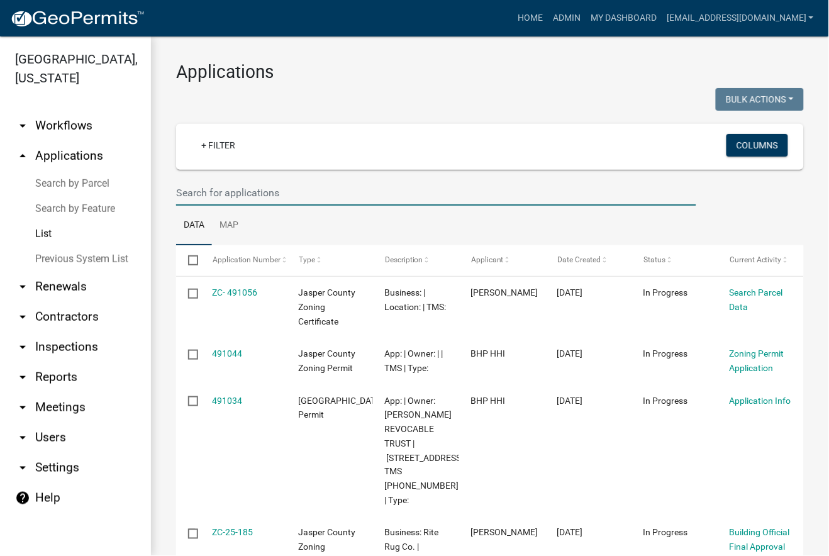
paste input "MH-25-119"
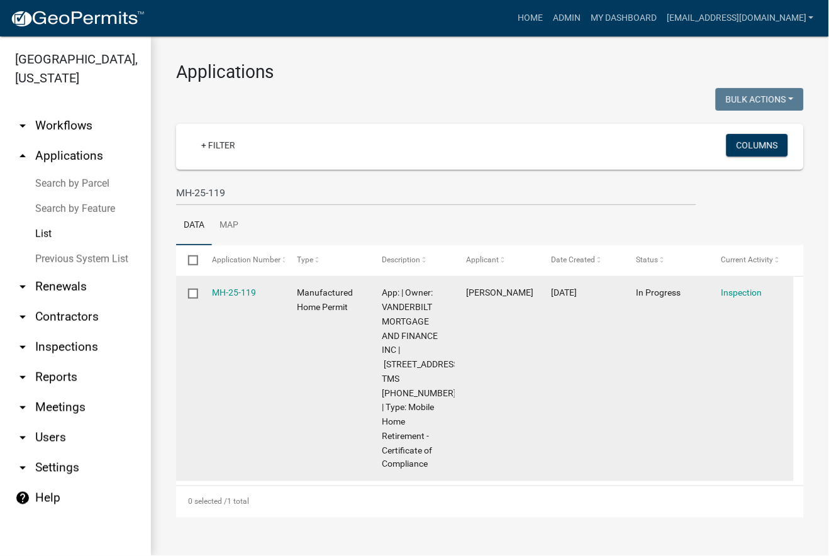
drag, startPoint x: 256, startPoint y: 292, endPoint x: 215, endPoint y: 303, distance: 43.1
click at [215, 303] on datatable-body-cell "MH-25-119" at bounding box center [242, 379] width 85 height 205
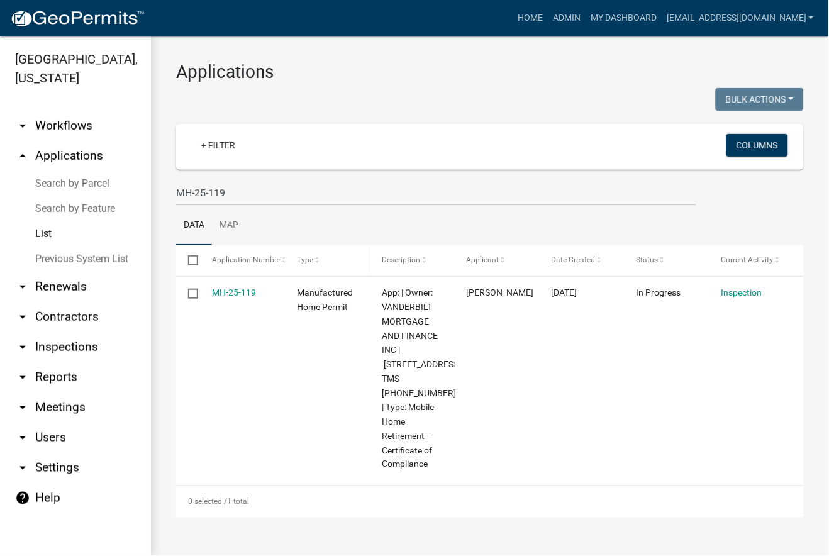
copy link "MH-25-119"
drag, startPoint x: 261, startPoint y: 201, endPoint x: 153, endPoint y: 198, distance: 107.7
click at [153, 198] on div "Applications Bulk Actions Void Expire Lock Withdraw + Filter Columns MH-25-119 …" at bounding box center [490, 290] width 678 height 506
paste input "R-25-384"
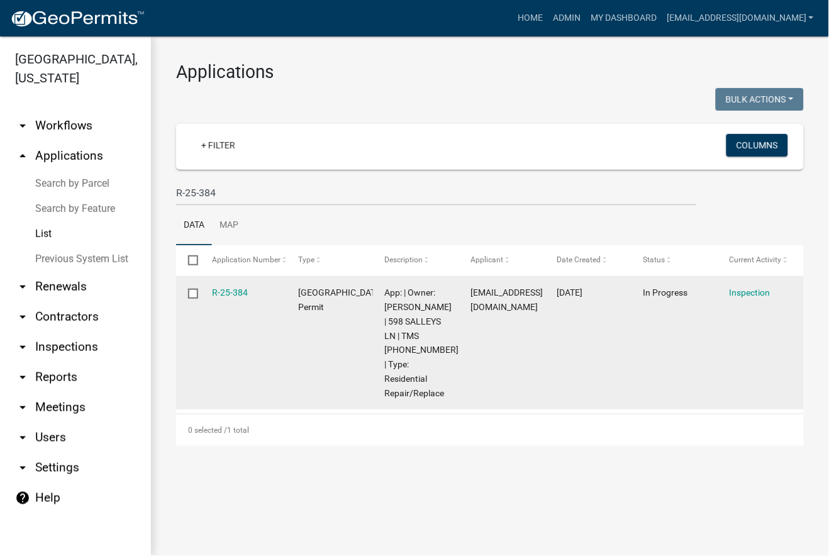
drag, startPoint x: 255, startPoint y: 296, endPoint x: 211, endPoint y: 302, distance: 44.4
click at [211, 302] on datatable-body-cell "R-25-384" at bounding box center [243, 343] width 86 height 133
copy link "R-25-384"
drag, startPoint x: 395, startPoint y: 348, endPoint x: 386, endPoint y: 341, distance: 11.7
click at [386, 341] on div "App: | Owner: [PERSON_NAME] | 598 SALLEYS LN | TMS [PHONE_NUMBER] | Type: Resid…" at bounding box center [416, 343] width 62 height 115
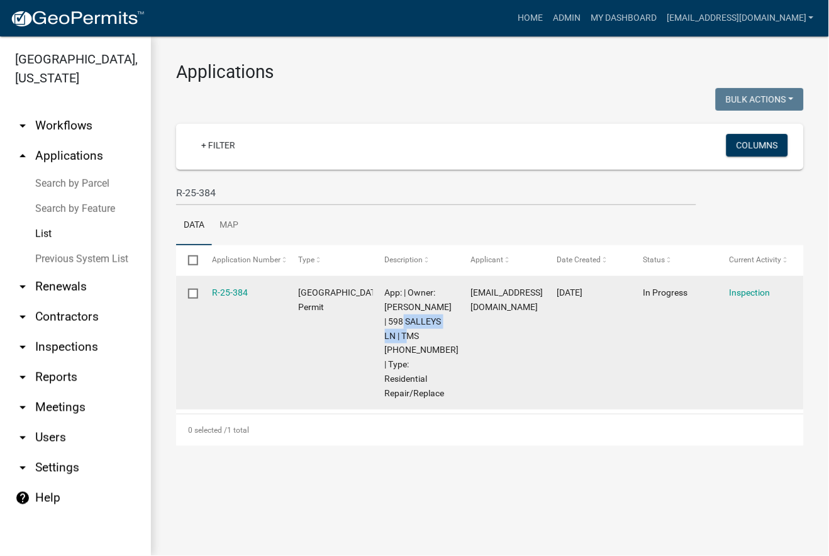
copy span "598 SALLEYS LN"
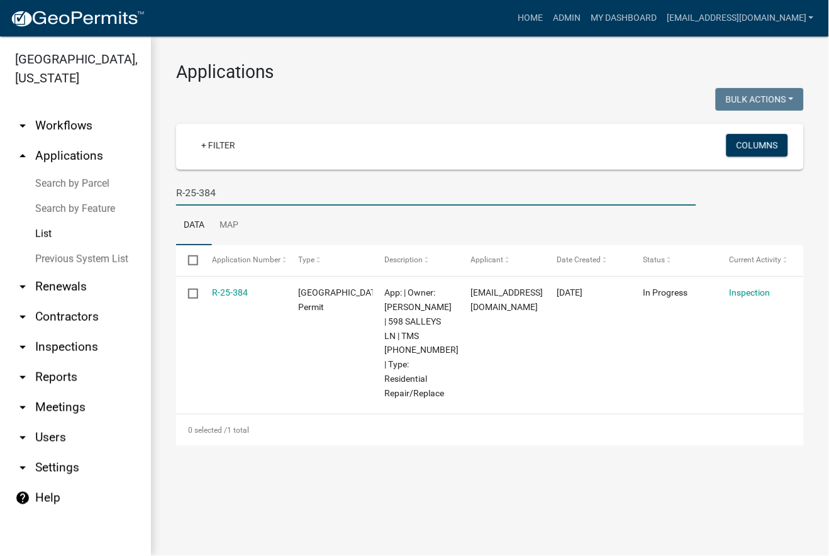
drag, startPoint x: 237, startPoint y: 196, endPoint x: 123, endPoint y: 196, distance: 113.9
click at [123, 196] on div "[GEOGRAPHIC_DATA], [US_STATE] arrow_drop_down Workflows List arrow_drop_up Appl…" at bounding box center [414, 297] width 829 height 520
paste input "BLD-24-009"
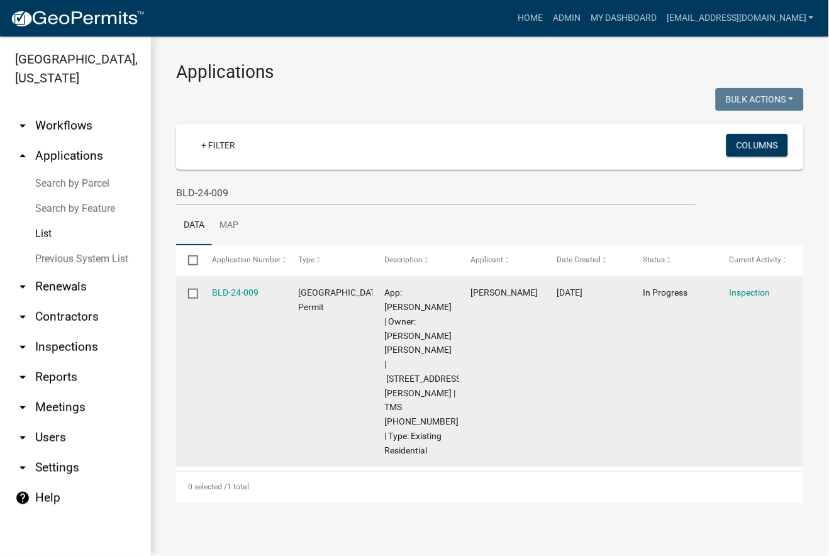
drag, startPoint x: 266, startPoint y: 291, endPoint x: 208, endPoint y: 293, distance: 57.3
click at [208, 293] on datatable-body-cell "BLD-24-009" at bounding box center [243, 372] width 86 height 190
copy link "BLD-24-009"
drag, startPoint x: 395, startPoint y: 362, endPoint x: 429, endPoint y: 334, distance: 44.2
click at [429, 334] on span "App: Ofer Weiss | Owner: DIAZ ERNESTO MARCELO | 391 BAILEY MILL RD | TMS 047-00…" at bounding box center [424, 371] width 79 height 167
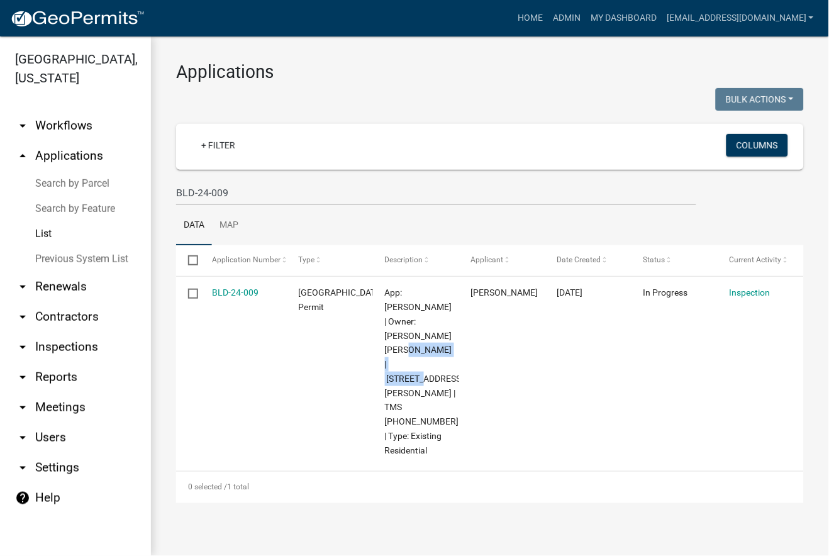
copy span "391 BAILEY MILL RD"
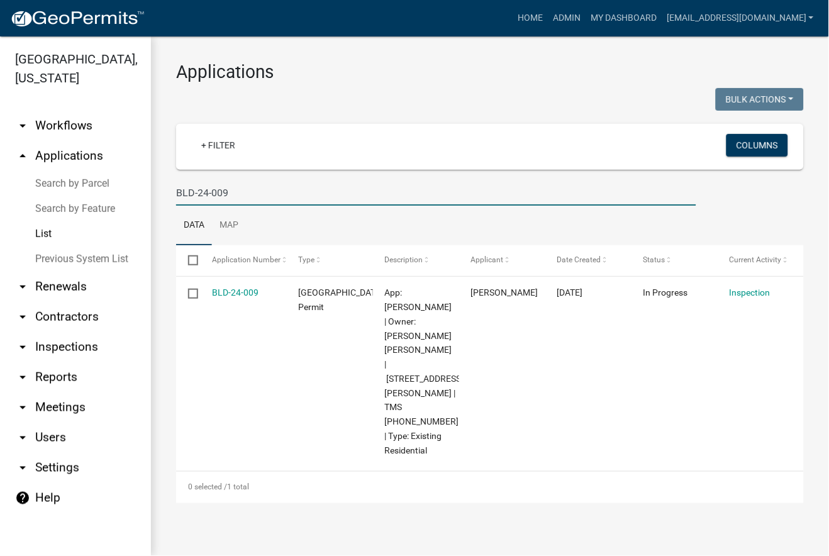
drag, startPoint x: 305, startPoint y: 198, endPoint x: 130, endPoint y: 211, distance: 175.5
click at [130, 211] on div "Jasper County, South Carolina arrow_drop_down Workflows List arrow_drop_up Appl…" at bounding box center [414, 297] width 829 height 520
paste input "MH-25-115"
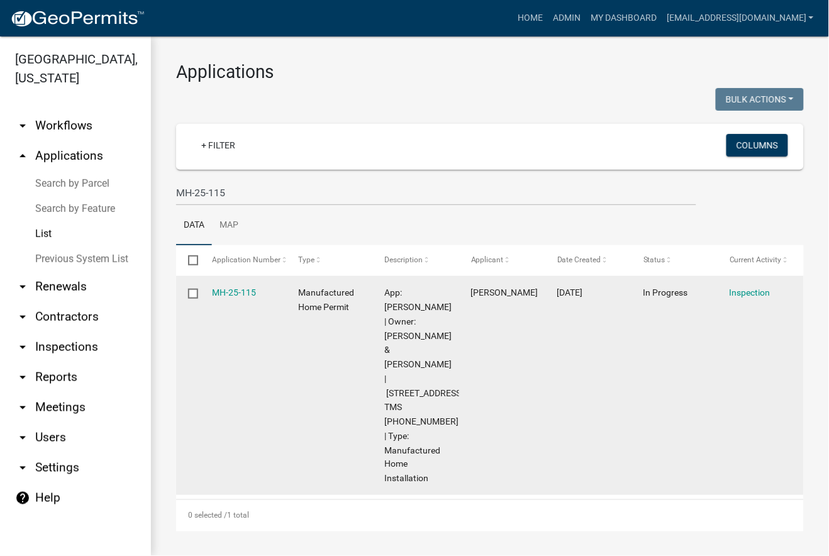
drag, startPoint x: 276, startPoint y: 293, endPoint x: 210, endPoint y: 300, distance: 66.5
click at [210, 300] on datatable-body-cell "MH-25-115" at bounding box center [243, 386] width 86 height 218
copy link "MH-25-115"
drag, startPoint x: 419, startPoint y: 363, endPoint x: 387, endPoint y: 355, distance: 32.5
click at [387, 355] on span "App: Raul Huerta | Owner: LYNCH BOBBY G & LINDA G | 6877 bees creek rd | TMS 08…" at bounding box center [426, 386] width 83 height 196
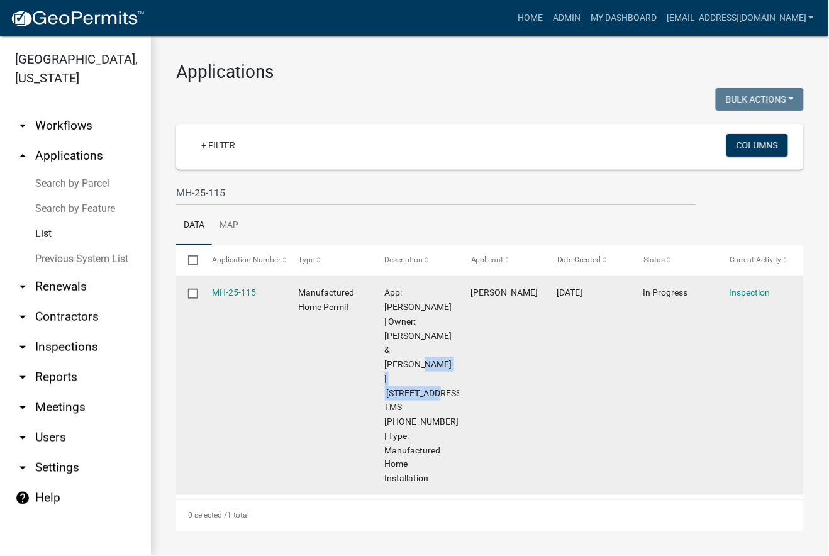
copy span "6877 bees creek rd"
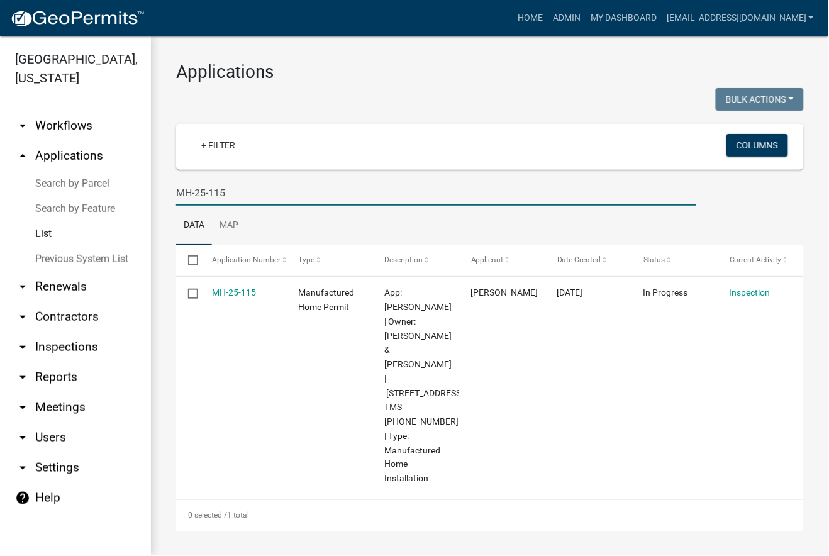
drag, startPoint x: 262, startPoint y: 184, endPoint x: 150, endPoint y: 205, distance: 114.5
click at [150, 205] on div "Jasper County, South Carolina arrow_drop_down Workflows List arrow_drop_up Appl…" at bounding box center [414, 297] width 829 height 520
paste input "09"
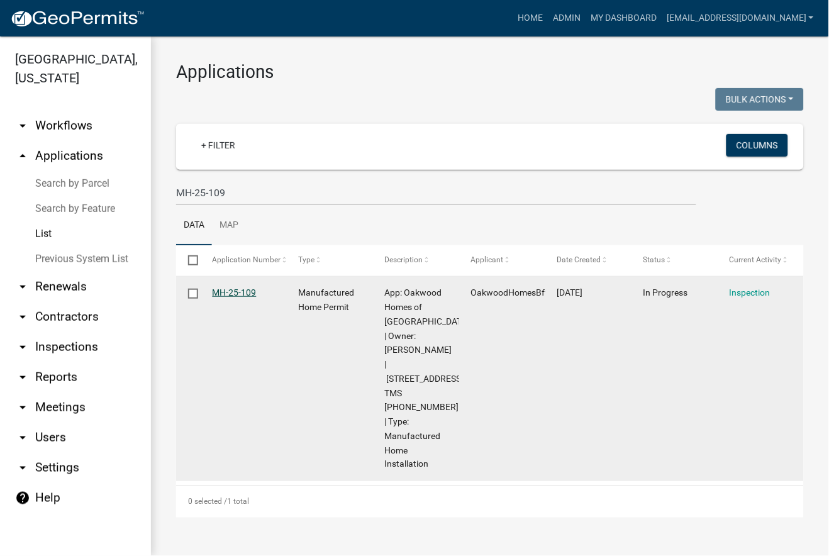
drag, startPoint x: 261, startPoint y: 288, endPoint x: 214, endPoint y: 298, distance: 47.5
click at [214, 298] on div "MH-25-109" at bounding box center [244, 293] width 62 height 14
copy link "MH-25-109"
drag, startPoint x: 395, startPoint y: 378, endPoint x: 429, endPoint y: 349, distance: 44.6
click at [429, 349] on span "App: Oakwood Homes of Beaufort | Owner: ISMAEL HABIBAH | 375 LANGFORDVILLE RD |…" at bounding box center [427, 379] width 85 height 182
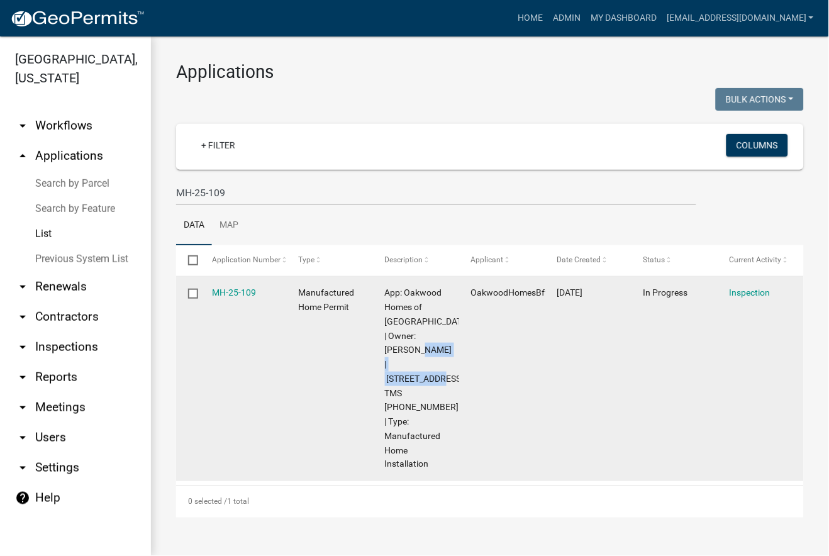
copy span "375 LANGFORDVILLE RD"
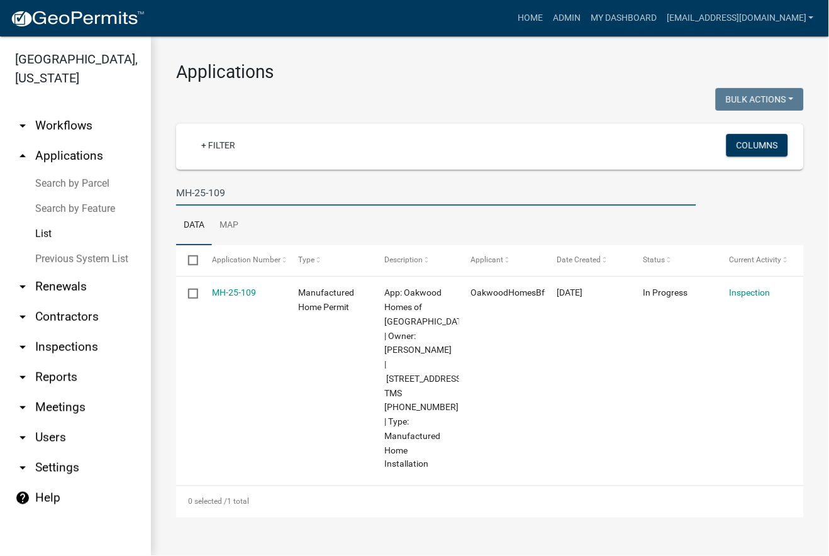
drag, startPoint x: 293, startPoint y: 184, endPoint x: 103, endPoint y: 199, distance: 190.1
click at [103, 199] on div "Jasper County, South Carolina arrow_drop_down Workflows List arrow_drop_up Appl…" at bounding box center [414, 297] width 829 height 520
paste input "F-25-424"
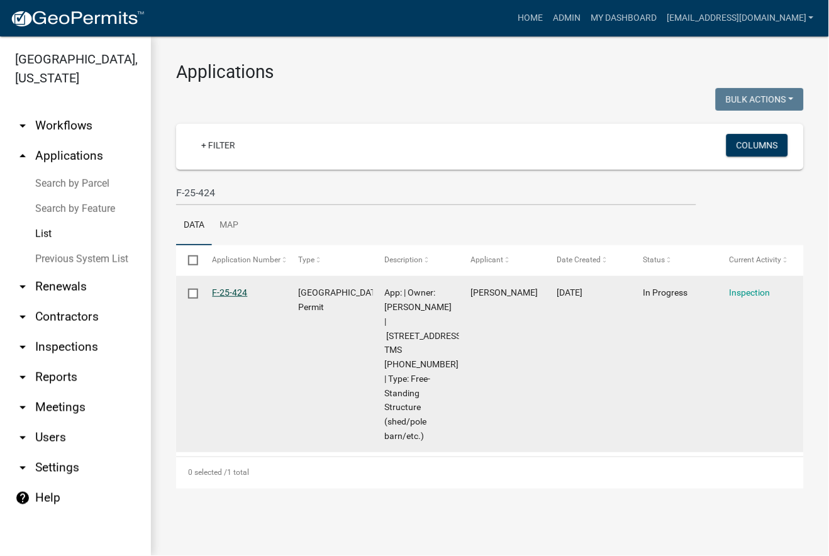
drag, startPoint x: 254, startPoint y: 291, endPoint x: 213, endPoint y: 293, distance: 41.6
click at [213, 293] on div "F-25-424" at bounding box center [244, 293] width 62 height 14
copy link "F-25-424"
drag, startPoint x: 423, startPoint y: 335, endPoint x: 387, endPoint y: 326, distance: 36.9
click at [387, 326] on span "App: | Owner: JONES EARL | 3451 BEES CREEK RD | TMS 085-00-03-008 | Type: Free-…" at bounding box center [426, 365] width 83 height 154
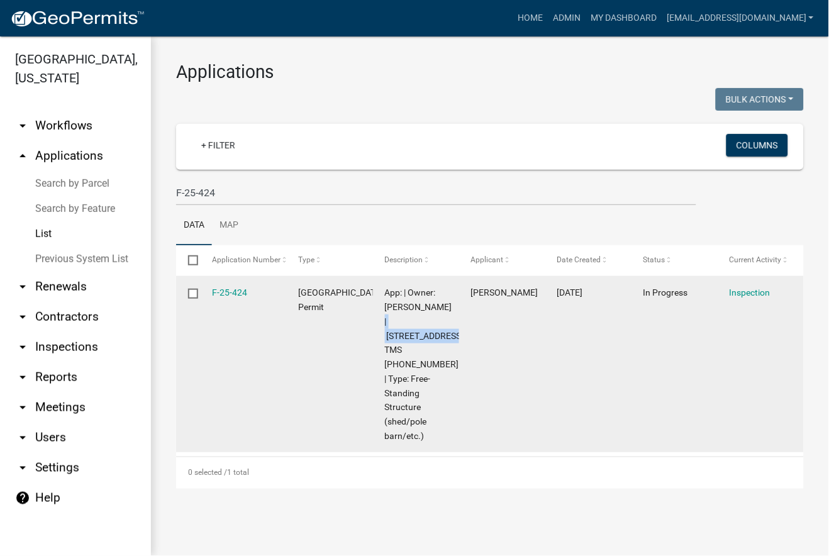
drag, startPoint x: 254, startPoint y: 293, endPoint x: 208, endPoint y: 298, distance: 46.2
click at [209, 298] on datatable-body-cell "F-25-424" at bounding box center [243, 365] width 86 height 176
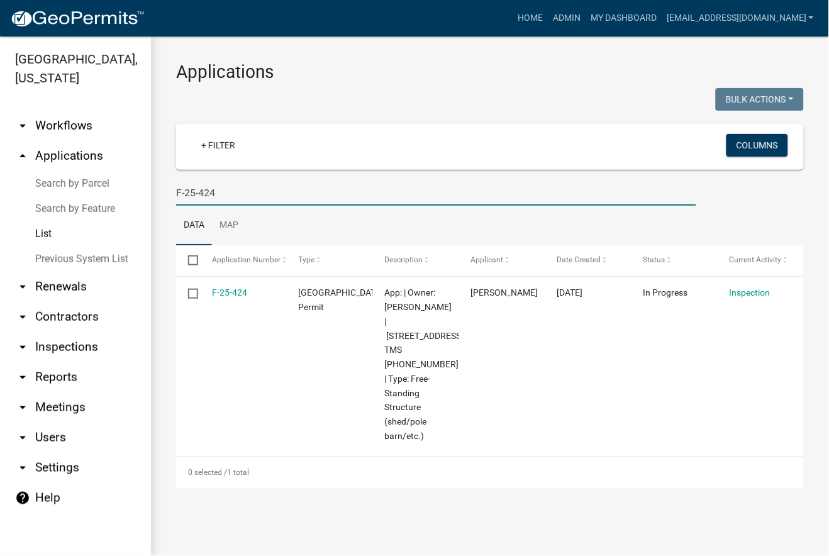
drag, startPoint x: 296, startPoint y: 196, endPoint x: 89, endPoint y: 196, distance: 206.4
click at [89, 196] on div "Jasper County, South Carolina arrow_drop_down Workflows List arrow_drop_up Appl…" at bounding box center [414, 297] width 829 height 520
paste input "Number: BLD-25-00"
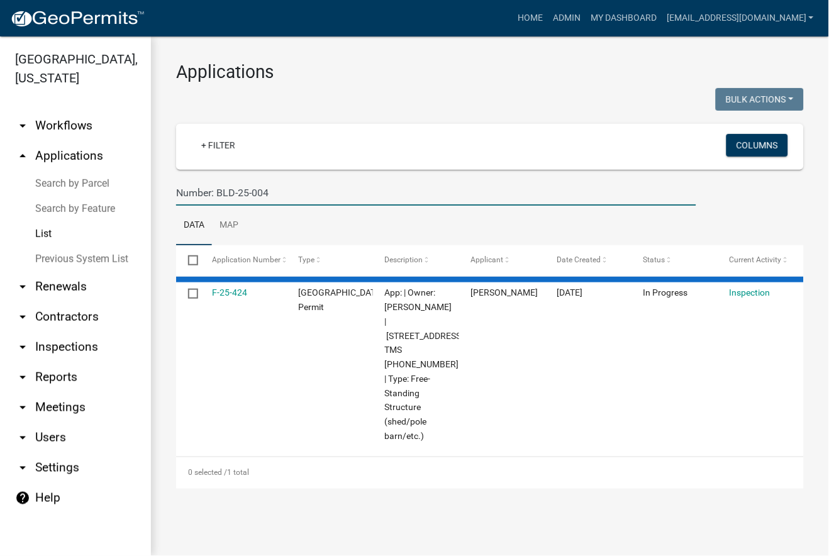
drag, startPoint x: 215, startPoint y: 196, endPoint x: 183, endPoint y: 197, distance: 32.1
click at [183, 197] on input "Number: BLD-25-004" at bounding box center [436, 193] width 520 height 26
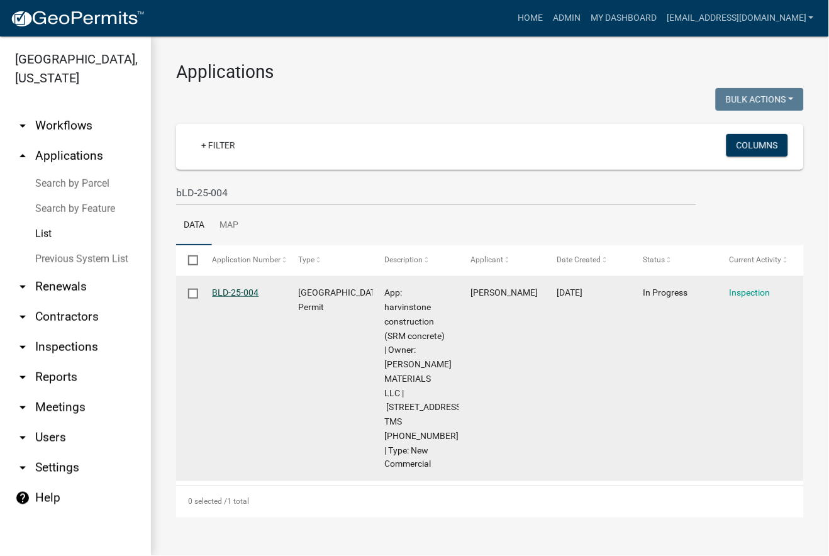
drag, startPoint x: 266, startPoint y: 293, endPoint x: 212, endPoint y: 297, distance: 54.3
click at [213, 297] on div "BLD-25-004" at bounding box center [244, 293] width 62 height 14
drag, startPoint x: 395, startPoint y: 419, endPoint x: 407, endPoint y: 396, distance: 25.6
click at [407, 396] on span "App: harvinstone construction (SRM concrete) | Owner: HOLLINGSHEAD MATERIALS LL…" at bounding box center [426, 379] width 83 height 182
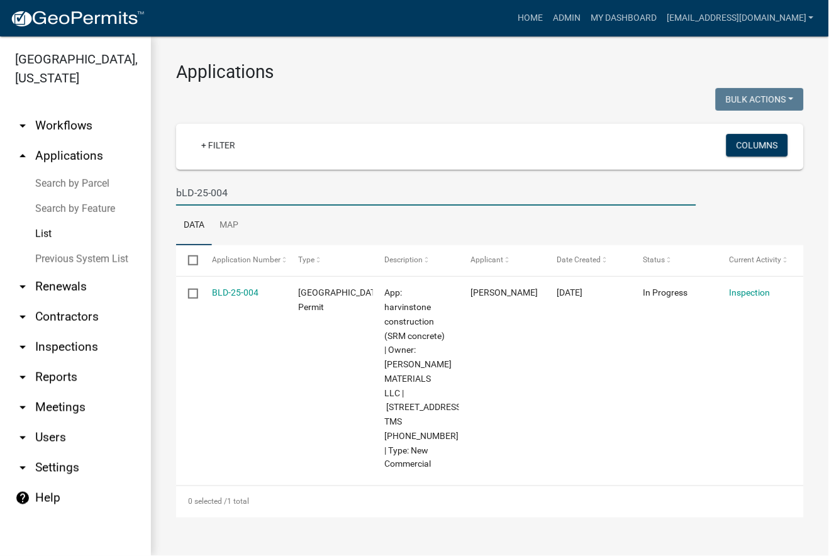
drag, startPoint x: 266, startPoint y: 197, endPoint x: 93, endPoint y: 206, distance: 172.7
click at [93, 206] on div "Jasper County, South Carolina arrow_drop_down Workflows List arrow_drop_up Appl…" at bounding box center [414, 297] width 829 height 520
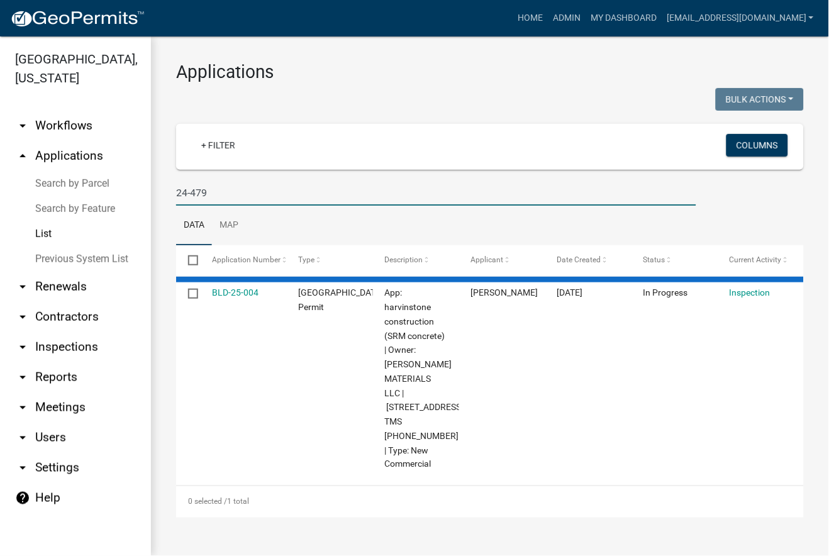
type input "24-479"
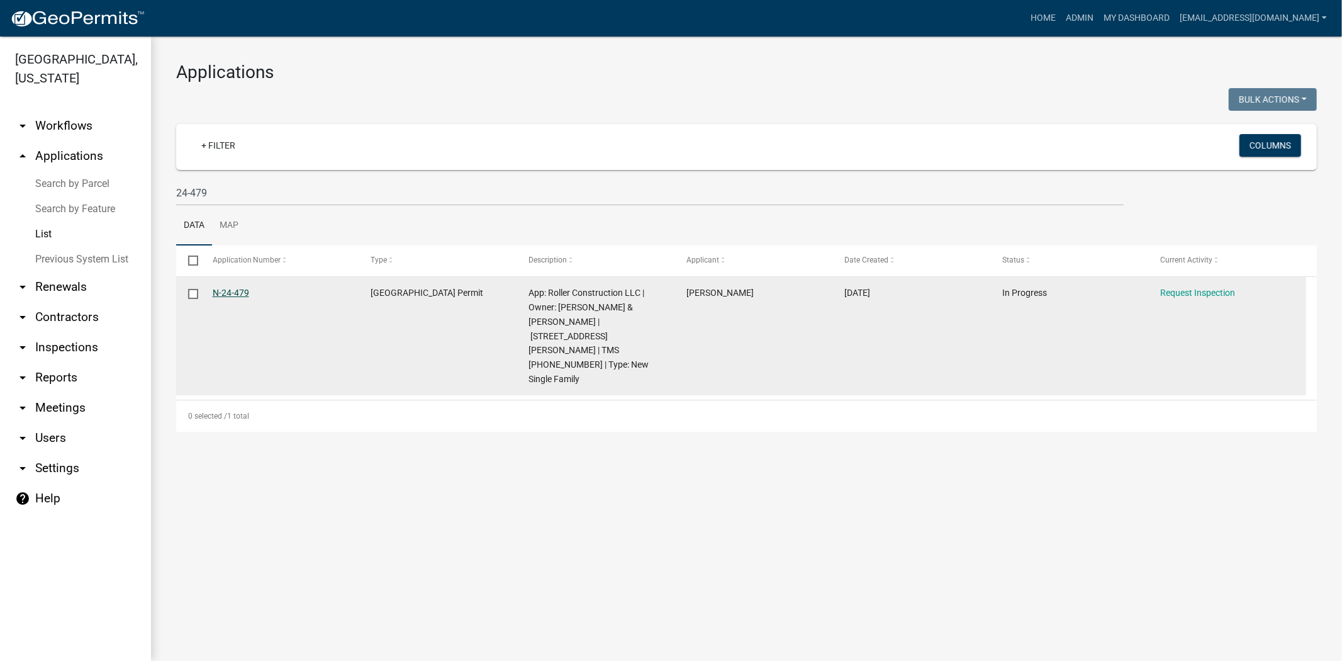
drag, startPoint x: 278, startPoint y: 299, endPoint x: 215, endPoint y: 296, distance: 63.6
click at [215, 296] on div "N-24-479" at bounding box center [280, 293] width 134 height 14
drag, startPoint x: 561, startPoint y: 335, endPoint x: 605, endPoint y: 319, distance: 46.8
click at [605, 319] on span "App: Roller Construction LLC | Owner: COOLER ROBERT & JANINE NAMDAR | 2711 Know…" at bounding box center [589, 336] width 120 height 96
click at [829, 289] on link "Request Inspection" at bounding box center [1197, 293] width 75 height 10
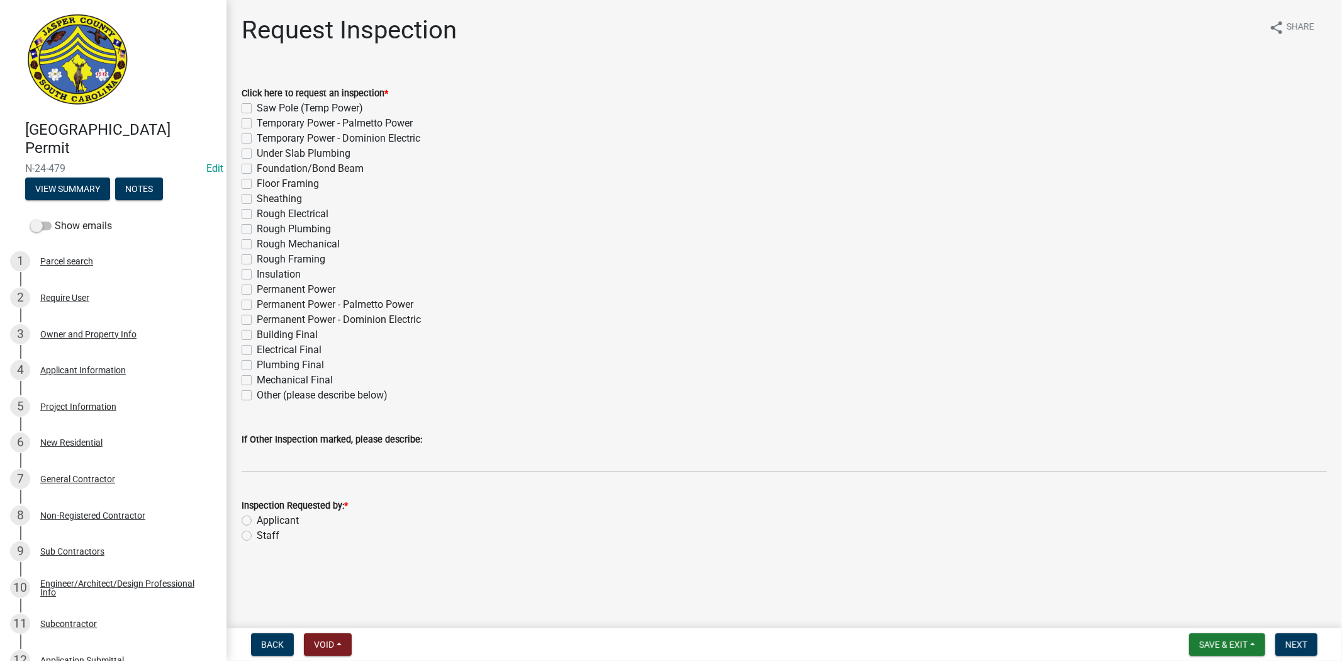
click at [257, 367] on label "Plumbing Final" at bounding box center [290, 364] width 67 height 15
click at [257, 366] on input "Plumbing Final" at bounding box center [261, 361] width 8 height 8
checkbox input "true"
checkbox input "false"
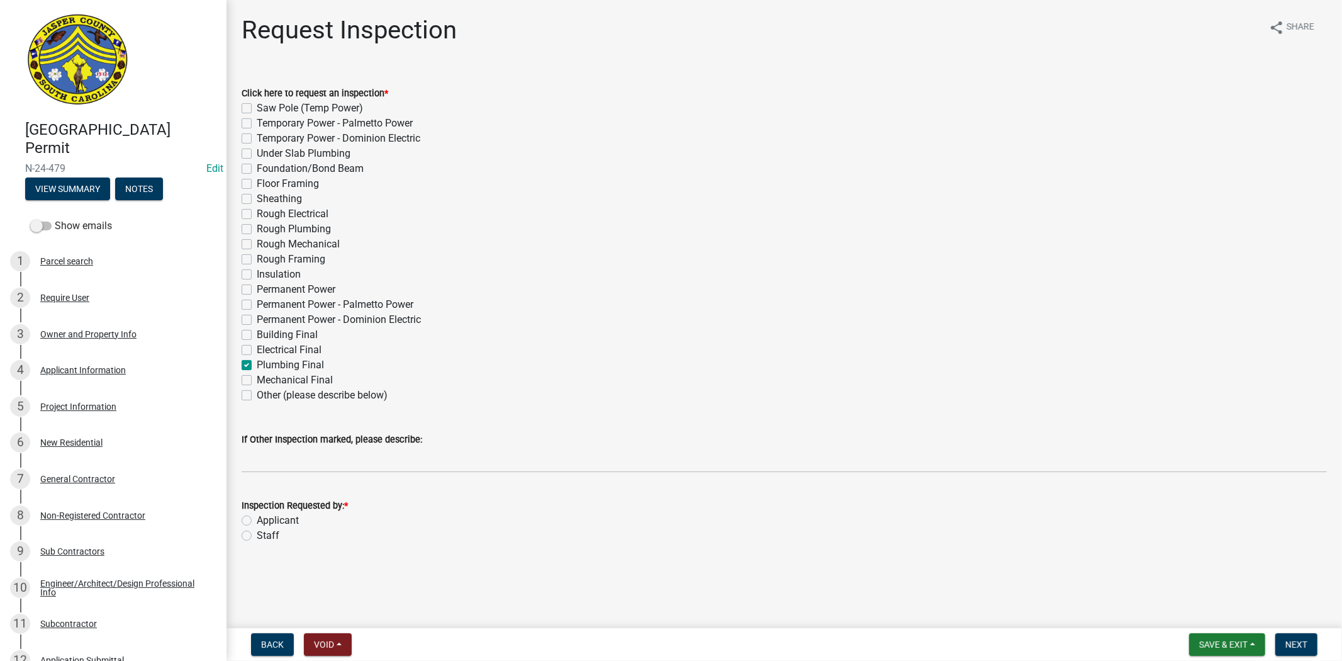
checkbox input "false"
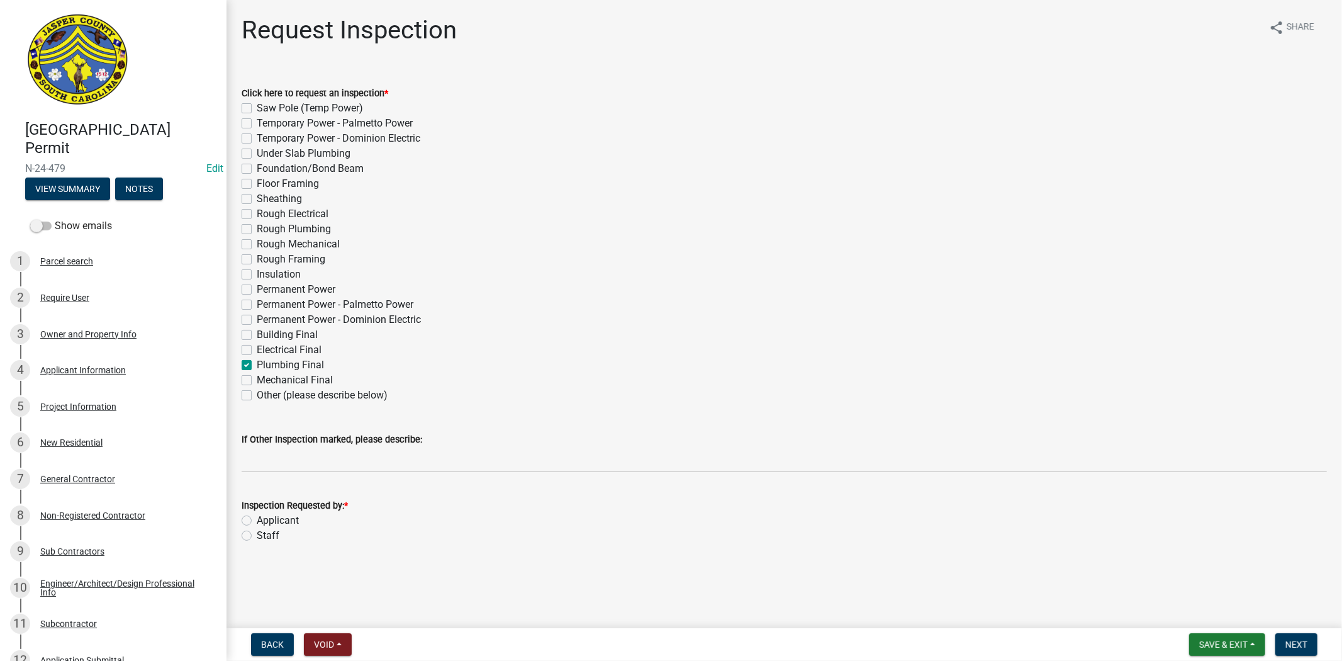
checkbox input "false"
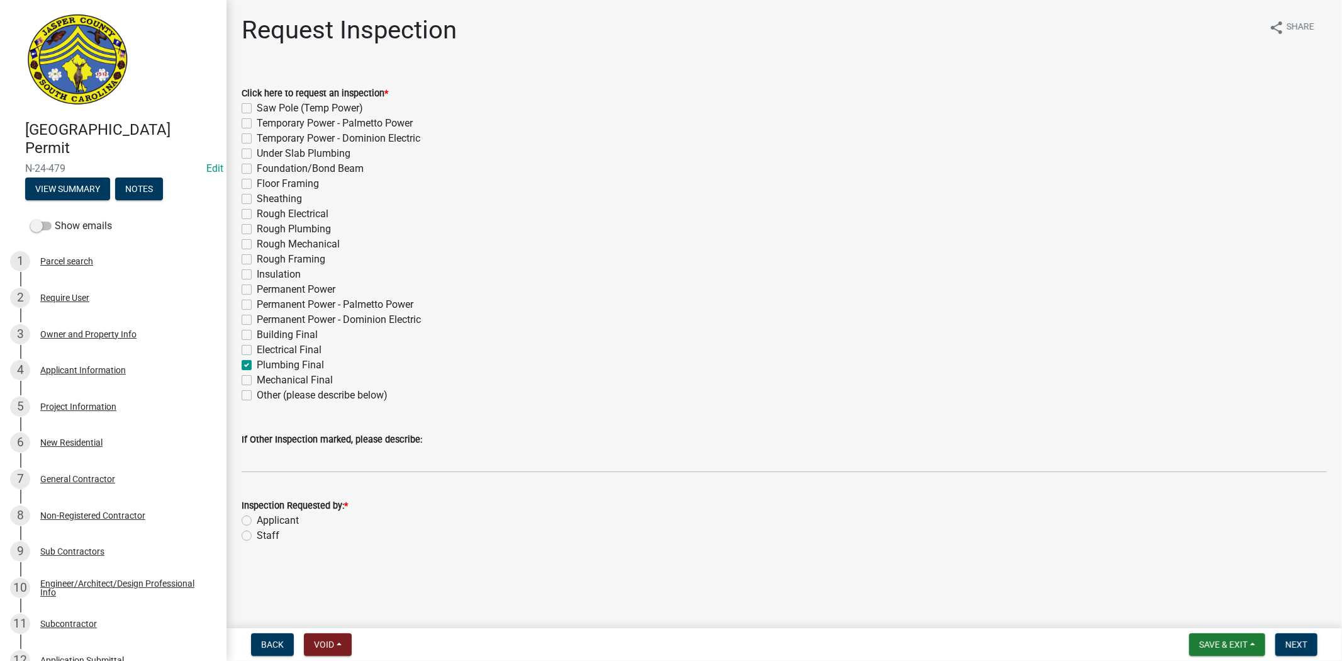
checkbox input "false"
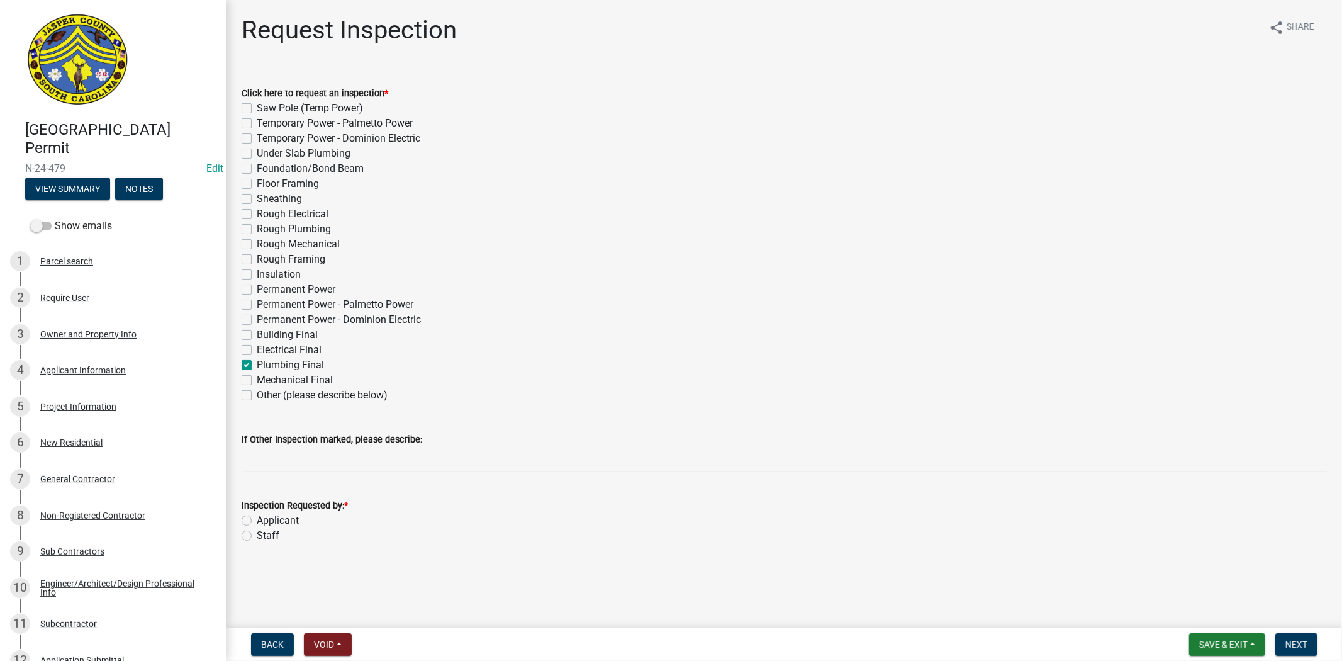
checkbox input "true"
checkbox input "false"
drag, startPoint x: 249, startPoint y: 353, endPoint x: 249, endPoint y: 343, distance: 10.1
click at [257, 352] on label "Electrical Final" at bounding box center [289, 349] width 65 height 15
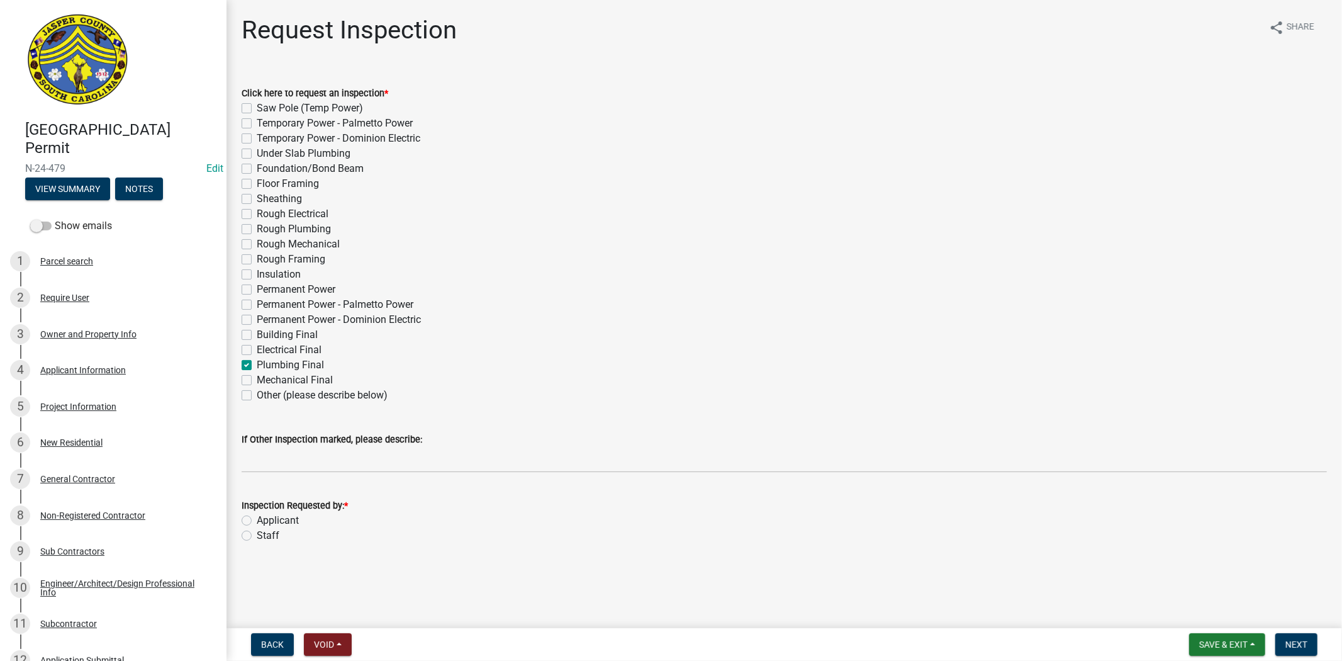
click at [257, 351] on input "Electrical Final" at bounding box center [261, 346] width 8 height 8
checkbox input "true"
checkbox input "false"
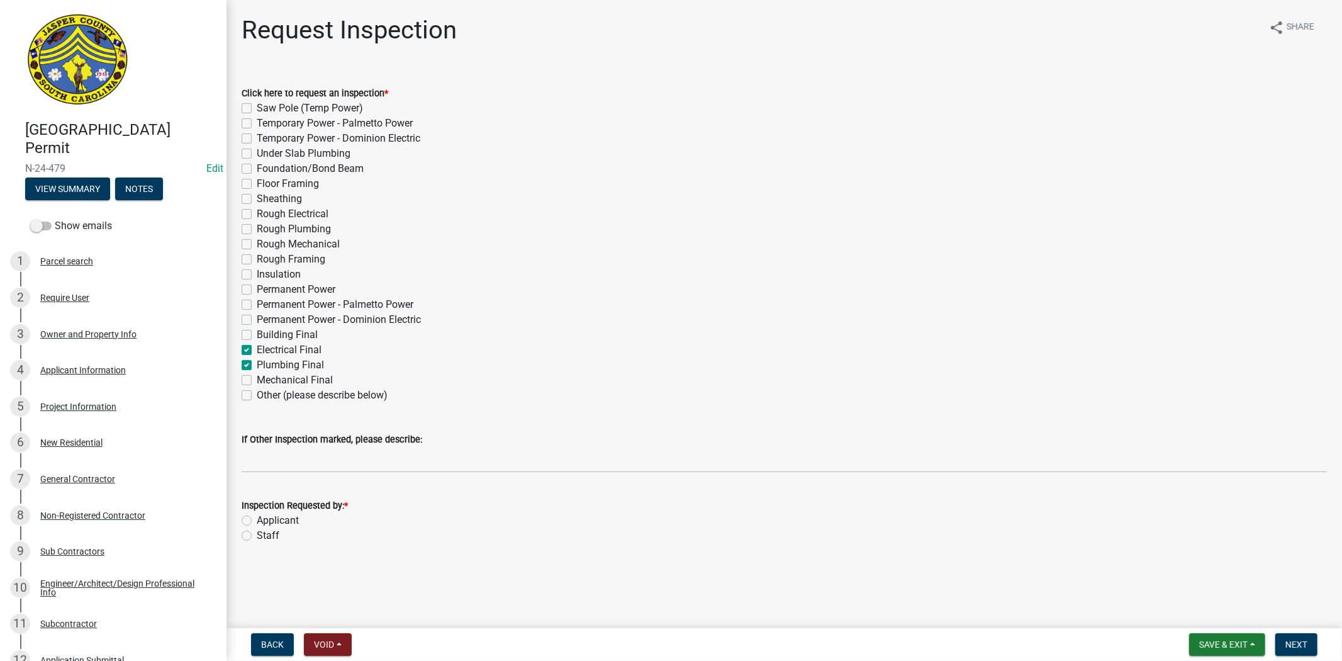
checkbox input "false"
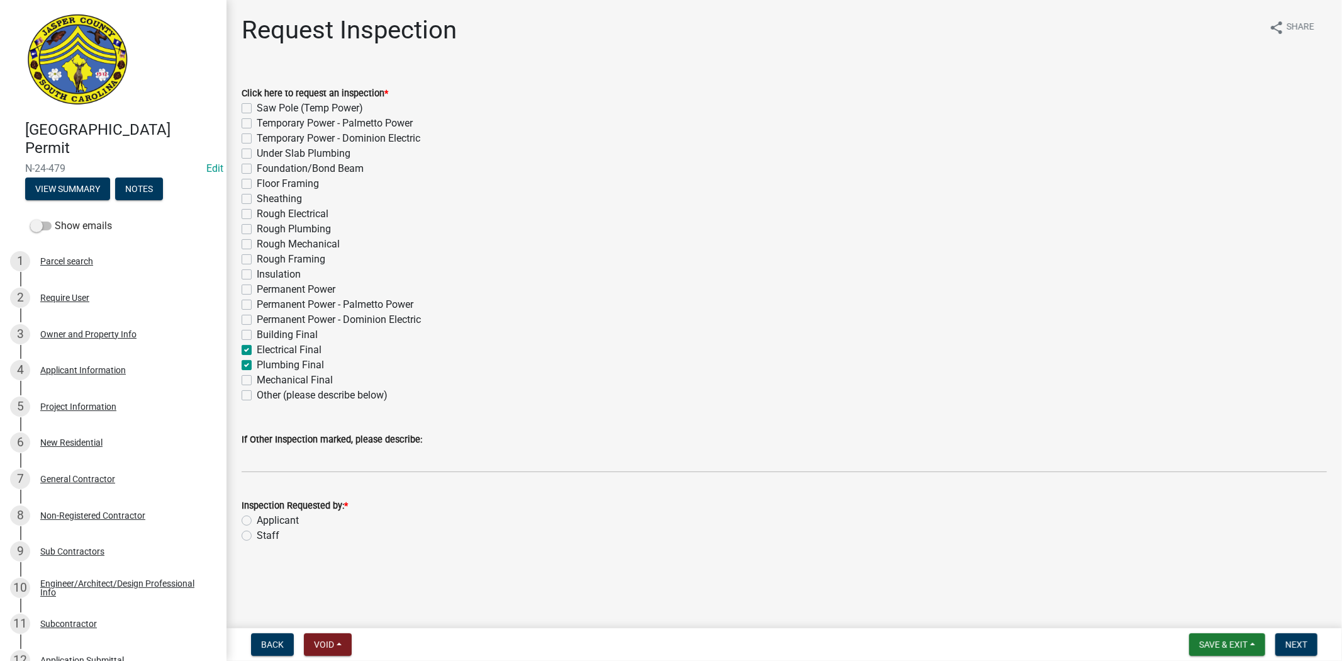
checkbox input "false"
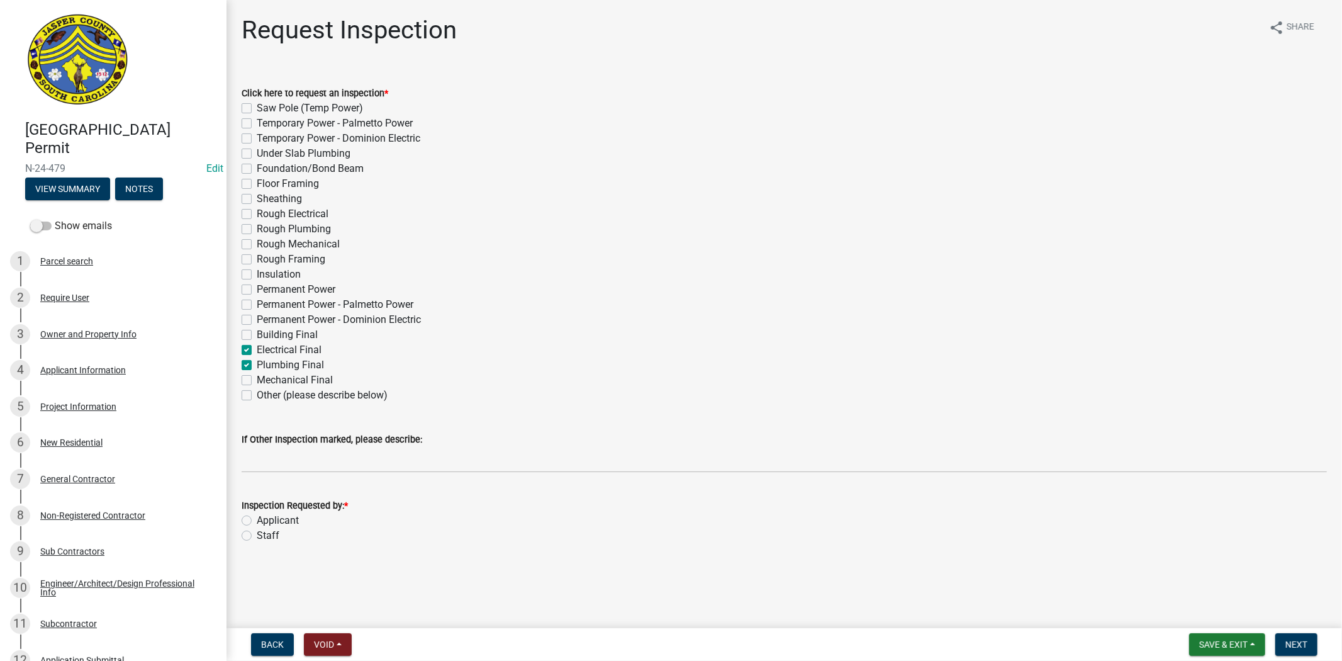
checkbox input "false"
checkbox input "true"
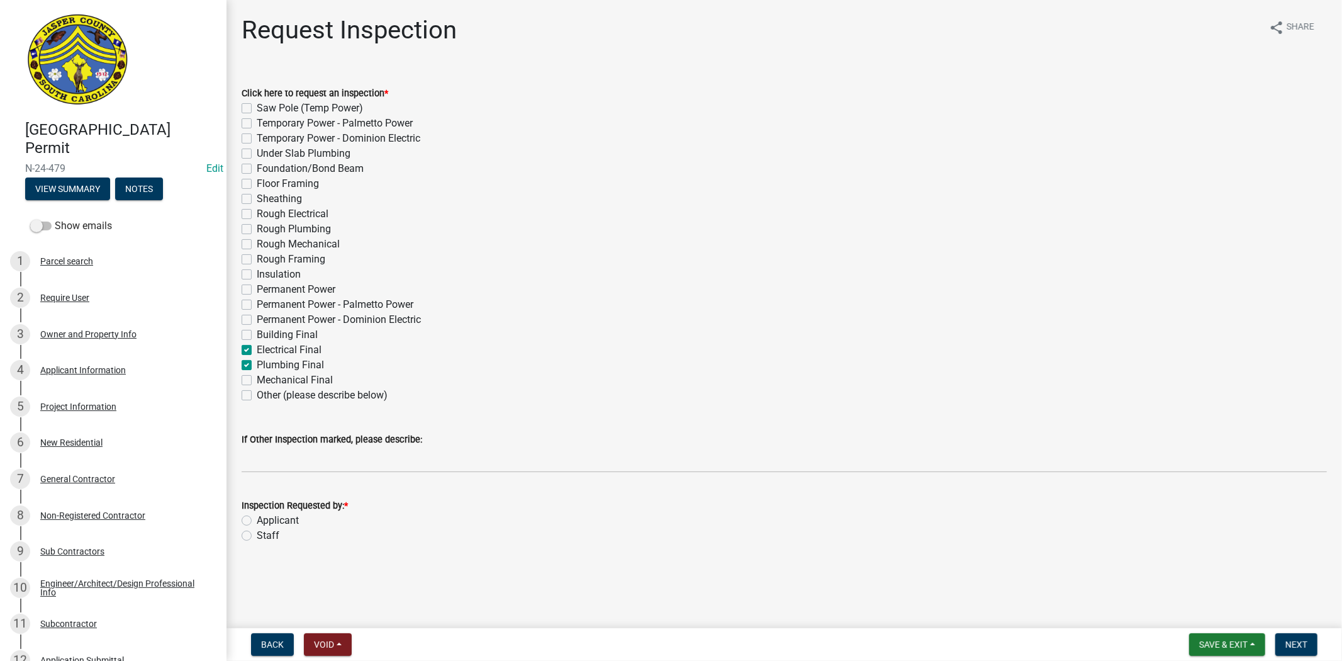
checkbox input "false"
click at [257, 337] on label "Building Final" at bounding box center [287, 334] width 61 height 15
click at [257, 335] on input "Building Final" at bounding box center [261, 331] width 8 height 8
checkbox input "true"
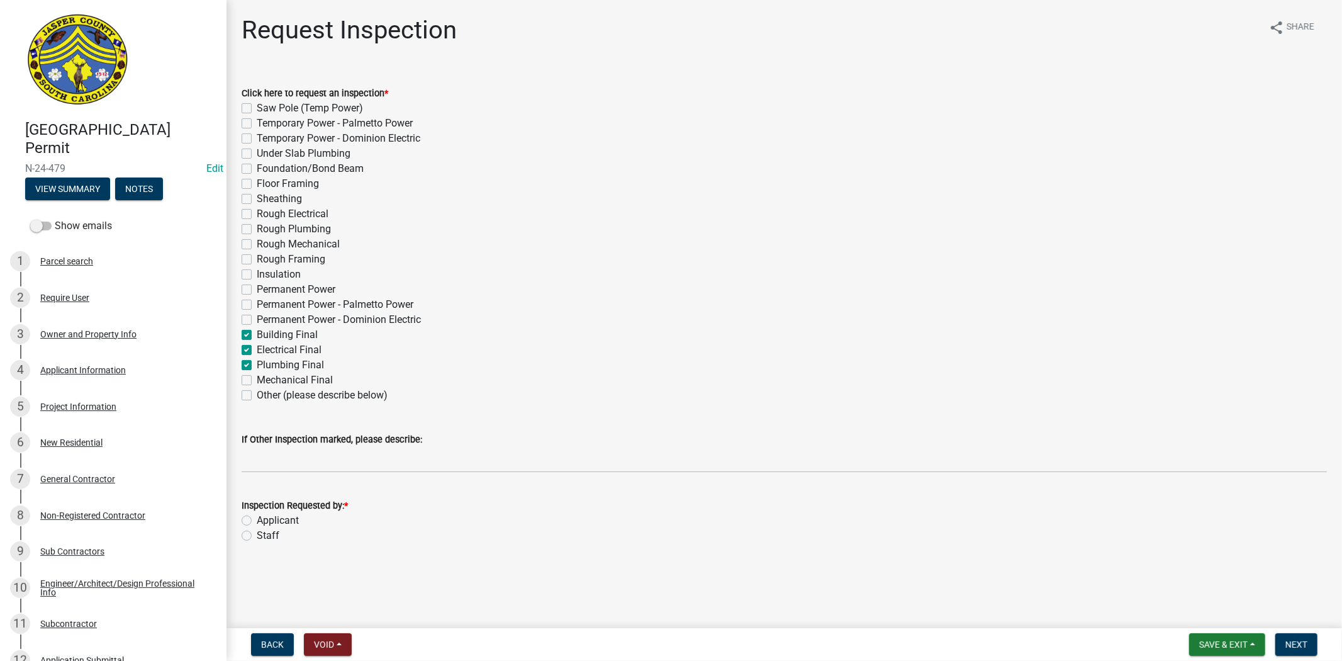
checkbox input "false"
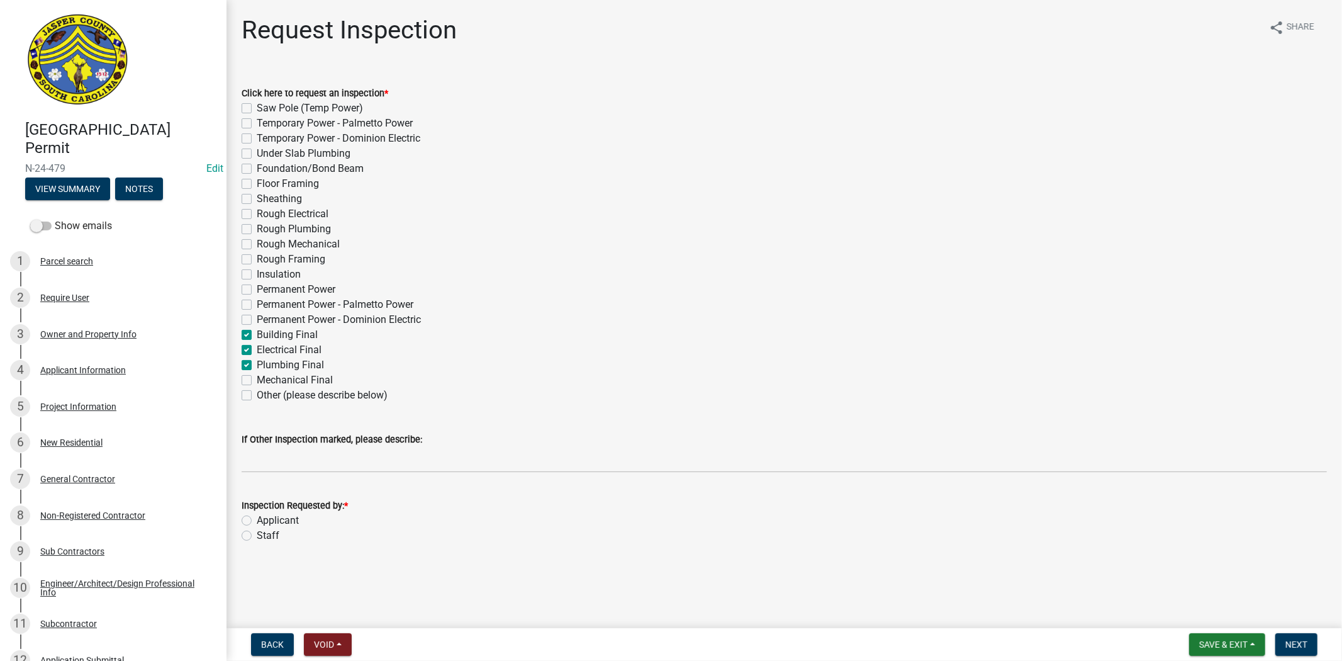
checkbox input "false"
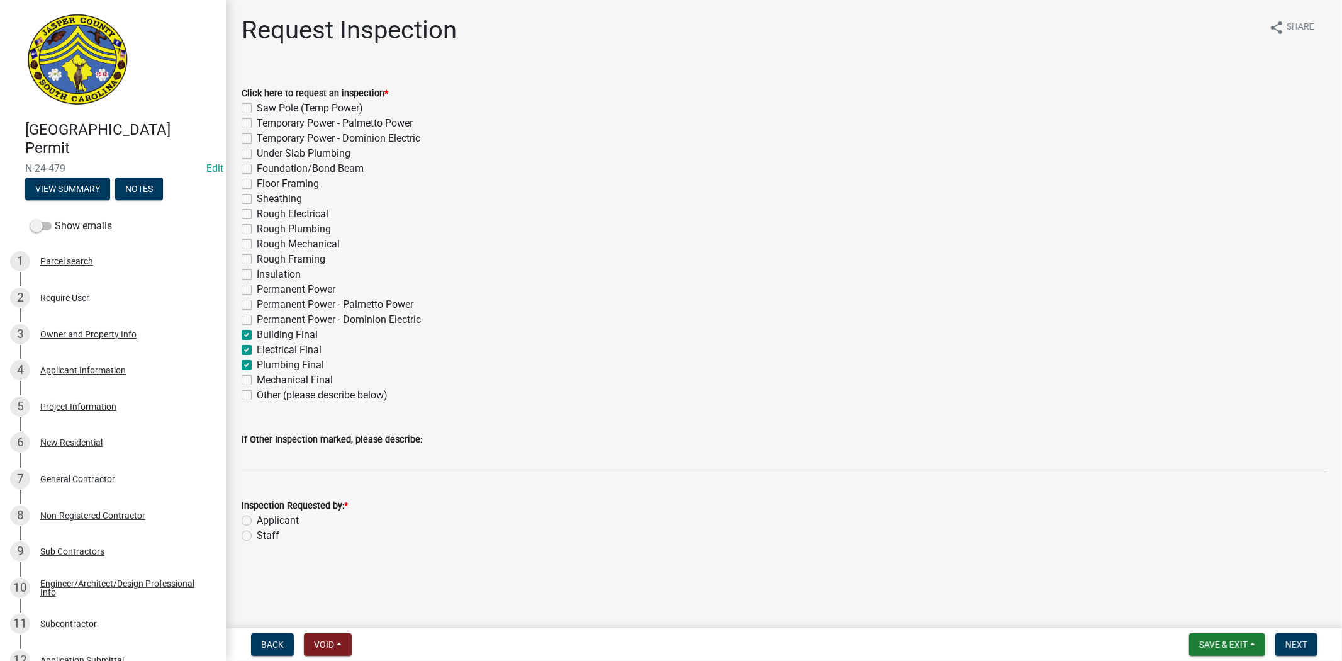
checkbox input "false"
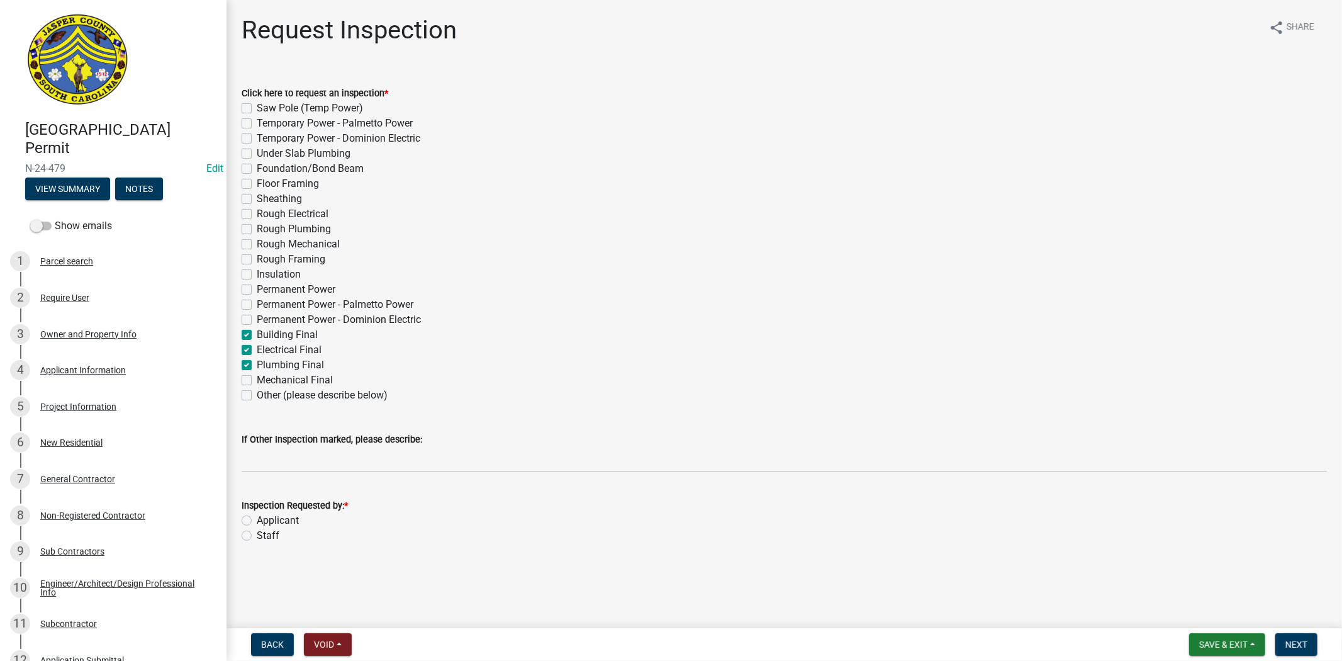
checkbox input "true"
checkbox input "false"
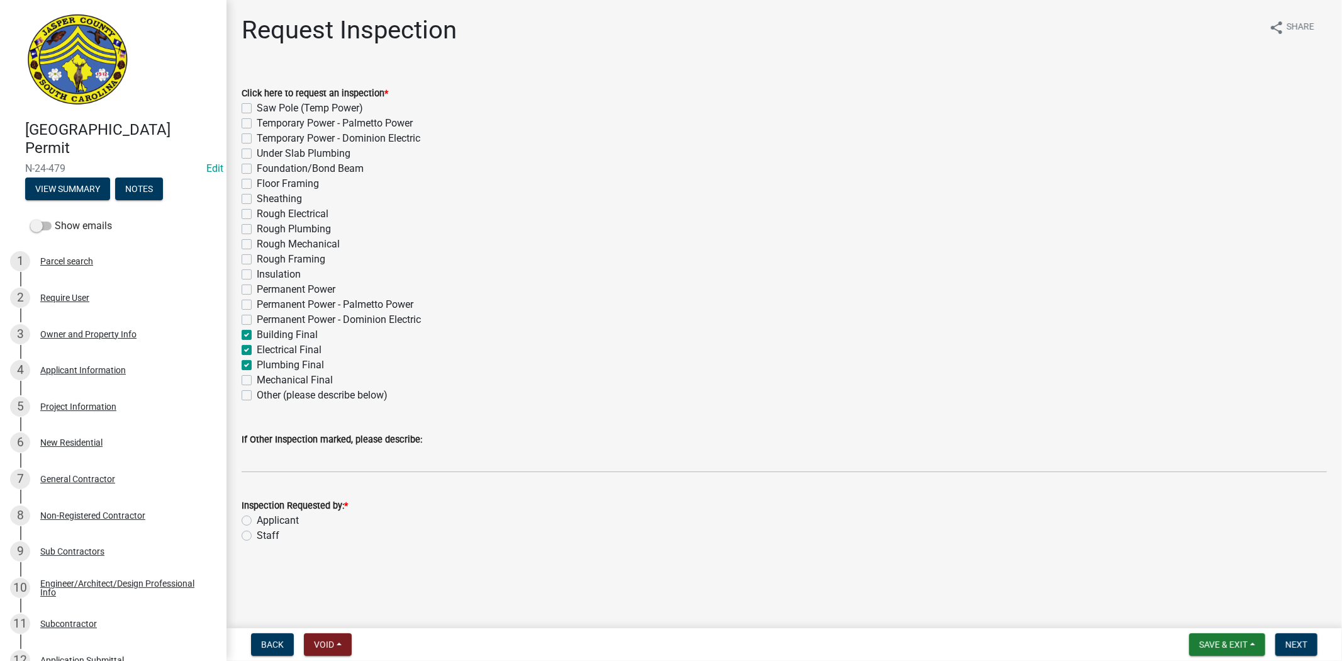
click at [257, 382] on label "Mechanical Final" at bounding box center [295, 380] width 76 height 15
click at [257, 381] on input "Mechanical Final" at bounding box center [261, 377] width 8 height 8
checkbox input "true"
checkbox input "false"
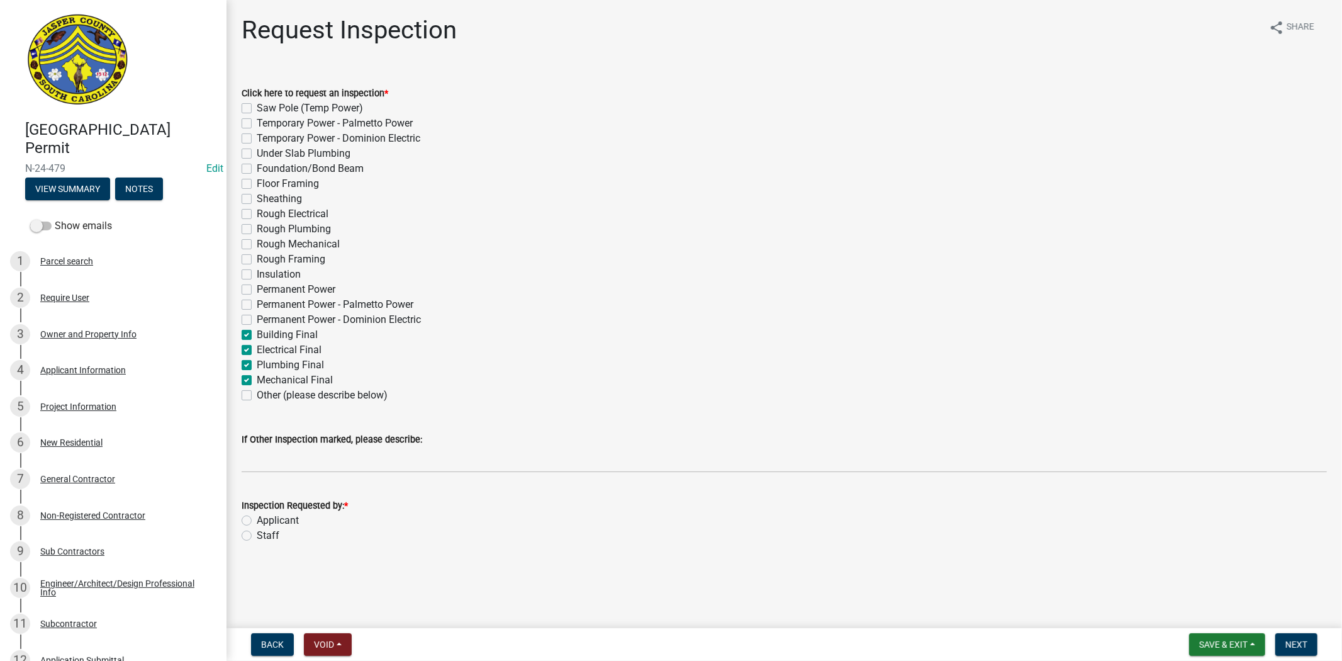
checkbox input "false"
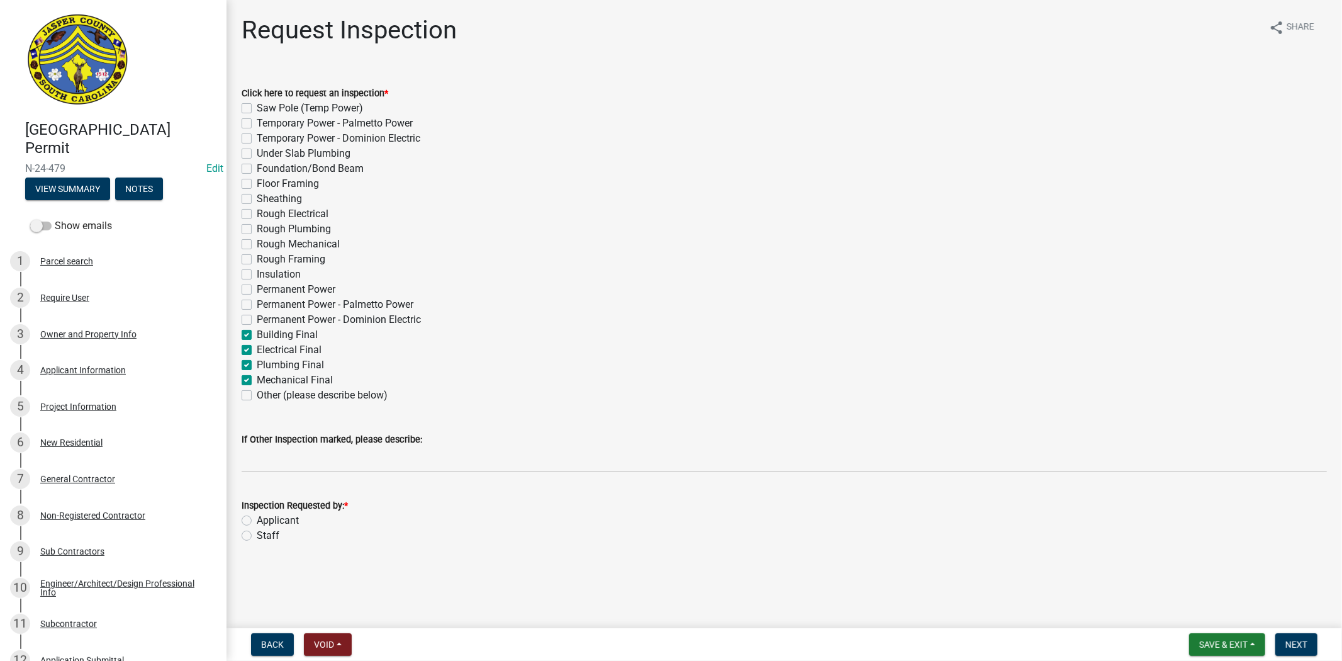
checkbox input "false"
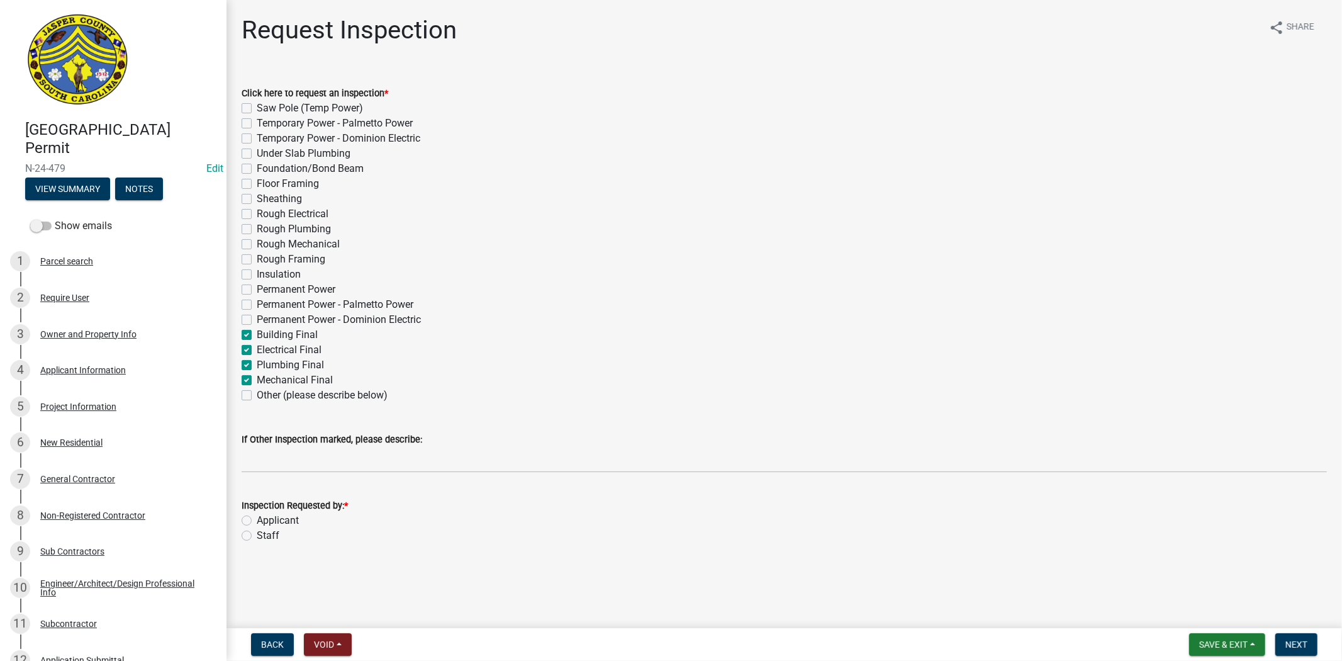
checkbox input "false"
checkbox input "true"
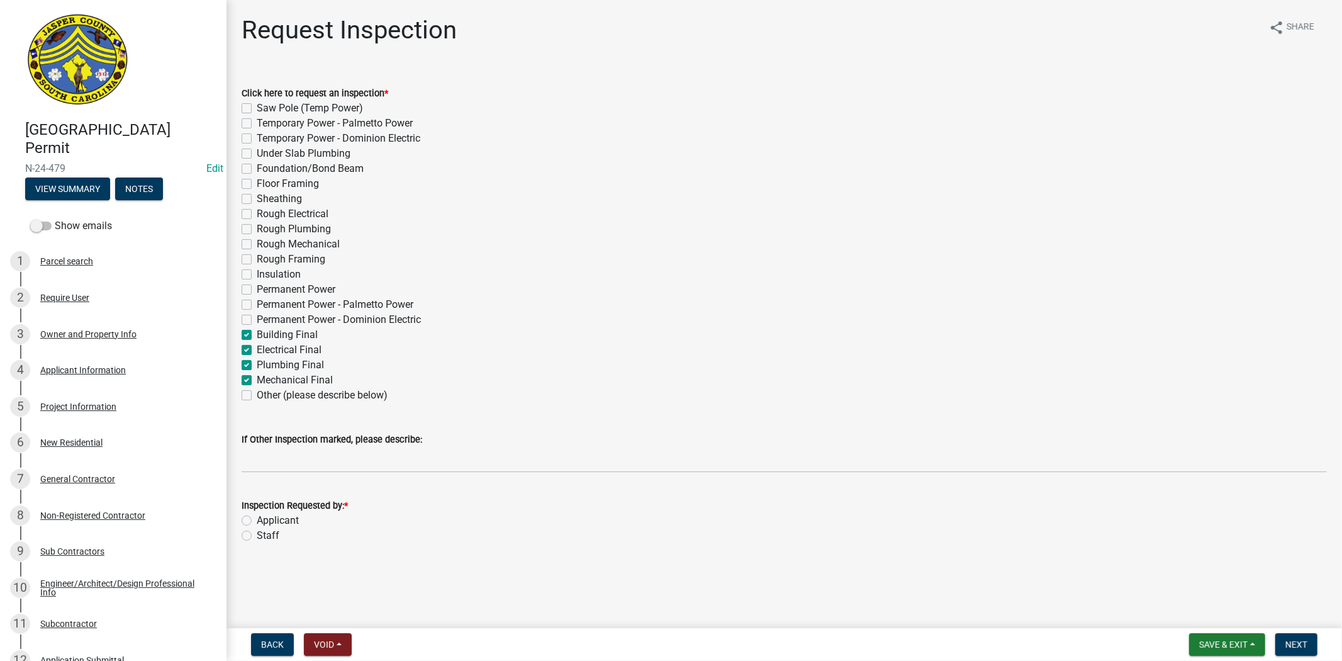
checkbox input "true"
checkbox input "false"
click at [257, 523] on label "Applicant" at bounding box center [278, 520] width 42 height 15
click at [257, 521] on input "Applicant" at bounding box center [261, 517] width 8 height 8
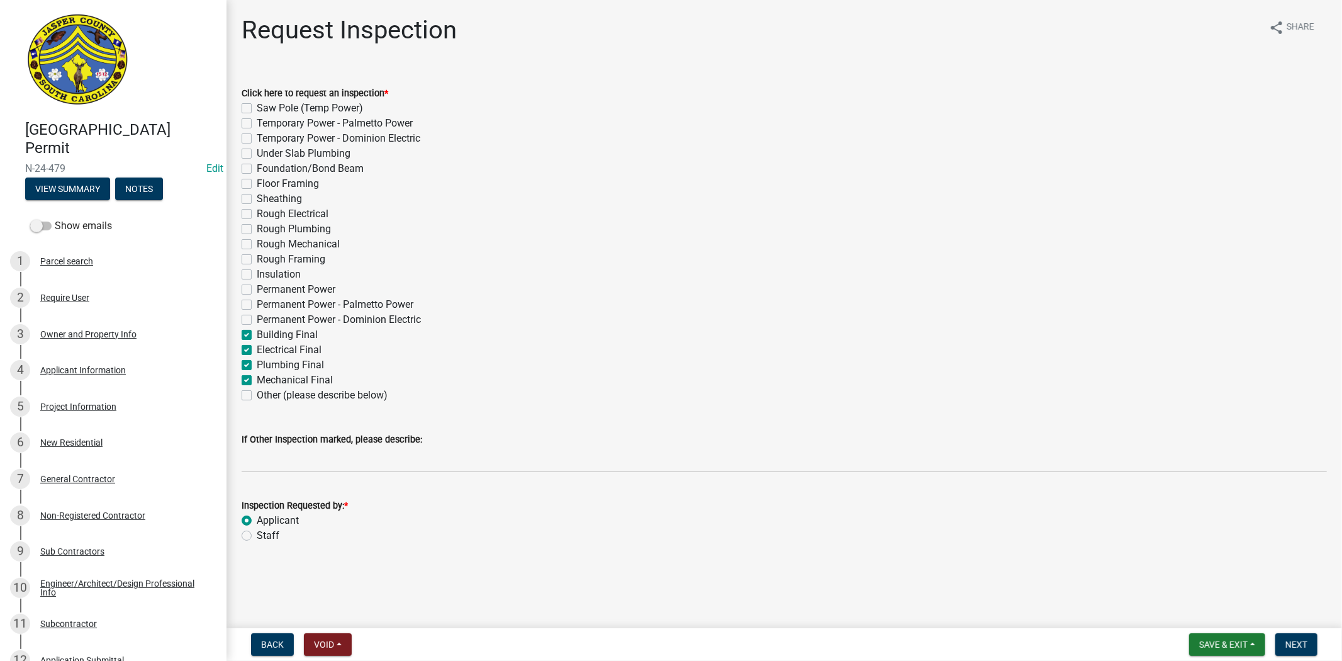
radio input "true"
click at [829, 556] on button "Next" at bounding box center [1297, 644] width 42 height 23
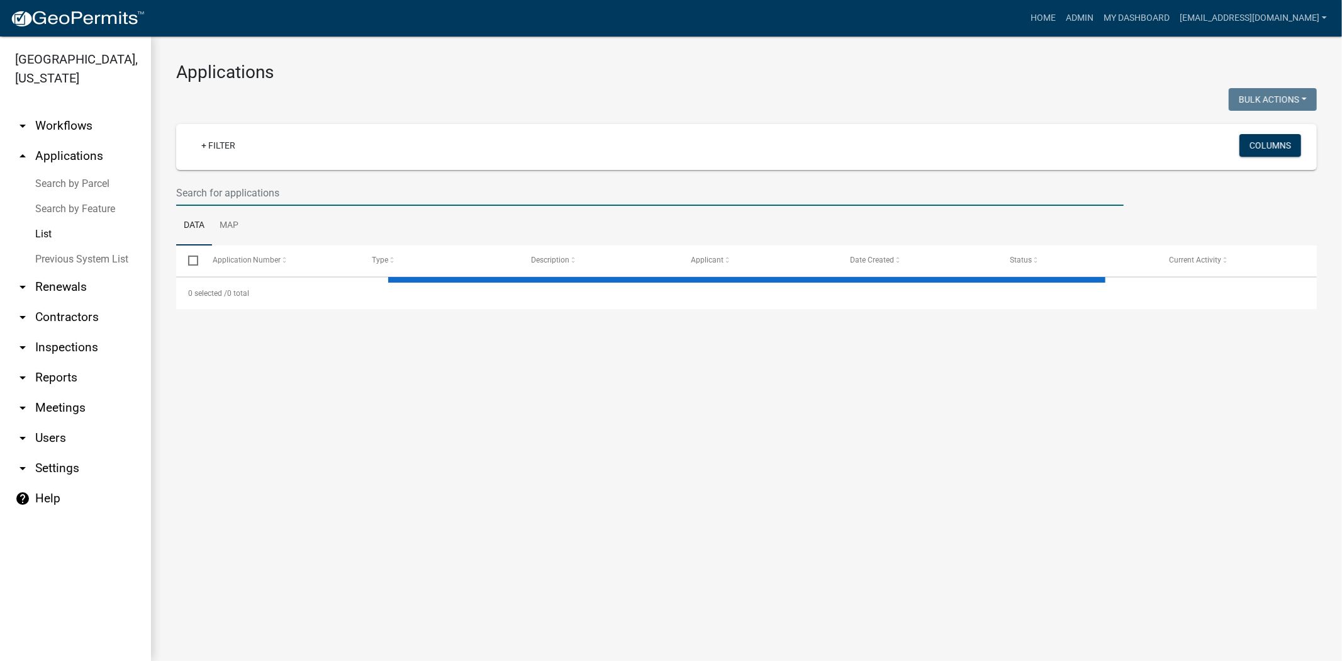
drag, startPoint x: 0, startPoint y: 0, endPoint x: 323, endPoint y: 184, distance: 371.5
click at [323, 184] on input "text" at bounding box center [650, 193] width 948 height 26
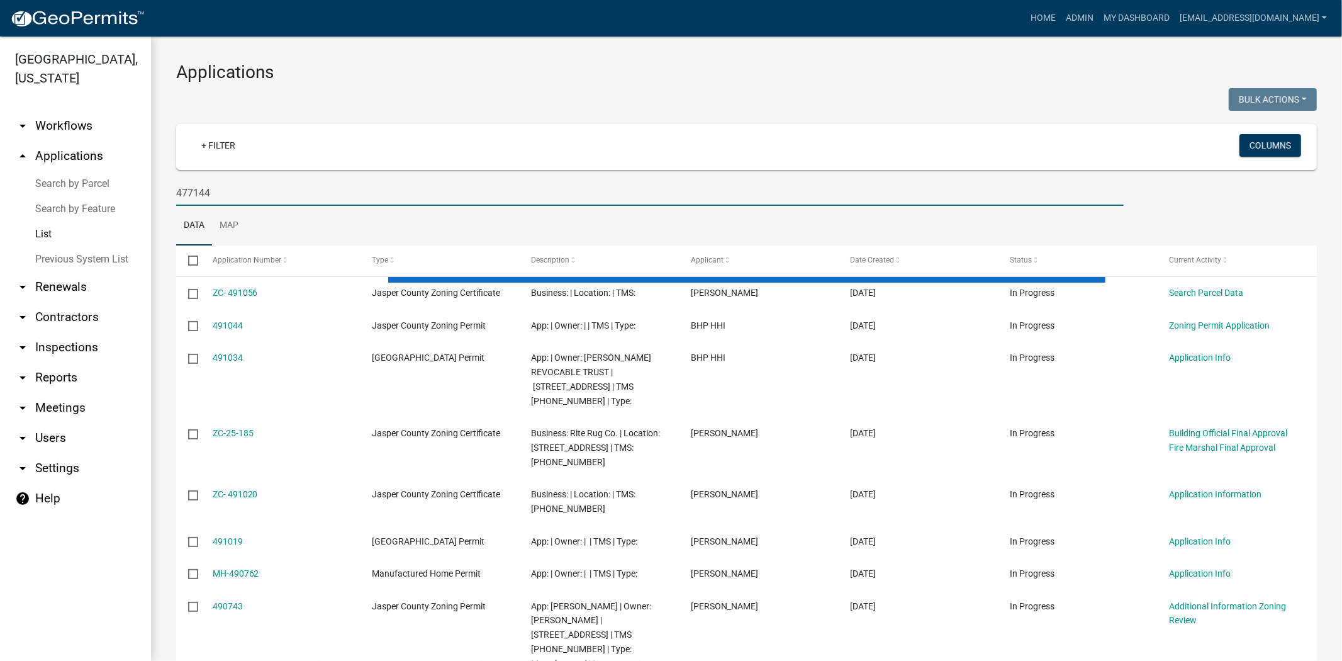
type input "477144"
